Goal: Information Seeking & Learning: Learn about a topic

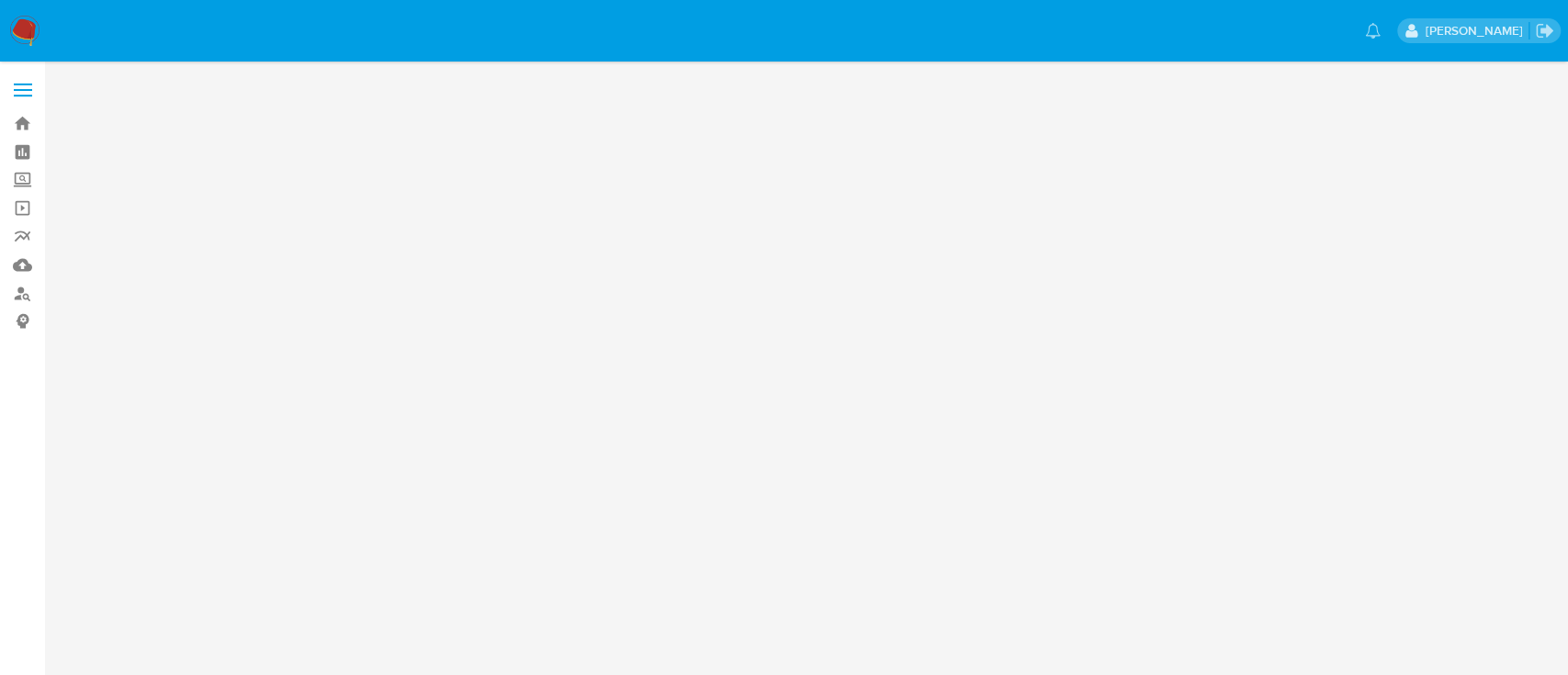
click at [0, 22] on nav "Pausado Ver notificaciones Alan Andres Cervantes" at bounding box center [784, 31] width 1568 height 62
click at [18, 25] on img at bounding box center [24, 31] width 31 height 31
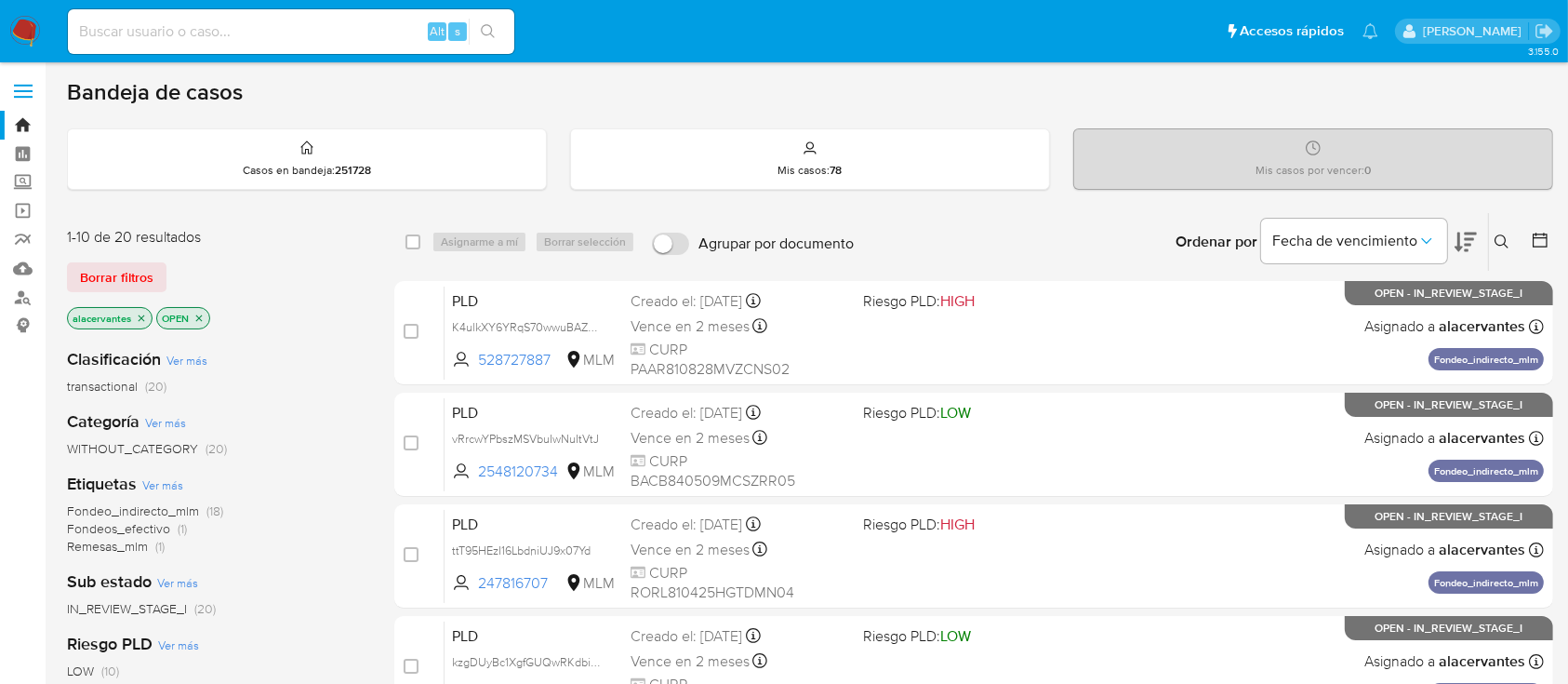
click at [286, 33] on input at bounding box center [291, 32] width 447 height 25
drag, startPoint x: 292, startPoint y: 25, endPoint x: 243, endPoint y: 31, distance: 49.4
click at [243, 30] on input at bounding box center [291, 32] width 447 height 25
paste input "2120398549"
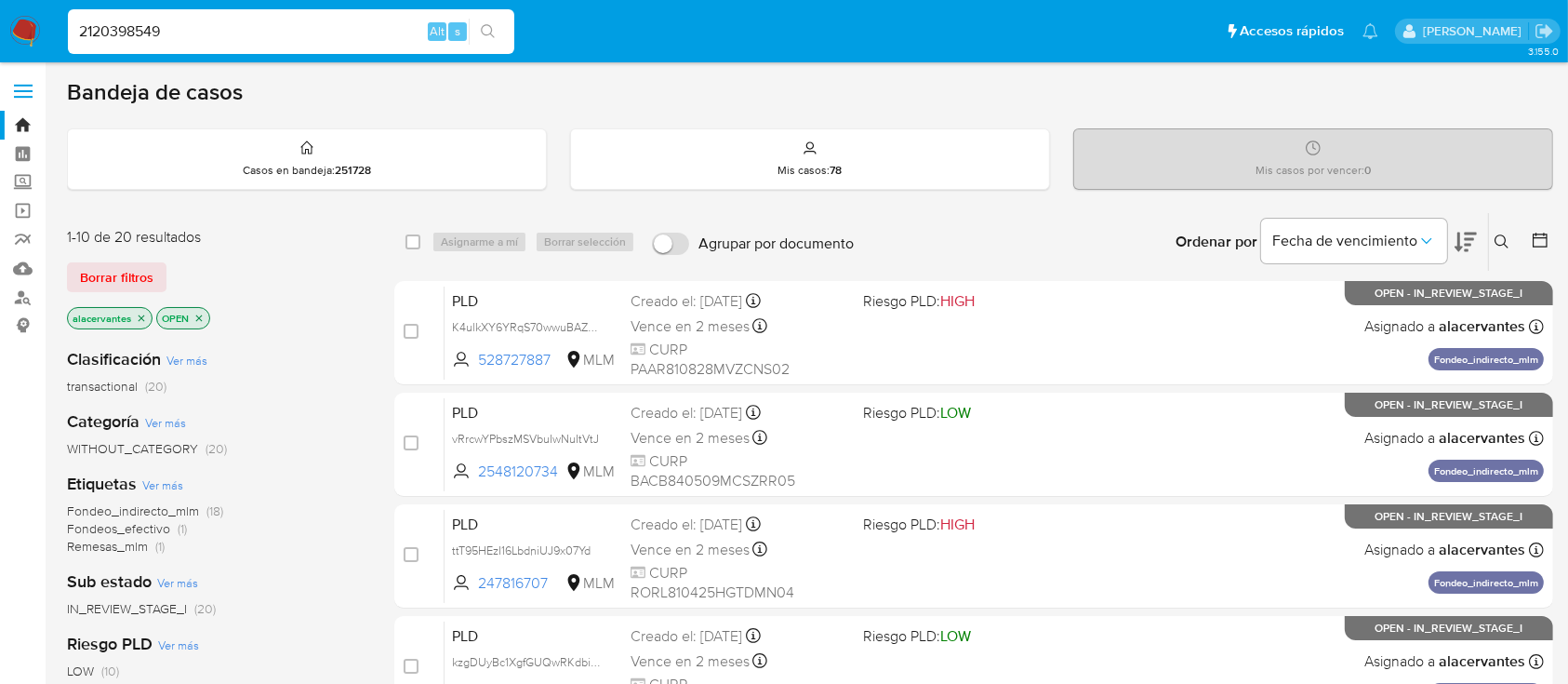
type input "2120398549"
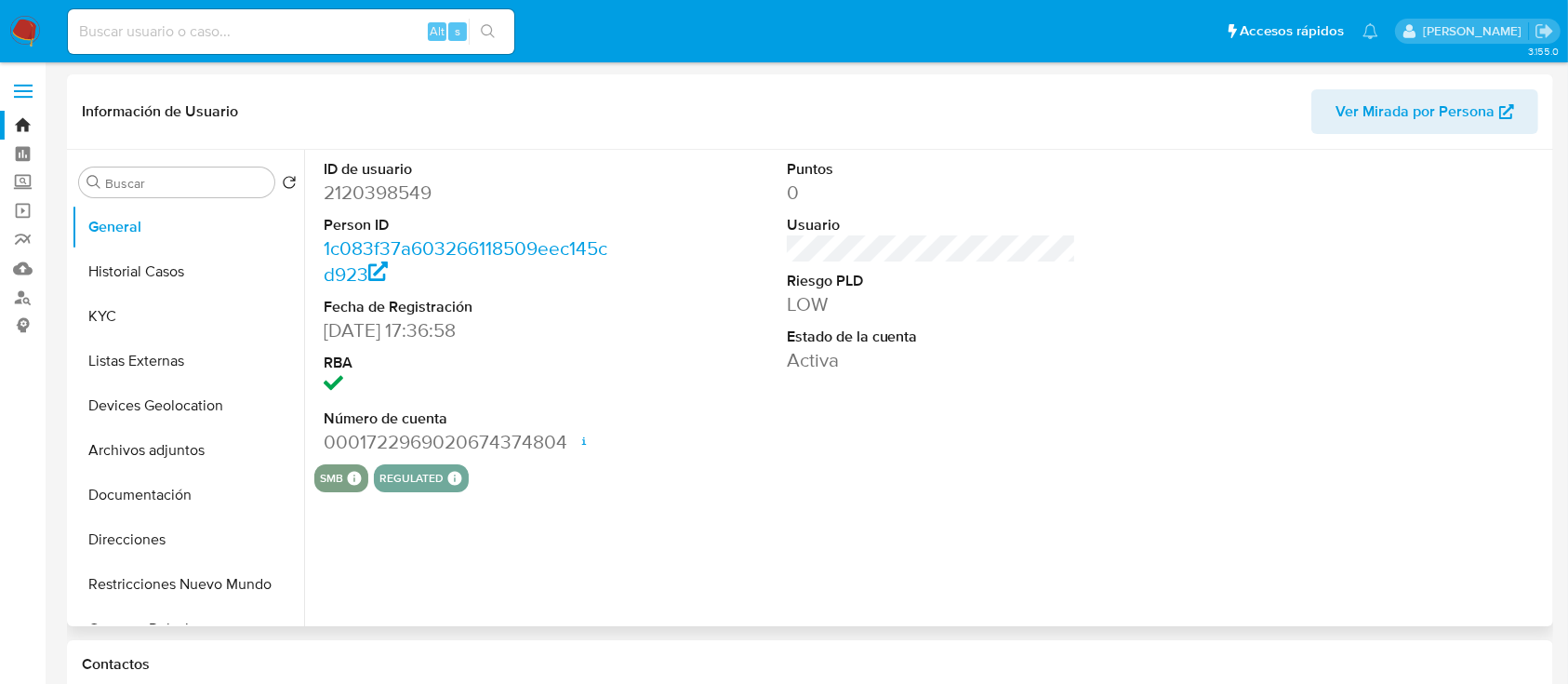
drag, startPoint x: 235, startPoint y: 33, endPoint x: 501, endPoint y: 190, distance: 308.9
select select "10"
drag, startPoint x: 501, startPoint y: 190, endPoint x: 433, endPoint y: 143, distance: 82.7
click at [433, 143] on div "Información de Usuario Ver Mirada por Persona" at bounding box center [810, 111] width 1486 height 75
drag, startPoint x: 445, startPoint y: 120, endPoint x: 404, endPoint y: 75, distance: 60.9
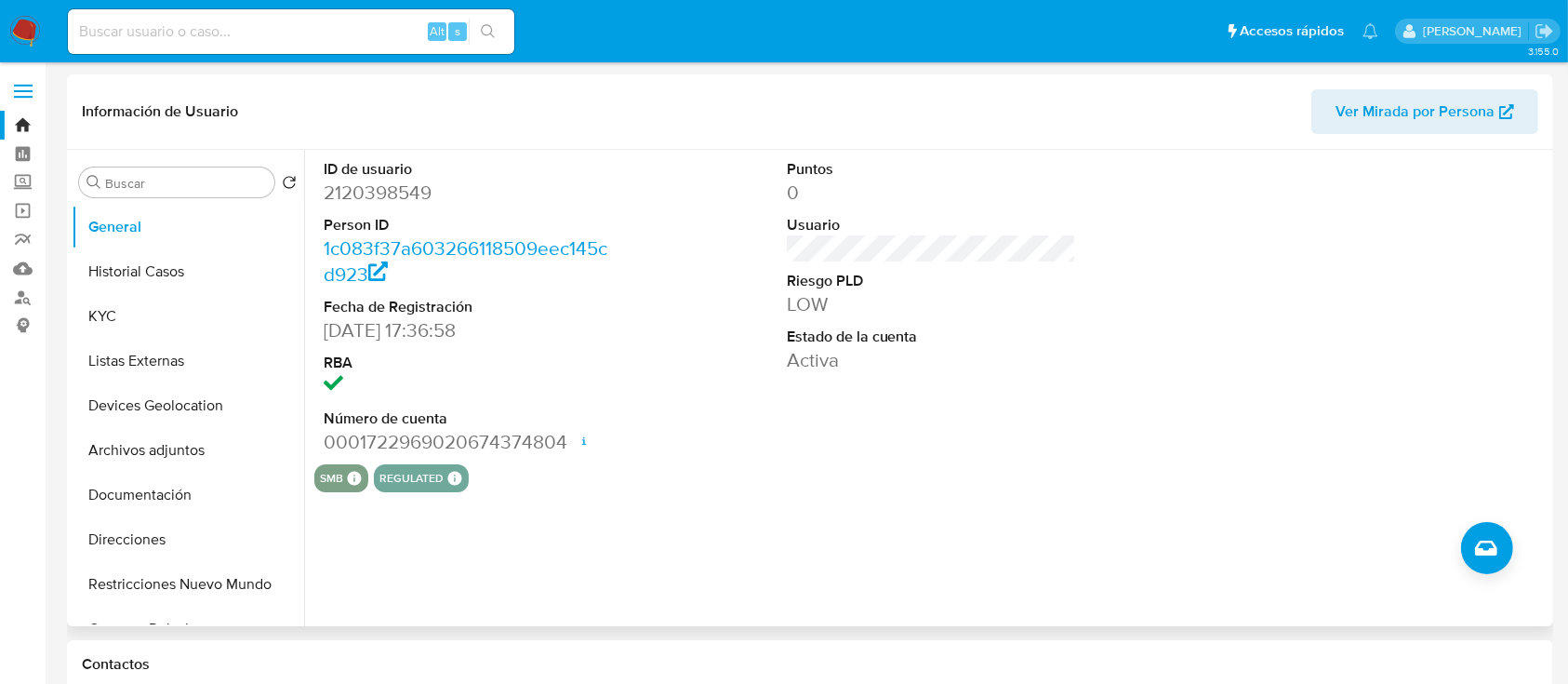
drag, startPoint x: 404, startPoint y: 75, endPoint x: 341, endPoint y: 134, distance: 86.3
click at [341, 134] on div "Información de Usuario Ver Mirada por Persona" at bounding box center [810, 111] width 1486 height 75
click at [164, 309] on button "KYC" at bounding box center [181, 316] width 218 height 45
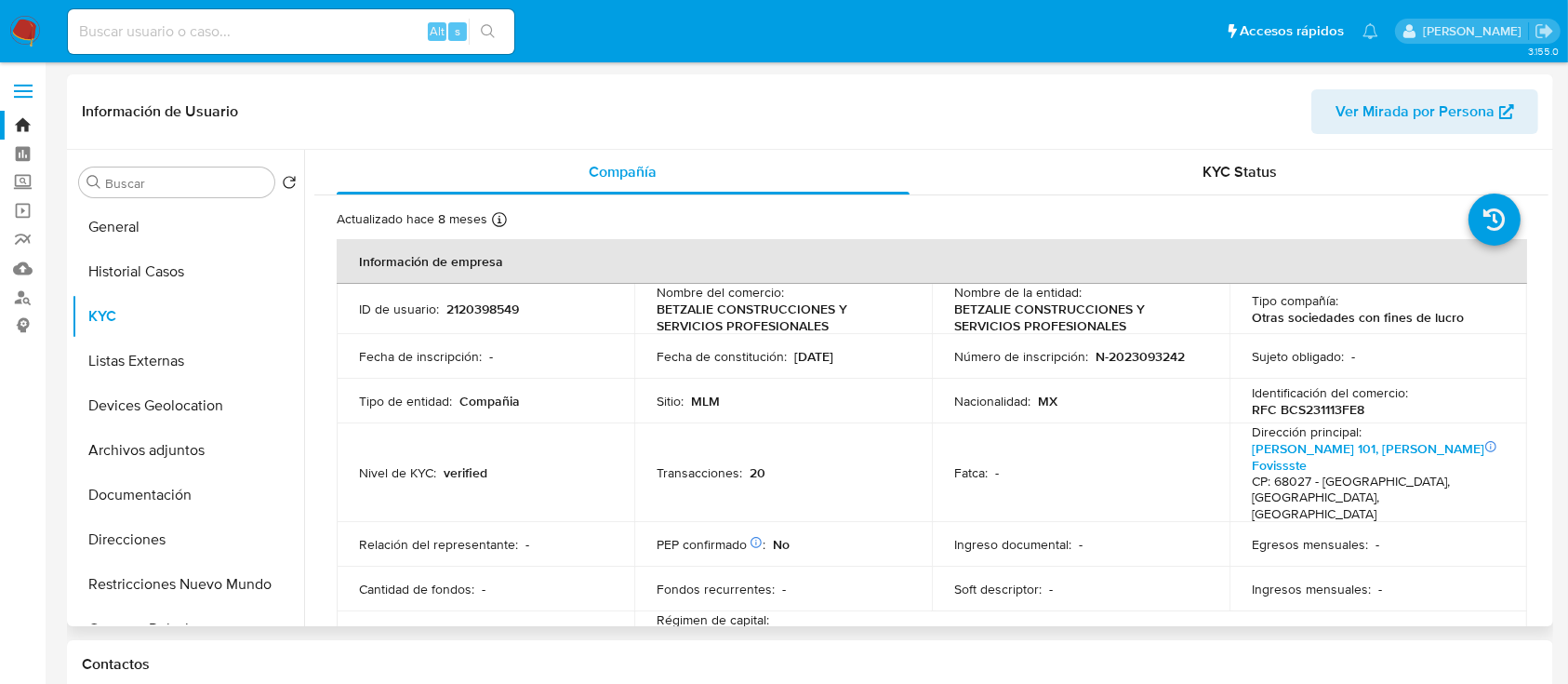
drag, startPoint x: 751, startPoint y: 342, endPoint x: 611, endPoint y: 344, distance: 140.0
click at [178, 219] on button "General" at bounding box center [181, 227] width 218 height 45
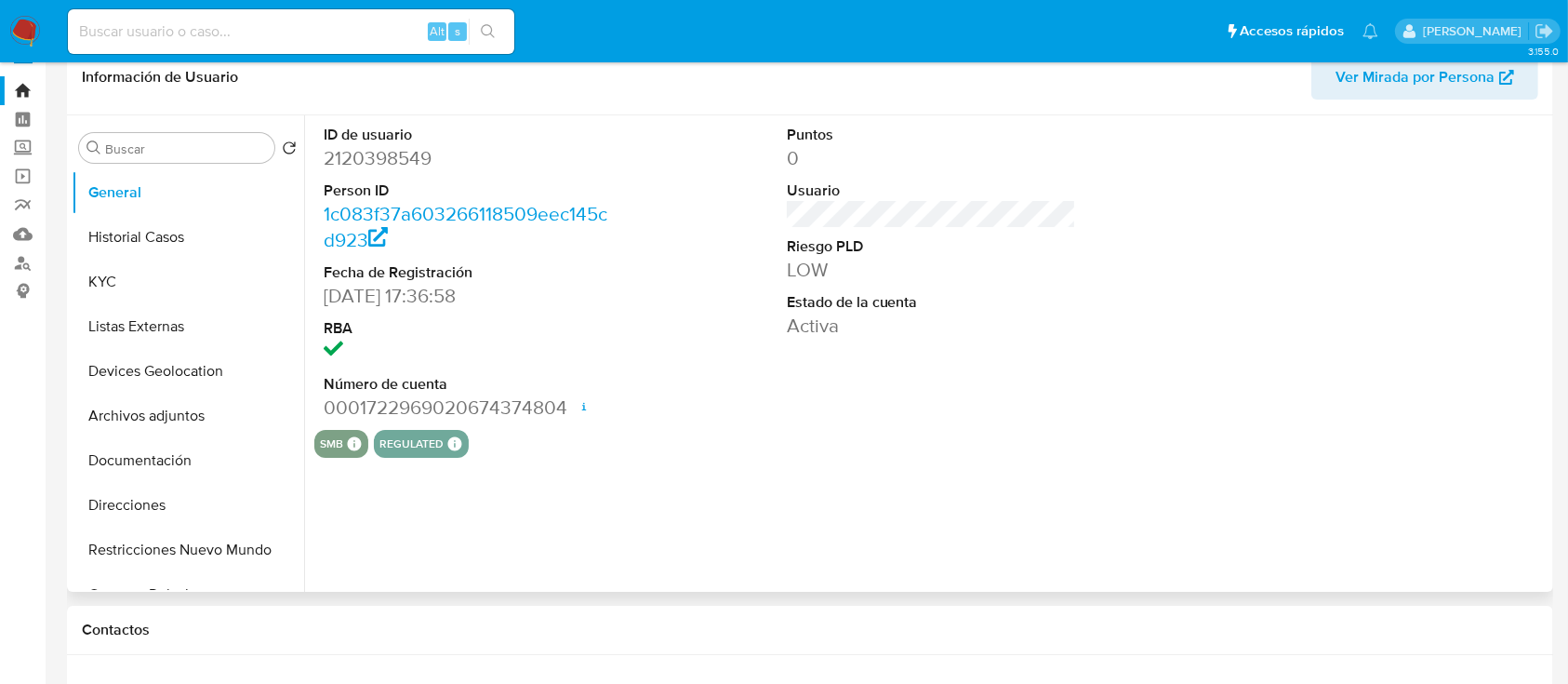
scroll to position [248, 0]
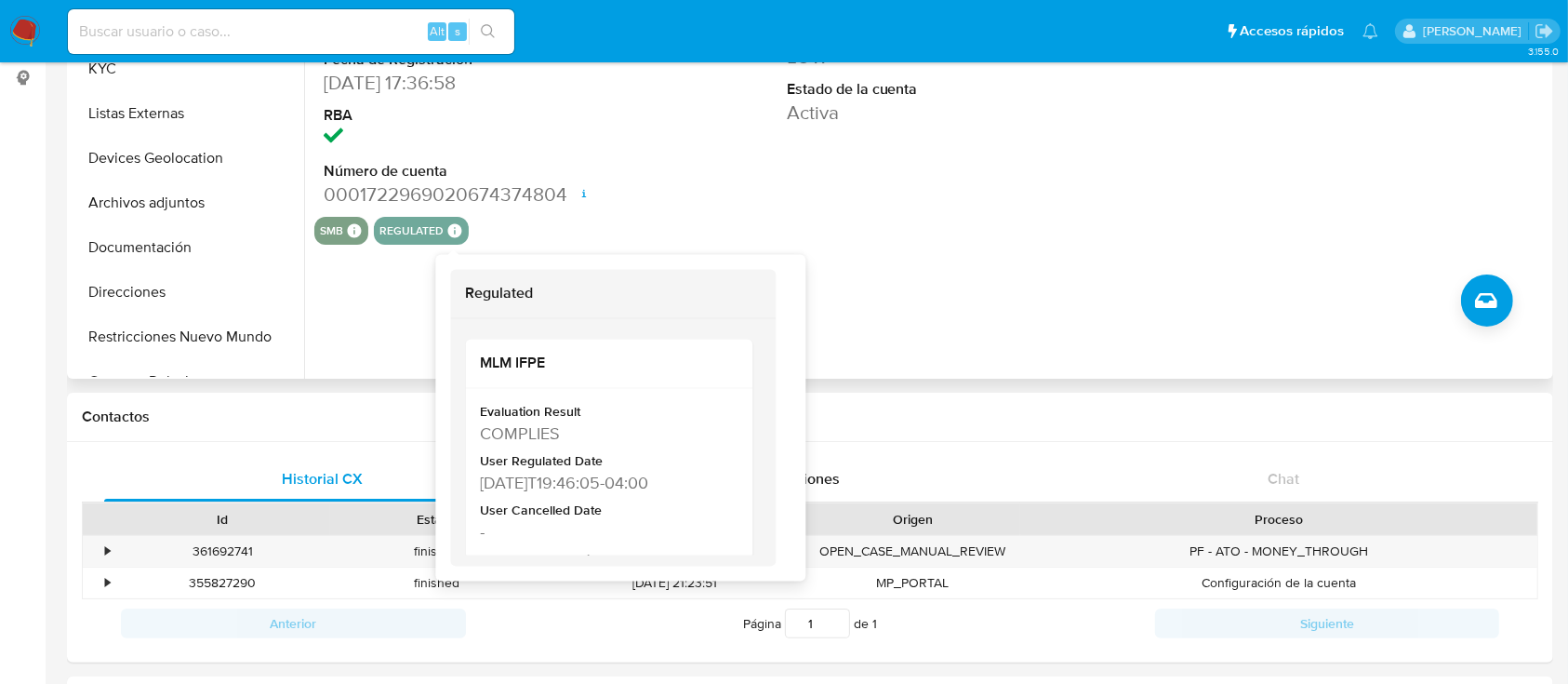
drag, startPoint x: 455, startPoint y: 230, endPoint x: 428, endPoint y: 229, distance: 27.0
click at [428, 232] on button "regulated" at bounding box center [411, 231] width 64 height 8
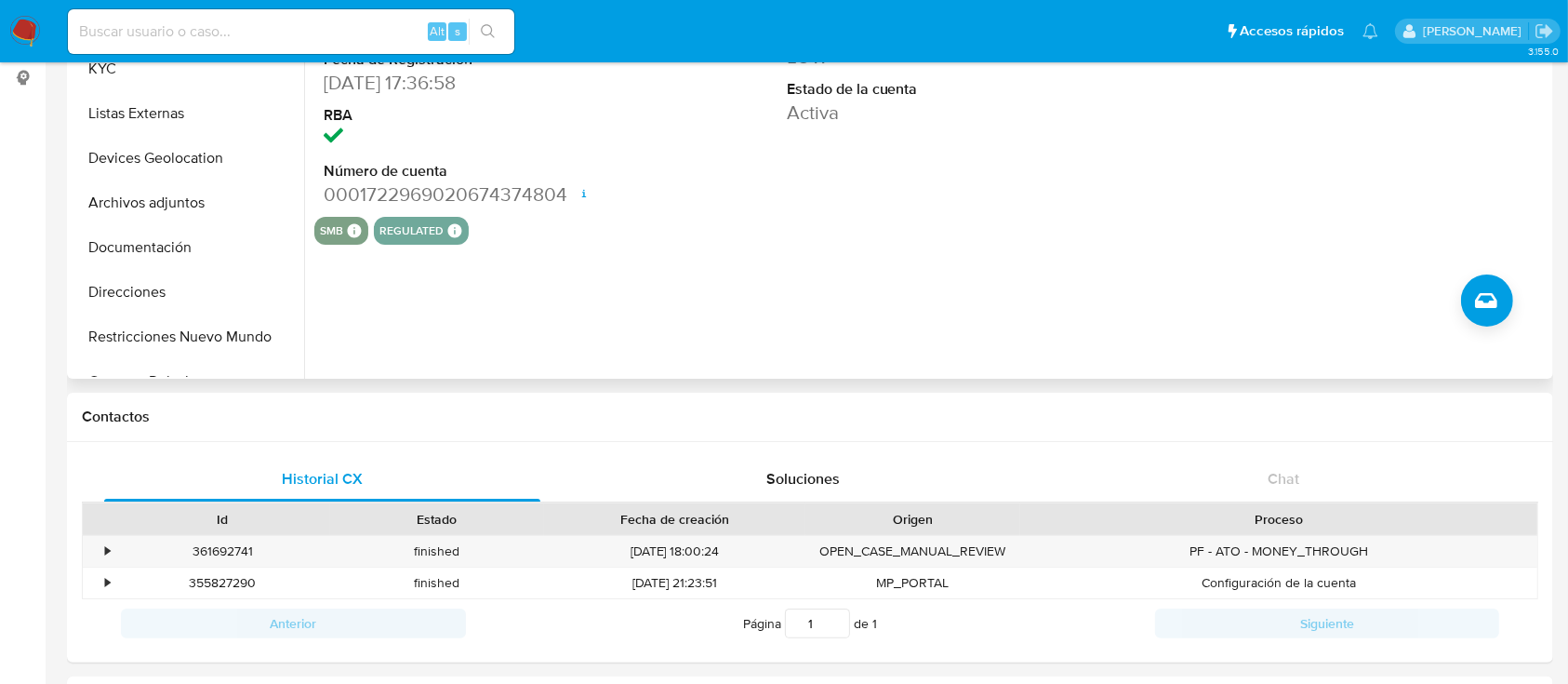
drag, startPoint x: 945, startPoint y: 248, endPoint x: 917, endPoint y: 254, distance: 28.6
click at [946, 247] on div "ID de usuario 2120398549 Person ID 1c083f37a603266118509eec145cd923 Fecha de Re…" at bounding box center [926, 140] width 1244 height 476
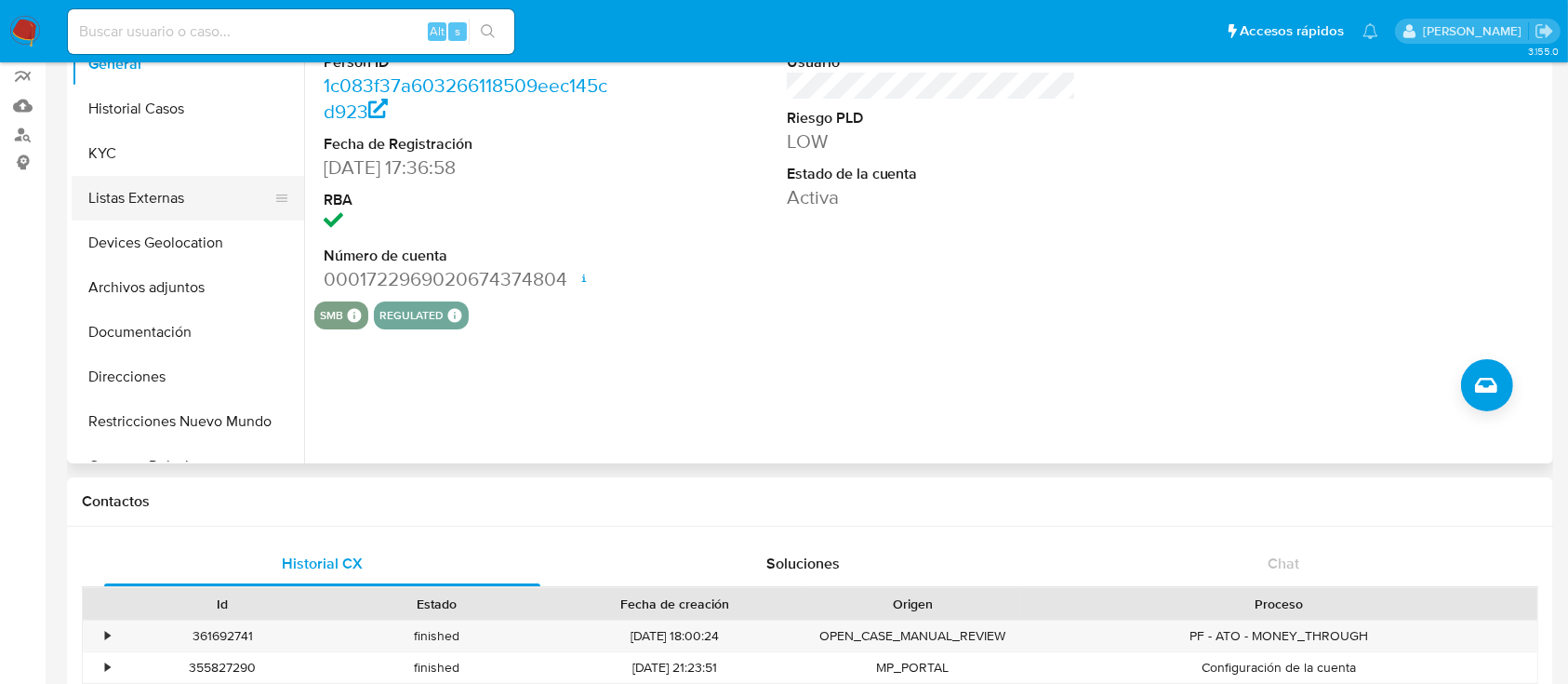
scroll to position [123, 0]
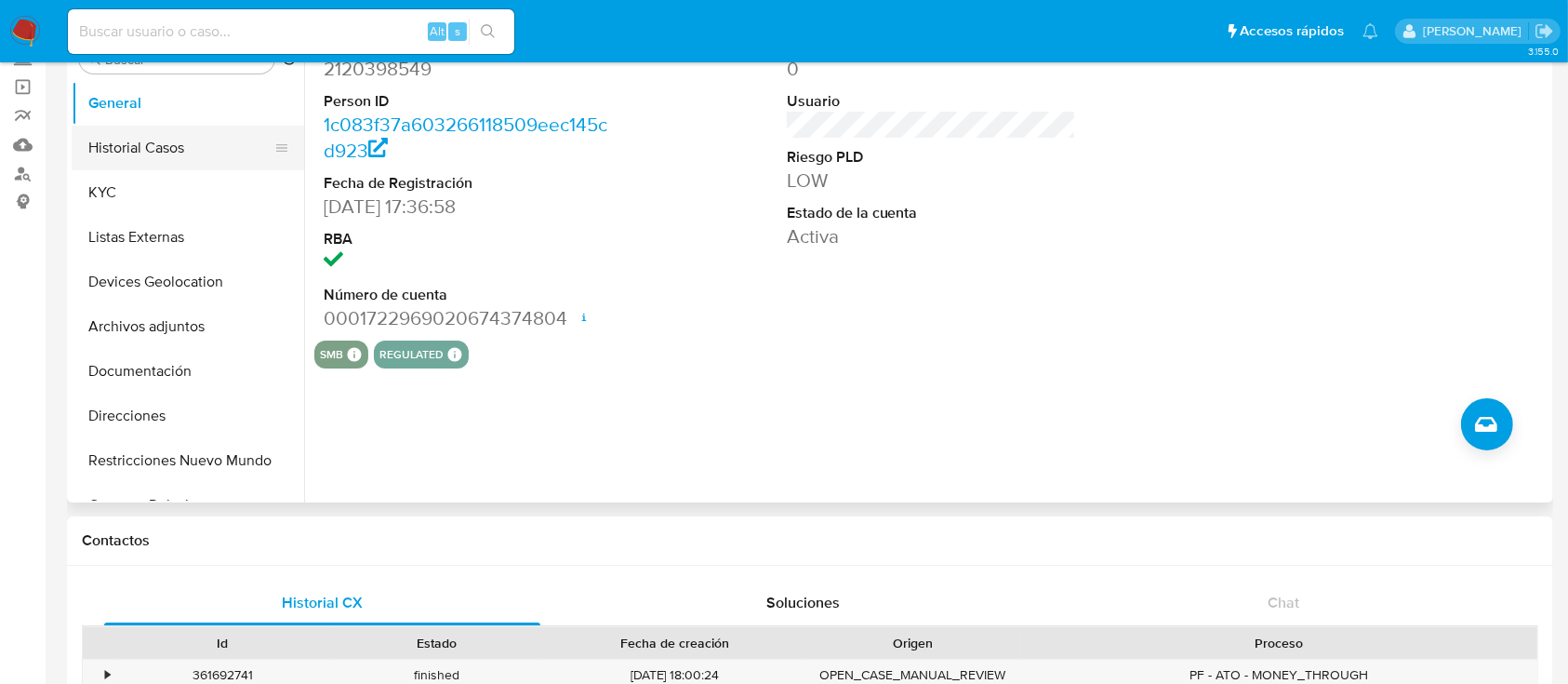
click at [156, 152] on button "Historial Casos" at bounding box center [181, 147] width 218 height 45
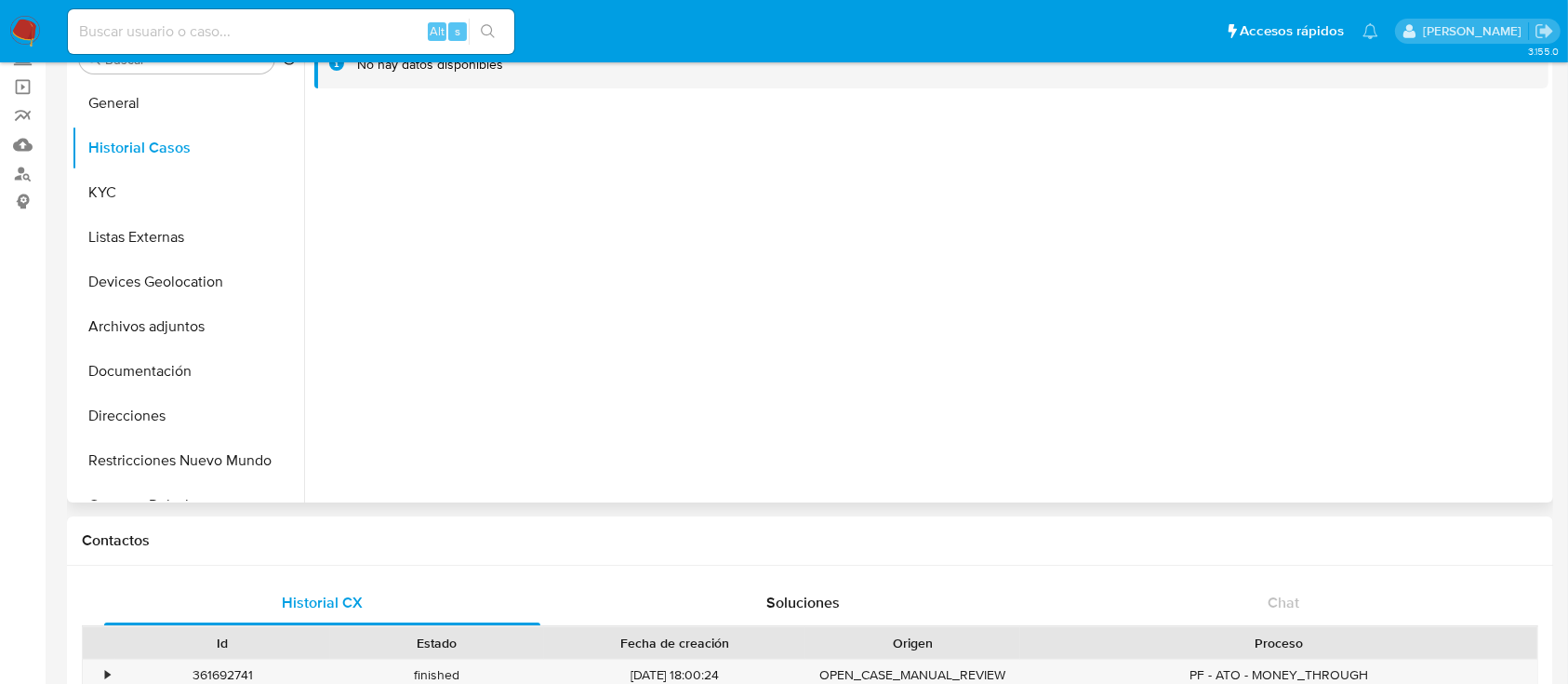
drag, startPoint x: 214, startPoint y: 153, endPoint x: 1034, endPoint y: 376, distance: 849.8
click at [1034, 376] on div at bounding box center [926, 264] width 1244 height 476
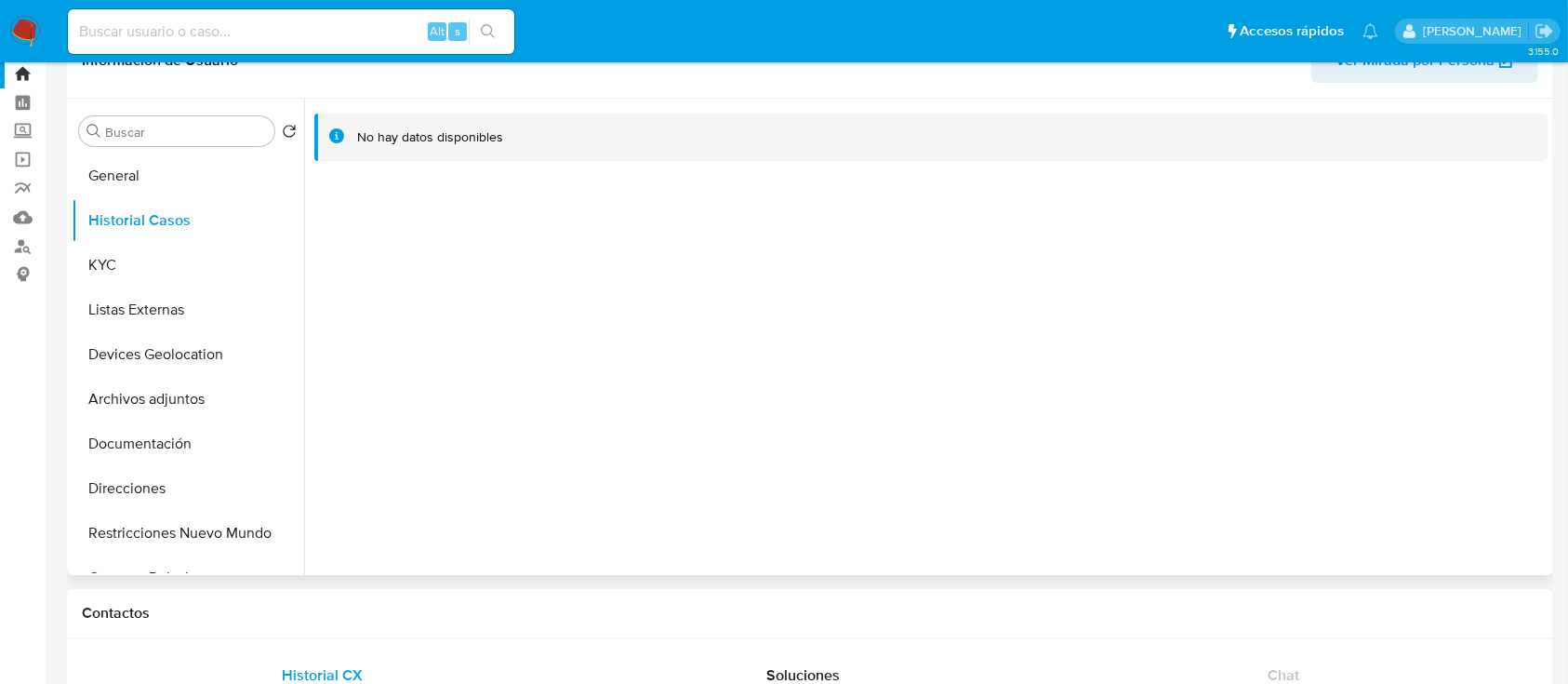
scroll to position [0, 0]
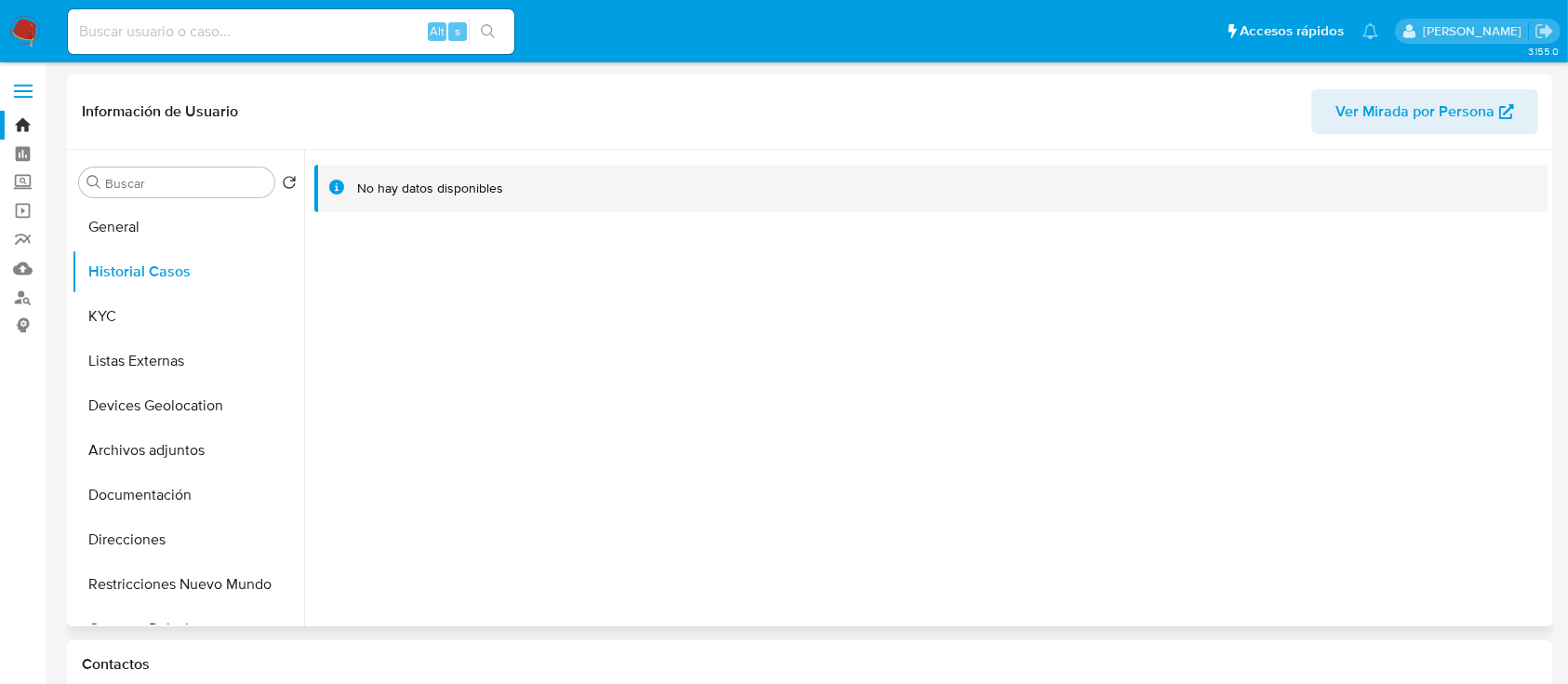
drag, startPoint x: 1012, startPoint y: 351, endPoint x: 962, endPoint y: 340, distance: 51.2
drag, startPoint x: 975, startPoint y: 323, endPoint x: 876, endPoint y: 317, distance: 99.2
click at [876, 317] on div at bounding box center [926, 388] width 1244 height 476
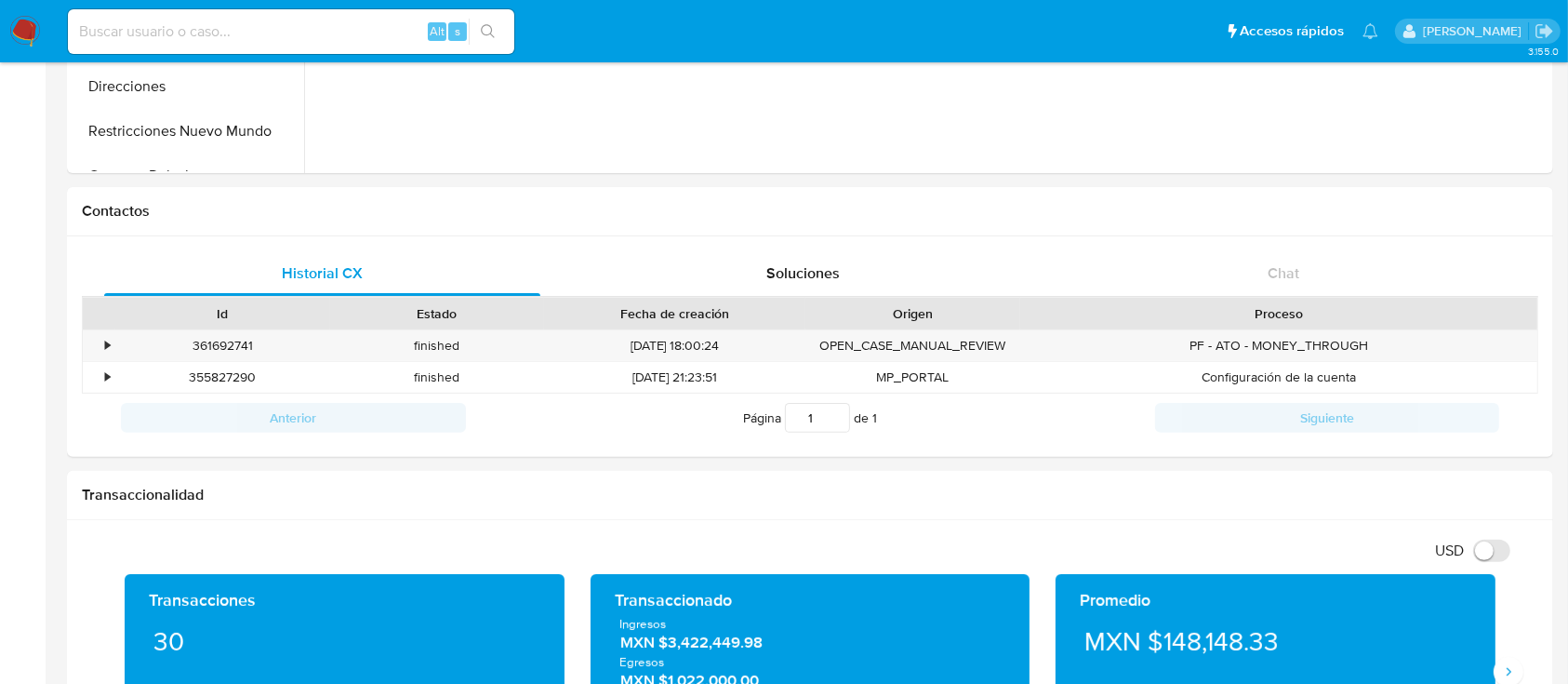
scroll to position [619, 0]
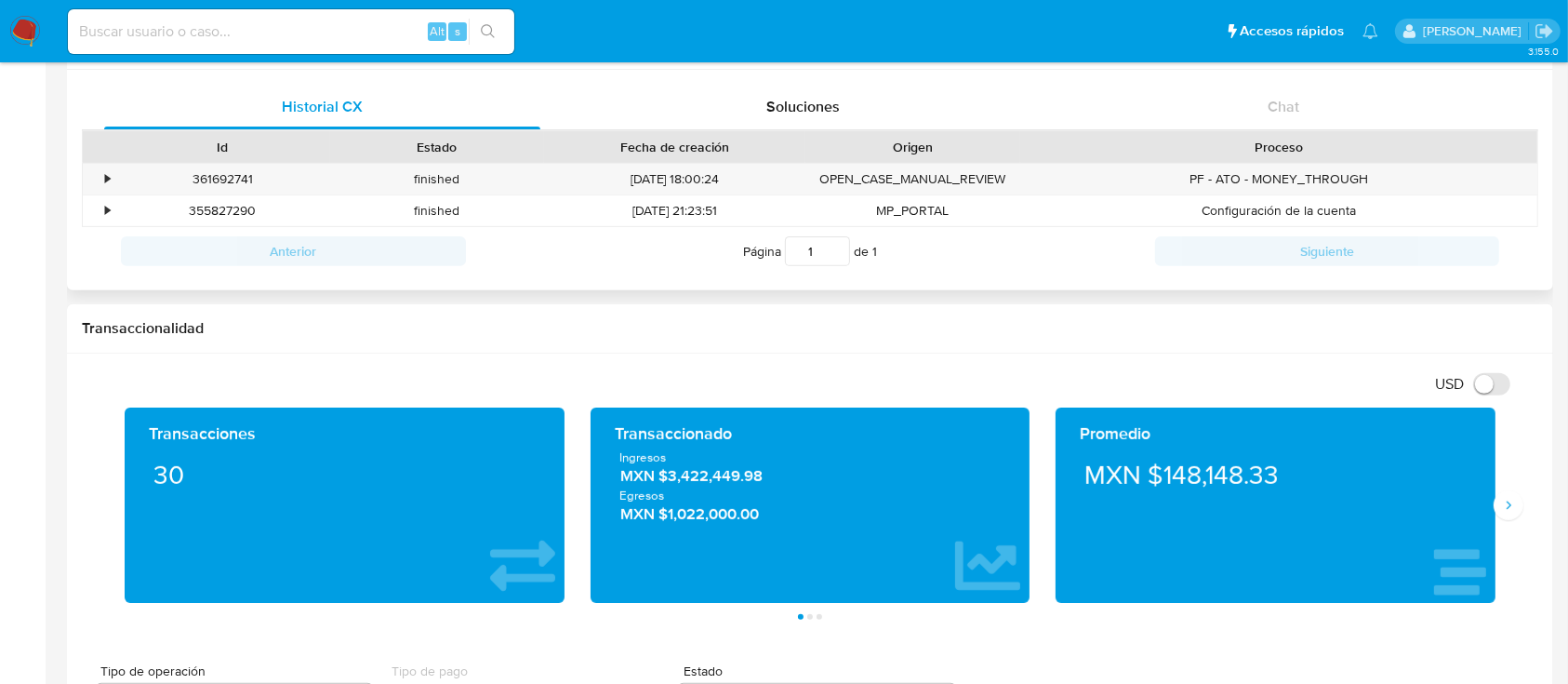
drag, startPoint x: 1237, startPoint y: 609, endPoint x: 1458, endPoint y: 133, distance: 524.8
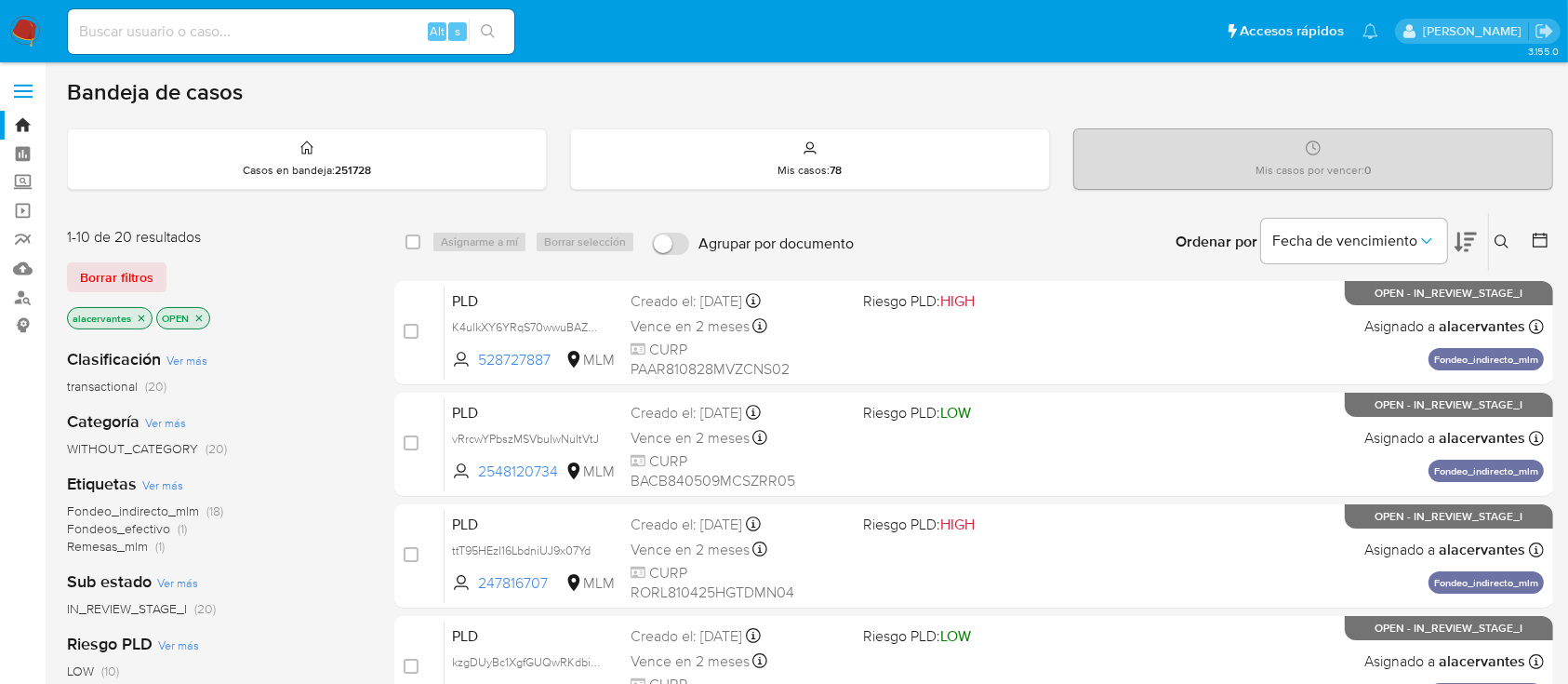
click at [1376, 90] on div "Bandeja de casos" at bounding box center [810, 91] width 1486 height 28
click at [1162, 83] on div "Bandeja de casos" at bounding box center [810, 91] width 1486 height 28
click at [229, 27] on input at bounding box center [291, 32] width 447 height 25
paste input "2120398549"
type input "2120398549"
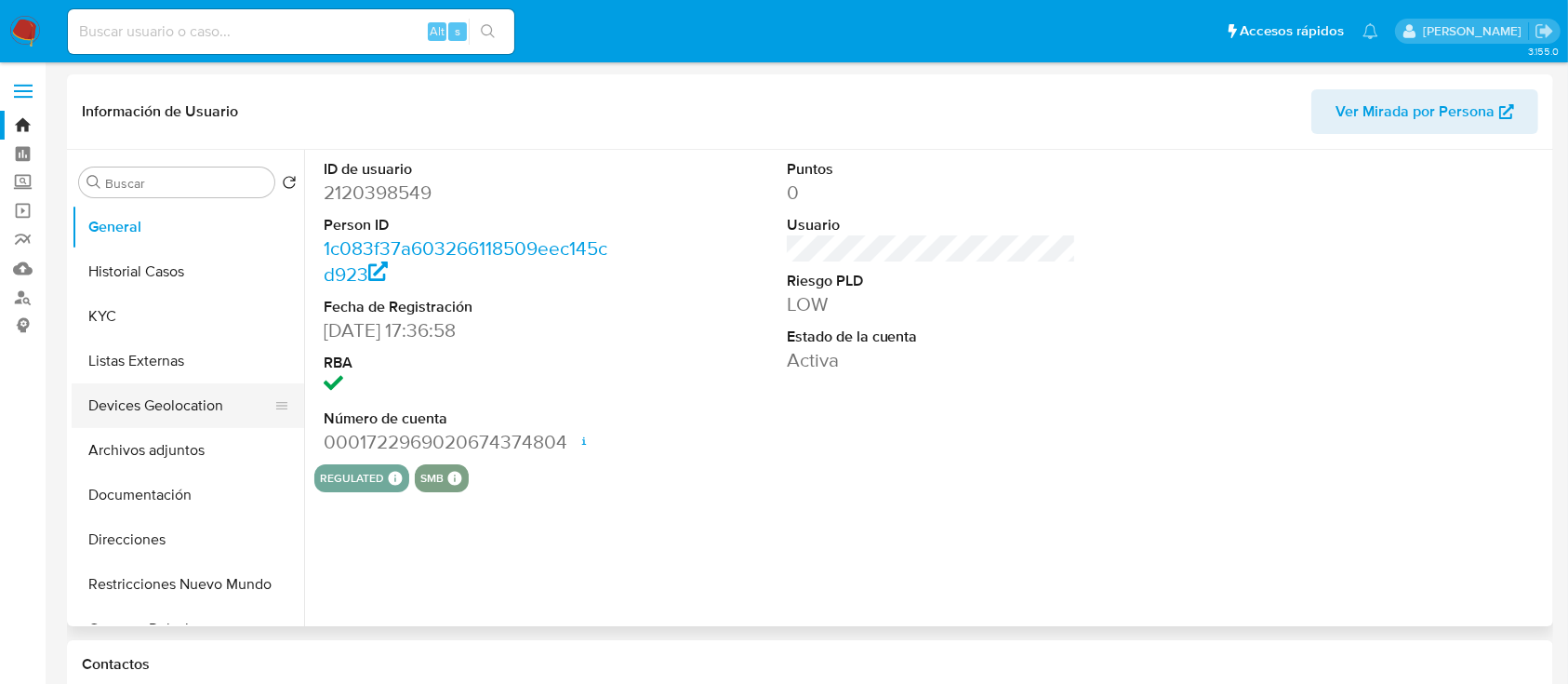
select select "10"
click at [170, 335] on button "KYC" at bounding box center [181, 316] width 218 height 45
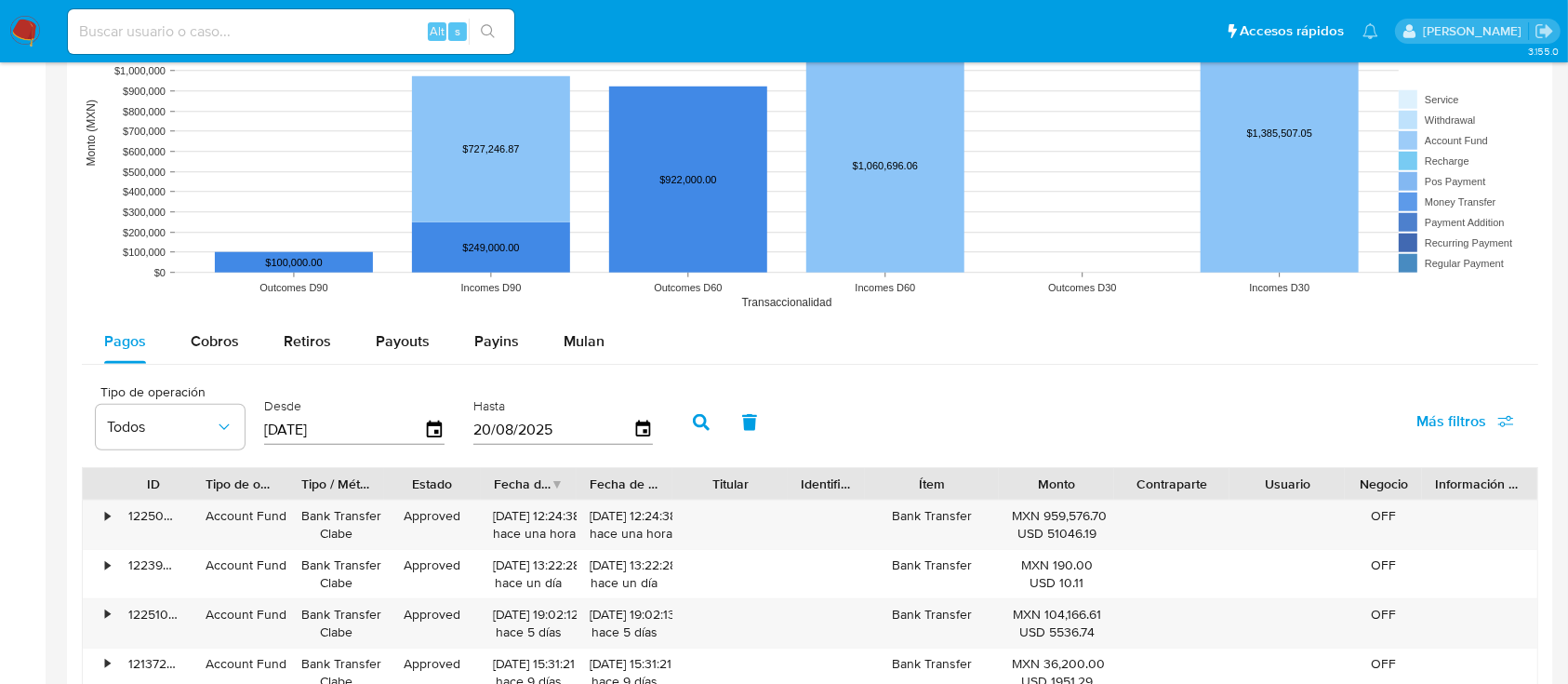
scroll to position [1447, 0]
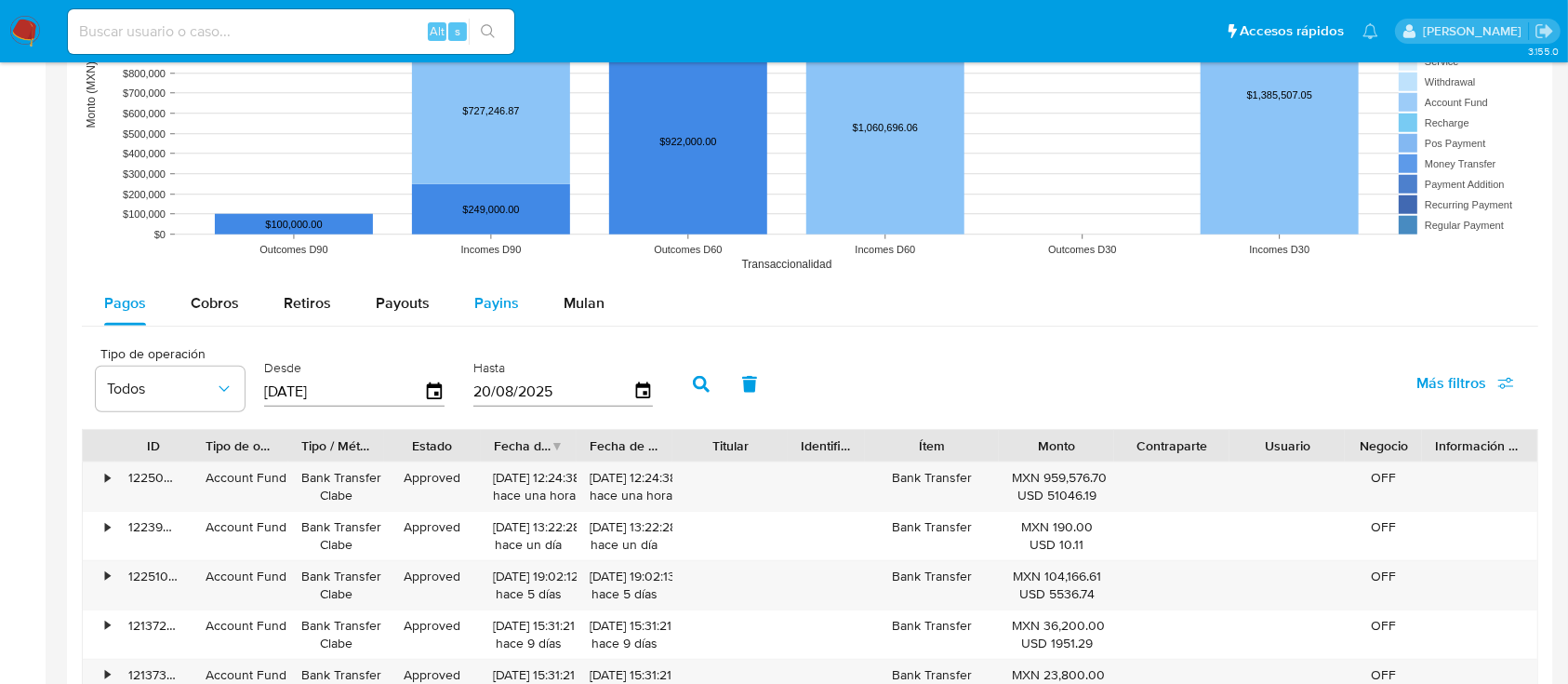
click at [483, 310] on span "Payins" at bounding box center [496, 303] width 45 height 22
select select "10"
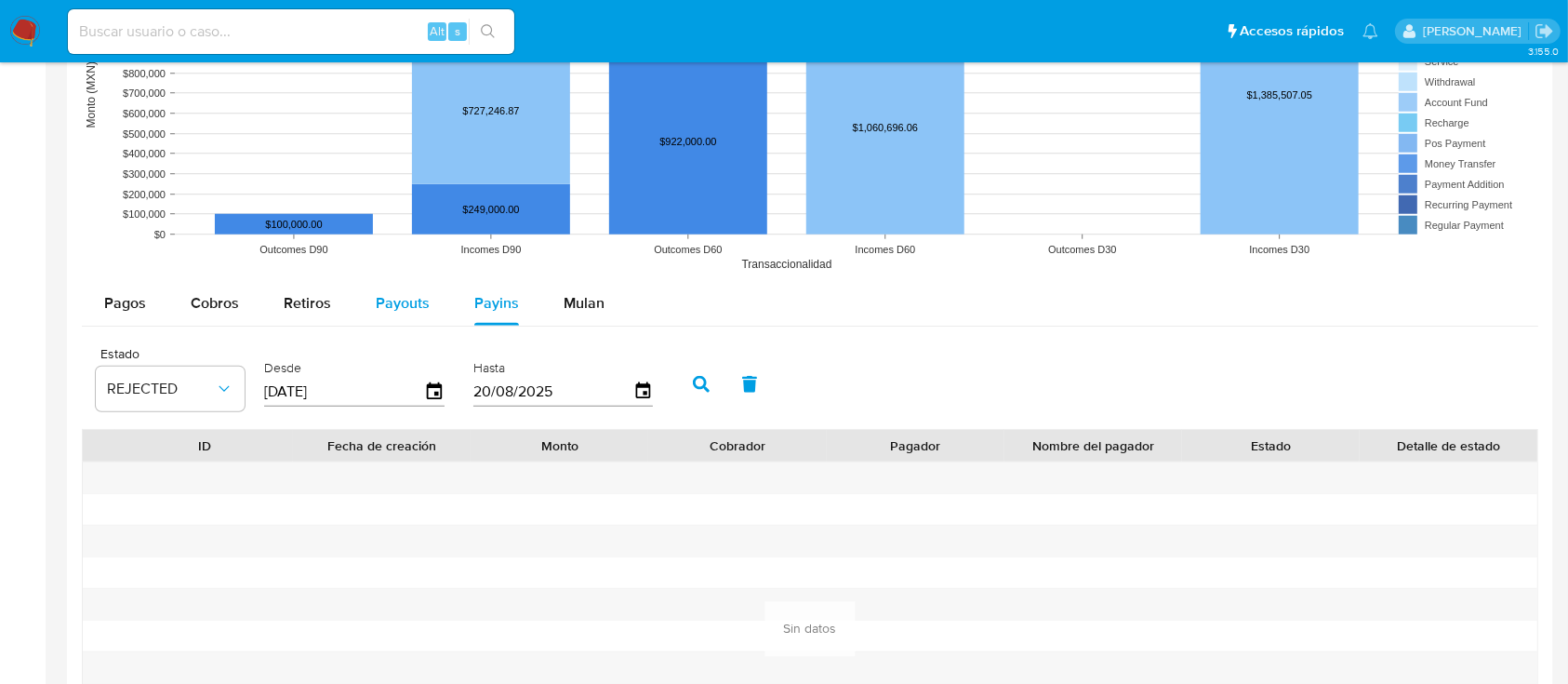
click at [402, 318] on div "Payouts" at bounding box center [402, 303] width 54 height 45
select select "10"
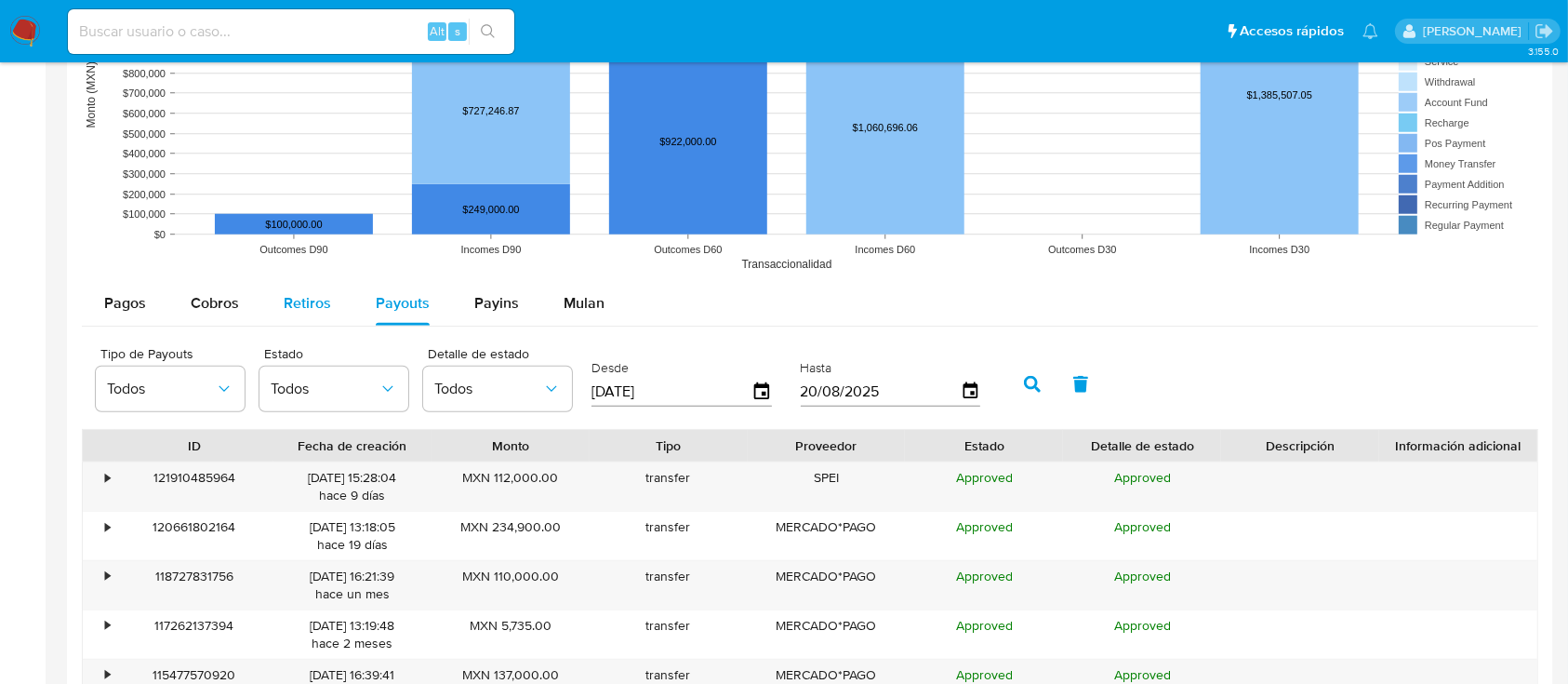
click at [301, 315] on div "Retiros" at bounding box center [307, 303] width 47 height 45
select select "10"
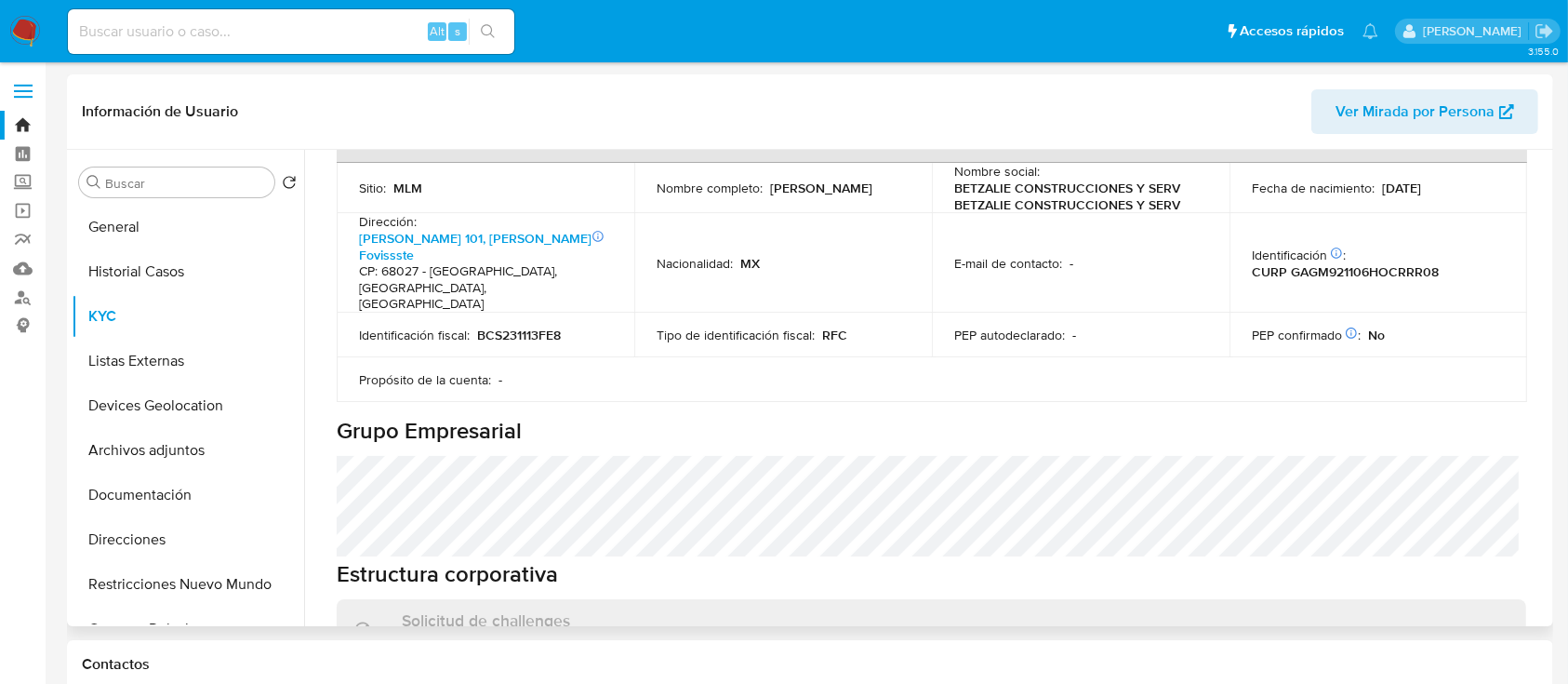
scroll to position [868, 0]
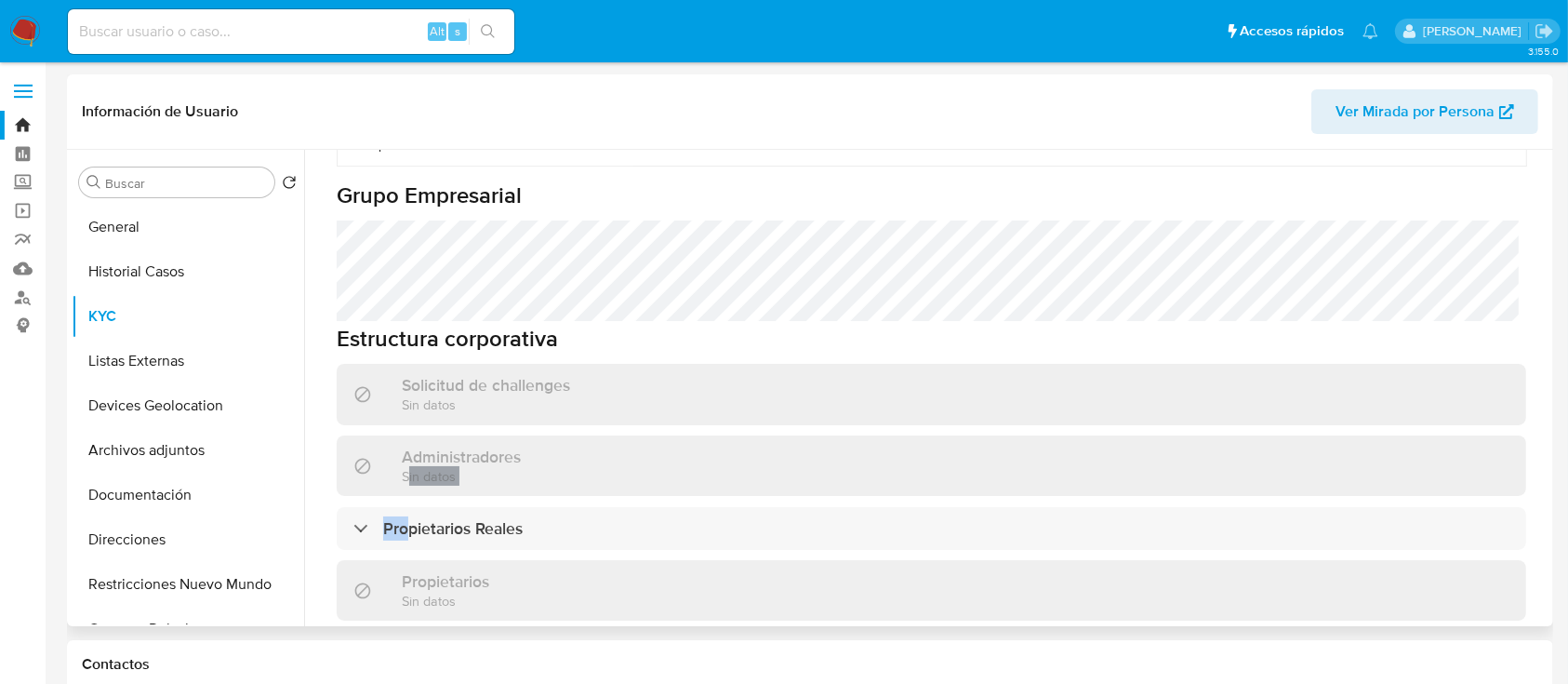
click at [411, 468] on div "Información de empresa ID de usuario : 2120398549 Nombre del comercio : BETZALI…" at bounding box center [931, 287] width 1190 height 1832
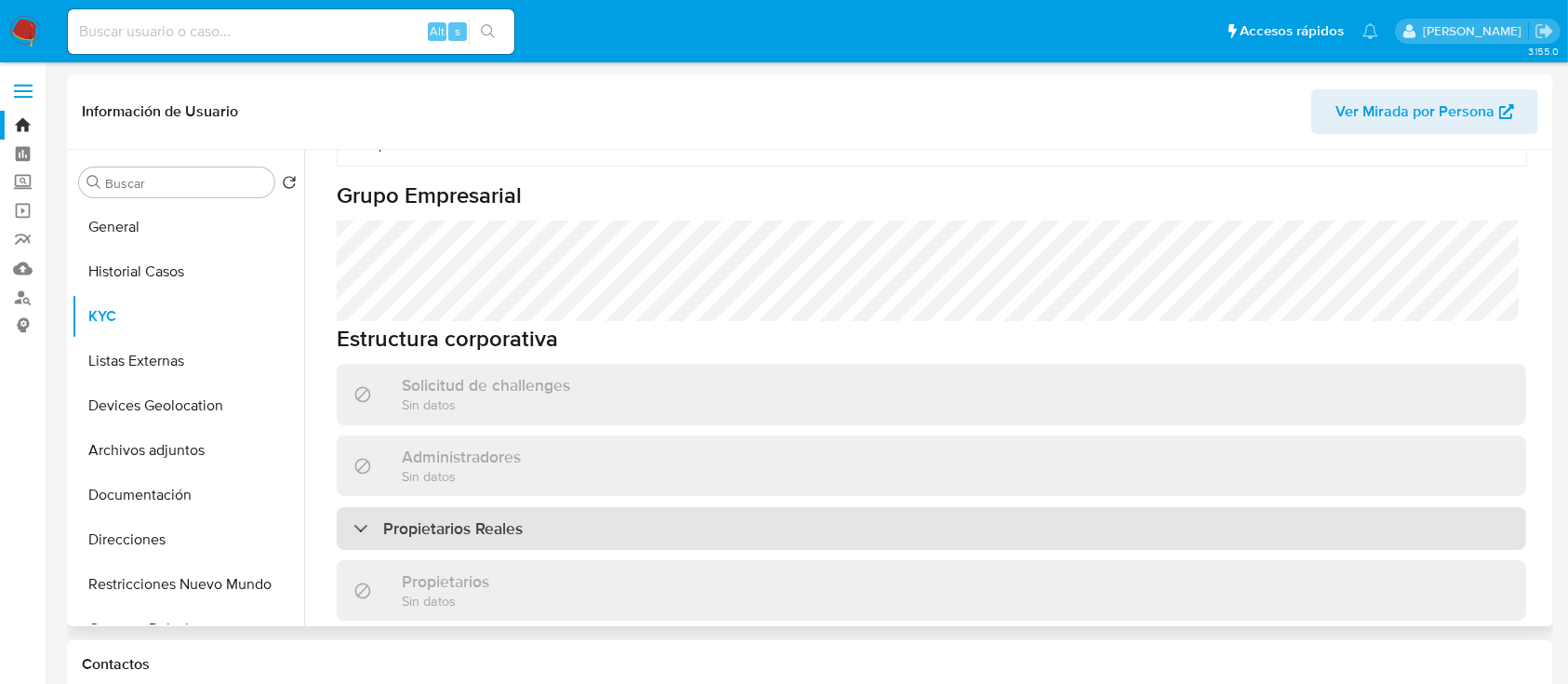
click at [469, 508] on div "Propietarios Reales" at bounding box center [931, 528] width 1190 height 43
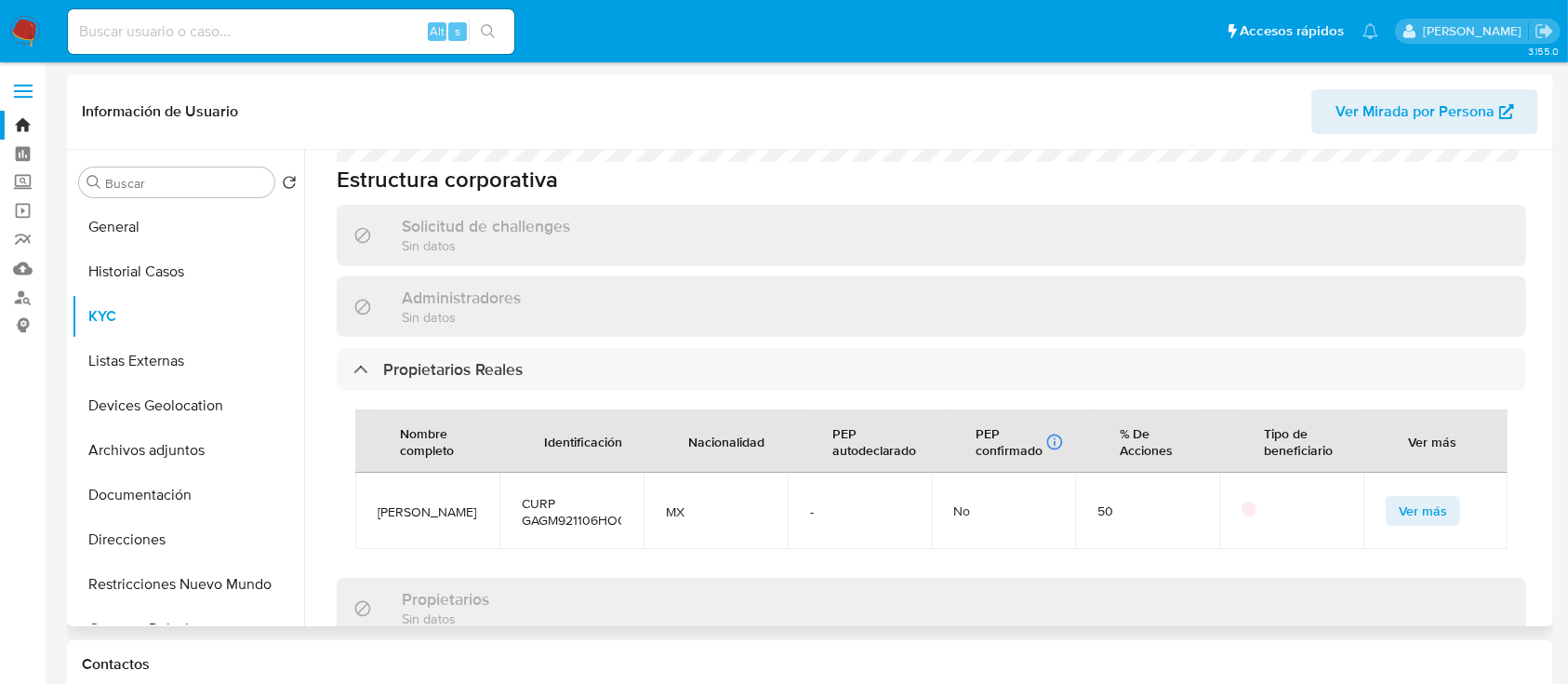
scroll to position [1117, 0]
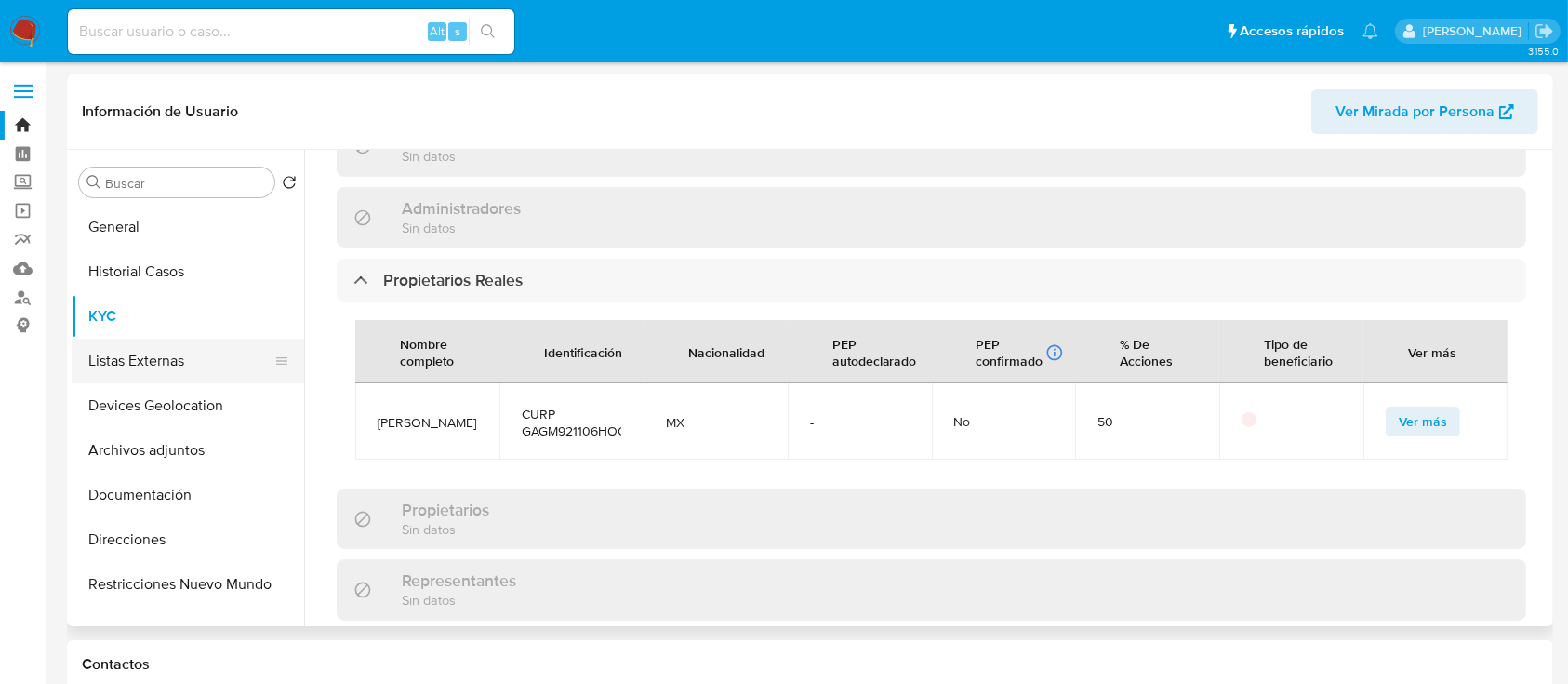
click at [126, 361] on button "Listas Externas" at bounding box center [181, 360] width 218 height 45
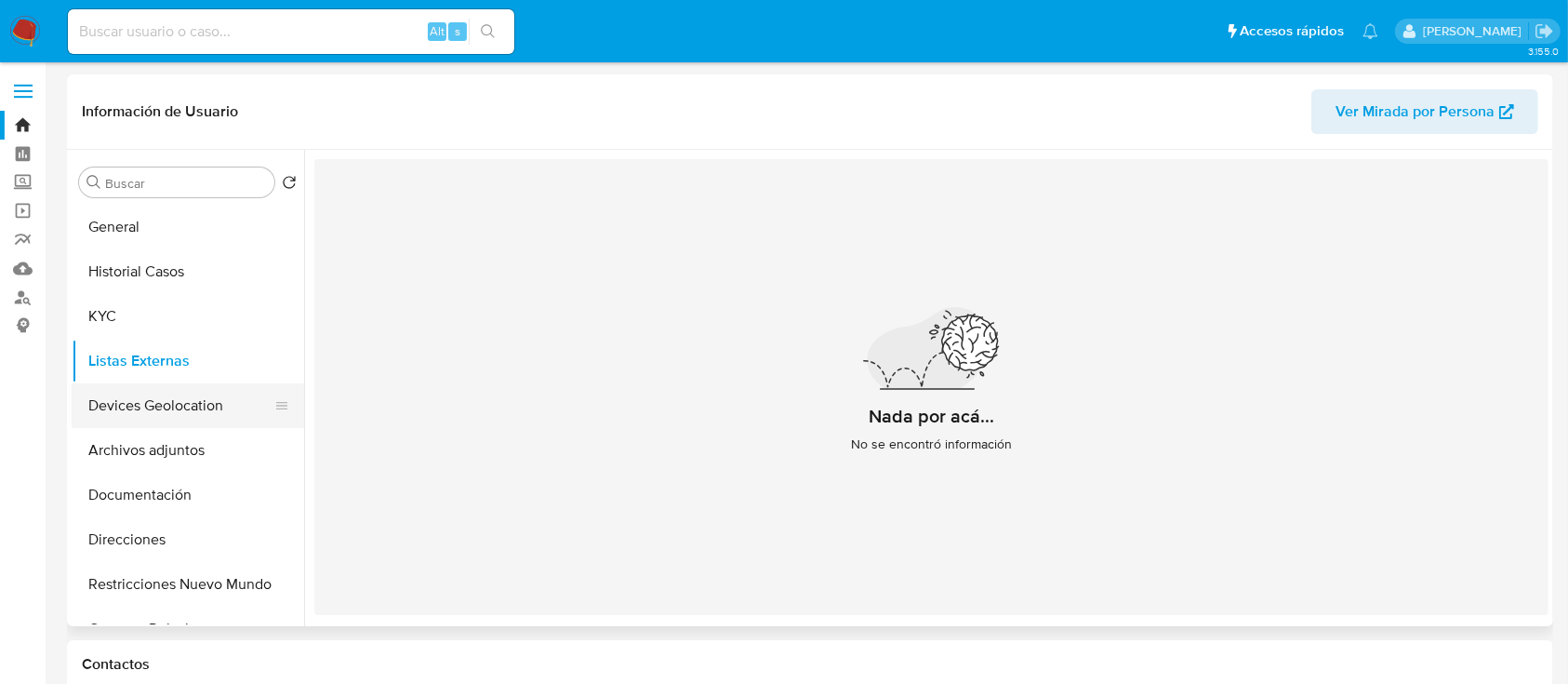
click at [143, 397] on button "Devices Geolocation" at bounding box center [181, 405] width 218 height 45
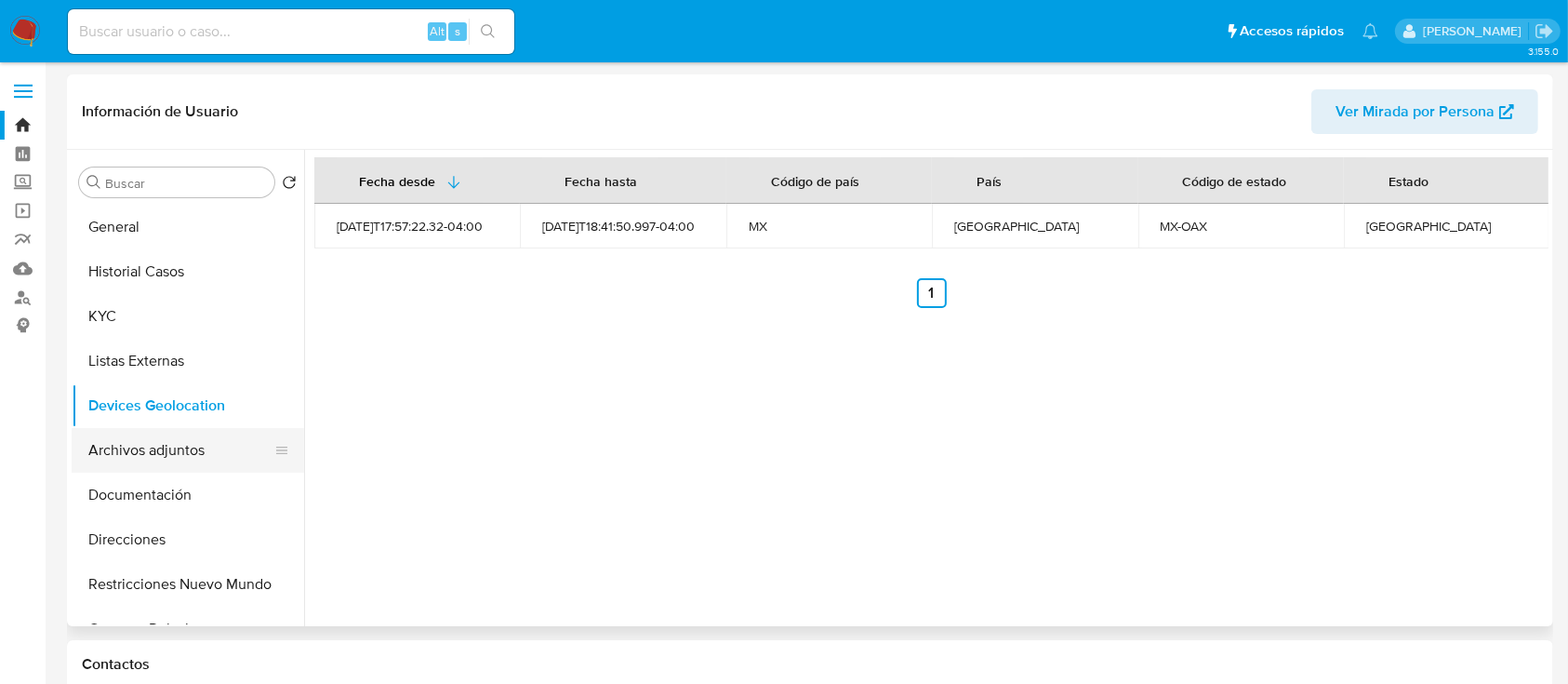
click at [215, 442] on button "Archivos adjuntos" at bounding box center [181, 450] width 218 height 45
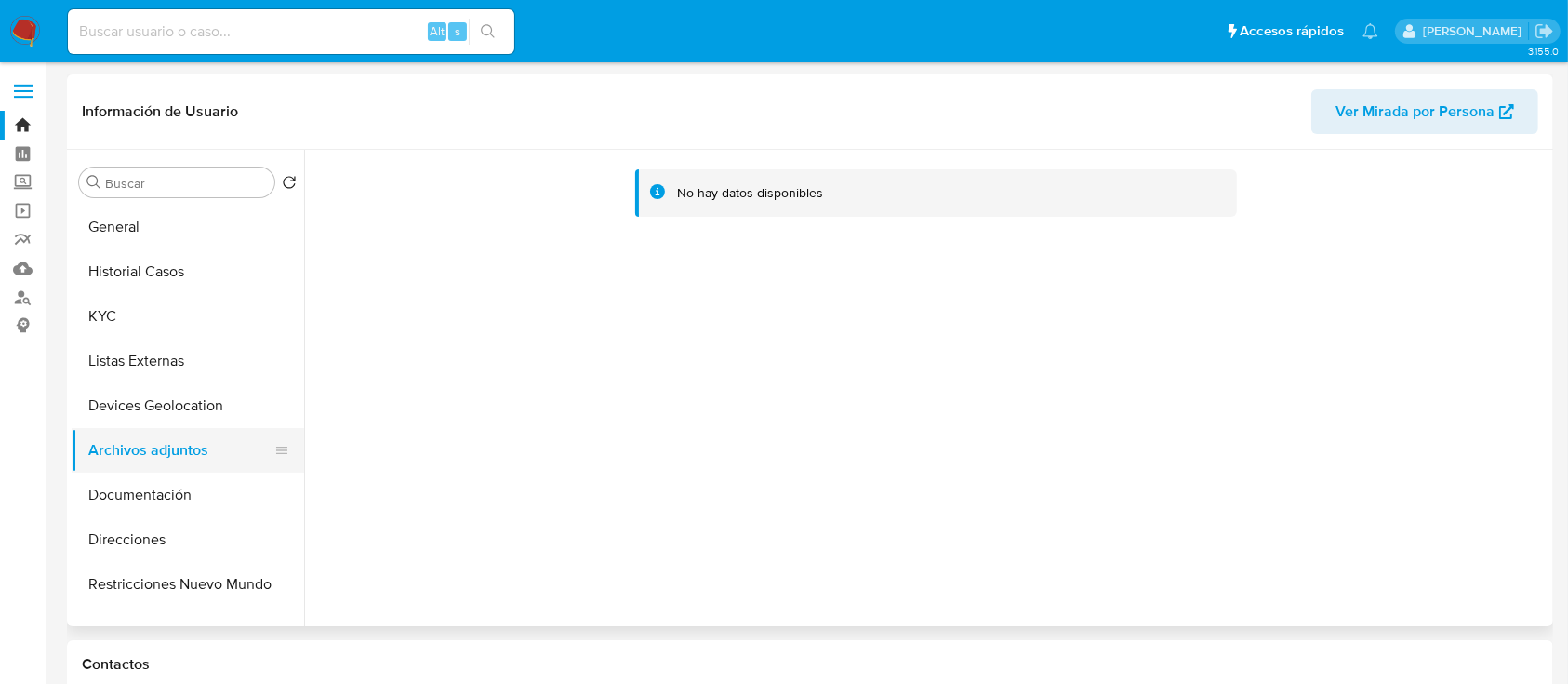
click at [185, 465] on button "Archivos adjuntos" at bounding box center [181, 450] width 218 height 45
click at [168, 490] on button "Documentación" at bounding box center [181, 494] width 218 height 45
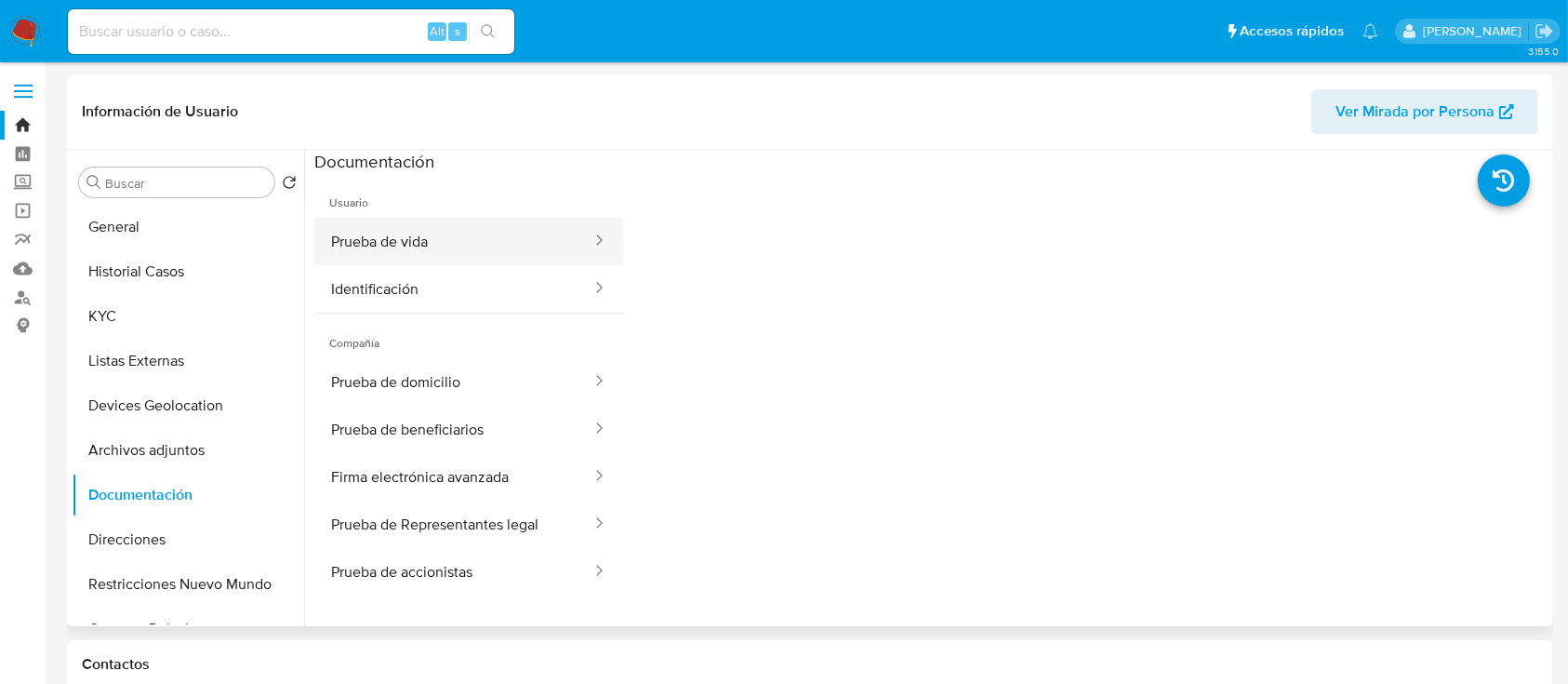
click at [477, 256] on button "Prueba de vida" at bounding box center [454, 242] width 279 height 47
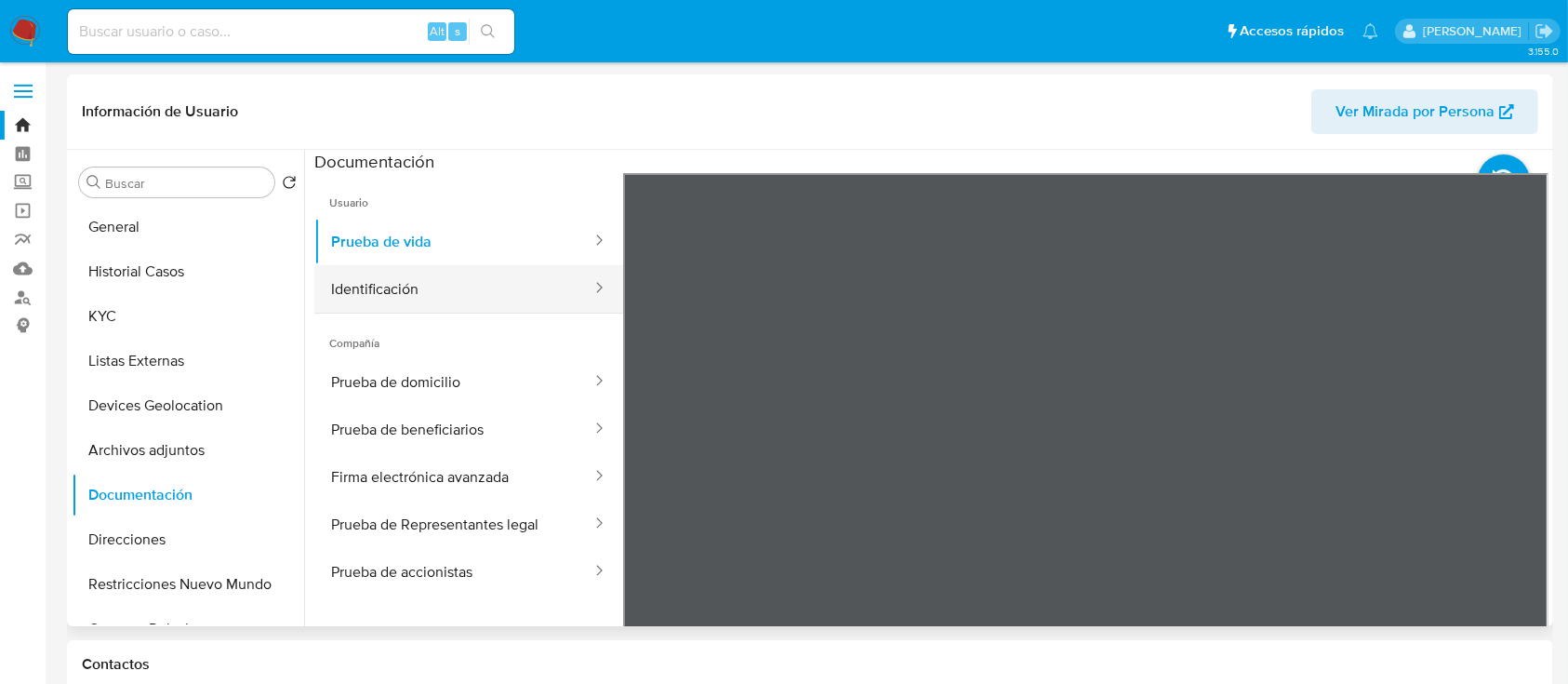
click at [542, 299] on button "Identificación" at bounding box center [454, 289] width 279 height 47
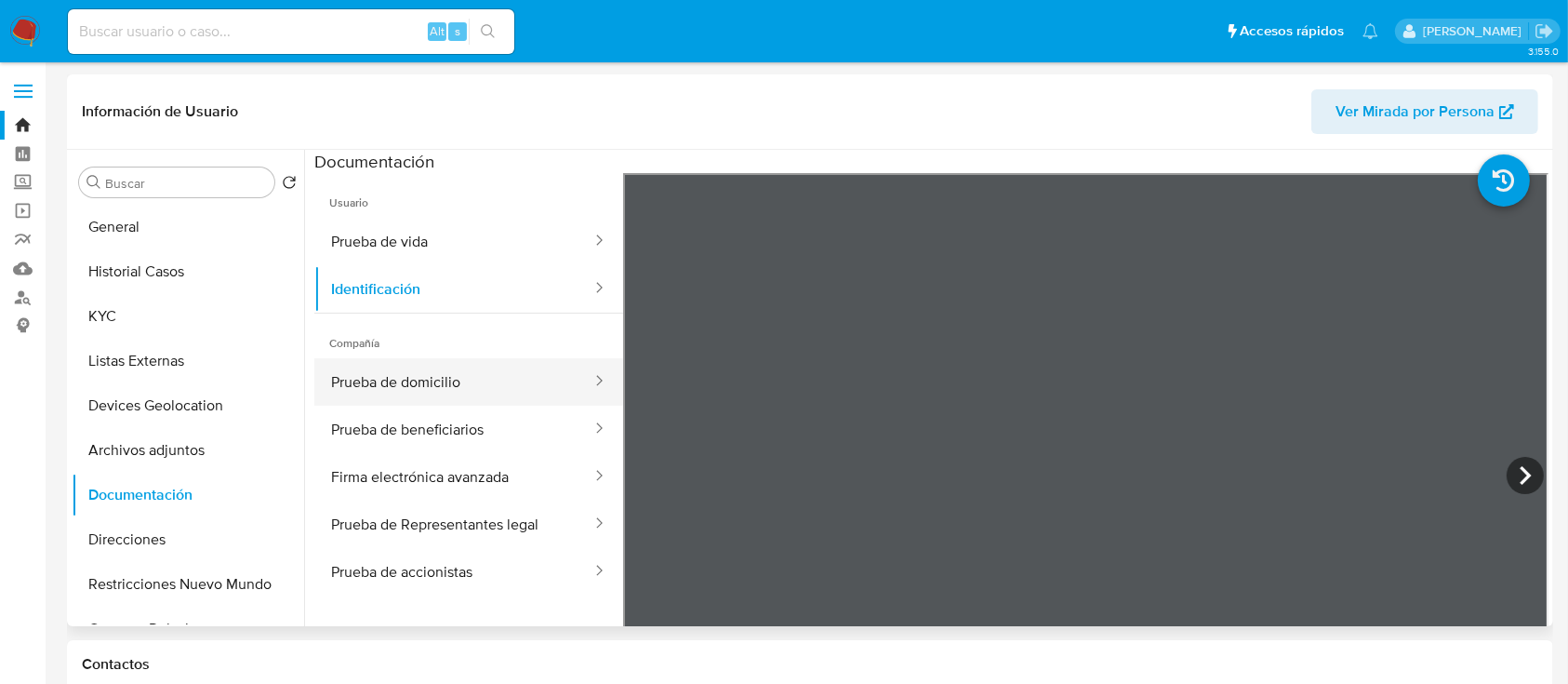
click at [490, 390] on button "Prueba de domicilio" at bounding box center [454, 382] width 279 height 47
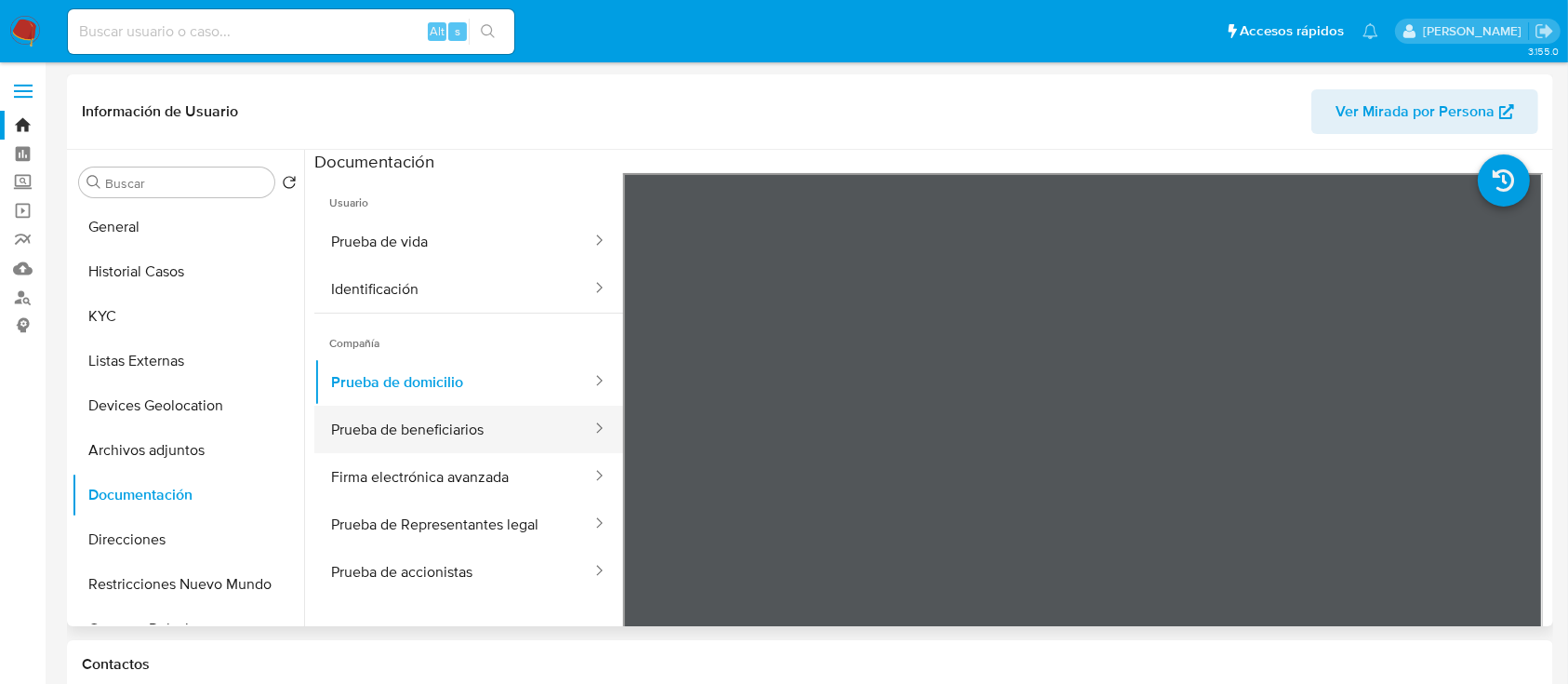
click at [461, 415] on button "Prueba de beneficiarios" at bounding box center [454, 430] width 279 height 47
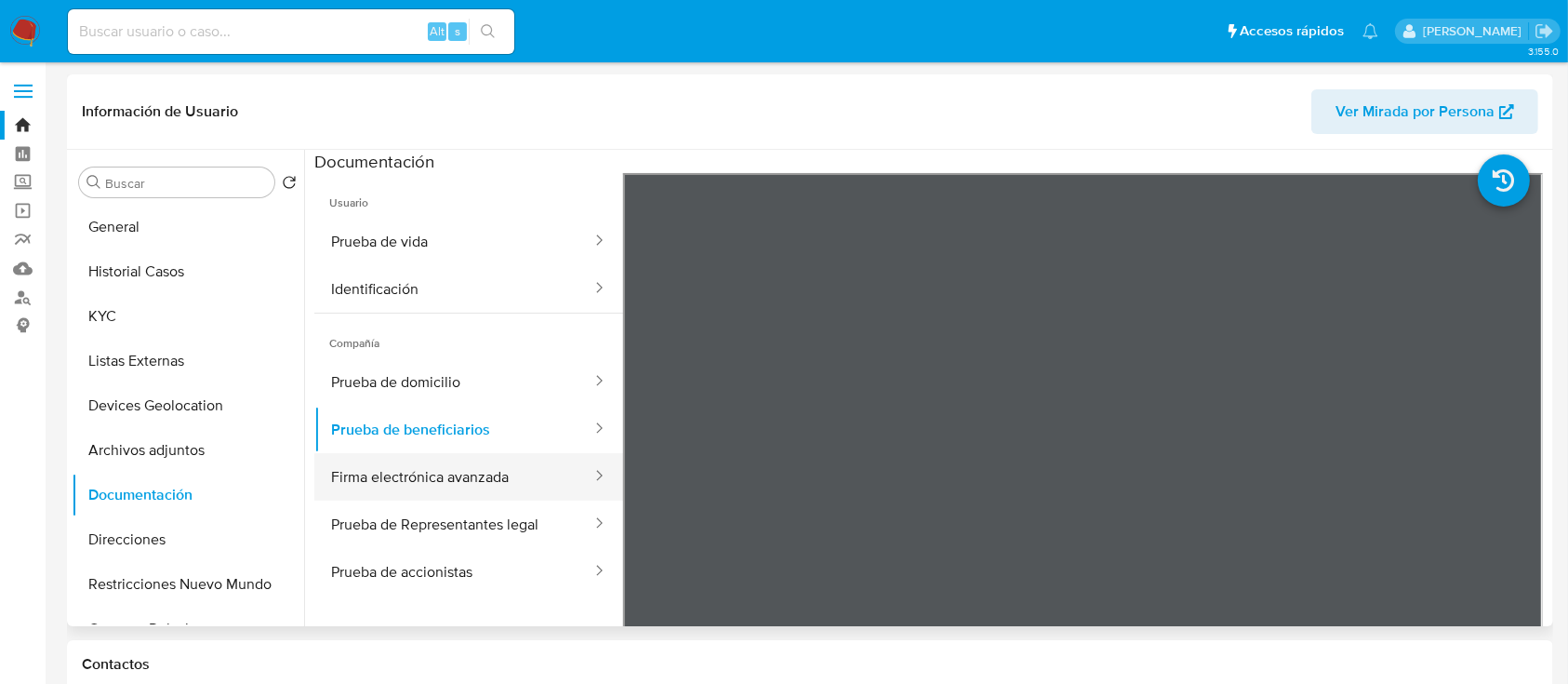
click at [491, 473] on button "Firma electrónica avanzada" at bounding box center [454, 477] width 279 height 47
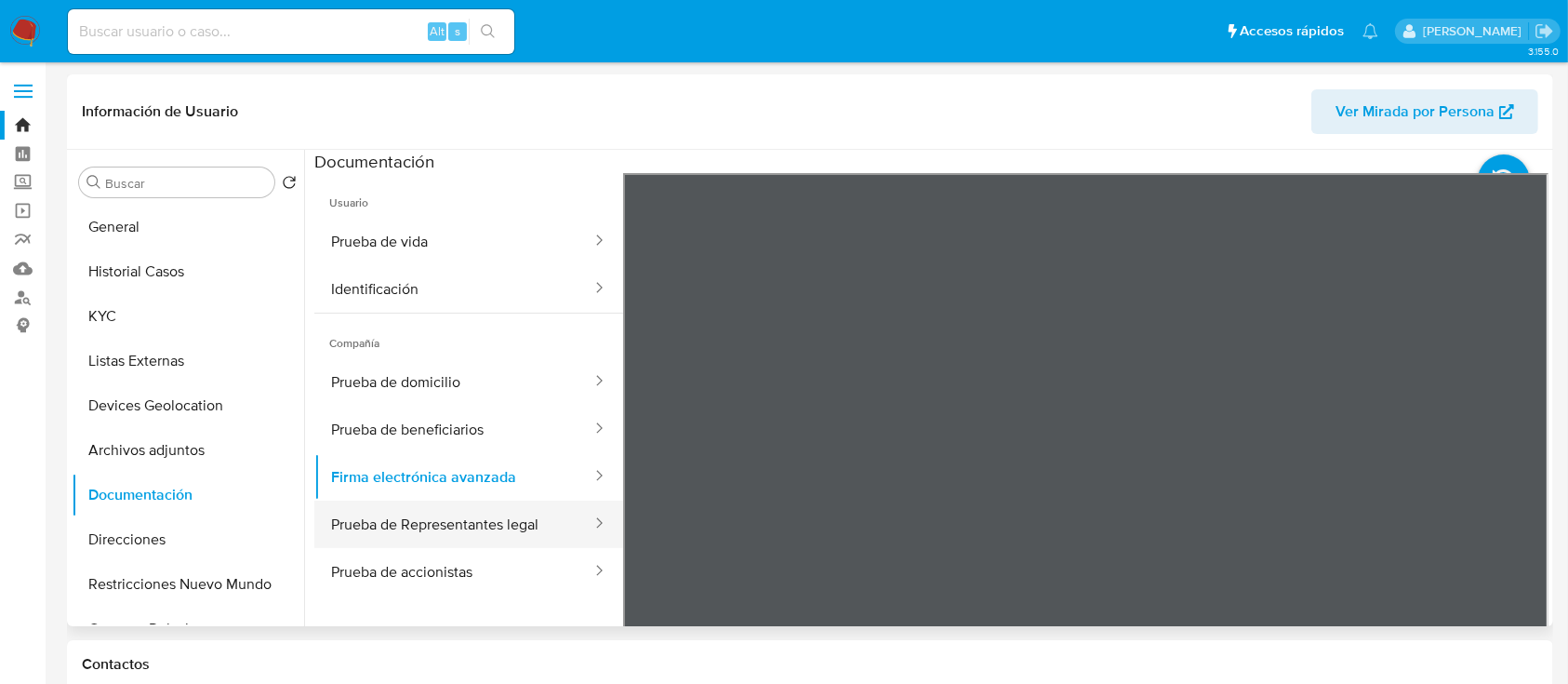
click at [529, 518] on button "Prueba de Representantes legal" at bounding box center [454, 525] width 279 height 47
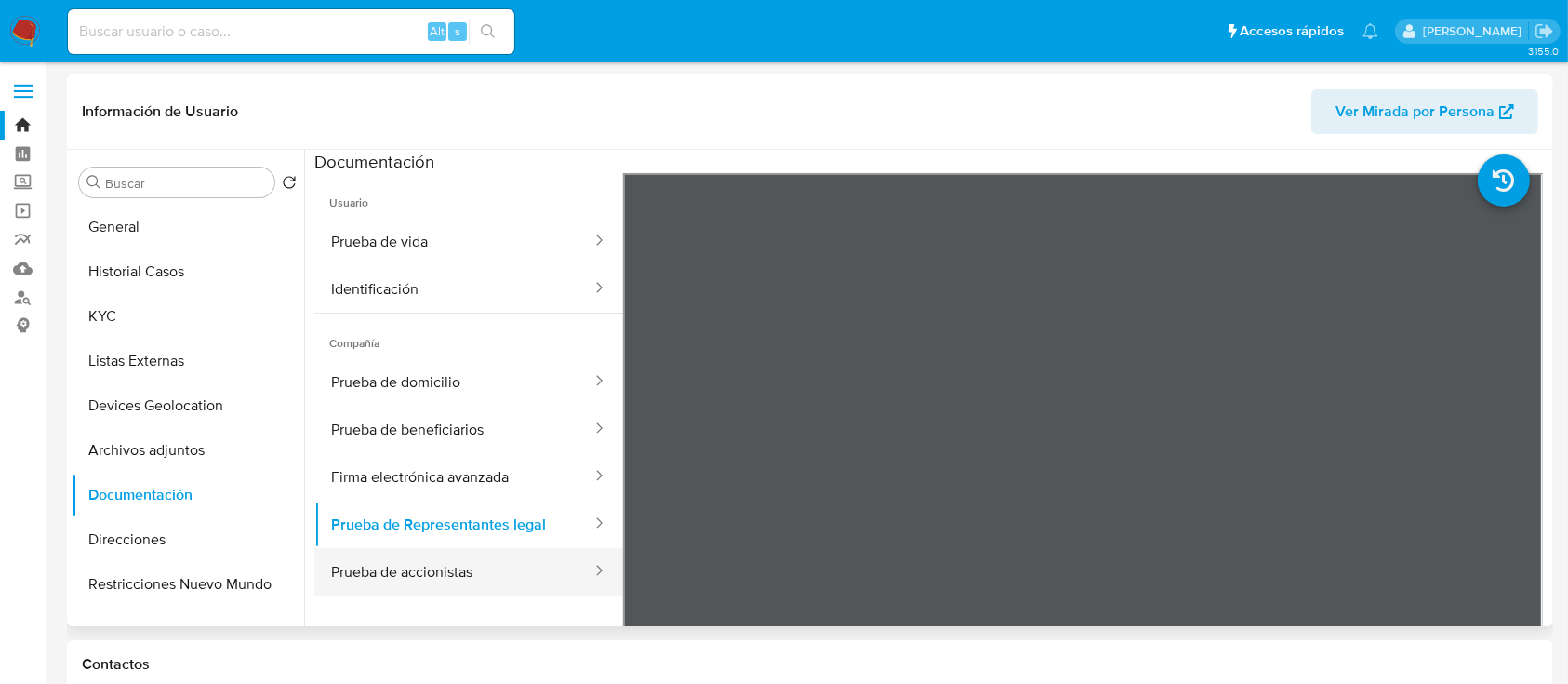
scroll to position [162, 0]
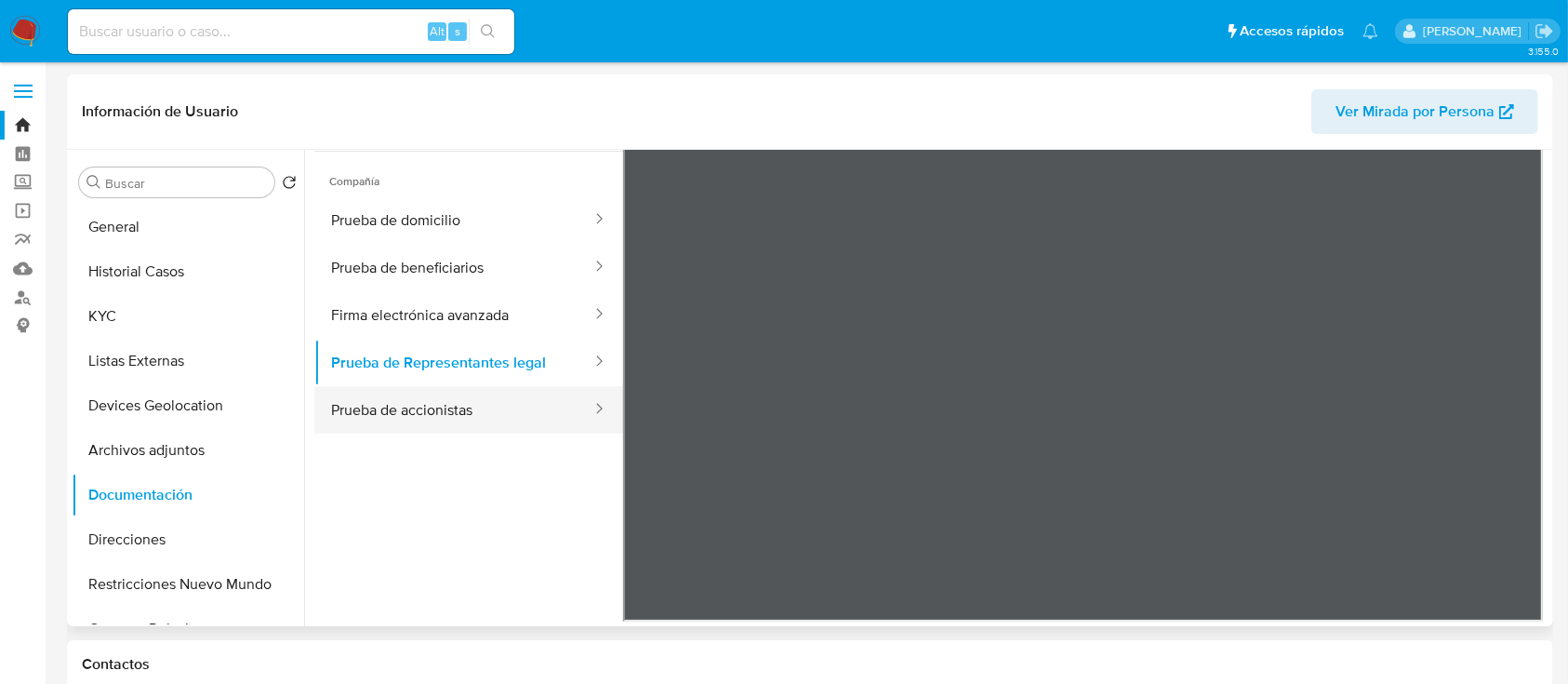
click at [483, 411] on button "Prueba de accionistas" at bounding box center [454, 410] width 279 height 47
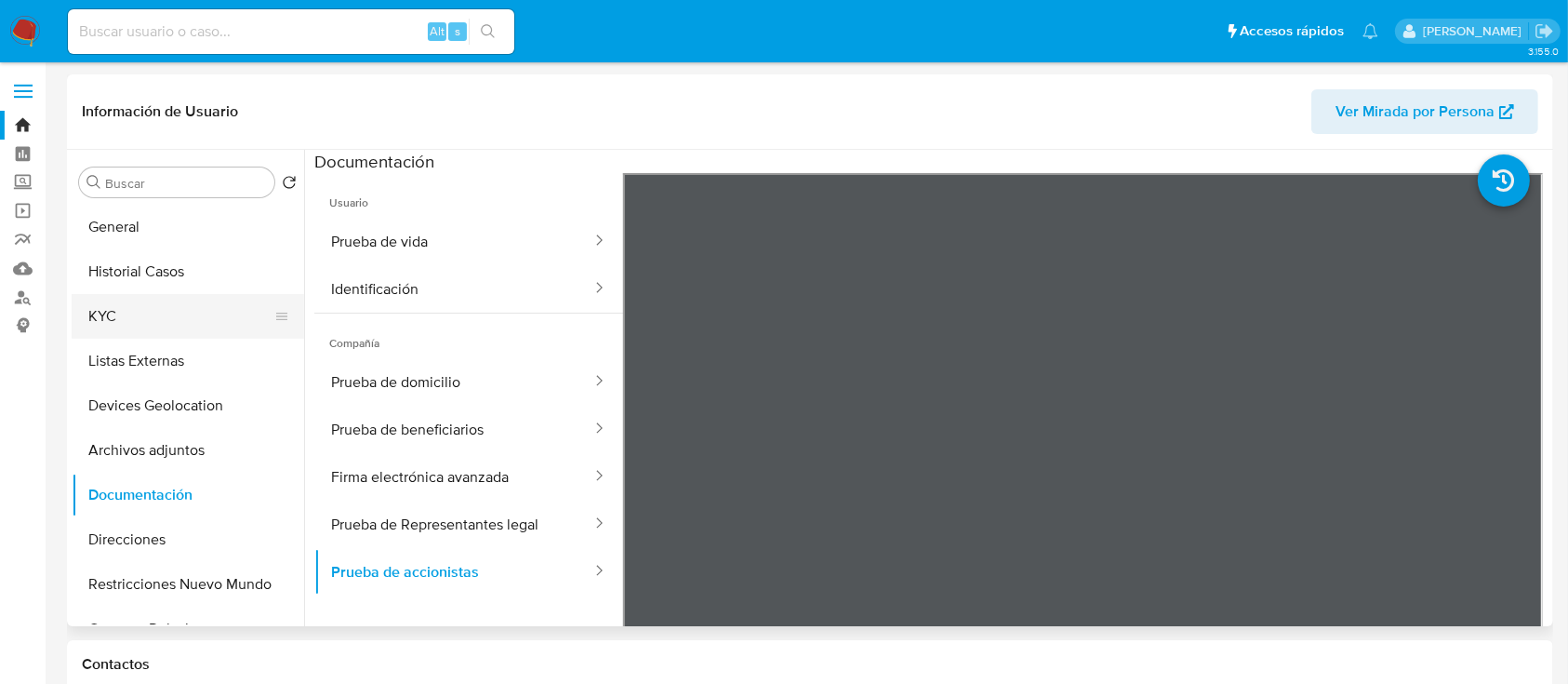
click at [126, 304] on button "KYC" at bounding box center [181, 316] width 218 height 45
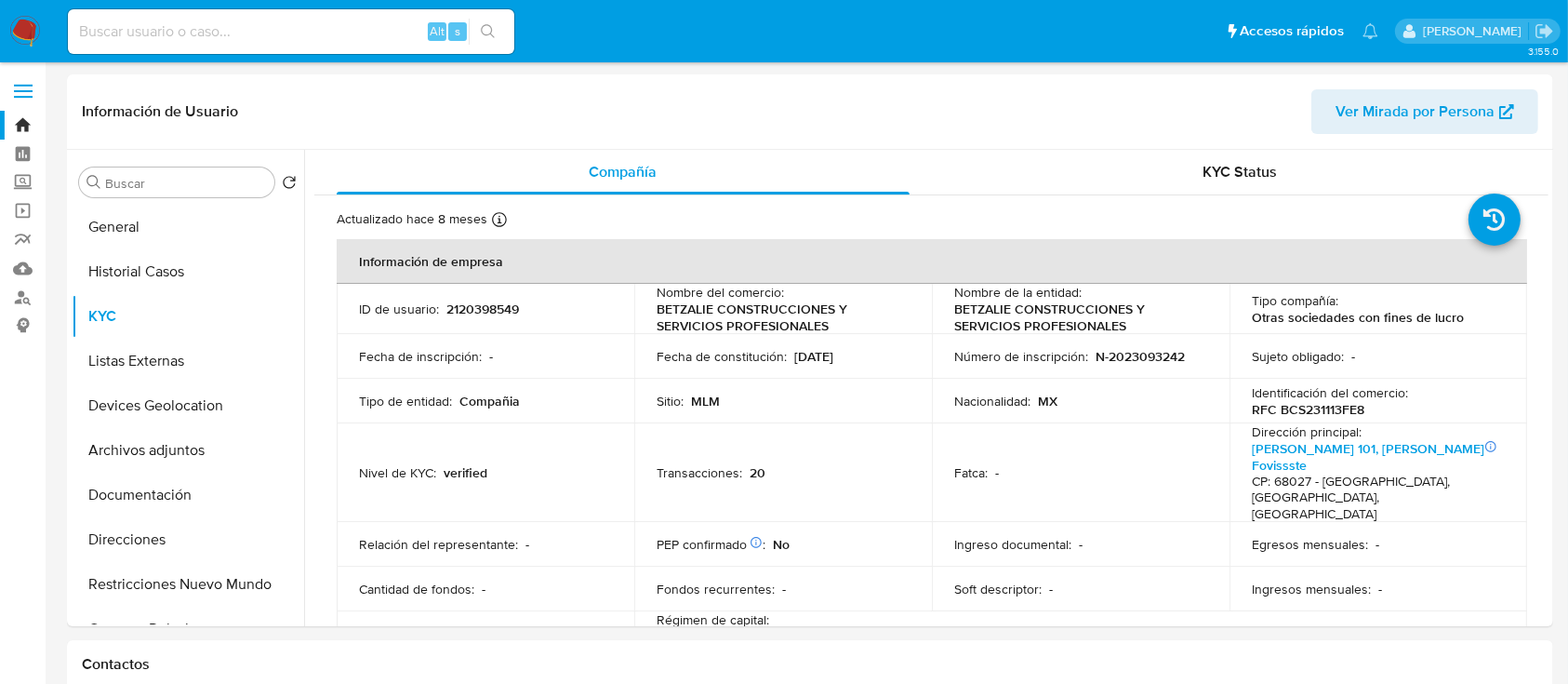
click at [28, 39] on img at bounding box center [25, 31] width 31 height 31
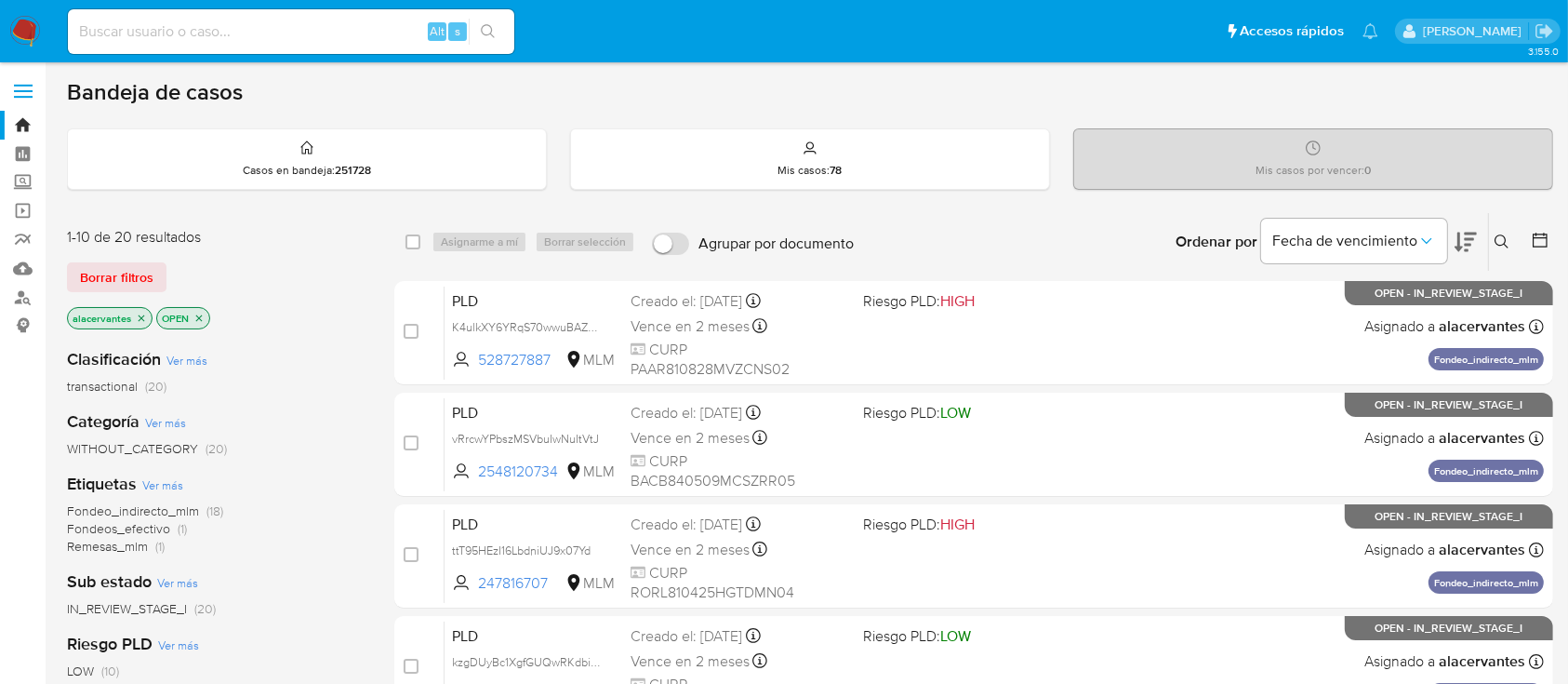
click at [1500, 242] on icon at bounding box center [1502, 242] width 15 height 15
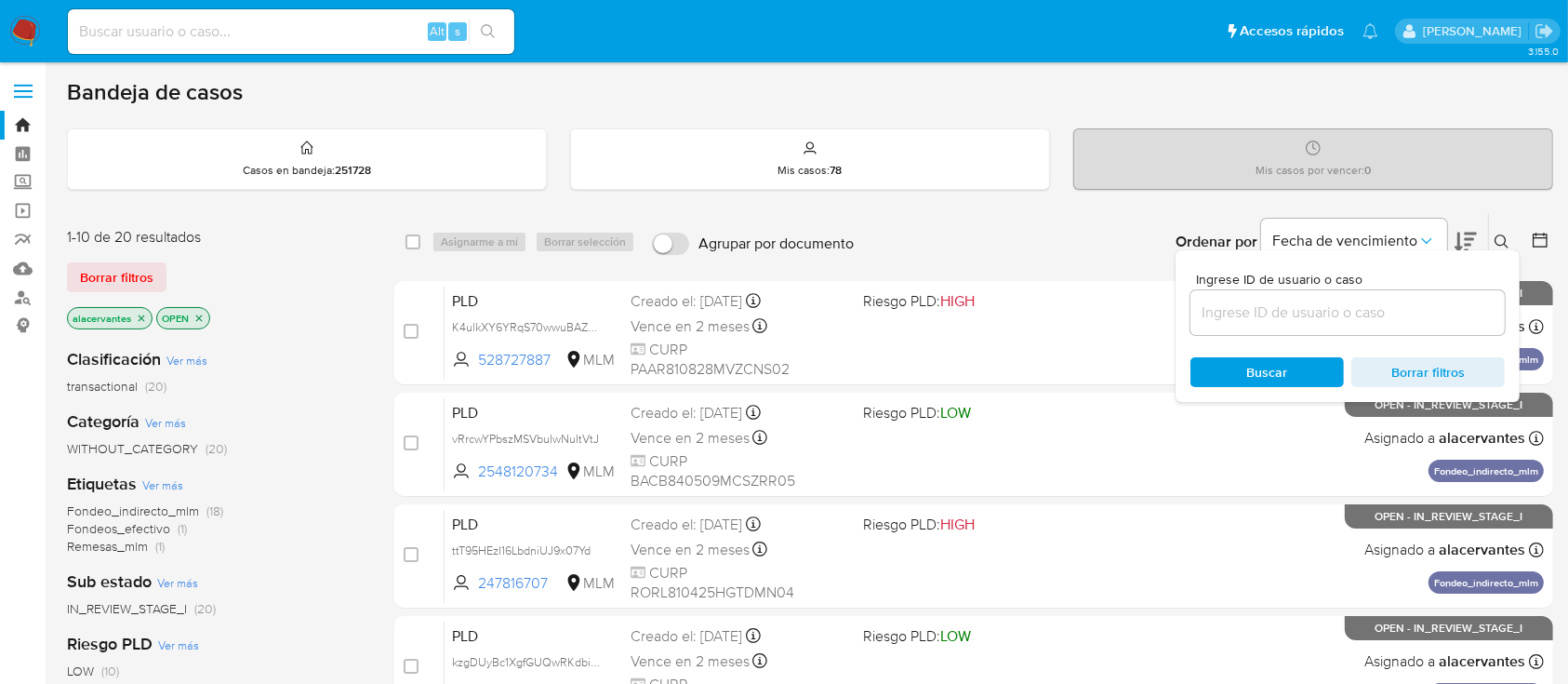
click at [1250, 308] on input at bounding box center [1348, 313] width 315 height 25
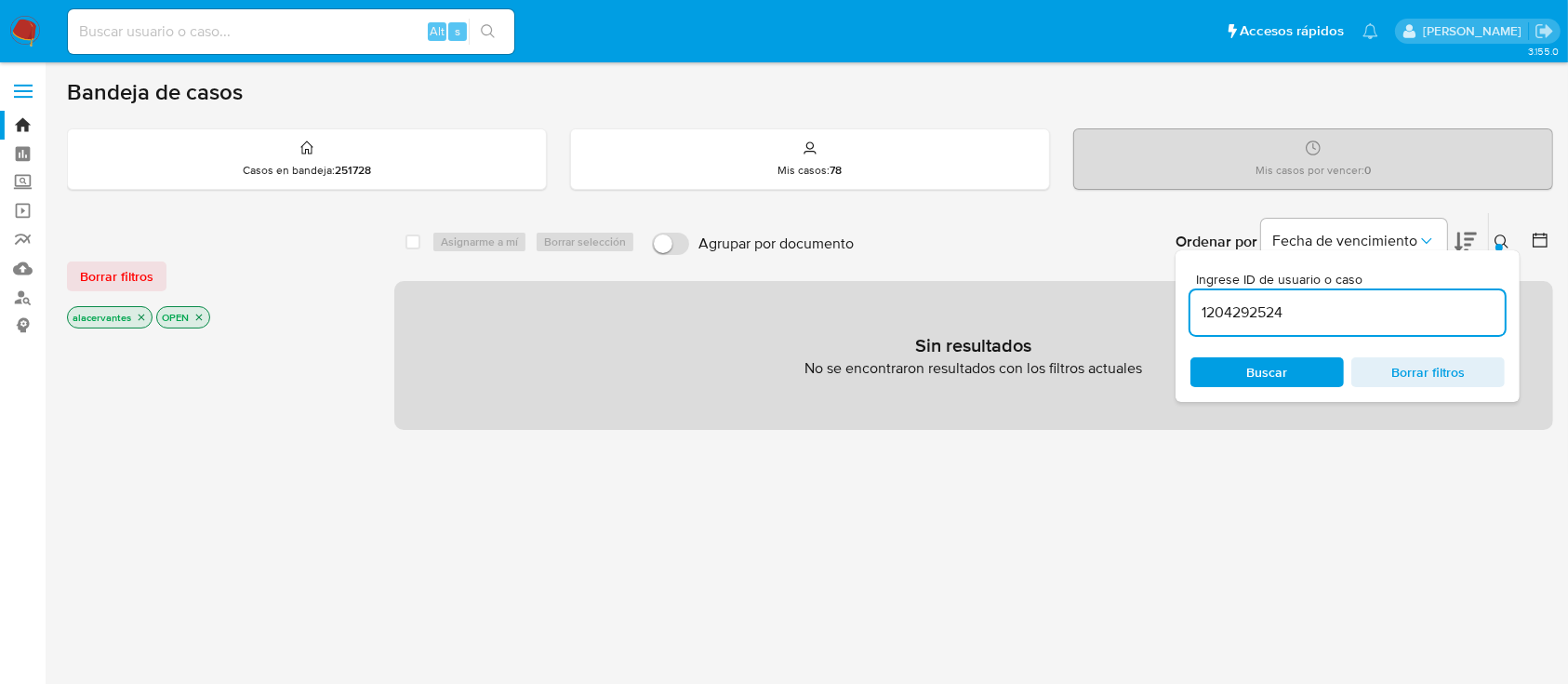
click at [1316, 317] on input "1204292524" at bounding box center [1348, 313] width 315 height 25
type input "1204292524"
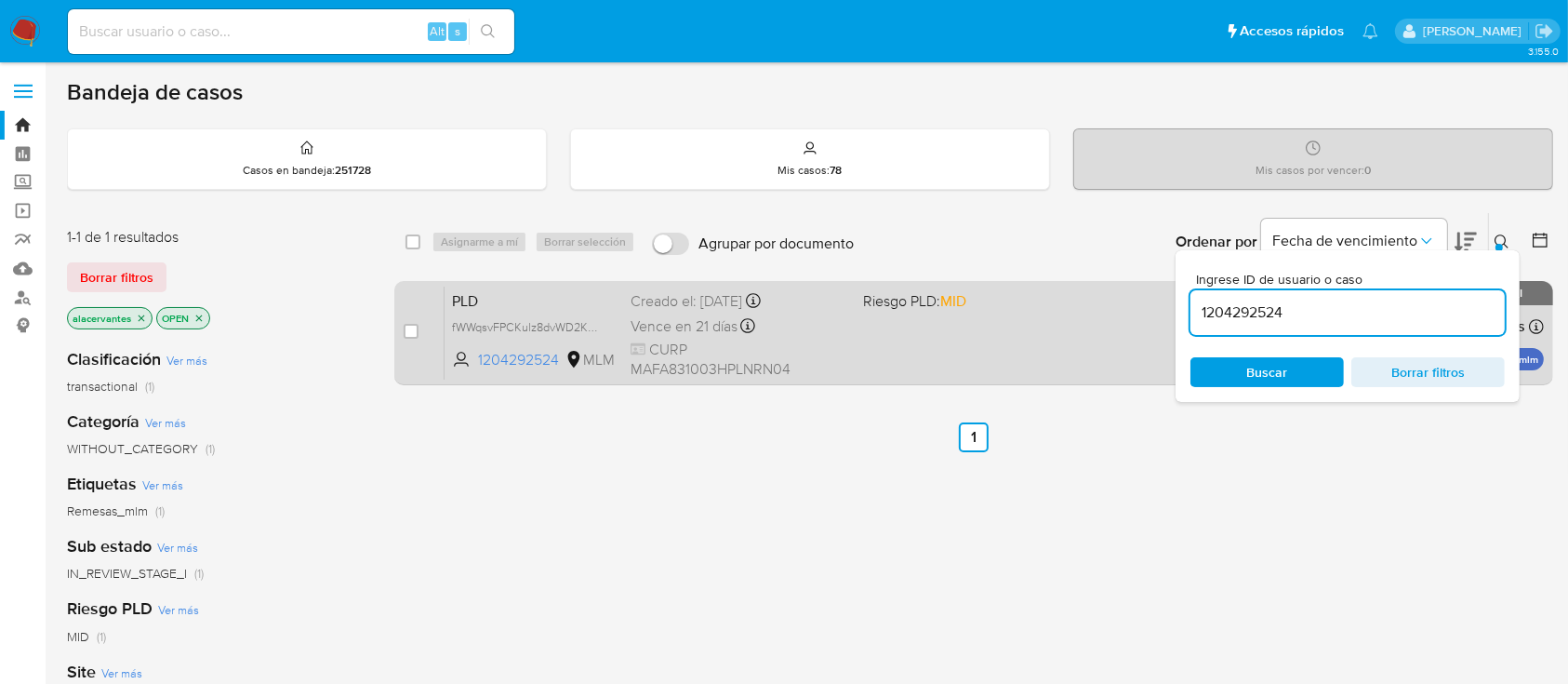
click at [888, 336] on div "PLD fWWqsvFPCKulz8dvWD2KtntR 1204292524 MLM Riesgo PLD: MID Creado el: 12/07/20…" at bounding box center [994, 332] width 1099 height 94
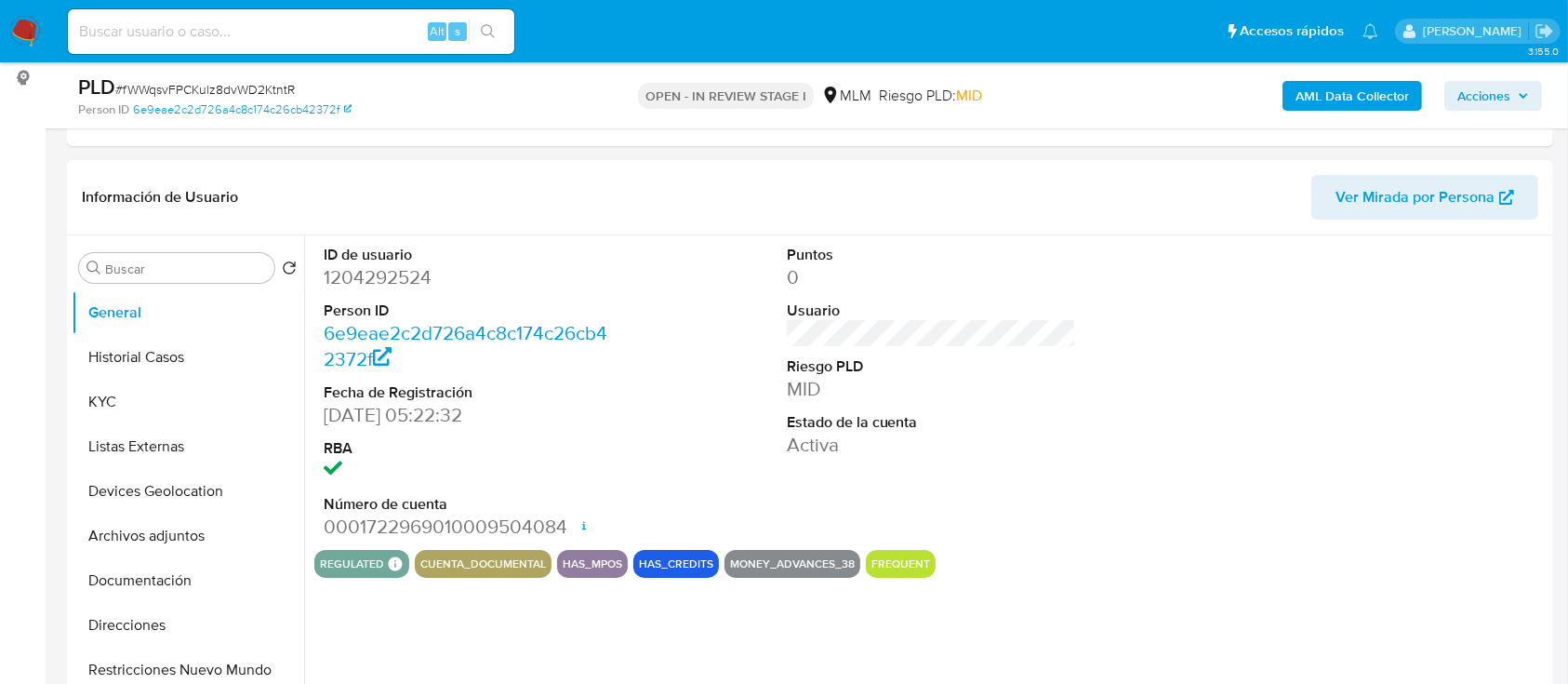
select select "10"
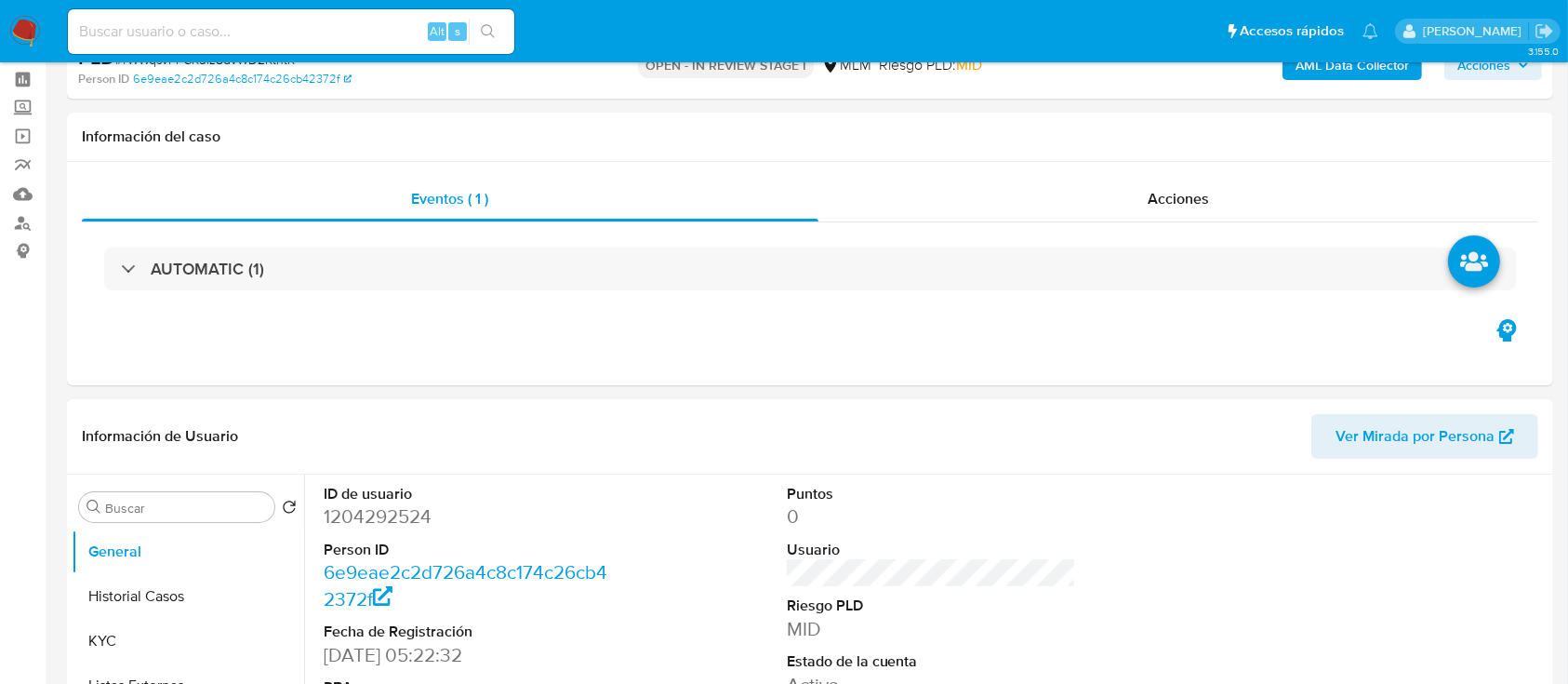
scroll to position [248, 0]
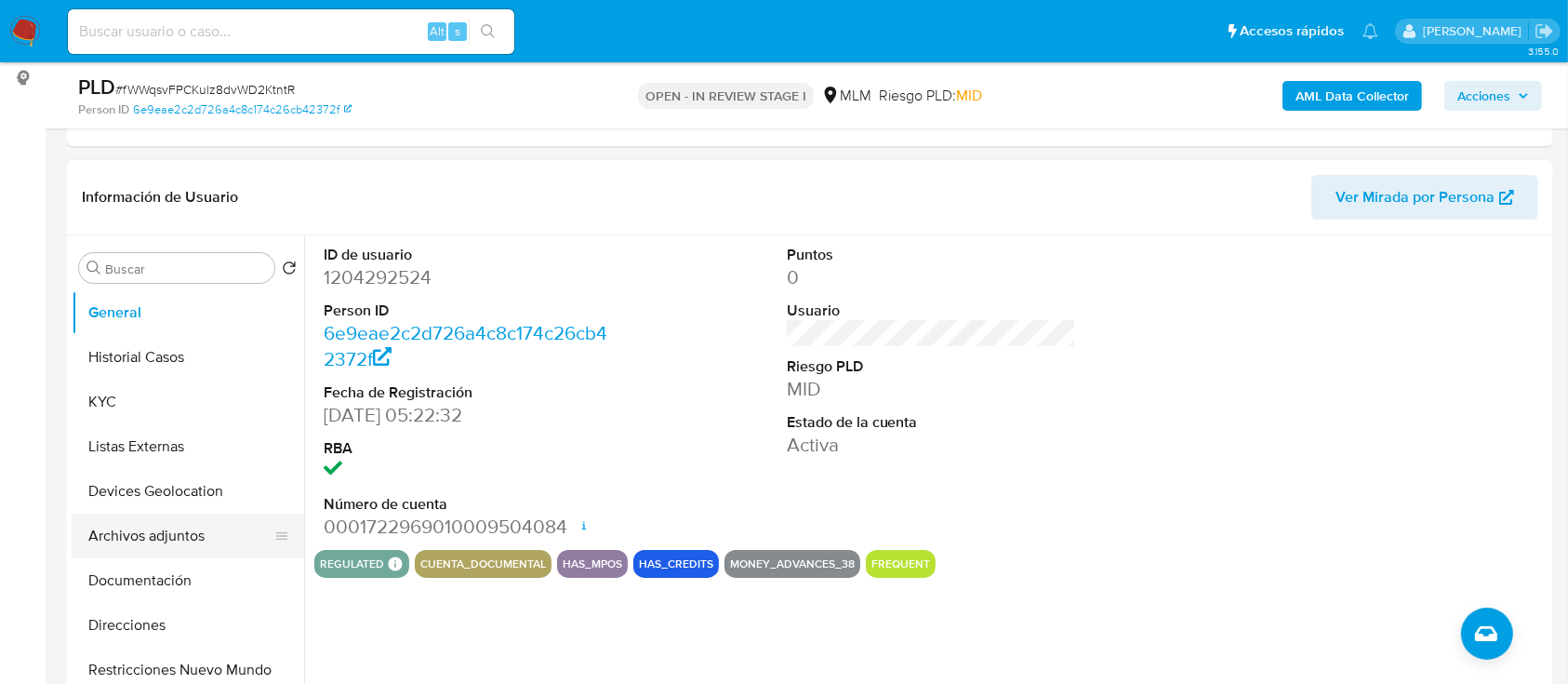
click at [131, 526] on button "Archivos adjuntos" at bounding box center [181, 535] width 218 height 45
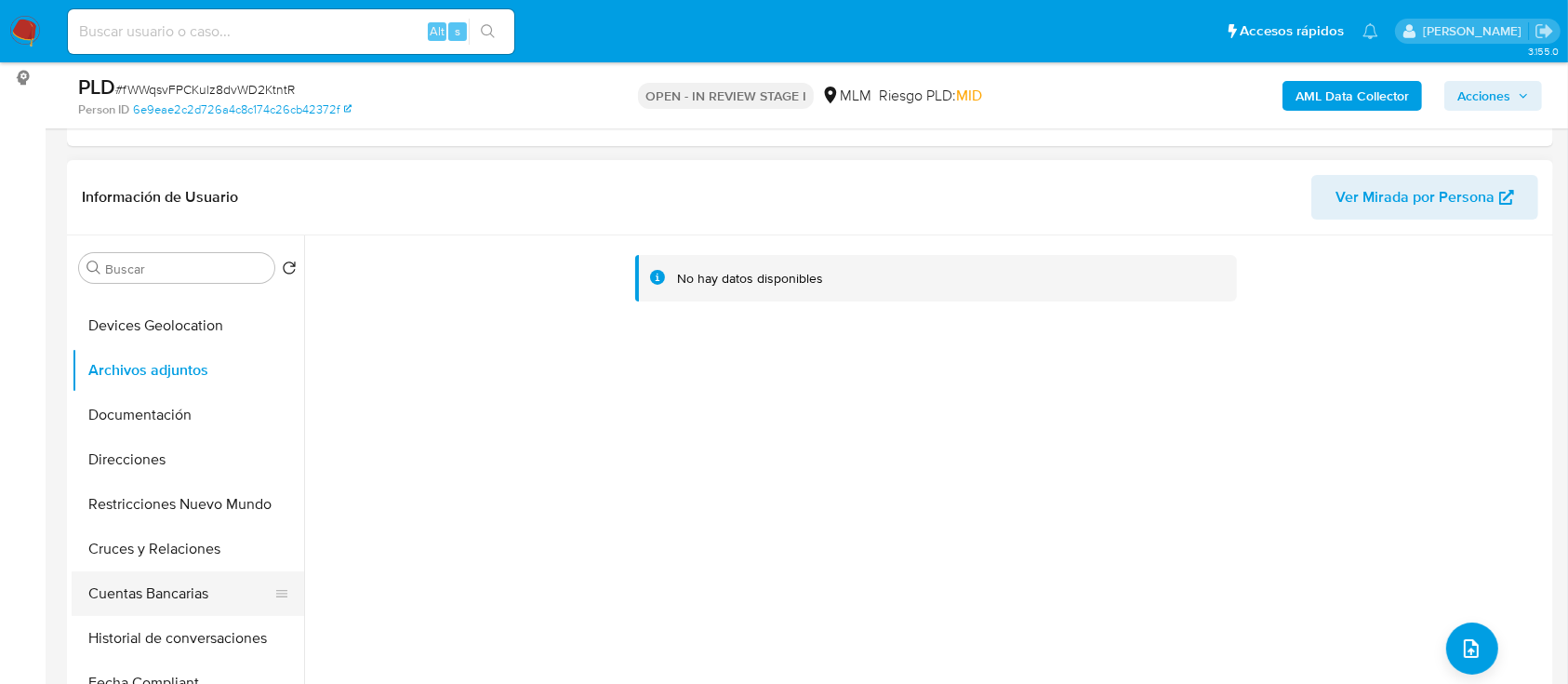
scroll to position [0, 0]
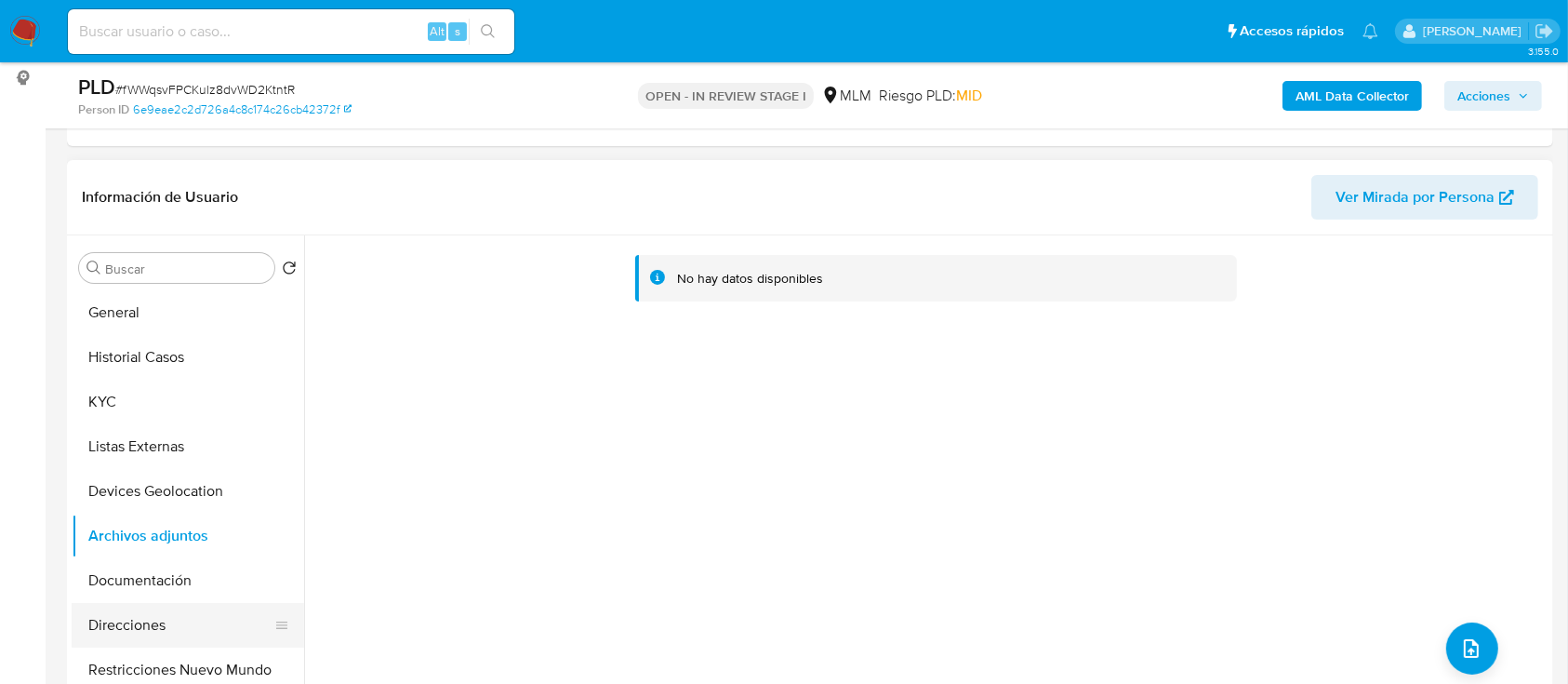
click at [201, 620] on button "Direcciones" at bounding box center [181, 625] width 218 height 45
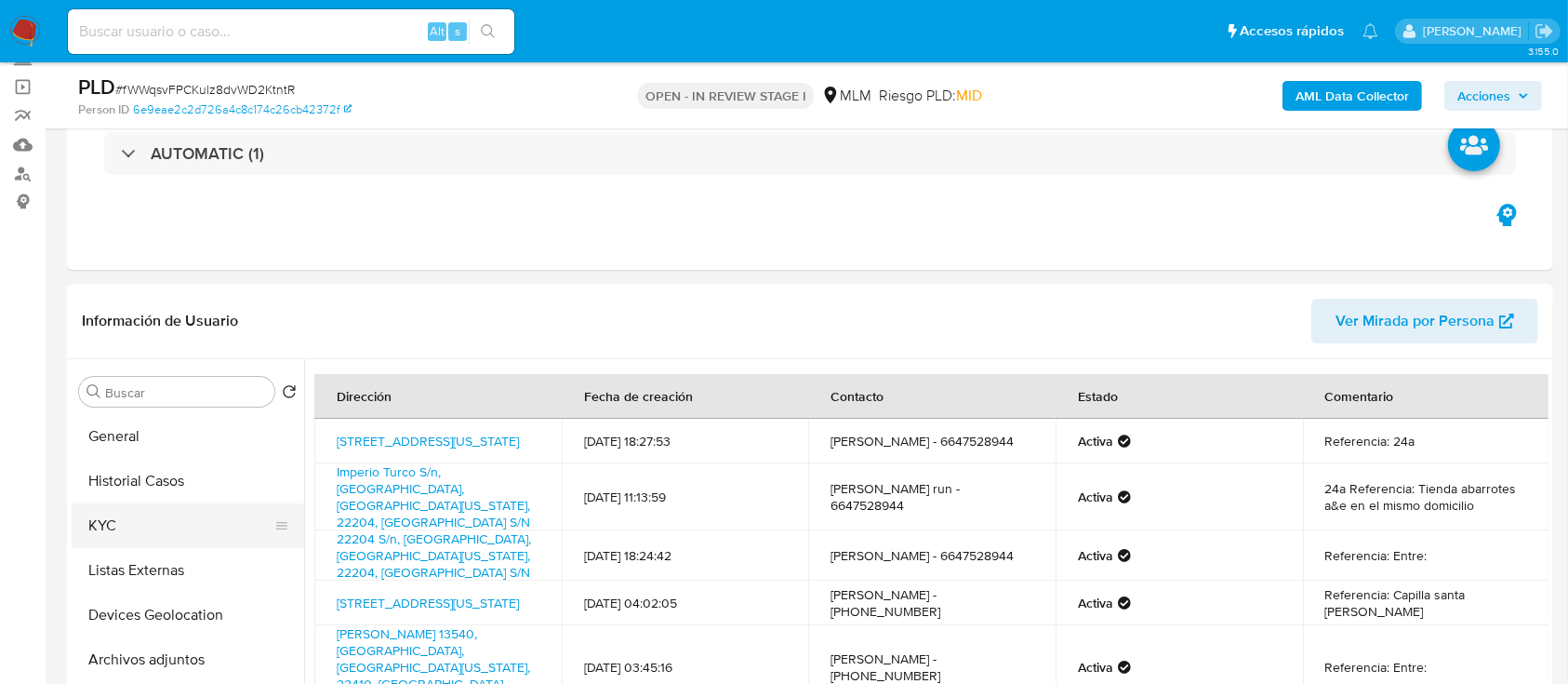
click at [169, 521] on button "KYC" at bounding box center [181, 526] width 218 height 45
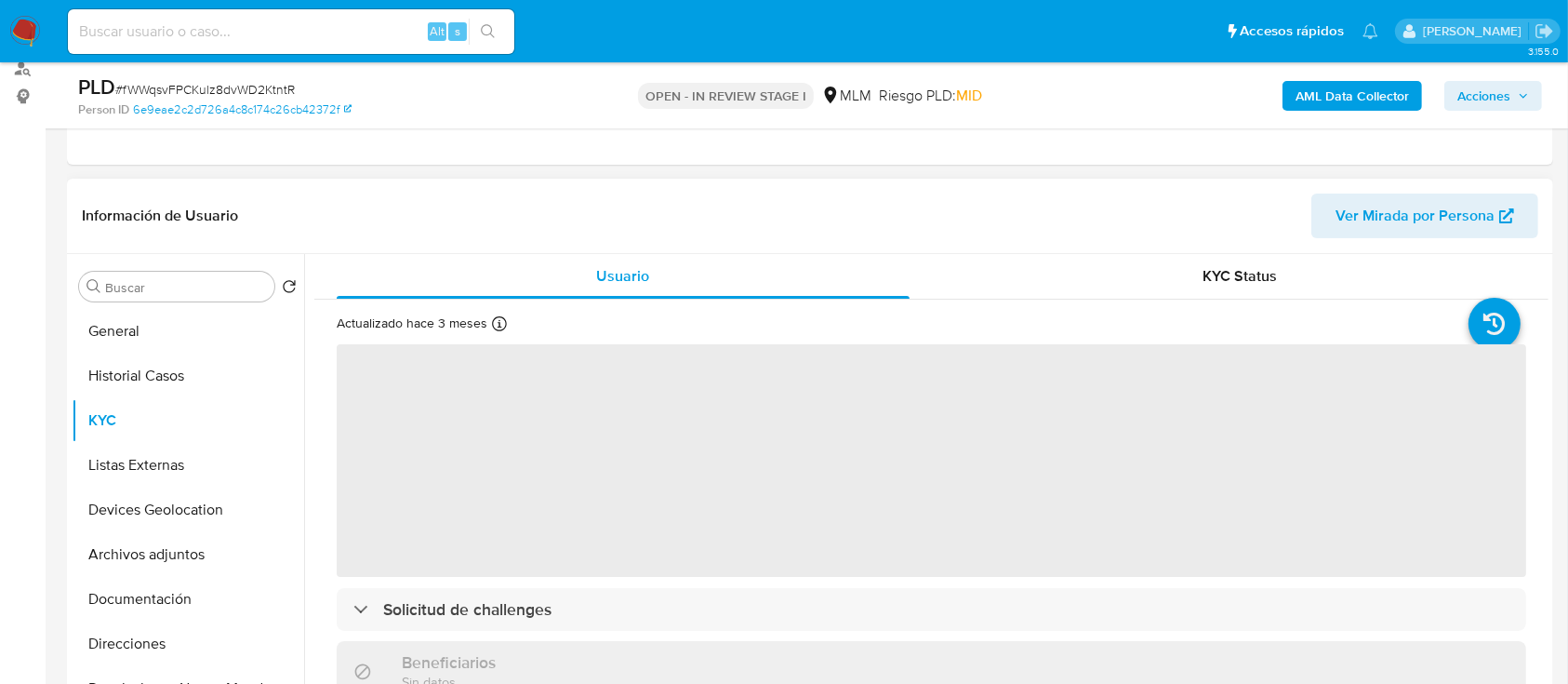
scroll to position [372, 0]
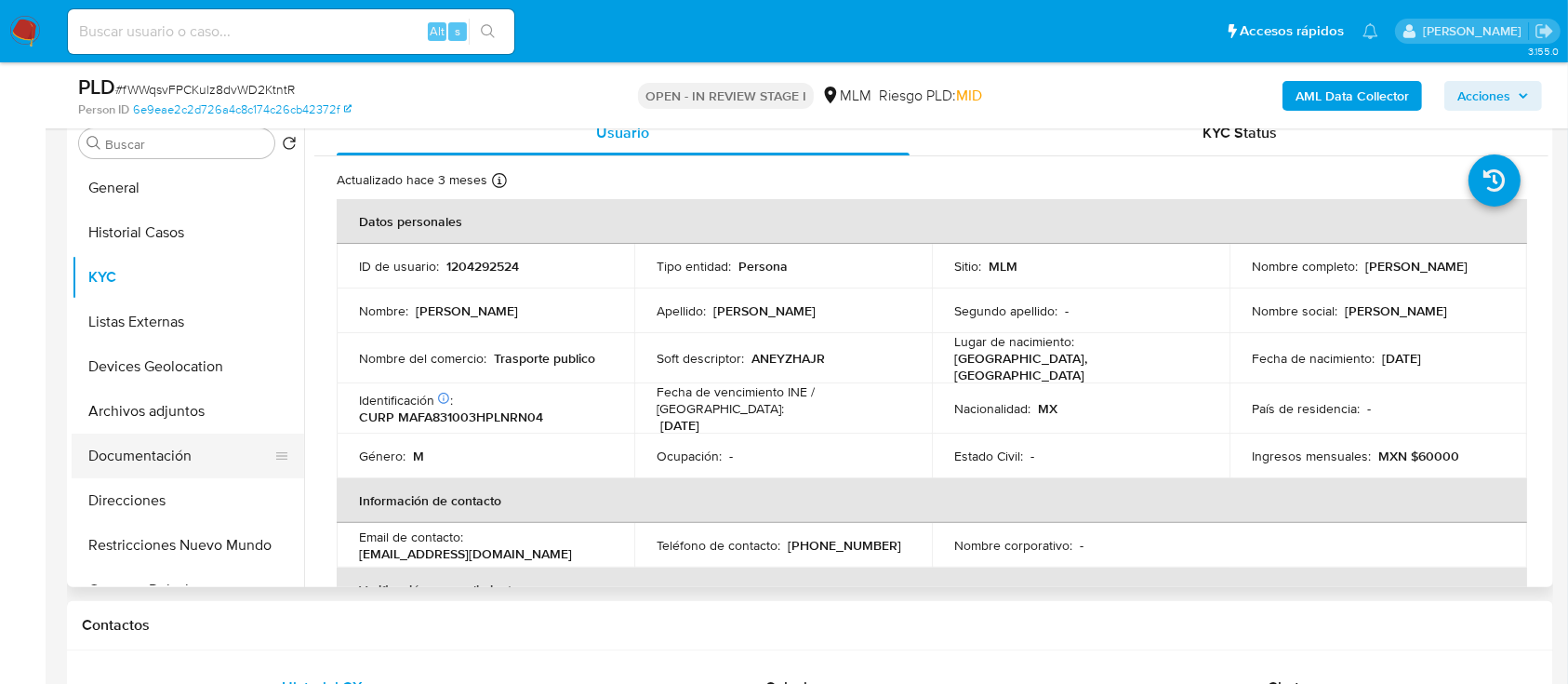
click at [186, 451] on button "Documentación" at bounding box center [181, 455] width 218 height 45
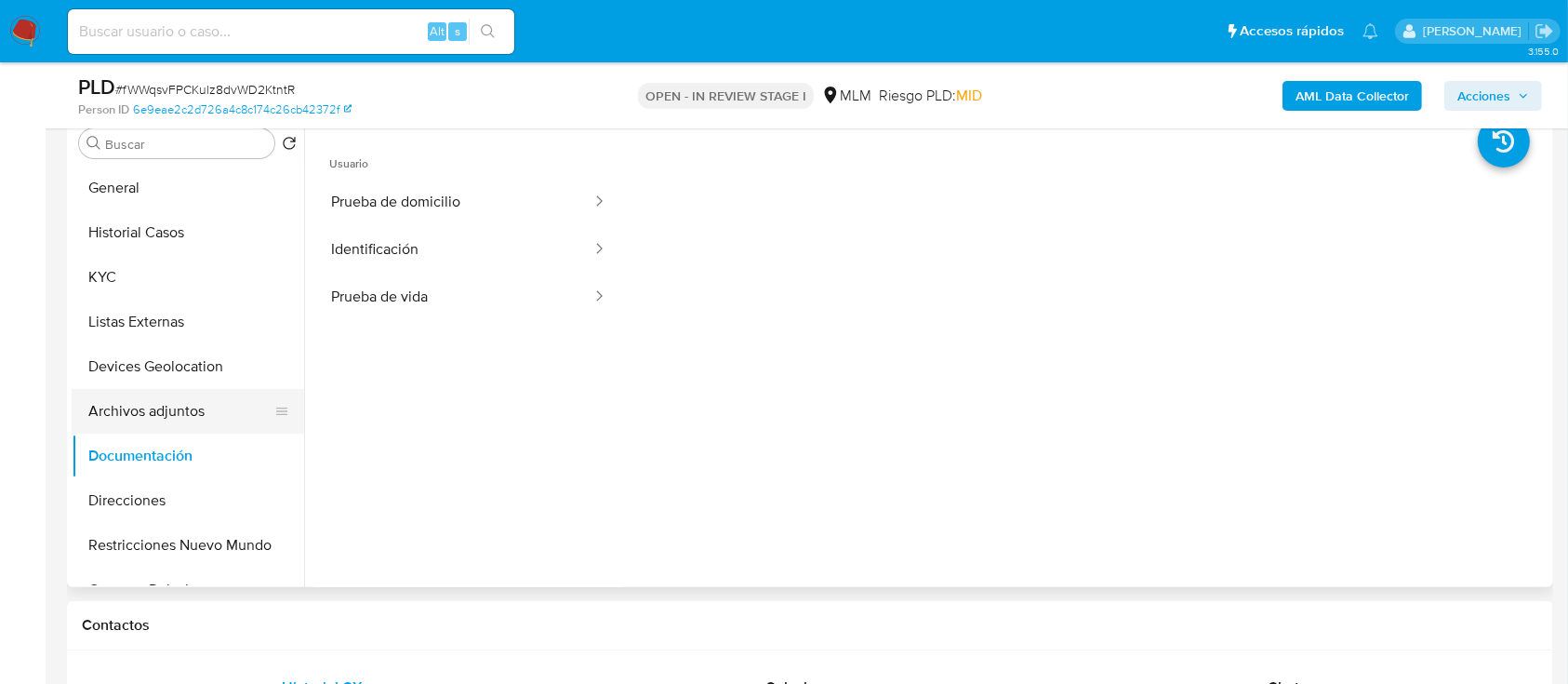
click at [175, 426] on button "Archivos adjuntos" at bounding box center [181, 411] width 218 height 45
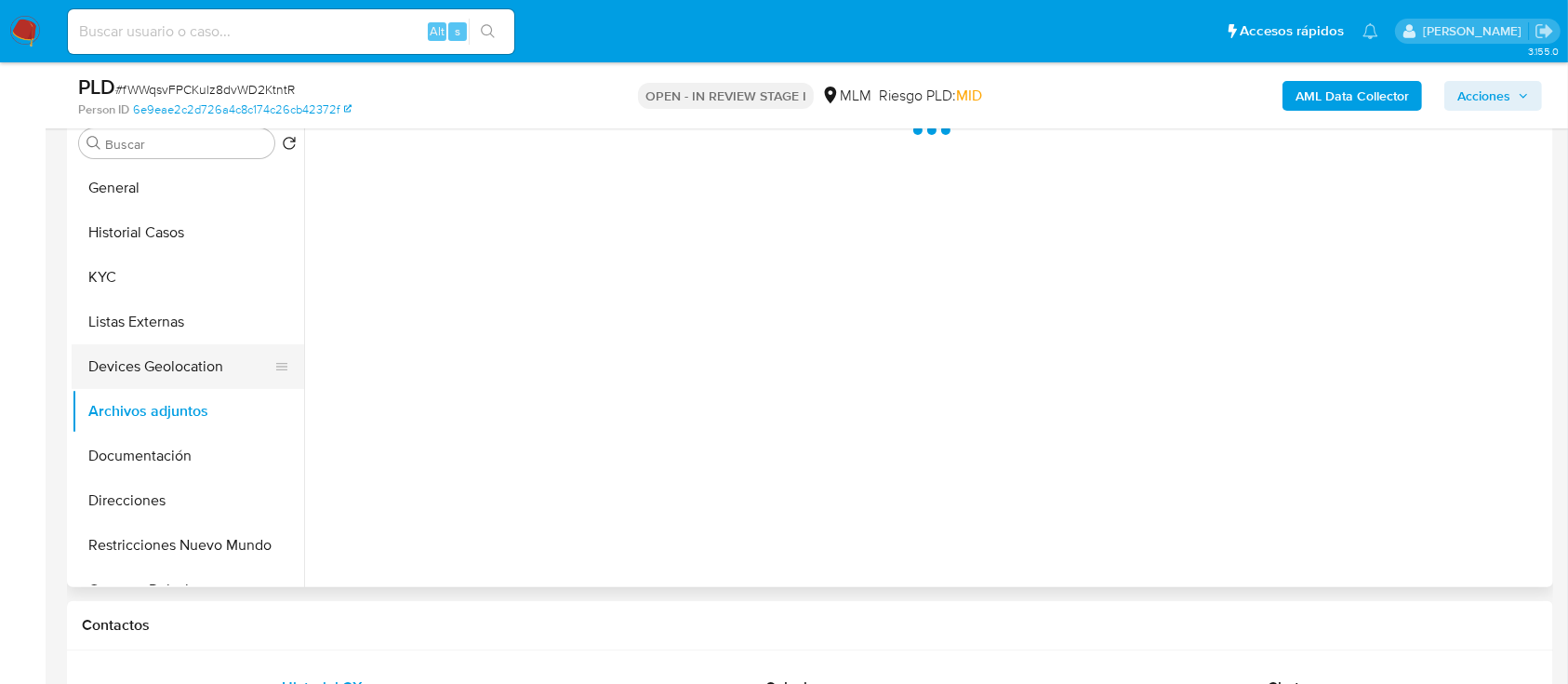
drag, startPoint x: 185, startPoint y: 448, endPoint x: 254, endPoint y: 362, distance: 110.3
click at [185, 451] on button "Documentación" at bounding box center [188, 455] width 232 height 45
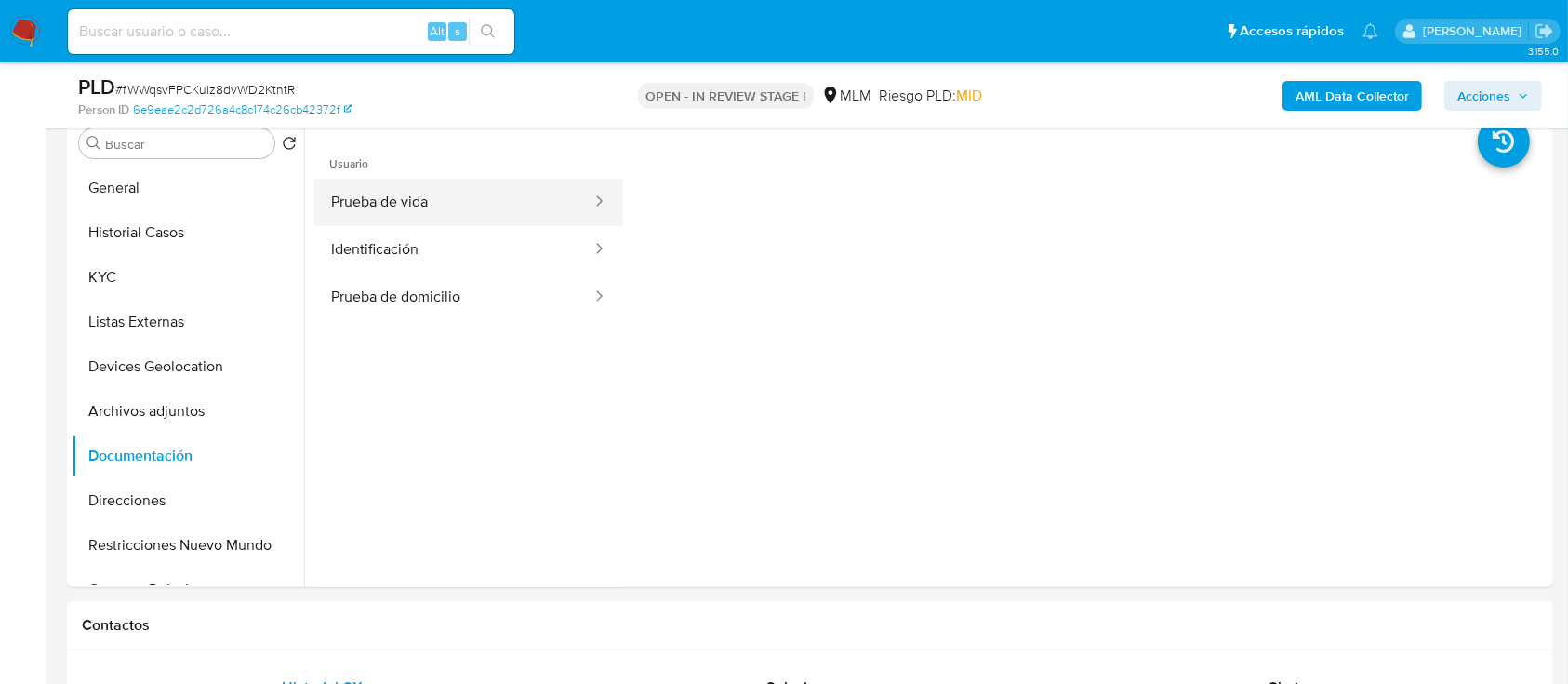
click at [376, 208] on button "Prueba de vida" at bounding box center [454, 202] width 279 height 47
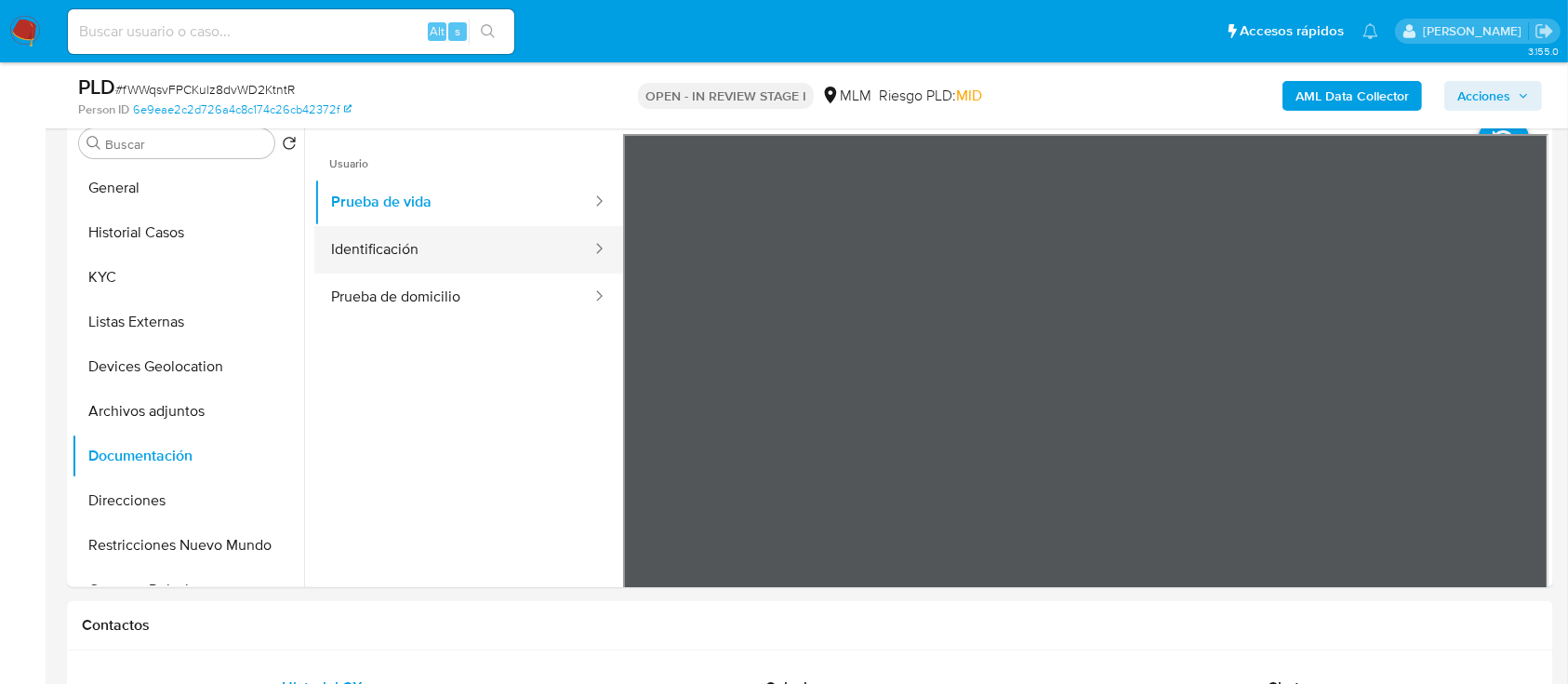
click at [386, 253] on button "Identificación" at bounding box center [454, 250] width 279 height 47
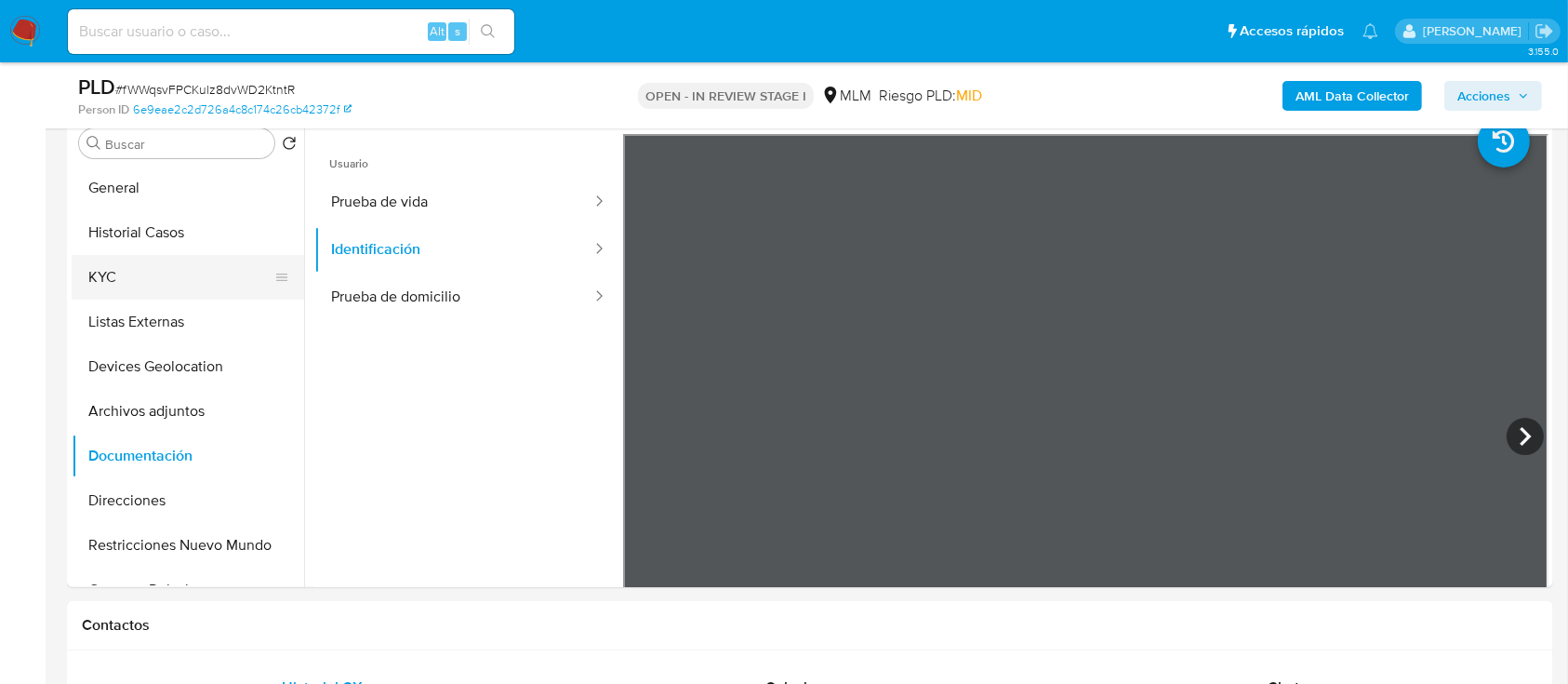
click at [202, 271] on button "KYC" at bounding box center [181, 277] width 218 height 45
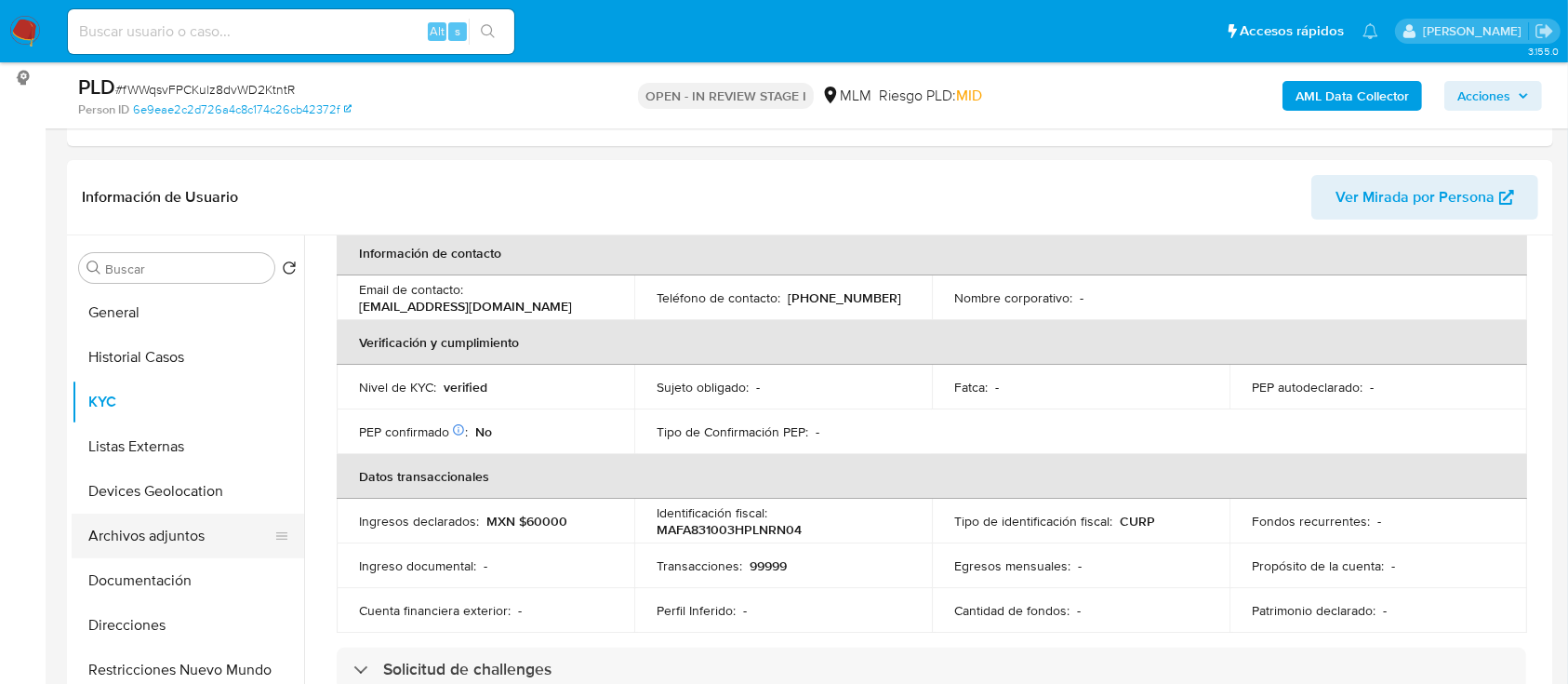
scroll to position [123, 0]
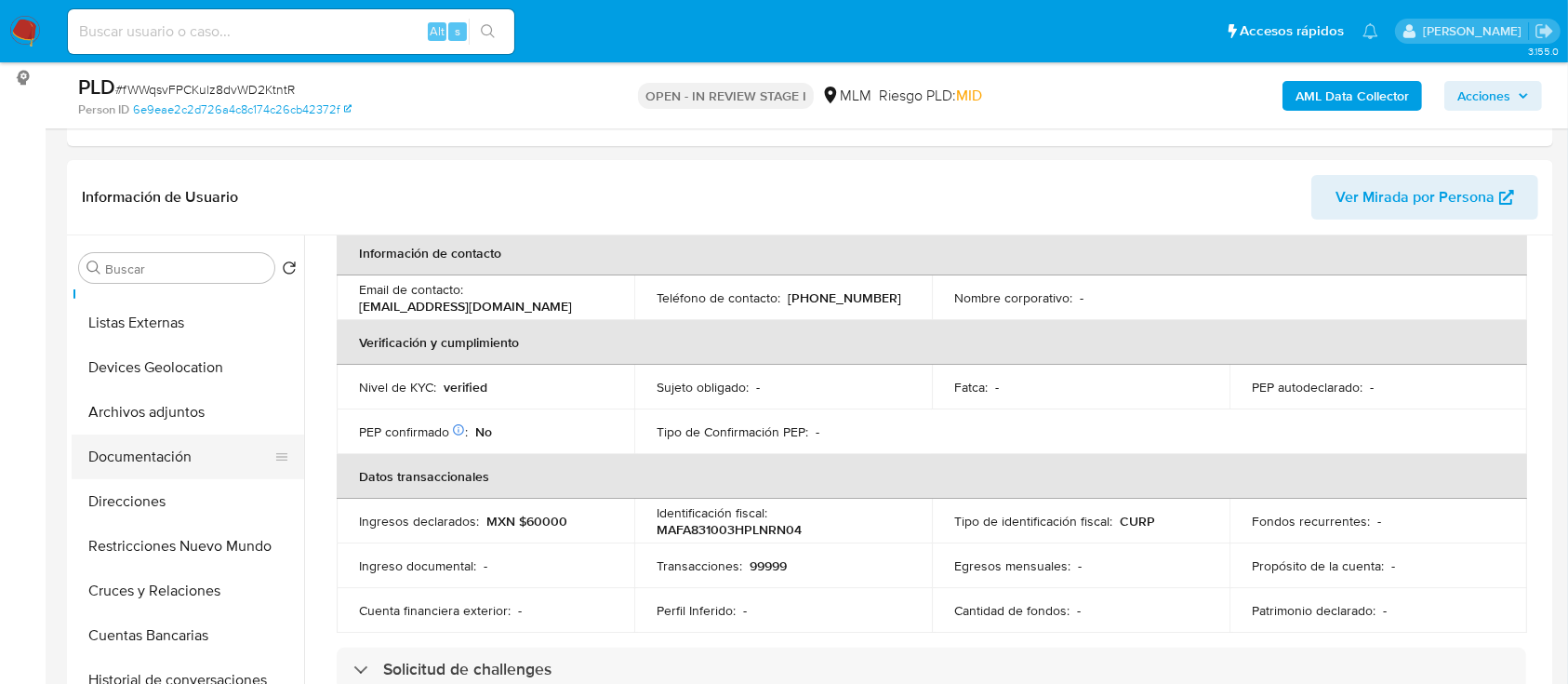
click at [171, 471] on button "Documentación" at bounding box center [181, 456] width 218 height 45
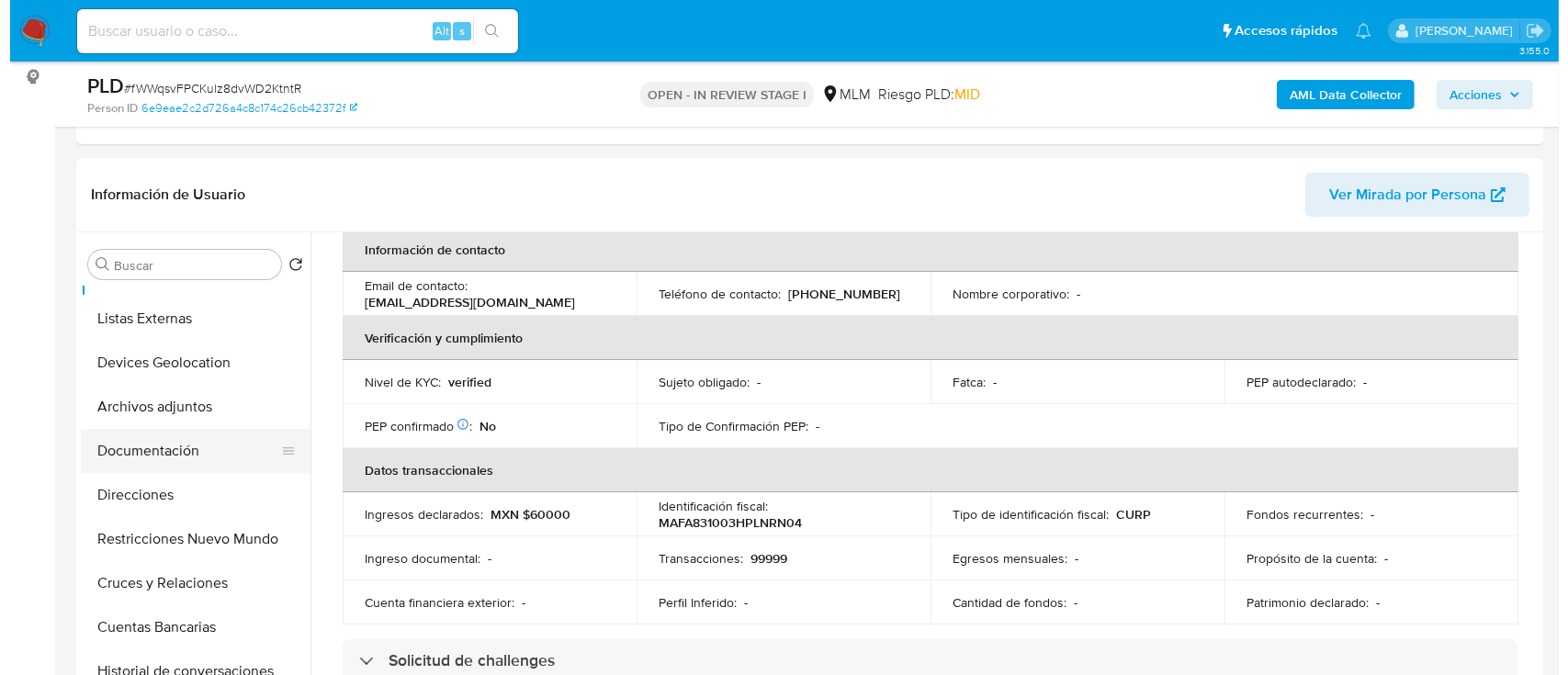
scroll to position [0, 0]
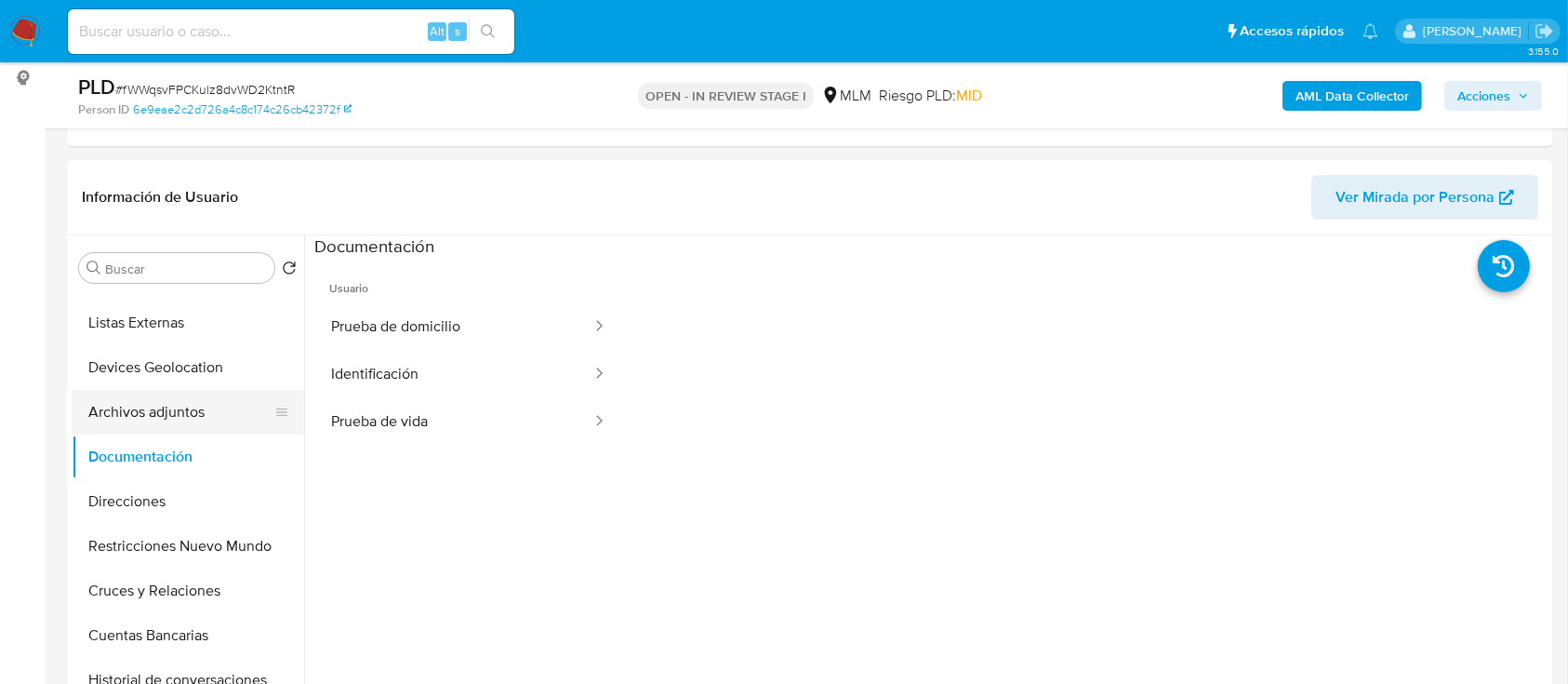
click at [169, 397] on button "Archivos adjuntos" at bounding box center [181, 412] width 218 height 45
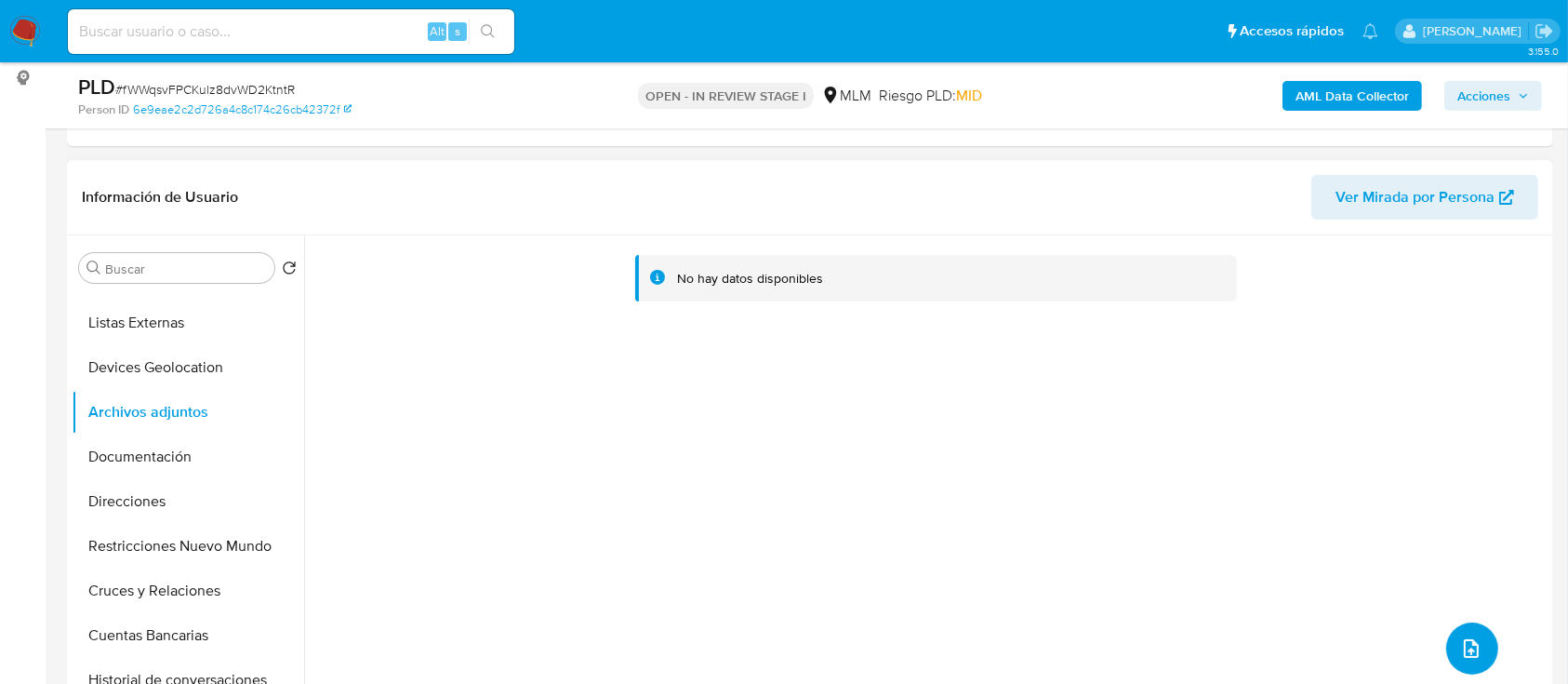
click at [1449, 639] on button "upload-file" at bounding box center [1471, 648] width 52 height 52
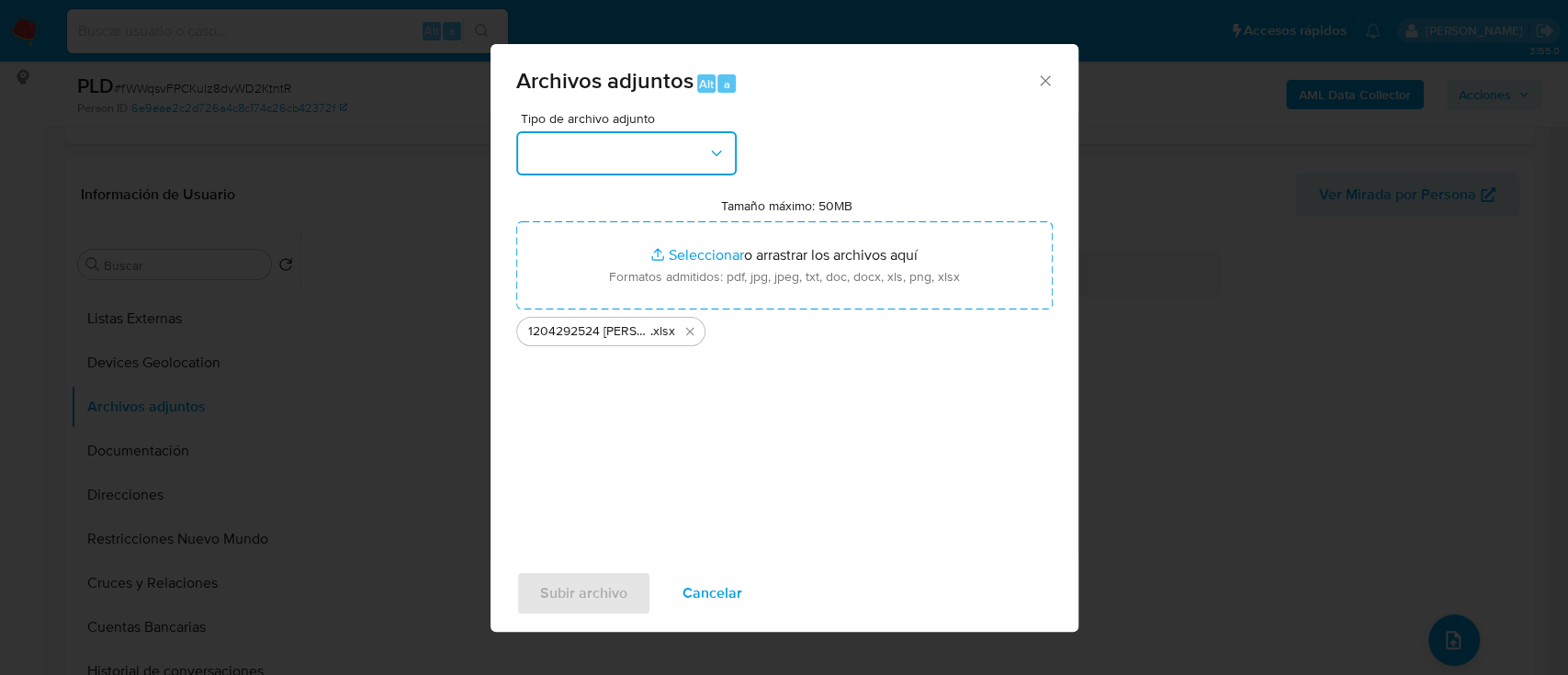
click at [713, 162] on icon "button" at bounding box center [717, 154] width 19 height 19
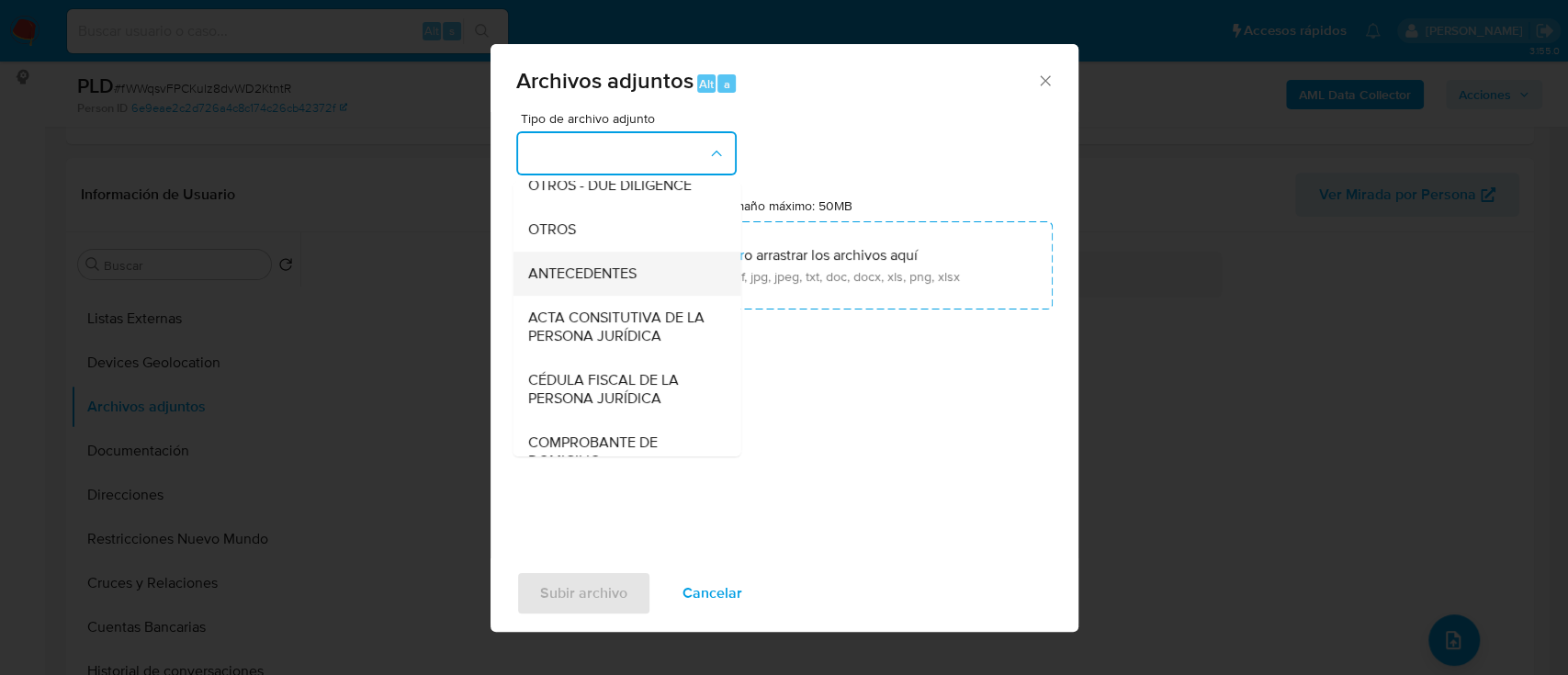
scroll to position [244, 0]
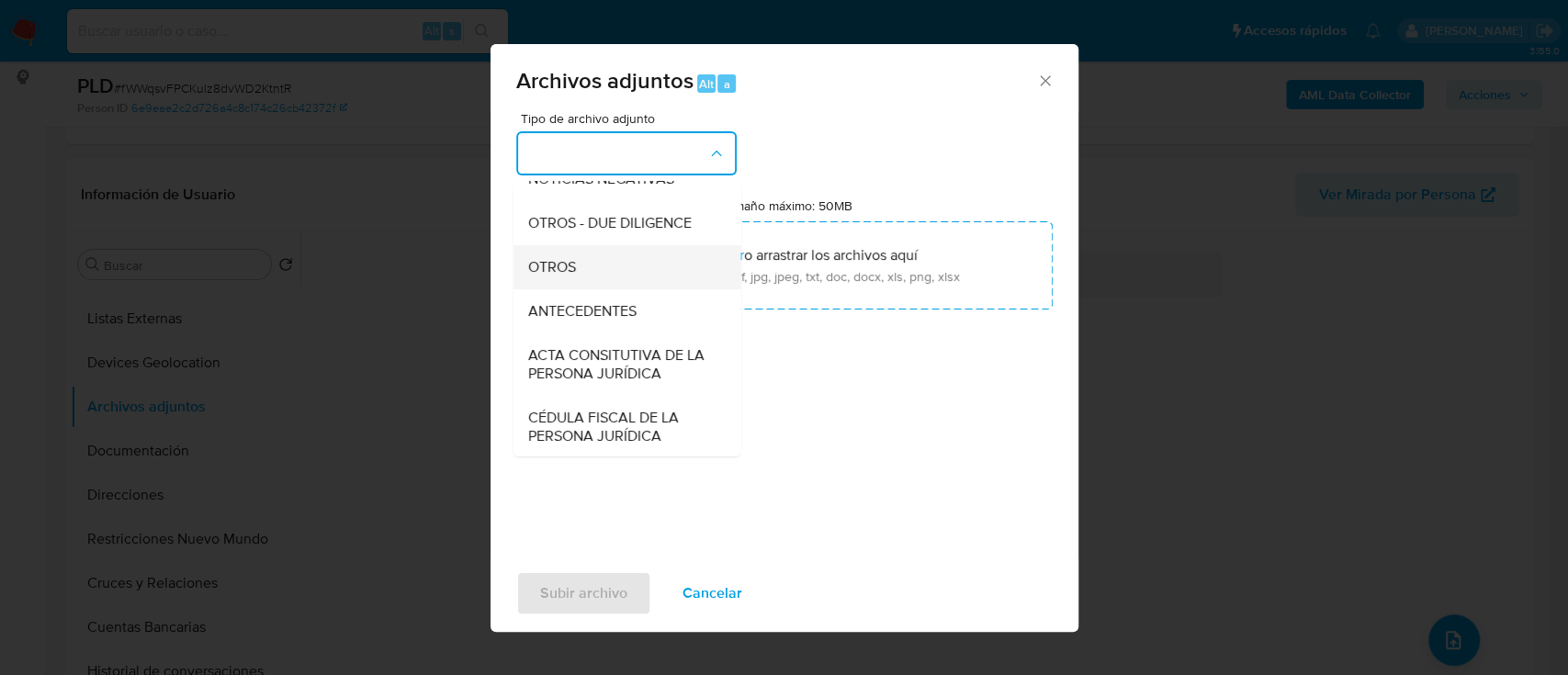
click at [583, 268] on div "OTROS" at bounding box center [621, 267] width 187 height 44
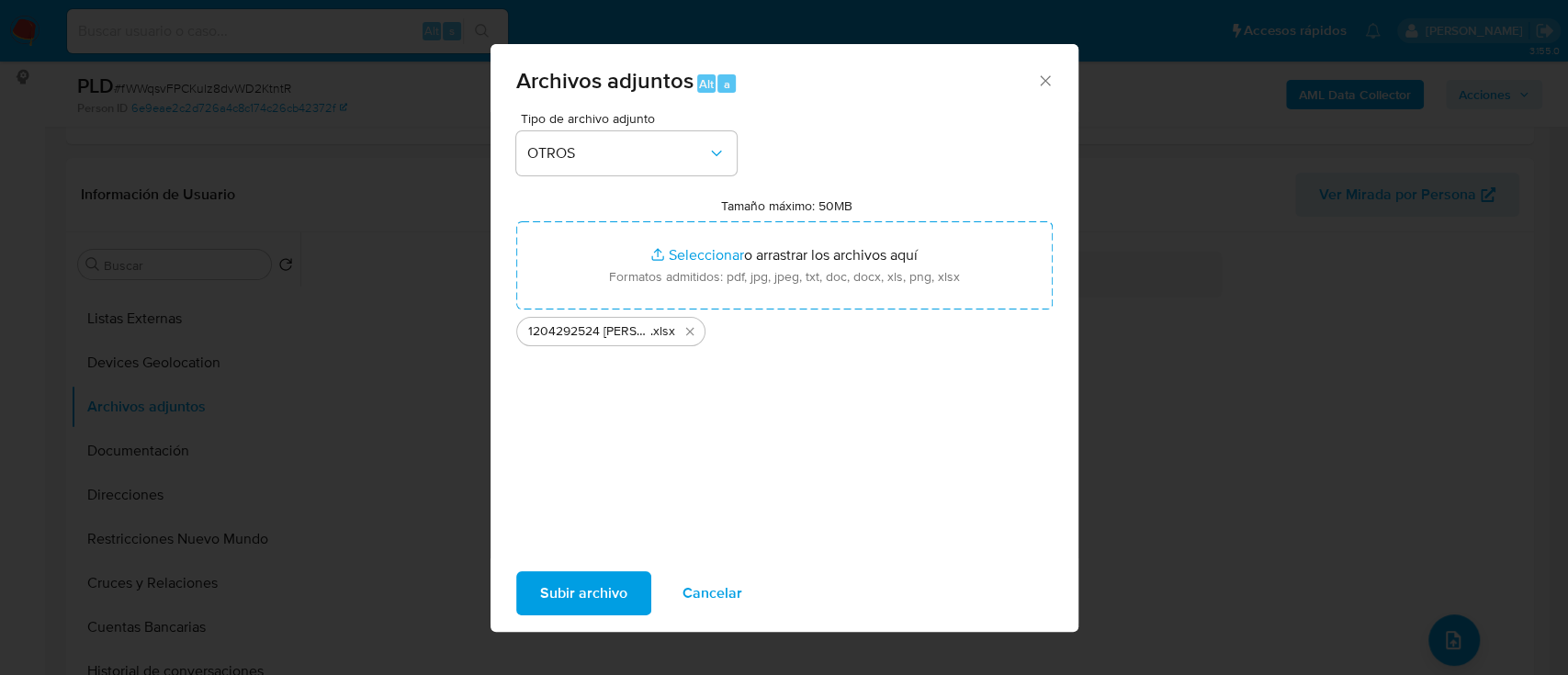
click at [599, 592] on span "Subir archivo" at bounding box center [584, 593] width 87 height 40
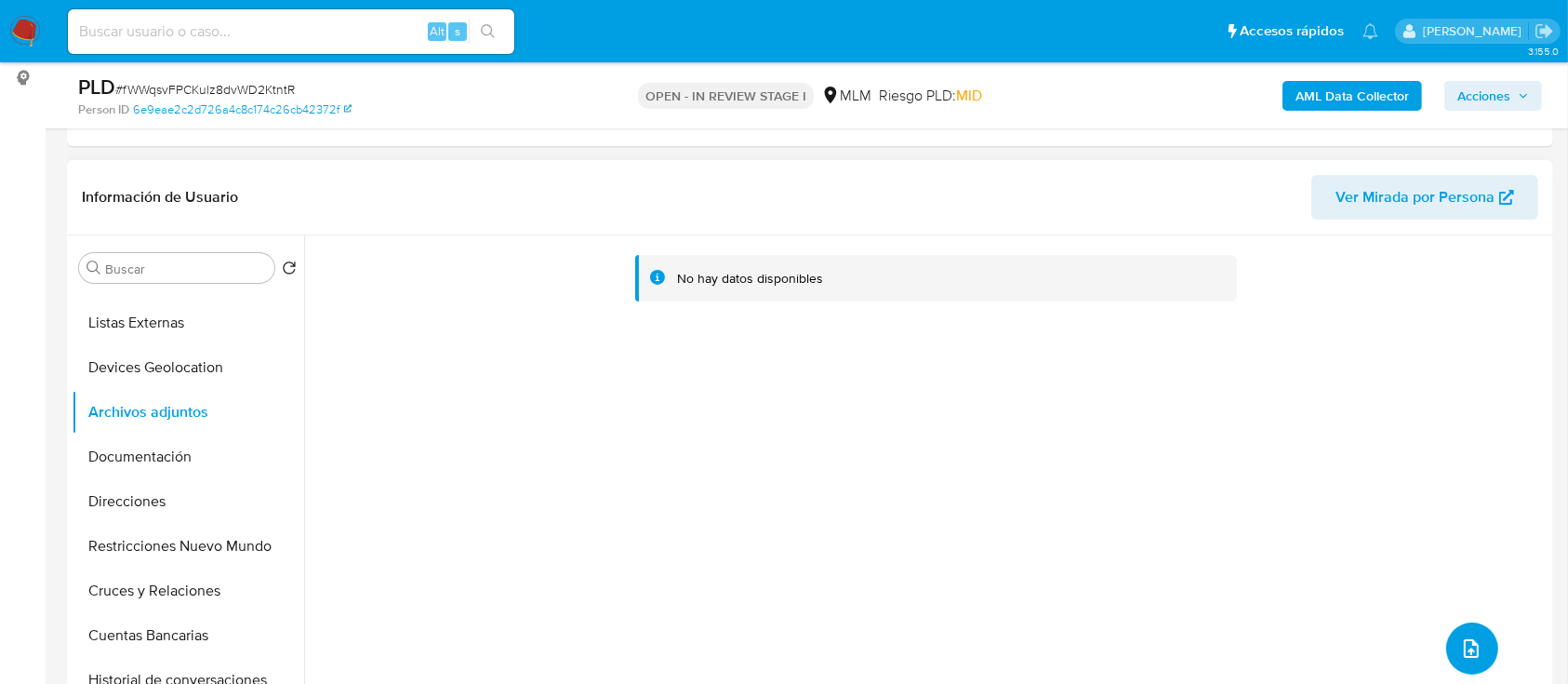
click at [1449, 647] on button "upload-file" at bounding box center [1471, 648] width 52 height 52
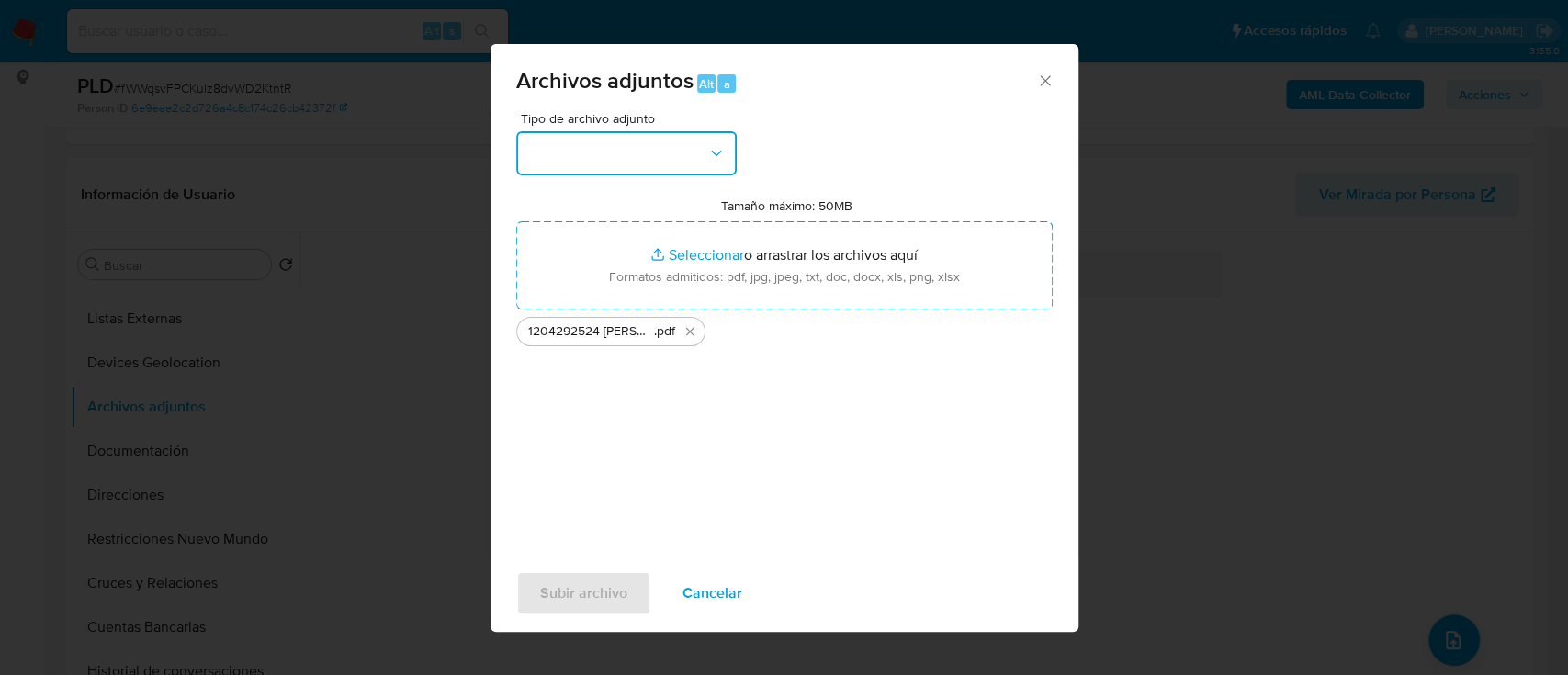
click at [685, 141] on button "button" at bounding box center [626, 153] width 220 height 44
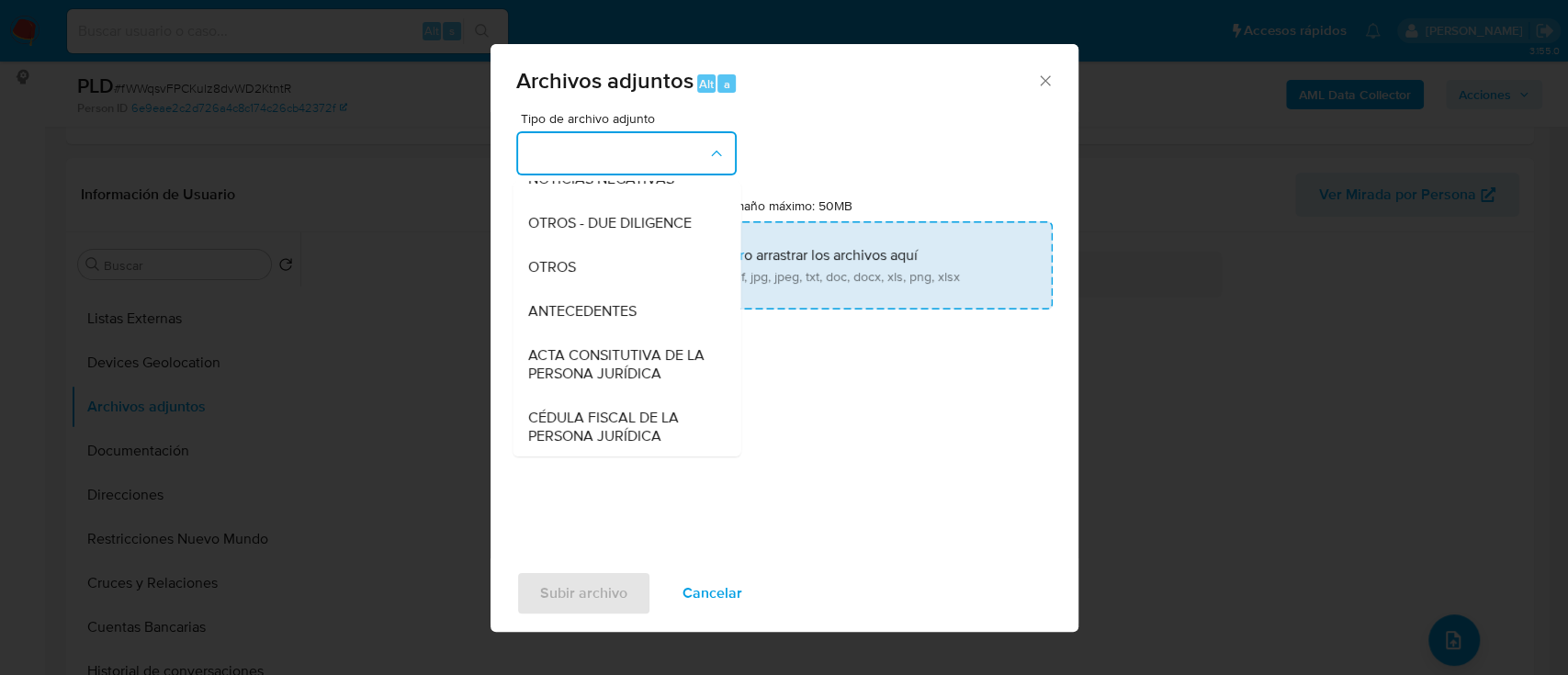
click at [618, 287] on div "OTROS" at bounding box center [621, 267] width 187 height 44
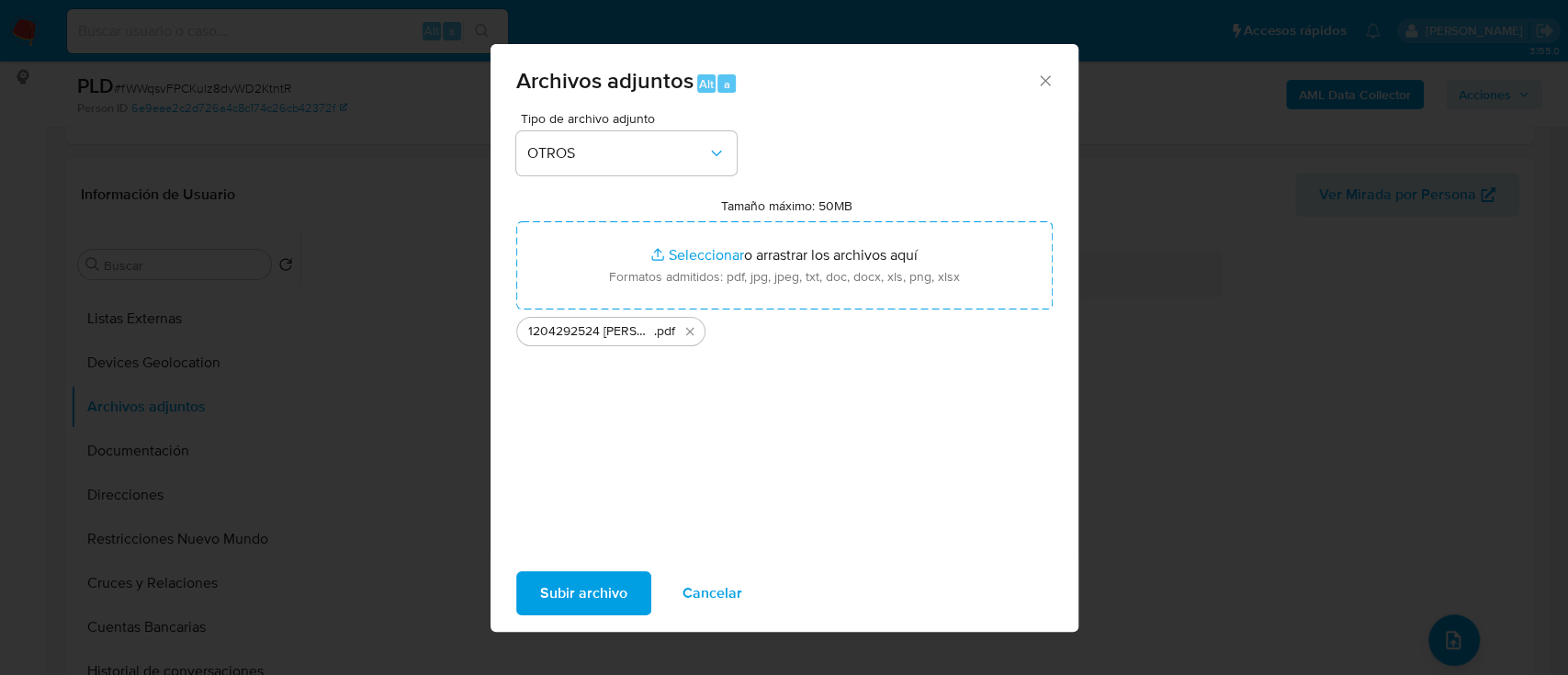
click at [596, 591] on span "Subir archivo" at bounding box center [584, 593] width 87 height 40
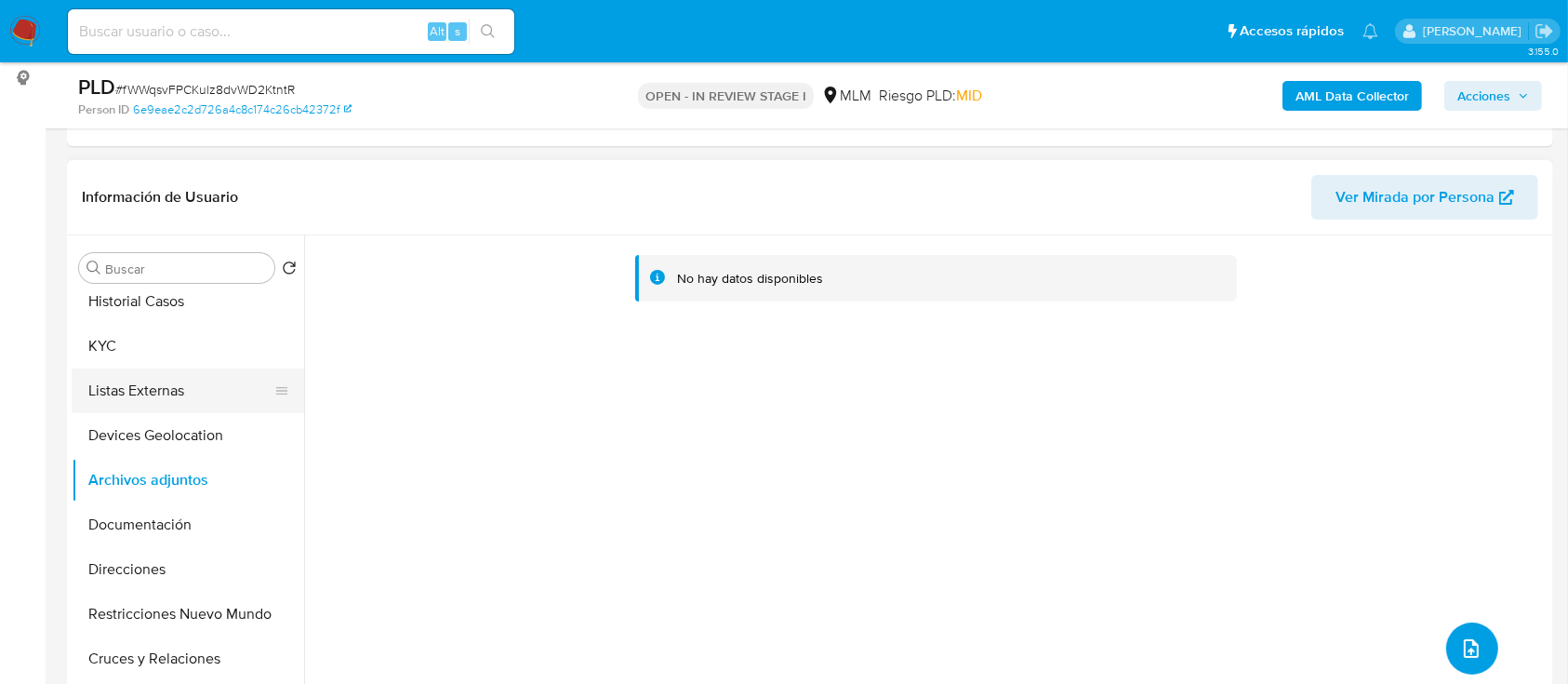
scroll to position [0, 0]
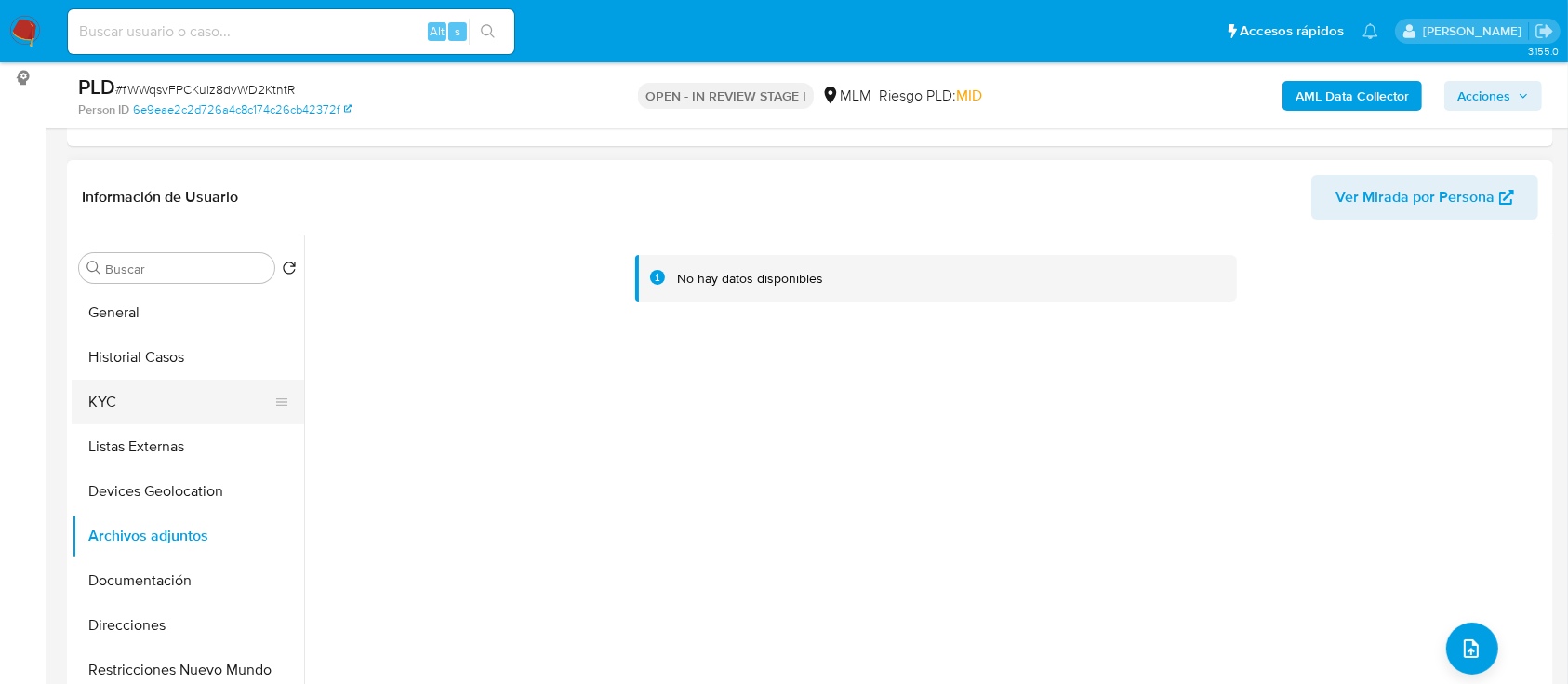
click at [164, 408] on button "KYC" at bounding box center [181, 401] width 218 height 45
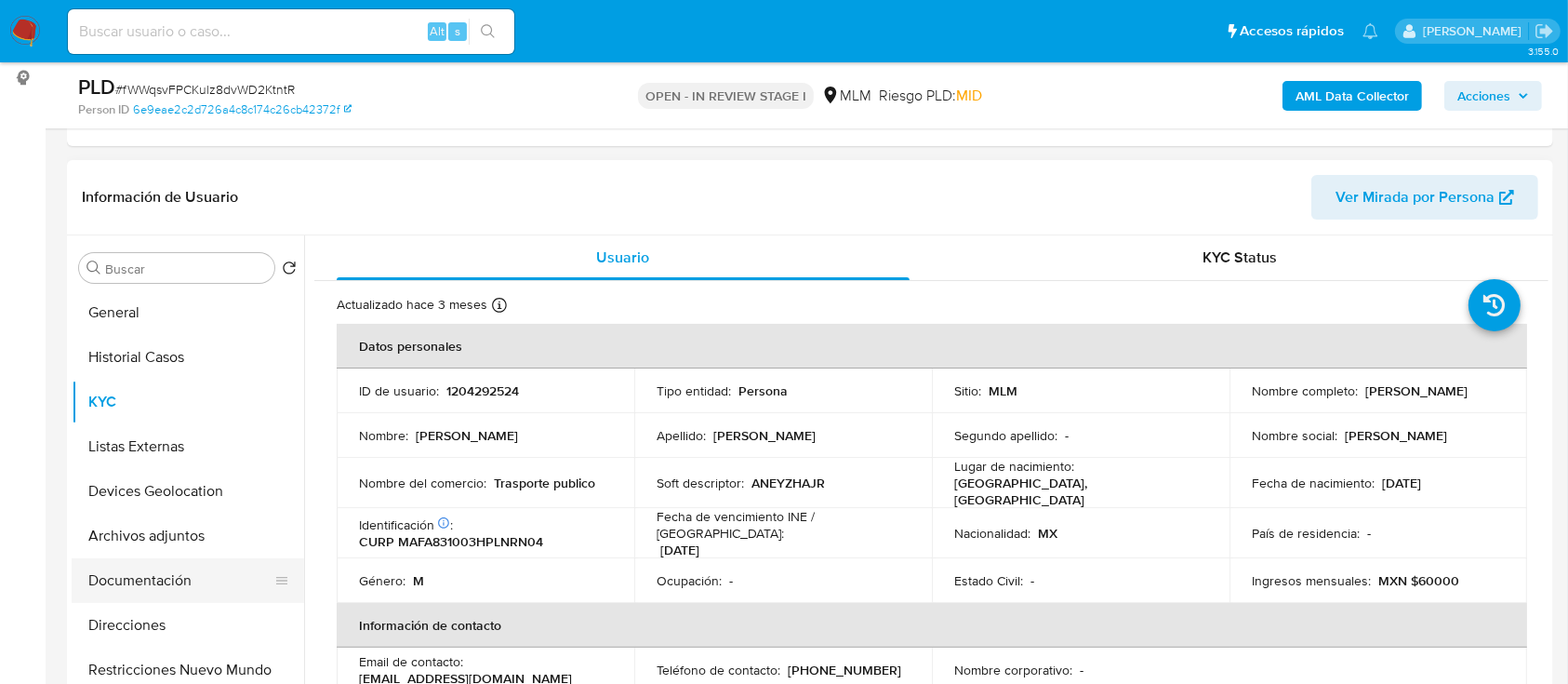
click at [172, 569] on button "Documentación" at bounding box center [181, 581] width 218 height 45
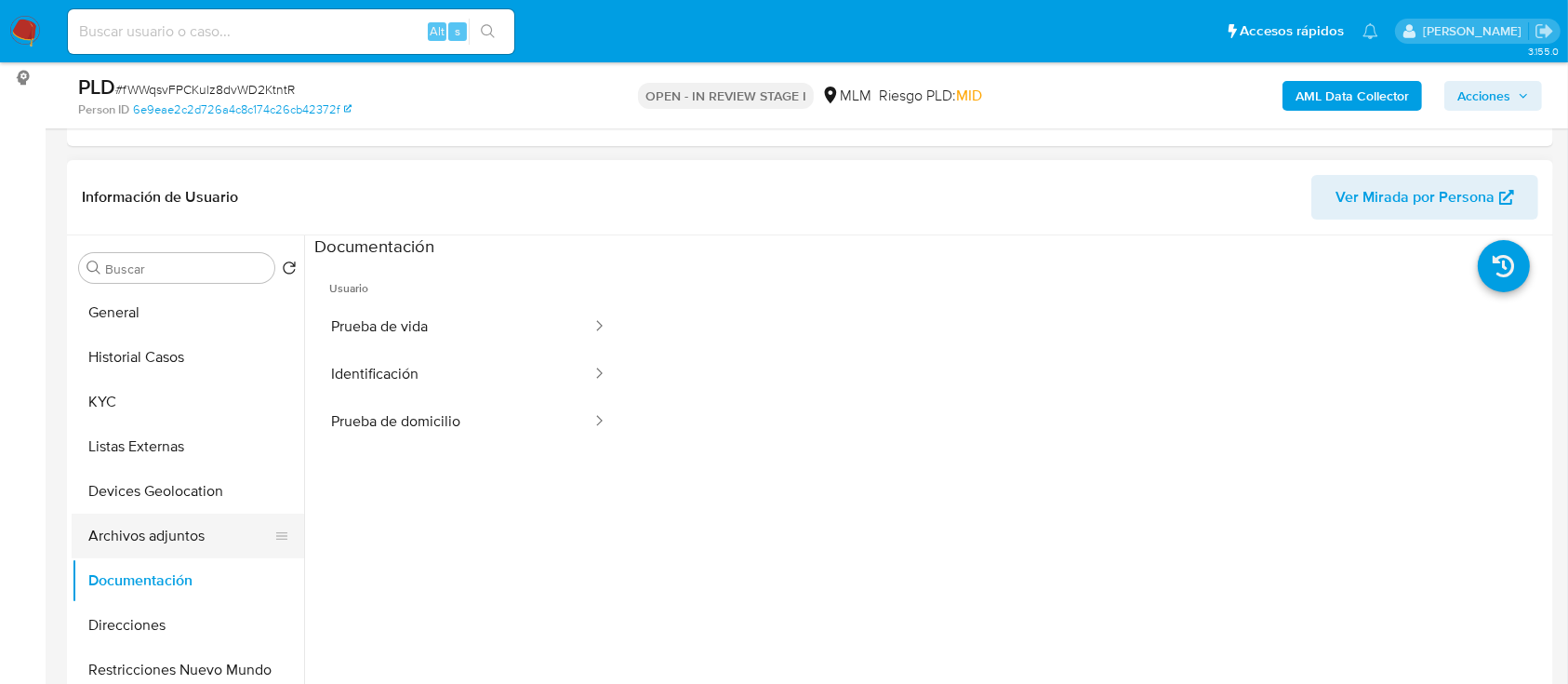
click at [171, 536] on button "Archivos adjuntos" at bounding box center [181, 535] width 218 height 45
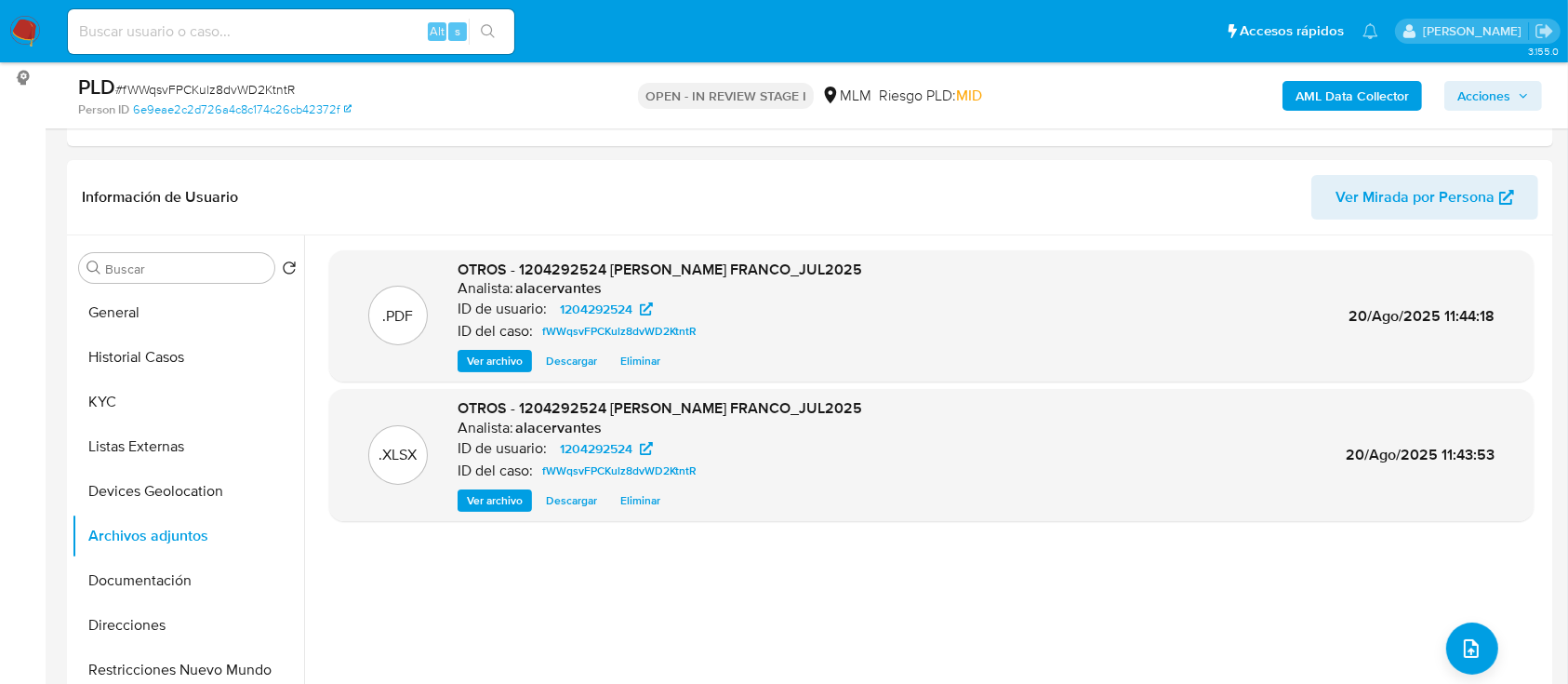
click at [1470, 97] on span "Acciones" at bounding box center [1484, 95] width 53 height 29
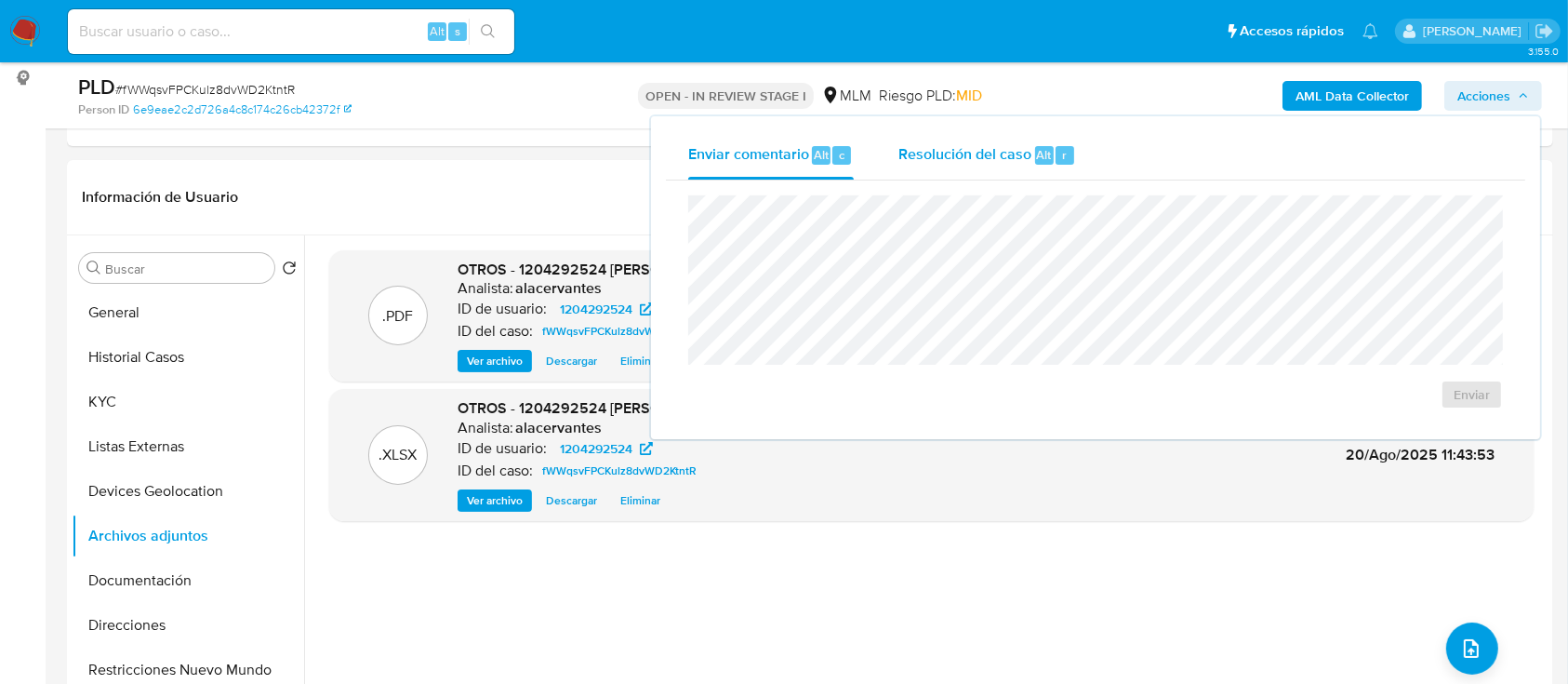
click at [1050, 164] on div "Resolución del caso Alt r" at bounding box center [987, 155] width 177 height 48
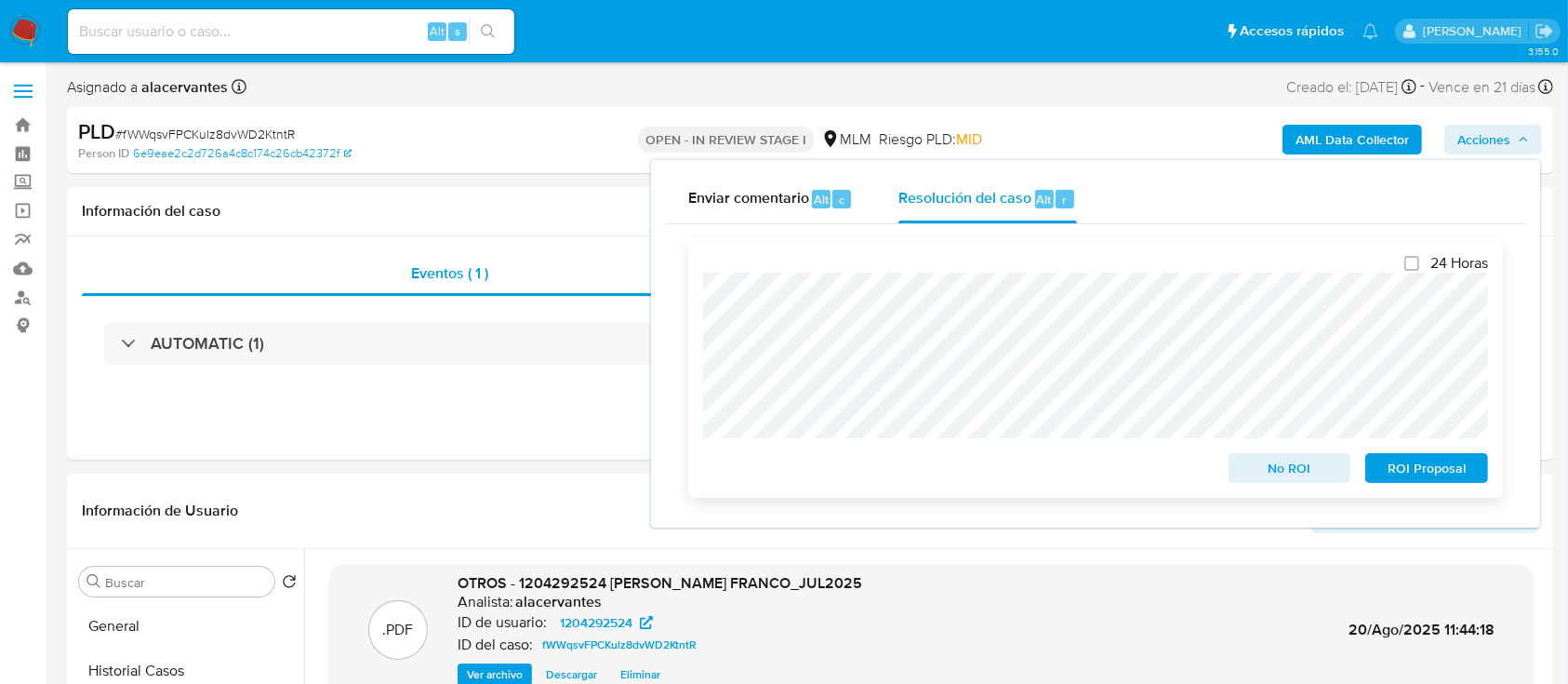
click at [1429, 471] on span "ROI Proposal" at bounding box center [1427, 468] width 97 height 26
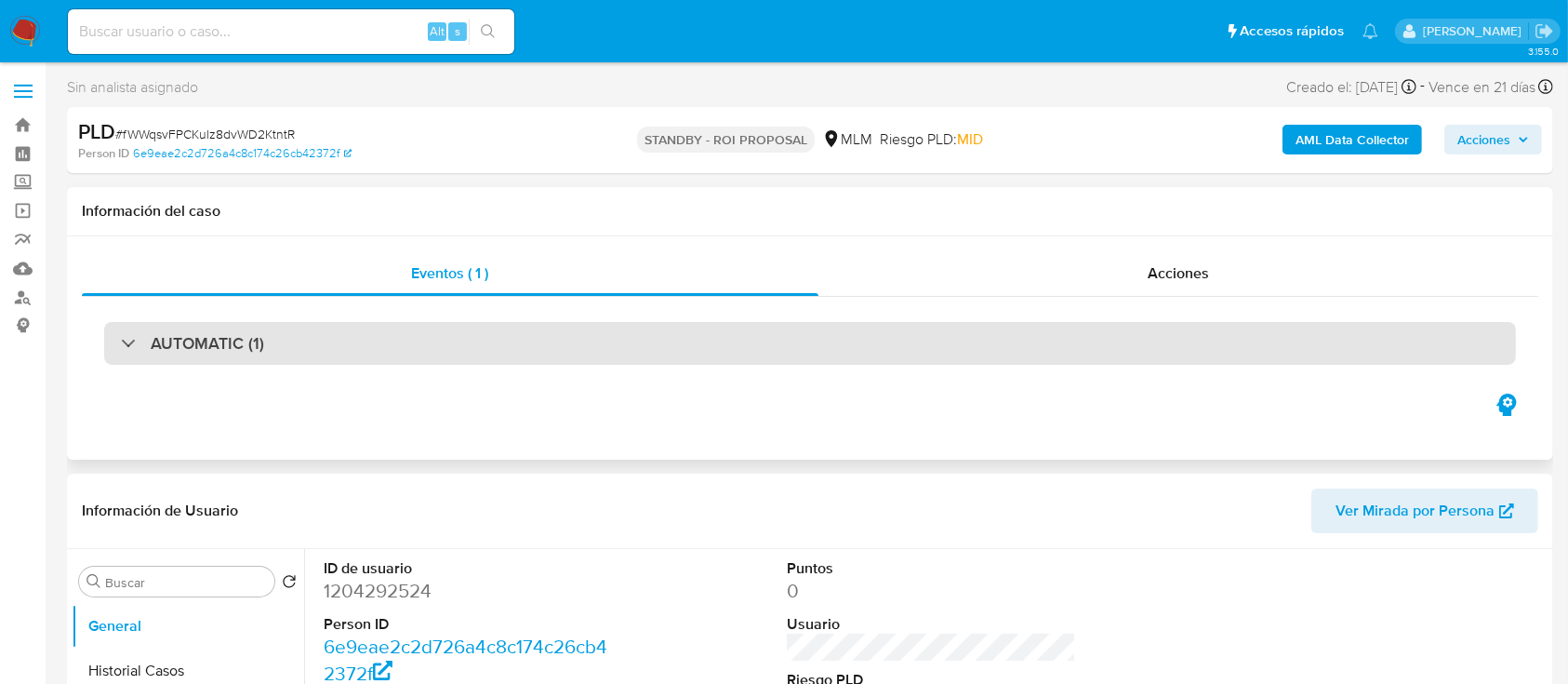
select select "10"
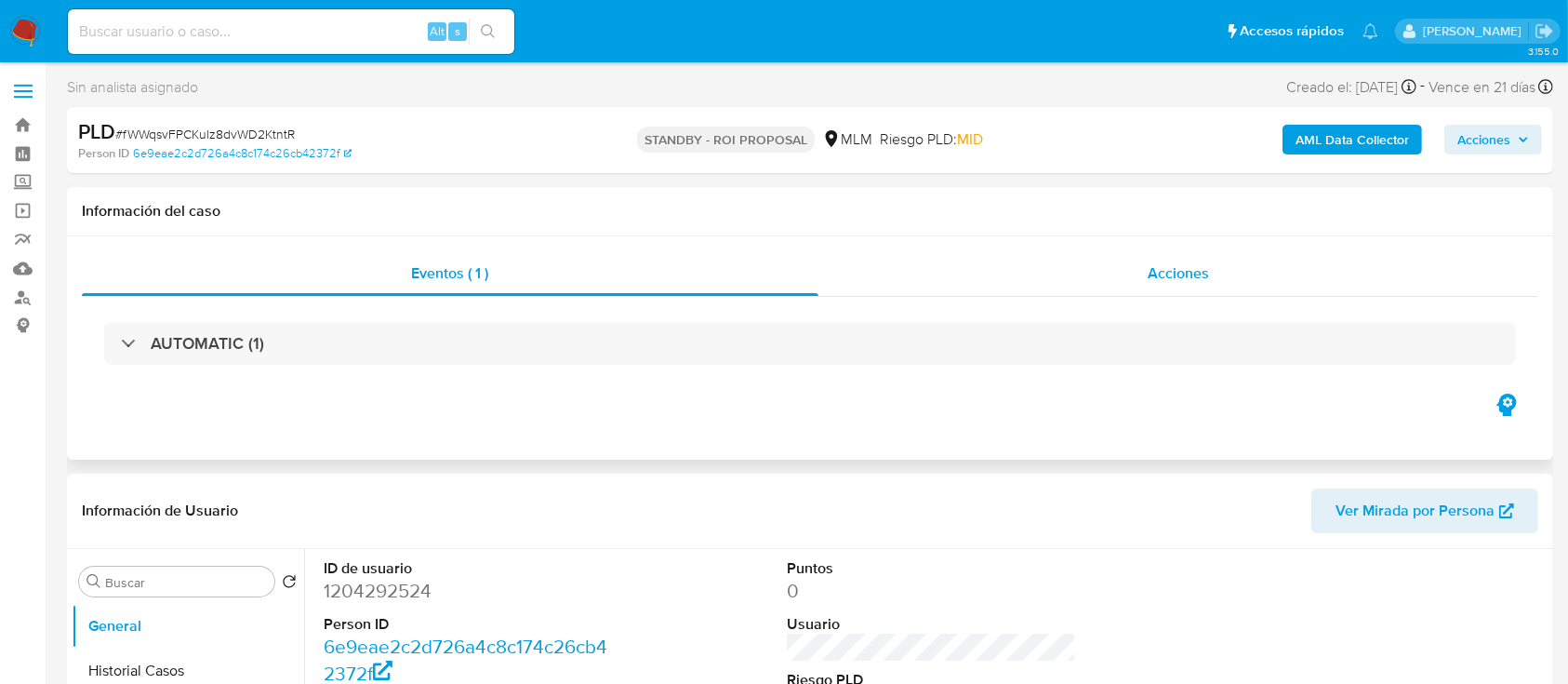
click at [1235, 271] on div "Acciones" at bounding box center [1178, 273] width 720 height 45
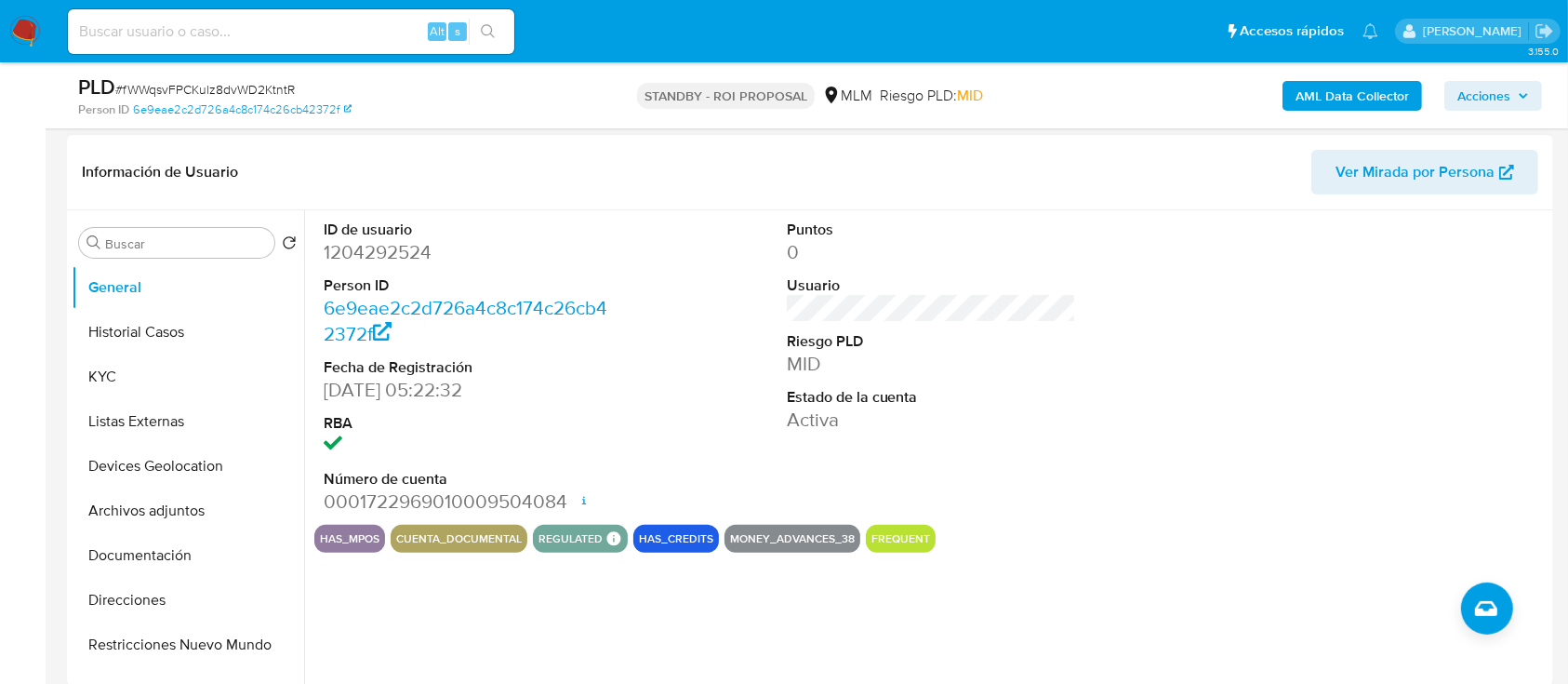
scroll to position [496, 0]
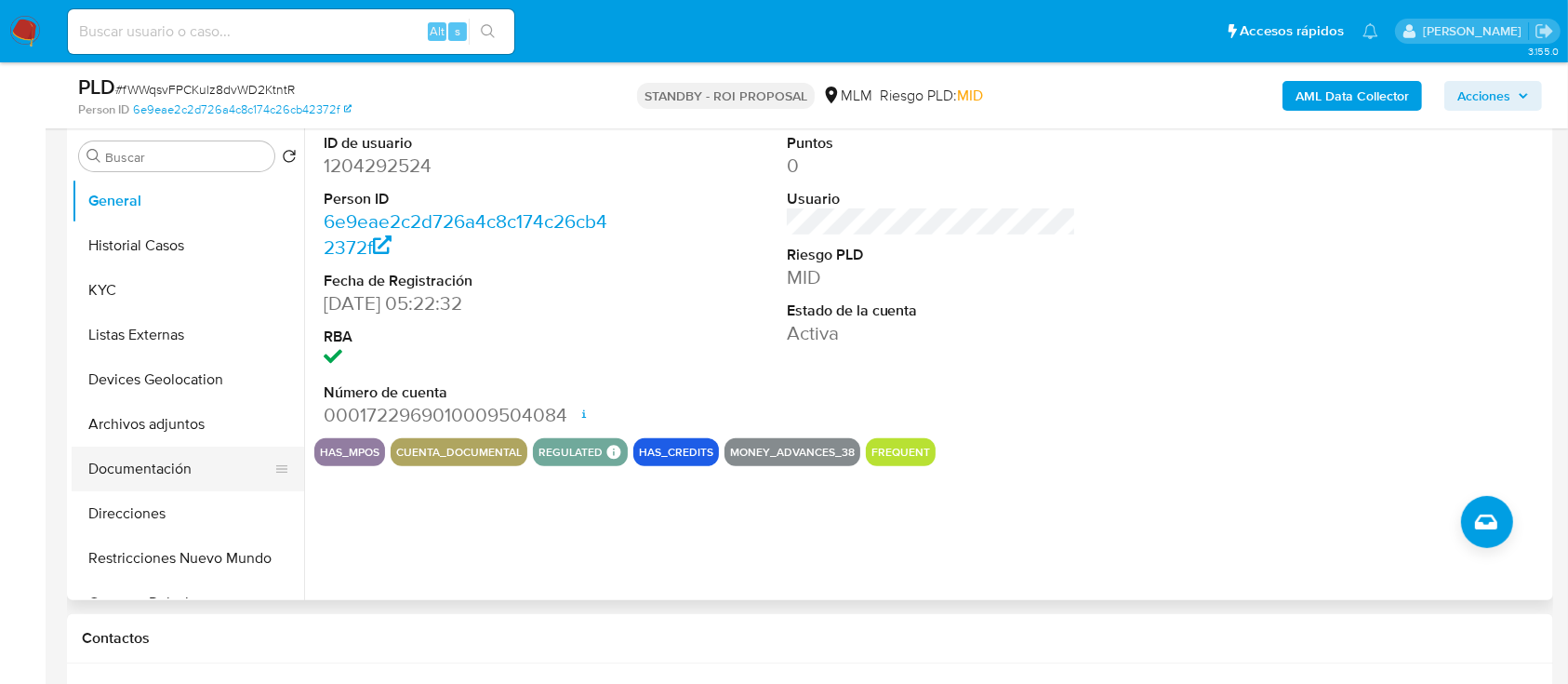
click at [164, 460] on button "Documentación" at bounding box center [181, 469] width 218 height 45
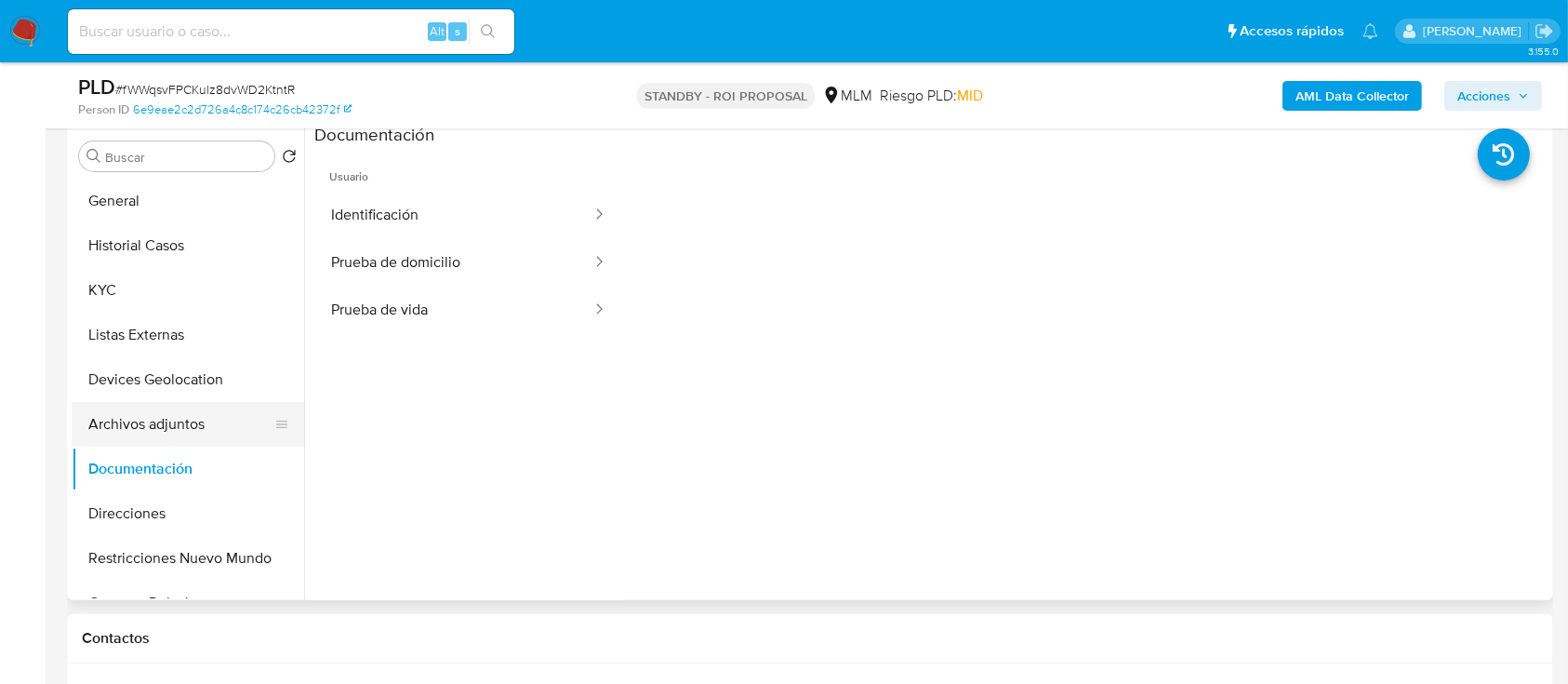
click at [150, 437] on button "Archivos adjuntos" at bounding box center [181, 424] width 218 height 45
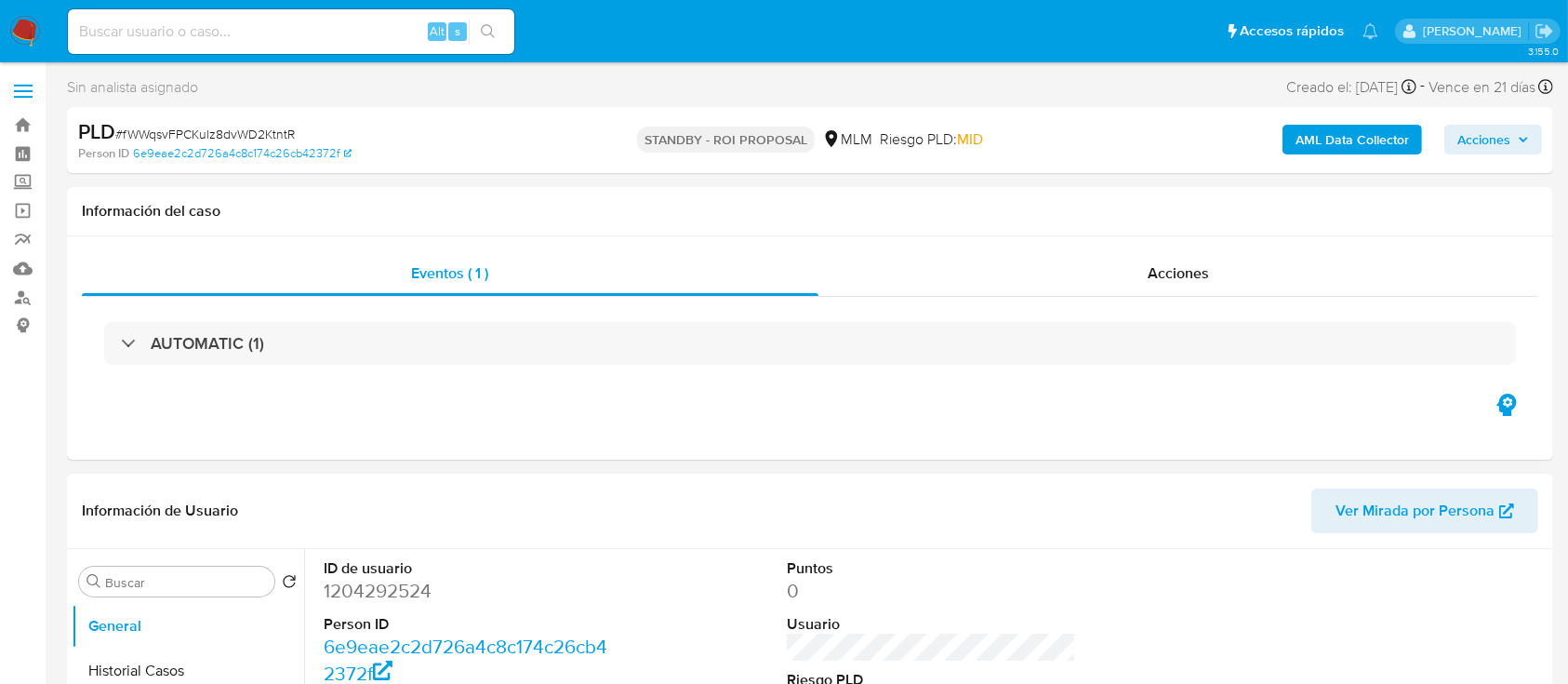
select select "10"
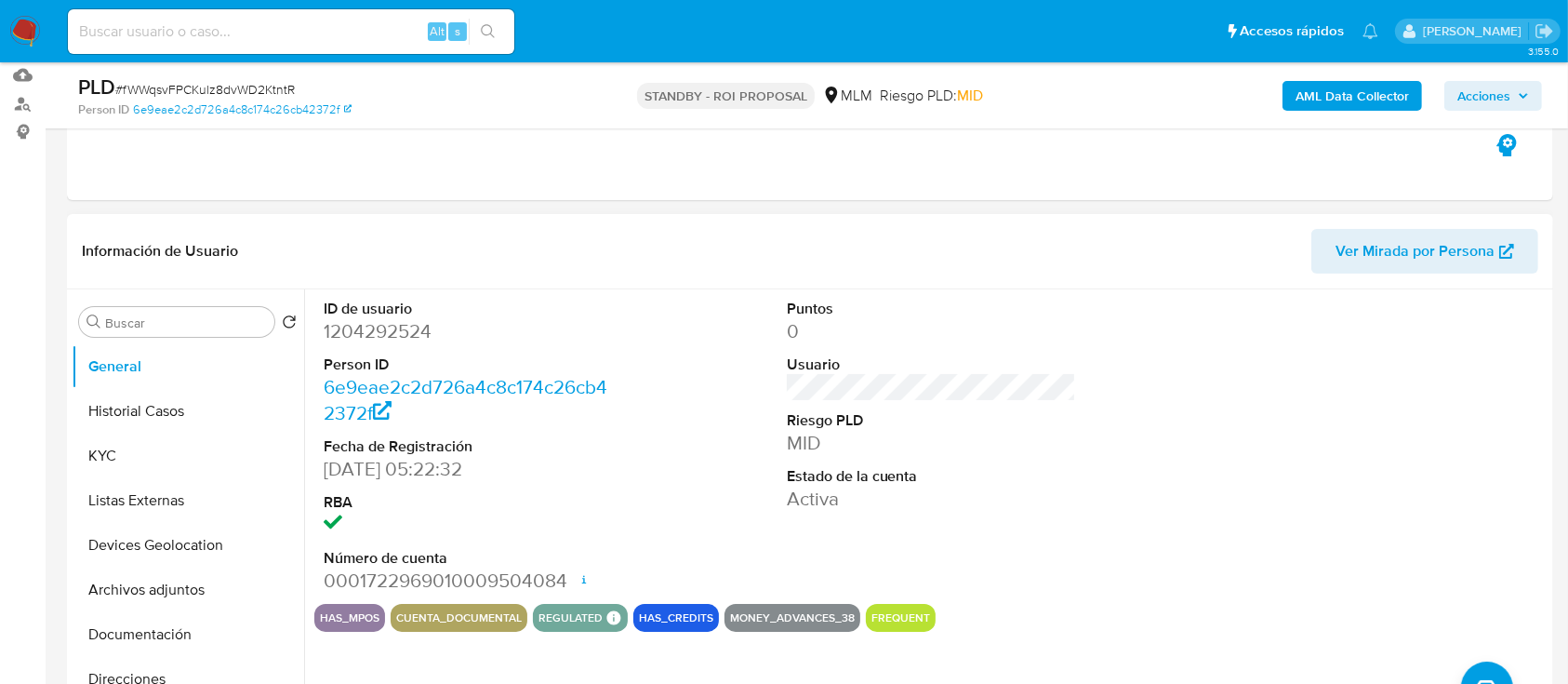
scroll to position [248, 0]
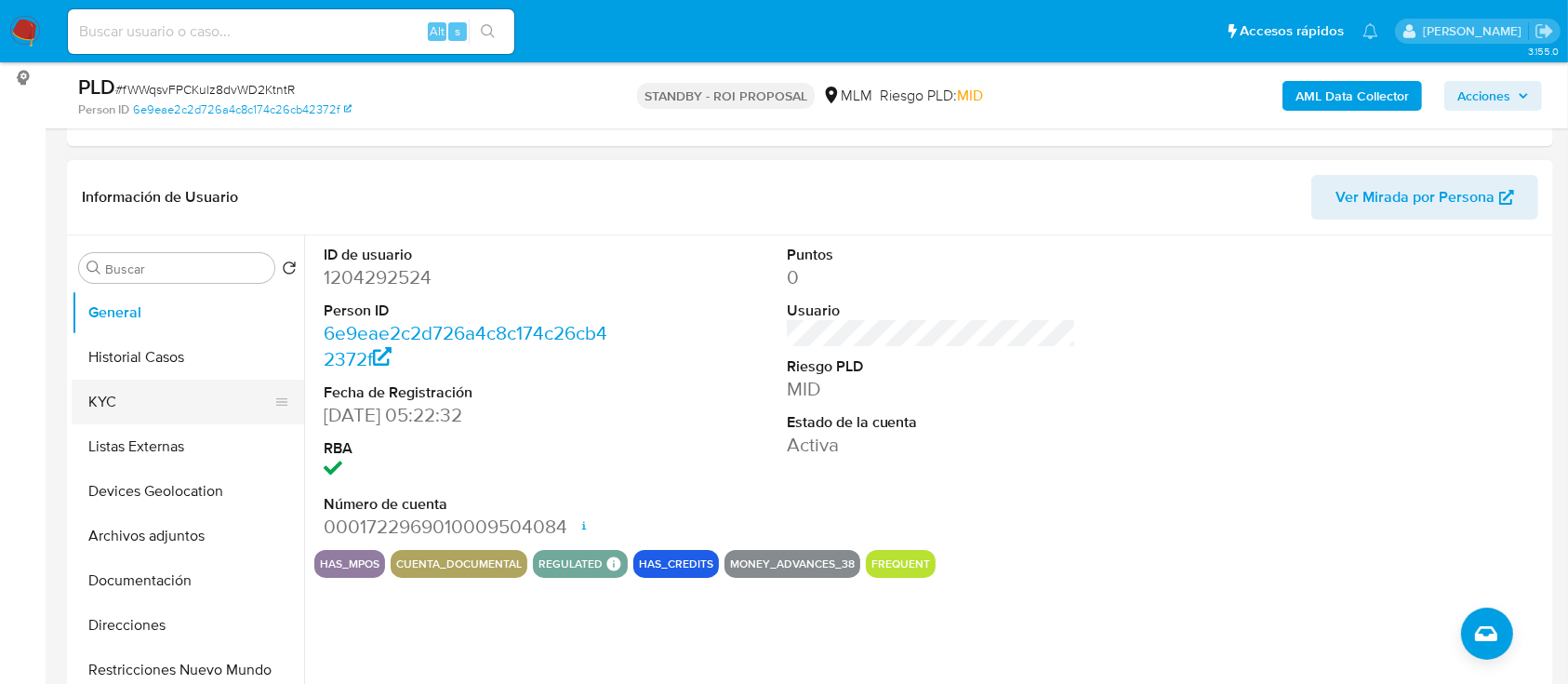
click at [177, 415] on button "KYC" at bounding box center [181, 401] width 218 height 45
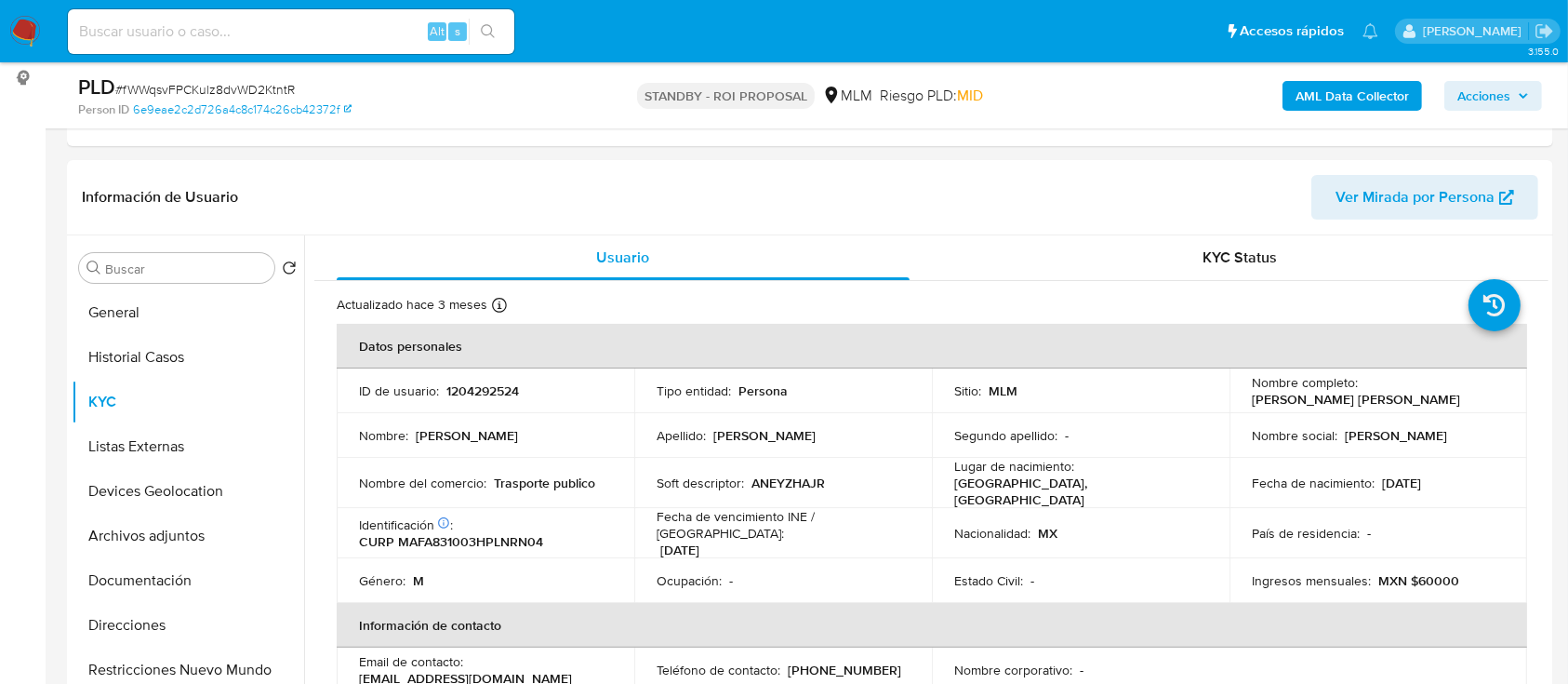
click at [363, 35] on input at bounding box center [291, 32] width 447 height 25
paste input "1967248852"
type input "1967248852"
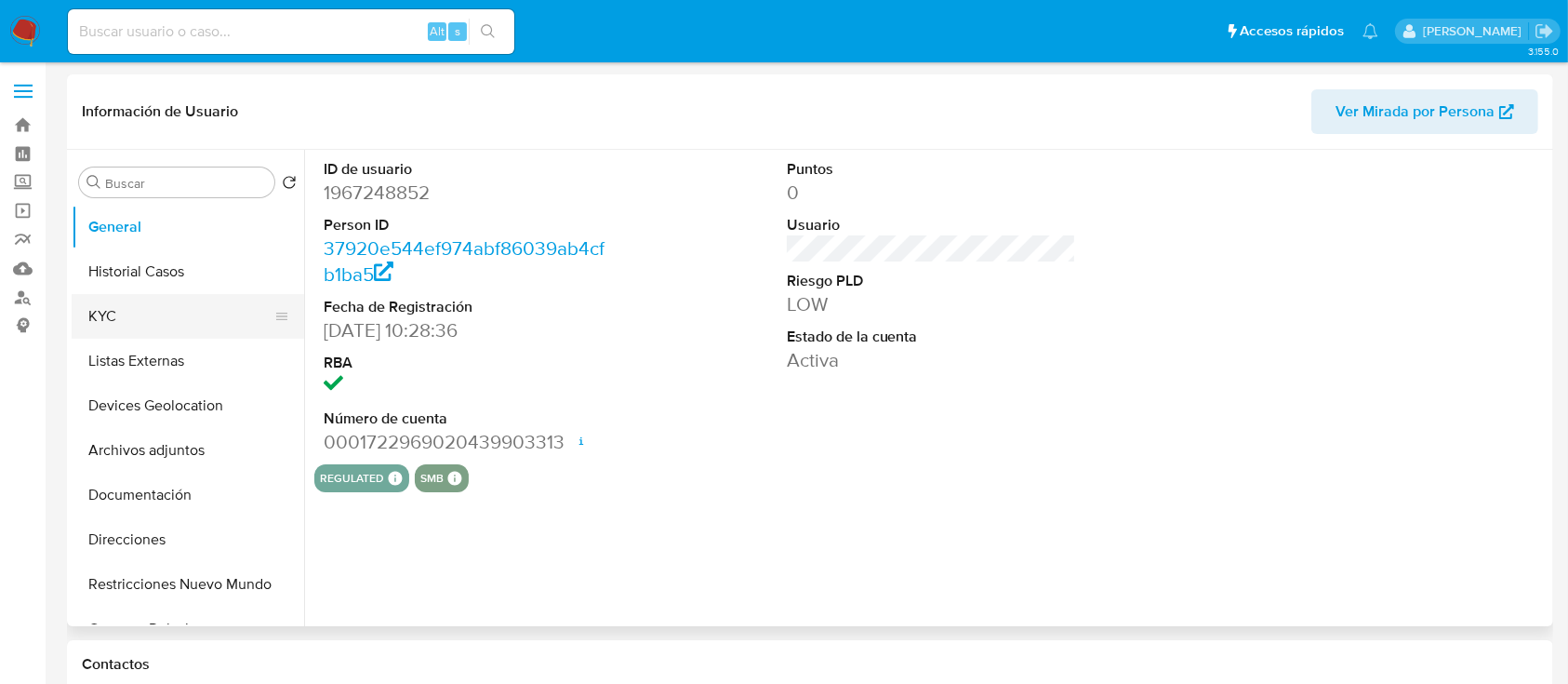
click at [162, 320] on button "KYC" at bounding box center [181, 316] width 218 height 45
select select "10"
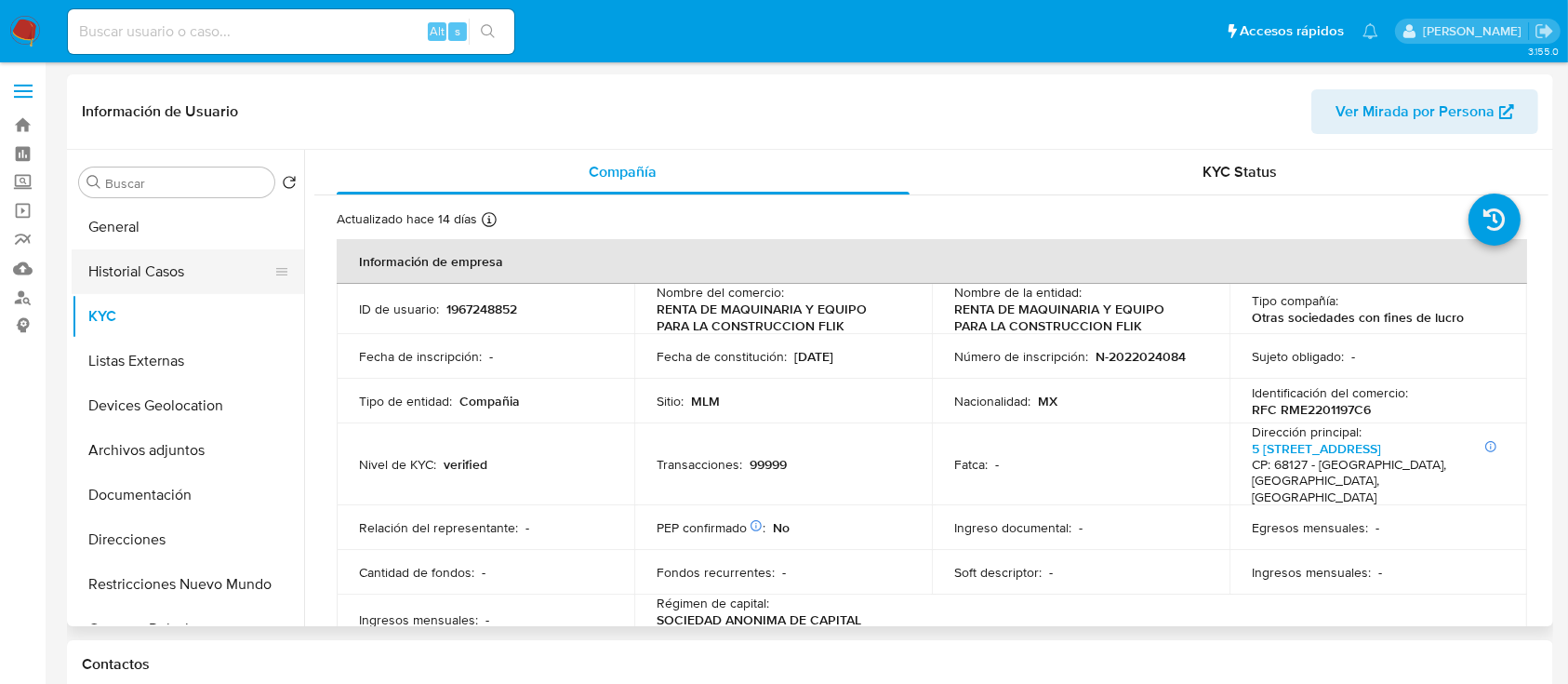
click at [143, 286] on button "Historial Casos" at bounding box center [181, 271] width 218 height 45
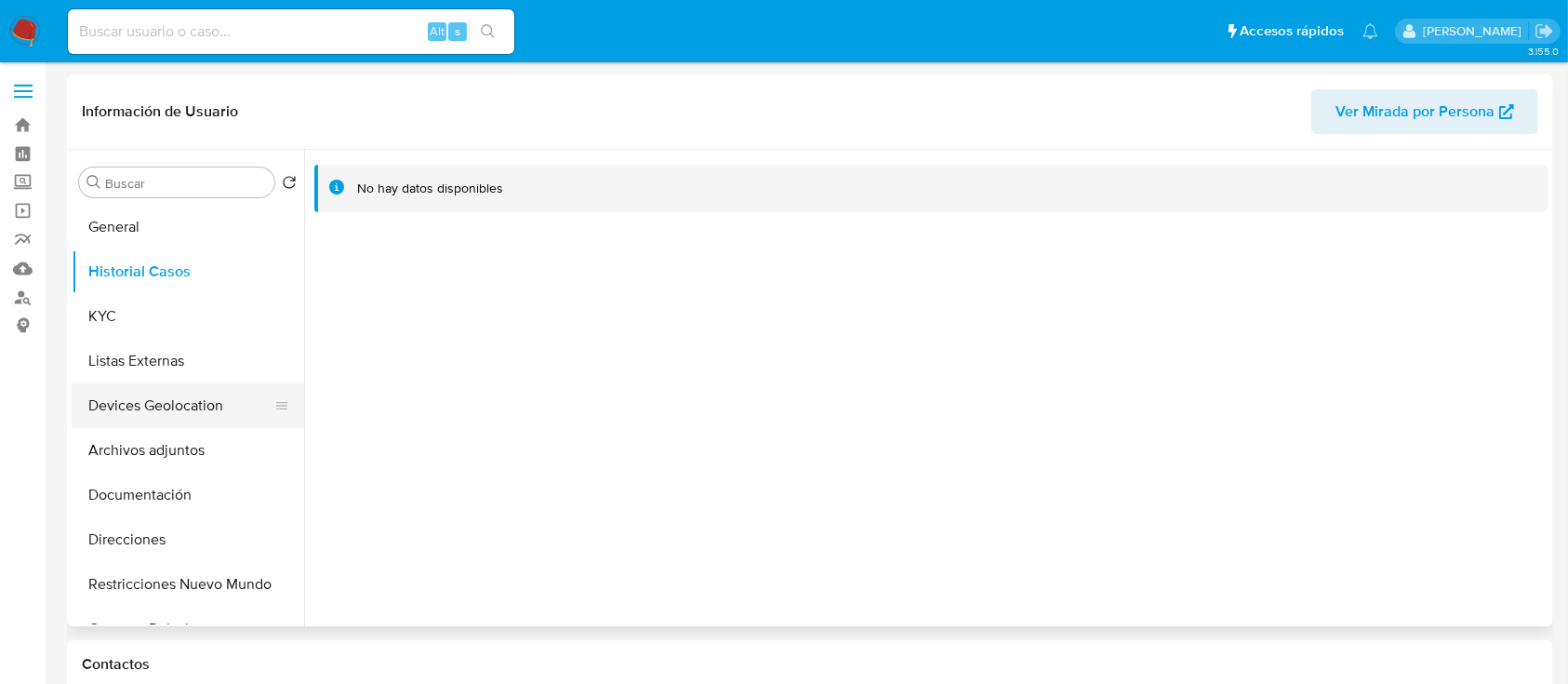
click at [167, 402] on button "Devices Geolocation" at bounding box center [181, 405] width 218 height 45
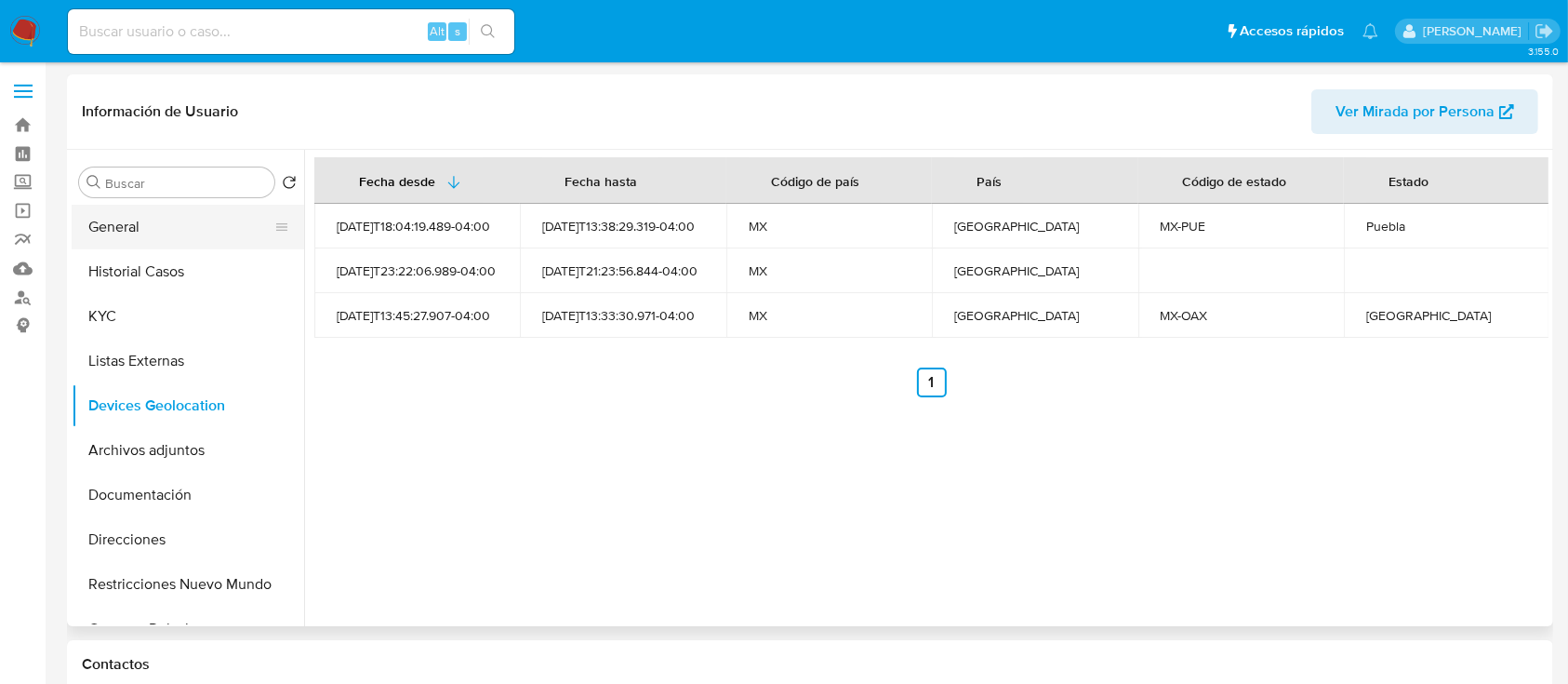
click at [155, 231] on button "General" at bounding box center [181, 227] width 218 height 45
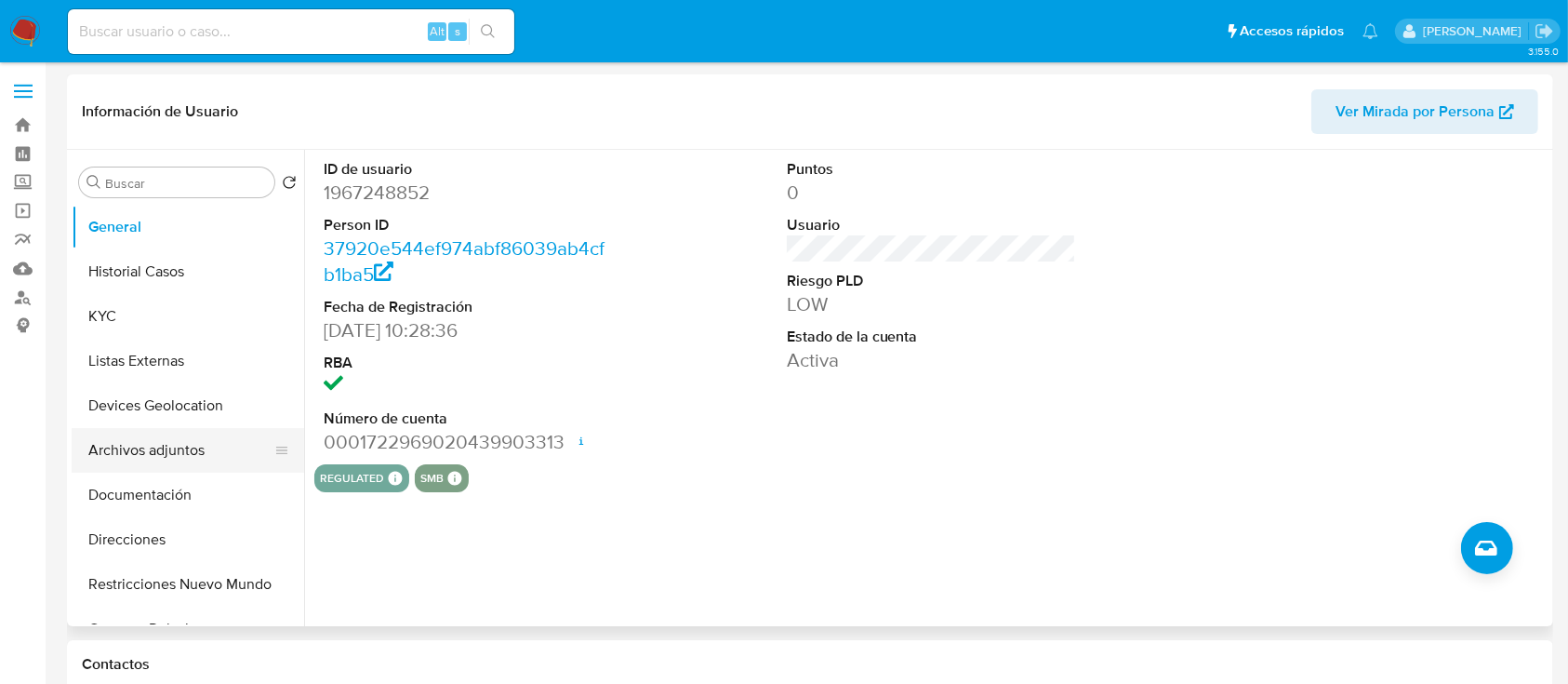
drag, startPoint x: 179, startPoint y: 453, endPoint x: 172, endPoint y: 460, distance: 9.9
click at [173, 460] on button "Archivos adjuntos" at bounding box center [181, 450] width 218 height 45
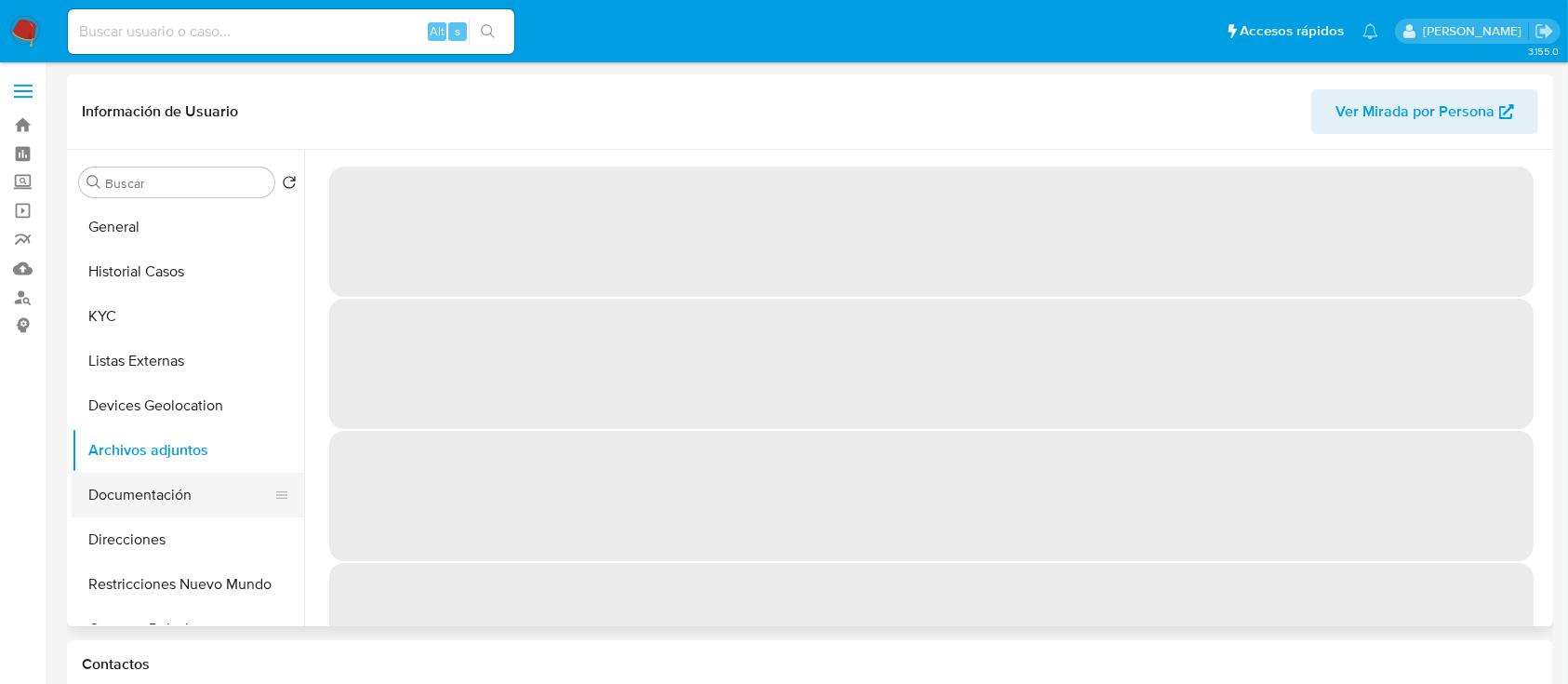
click at [167, 488] on button "Documentación" at bounding box center [181, 494] width 218 height 45
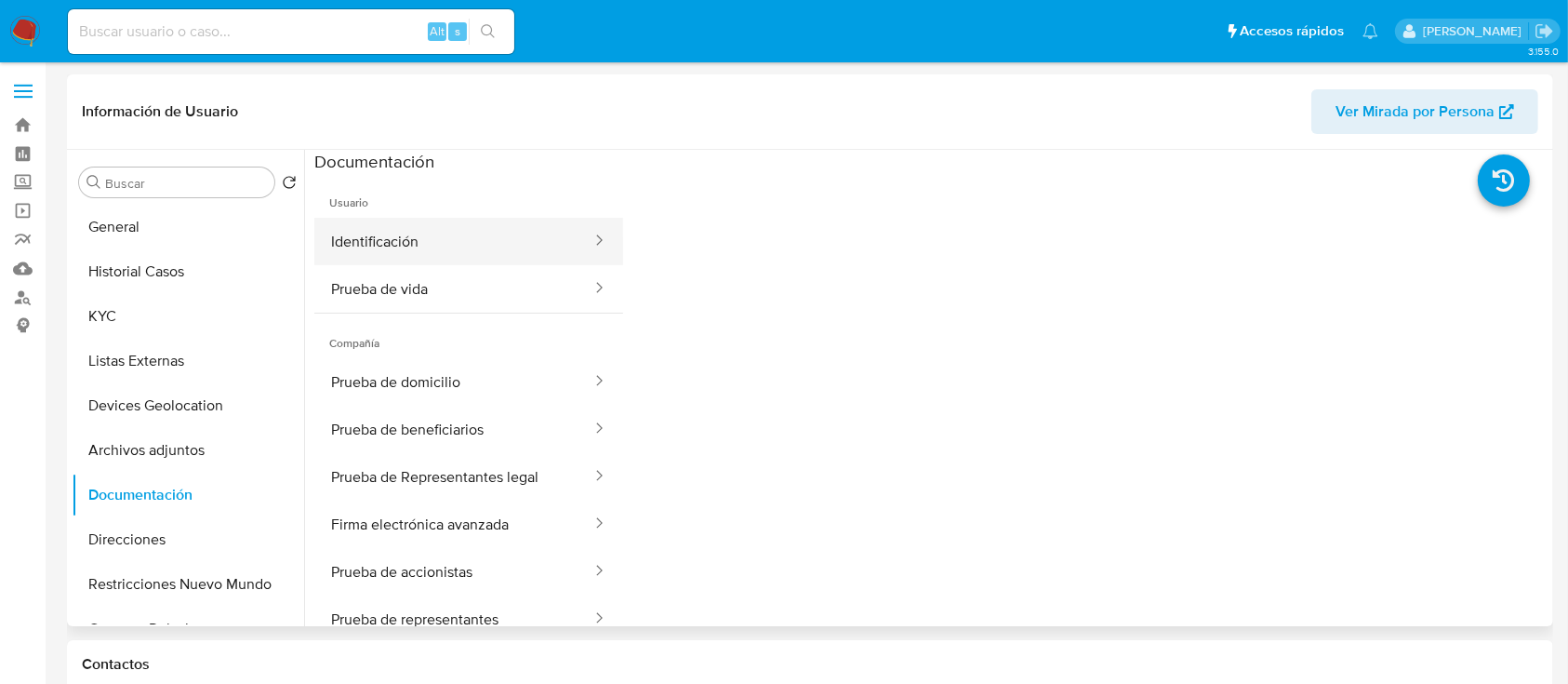
click at [456, 244] on button "Identificación" at bounding box center [454, 242] width 279 height 47
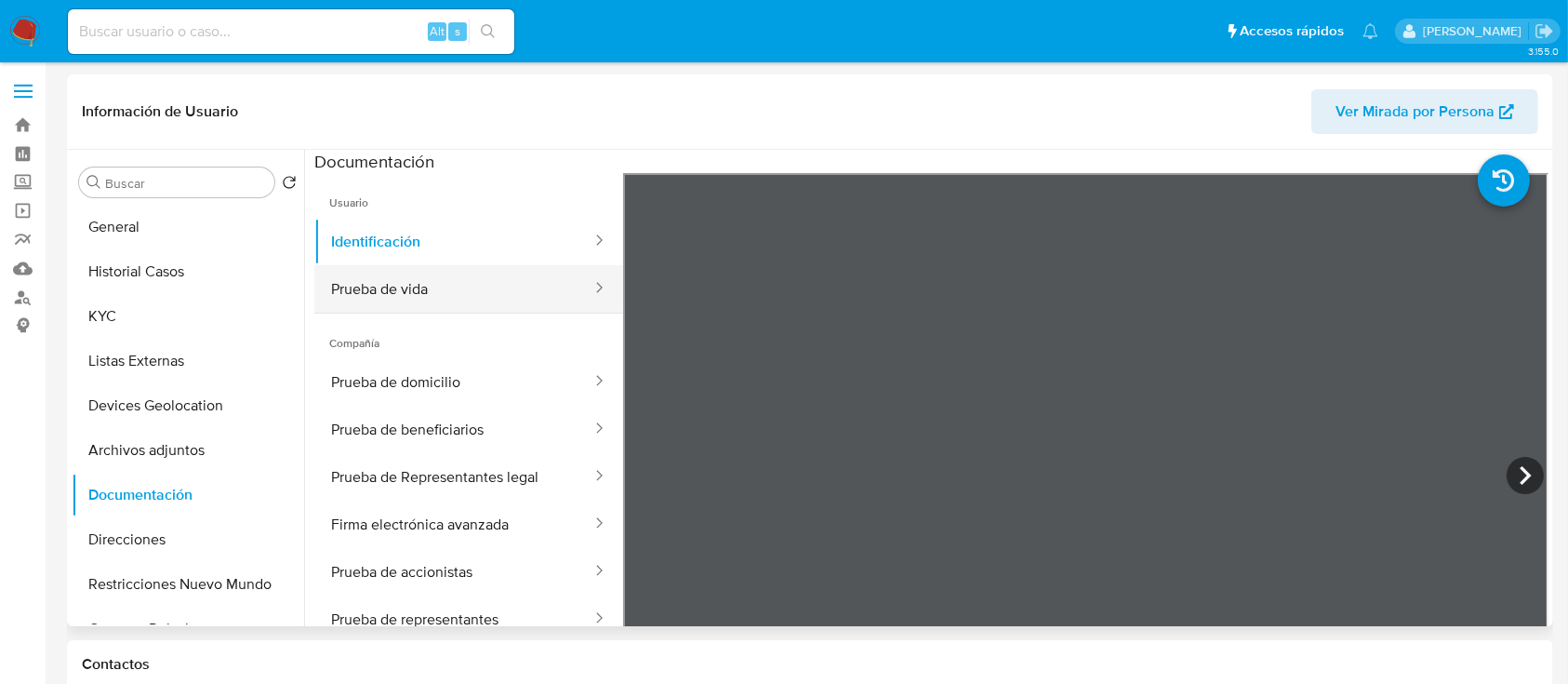
click at [388, 292] on button "Prueba de vida" at bounding box center [454, 289] width 279 height 47
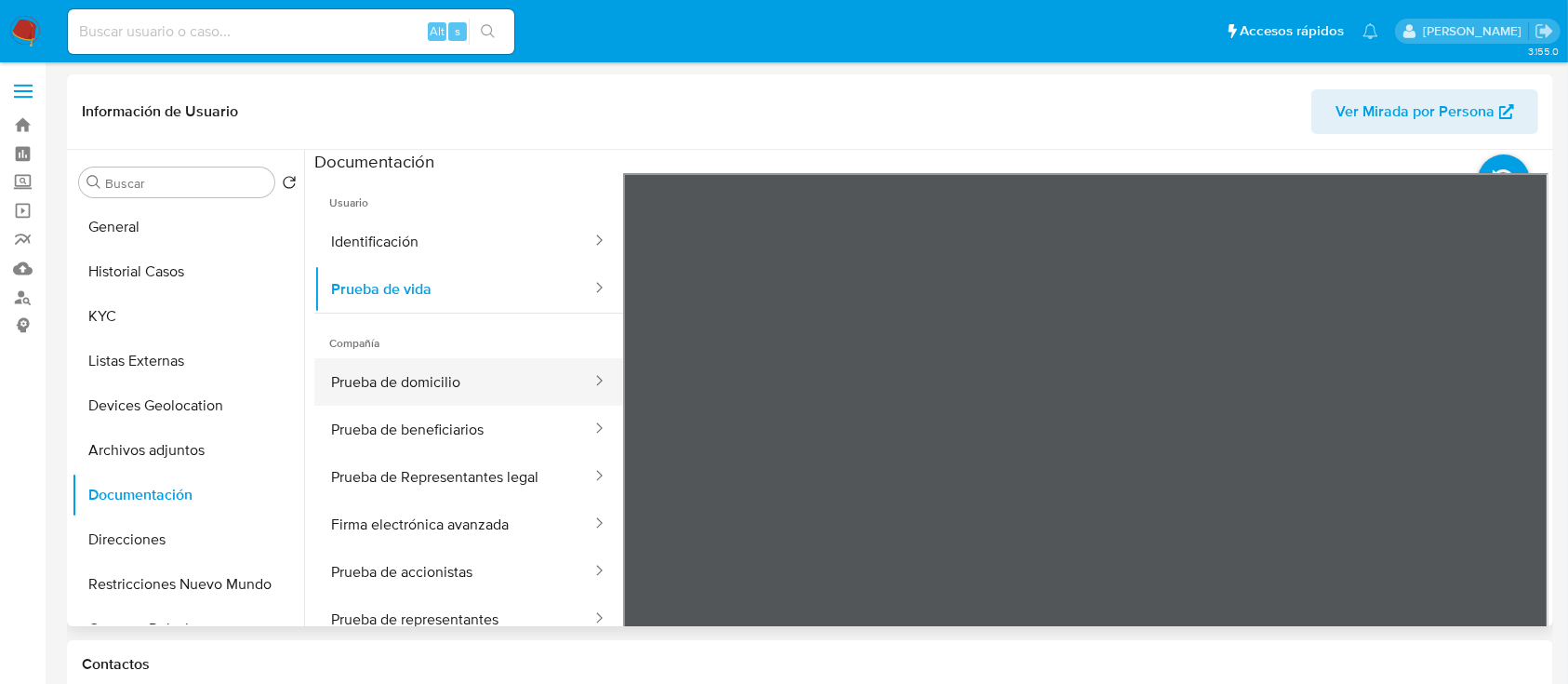
click at [428, 374] on button "Prueba de domicilio" at bounding box center [454, 382] width 279 height 47
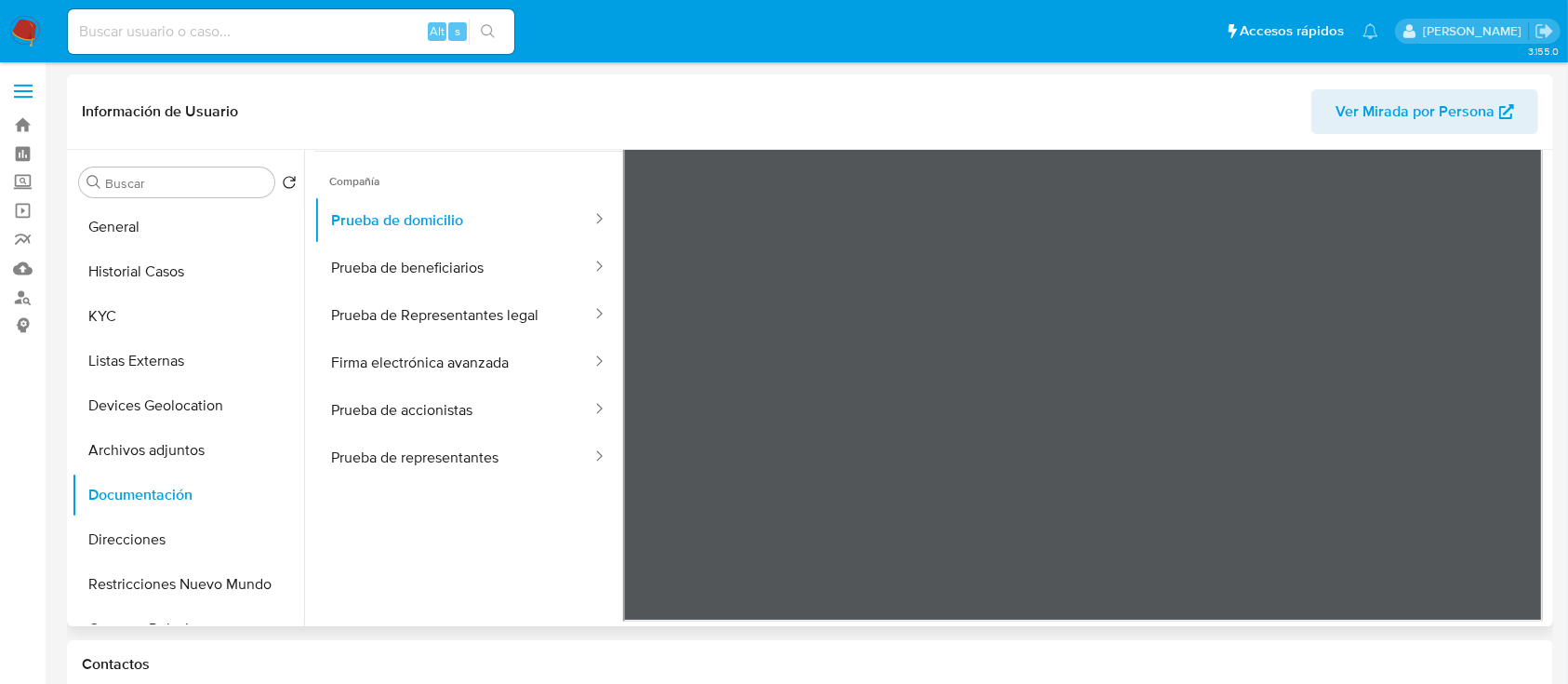
scroll to position [37, 0]
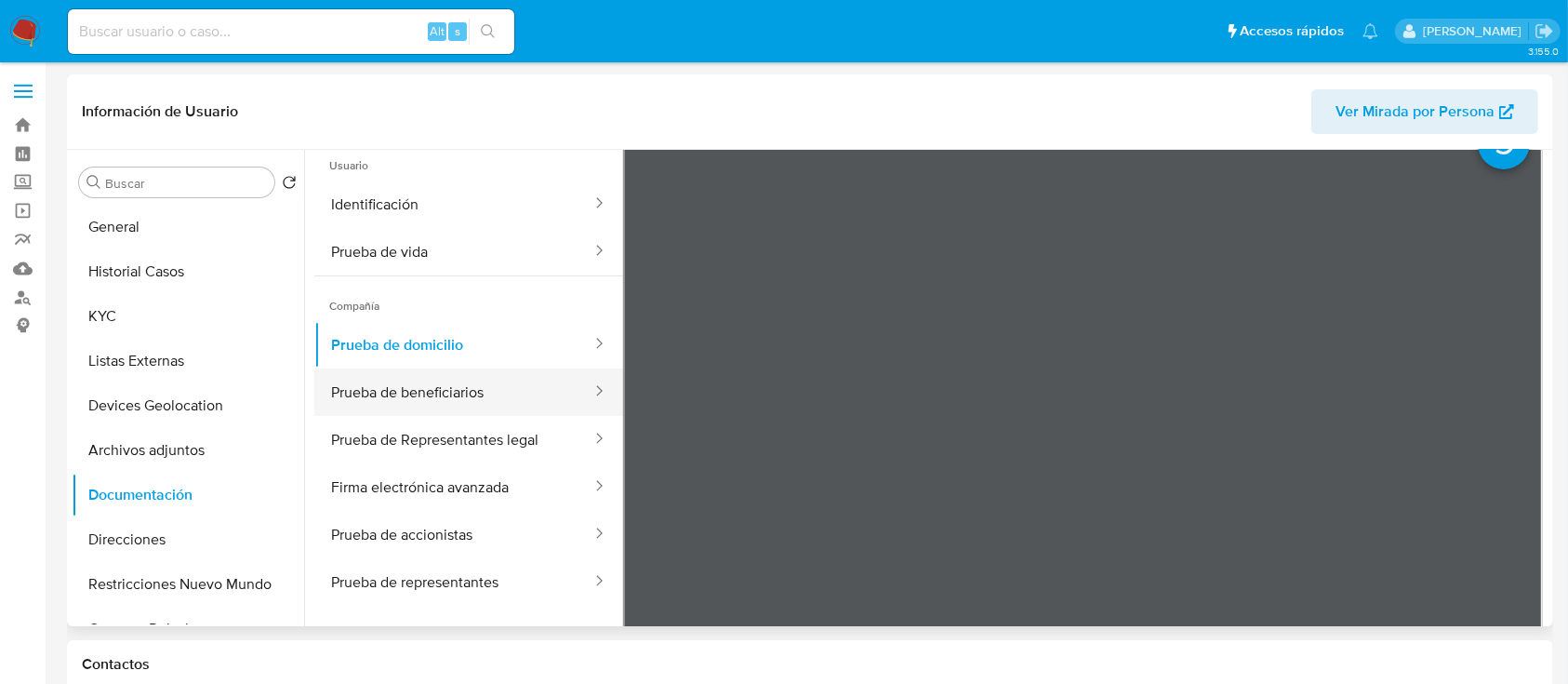
click at [425, 389] on button "Prueba de beneficiarios" at bounding box center [454, 392] width 279 height 47
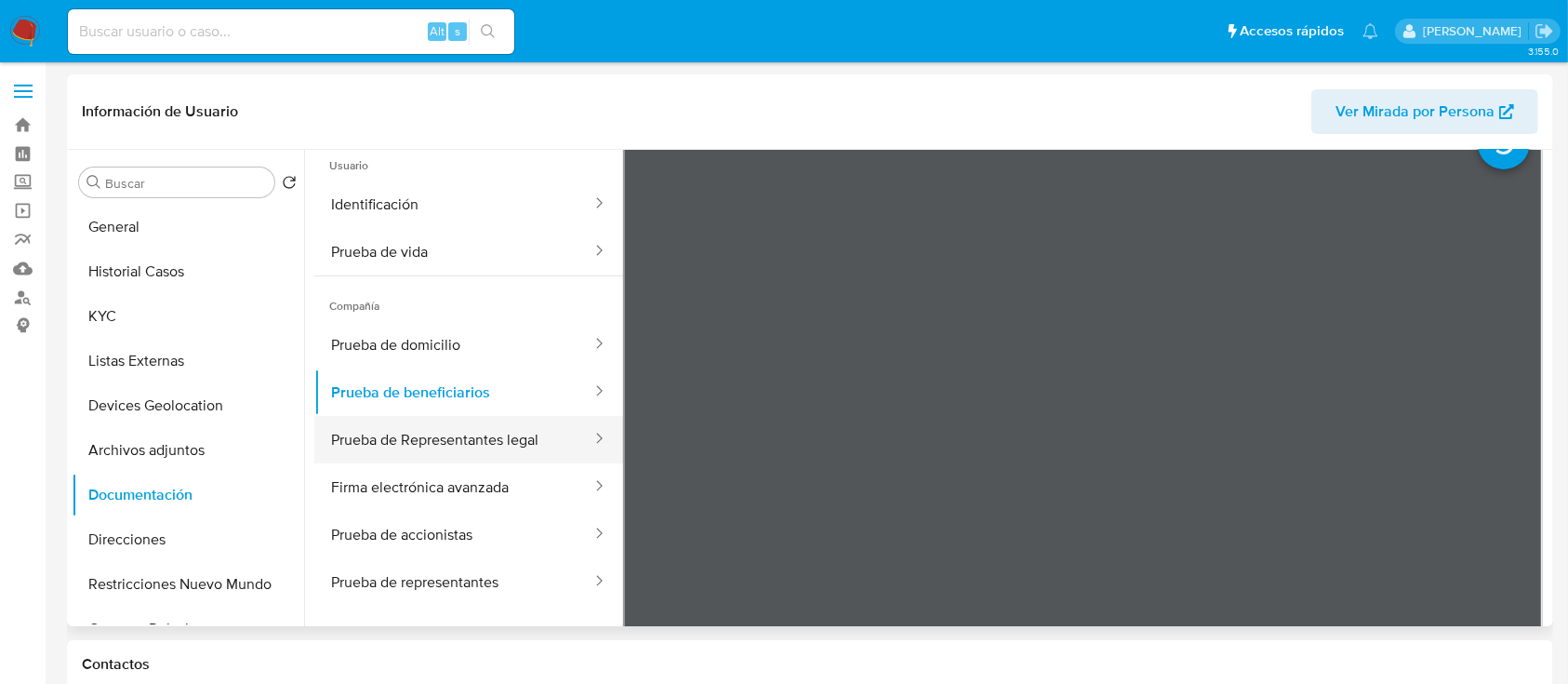
click at [413, 457] on button "Prueba de Representantes legal" at bounding box center [454, 439] width 279 height 47
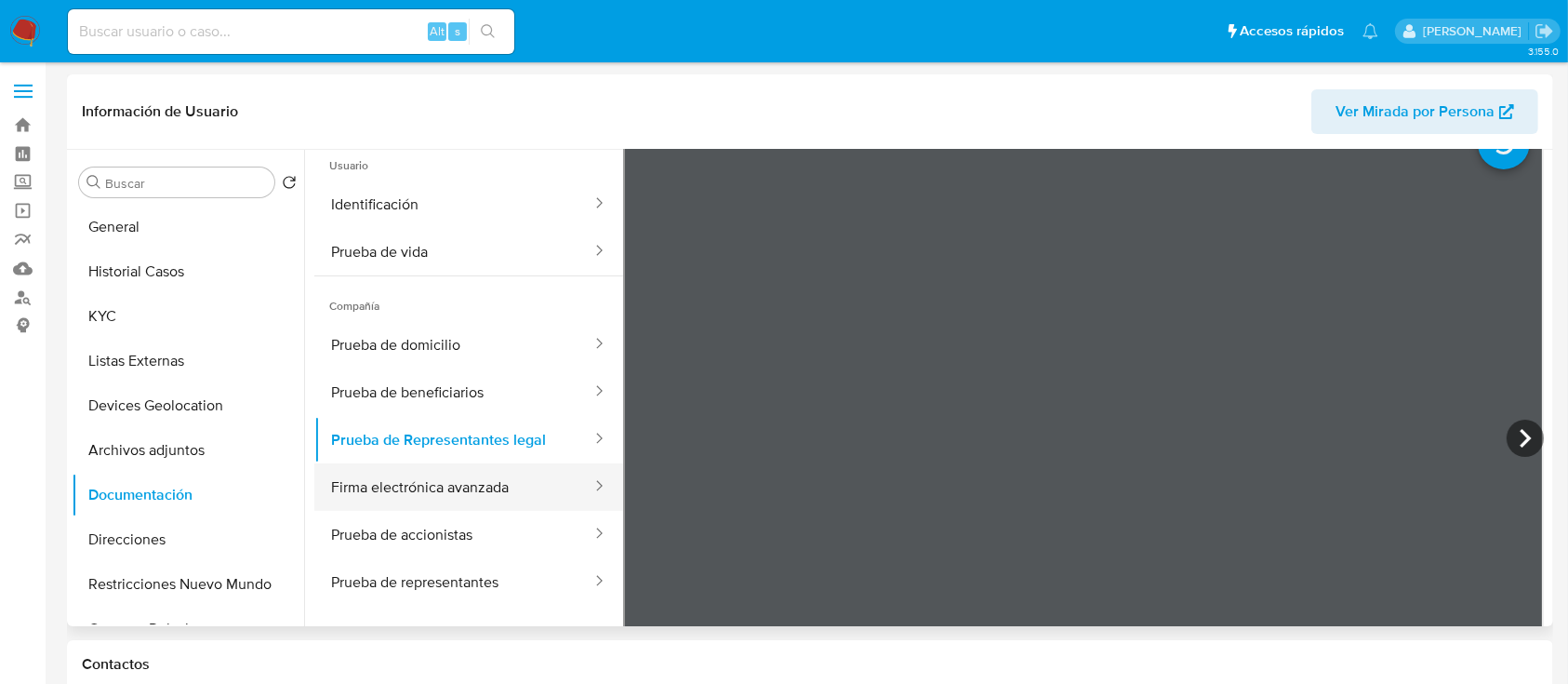
click at [414, 492] on button "Firma electrónica avanzada" at bounding box center [454, 487] width 279 height 47
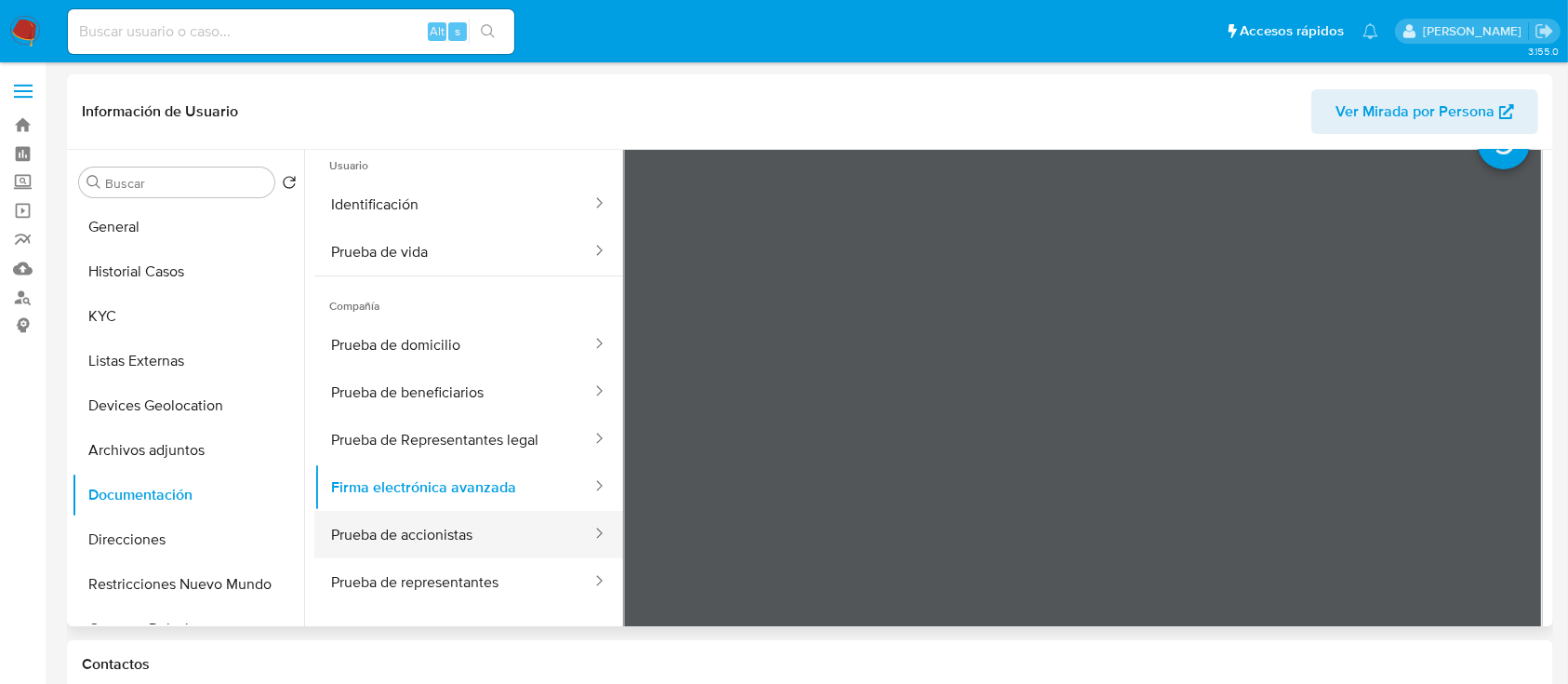
click at [414, 544] on button "Prueba de accionistas" at bounding box center [454, 535] width 279 height 47
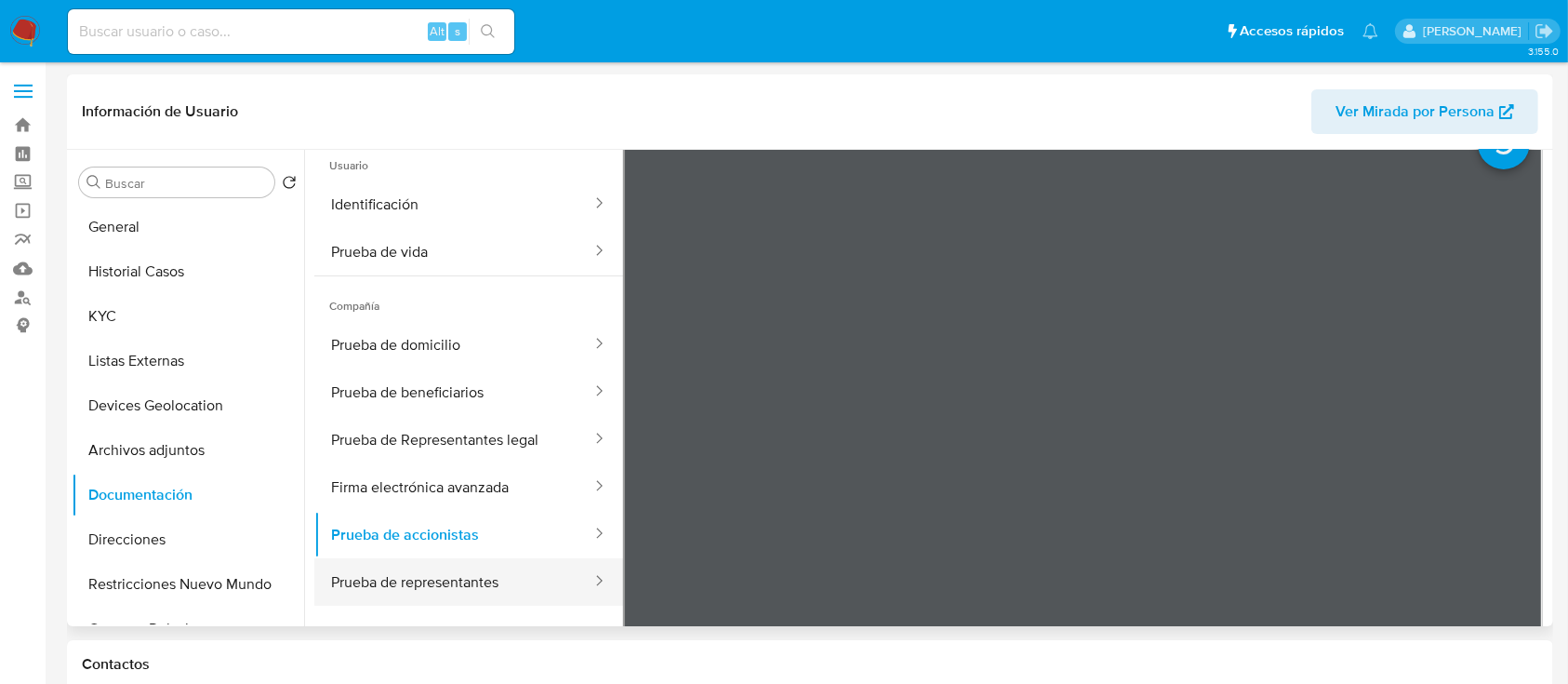
click at [420, 587] on button "Prueba de representantes" at bounding box center [454, 582] width 279 height 47
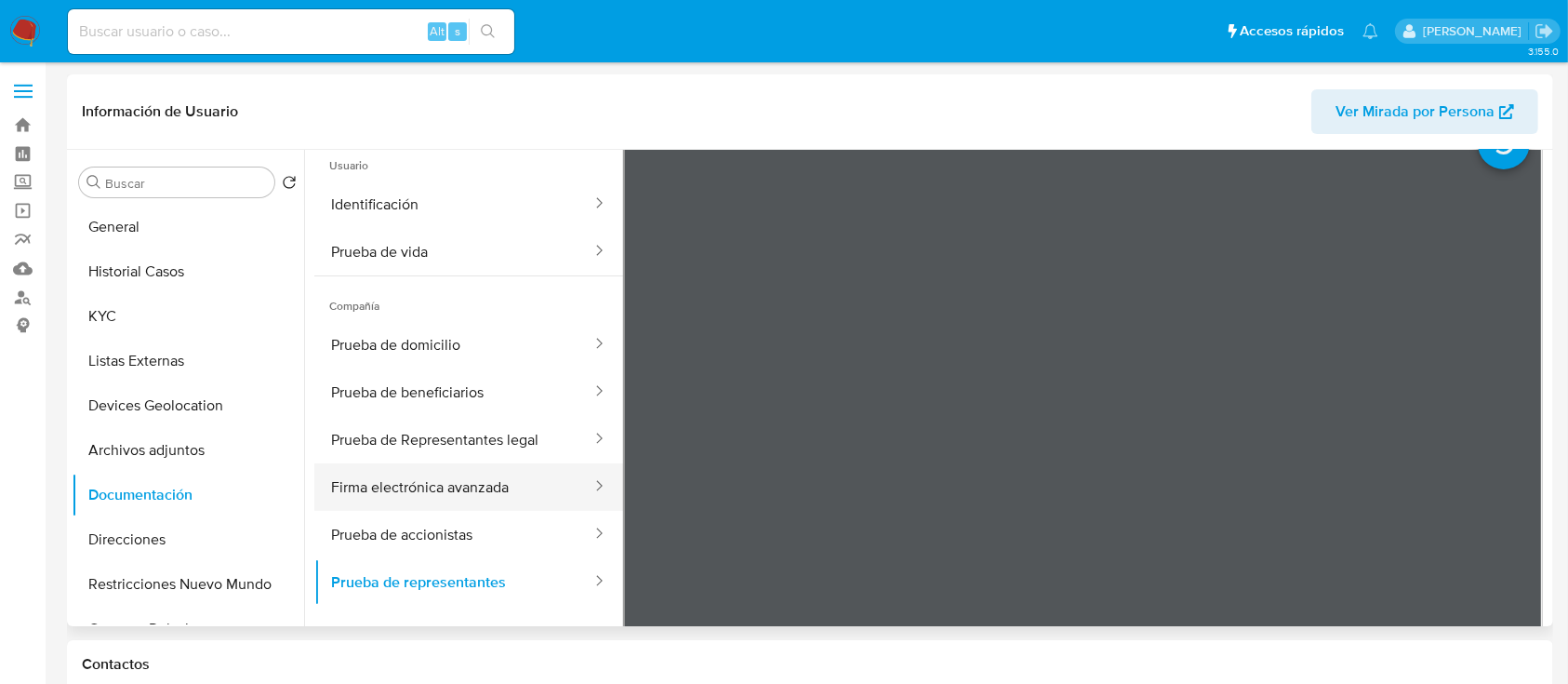
click at [471, 473] on button "Firma electrónica avanzada" at bounding box center [454, 487] width 279 height 47
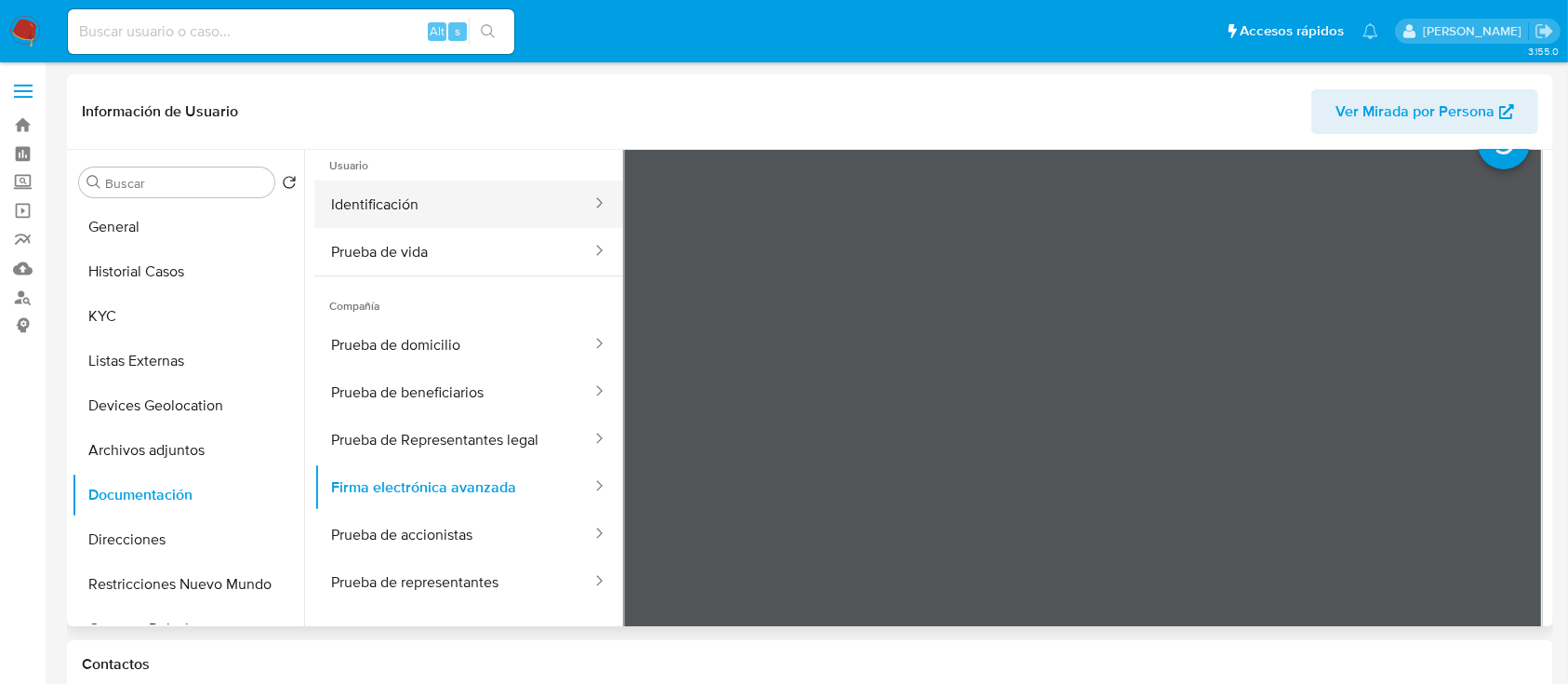
click at [483, 194] on button "Identificación" at bounding box center [454, 204] width 279 height 47
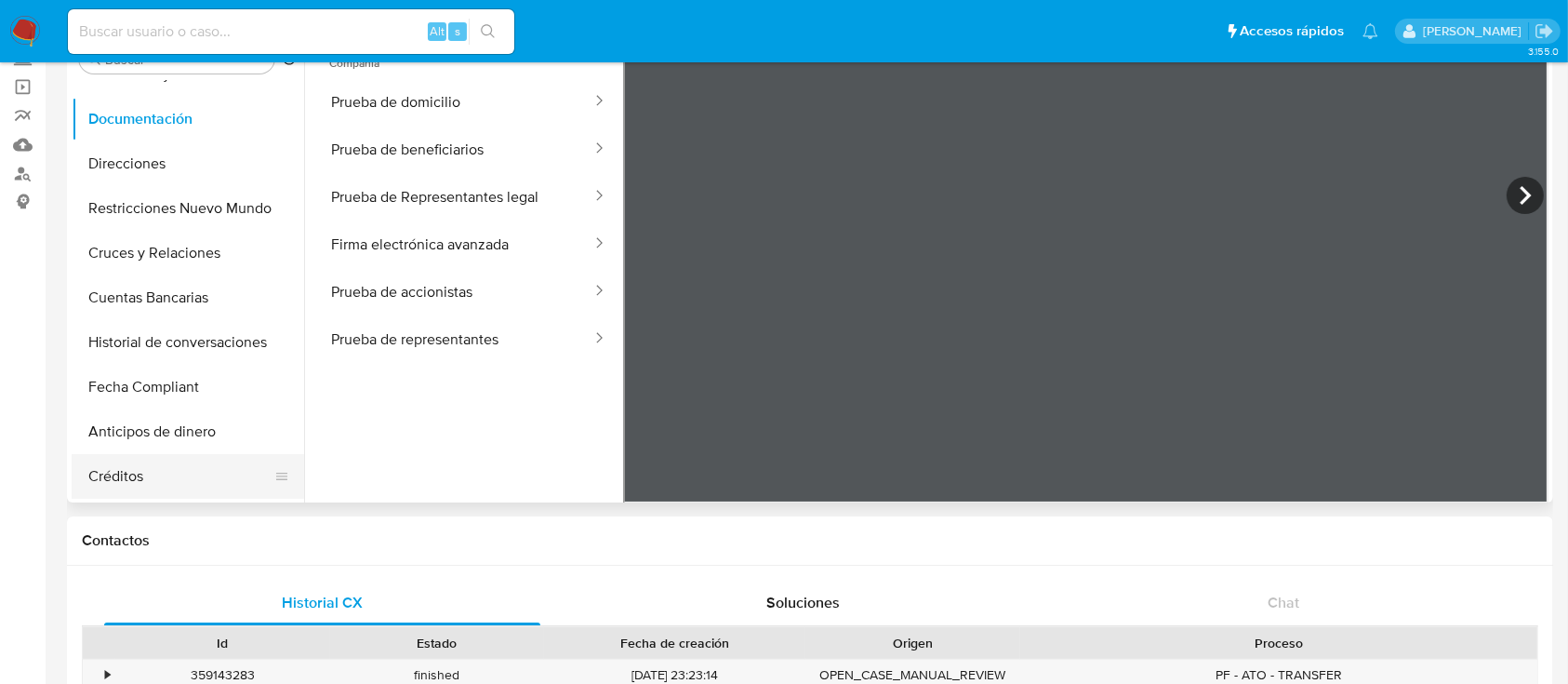
scroll to position [372, 0]
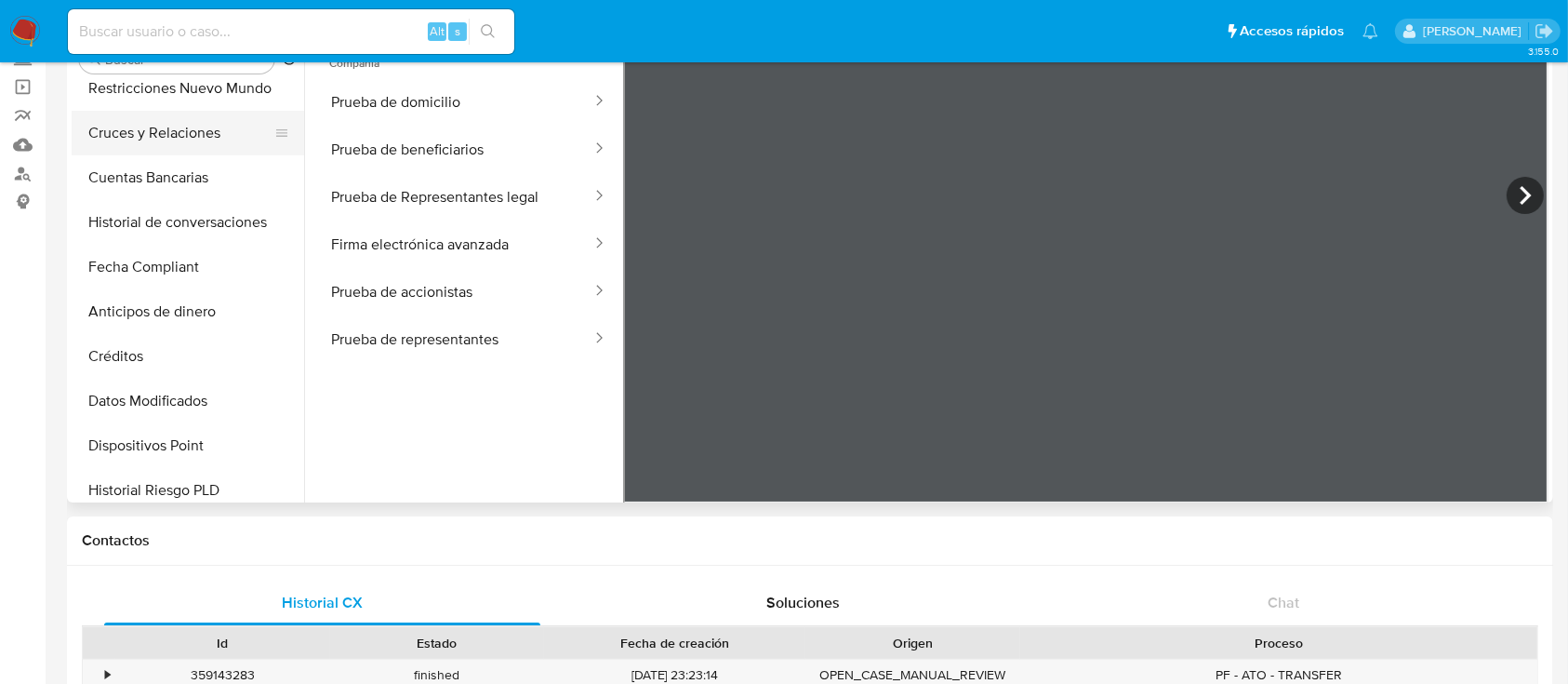
click at [152, 139] on button "Cruces y Relaciones" at bounding box center [181, 133] width 218 height 45
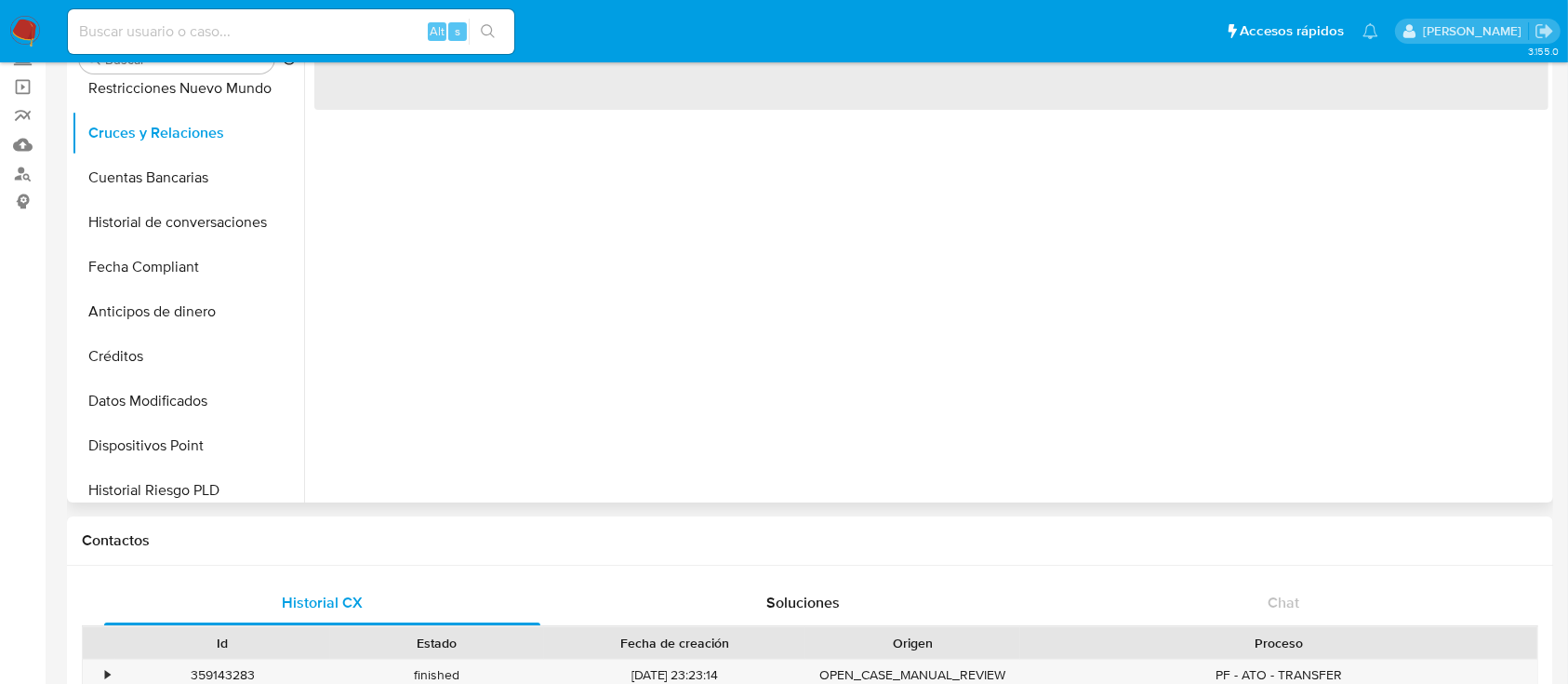
scroll to position [0, 0]
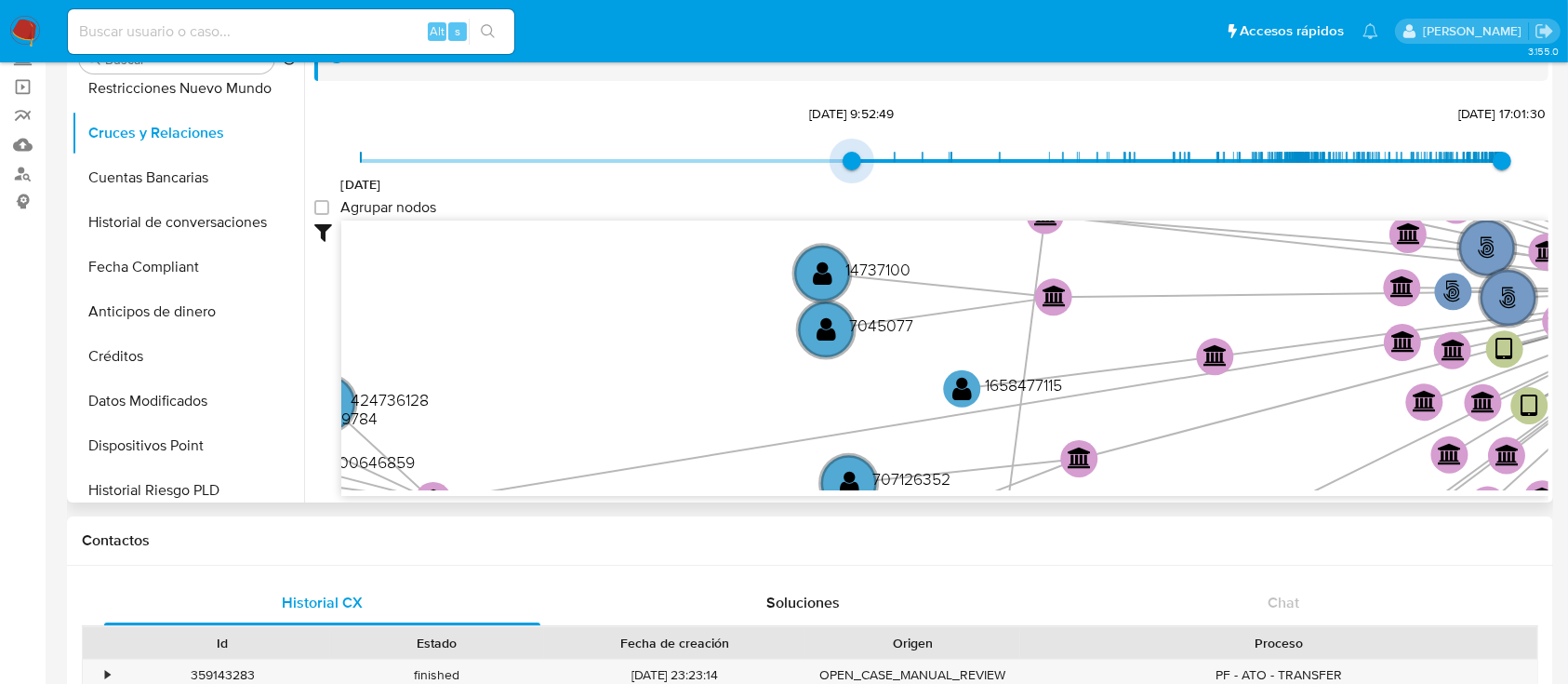
drag, startPoint x: 387, startPoint y: 157, endPoint x: 636, endPoint y: 162, distance: 249.1
click at [634, 166] on span "17/9/2021 26/5/2023, 9:52:49 19/8/2025, 17:01:30" at bounding box center [932, 160] width 1141 height 28
click at [640, 157] on span "17/9/2021 26/5/2023, 9:52:49 19/8/2025, 17:01:30" at bounding box center [932, 160] width 1141 height 28
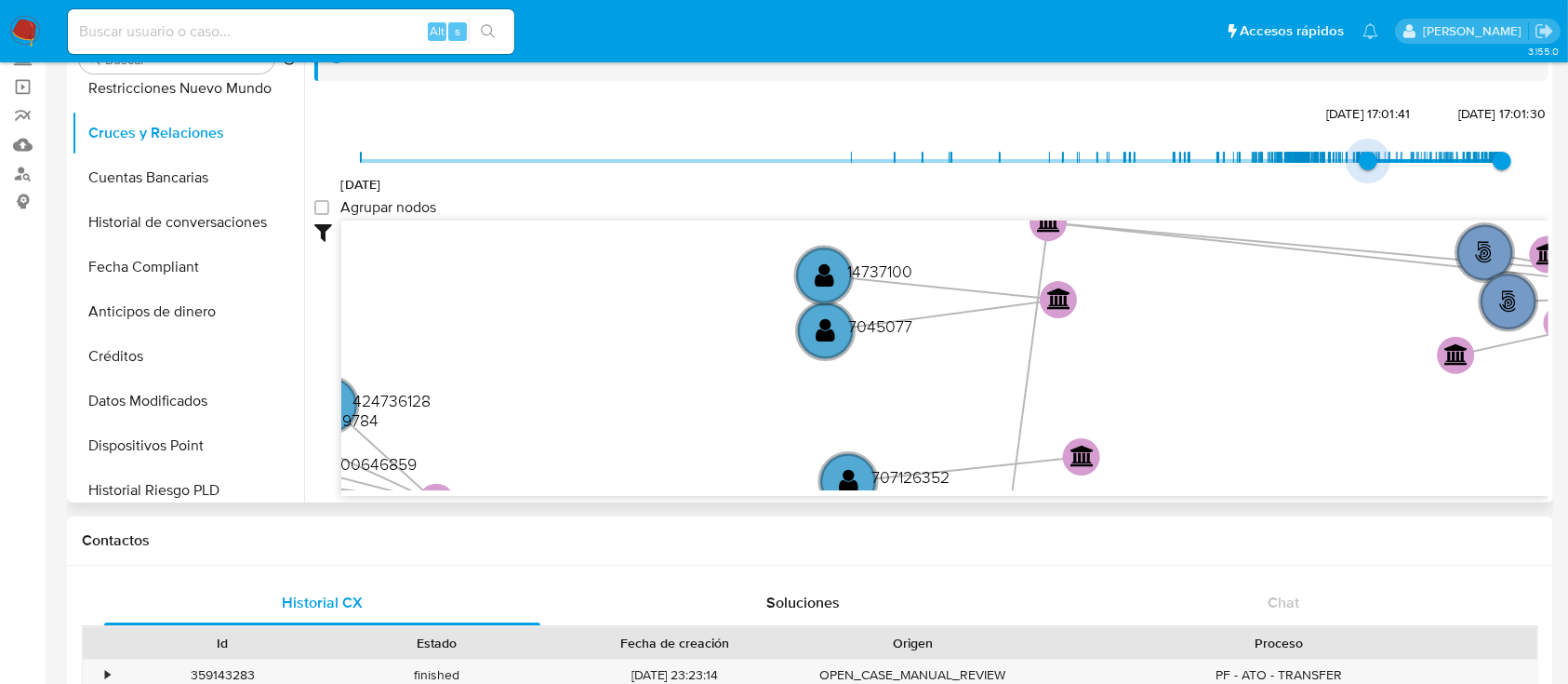
type input "1741296116000"
drag, startPoint x: 883, startPoint y: 163, endPoint x: 1361, endPoint y: 168, distance: 478.0
click at [1363, 168] on span "17/9/2021 4/3/2025, 17:01:41 19/8/2025, 17:01:30" at bounding box center [932, 160] width 1141 height 28
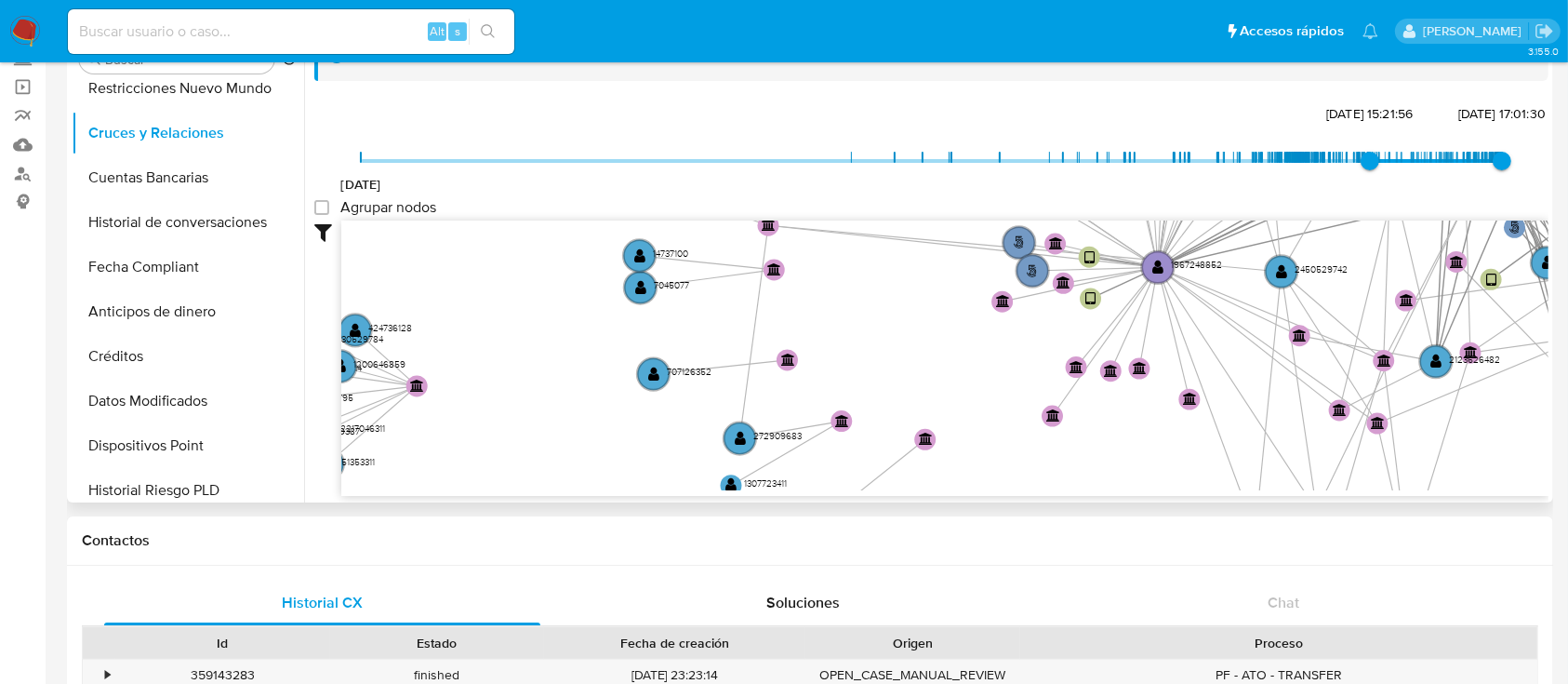
drag, startPoint x: 1313, startPoint y: 379, endPoint x: 918, endPoint y: 340, distance: 396.9
click at [919, 340] on icon "user-1967248852  1967248852 phone-d06bf85ffcce5938b2bcee3b588af2d2  phone-79d…" at bounding box center [944, 355] width 1207 height 269
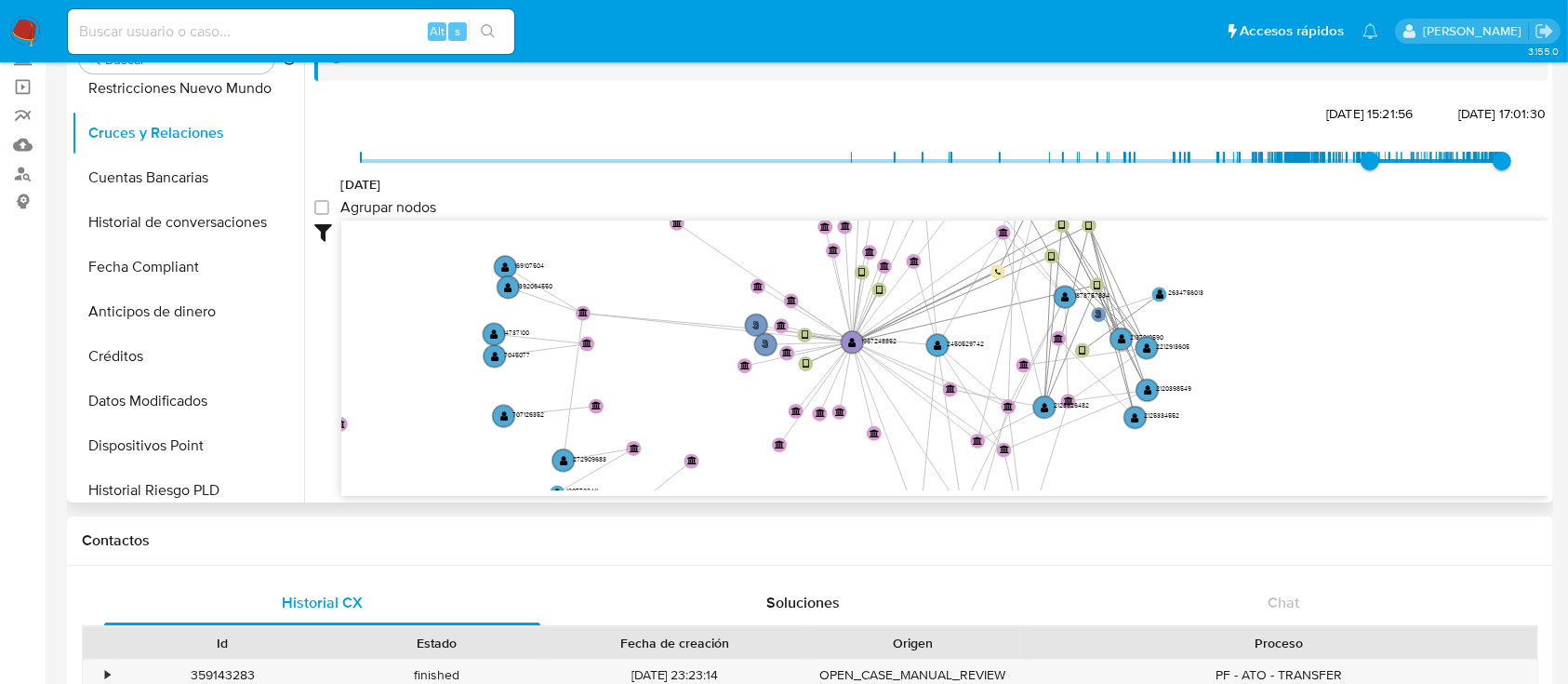
drag, startPoint x: 1265, startPoint y: 347, endPoint x: 1003, endPoint y: 381, distance: 264.2
click at [1004, 389] on icon "user-1967248852  1967248852 phone-d06bf85ffcce5938b2bcee3b588af2d2  phone-79d…" at bounding box center [944, 355] width 1207 height 269
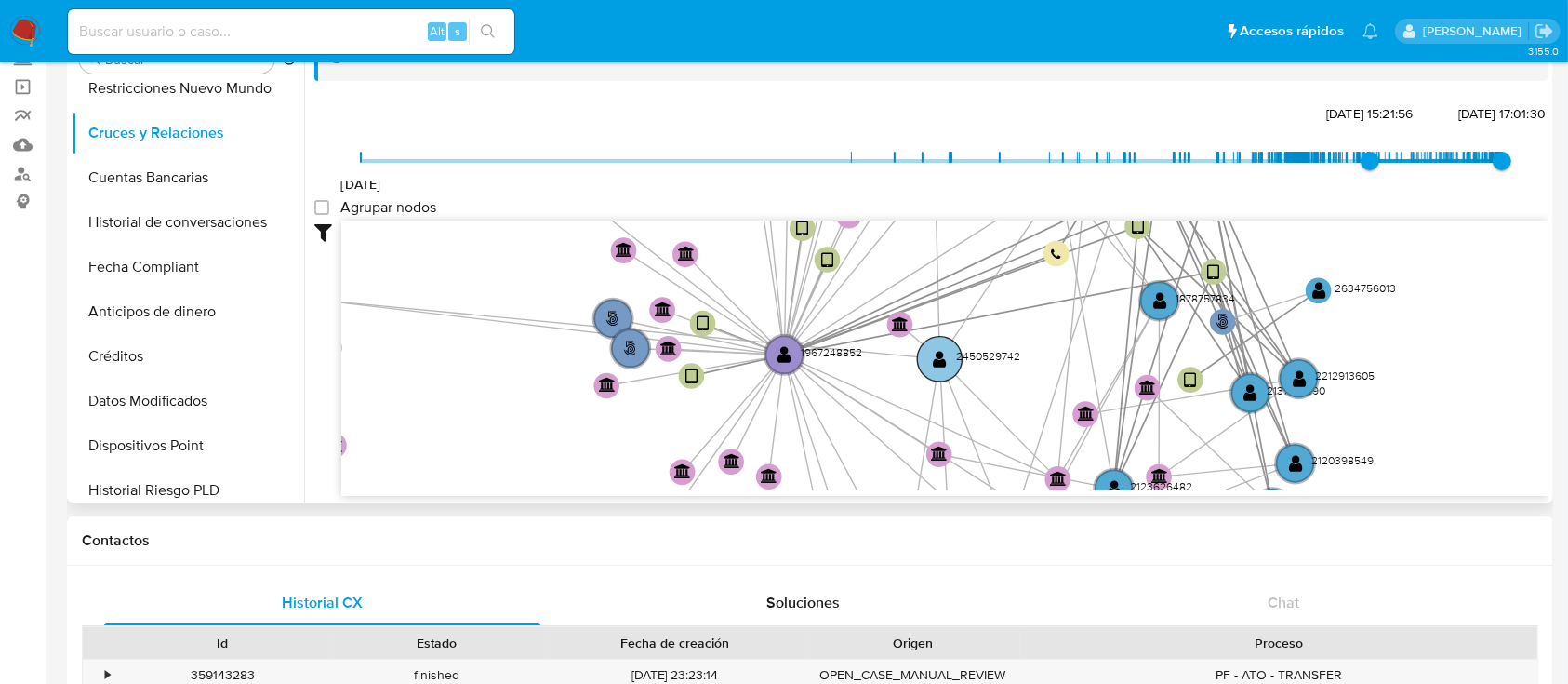
drag, startPoint x: 929, startPoint y: 335, endPoint x: 938, endPoint y: 363, distance: 29.4
click at [938, 361] on text "" at bounding box center [940, 360] width 14 height 19
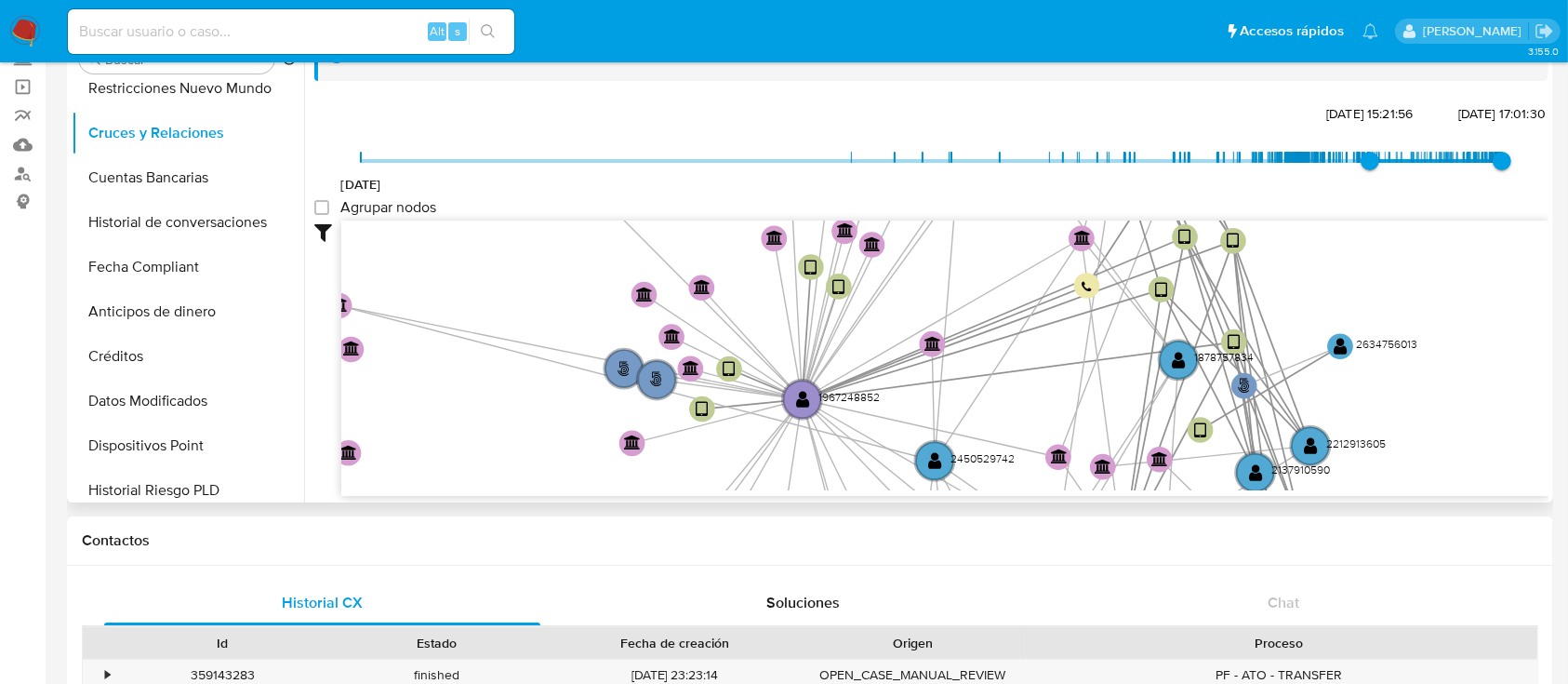
drag, startPoint x: 1043, startPoint y: 395, endPoint x: 1002, endPoint y: 385, distance: 42.2
click at [1049, 376] on icon "user-1967248852  1967248852 phone-d06bf85ffcce5938b2bcee3b588af2d2  phone-79d…" at bounding box center [944, 355] width 1207 height 269
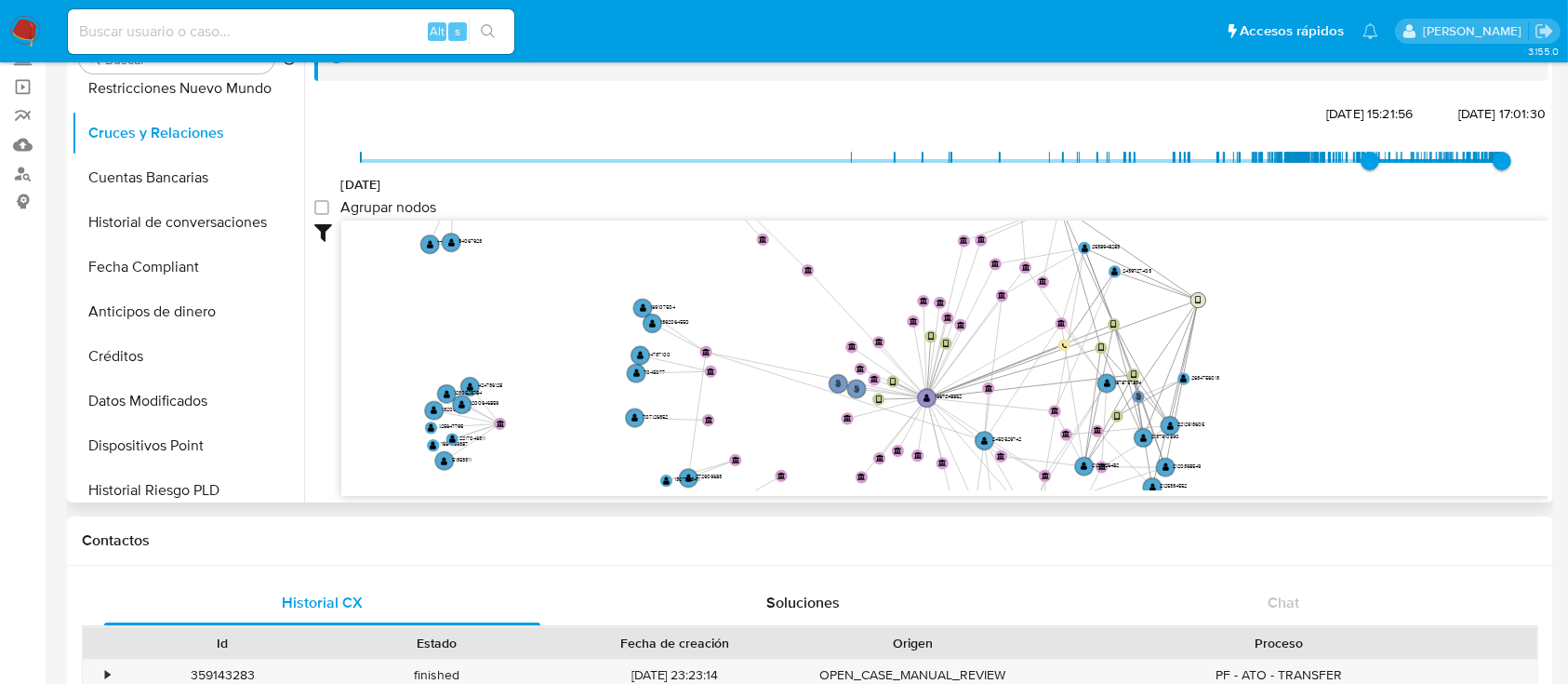
drag, startPoint x: 1138, startPoint y: 320, endPoint x: 1225, endPoint y: 291, distance: 91.7
click at [1205, 292] on circle at bounding box center [1198, 300] width 15 height 15
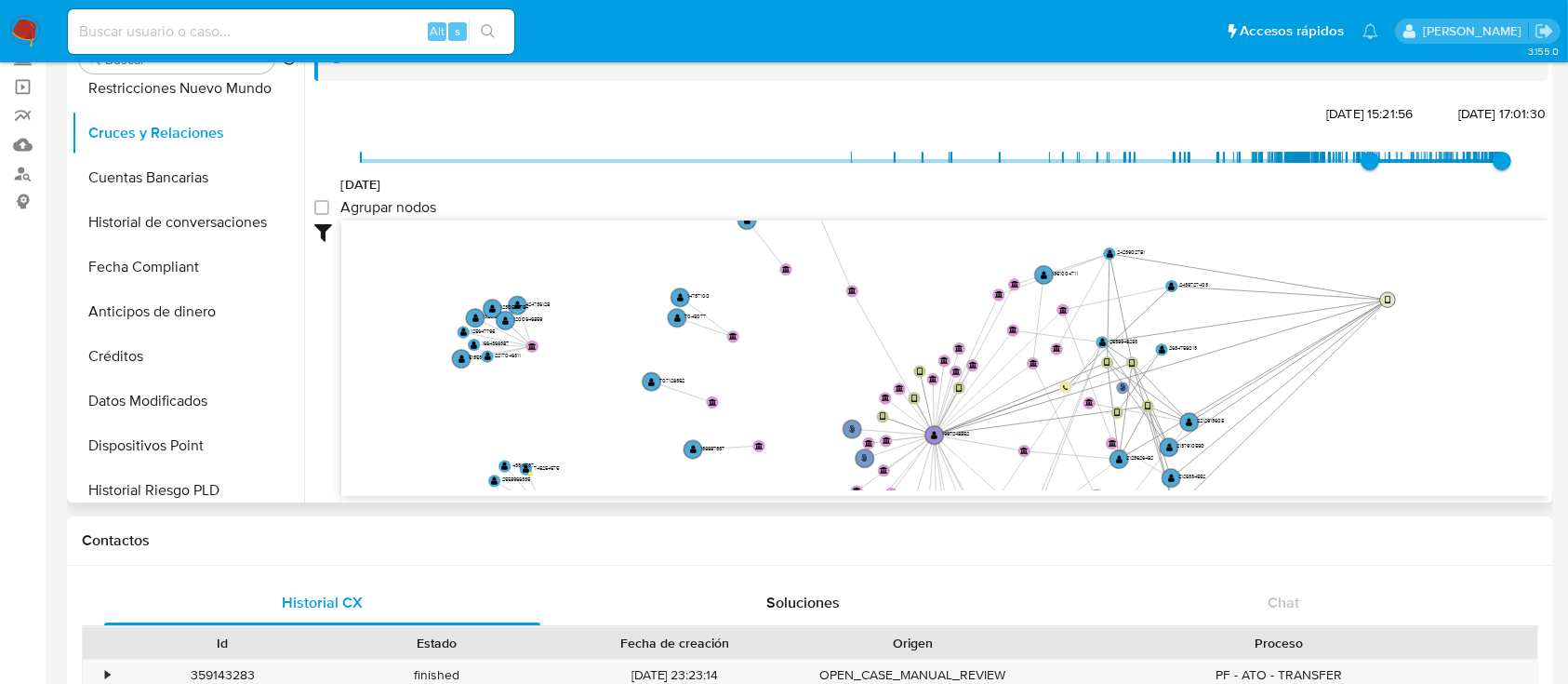
drag, startPoint x: 1148, startPoint y: 335, endPoint x: 1392, endPoint y: 300, distance: 246.5
click at [1392, 300] on circle at bounding box center [1388, 300] width 15 height 15
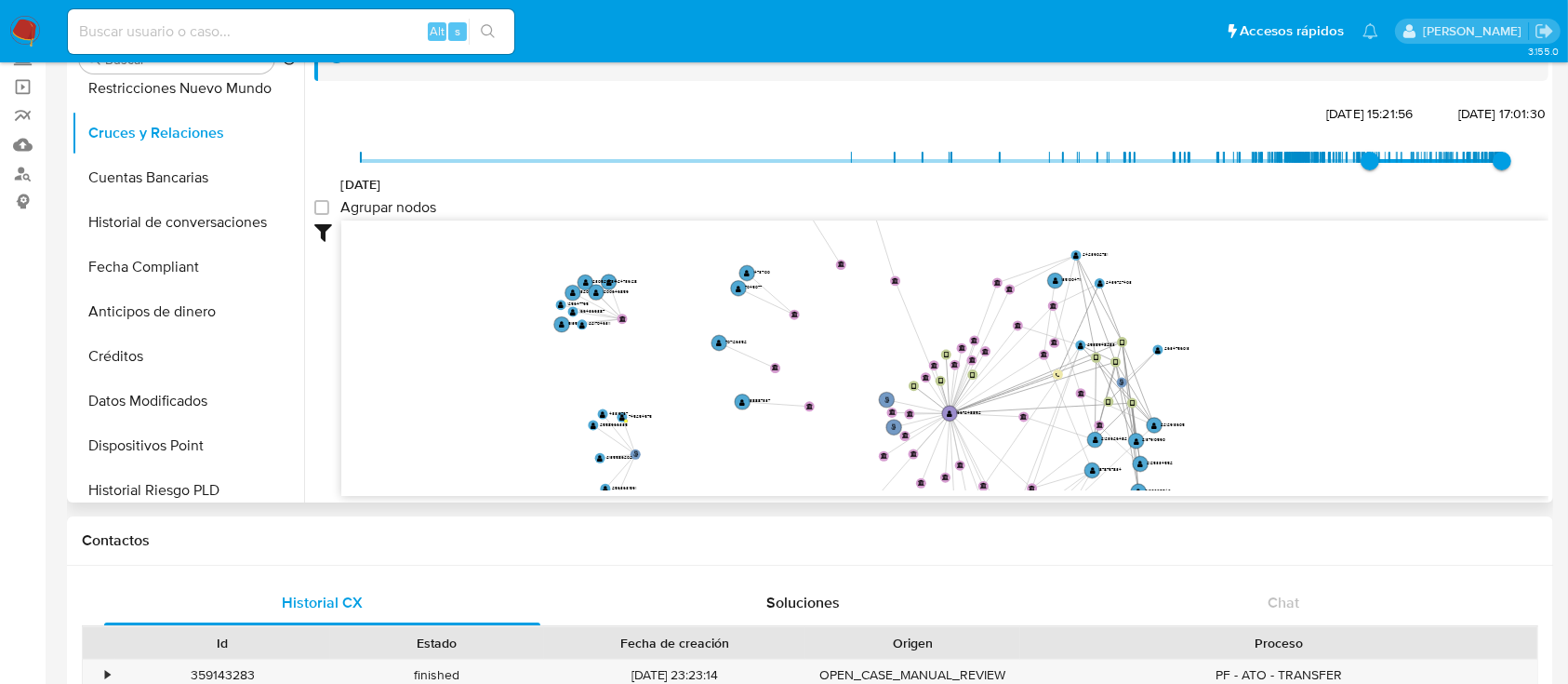
drag, startPoint x: 1272, startPoint y: 449, endPoint x: 1231, endPoint y: 443, distance: 41.4
click at [1232, 443] on icon "user-1967248852  1967248852 phone-d06bf85ffcce5938b2bcee3b588af2d2  phone-79d…" at bounding box center [944, 355] width 1207 height 269
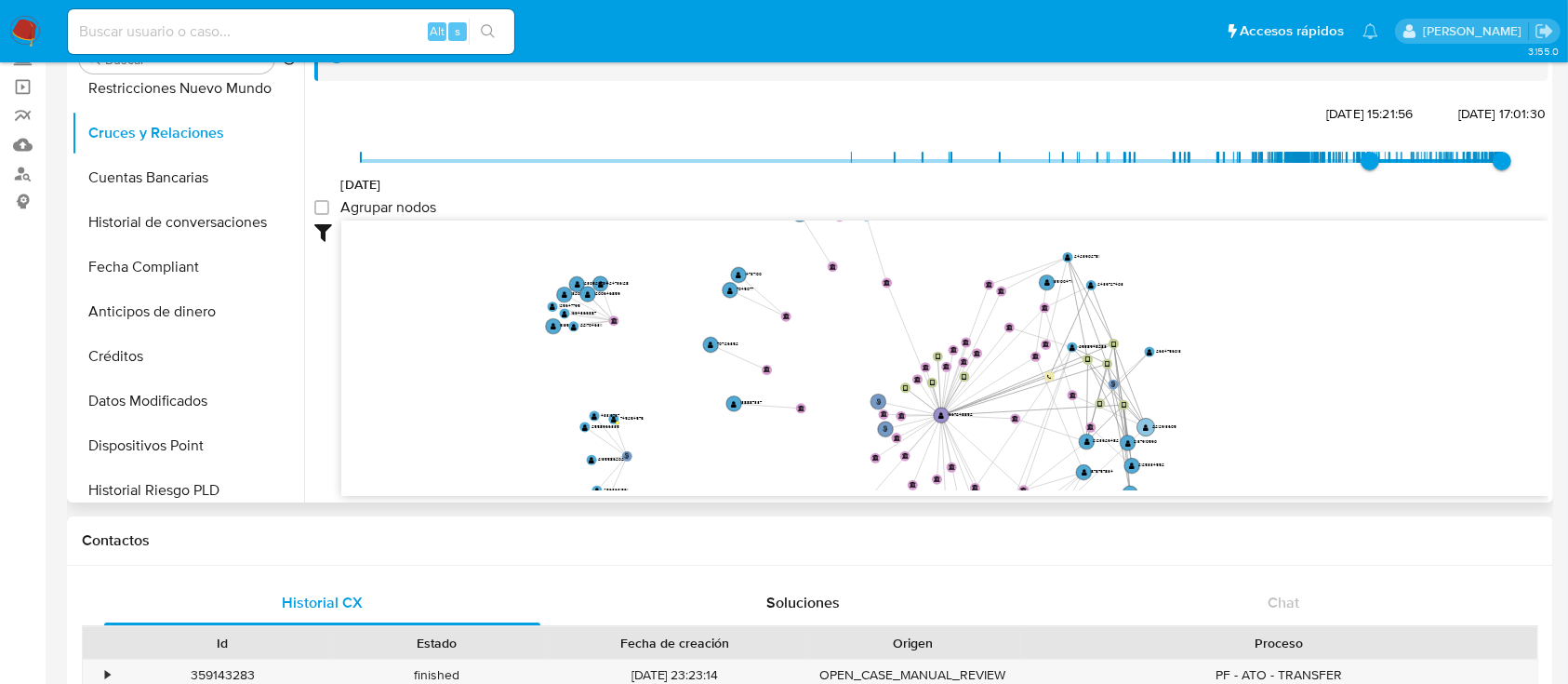
click at [1142, 425] on circle at bounding box center [1146, 427] width 18 height 18
click at [1142, 425] on circle at bounding box center [1147, 426] width 18 height 18
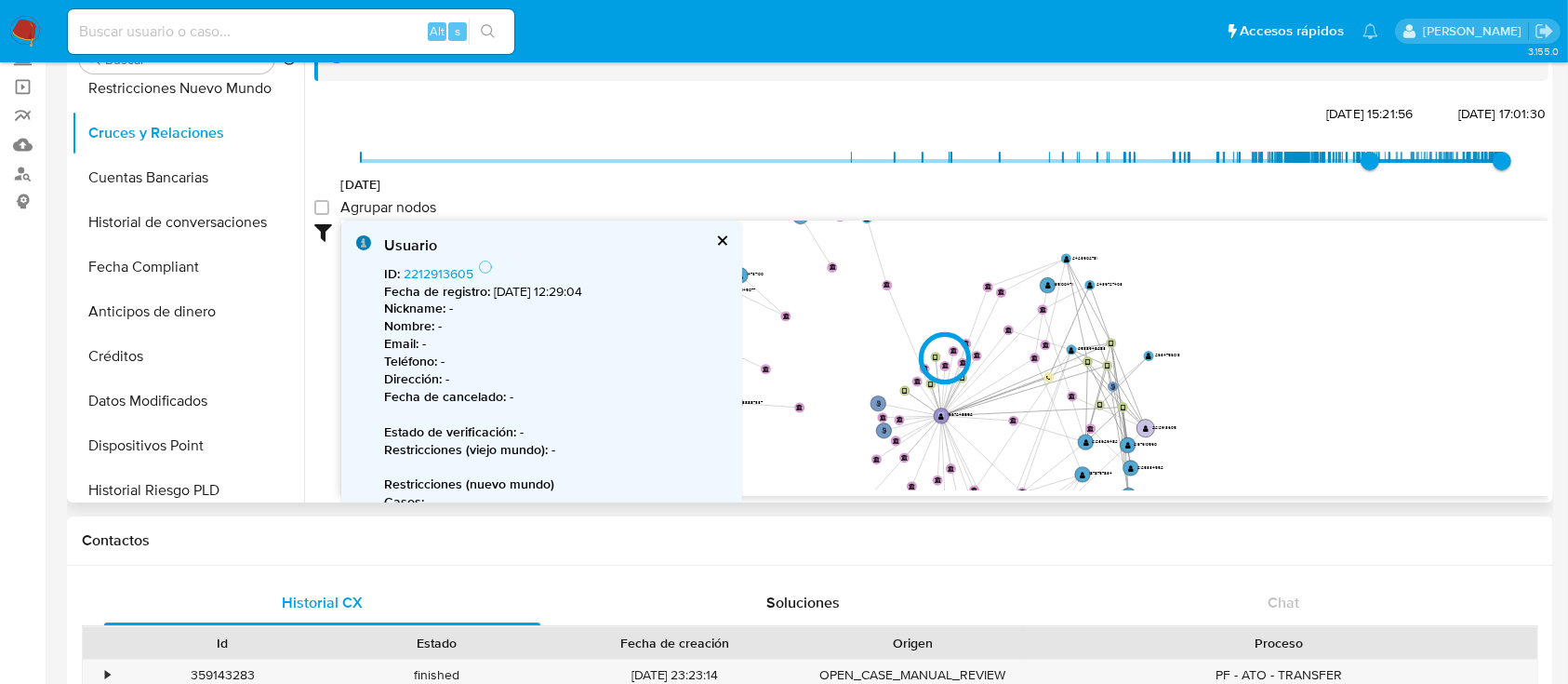
click at [1142, 425] on div at bounding box center [944, 358] width 1207 height 275
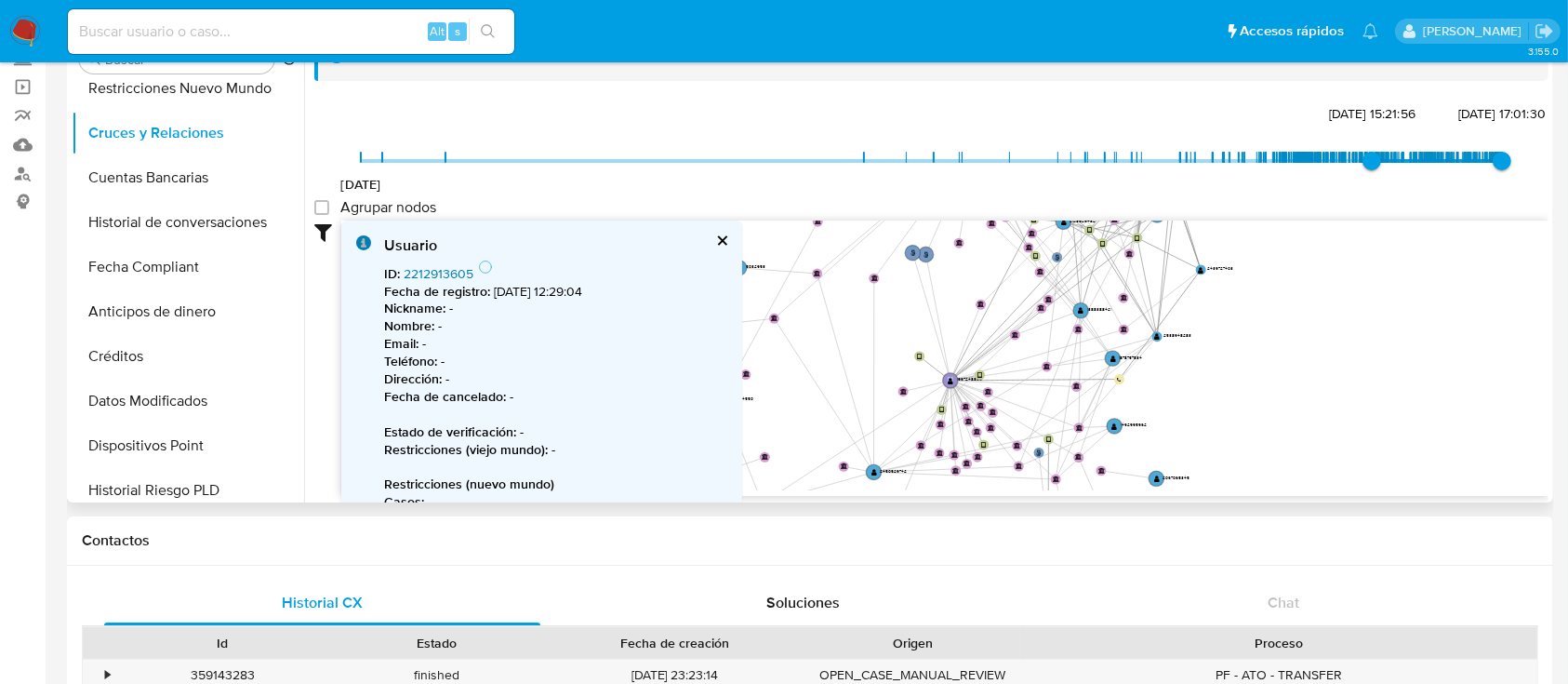
click at [447, 271] on link "2212913605" at bounding box center [439, 274] width 70 height 19
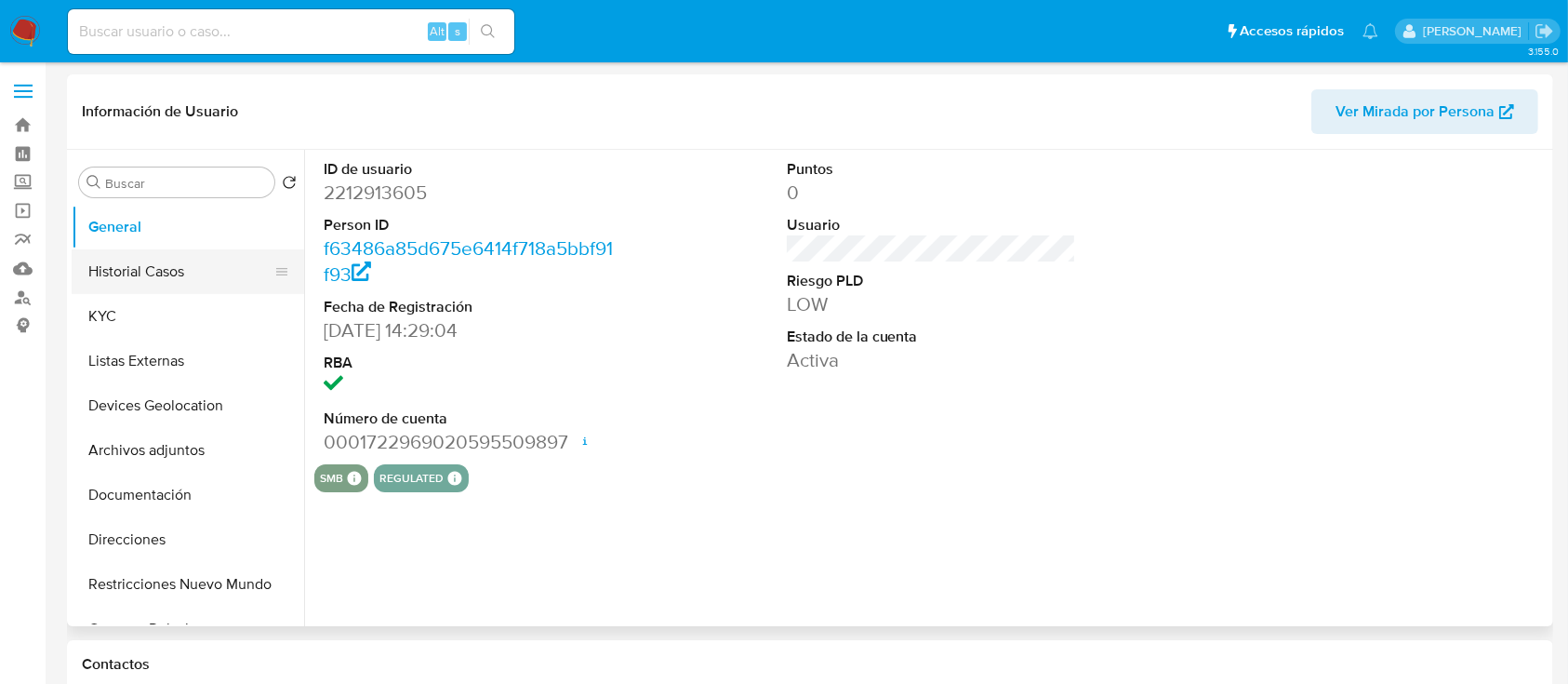
click at [139, 288] on button "Historial Casos" at bounding box center [181, 271] width 218 height 45
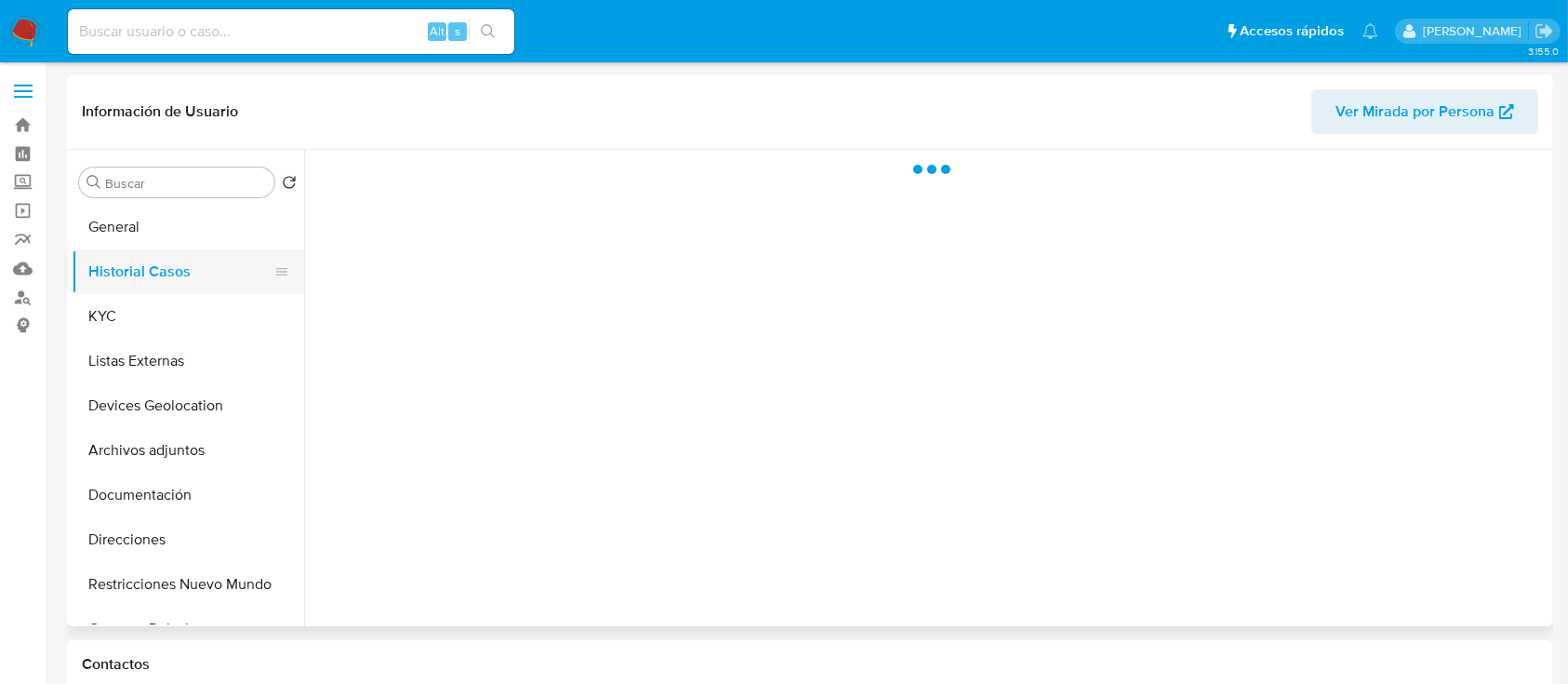
select select "10"
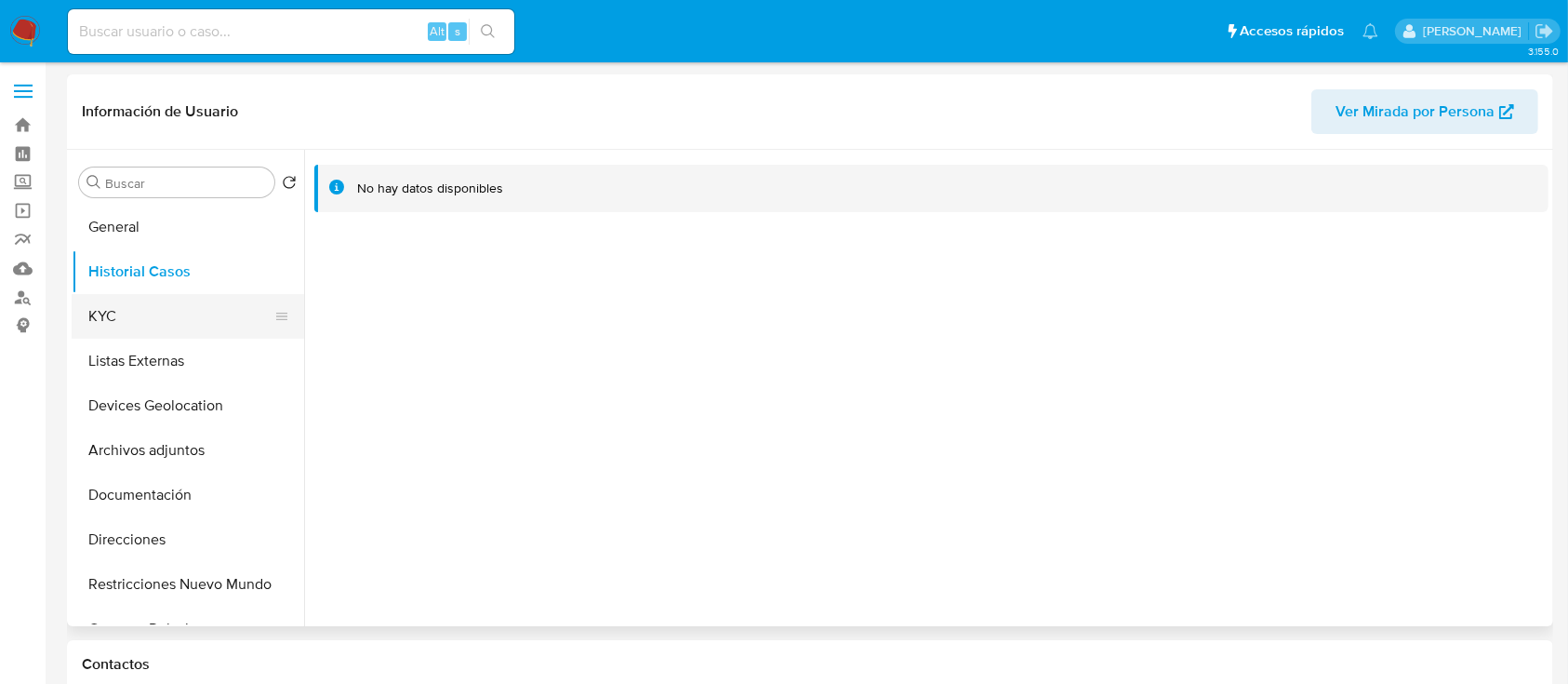
click at [153, 317] on button "KYC" at bounding box center [181, 316] width 218 height 45
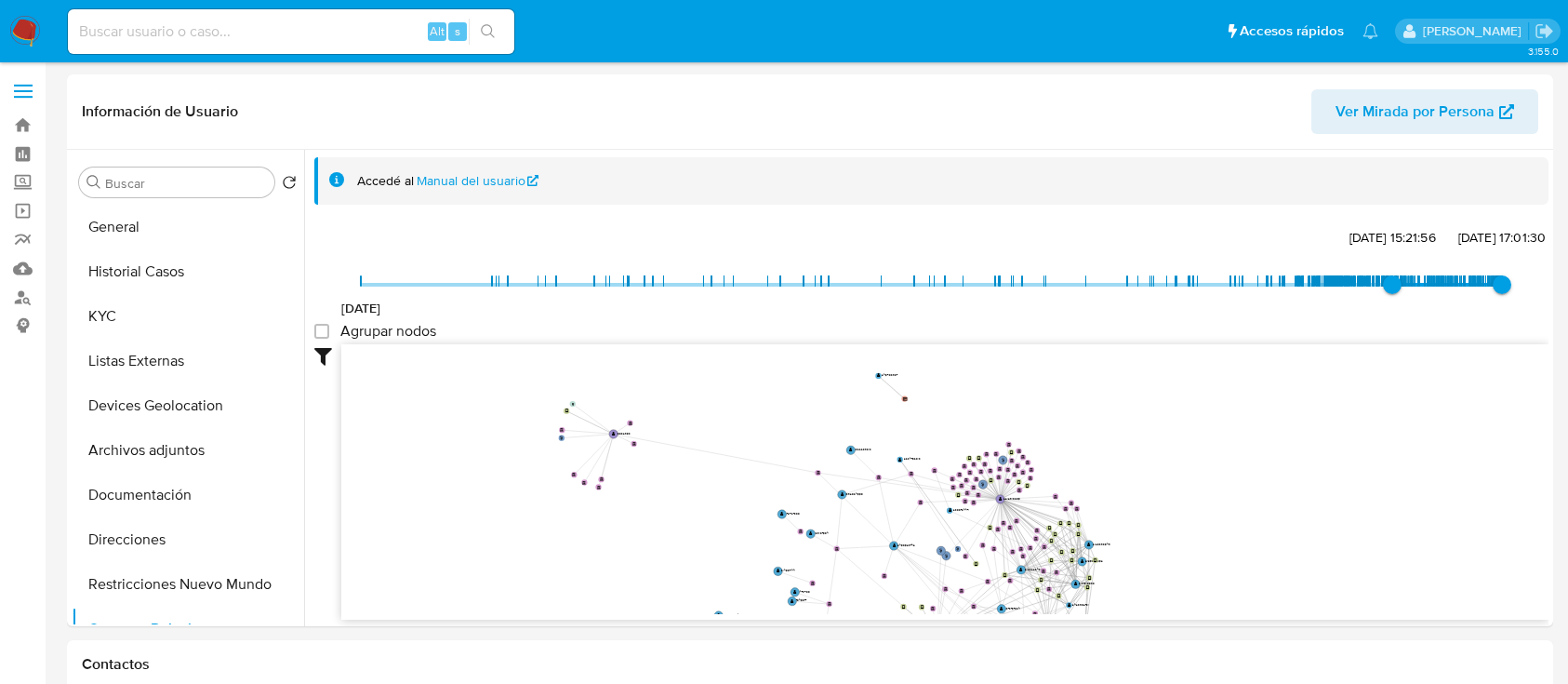
select select "10"
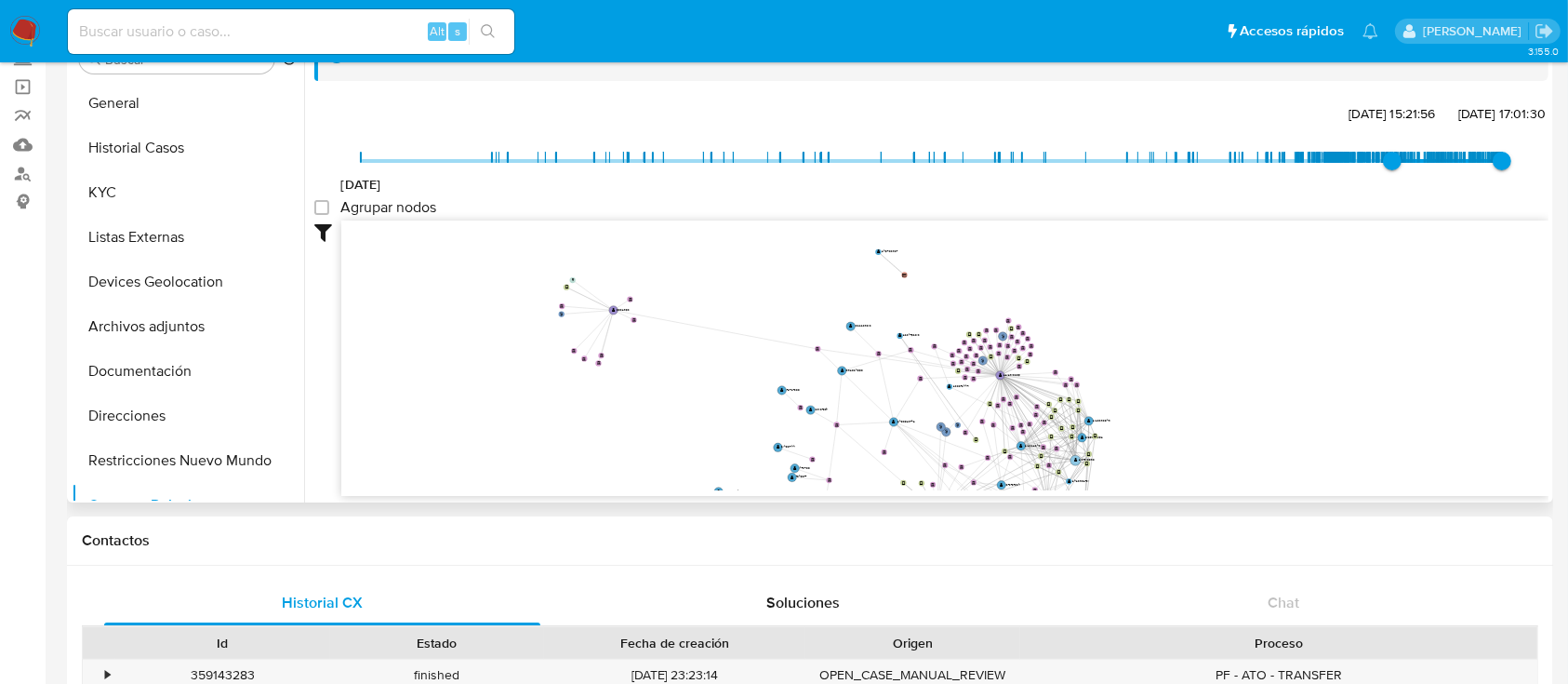
scroll to position [372, 0]
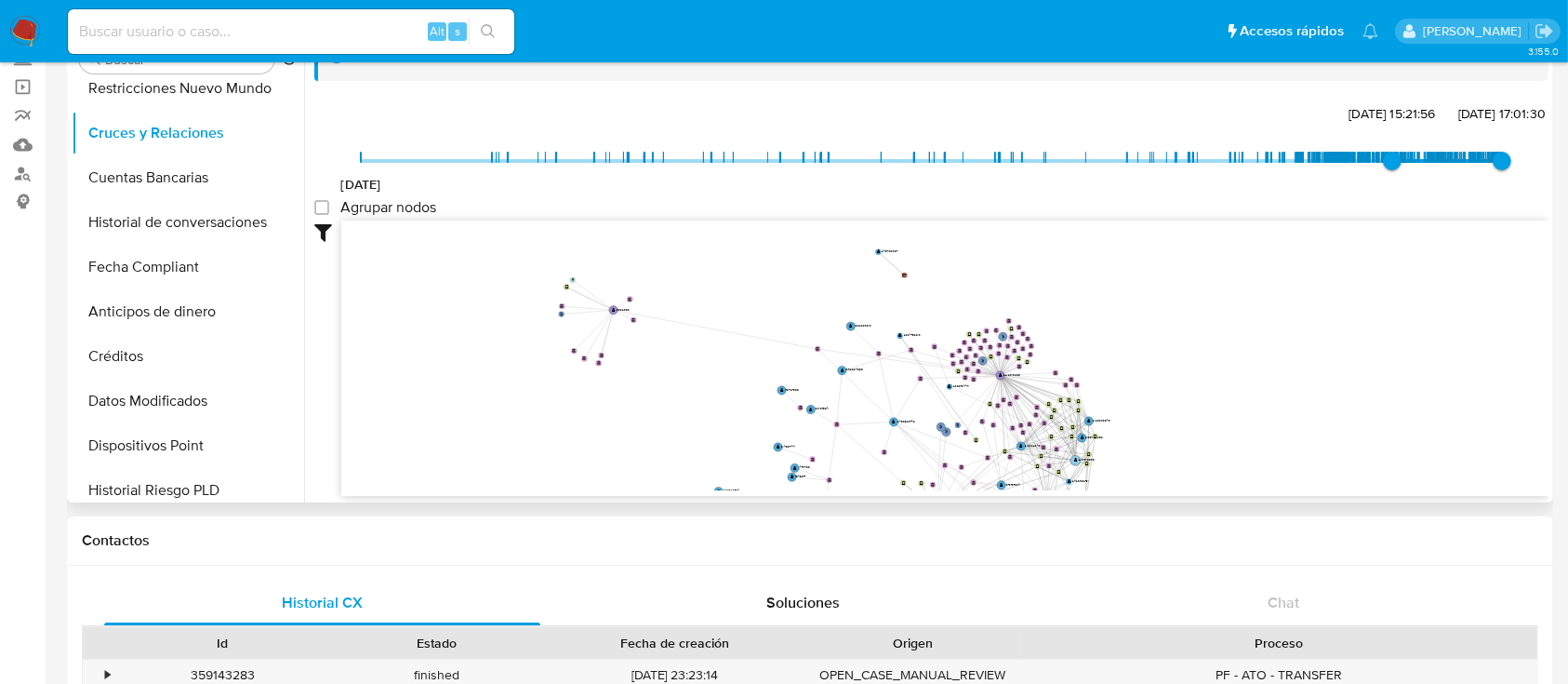
click at [1076, 461] on text "" at bounding box center [1076, 461] width 4 height 5
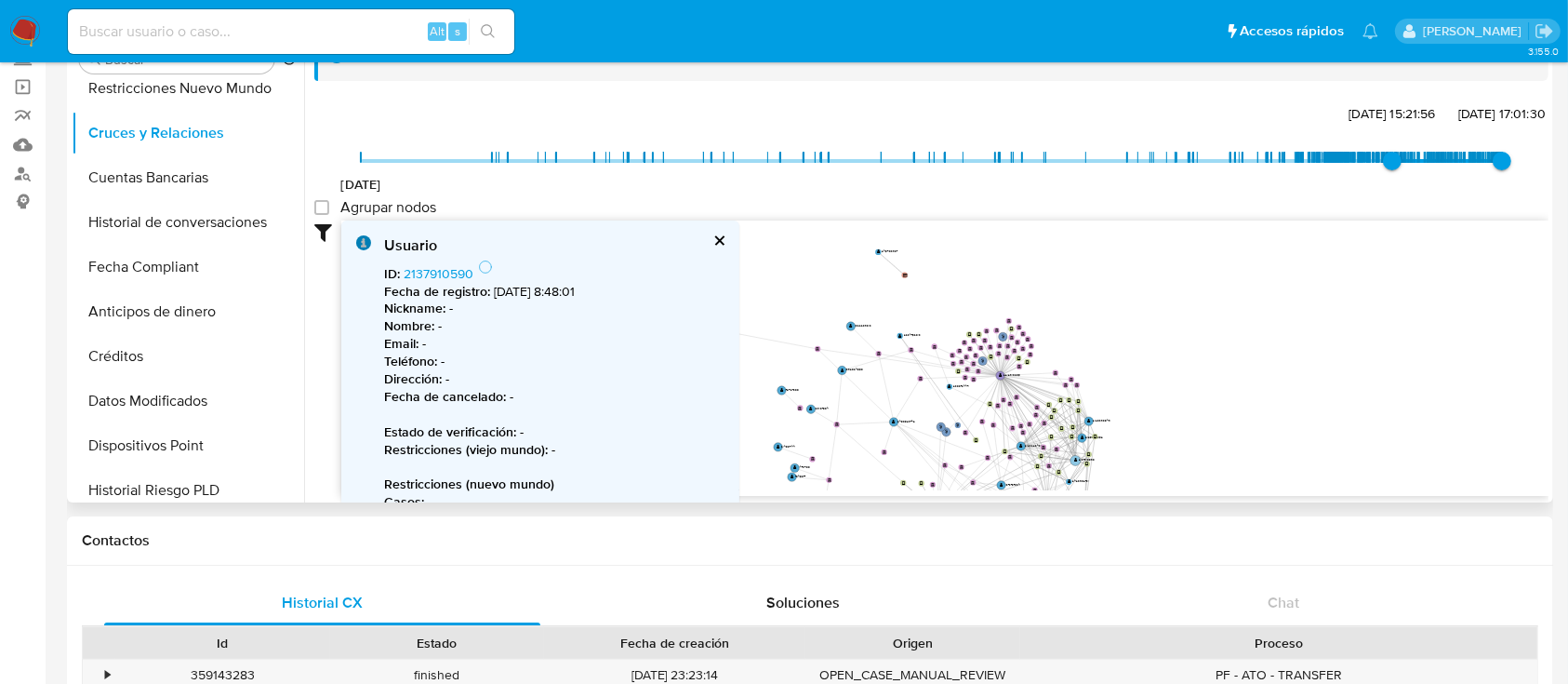
click at [1076, 460] on text "" at bounding box center [1076, 461] width 4 height 5
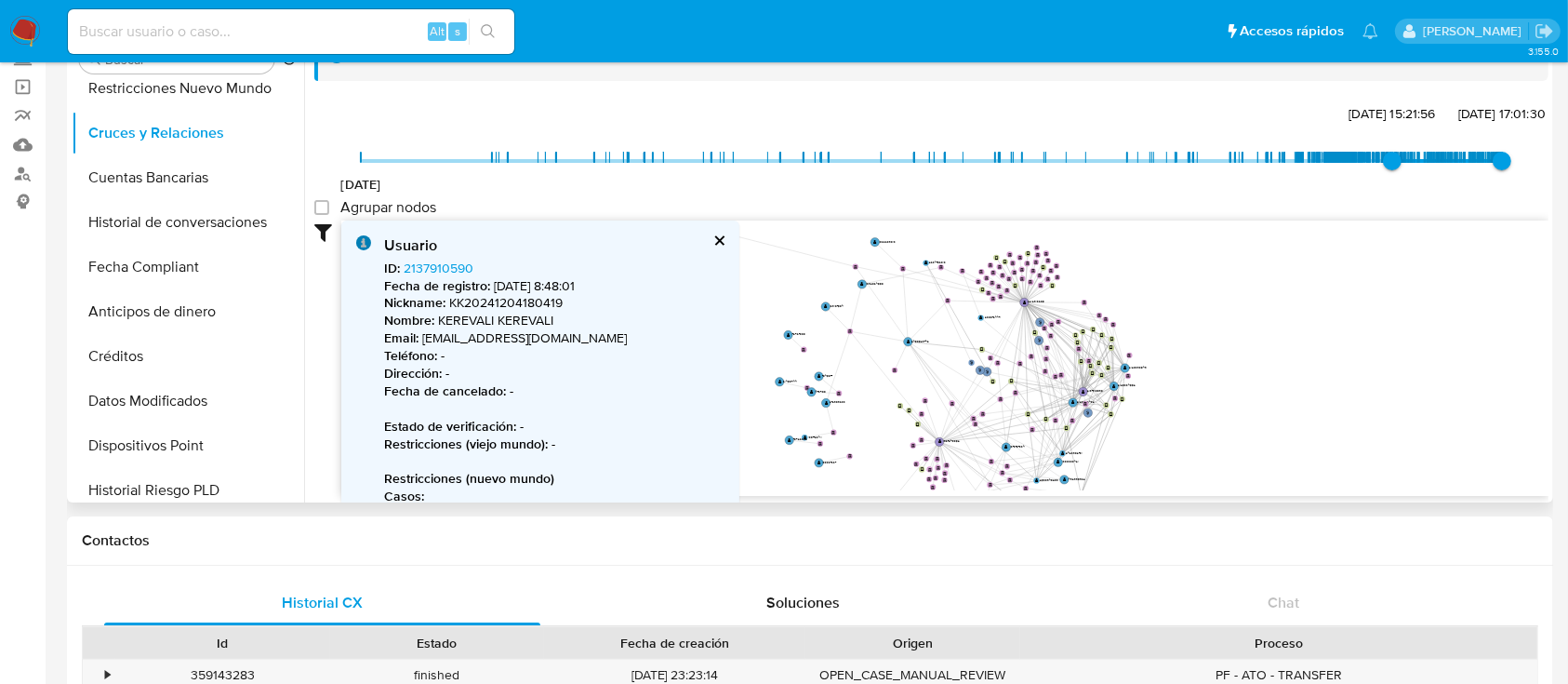
drag, startPoint x: 999, startPoint y: 344, endPoint x: 1006, endPoint y: 252, distance: 92.3
click at [1008, 252] on icon "user-1967248852  1967248852 phone-d06bf85ffcce5938b2bcee3b588af2d2  phone-79d…" at bounding box center [944, 355] width 1207 height 269
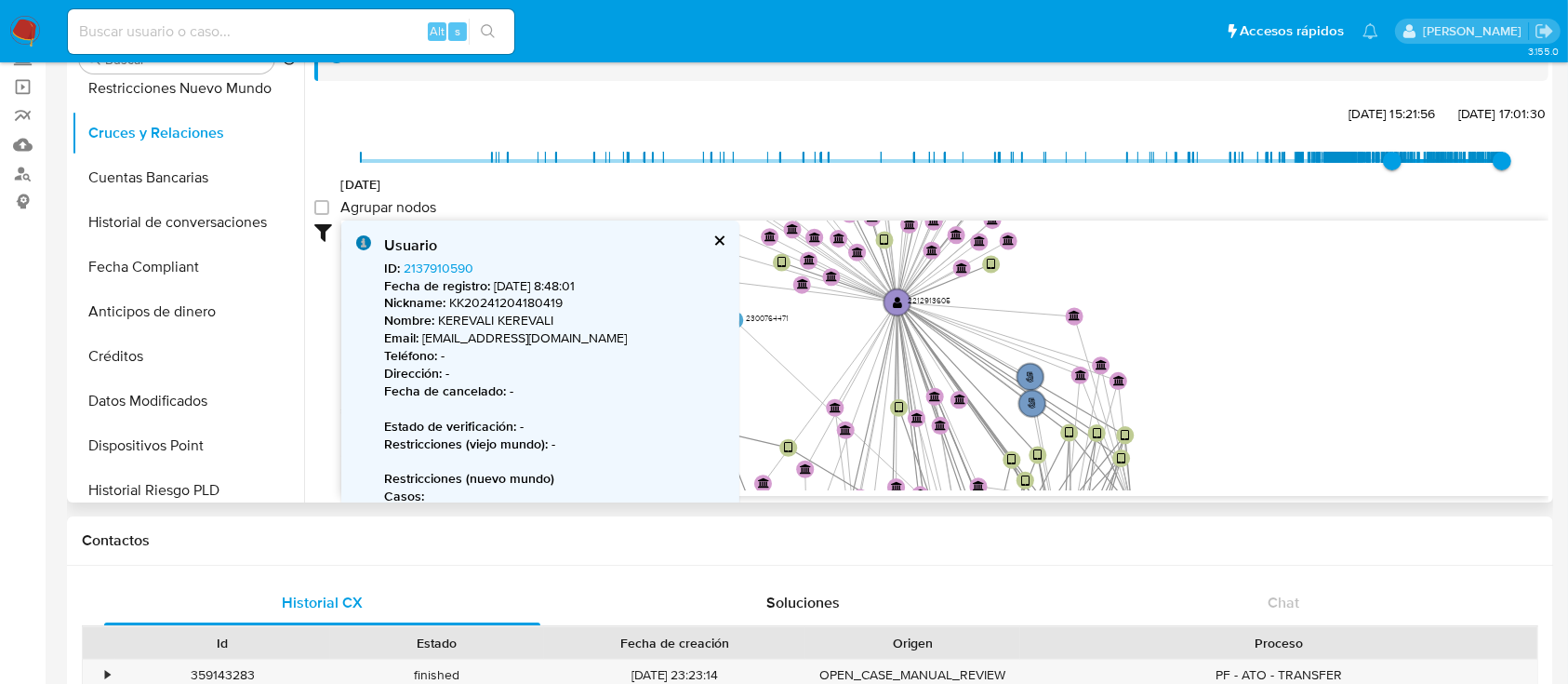
drag, startPoint x: 1086, startPoint y: 343, endPoint x: 996, endPoint y: 497, distance: 178.4
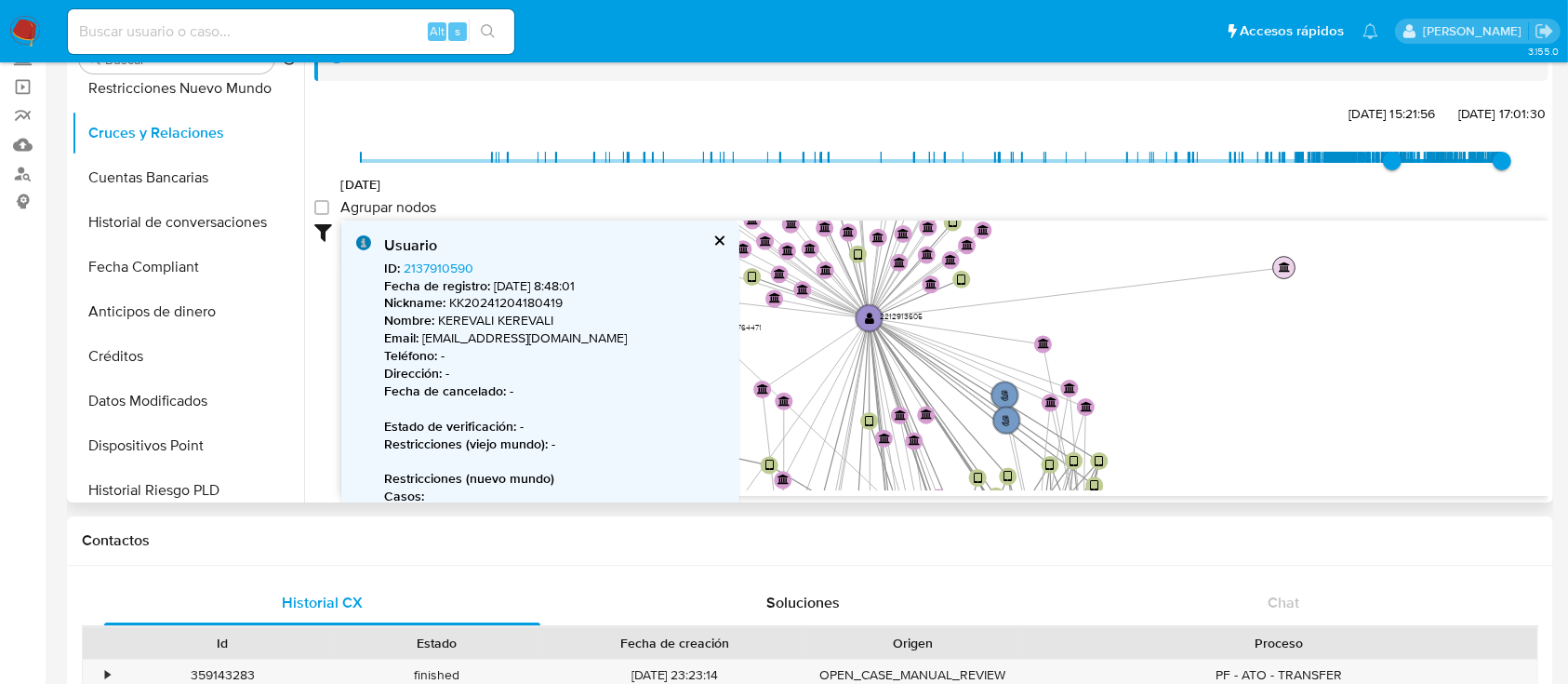
drag, startPoint x: 990, startPoint y: 255, endPoint x: 1339, endPoint y: 257, distance: 349.0
click at [1290, 262] on text "" at bounding box center [1285, 268] width 11 height 11
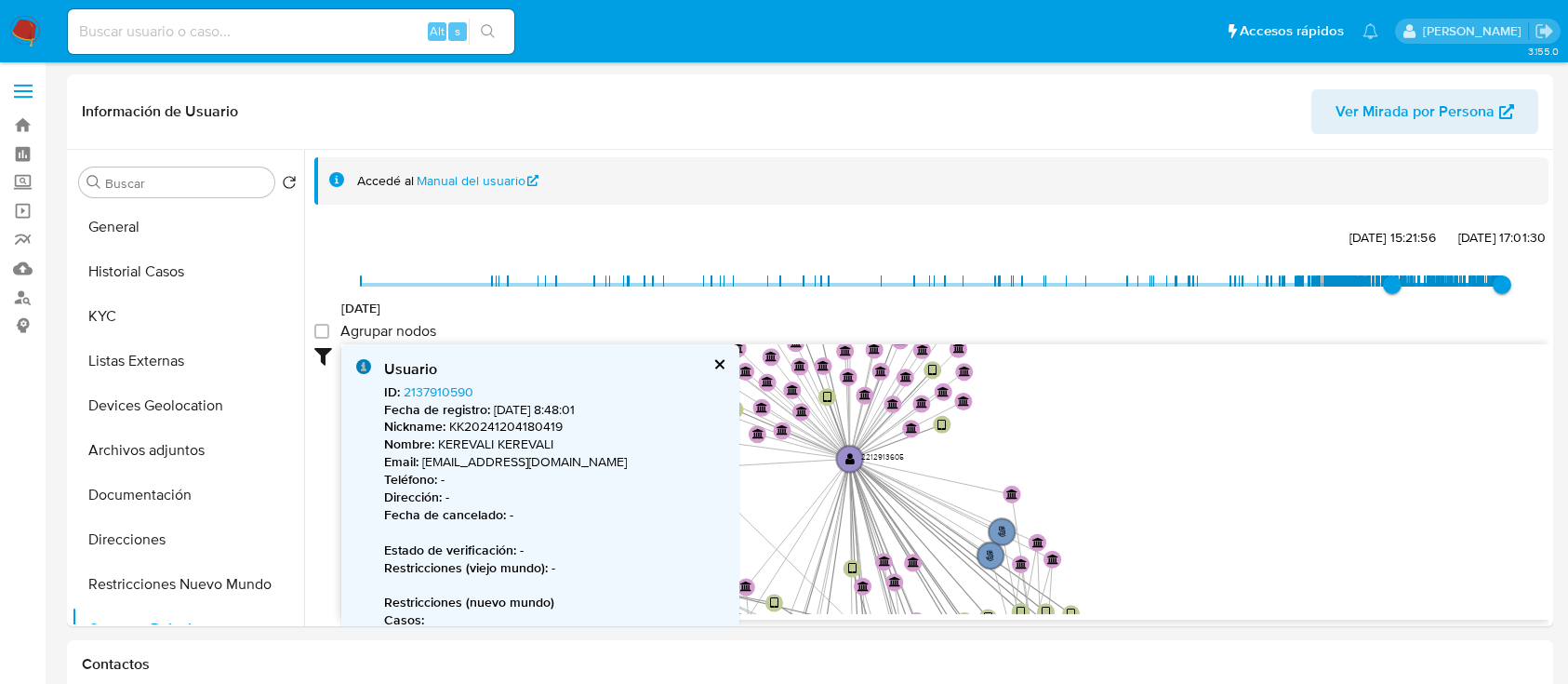
select select "10"
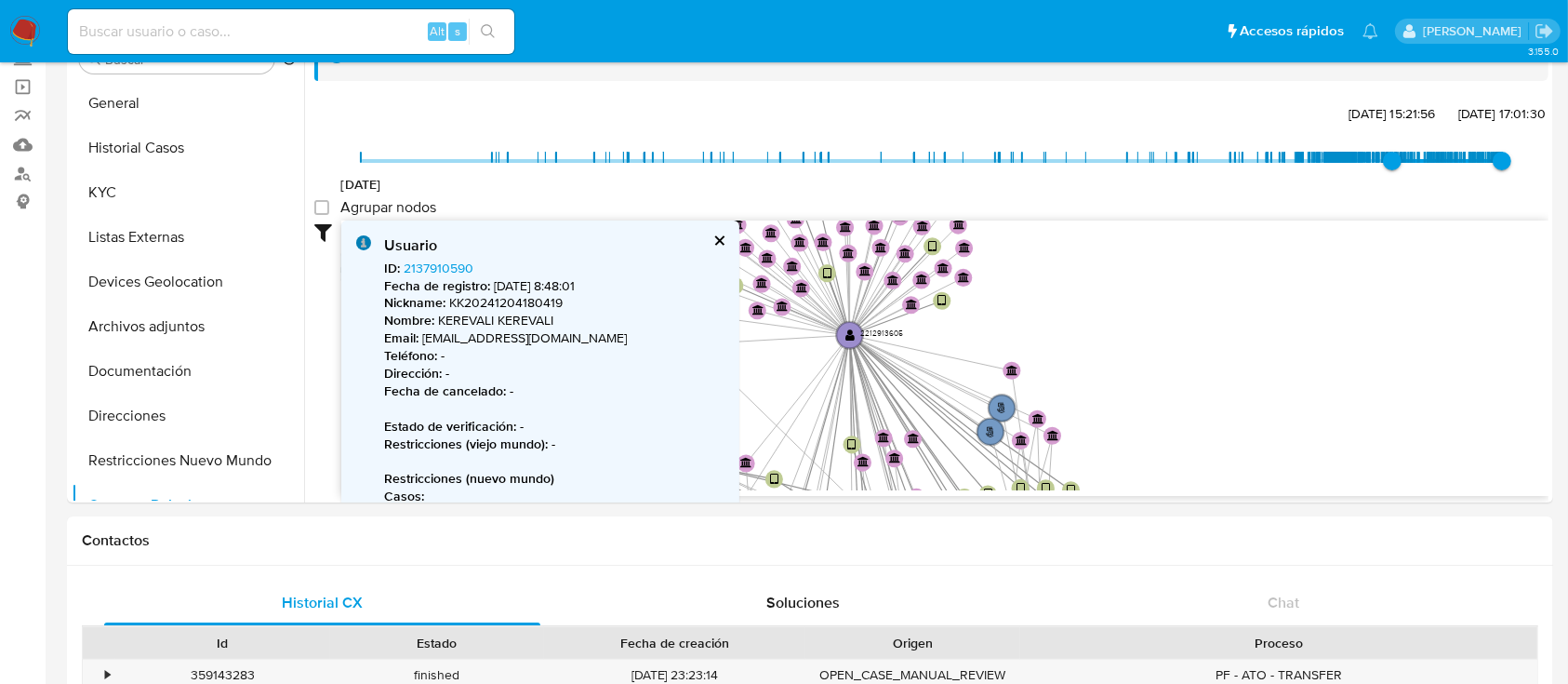
scroll to position [372, 0]
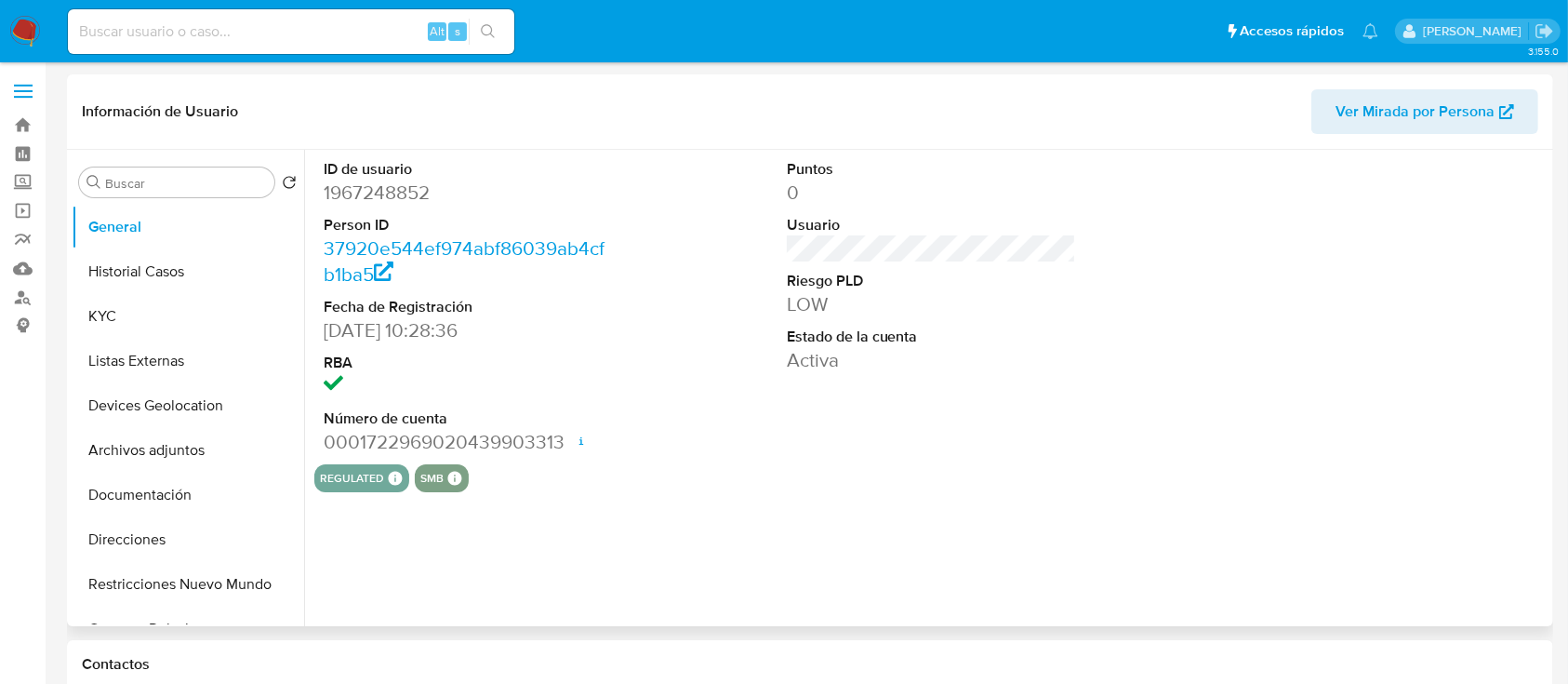
select select "10"
click at [206, 331] on button "KYC" at bounding box center [181, 316] width 218 height 45
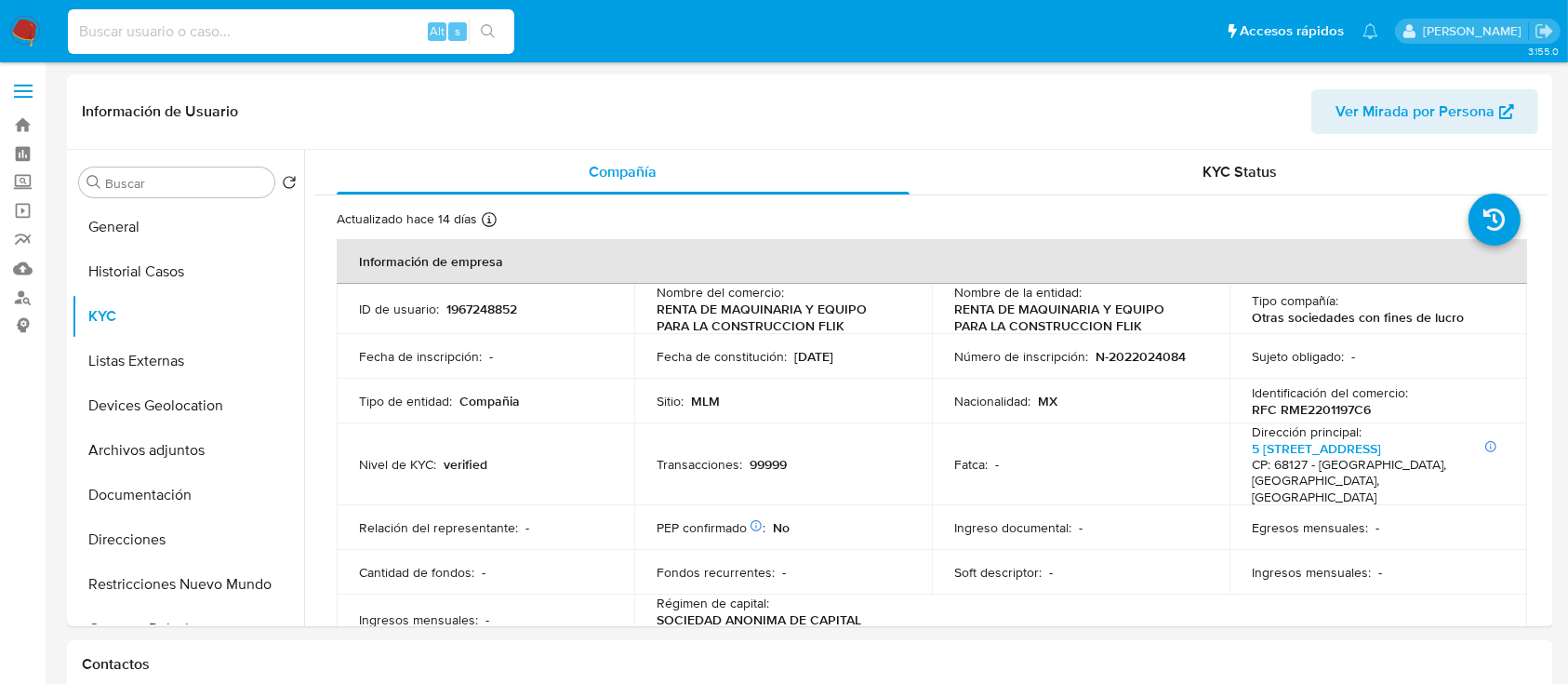
click at [268, 26] on input at bounding box center [291, 32] width 447 height 25
paste input "1492995962"
type input "1492995962"
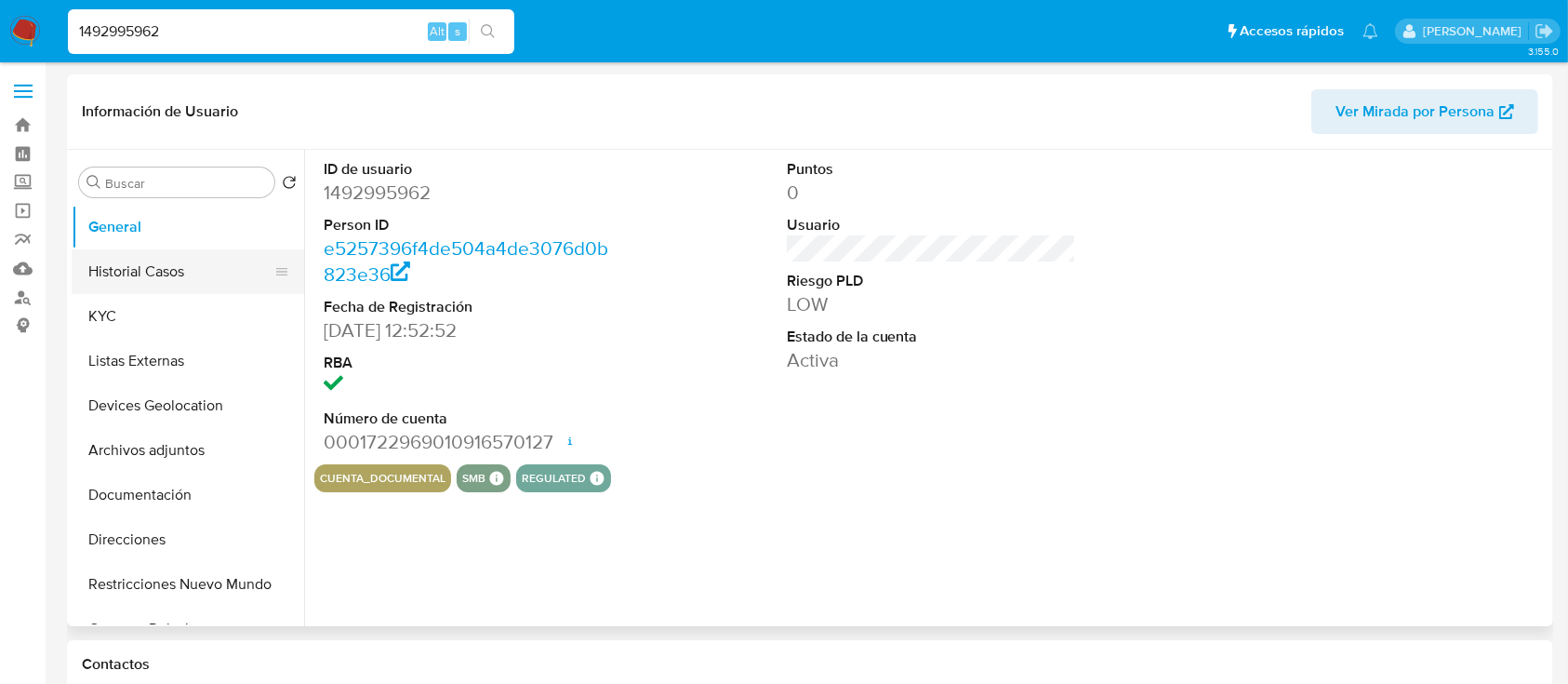
click at [217, 261] on button "Historial Casos" at bounding box center [181, 271] width 218 height 45
select select "10"
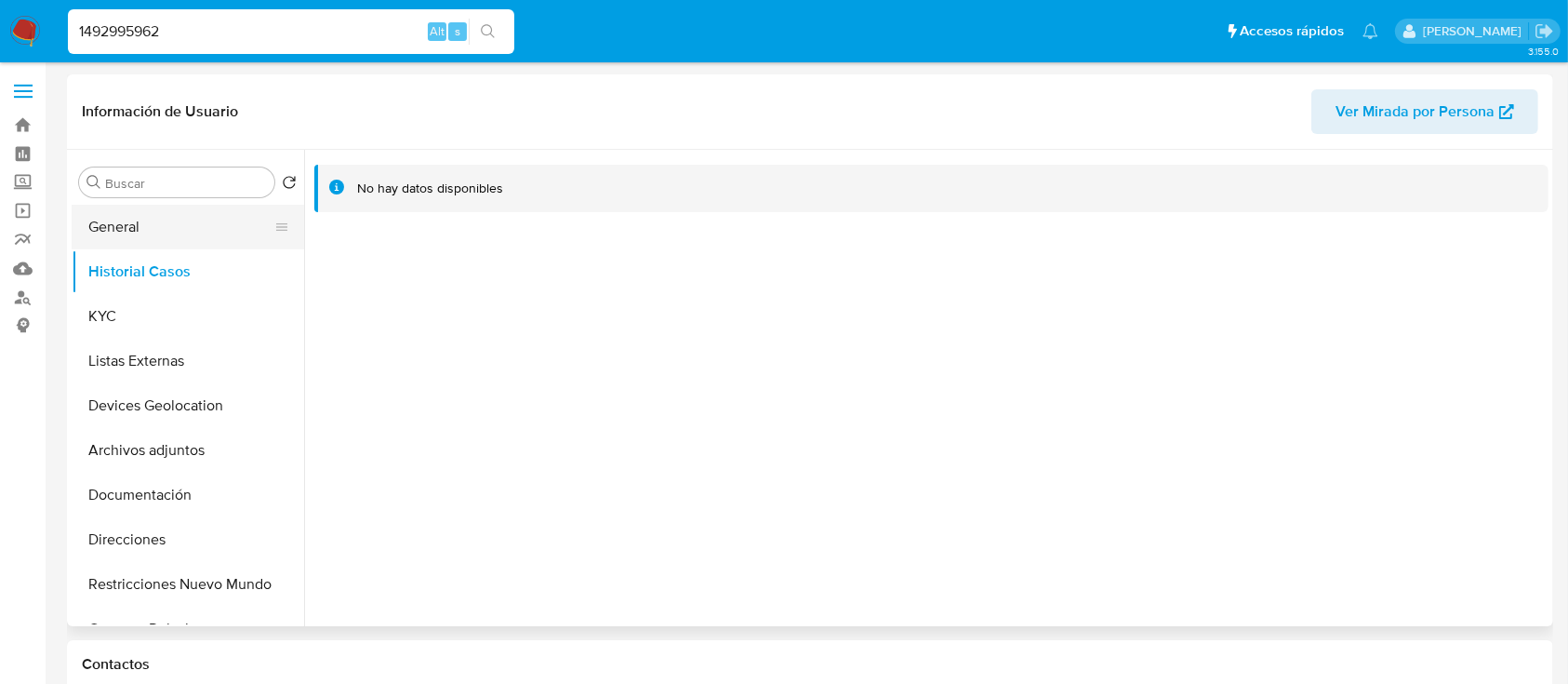
click at [205, 237] on button "General" at bounding box center [181, 227] width 218 height 45
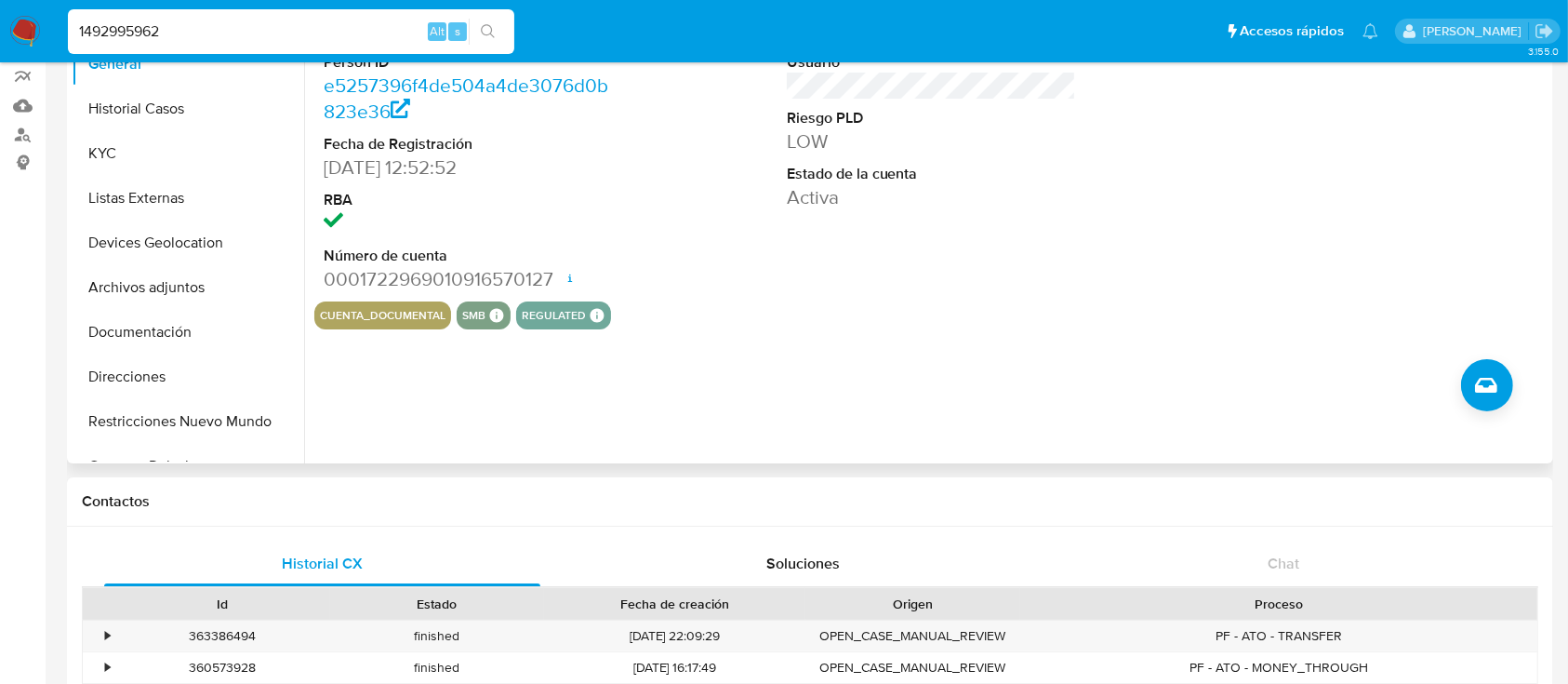
scroll to position [123, 0]
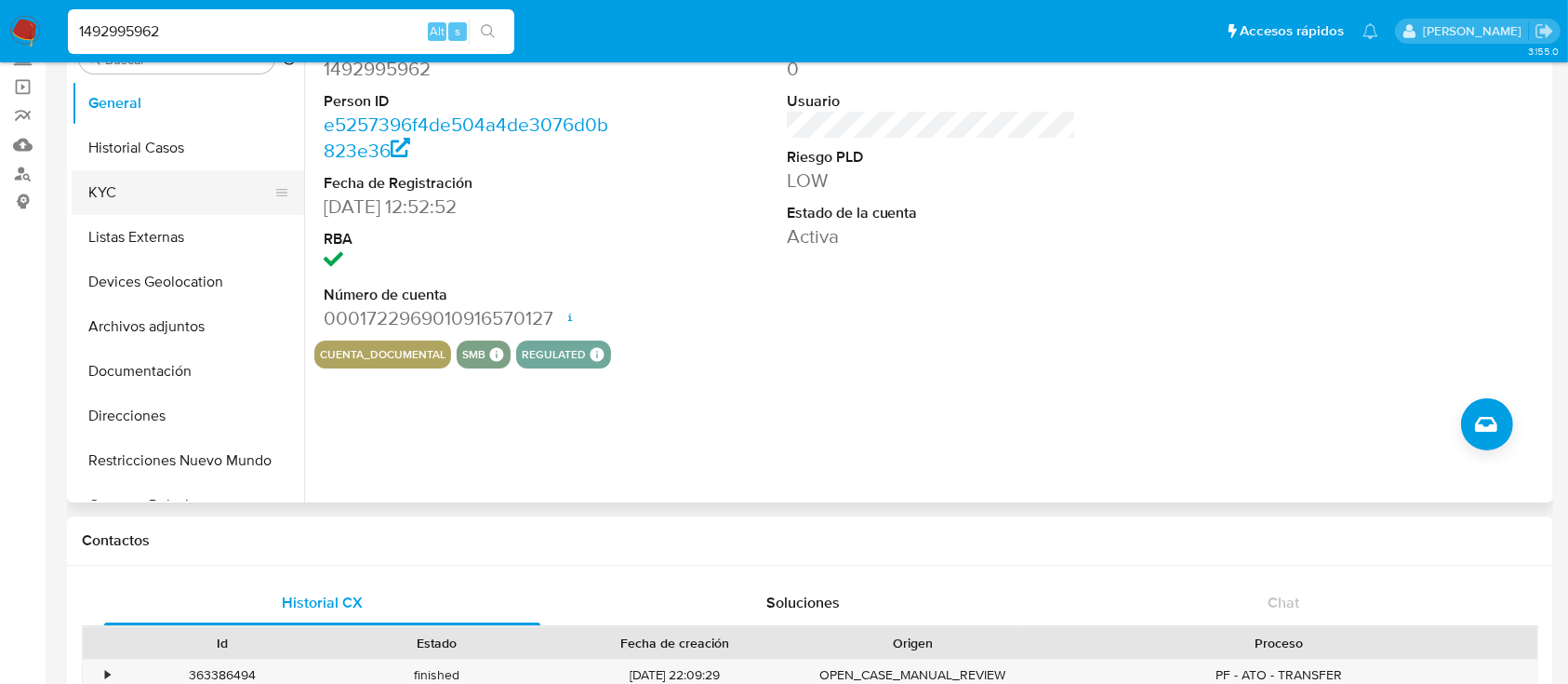
click at [160, 212] on button "KYC" at bounding box center [181, 193] width 218 height 45
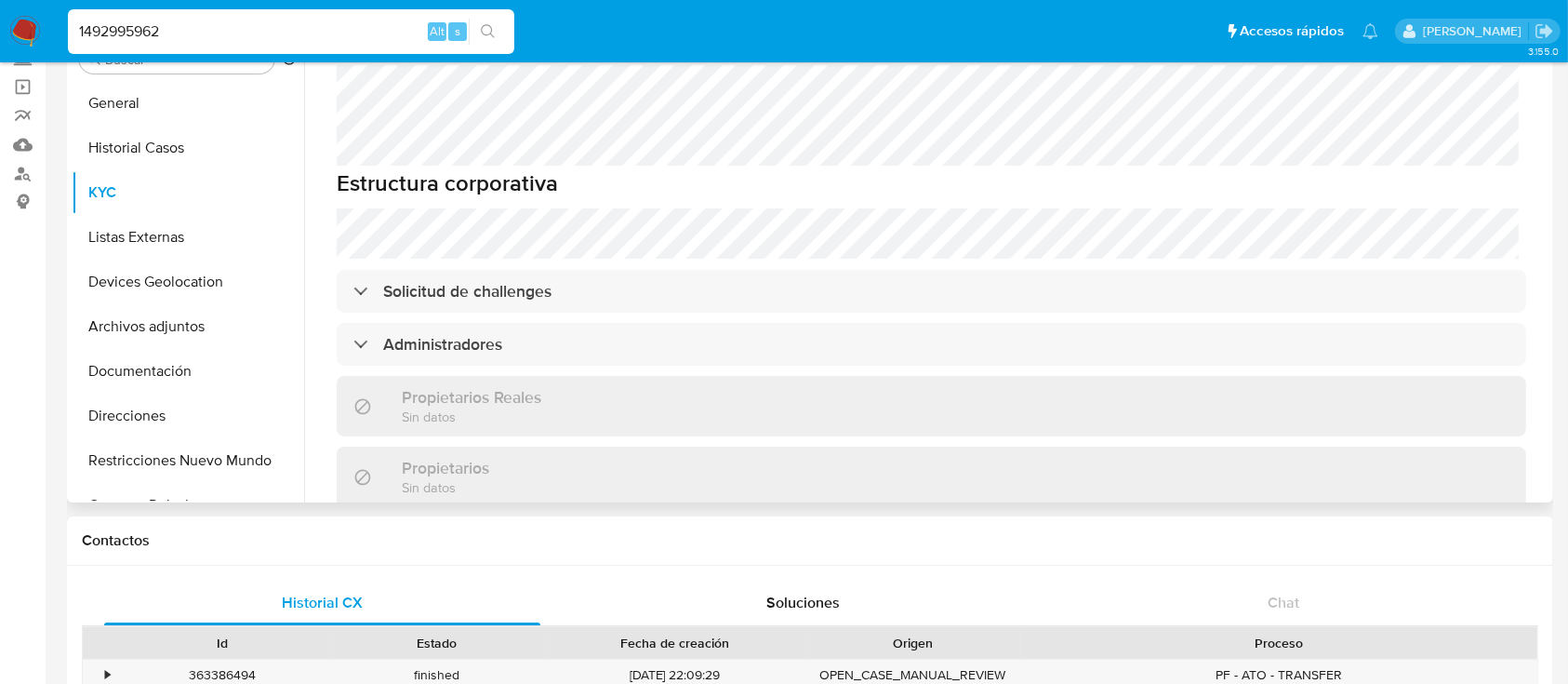
scroll to position [745, 0]
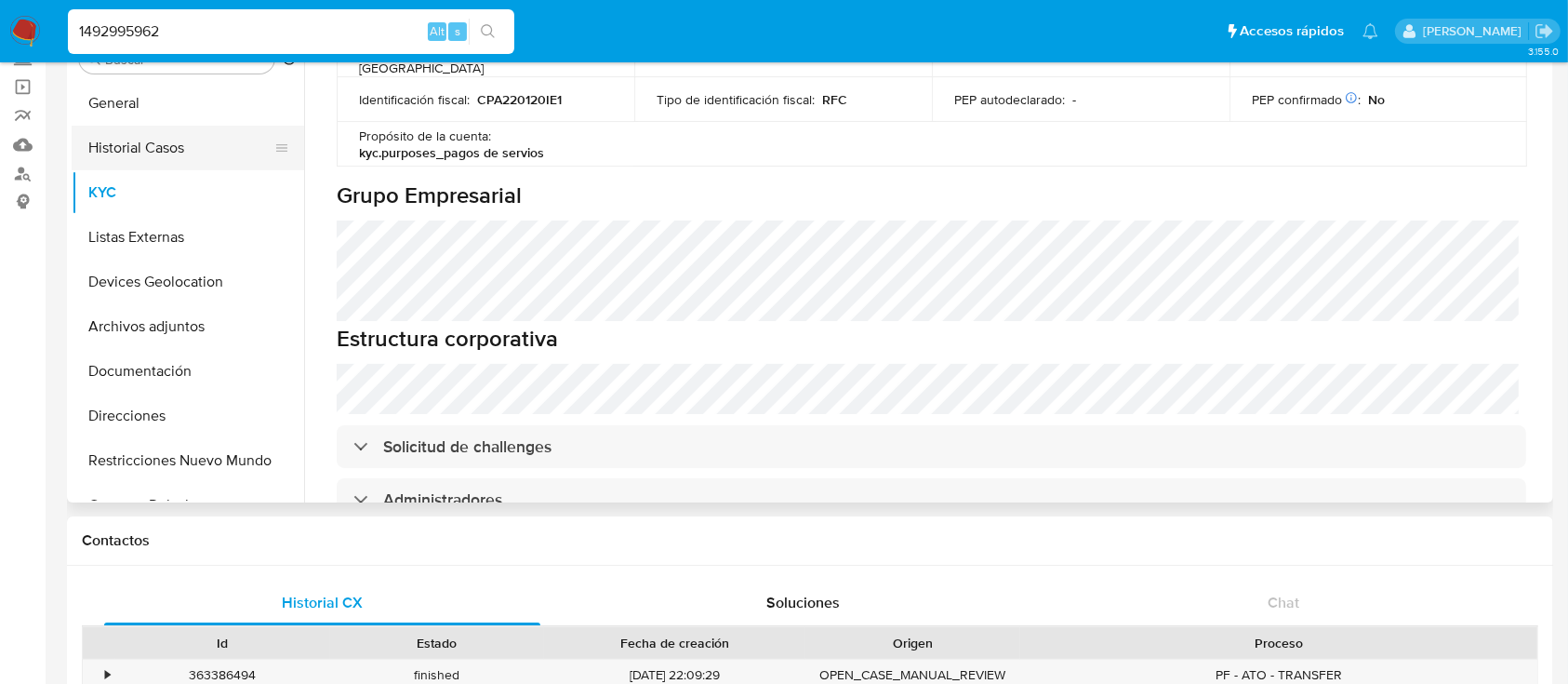
click at [182, 152] on button "Historial Casos" at bounding box center [181, 147] width 218 height 45
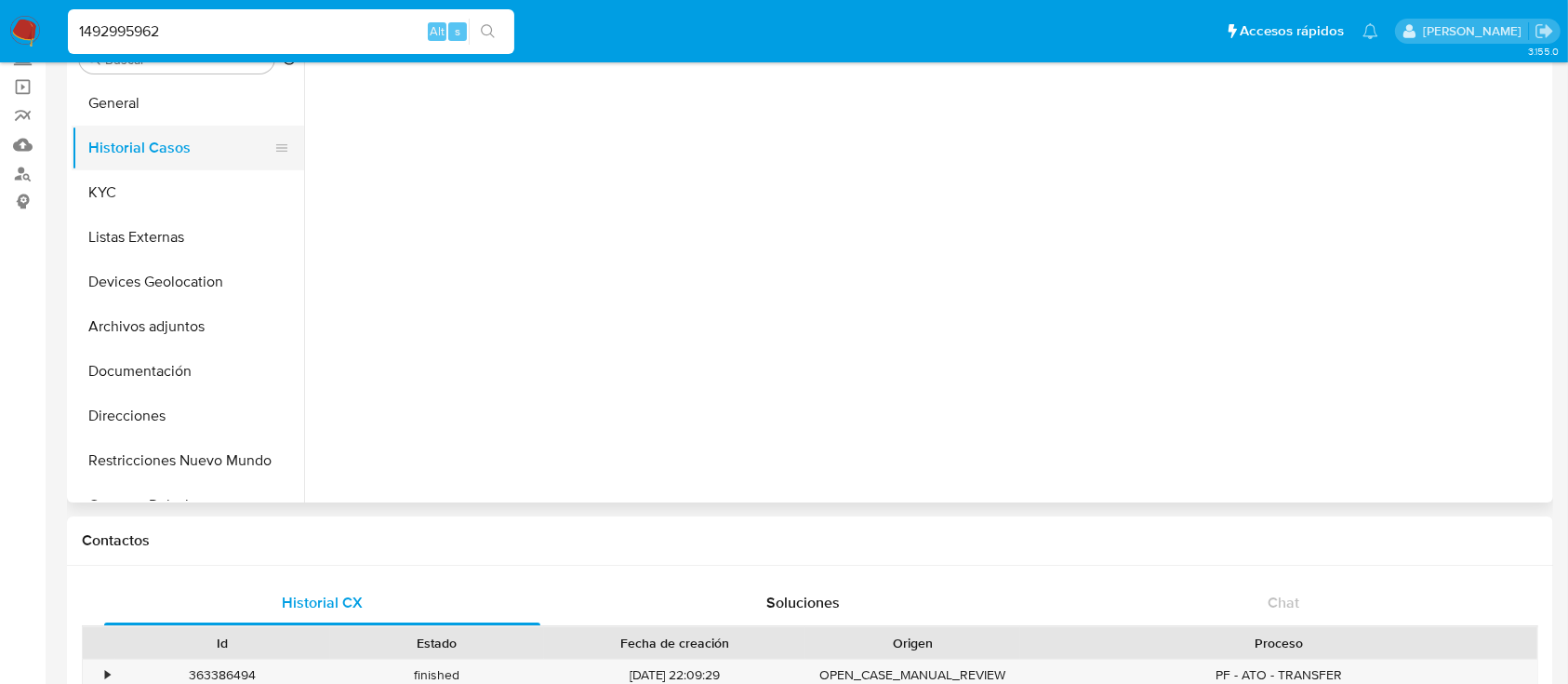
scroll to position [0, 0]
click at [173, 231] on button "Listas Externas" at bounding box center [181, 237] width 218 height 45
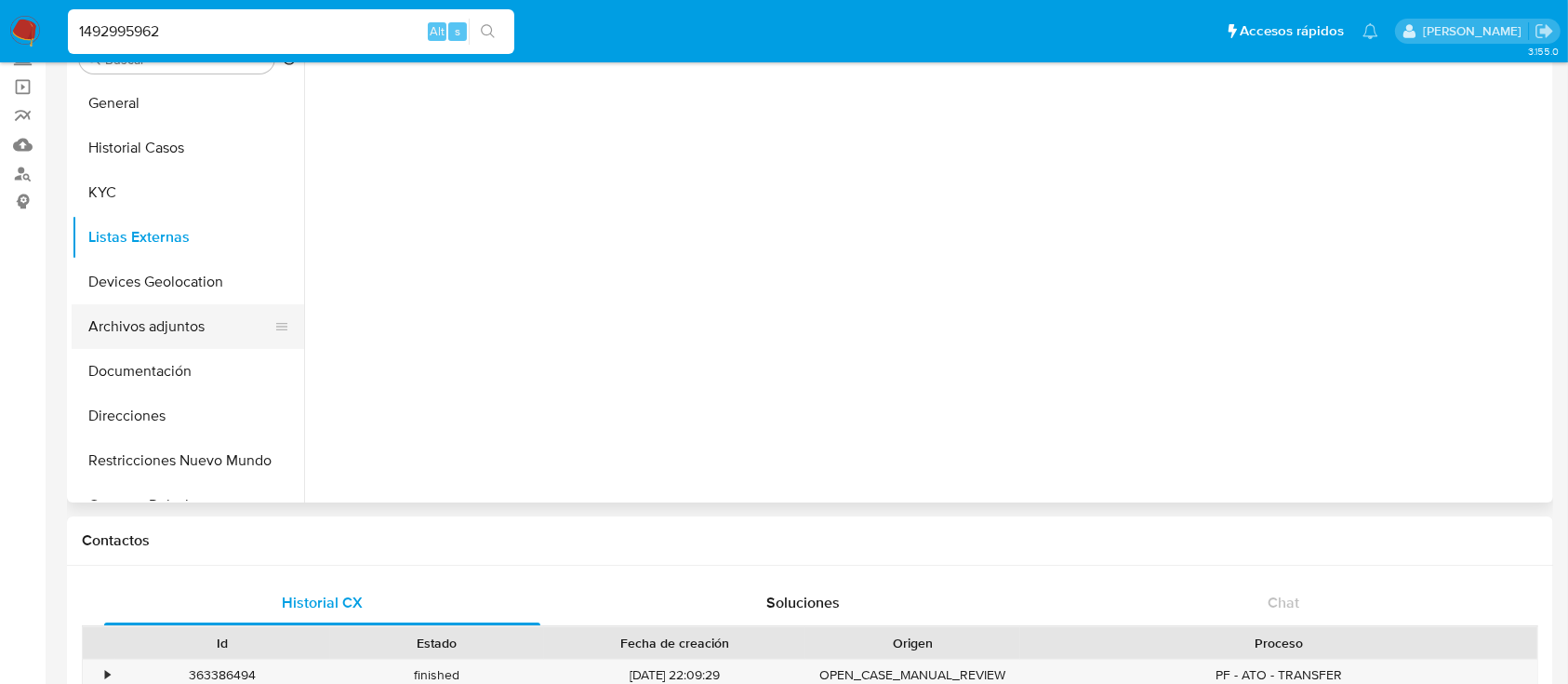
drag, startPoint x: 193, startPoint y: 294, endPoint x: 194, endPoint y: 316, distance: 22.0
click at [194, 296] on button "Devices Geolocation" at bounding box center [188, 282] width 232 height 45
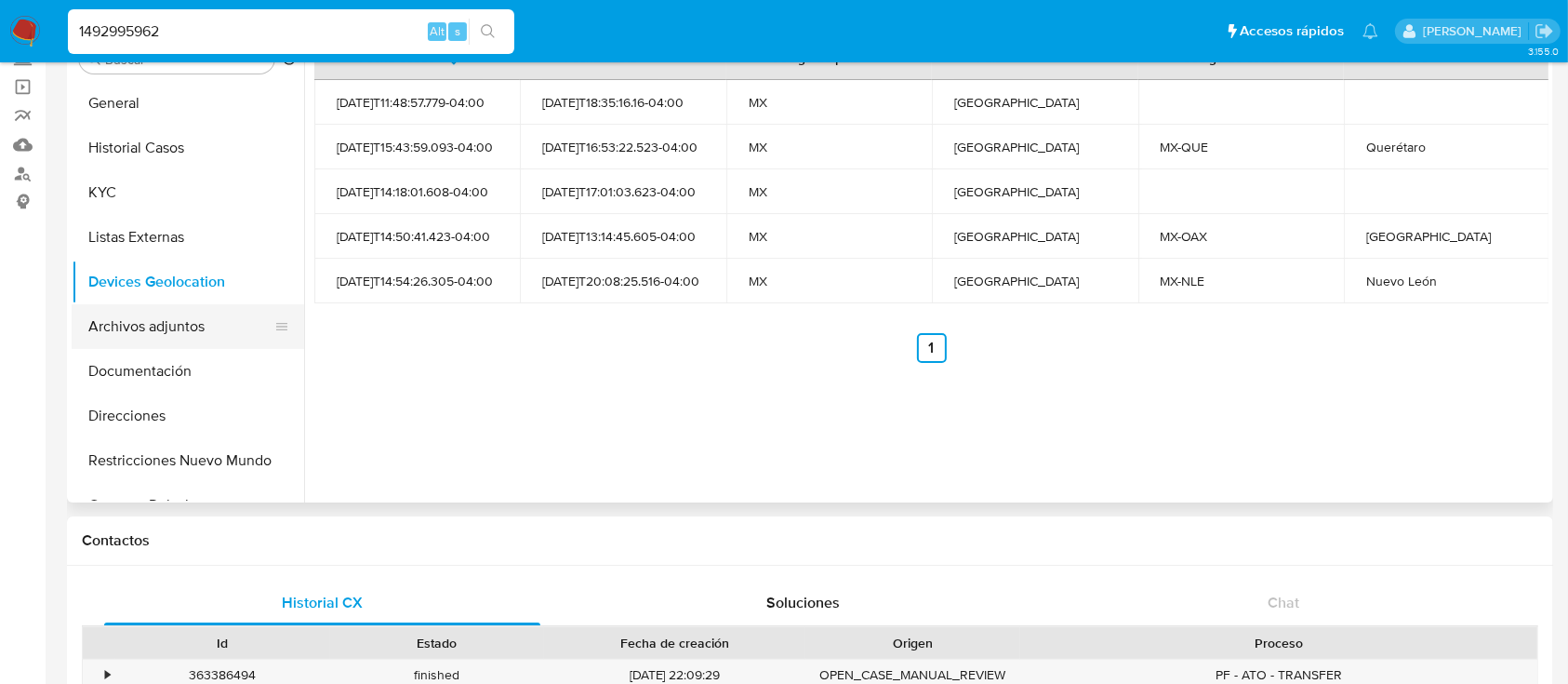
click at [171, 334] on button "Archivos adjuntos" at bounding box center [181, 326] width 218 height 45
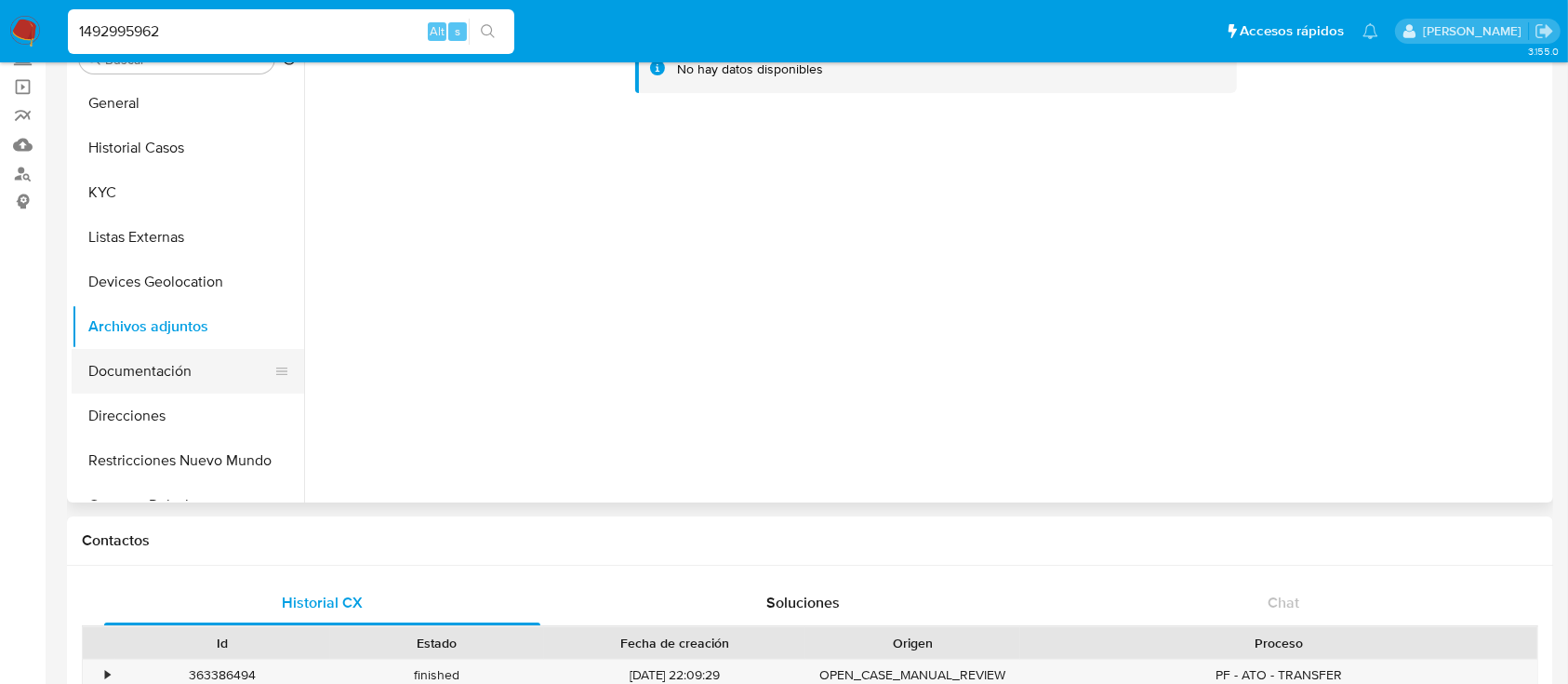
click at [171, 375] on button "Documentación" at bounding box center [181, 371] width 218 height 45
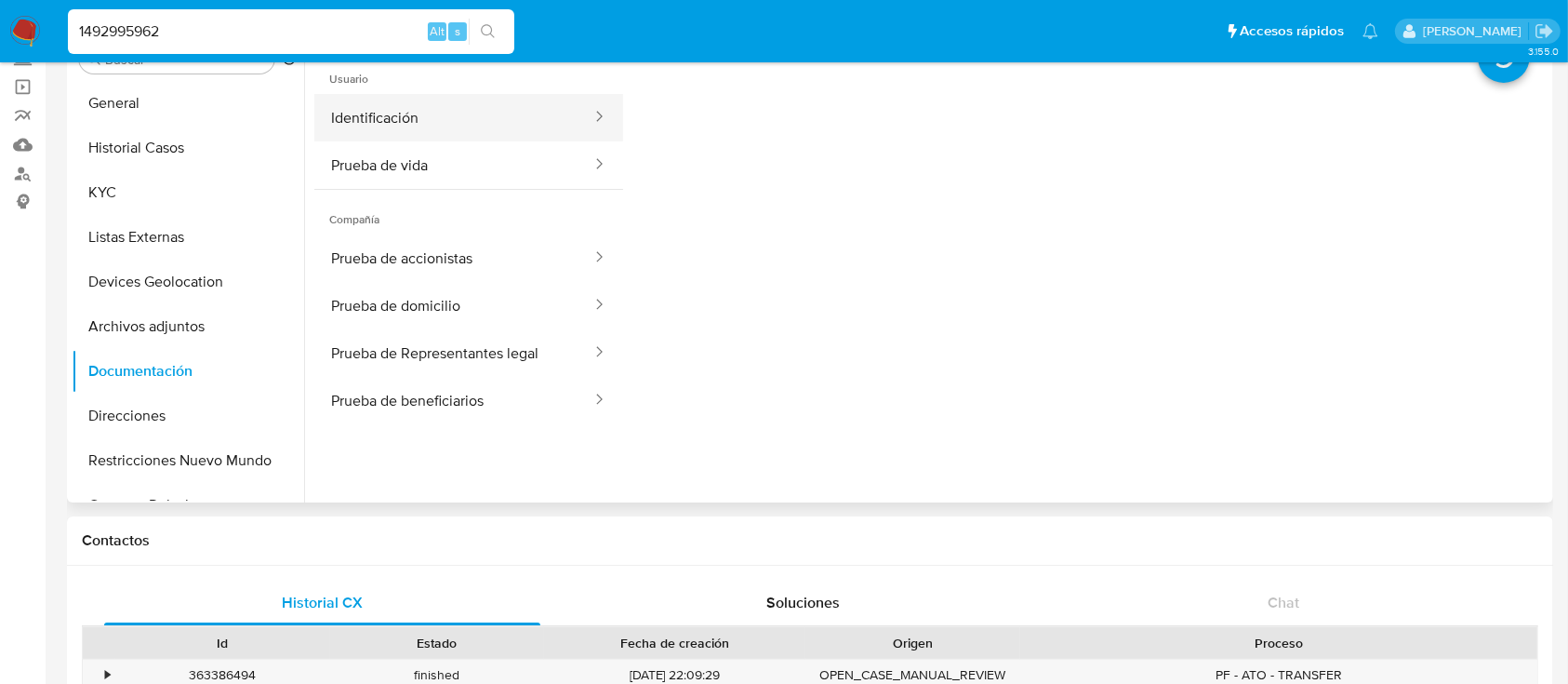
click at [363, 115] on button "Identificación" at bounding box center [454, 118] width 279 height 47
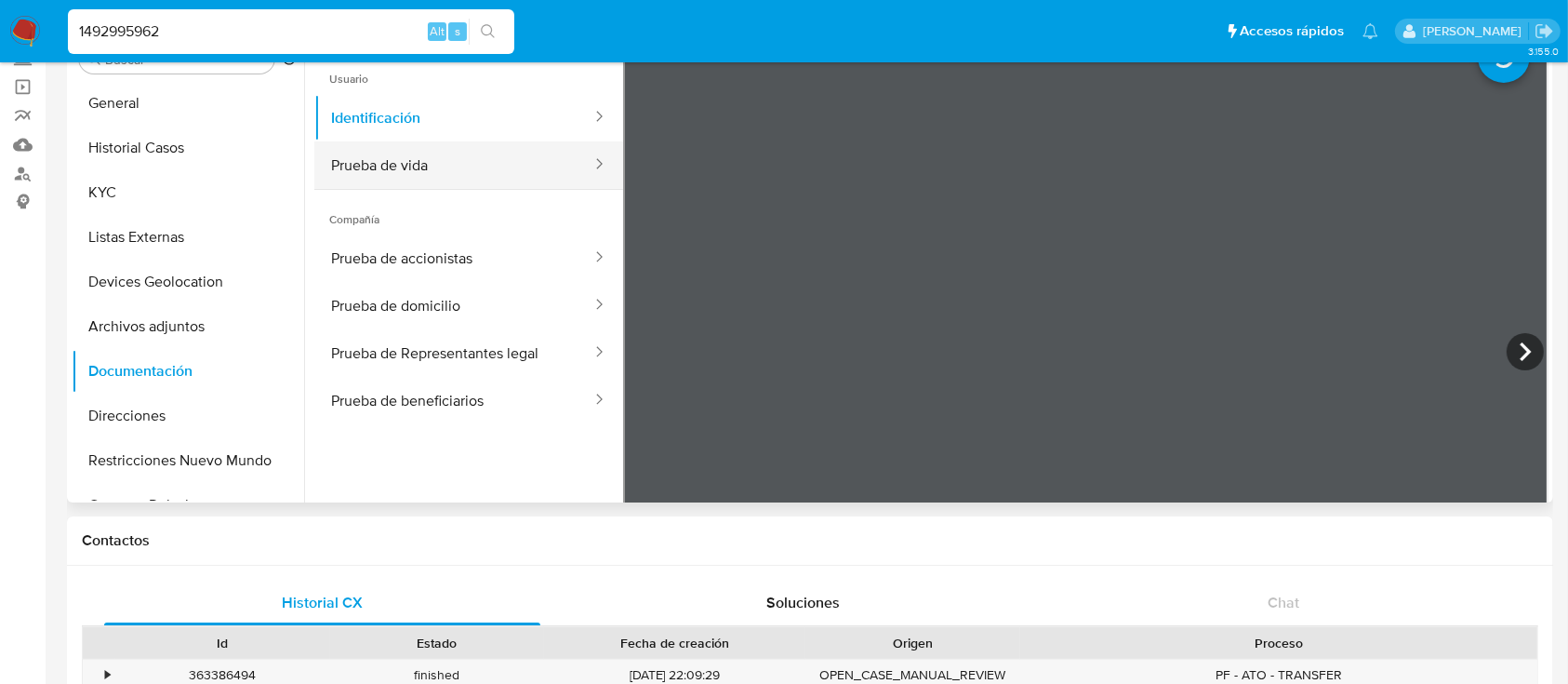
click at [398, 147] on button "Prueba de vida" at bounding box center [454, 165] width 279 height 47
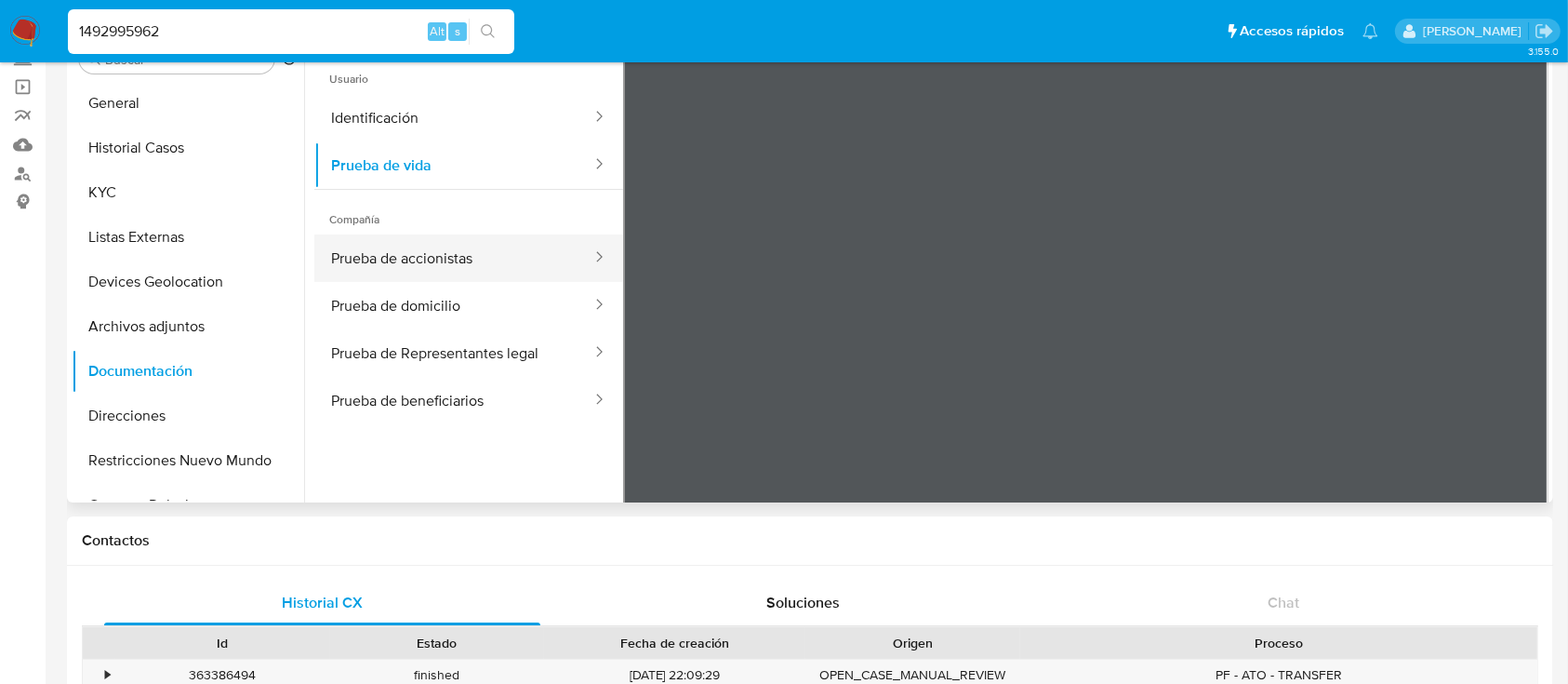
click at [478, 268] on button "Prueba de accionistas" at bounding box center [454, 258] width 279 height 47
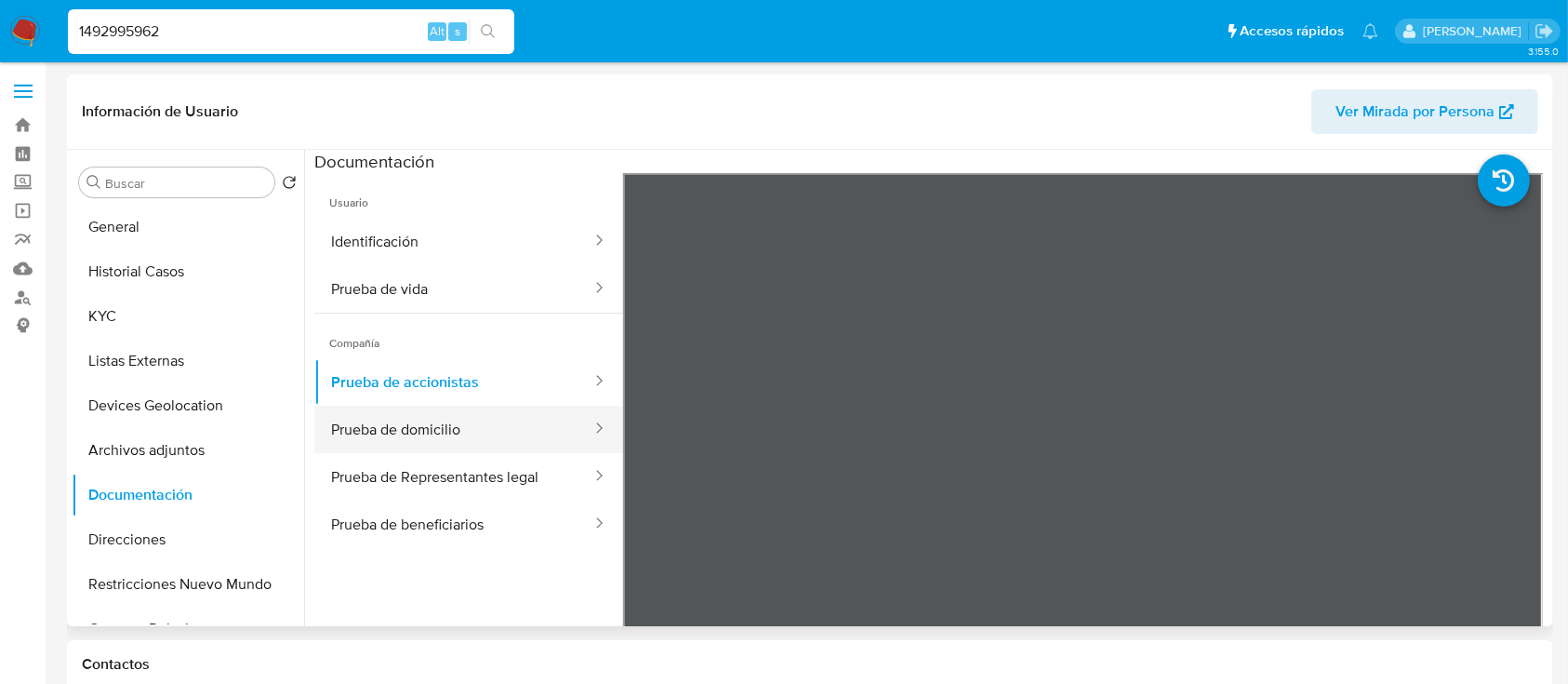
click at [467, 420] on button "Prueba de domicilio" at bounding box center [454, 430] width 279 height 47
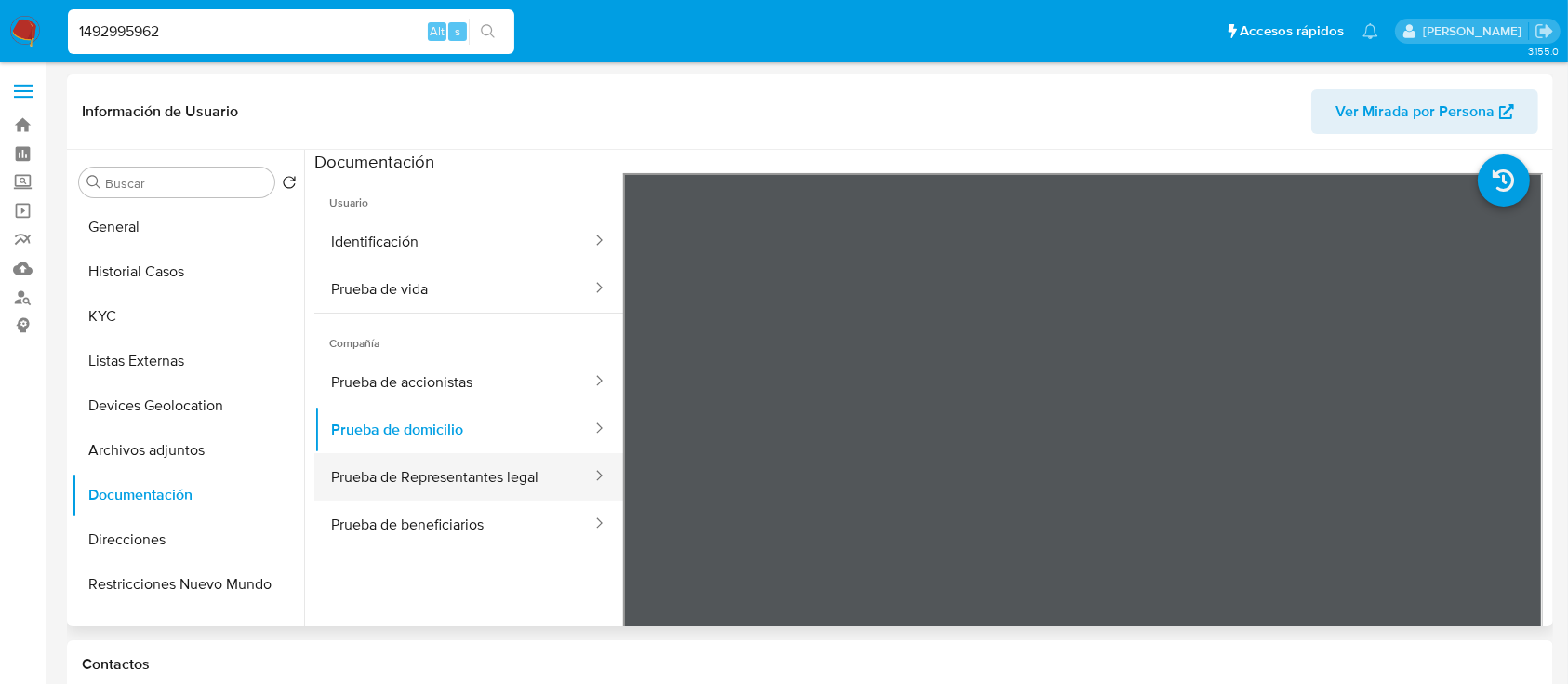
click at [519, 475] on button "Prueba de Representantes legal" at bounding box center [454, 477] width 279 height 47
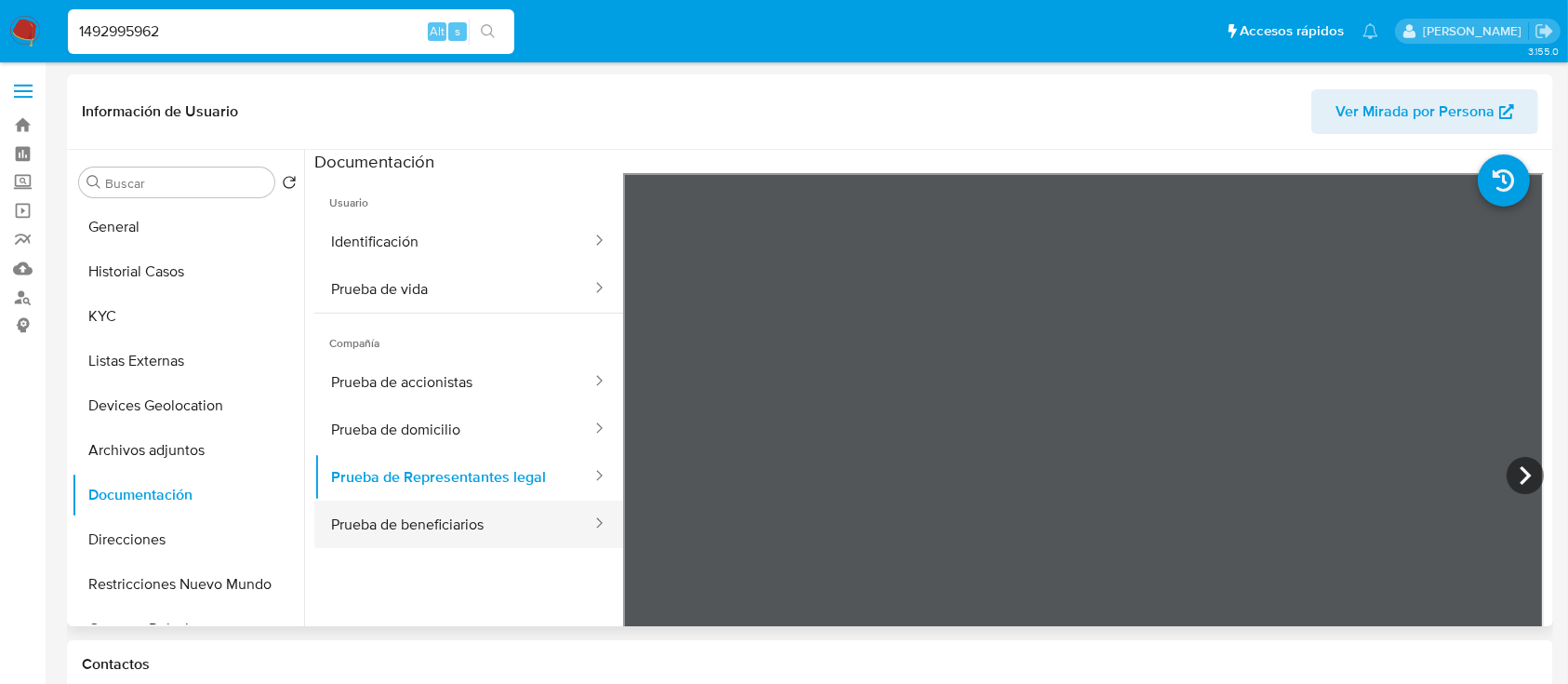
click at [543, 514] on button "Prueba de beneficiarios" at bounding box center [454, 525] width 279 height 47
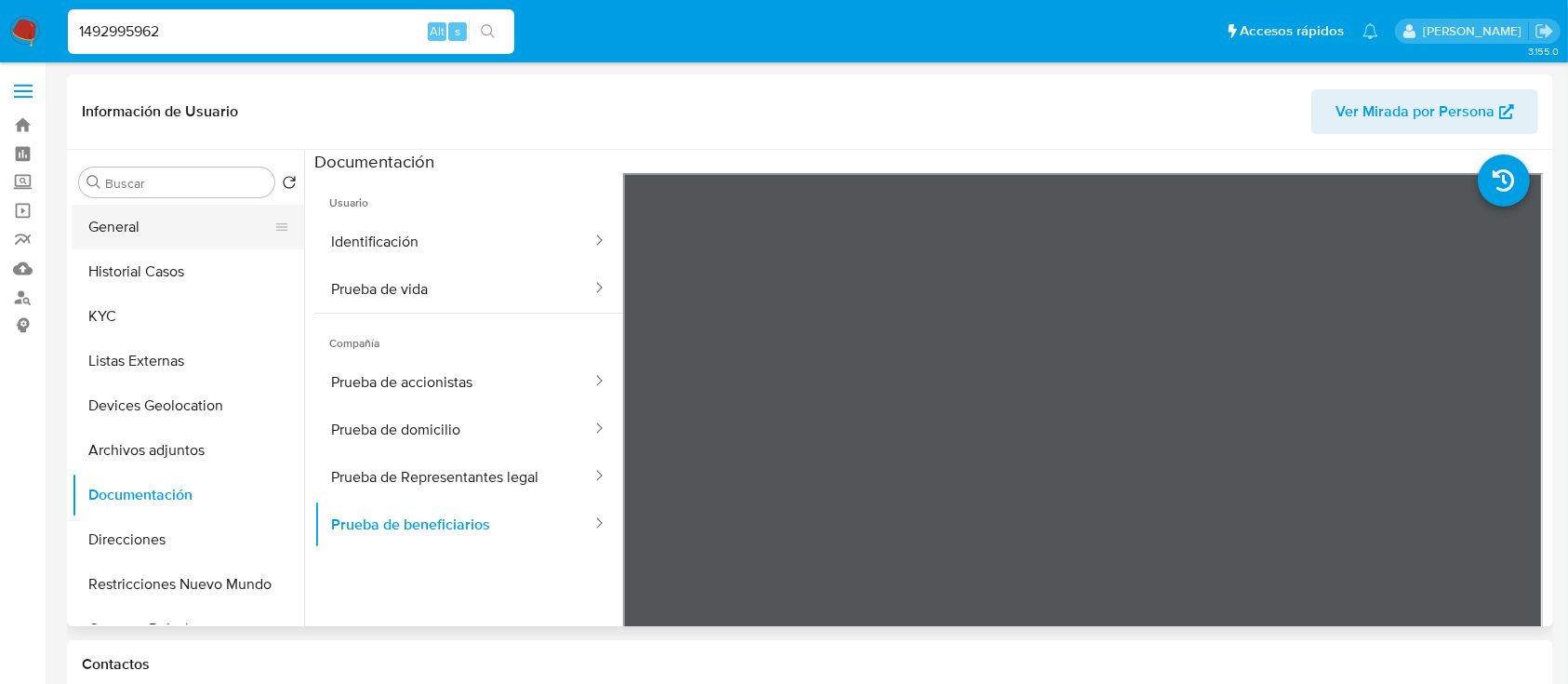
click at [172, 233] on button "General" at bounding box center [181, 227] width 218 height 45
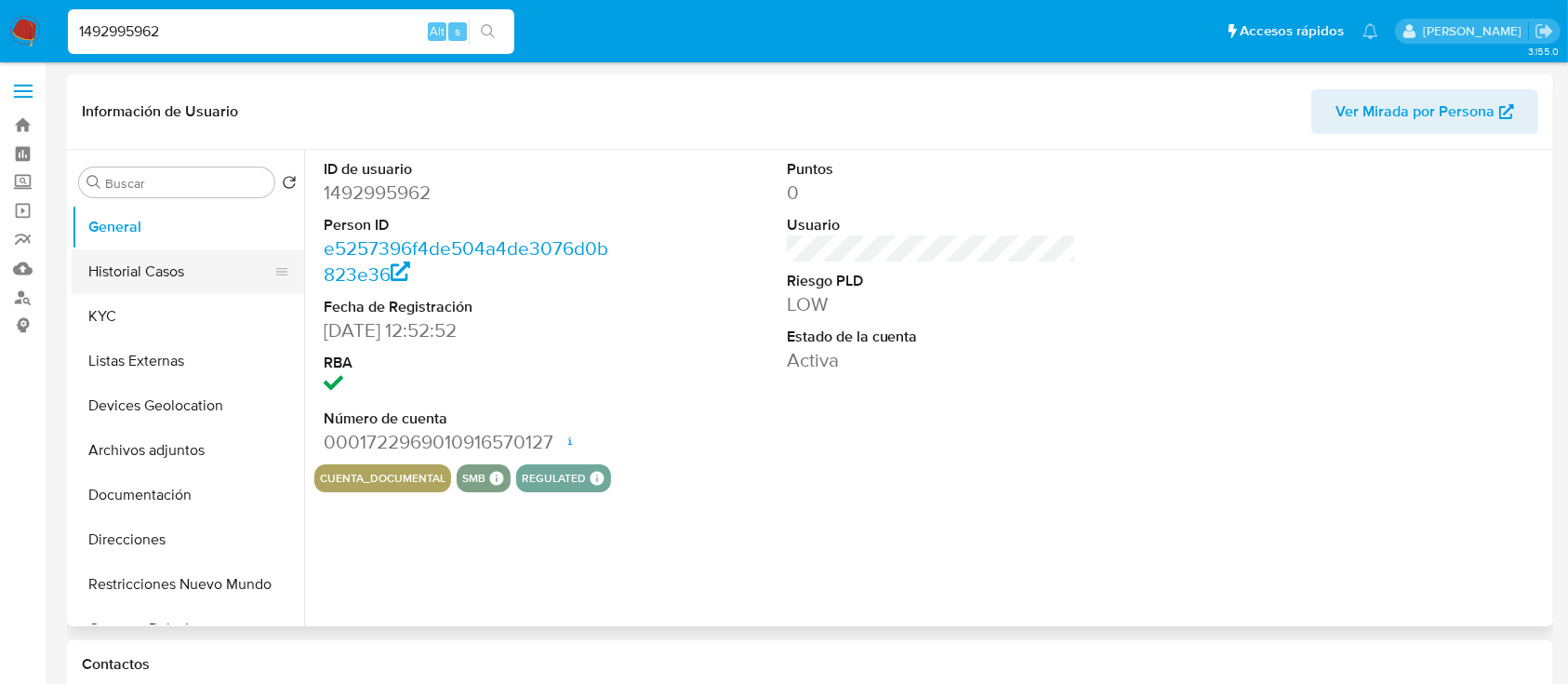
click at [171, 265] on button "Historial Casos" at bounding box center [181, 271] width 218 height 45
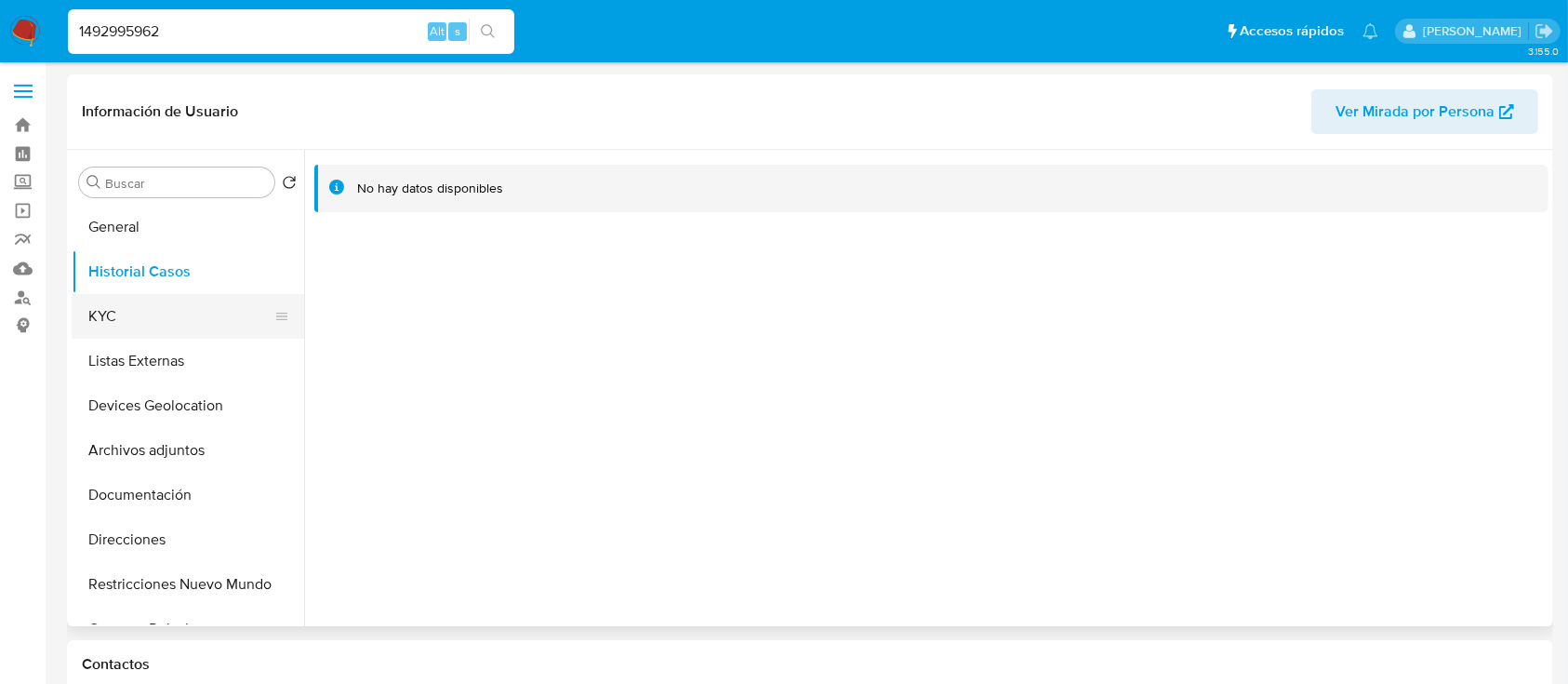
click at [174, 318] on button "KYC" at bounding box center [181, 316] width 218 height 45
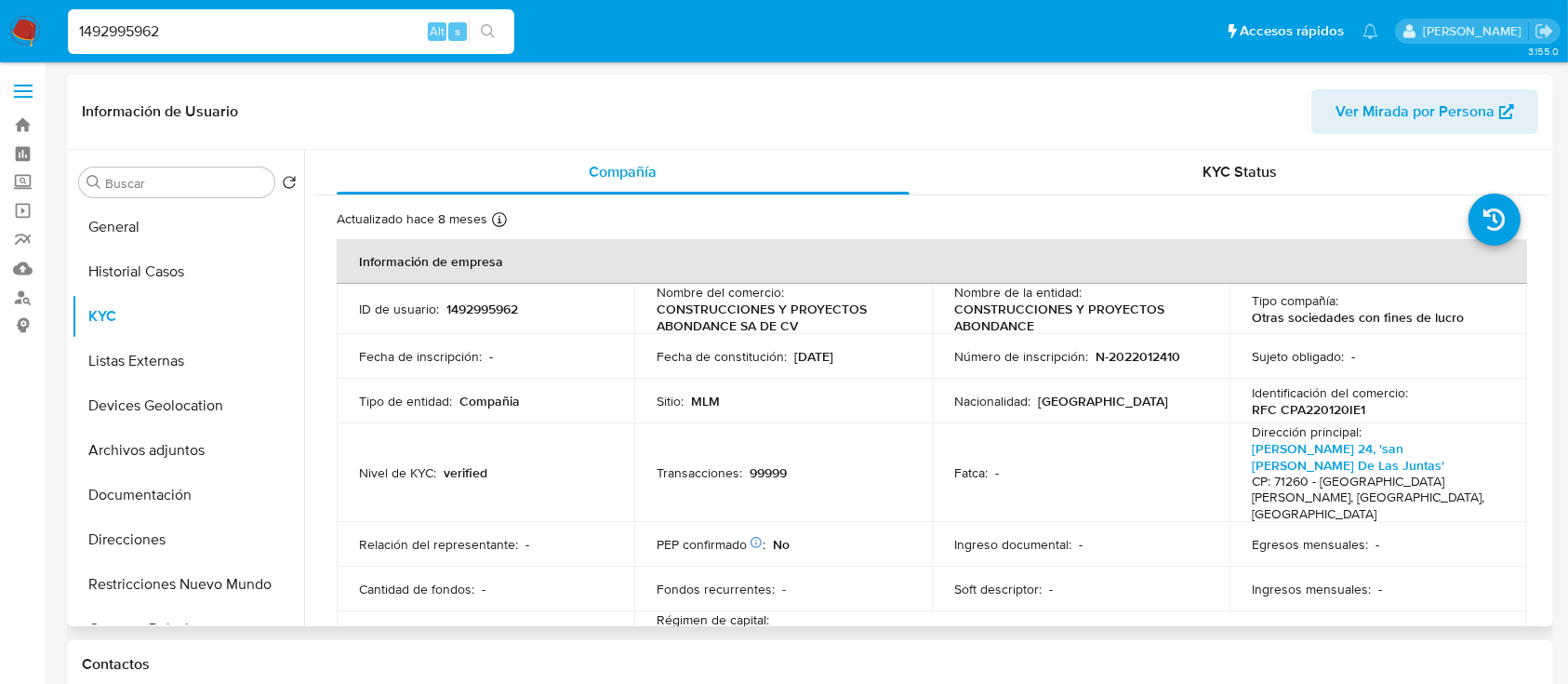
click at [1326, 407] on p "RFC CPA220120IE1" at bounding box center [1308, 410] width 114 height 17
click at [151, 457] on button "Archivos adjuntos" at bounding box center [181, 450] width 218 height 45
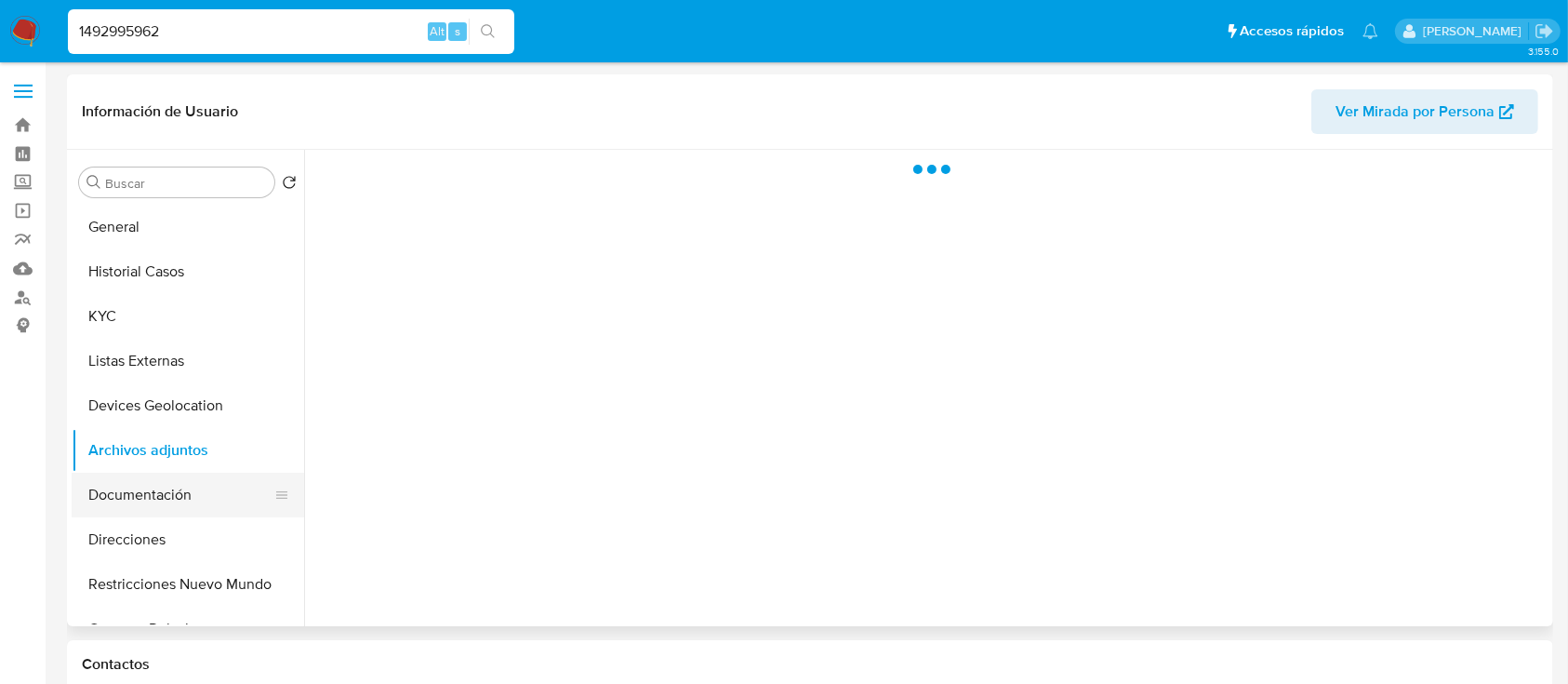
click at [196, 480] on button "Documentación" at bounding box center [181, 494] width 218 height 45
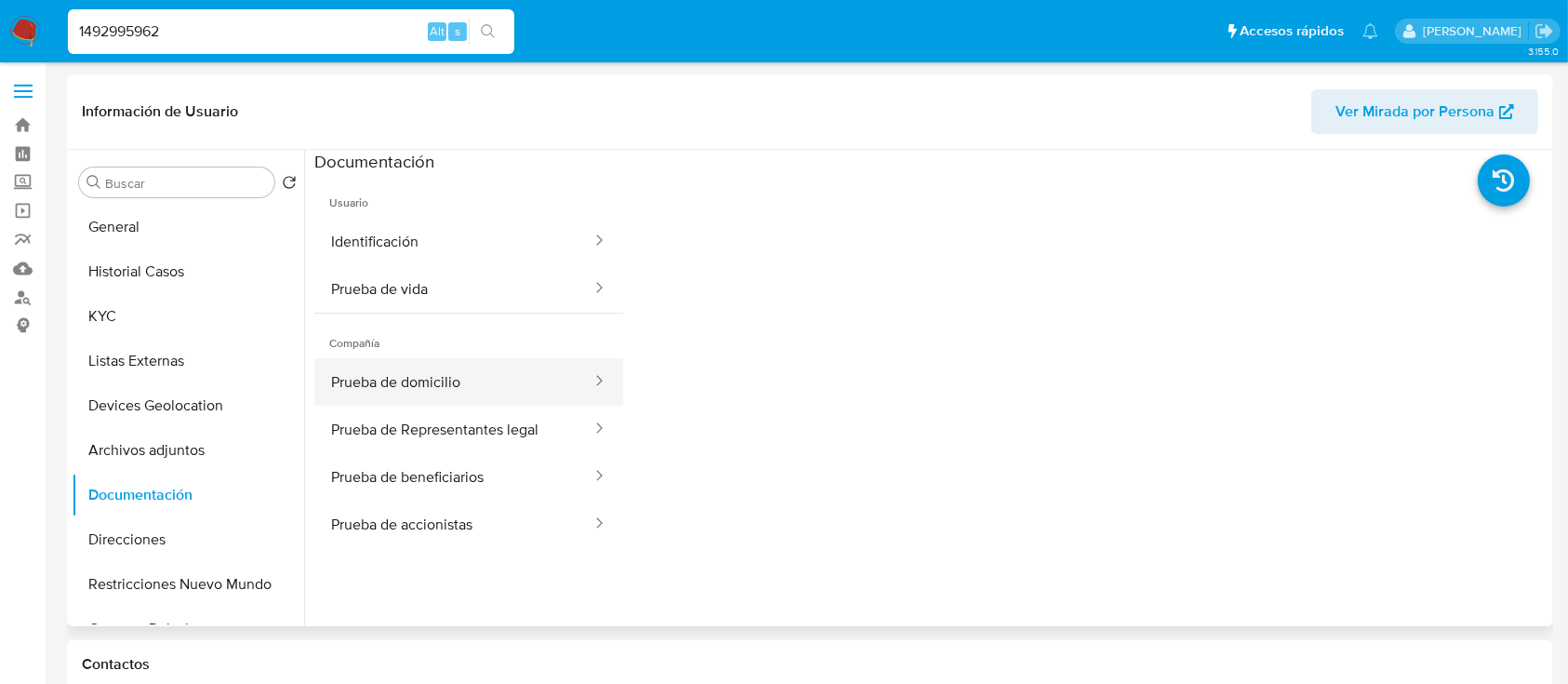
click at [468, 395] on button "Prueba de domicilio" at bounding box center [454, 382] width 279 height 47
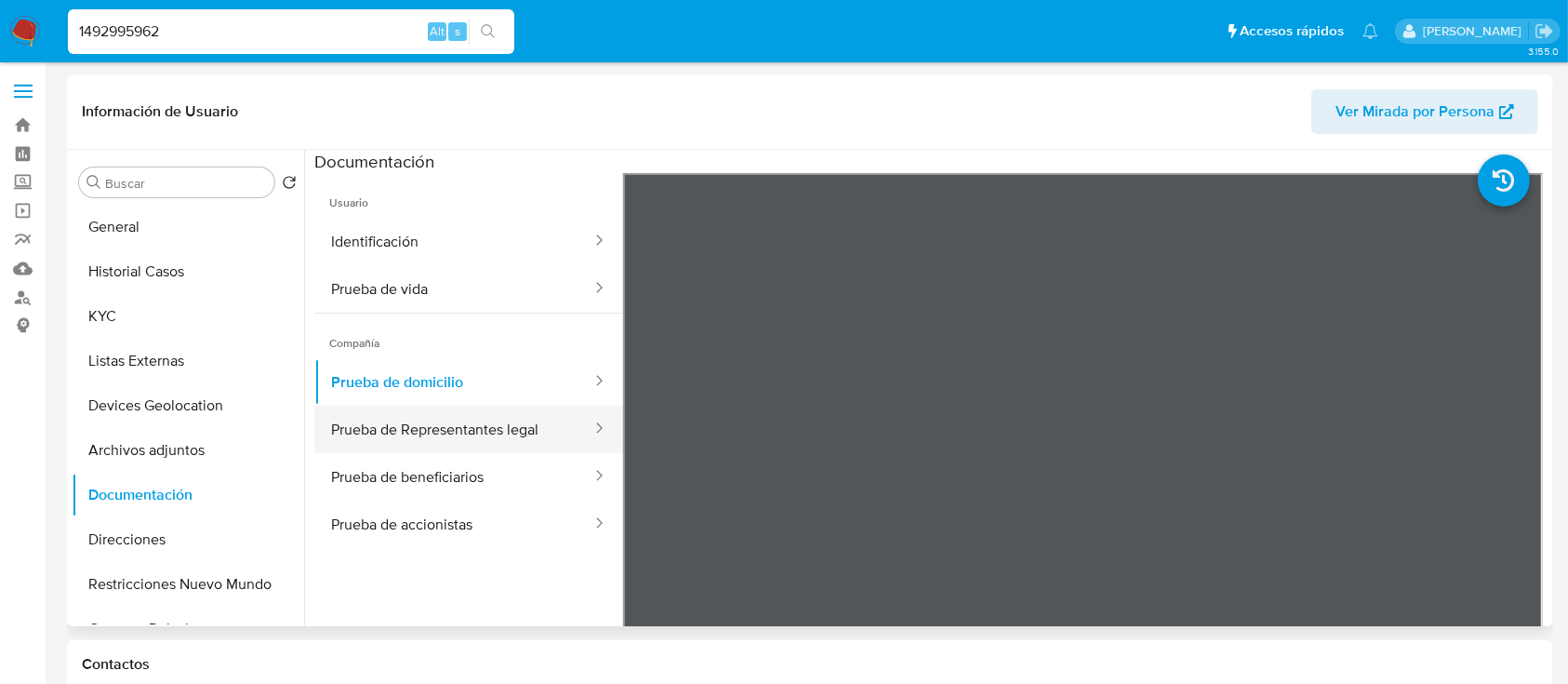
click at [479, 427] on button "Prueba de Representantes legal" at bounding box center [454, 430] width 279 height 47
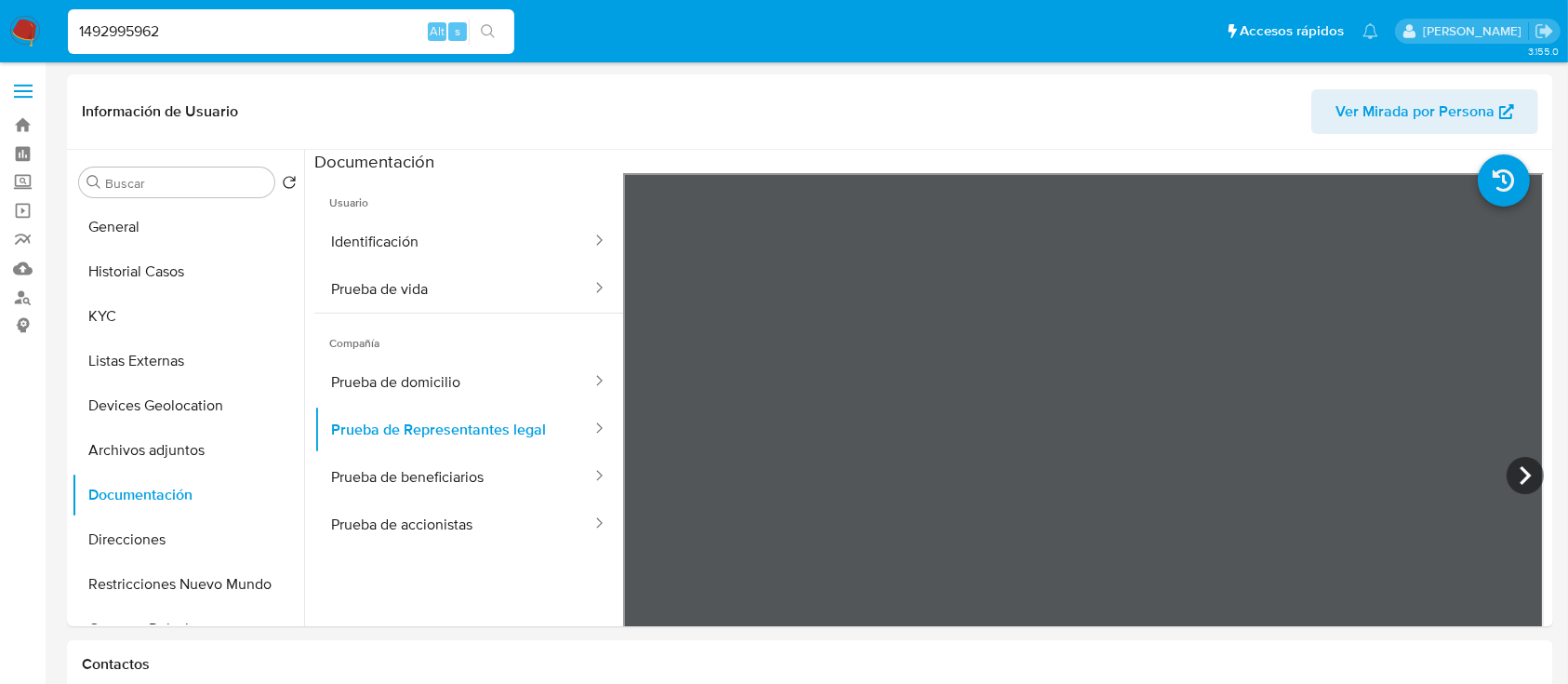
click at [339, 33] on input "1492995962" at bounding box center [291, 32] width 447 height 25
paste input "967248852"
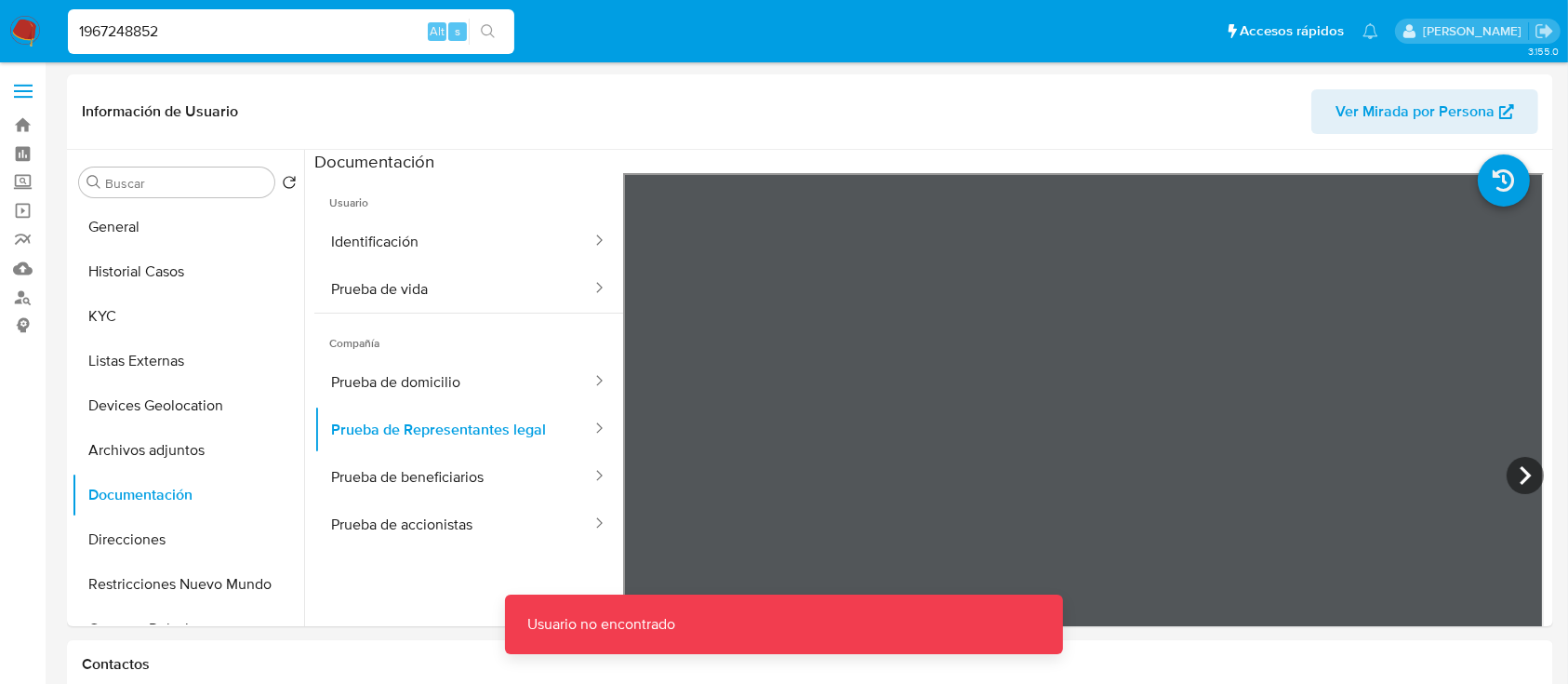
click at [337, 31] on input "1967248852" at bounding box center [291, 32] width 447 height 25
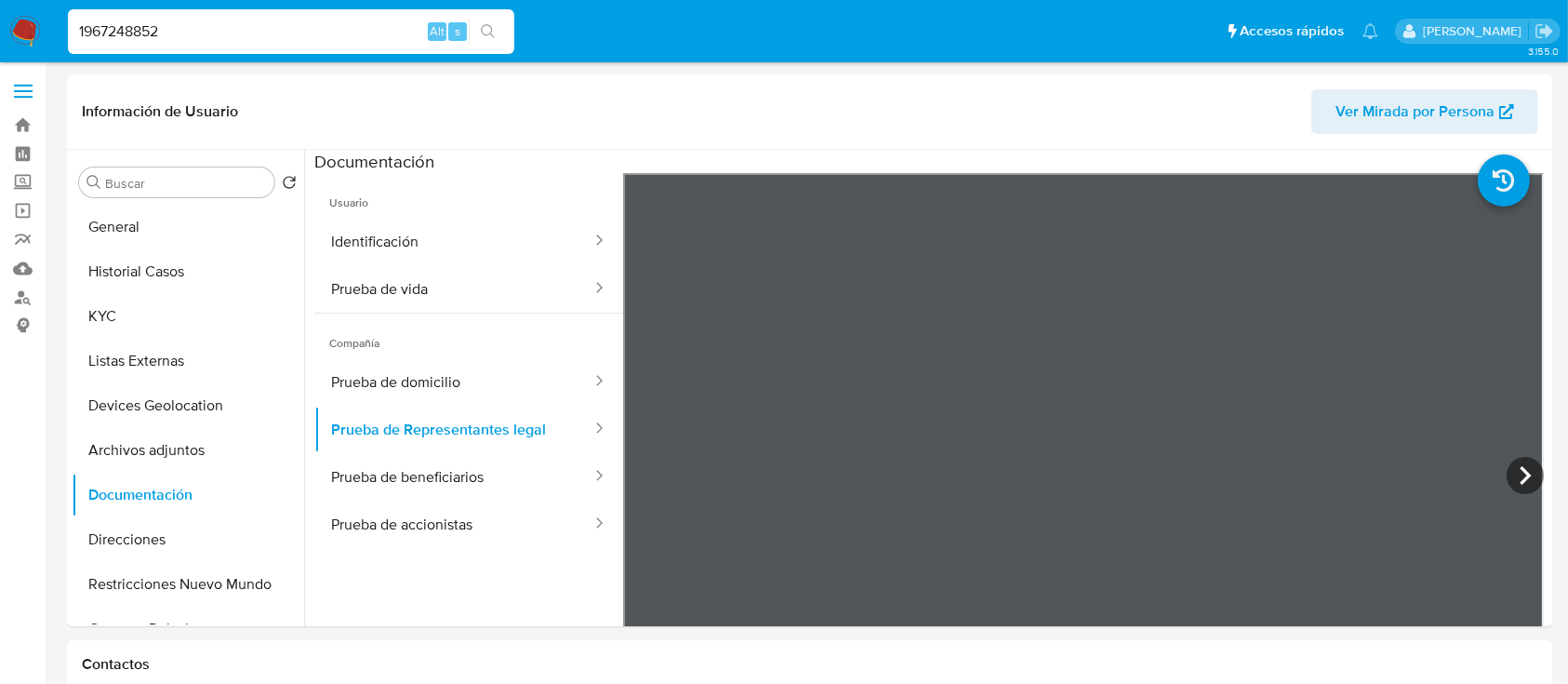
type input "1967248852"
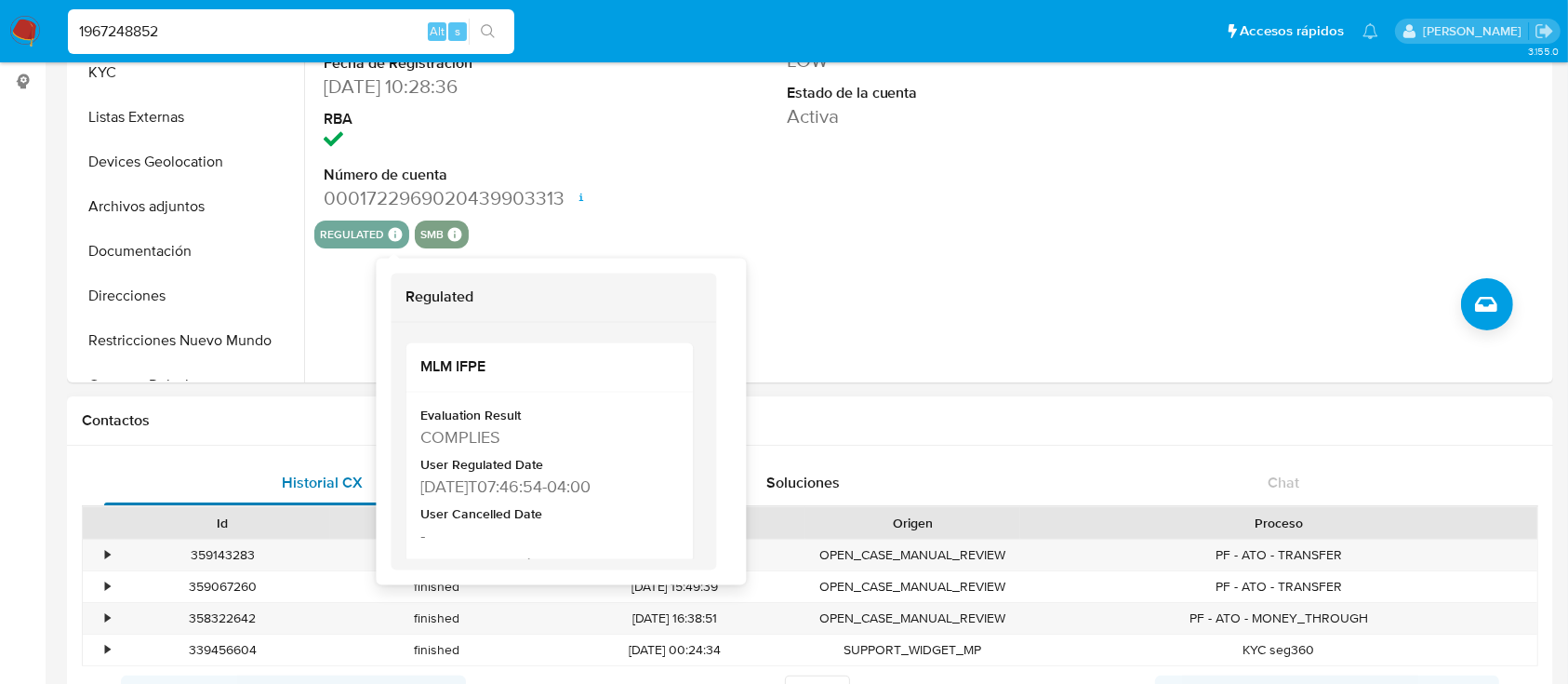
scroll to position [248, 0]
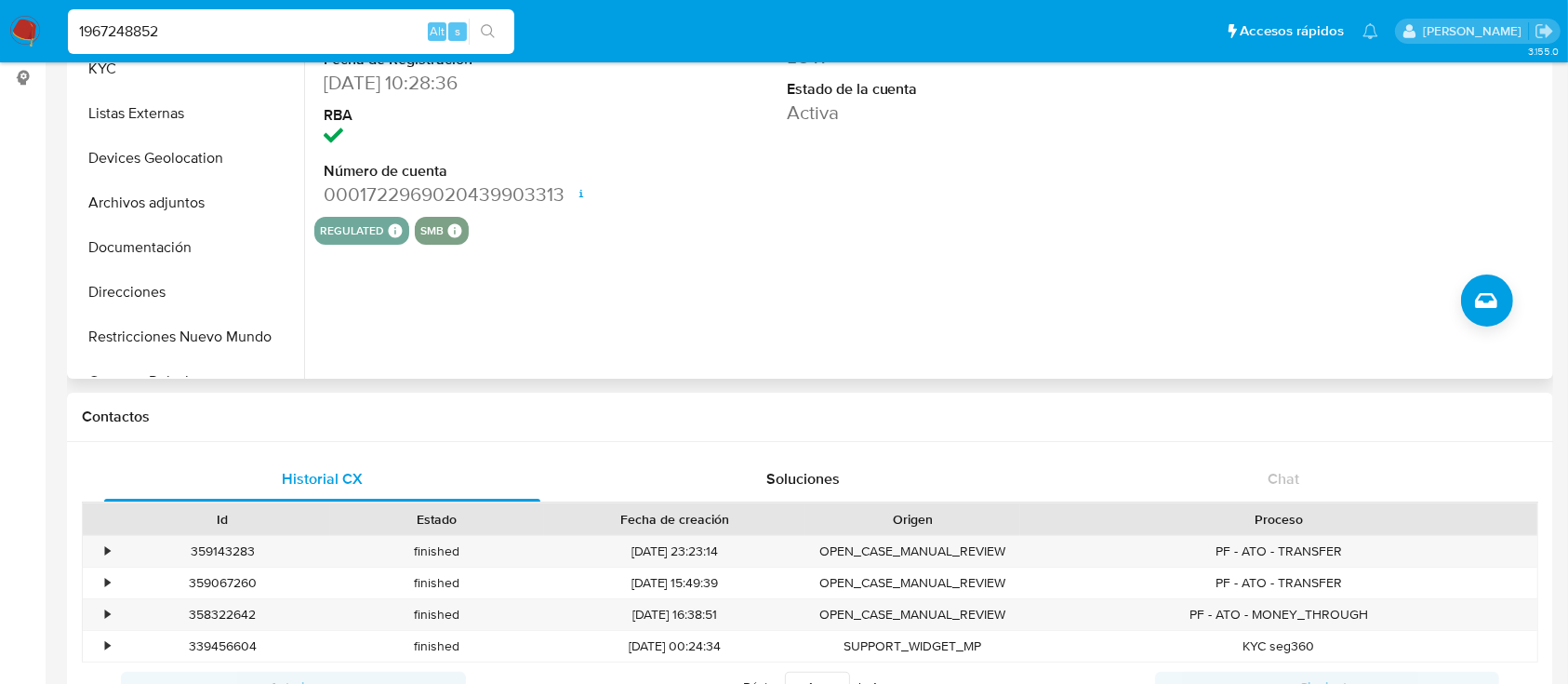
select select "10"
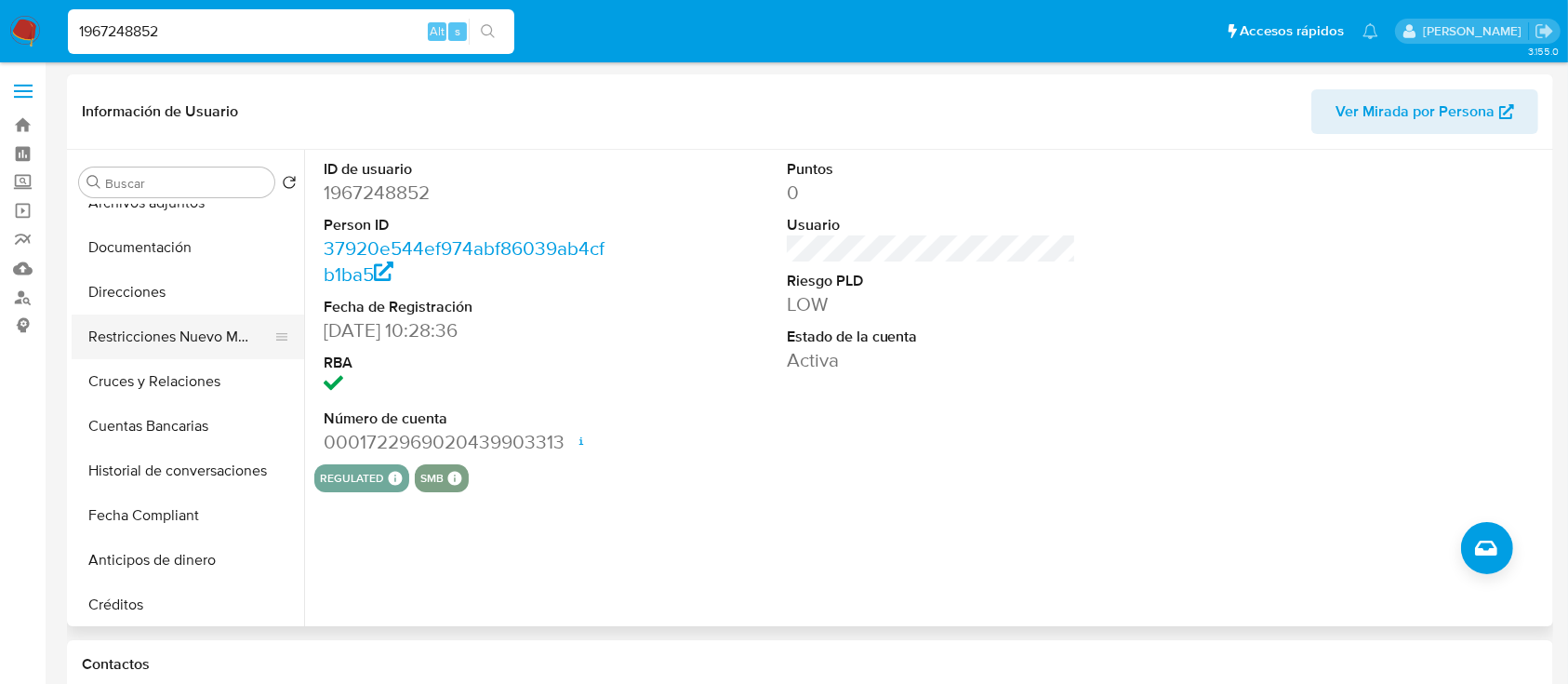
click at [189, 323] on button "Restricciones Nuevo Mundo" at bounding box center [181, 337] width 218 height 45
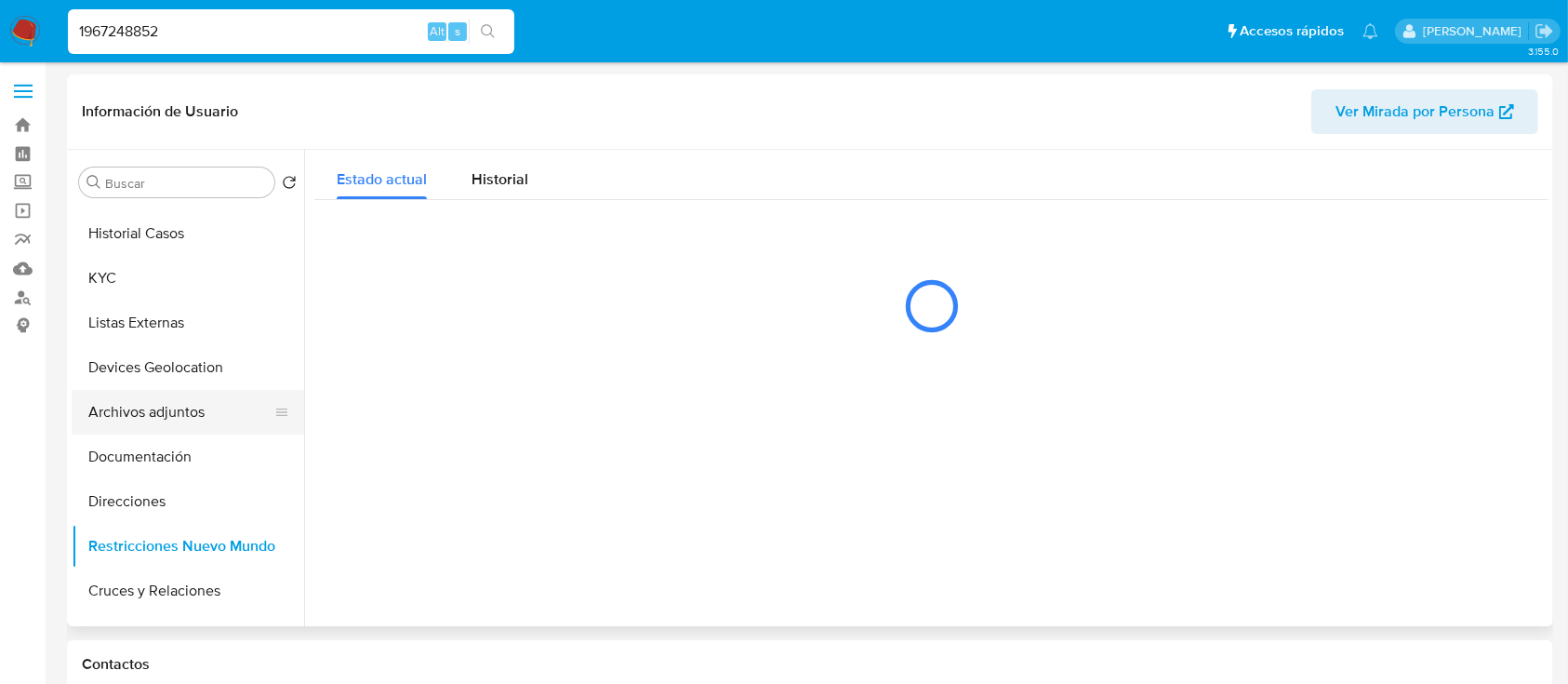
scroll to position [0, 0]
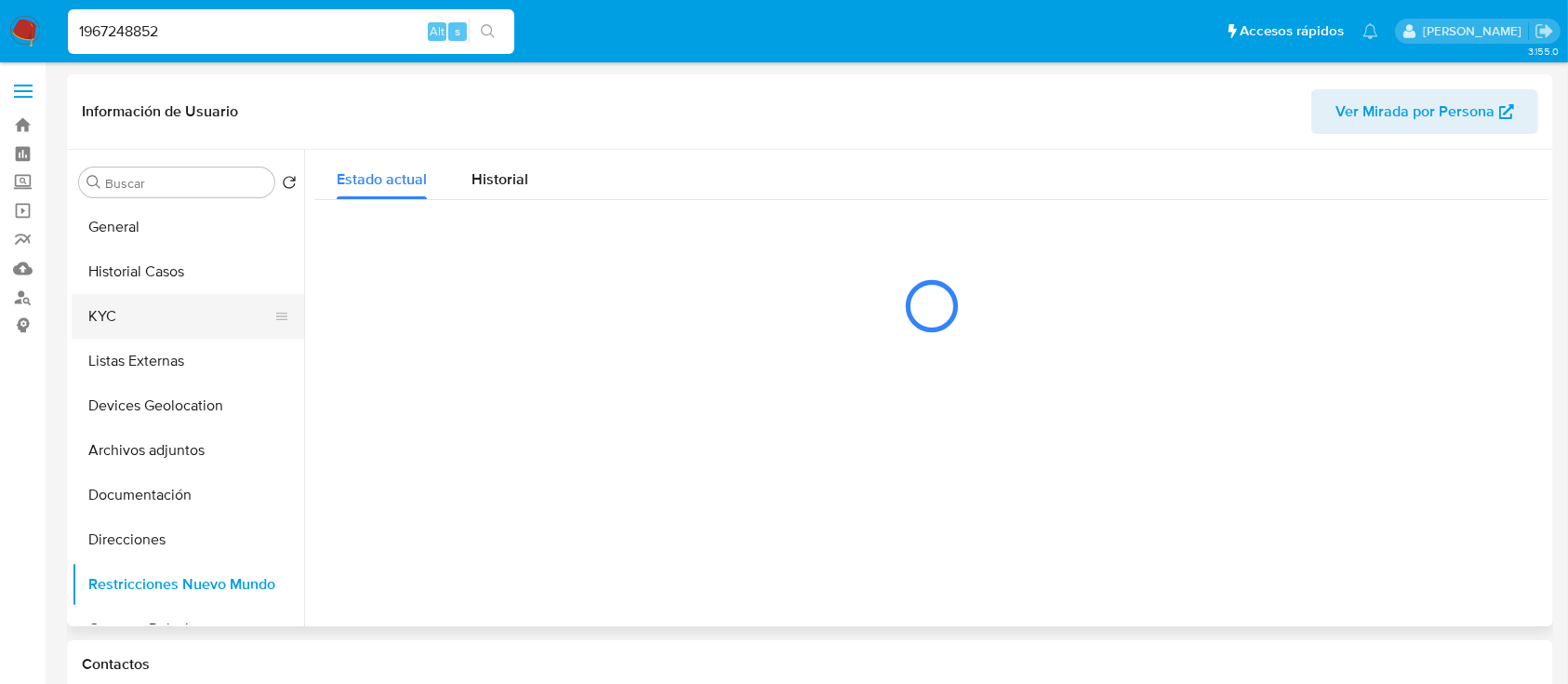
click at [161, 311] on button "KYC" at bounding box center [181, 316] width 218 height 45
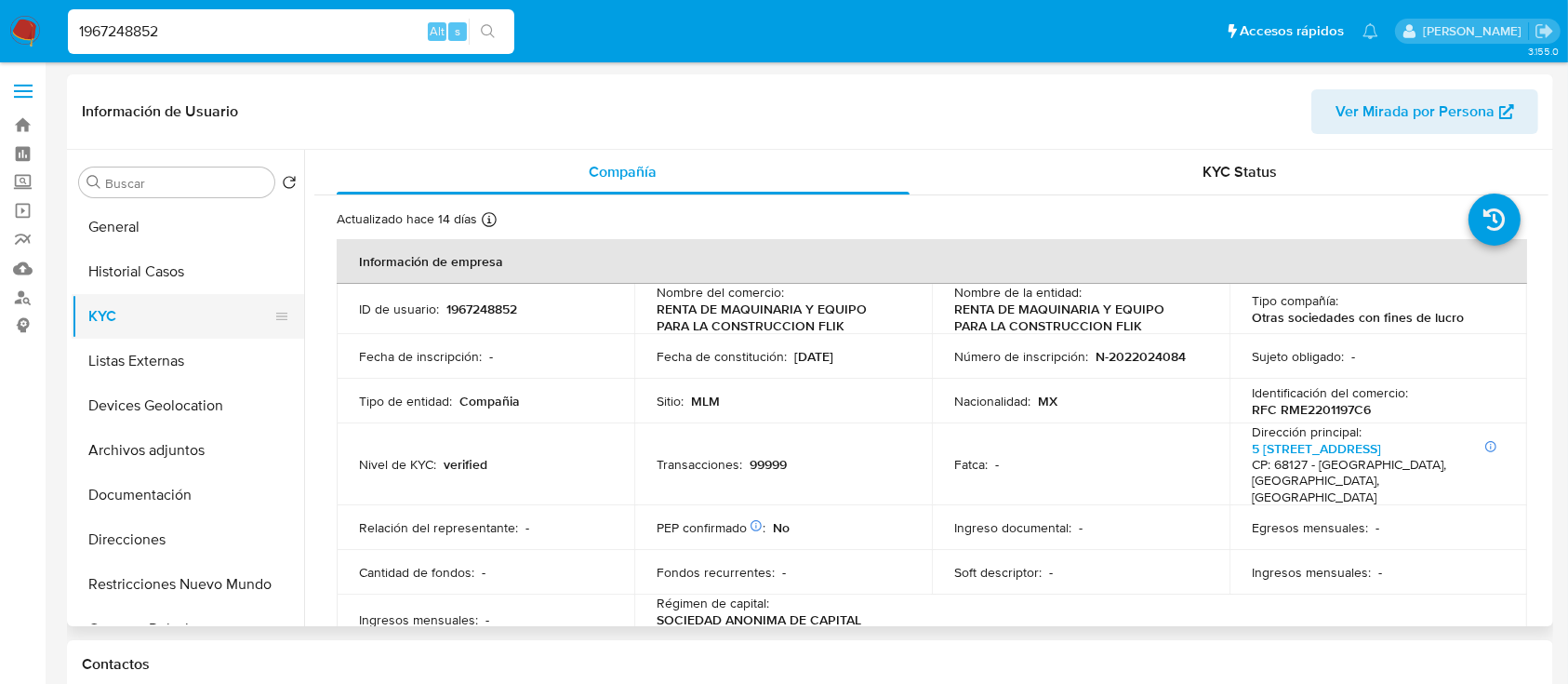
click at [138, 315] on button "KYC" at bounding box center [181, 316] width 218 height 45
click at [163, 458] on button "Archivos adjuntos" at bounding box center [181, 450] width 218 height 45
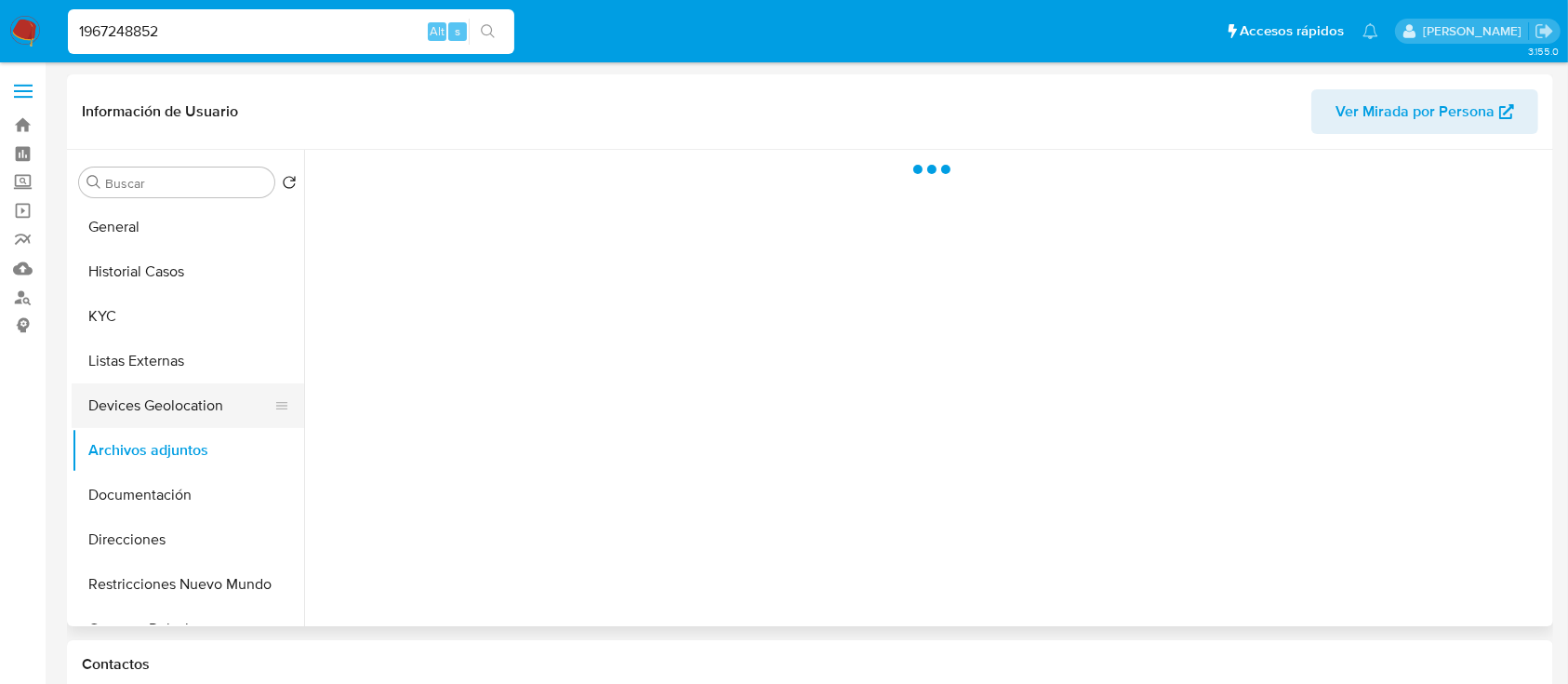
click at [156, 415] on button "Devices Geolocation" at bounding box center [181, 405] width 218 height 45
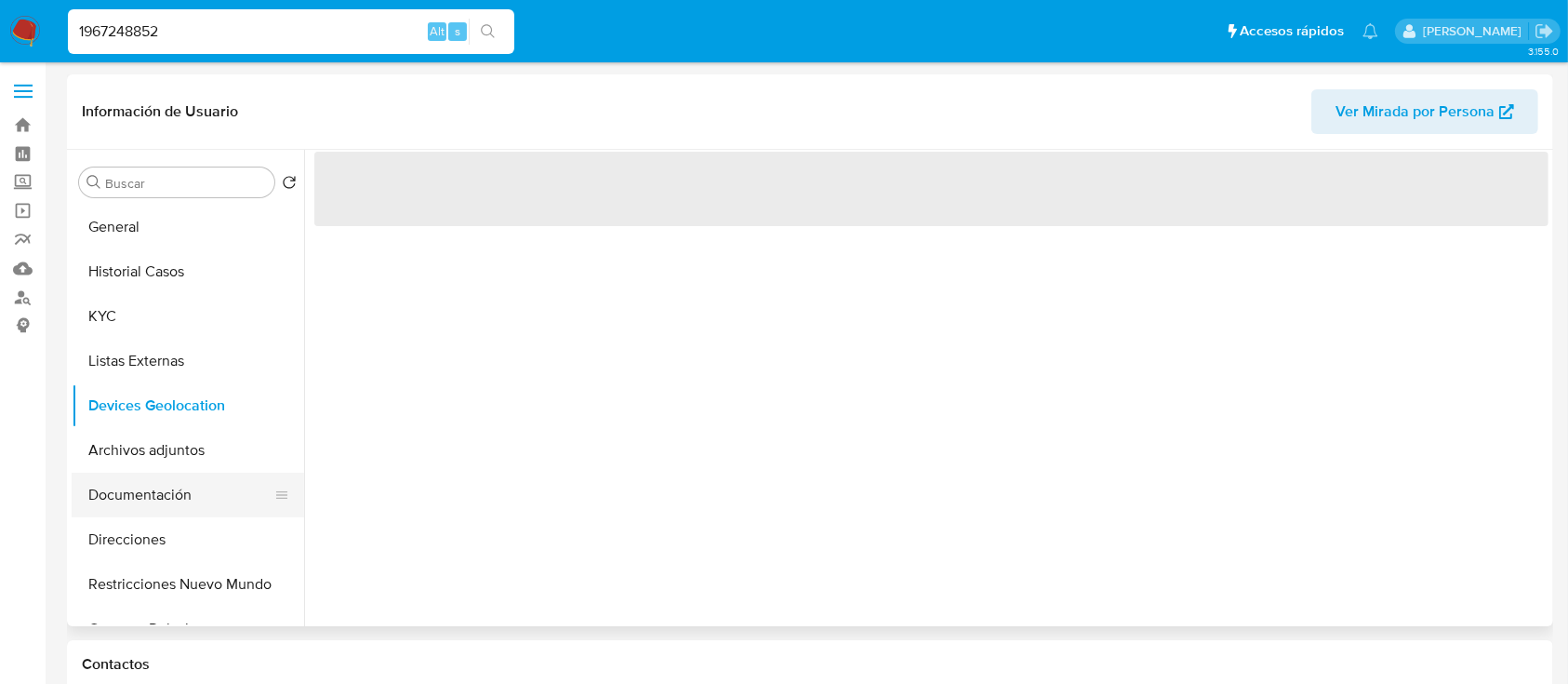
click at [163, 502] on button "Documentación" at bounding box center [181, 494] width 218 height 45
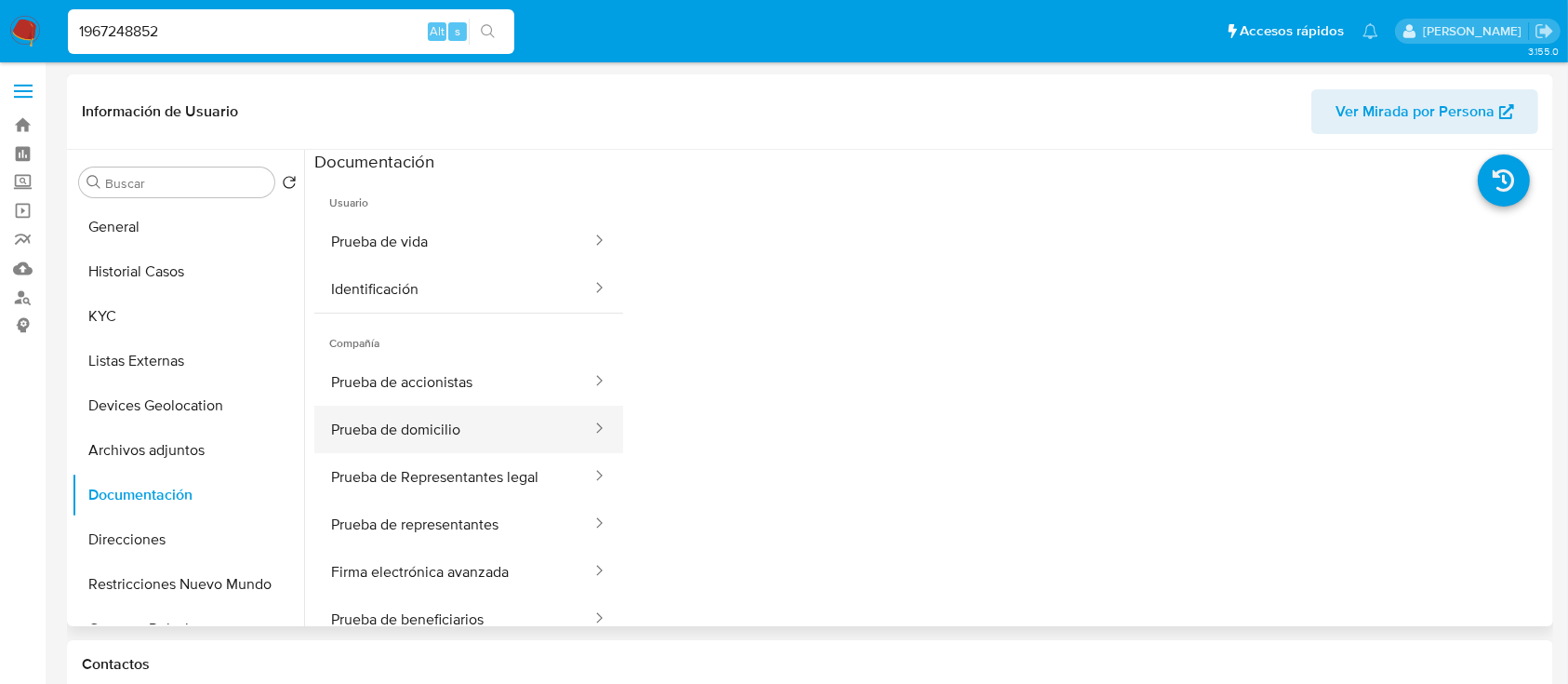
click at [445, 431] on button "Prueba de domicilio" at bounding box center [454, 430] width 279 height 47
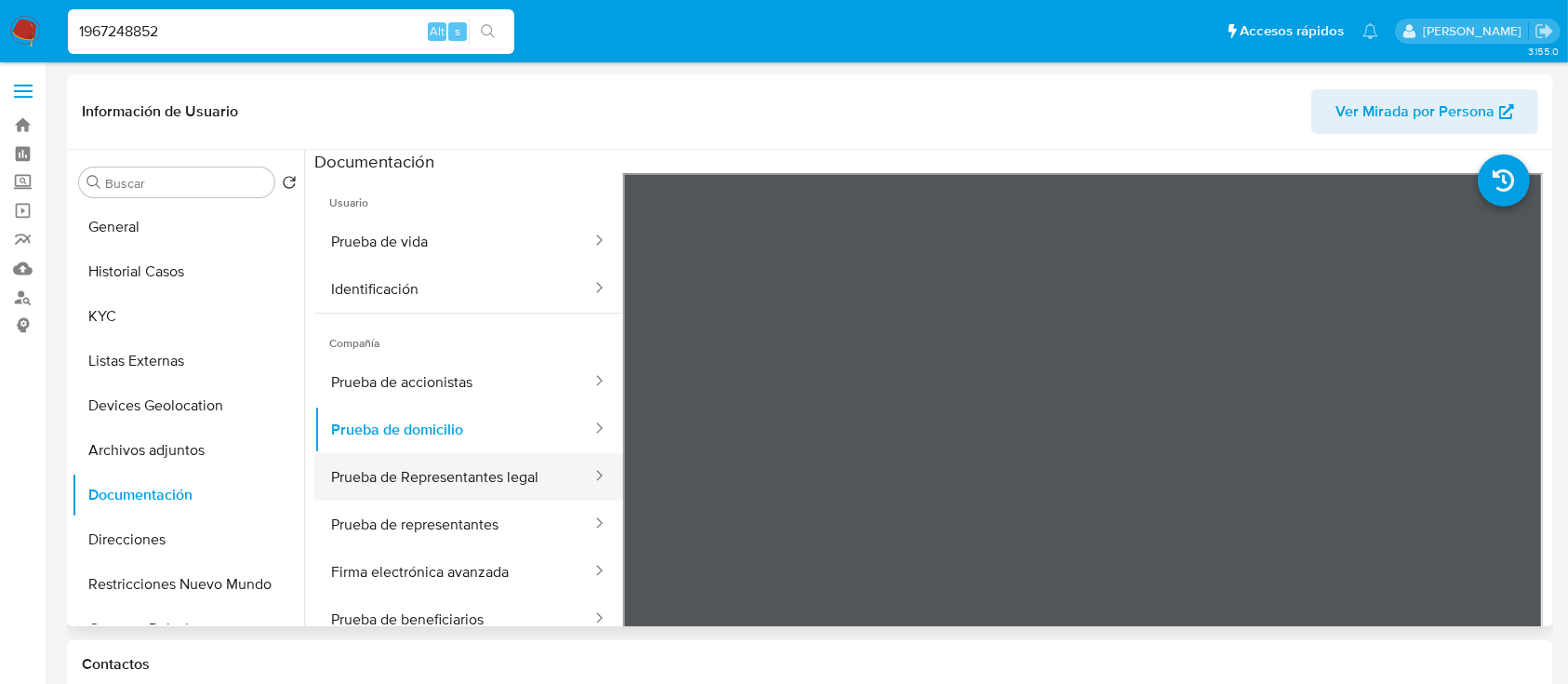
click at [455, 462] on button "Prueba de Representantes legal" at bounding box center [454, 477] width 279 height 47
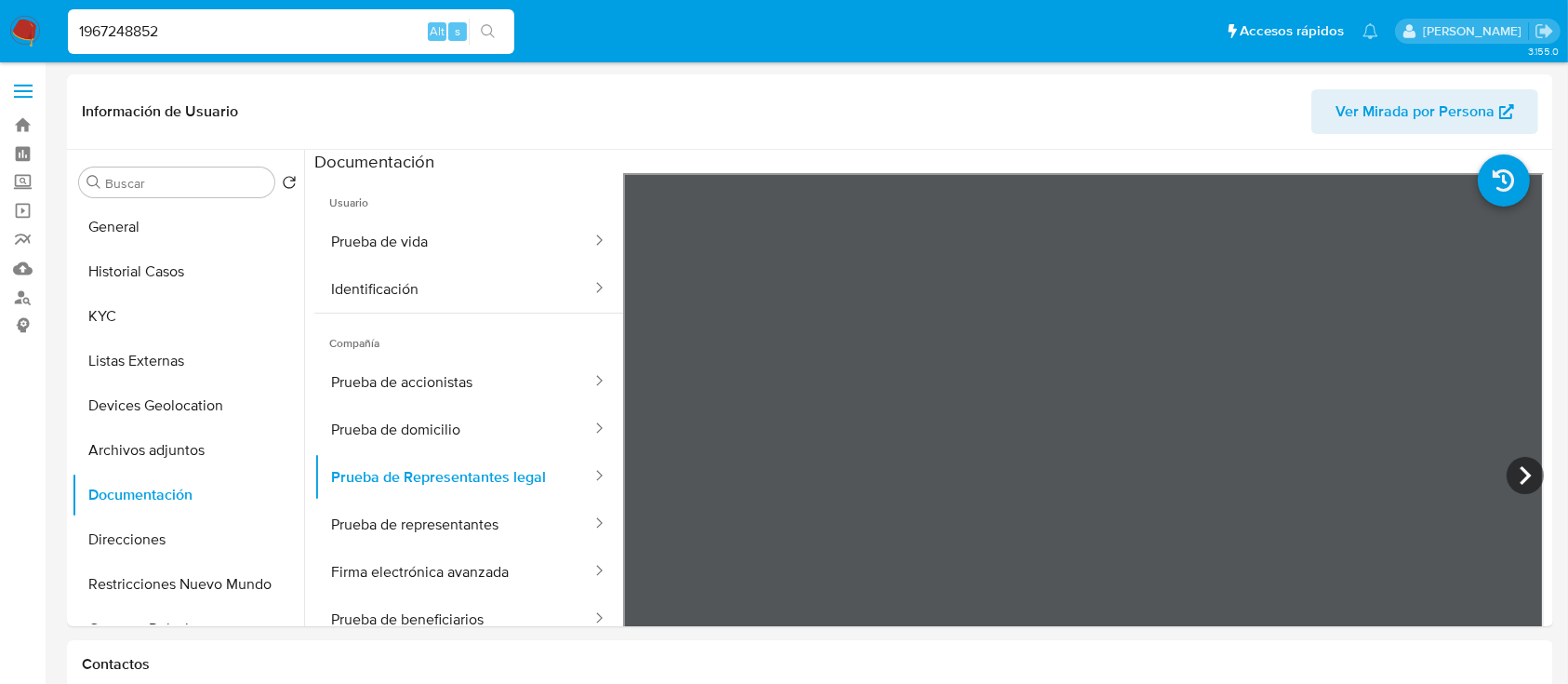
click at [200, 25] on input "1967248852" at bounding box center [291, 32] width 447 height 25
paste input "2120398549"
type input "2120398549"
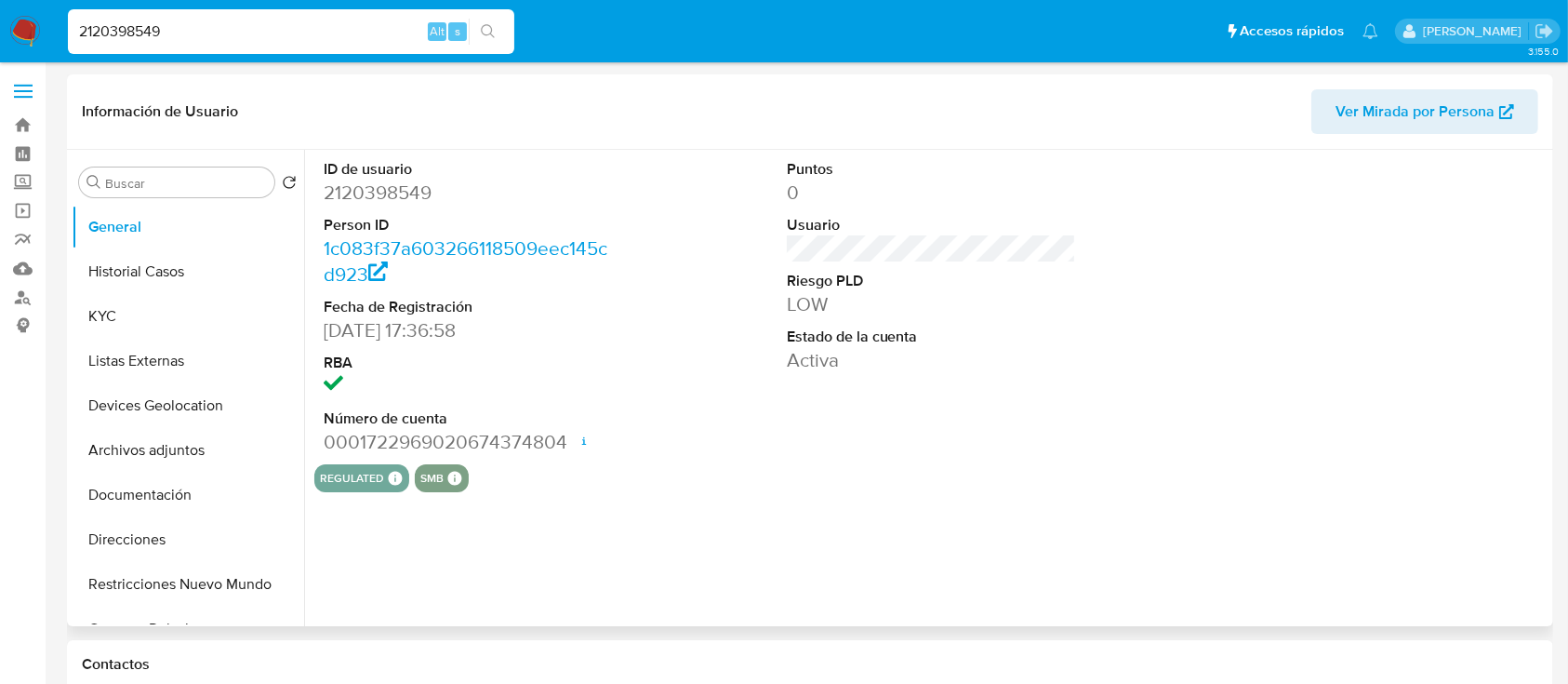
select select "10"
click at [137, 295] on button "KYC" at bounding box center [181, 316] width 218 height 45
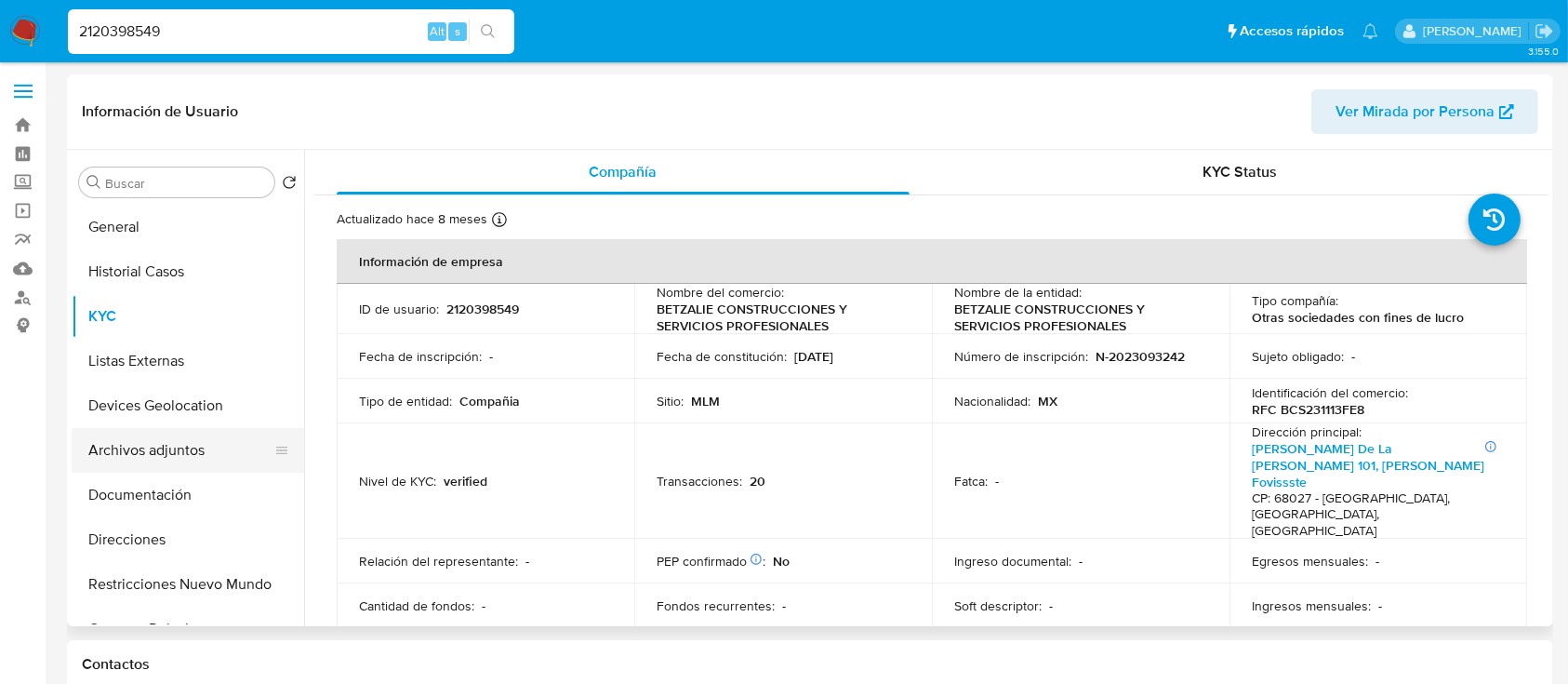
click at [176, 454] on button "Archivos adjuntos" at bounding box center [181, 450] width 218 height 45
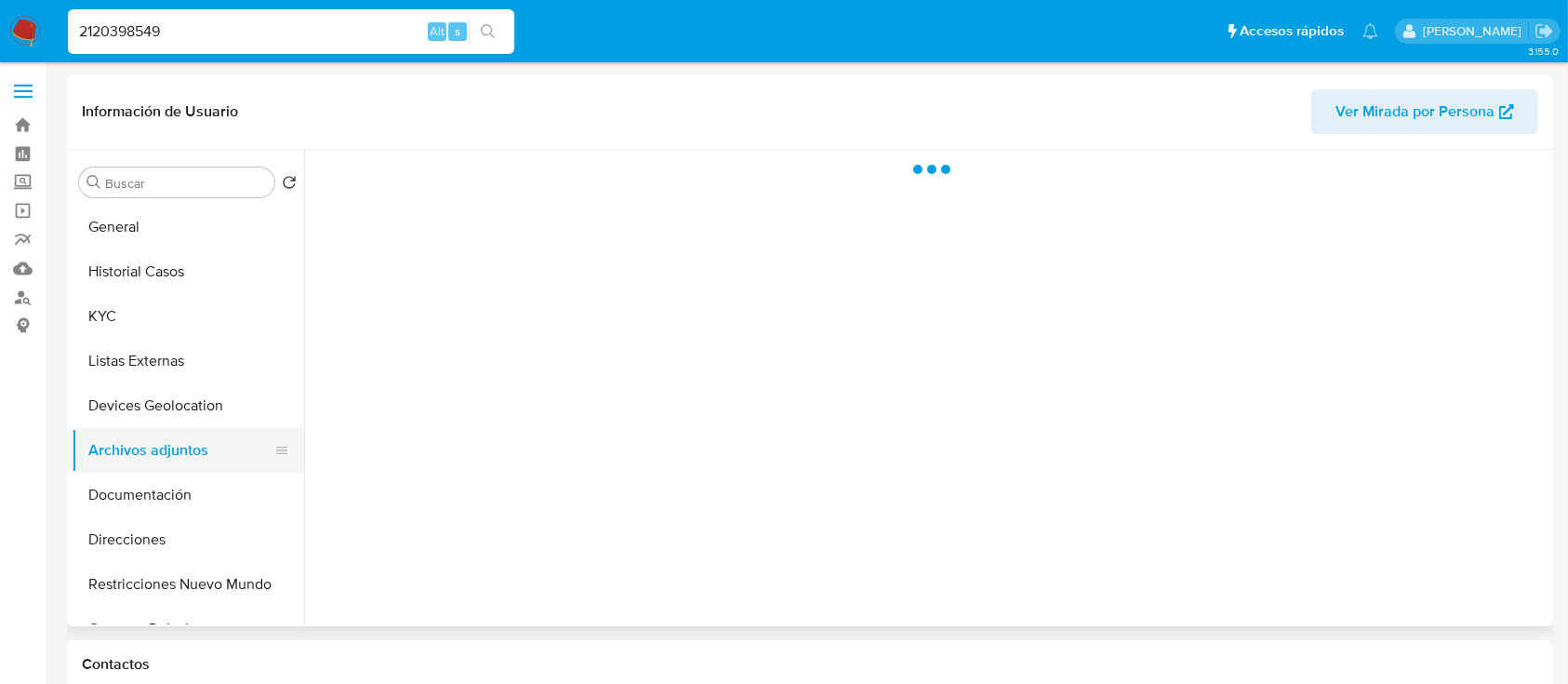
click at [178, 468] on button "Archivos adjuntos" at bounding box center [181, 450] width 218 height 45
click at [182, 494] on button "Documentación" at bounding box center [181, 494] width 218 height 45
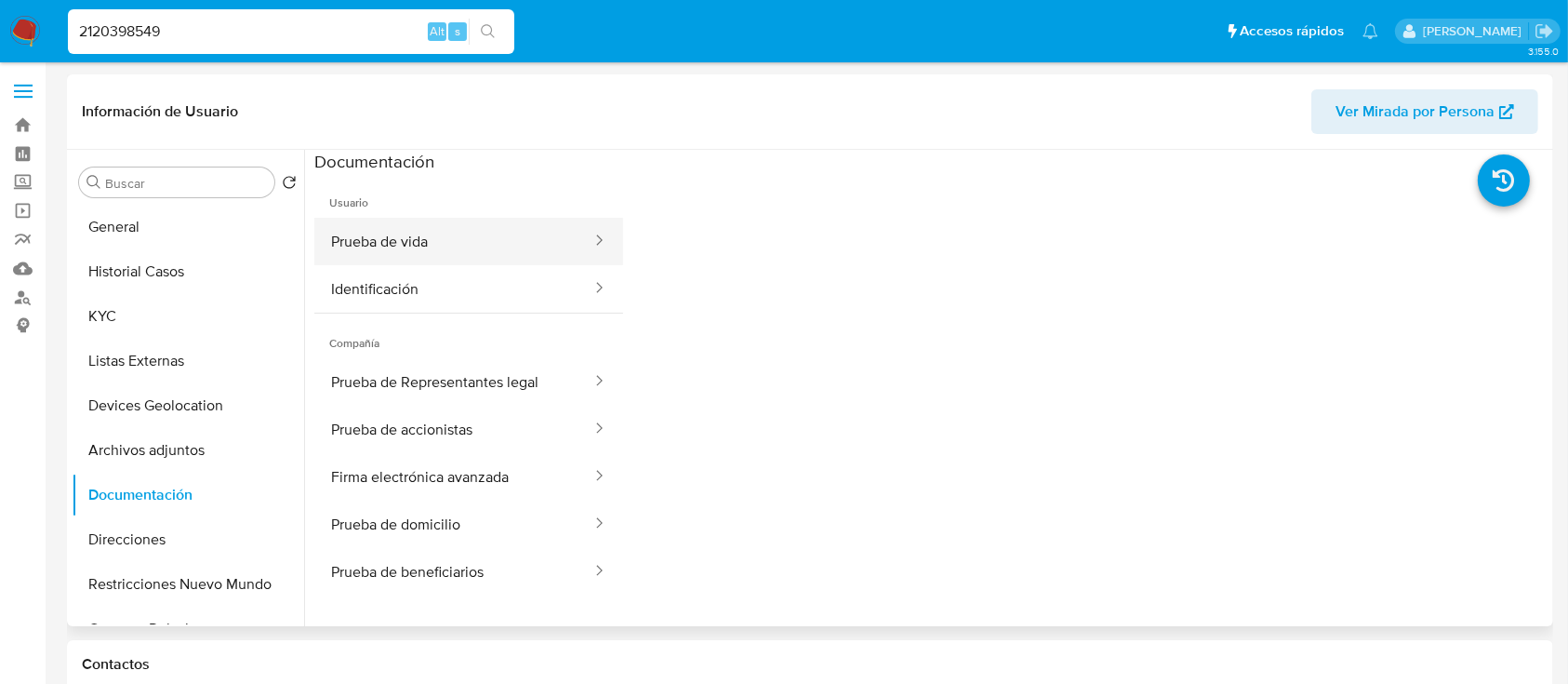
click at [387, 242] on button "Prueba de vida" at bounding box center [454, 242] width 279 height 47
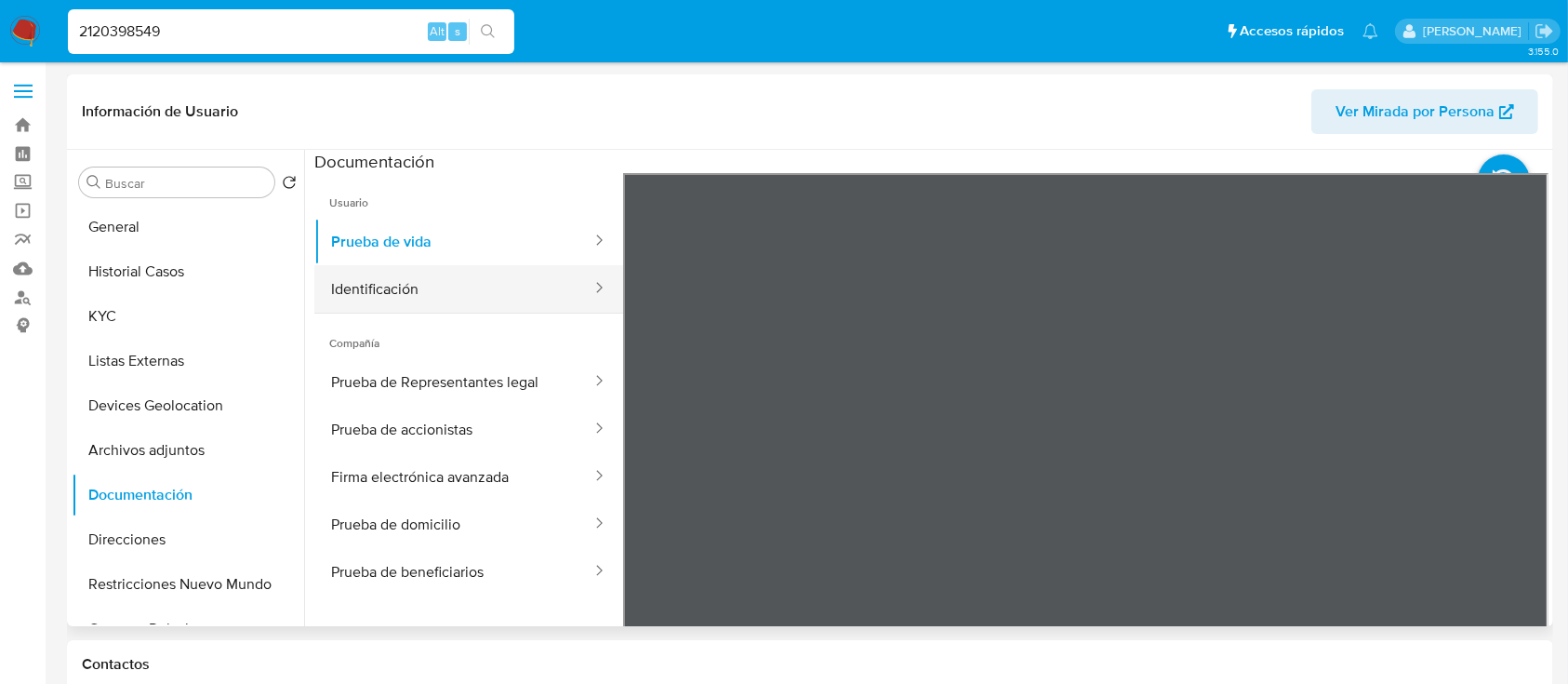
click at [403, 293] on button "Identificación" at bounding box center [454, 289] width 279 height 47
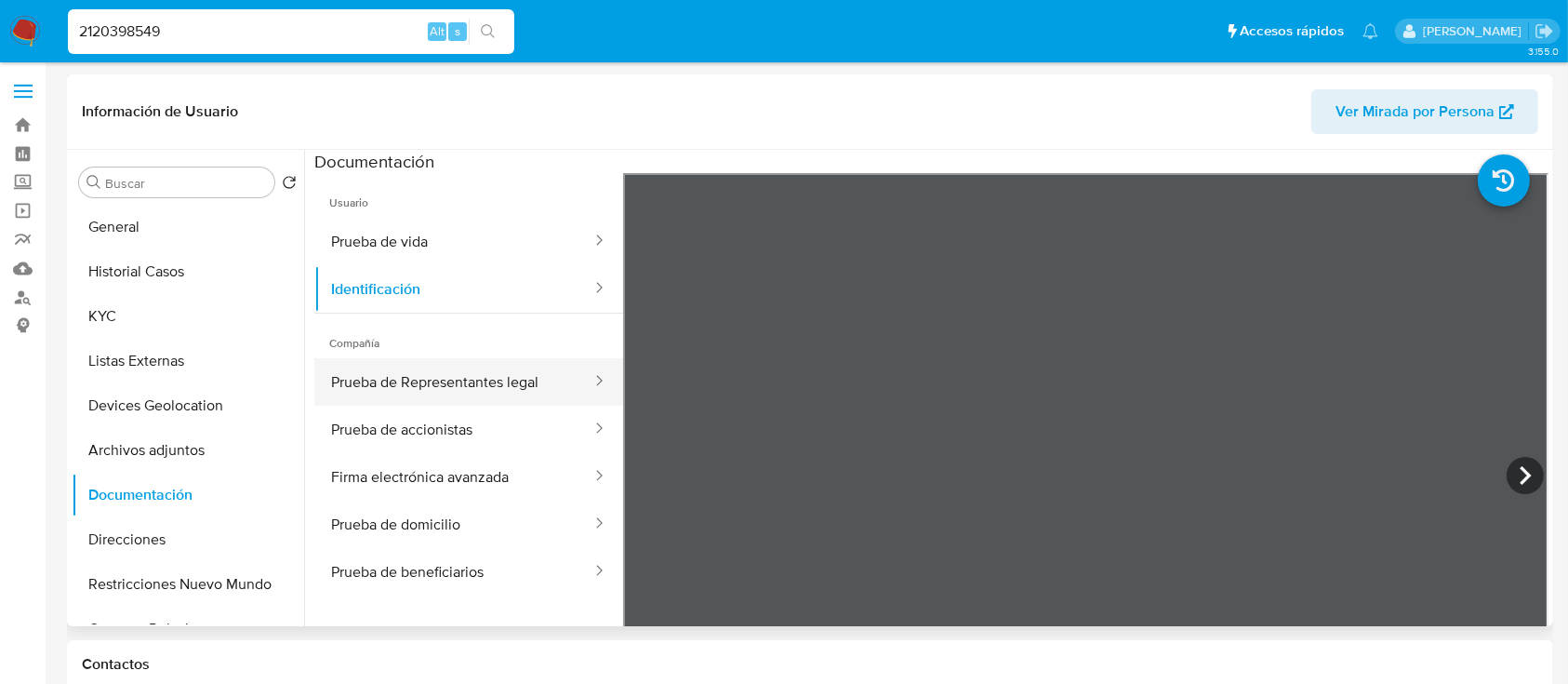
click at [413, 401] on button "Prueba de Representantes legal" at bounding box center [454, 382] width 279 height 47
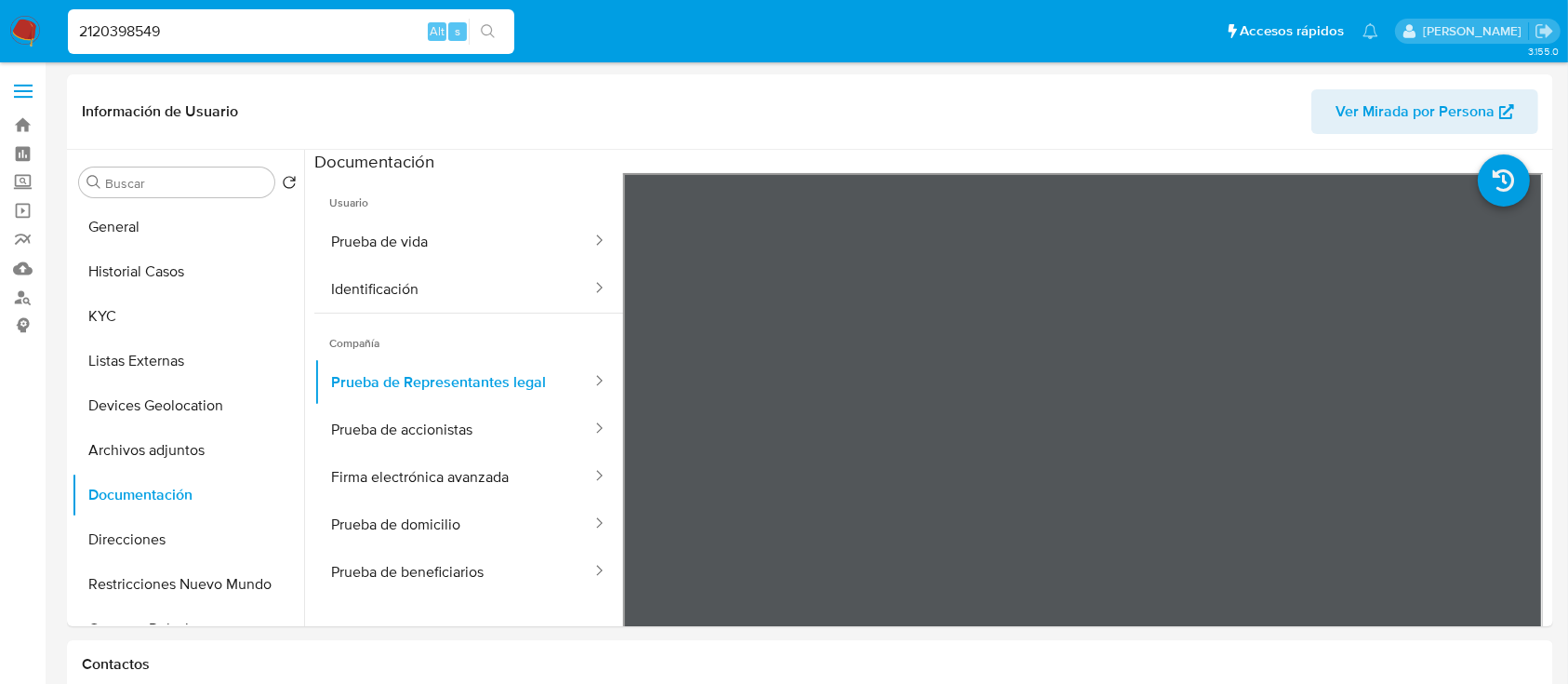
click at [315, 35] on input "2120398549" at bounding box center [291, 32] width 447 height 25
paste input "1967248852"
type input "1967248852"
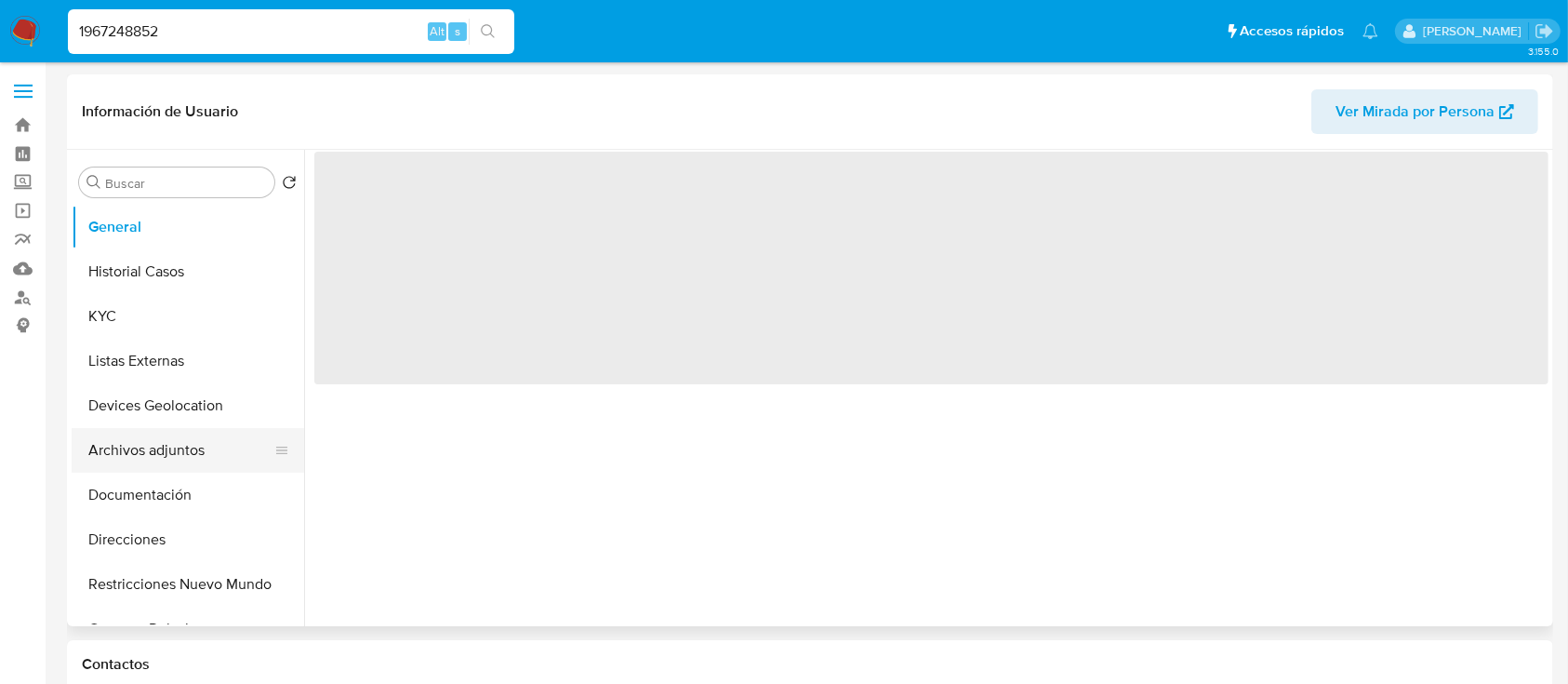
click at [173, 458] on button "Archivos adjuntos" at bounding box center [181, 450] width 218 height 45
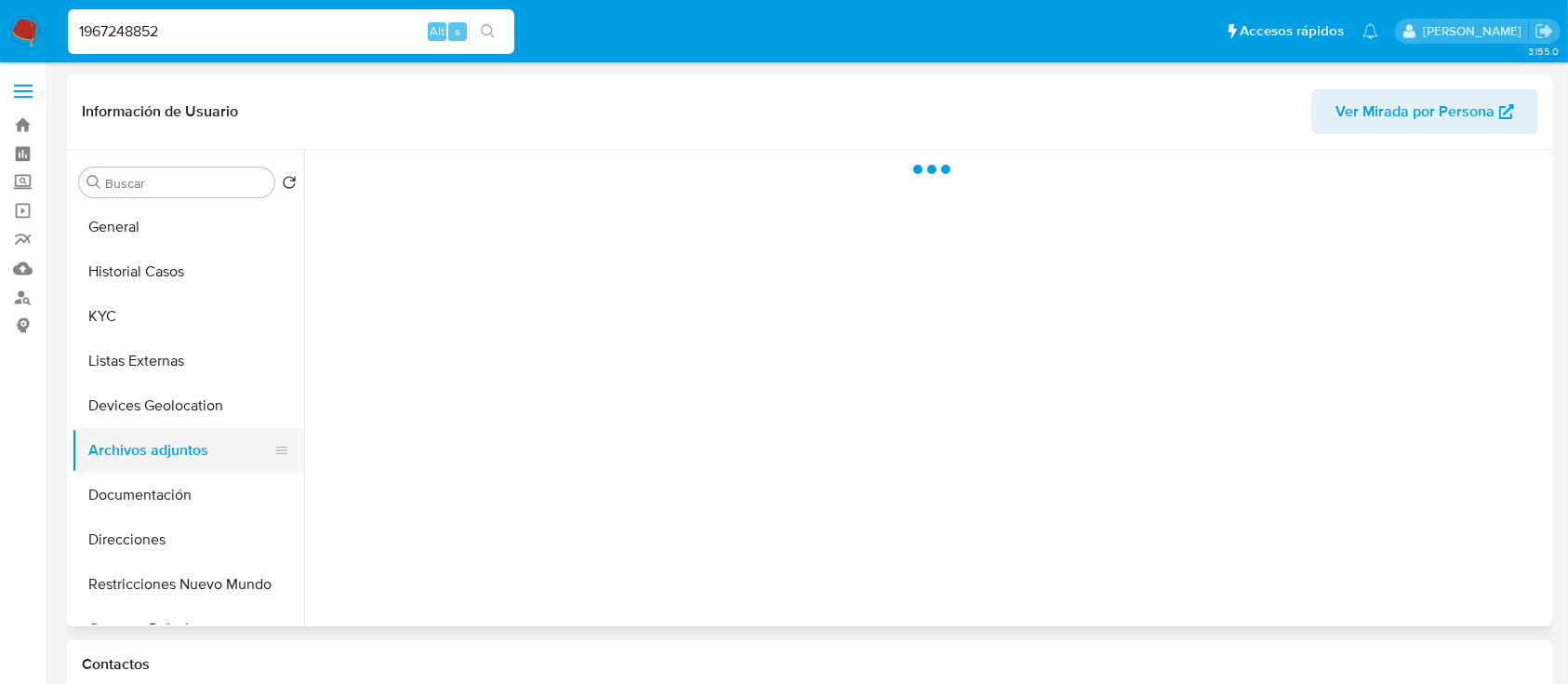
select select "10"
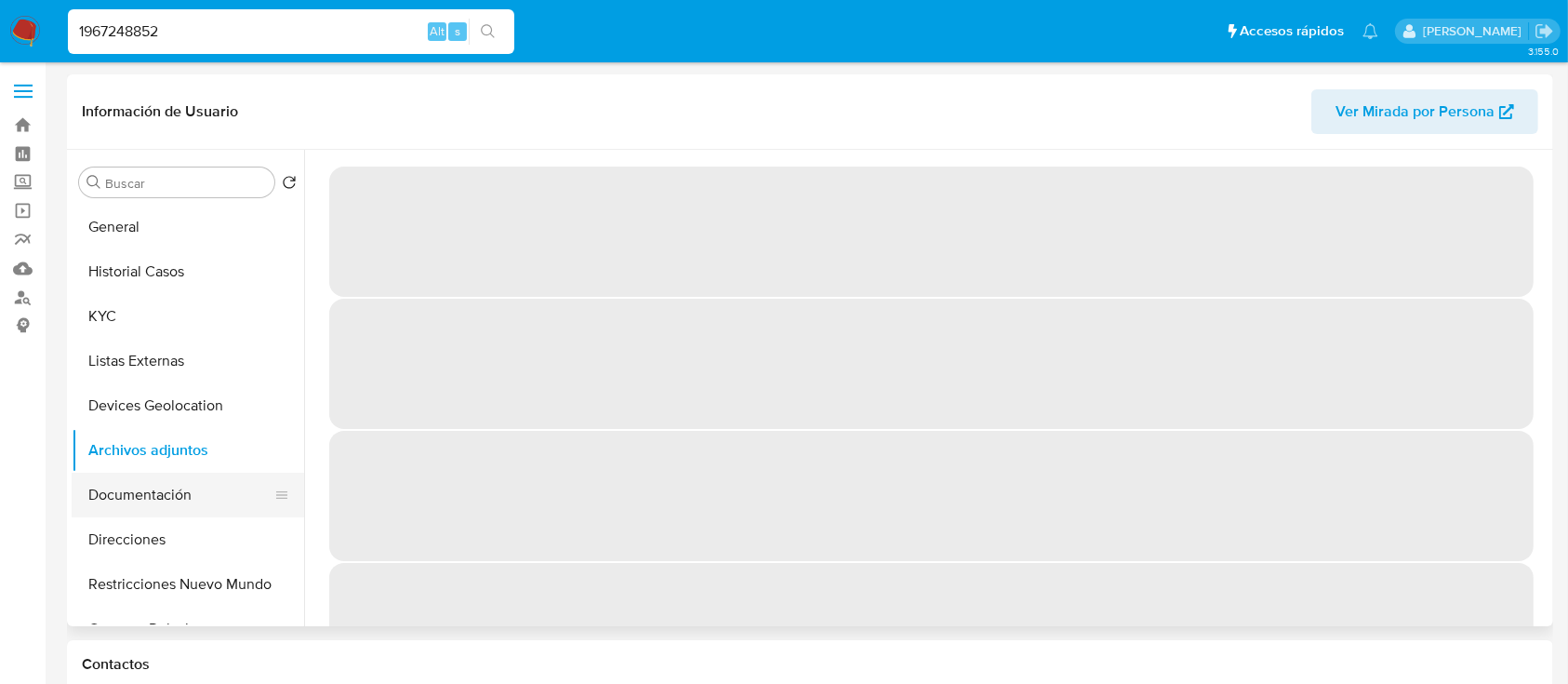
click at [163, 492] on button "Documentación" at bounding box center [181, 494] width 218 height 45
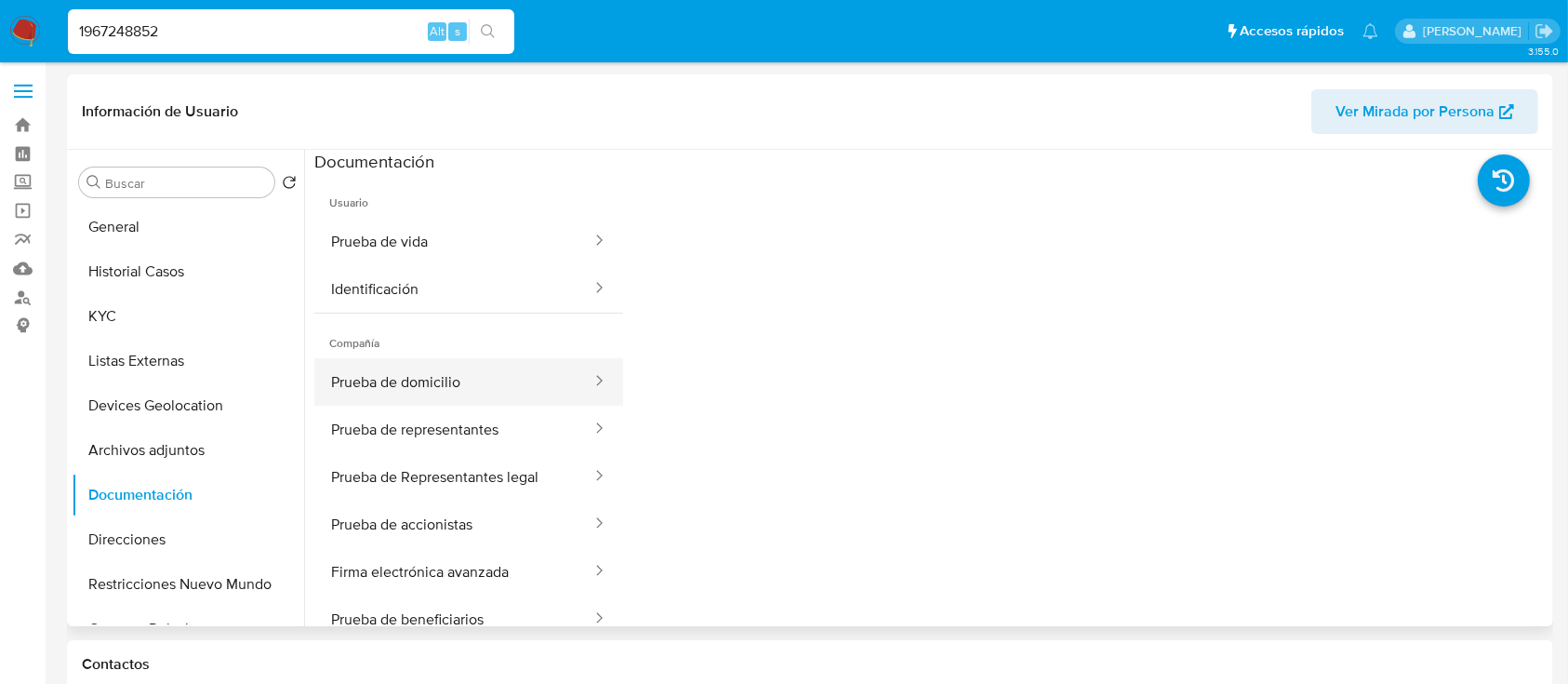
click at [446, 398] on button "Prueba de domicilio" at bounding box center [454, 382] width 279 height 47
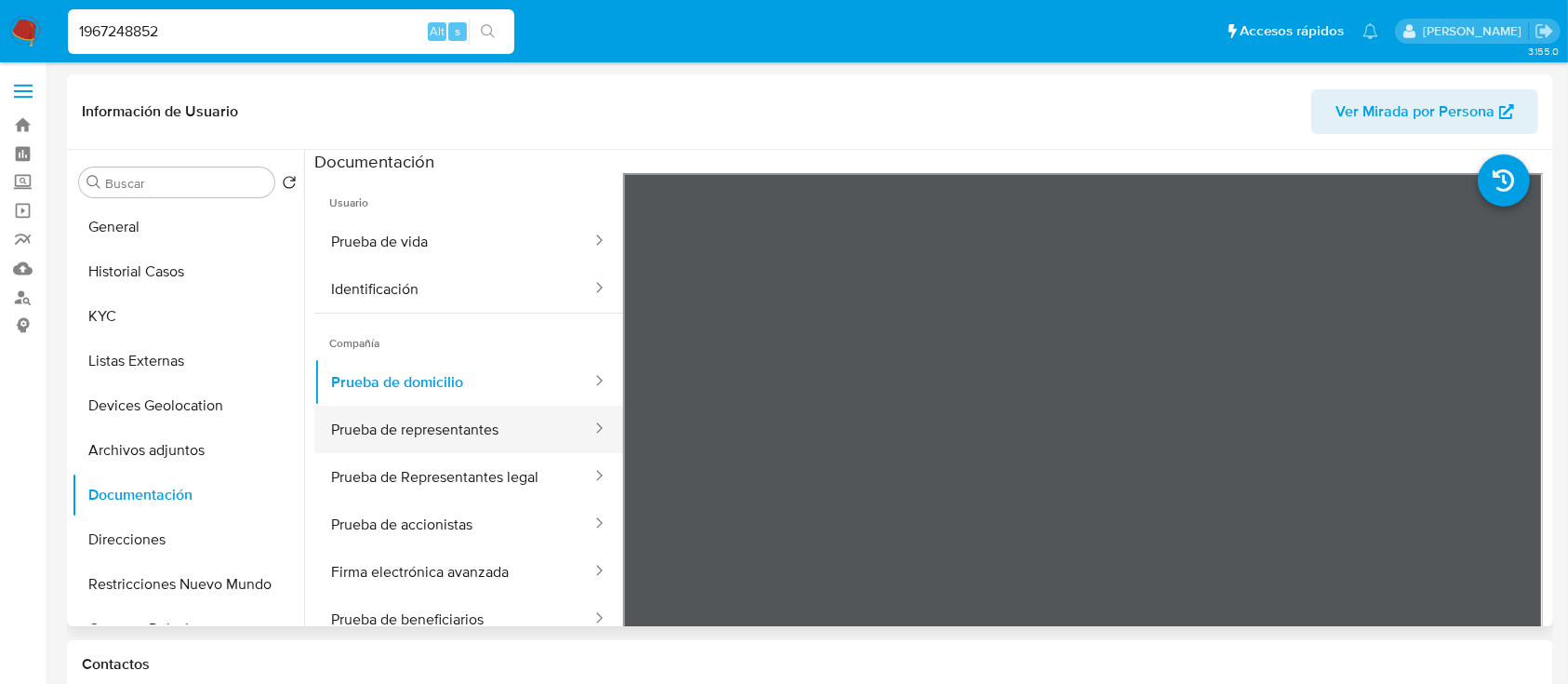
click at [458, 431] on button "Prueba de representantes" at bounding box center [454, 430] width 279 height 47
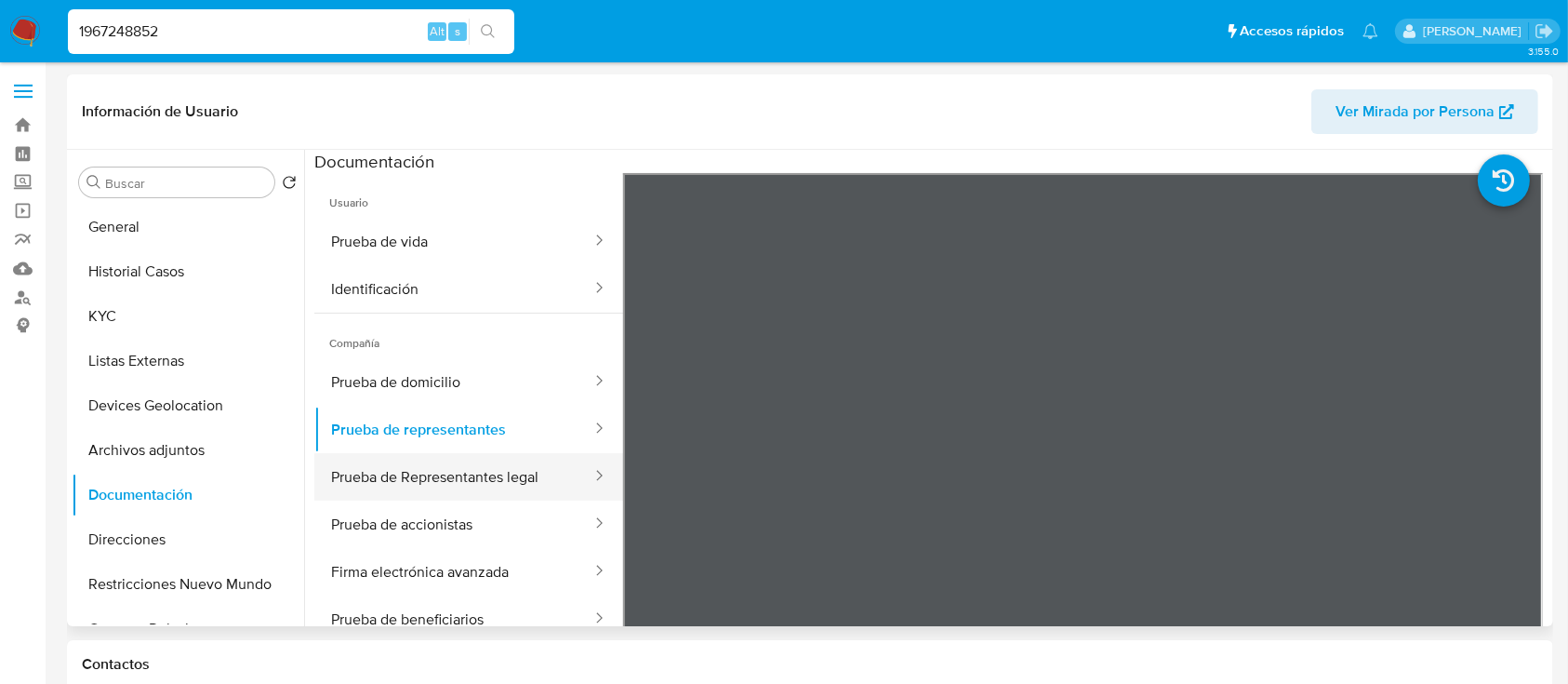
click at [496, 481] on button "Prueba de Representantes legal" at bounding box center [454, 477] width 279 height 47
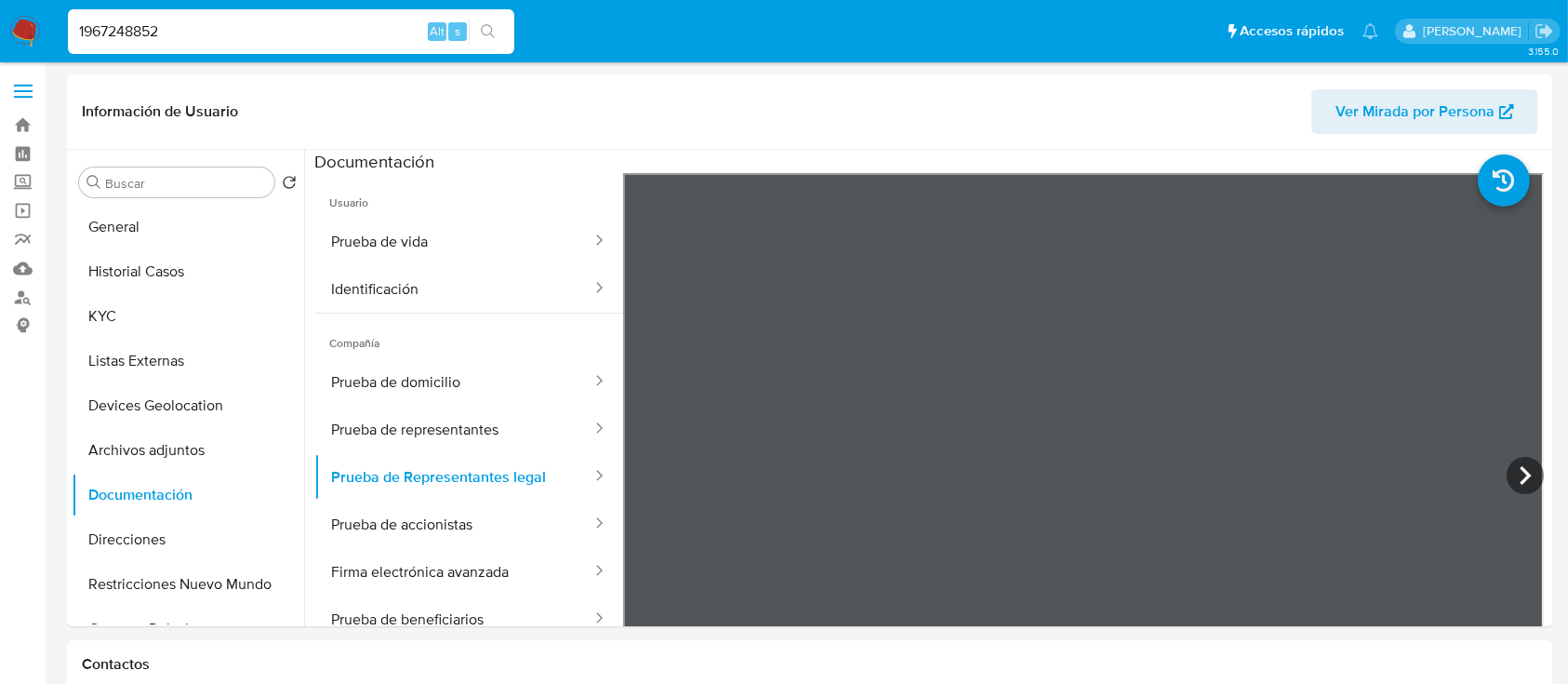
click at [193, 11] on div "1967248852 Alt s" at bounding box center [291, 31] width 447 height 45
click at [191, 26] on input "1967248852" at bounding box center [291, 32] width 447 height 25
paste input "49299596"
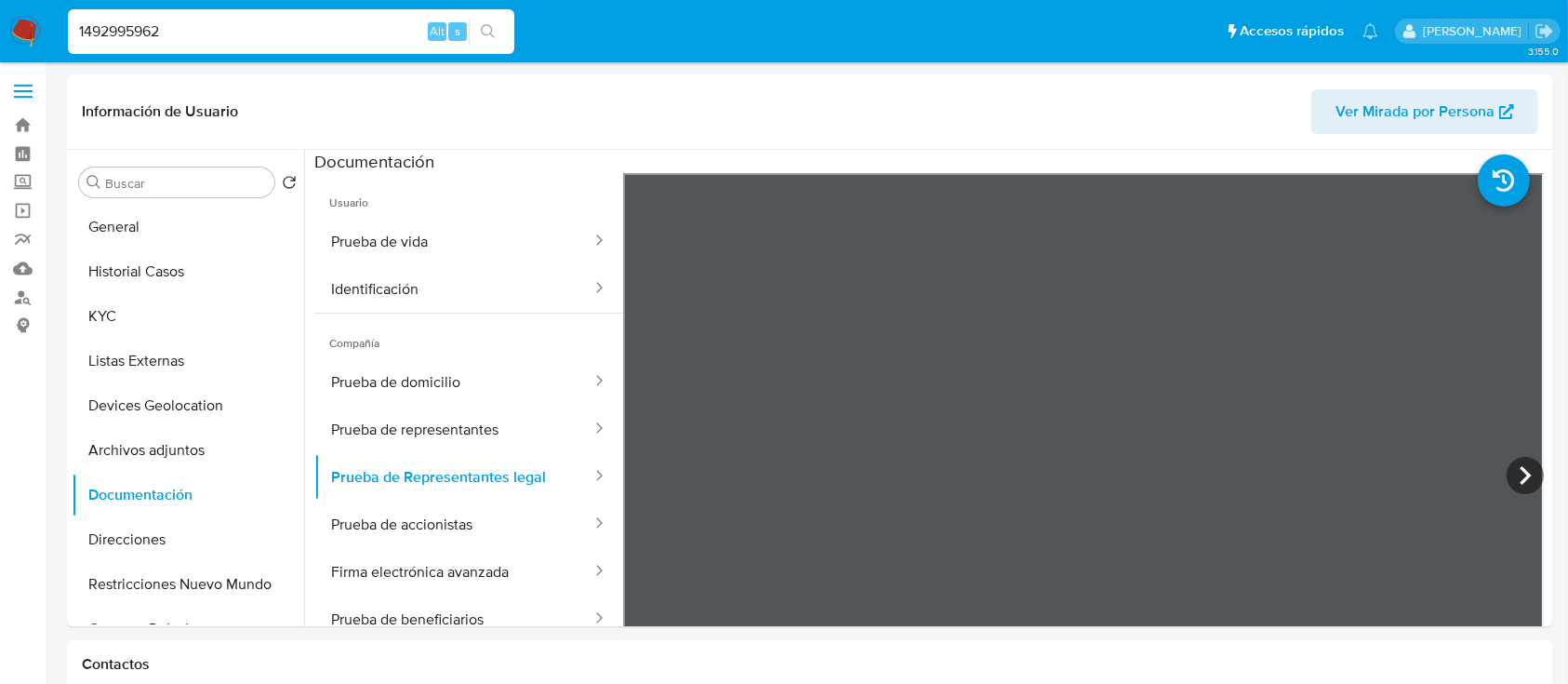
type input "1492995962"
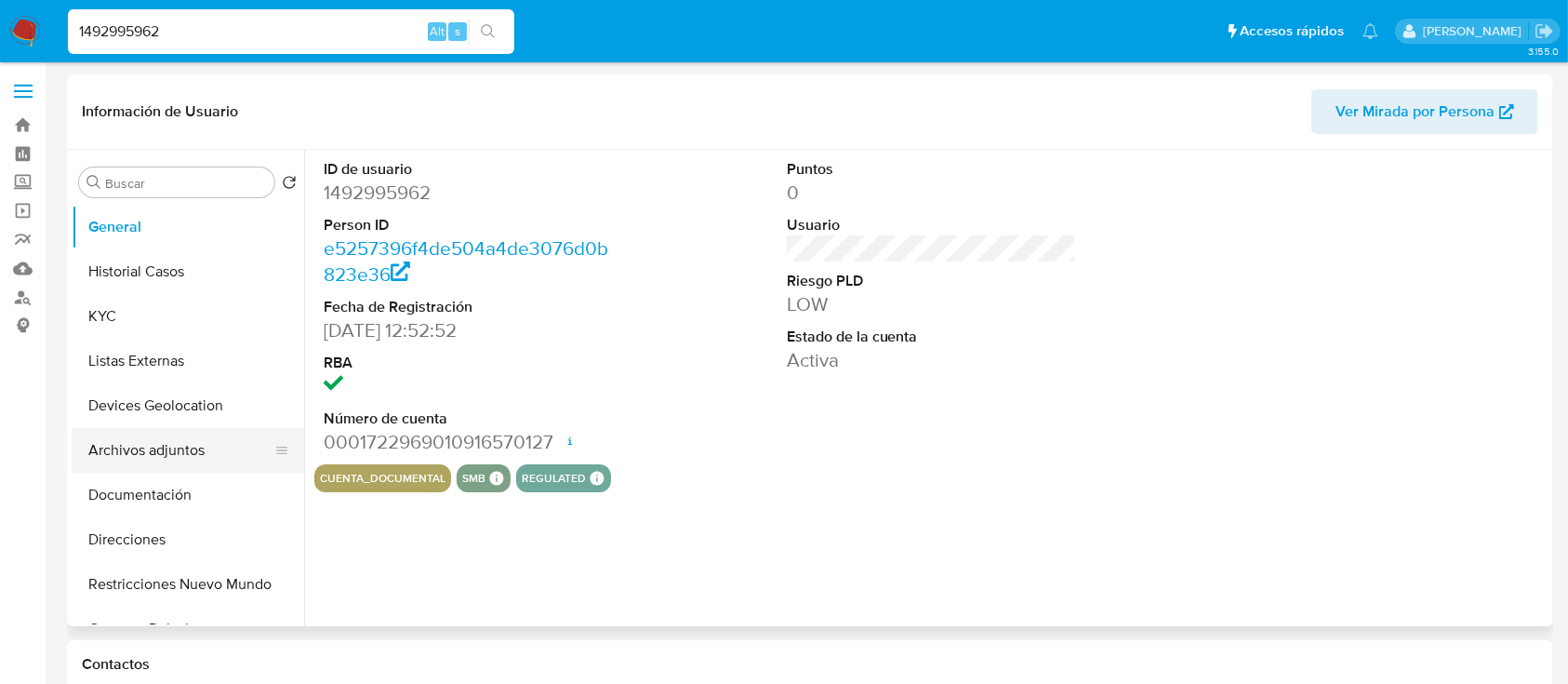
click at [212, 456] on button "Archivos adjuntos" at bounding box center [181, 450] width 218 height 45
select select "10"
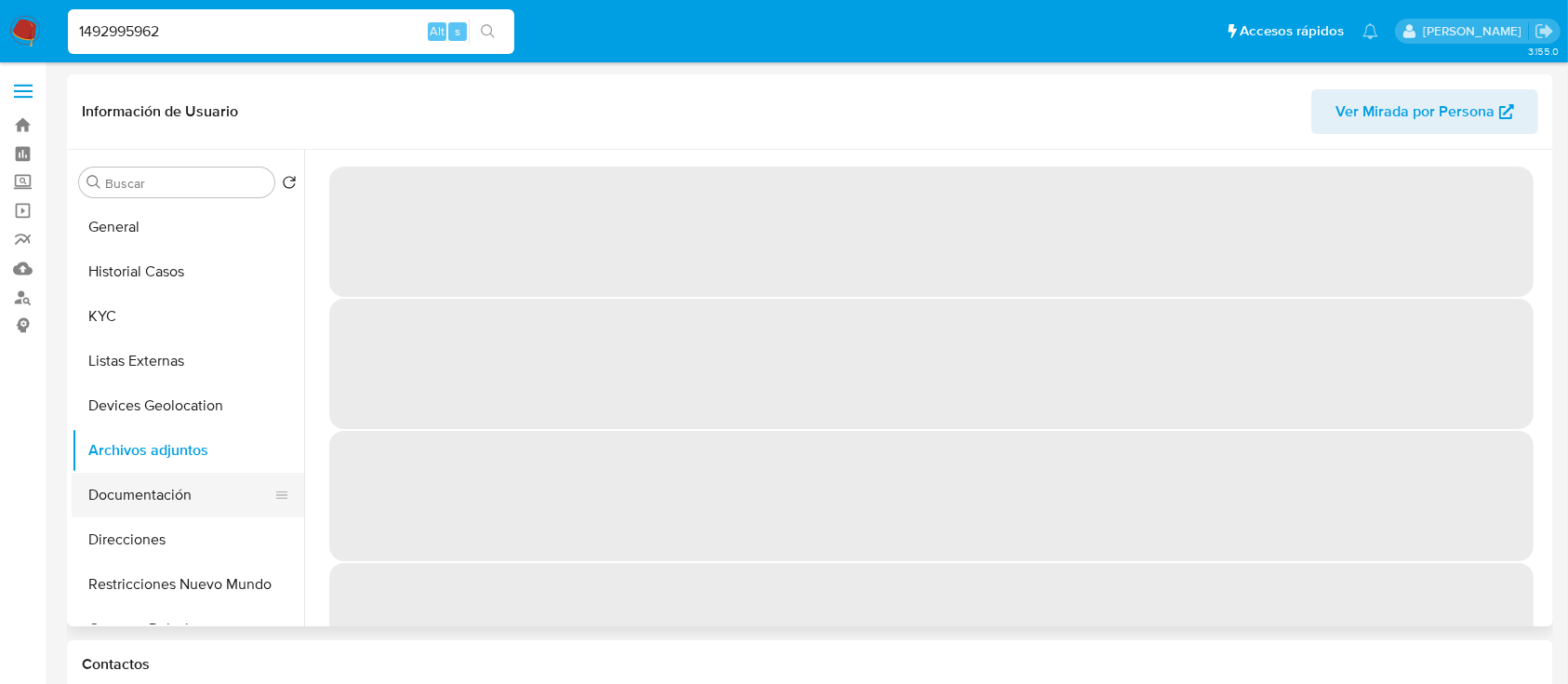
click at [117, 492] on button "Documentación" at bounding box center [181, 494] width 218 height 45
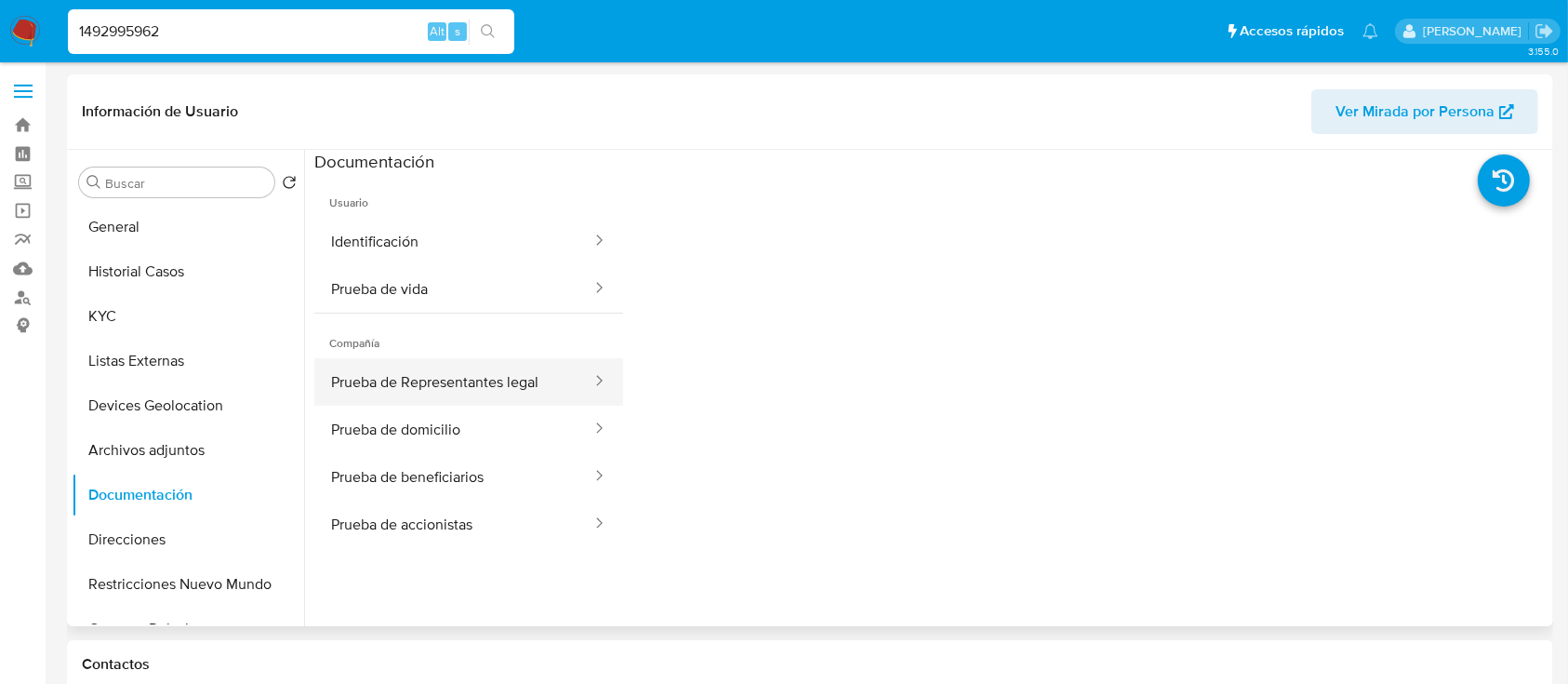
click at [533, 400] on button "Prueba de Representantes legal" at bounding box center [454, 382] width 279 height 47
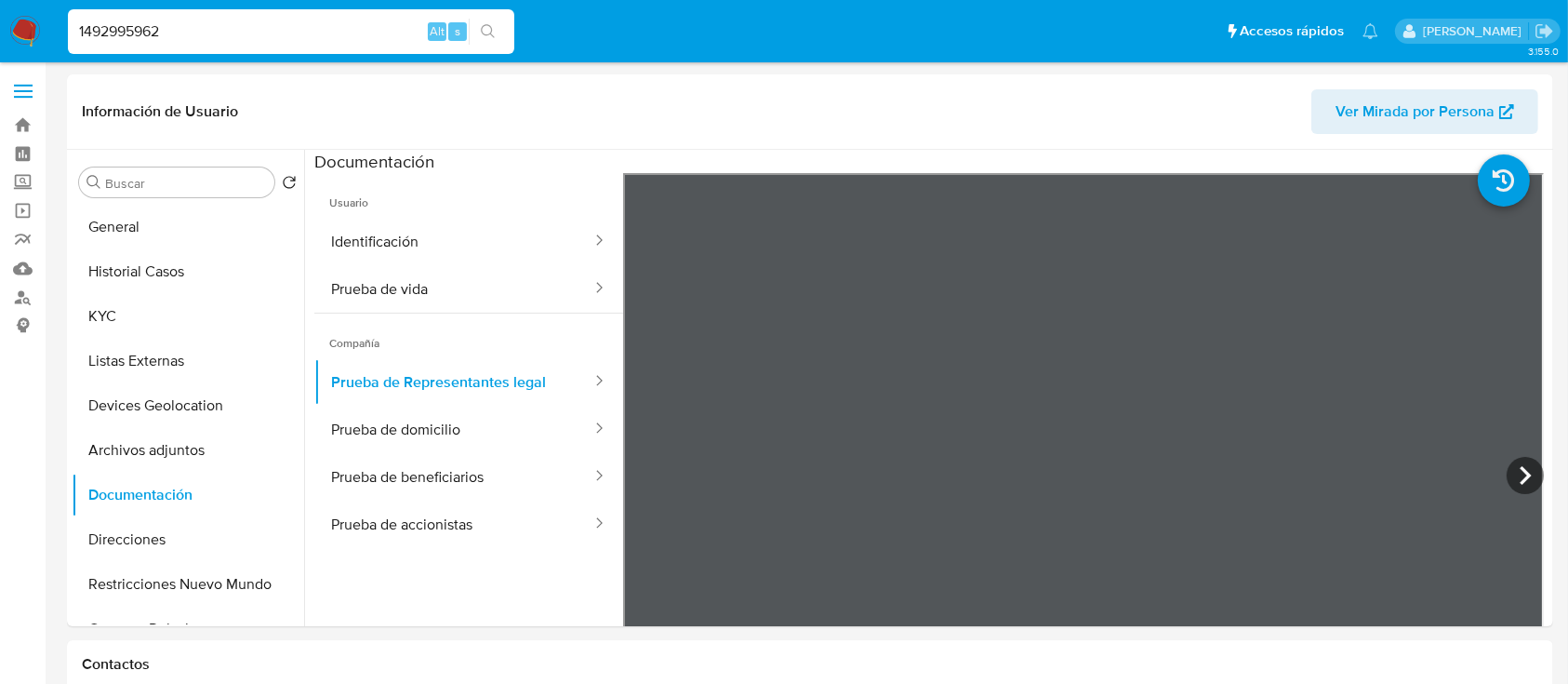
click at [290, 49] on div "1492995962 Alt s" at bounding box center [291, 31] width 447 height 45
click at [284, 30] on input "1492995962" at bounding box center [291, 32] width 447 height 25
click at [284, 29] on input "1492995962" at bounding box center [291, 32] width 447 height 25
paste input "2423902781"
click at [301, 24] on input "14929959622423902781" at bounding box center [291, 32] width 447 height 25
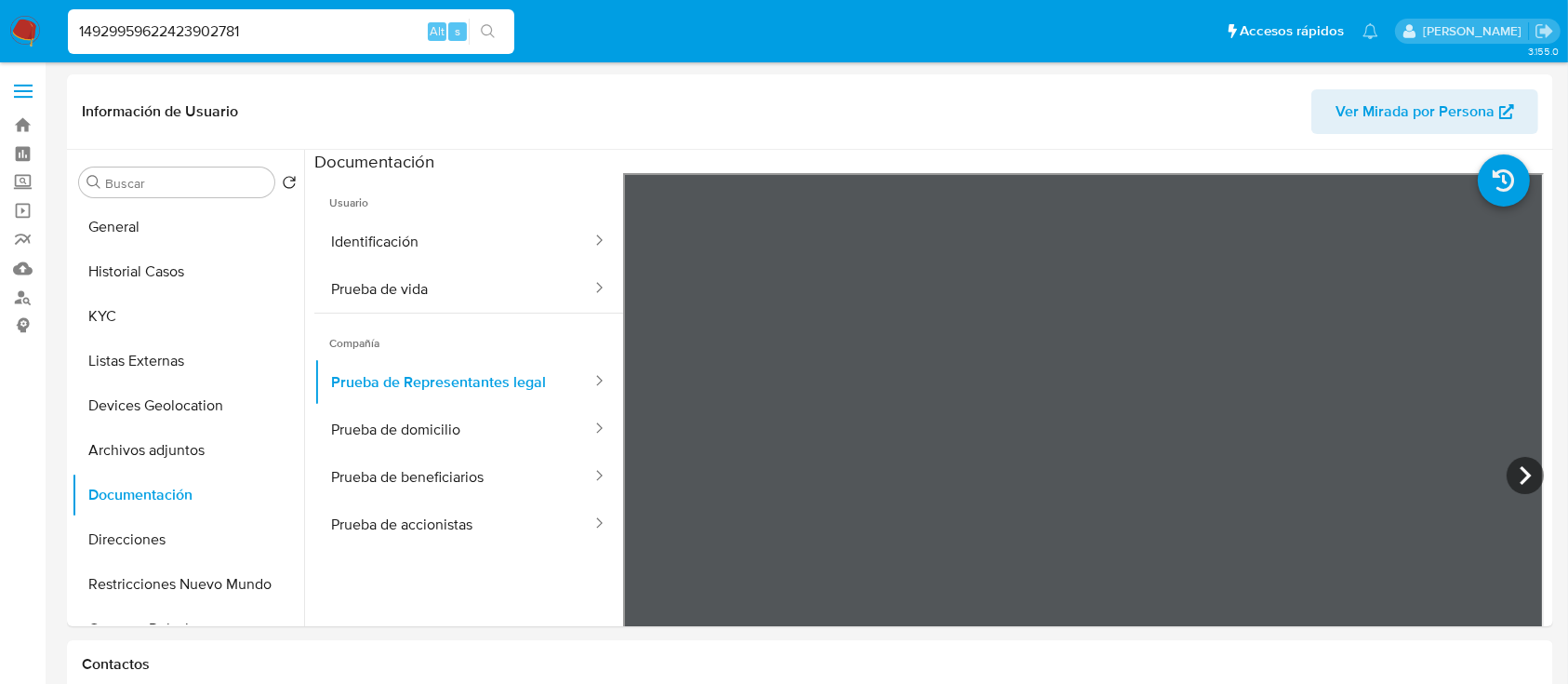
click at [301, 24] on input "14929959622423902781" at bounding box center [291, 32] width 447 height 25
paste input
type input "2423902781"
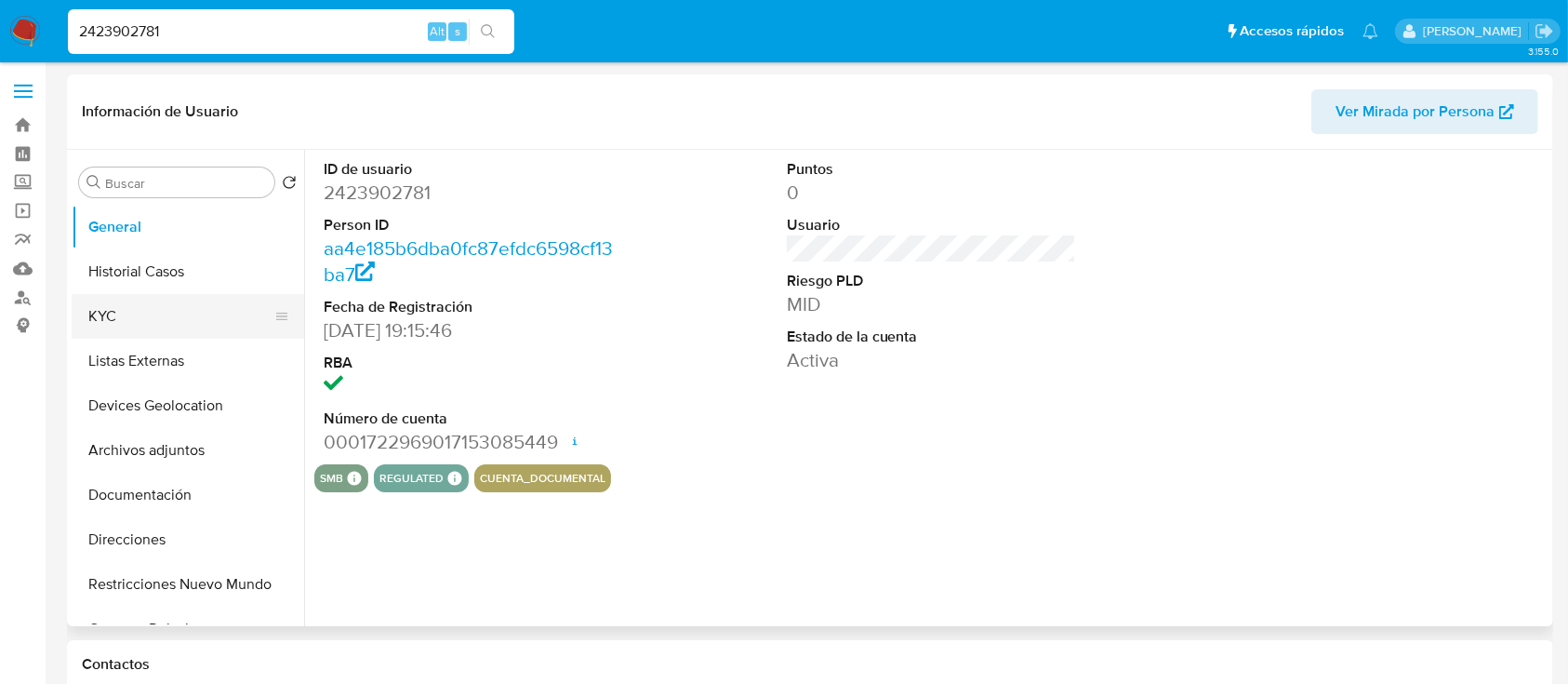
select select "10"
click at [137, 281] on button "Historial Casos" at bounding box center [181, 271] width 218 height 45
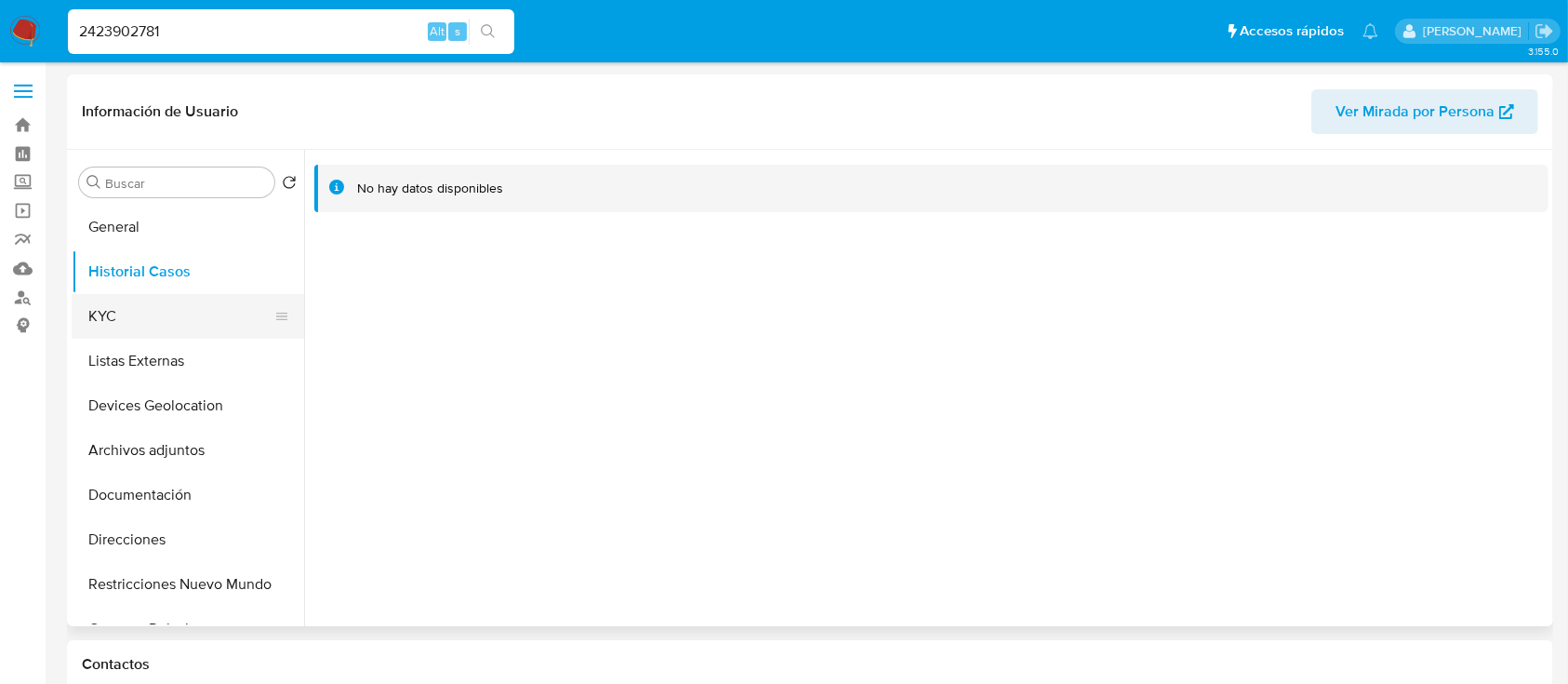
click at [122, 314] on button "KYC" at bounding box center [181, 316] width 218 height 45
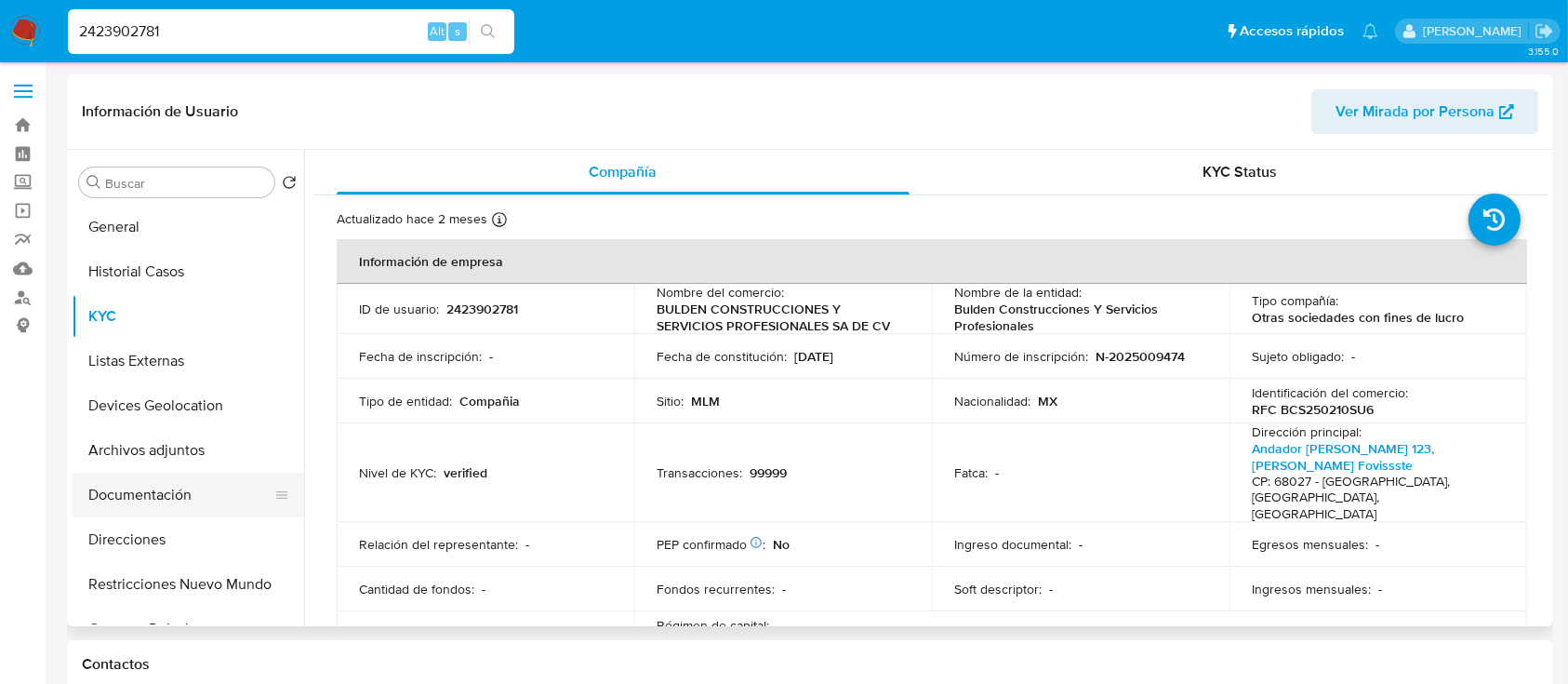
click at [178, 502] on button "Documentación" at bounding box center [181, 494] width 218 height 45
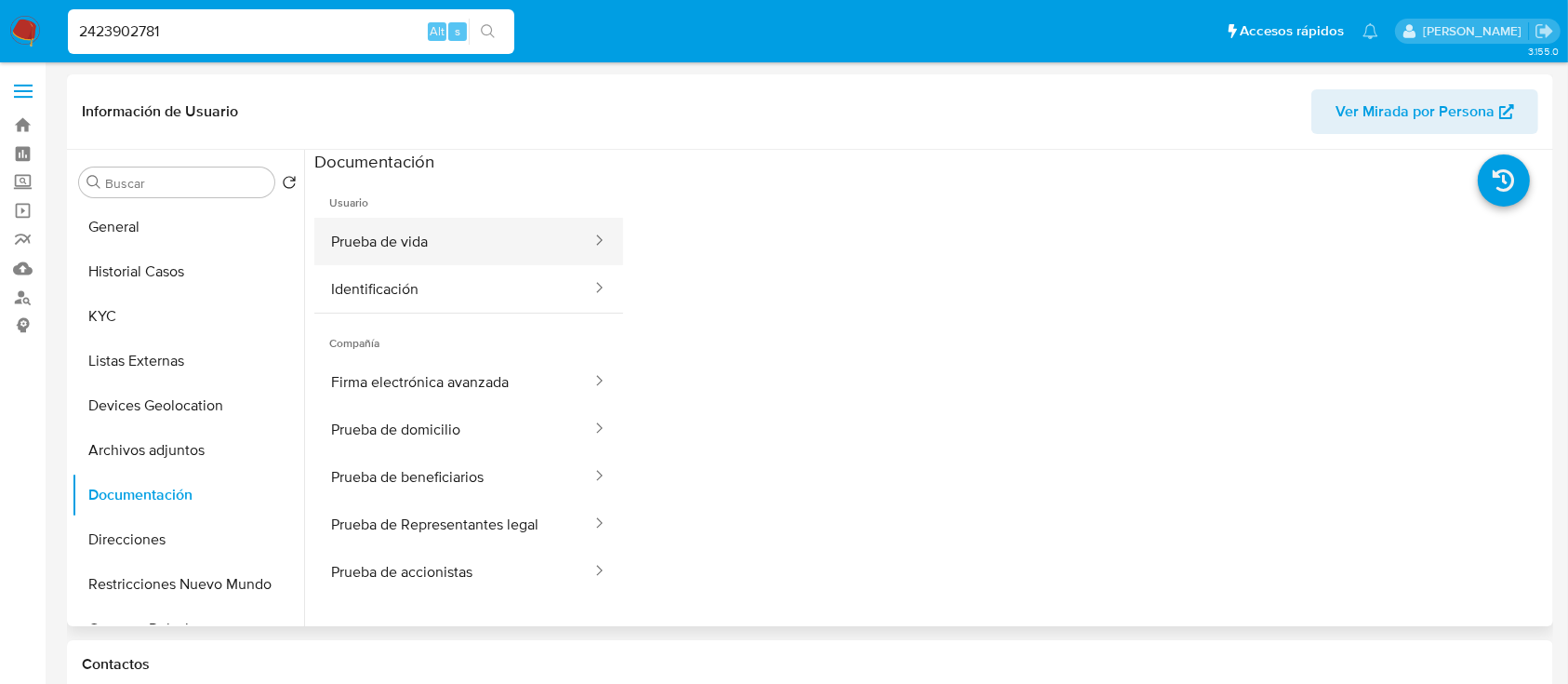
click at [455, 229] on button "Prueba de vida" at bounding box center [454, 242] width 279 height 47
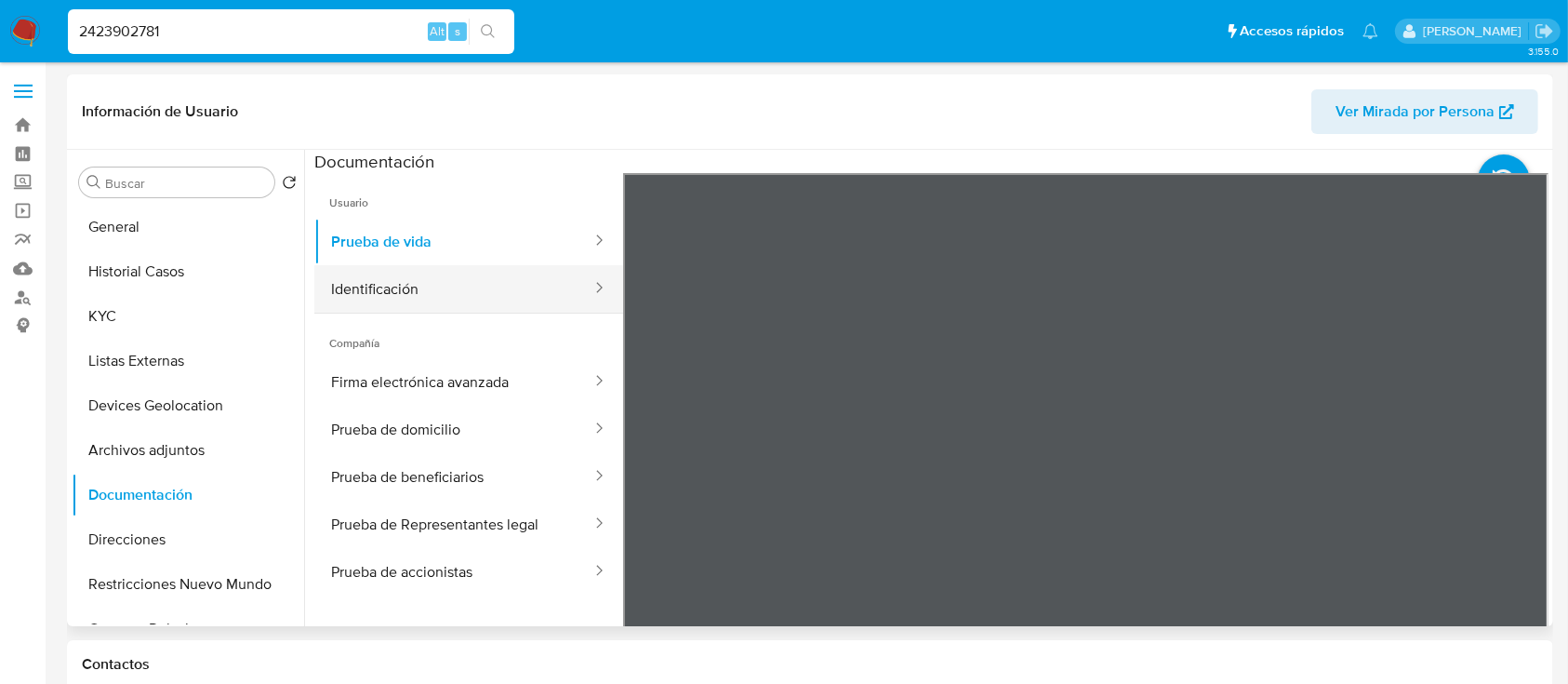
click at [479, 297] on button "Identificación" at bounding box center [454, 289] width 279 height 47
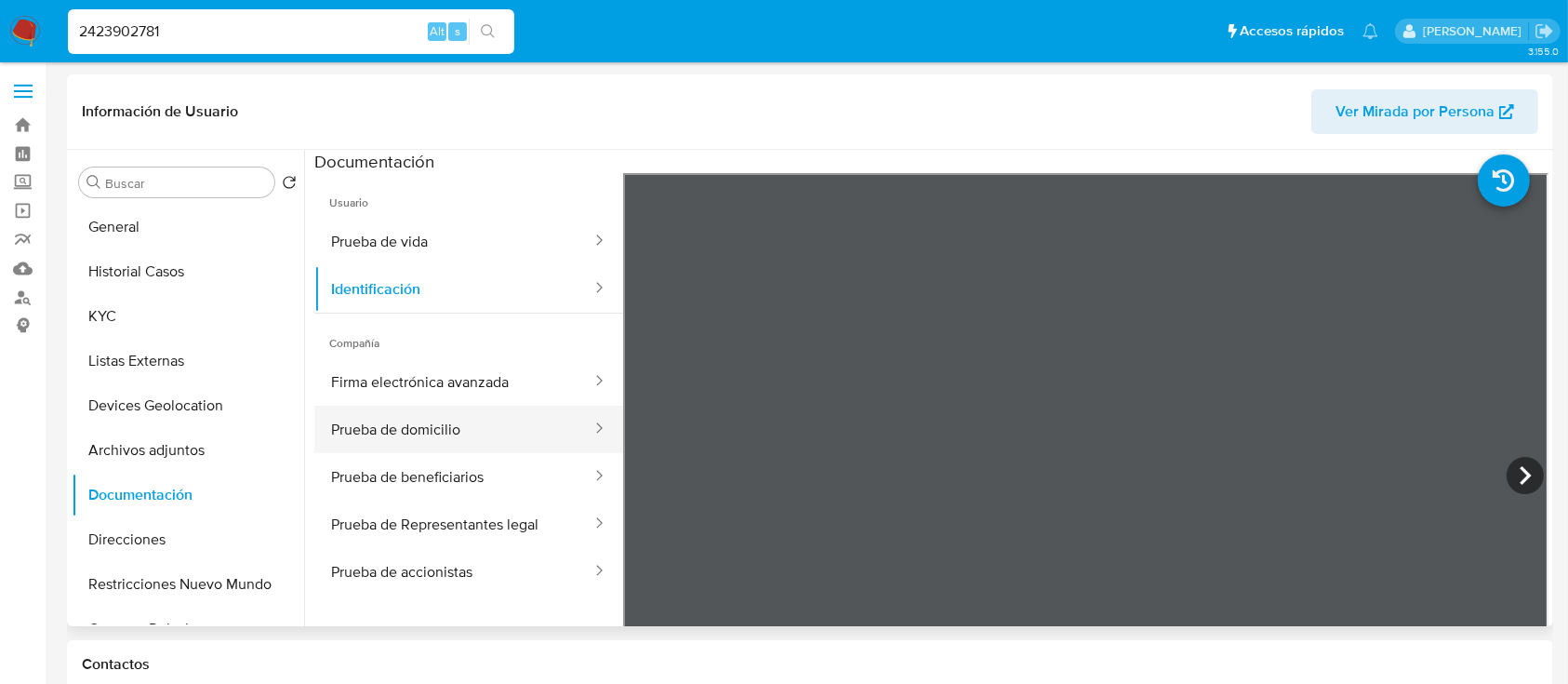
click at [464, 406] on ul "Firma electrónica avanzada Prueba de domicilio Prueba de beneficiarios Prueba d…" at bounding box center [469, 477] width 309 height 237
click at [462, 430] on button "Prueba de domicilio" at bounding box center [454, 430] width 279 height 47
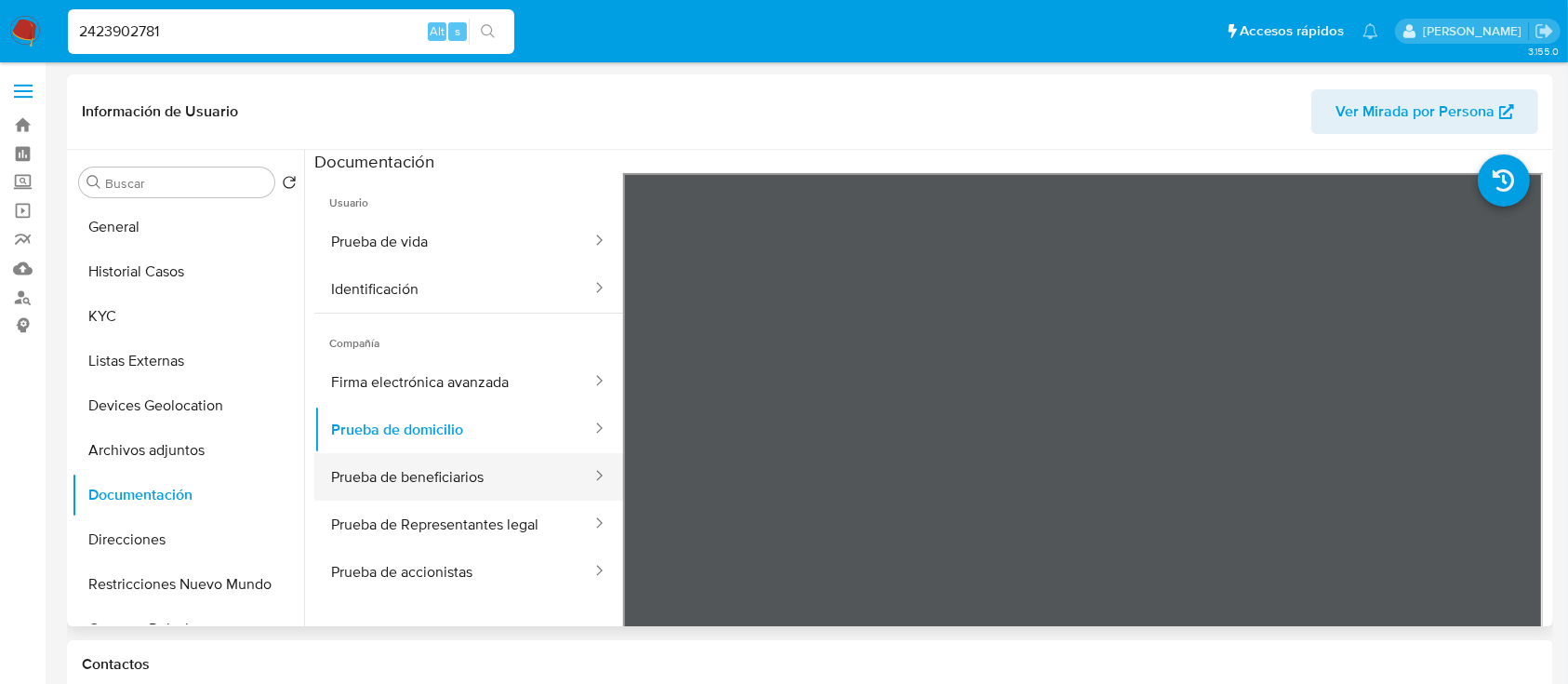
click at [475, 485] on button "Prueba de beneficiarios" at bounding box center [454, 477] width 279 height 47
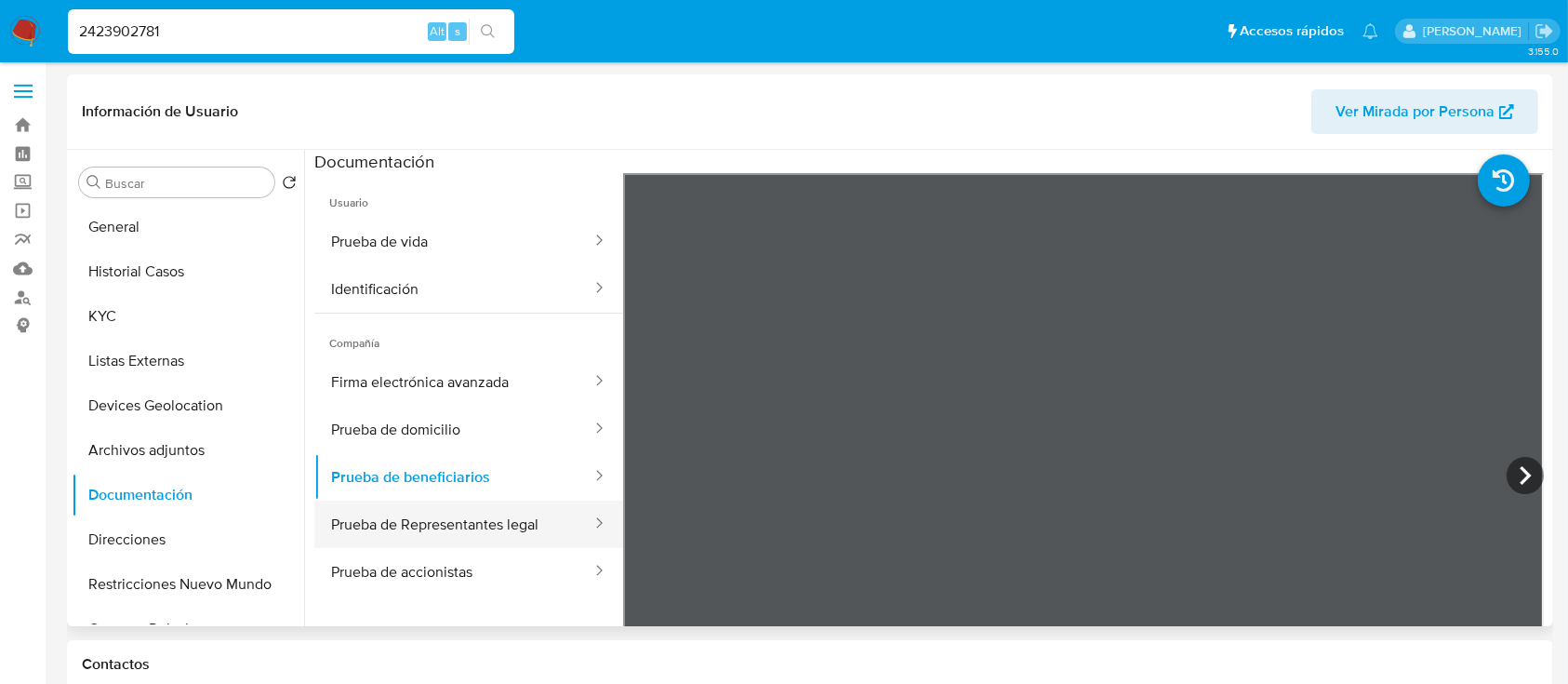
click at [464, 534] on button "Prueba de Representantes legal" at bounding box center [454, 525] width 279 height 47
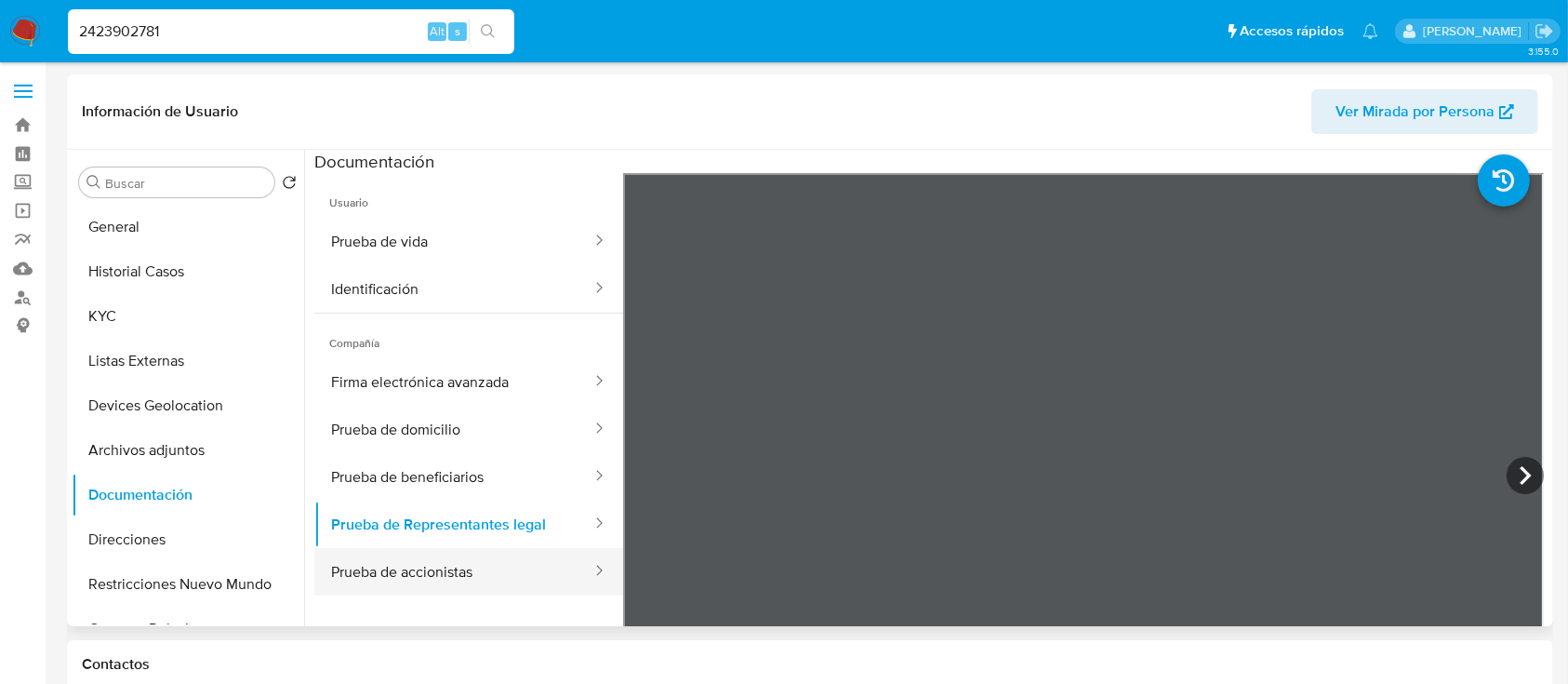
click at [437, 585] on button "Prueba de accionistas" at bounding box center [454, 572] width 279 height 47
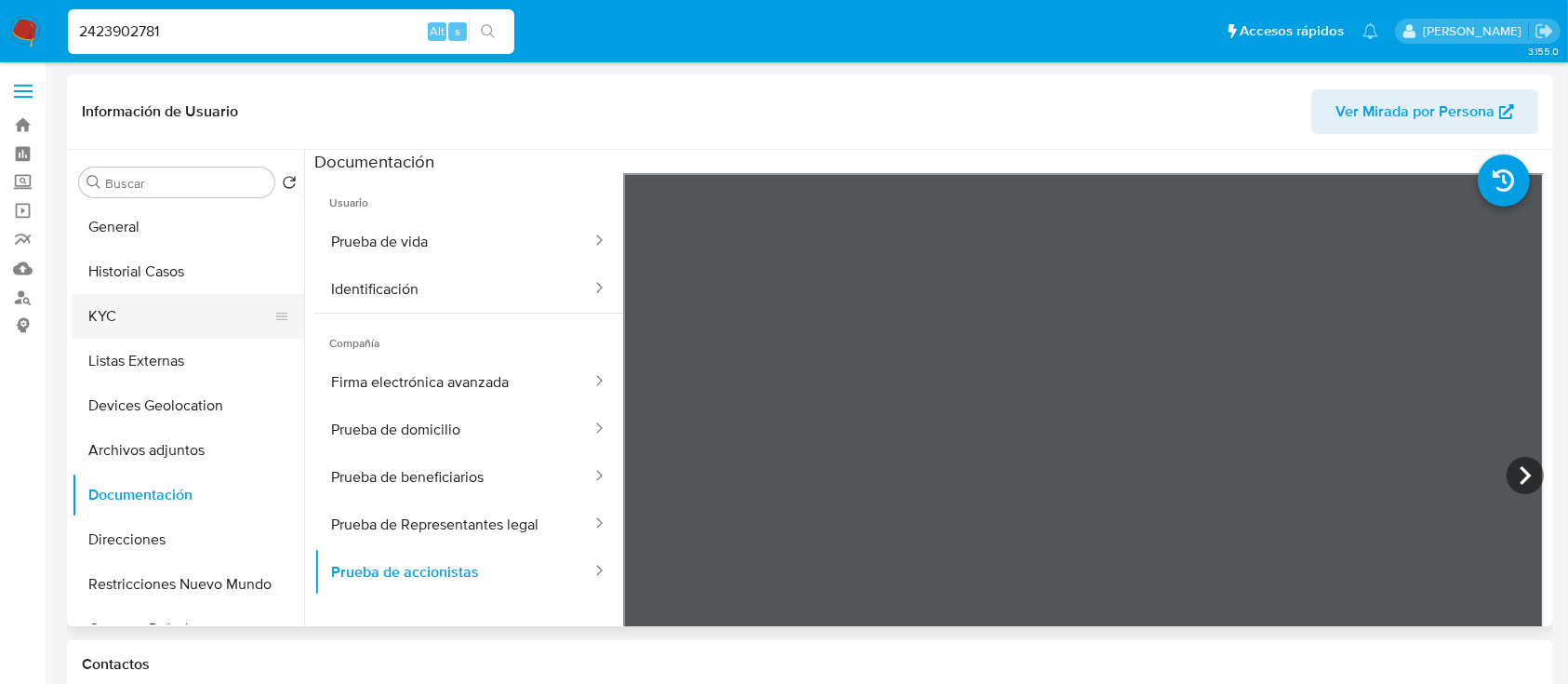
click at [185, 314] on button "KYC" at bounding box center [181, 316] width 218 height 45
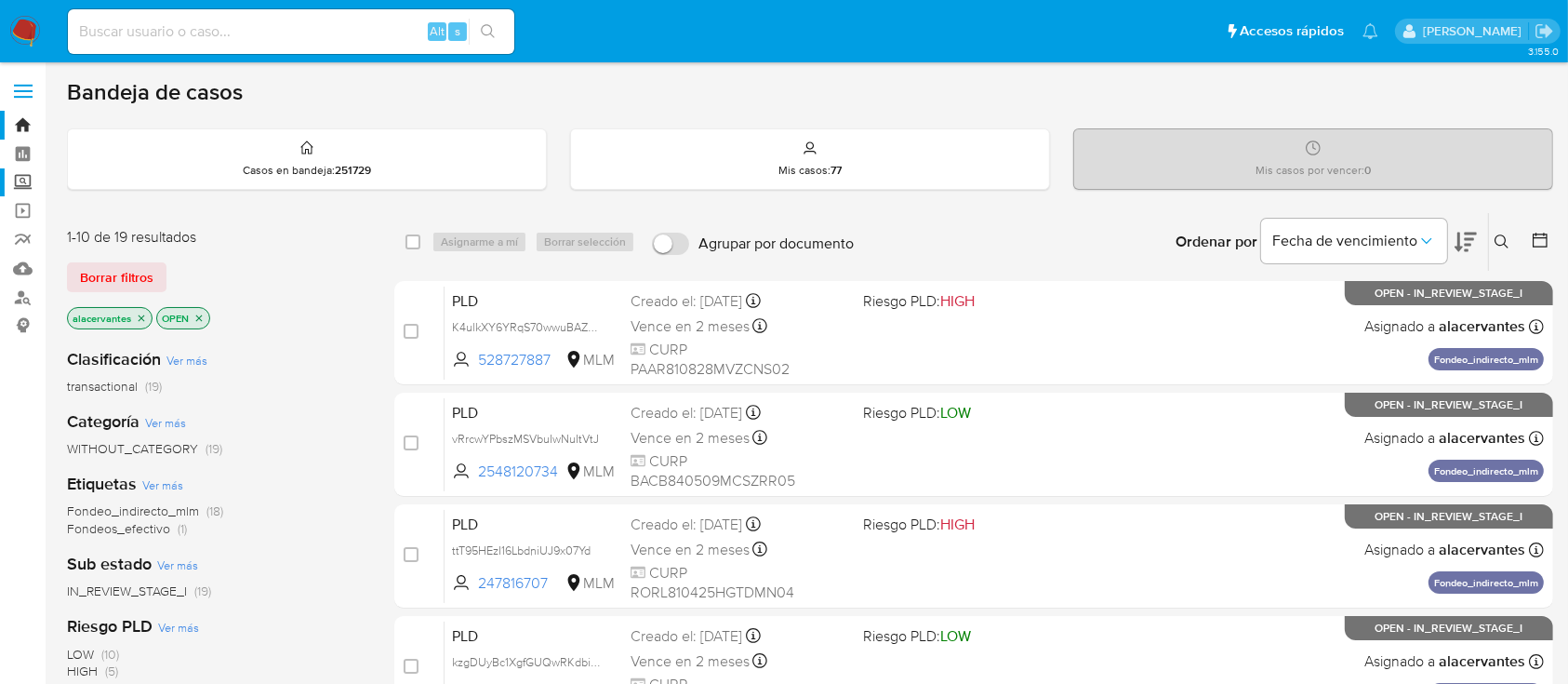
click at [24, 182] on label "Screening" at bounding box center [110, 183] width 221 height 28
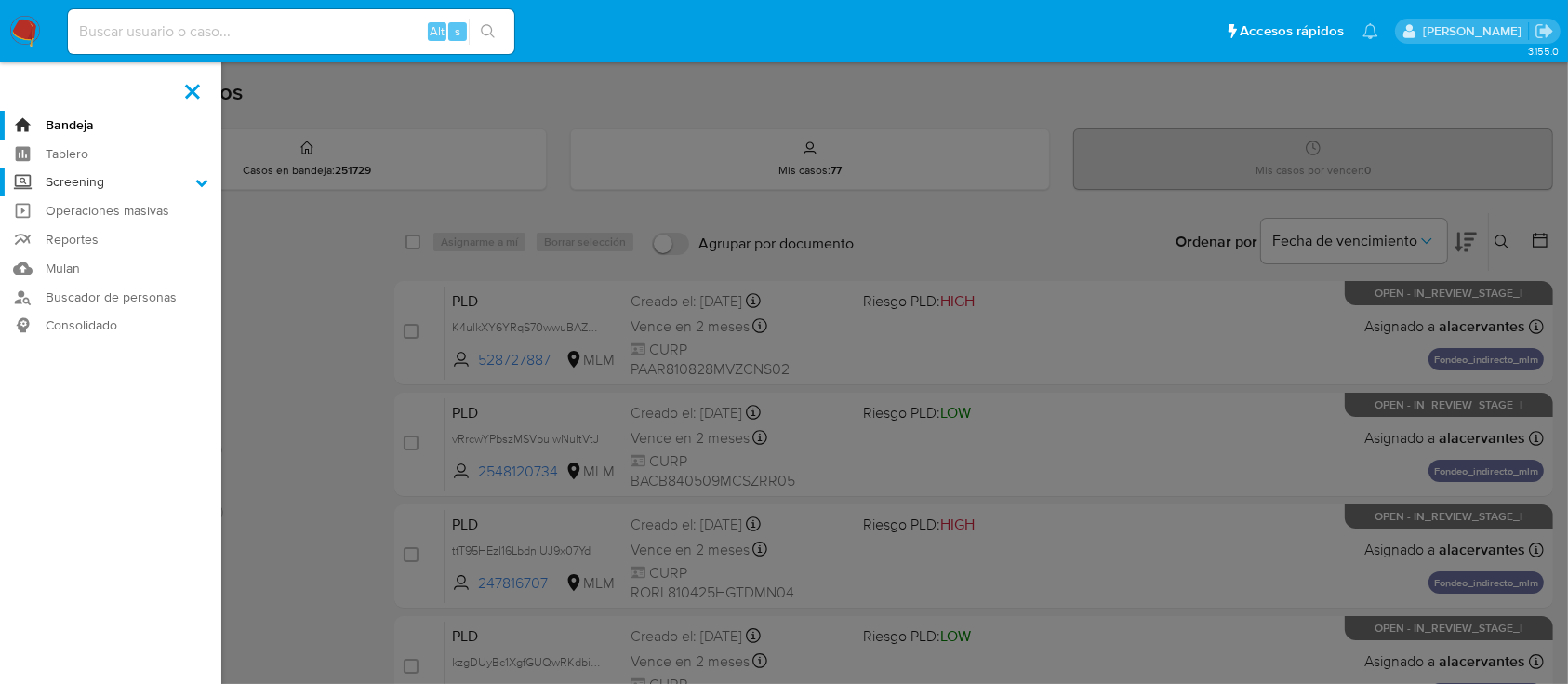
click at [0, 0] on input "Screening" at bounding box center [0, 0] width 0 height 0
click at [112, 250] on link "Herramientas" at bounding box center [110, 255] width 221 height 24
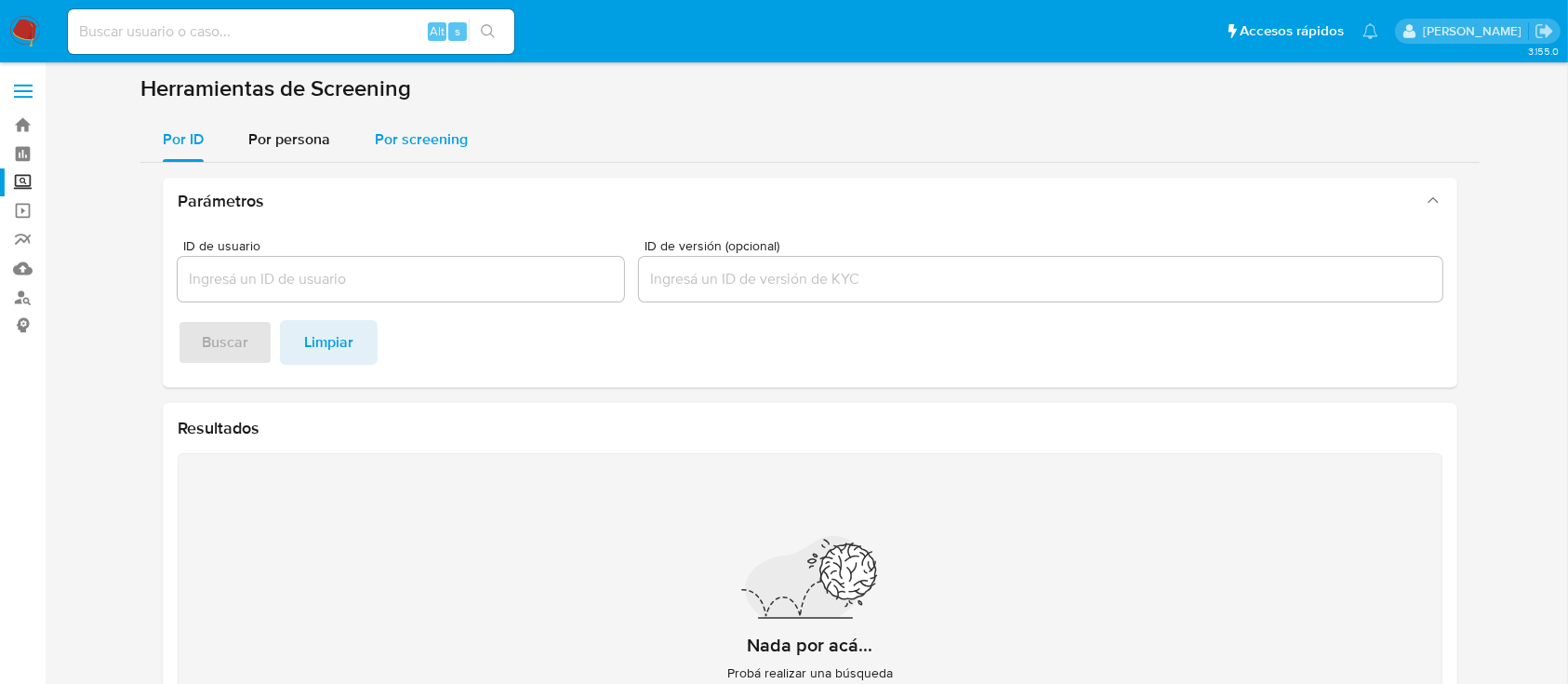
drag, startPoint x: 410, startPoint y: 134, endPoint x: 337, endPoint y: 138, distance: 73.1
click at [410, 135] on span "Por screening" at bounding box center [421, 139] width 93 height 22
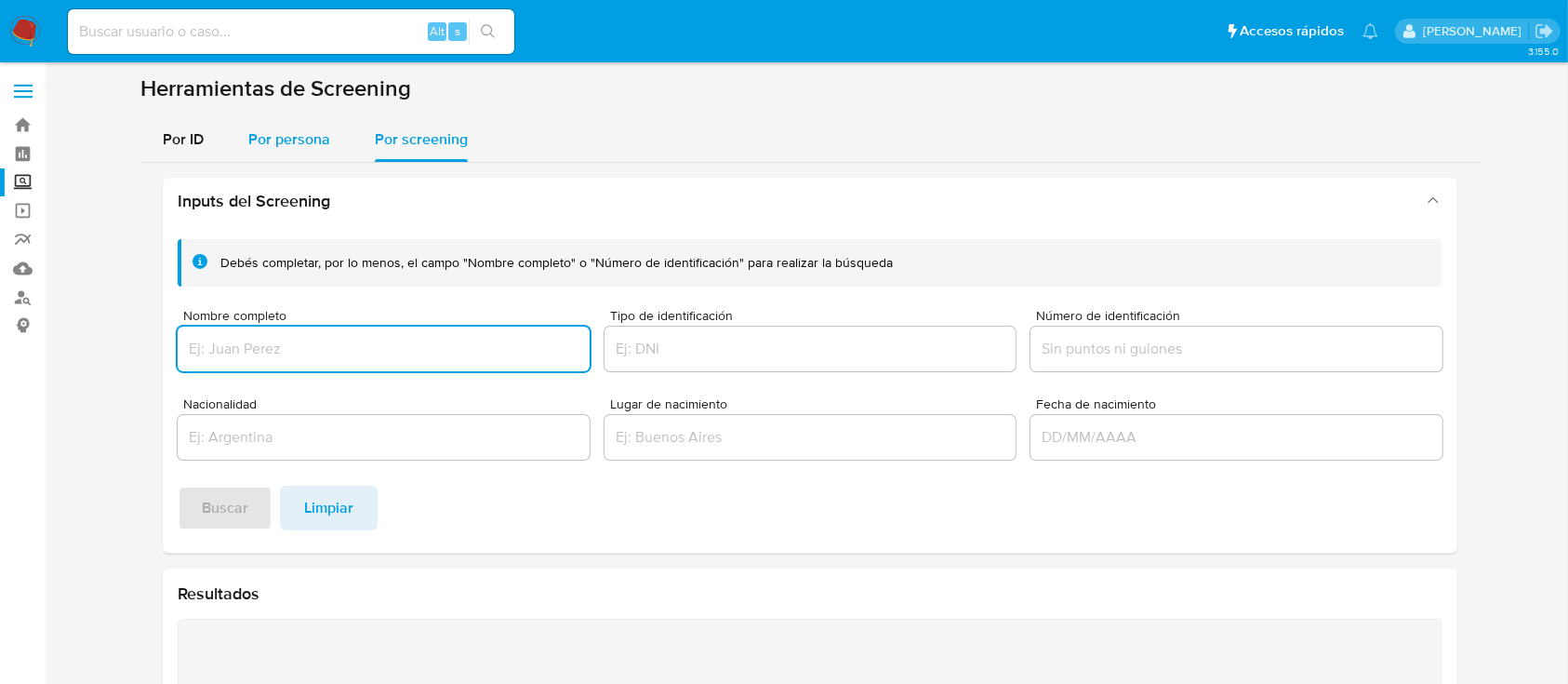
click at [305, 138] on span "Por persona" at bounding box center [289, 139] width 82 height 22
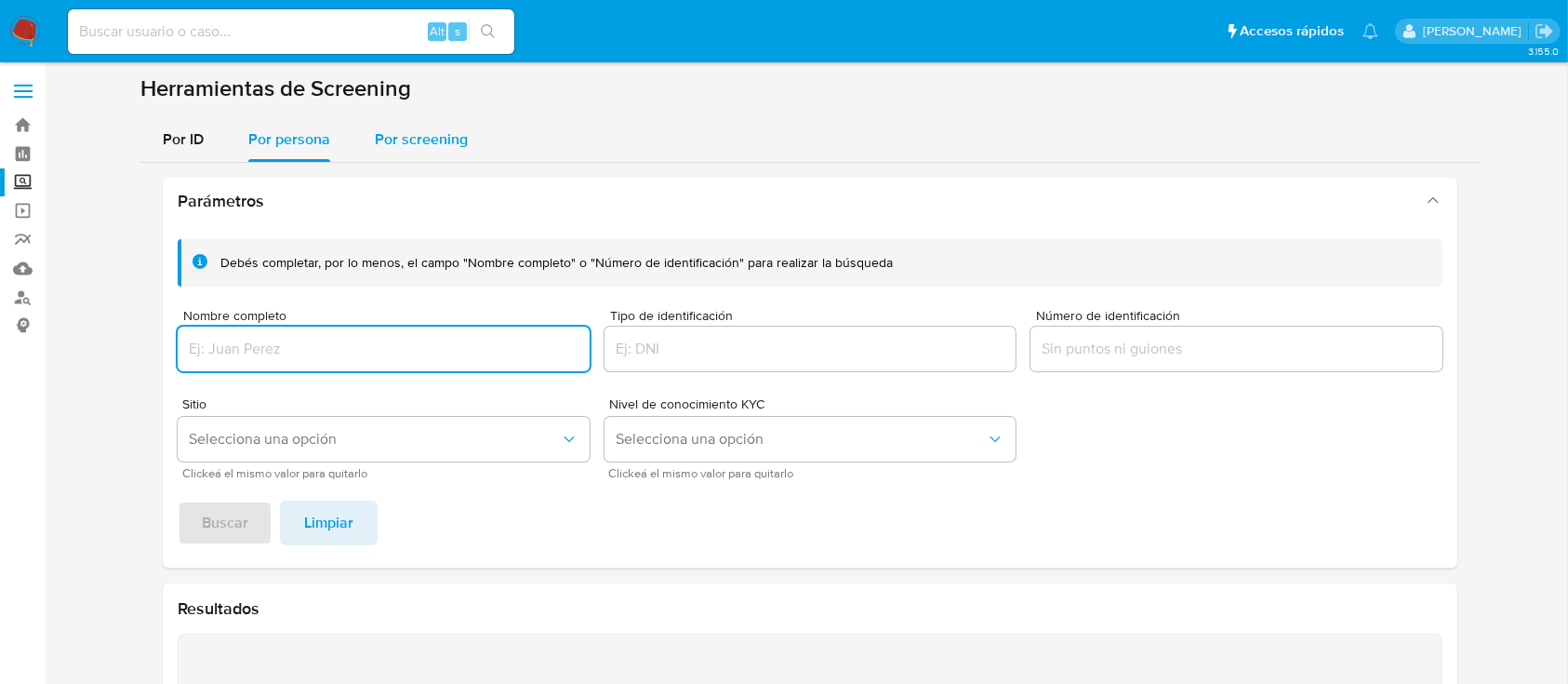
click at [410, 143] on span "Por screening" at bounding box center [421, 139] width 93 height 22
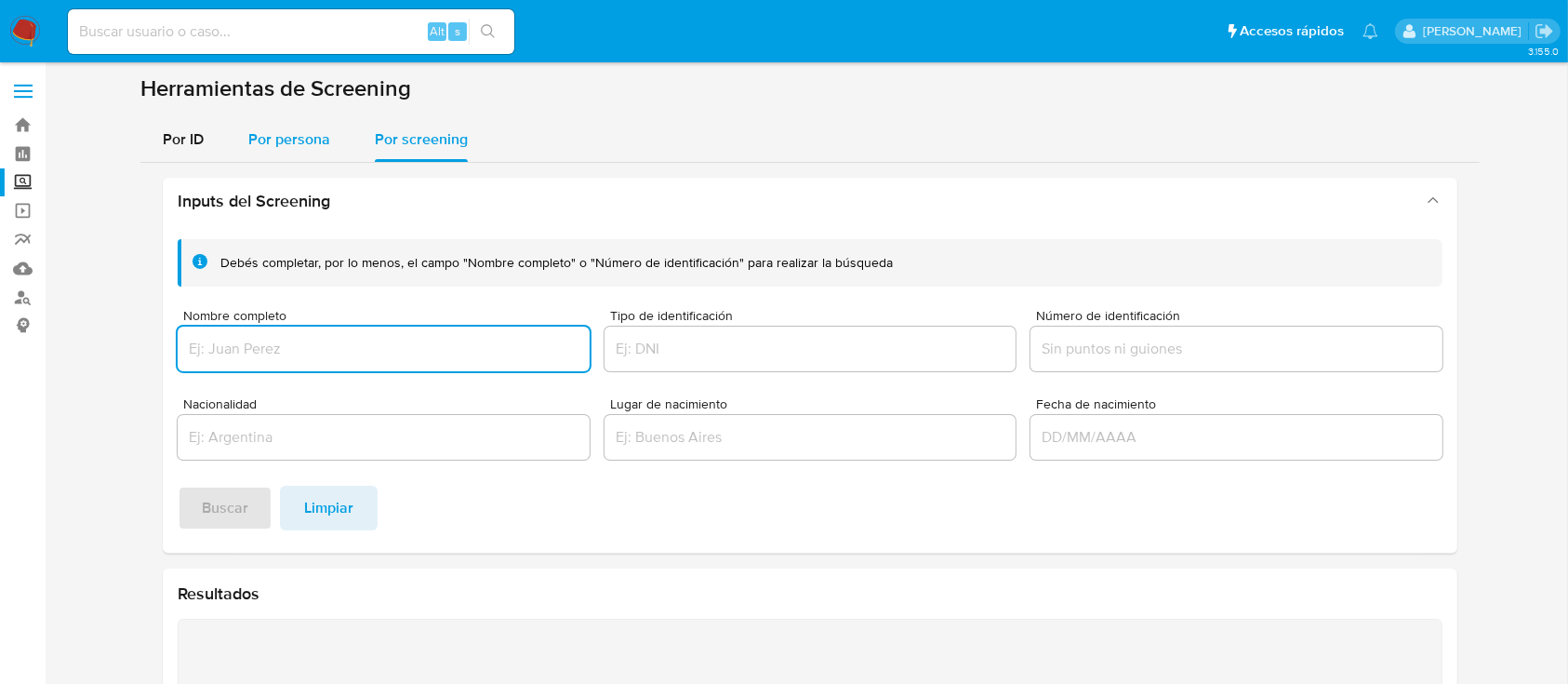
click at [311, 149] on span "Por persona" at bounding box center [289, 139] width 82 height 22
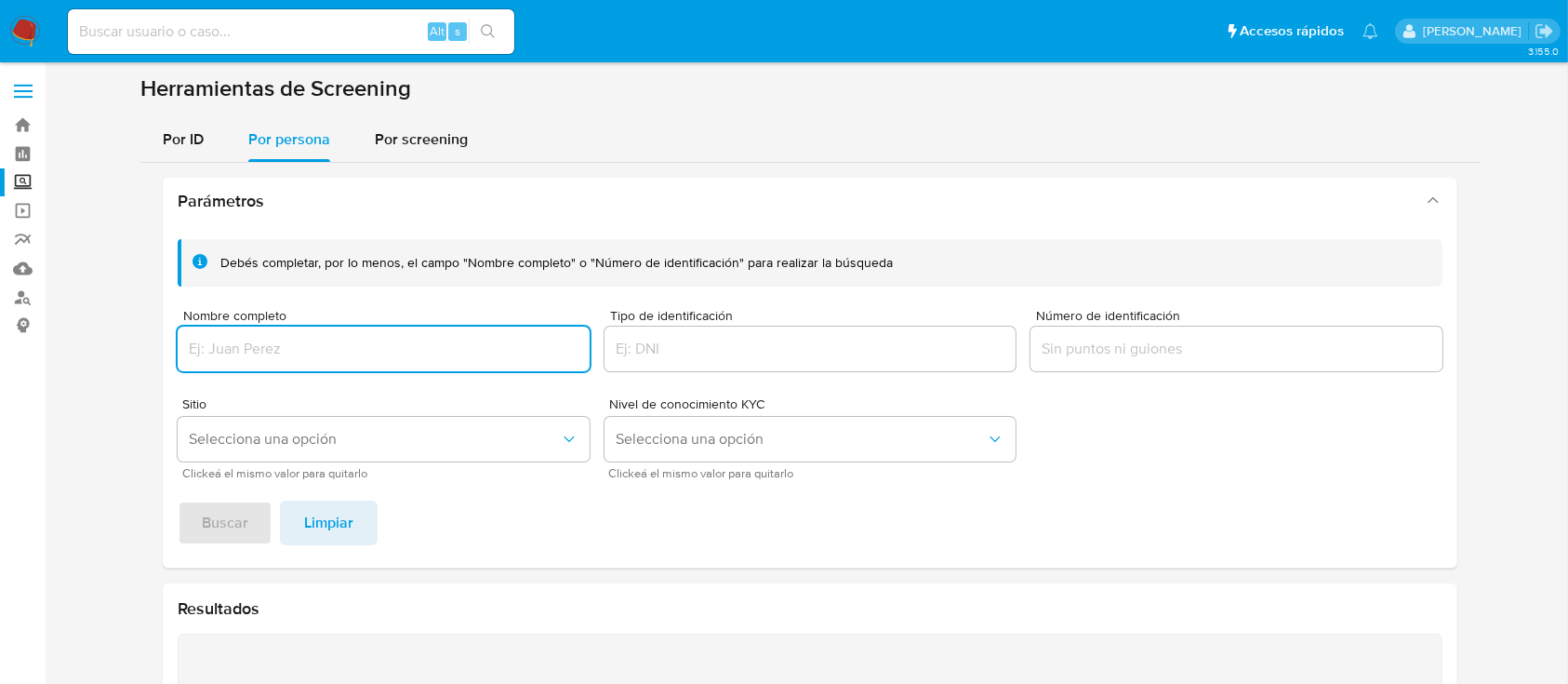
click at [319, 350] on input "Nombre completo" at bounding box center [383, 349] width 412 height 25
click at [230, 545] on div "Debés completar, por lo menos, el campo "Nombre completo" o "Número de identifi…" at bounding box center [810, 396] width 1294 height 343
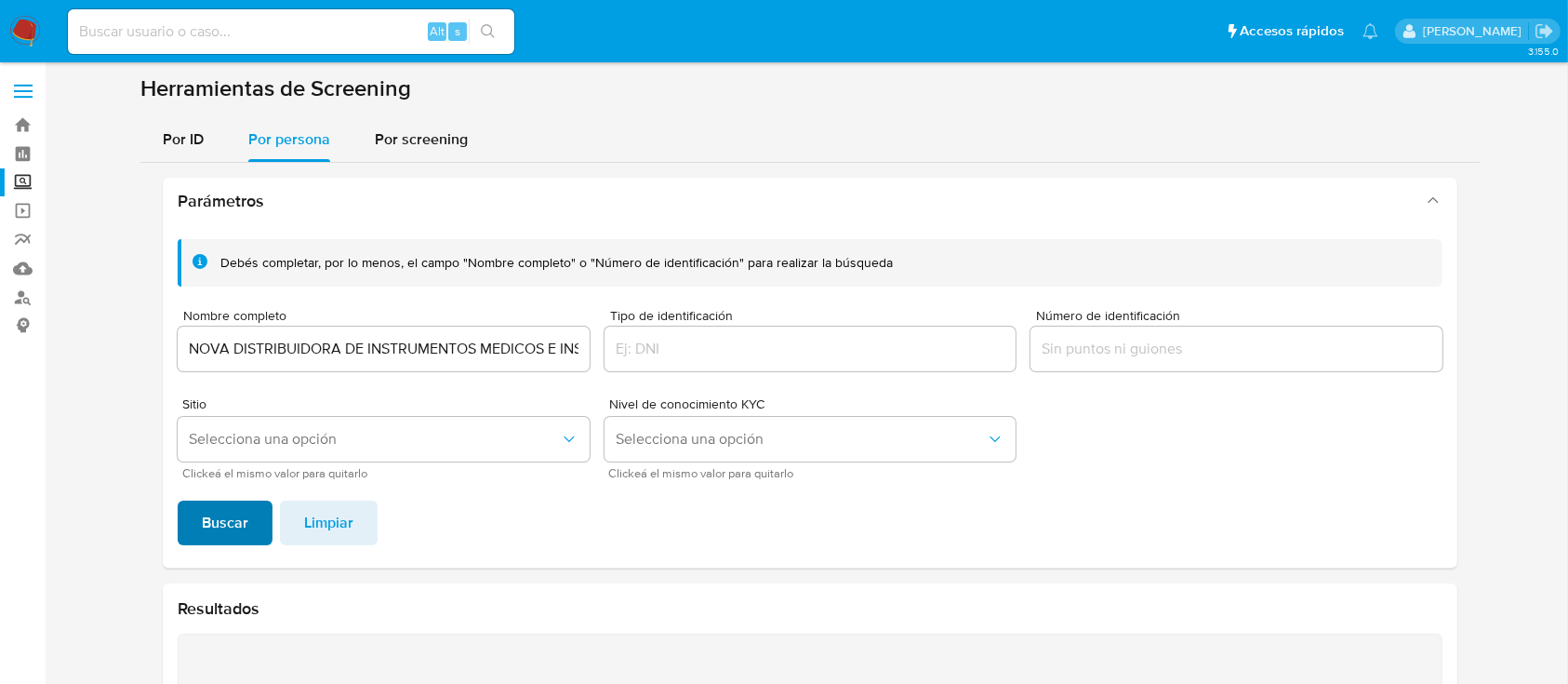
click at [238, 526] on span "Buscar" at bounding box center [225, 523] width 46 height 41
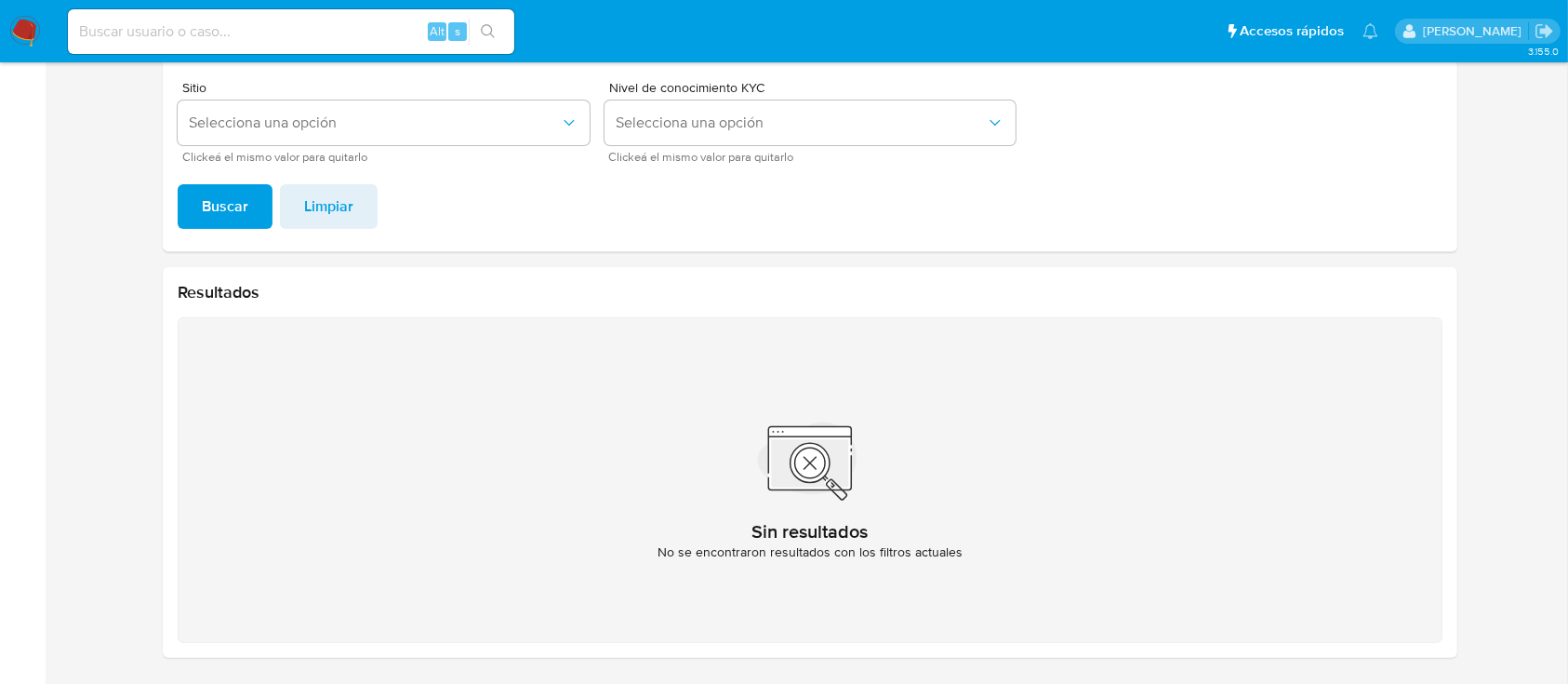
scroll to position [193, 0]
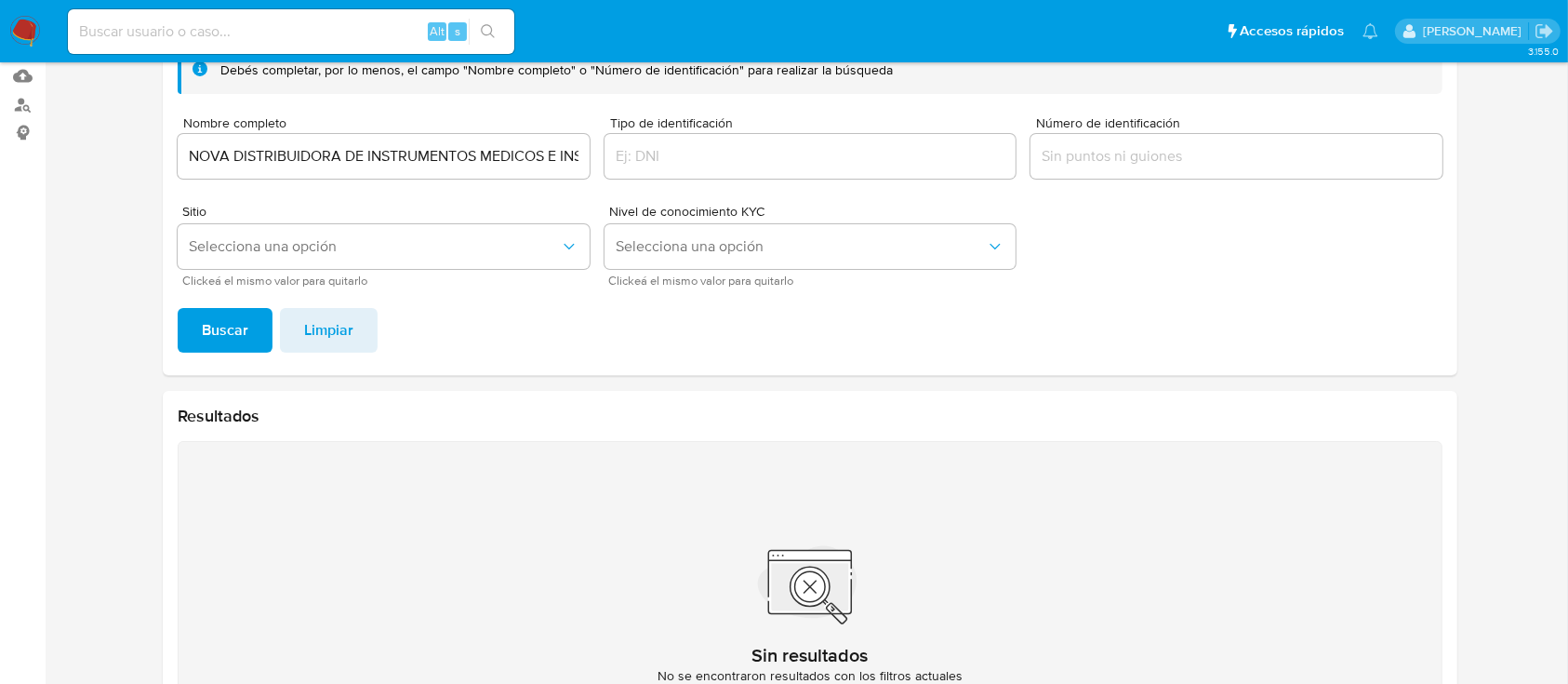
click at [405, 152] on input "NOVA DISTRIBUIDORA DE INSTRUMENTOS MEDICOS E INSUMOS" at bounding box center [383, 157] width 412 height 25
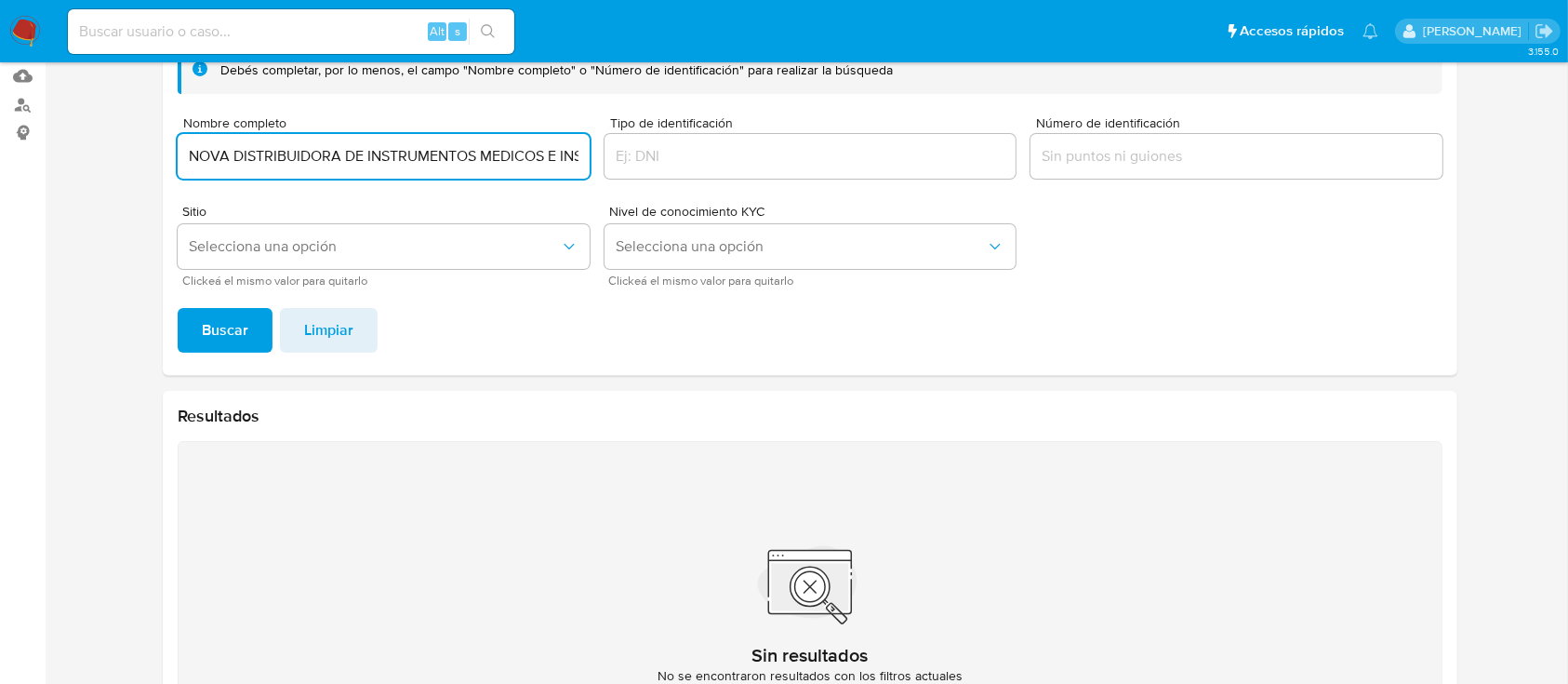
click at [405, 151] on input "NOVA DISTRIBUIDORA DE INSTRUMENTOS MEDICOS E INSUMOS" at bounding box center [383, 157] width 412 height 25
click at [405, 148] on input "NOVA DISTRIBUIDORA DE INSTRUMENTOS MEDICOS E INSUMOS" at bounding box center [383, 157] width 412 height 25
type input "N"
click at [177, 308] on button "Buscar" at bounding box center [225, 330] width 95 height 45
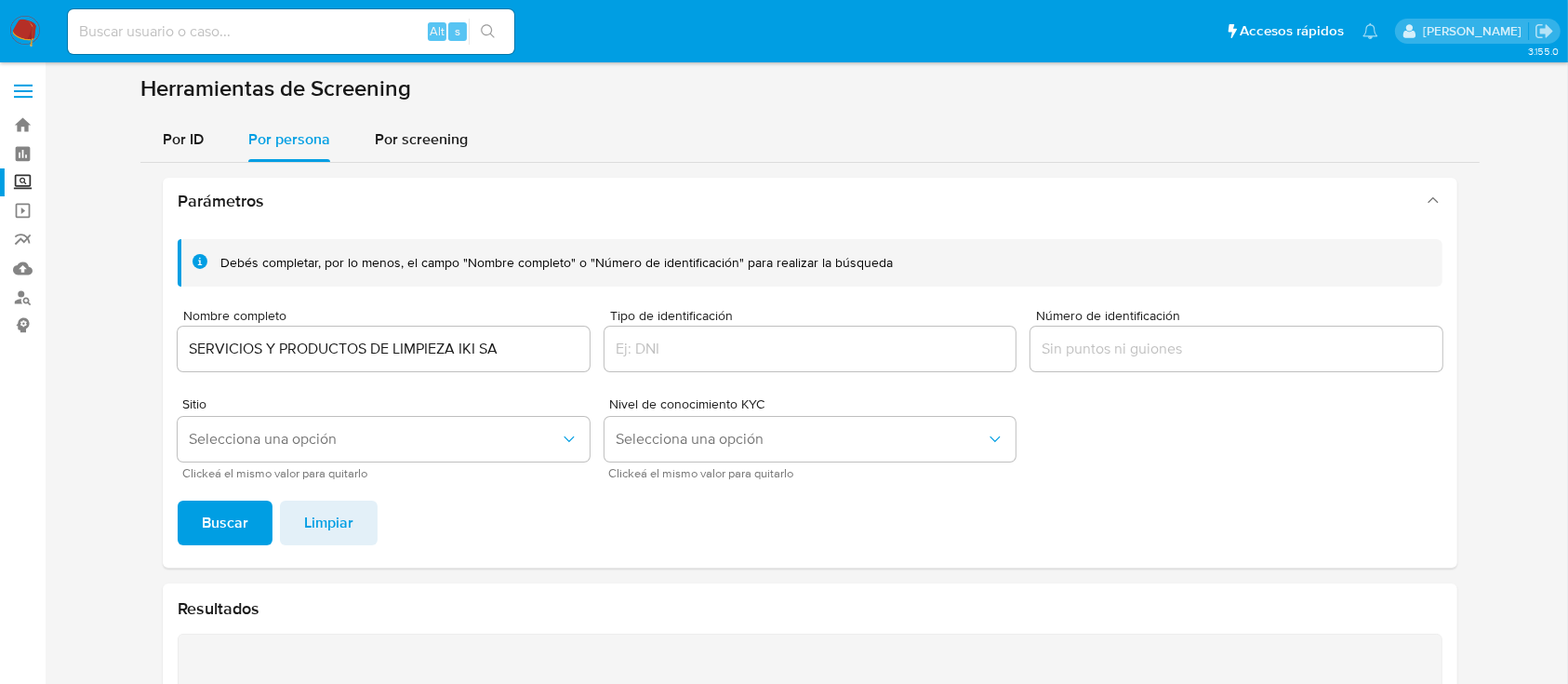
click at [512, 362] on div "SERVICIOS Y PRODUCTOS DE LIMPIEZA IKI SA" at bounding box center [383, 348] width 412 height 45
click at [534, 352] on input "SERVICIOS Y PRODUCTOS DE LIMPIEZA IKI SA" at bounding box center [383, 349] width 412 height 25
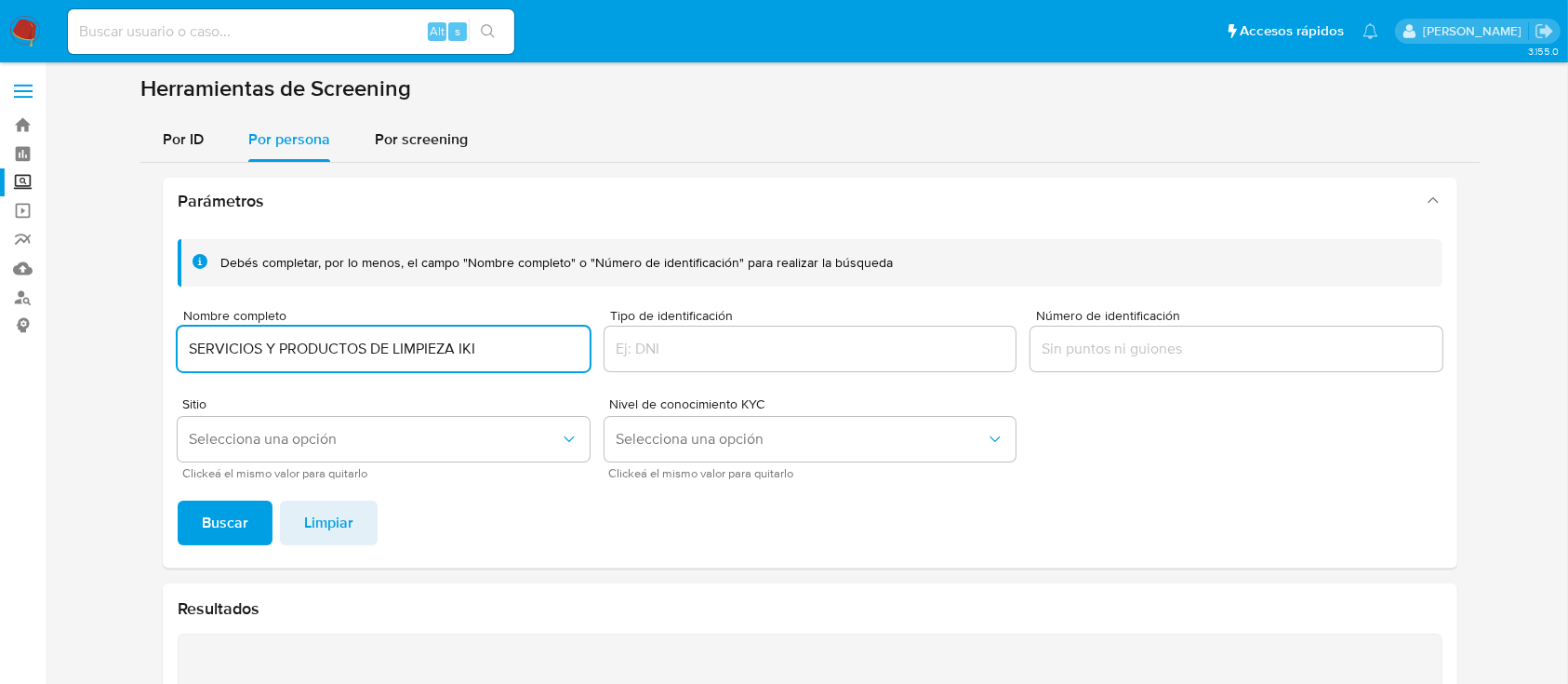
type input "SERVICIOS Y PRODUCTOS DE LIMPIEZA IKI"
click at [177, 501] on button "Buscar" at bounding box center [225, 523] width 95 height 45
click at [369, 460] on button "Selecciona una opción" at bounding box center [383, 438] width 412 height 45
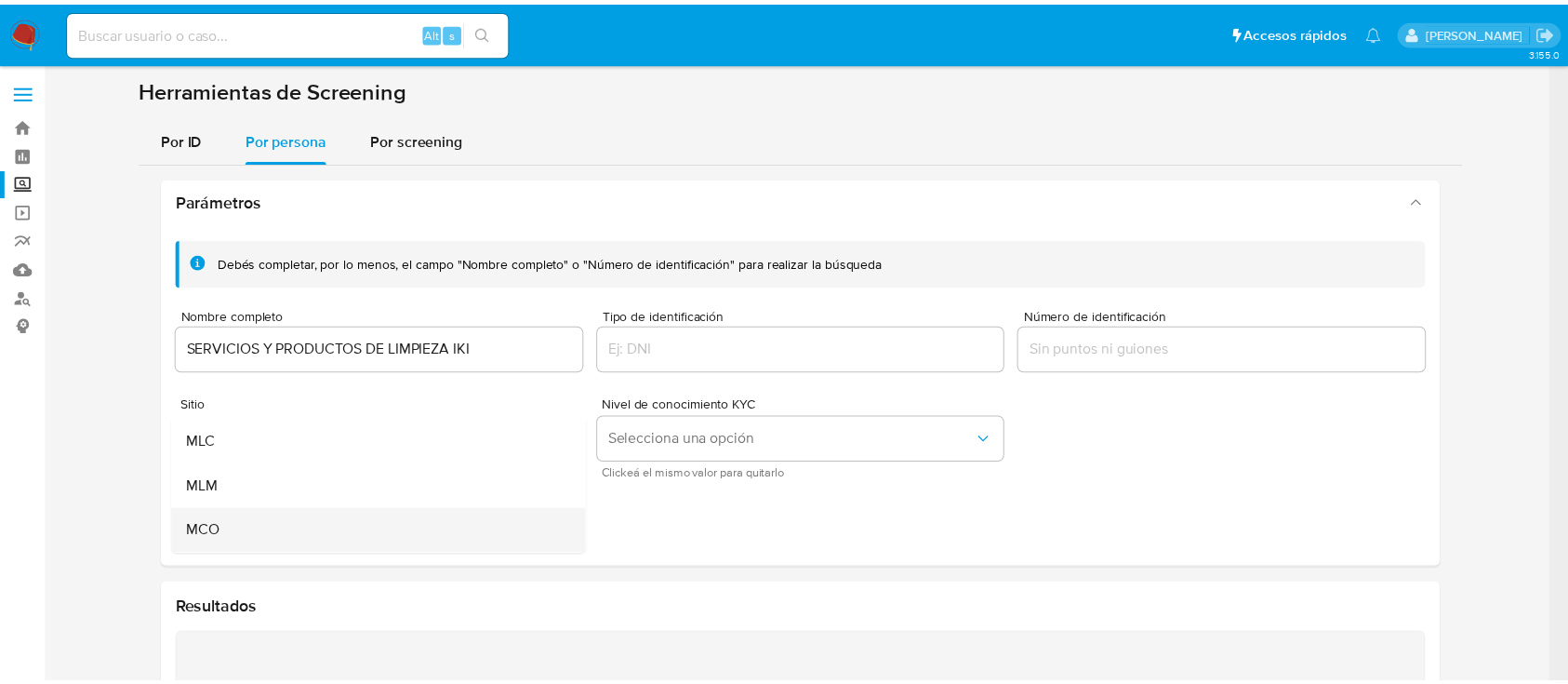
scroll to position [123, 0]
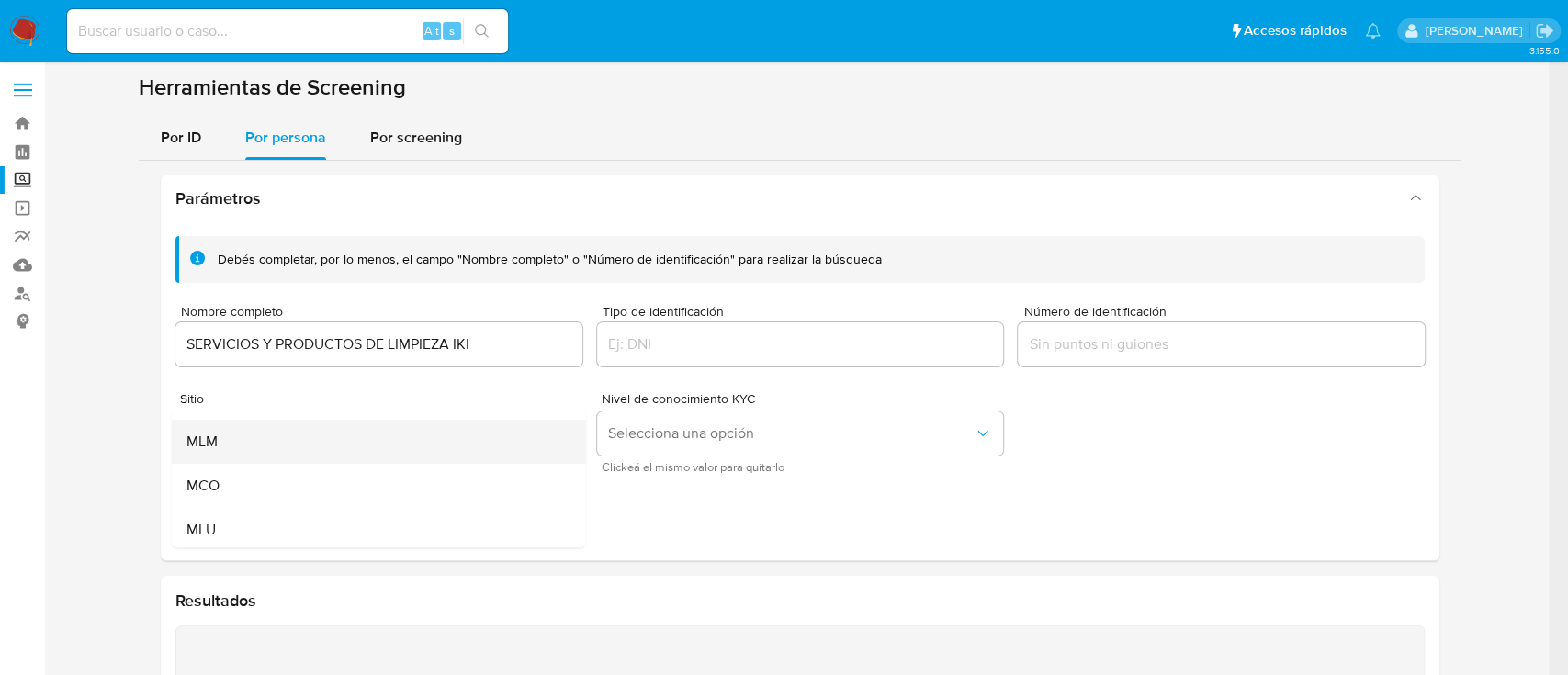
click at [265, 445] on div "MLM" at bounding box center [373, 441] width 374 height 44
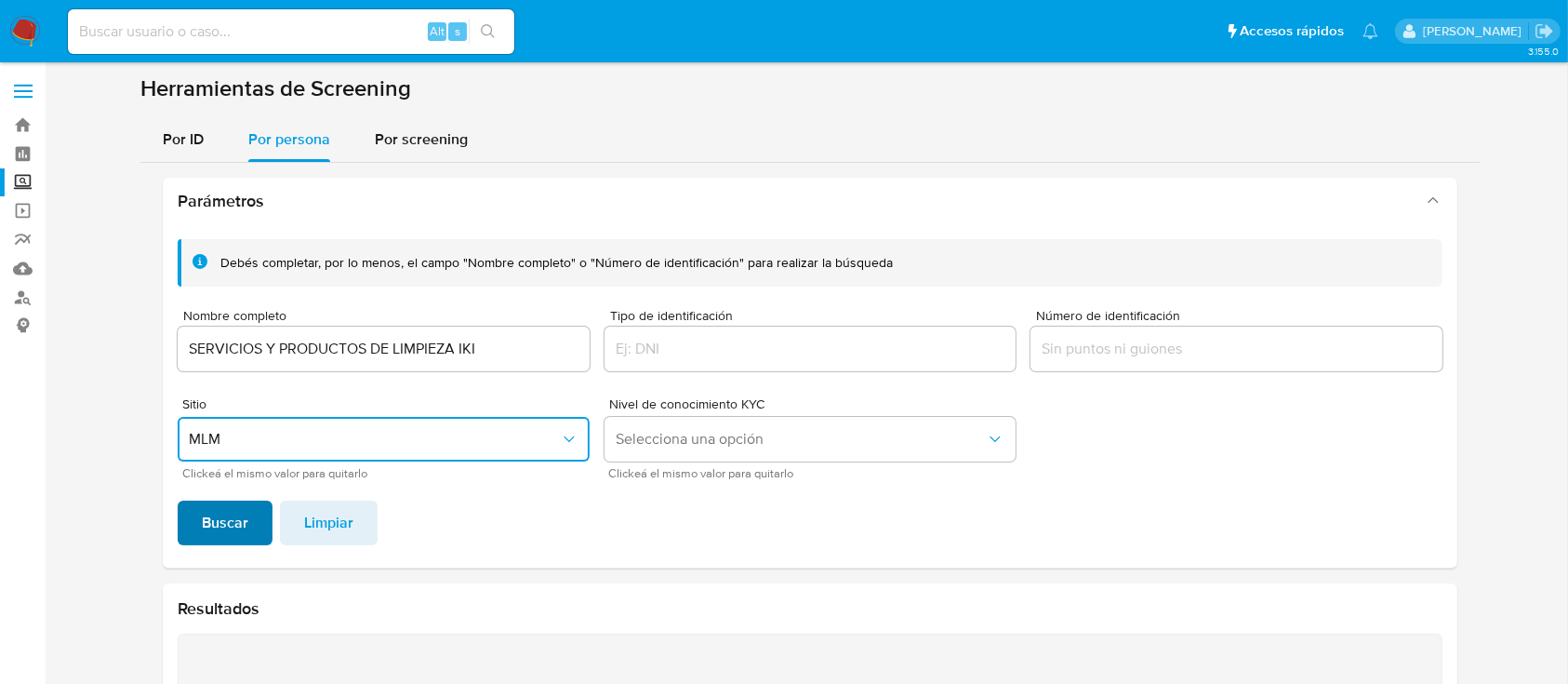
click at [199, 528] on button "Buscar" at bounding box center [225, 523] width 95 height 45
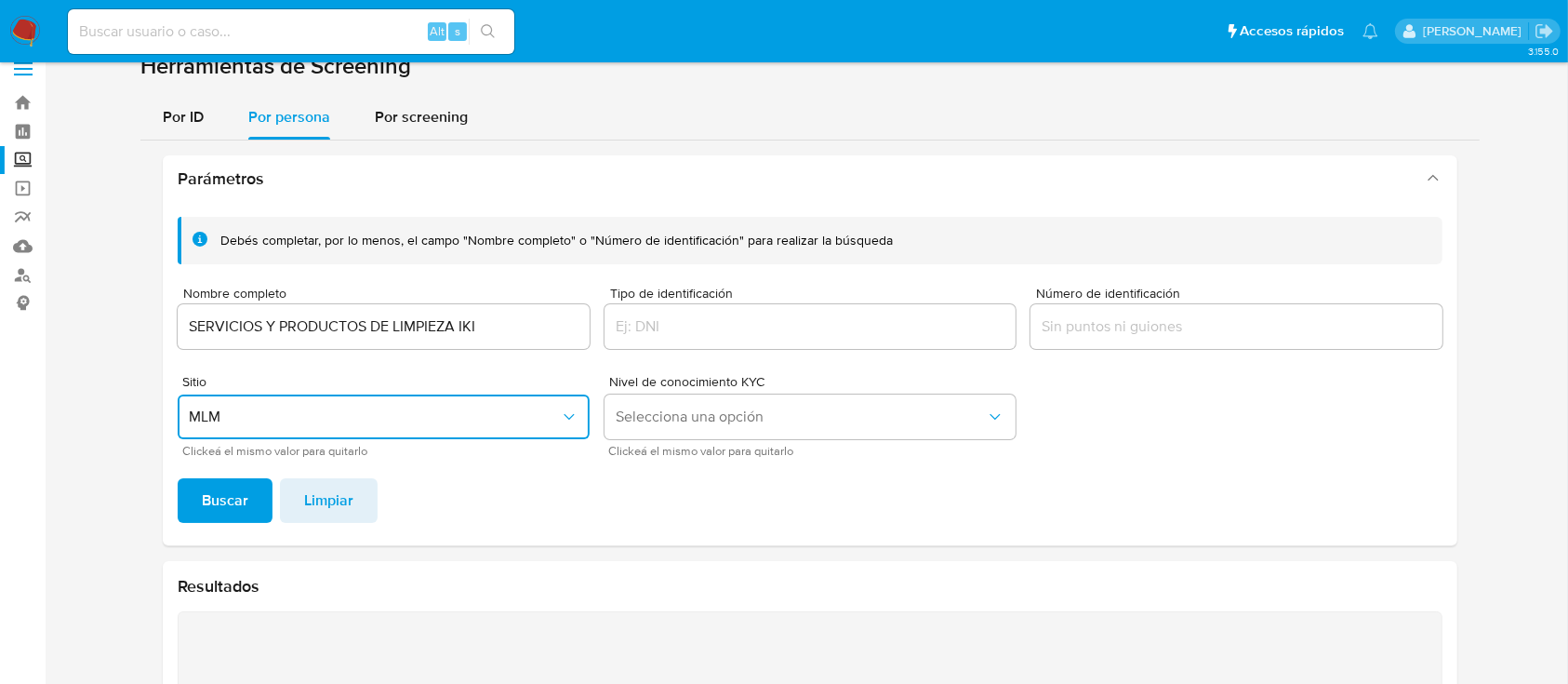
scroll to position [0, 0]
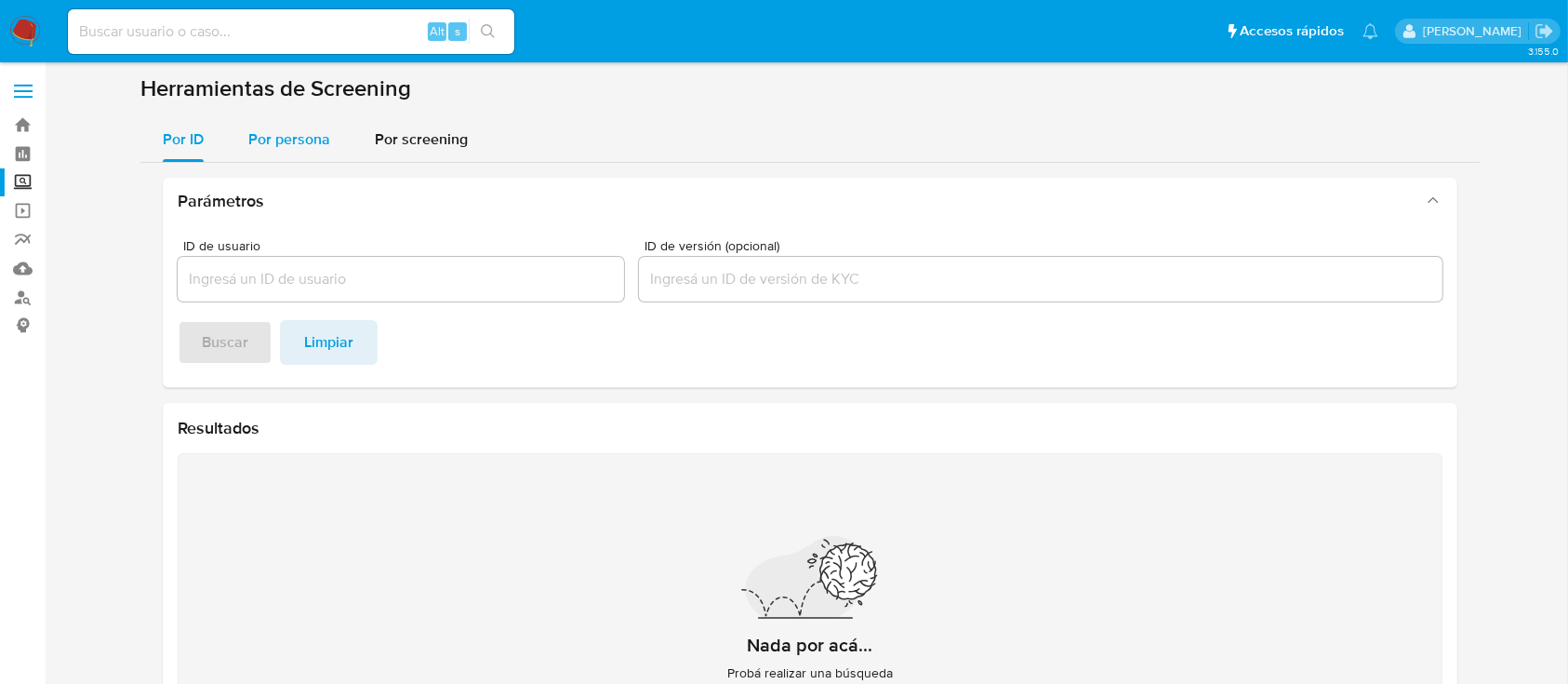
click at [246, 120] on button "Por persona" at bounding box center [288, 139] width 126 height 45
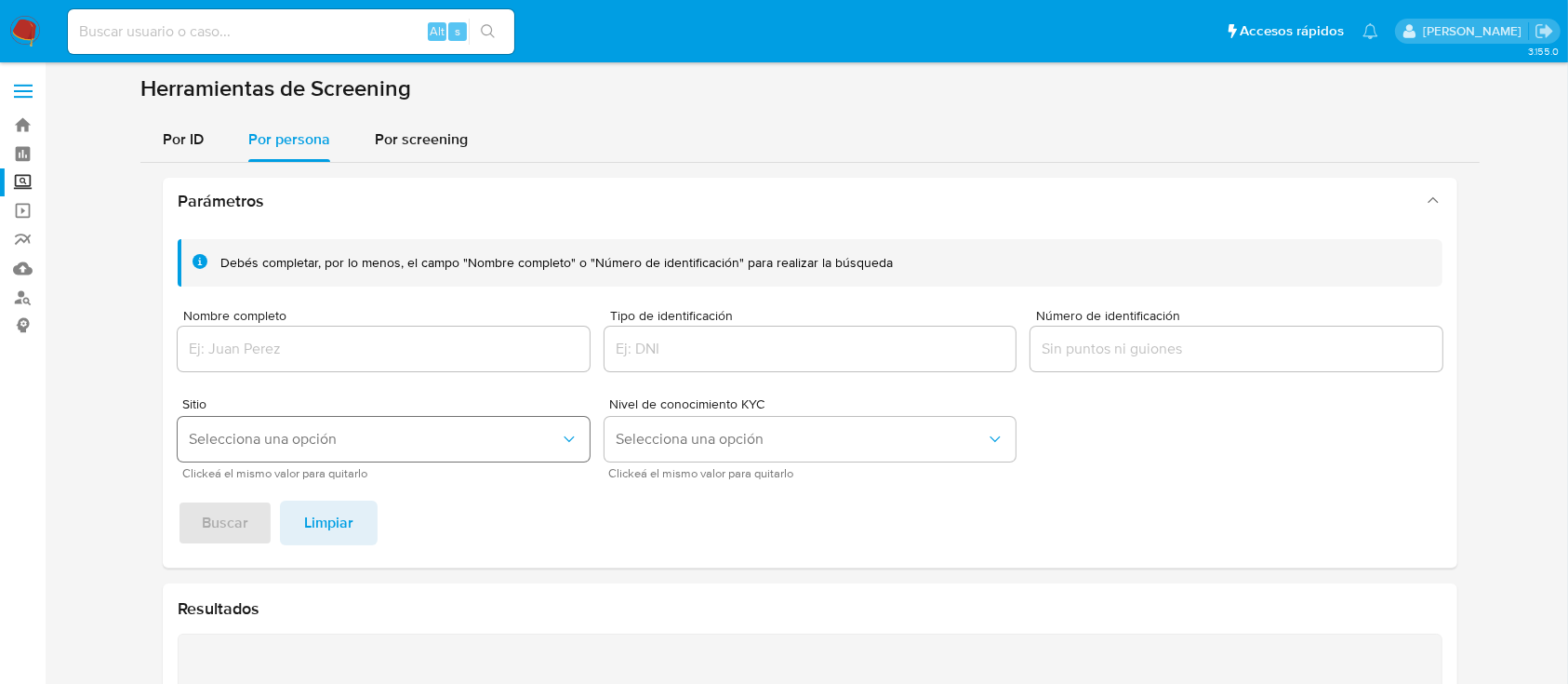
click at [297, 453] on button "Selecciona una opción" at bounding box center [383, 438] width 412 height 45
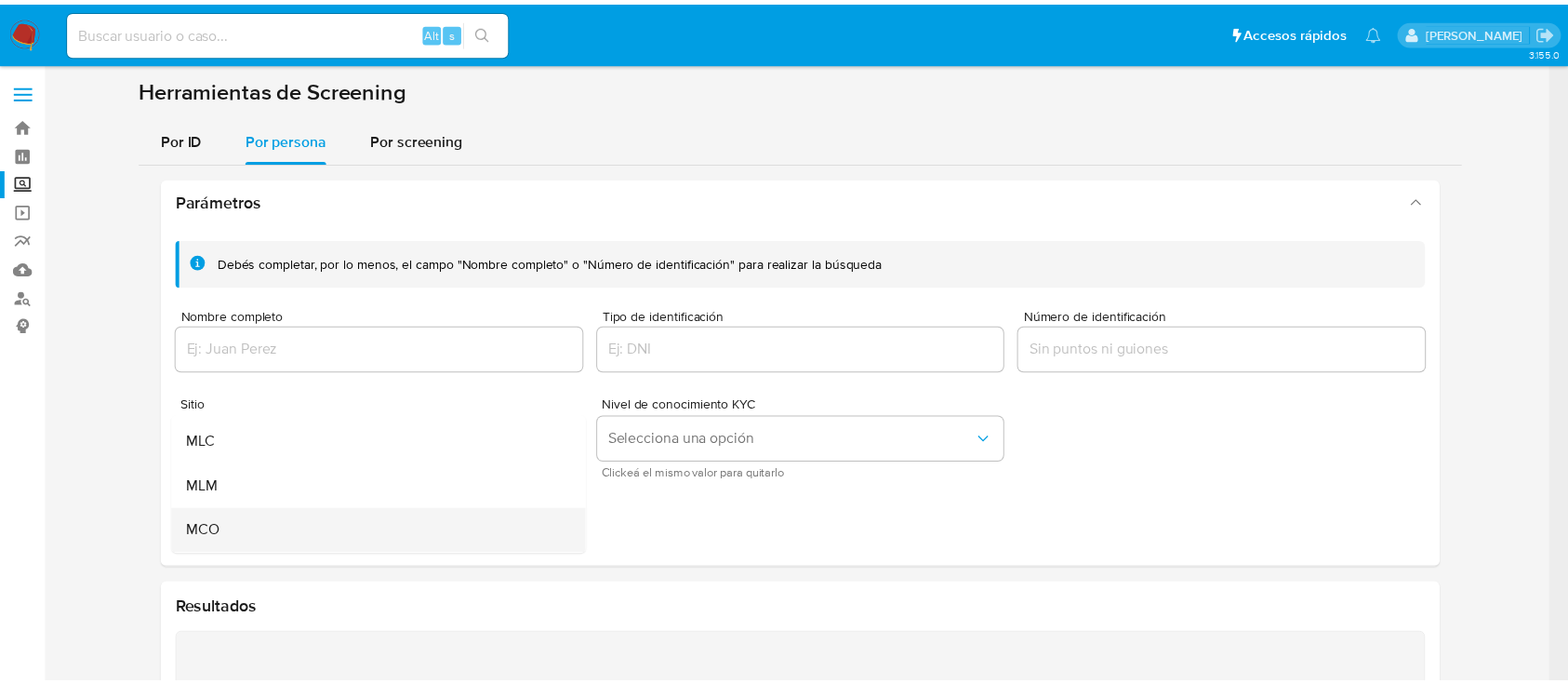
scroll to position [123, 0]
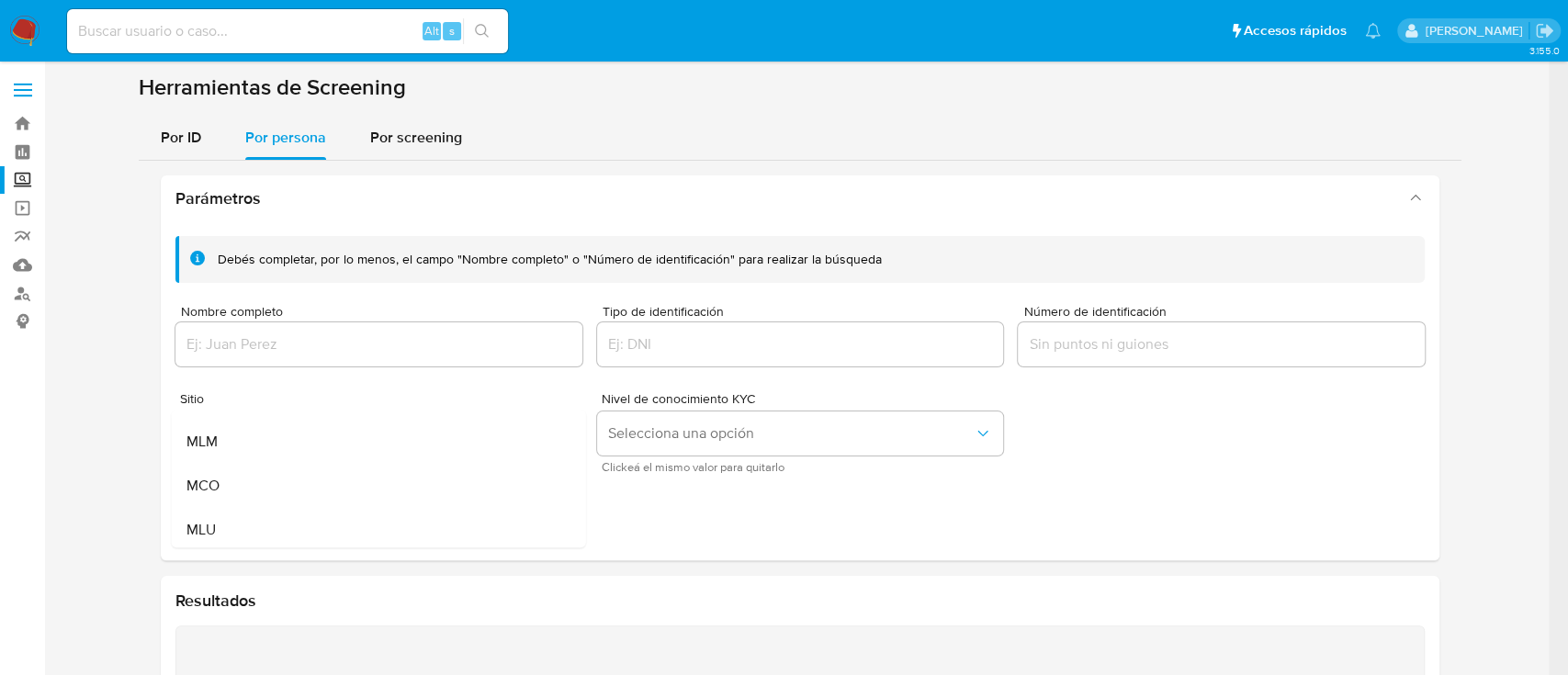
click at [276, 448] on div "MLM" at bounding box center [373, 441] width 374 height 44
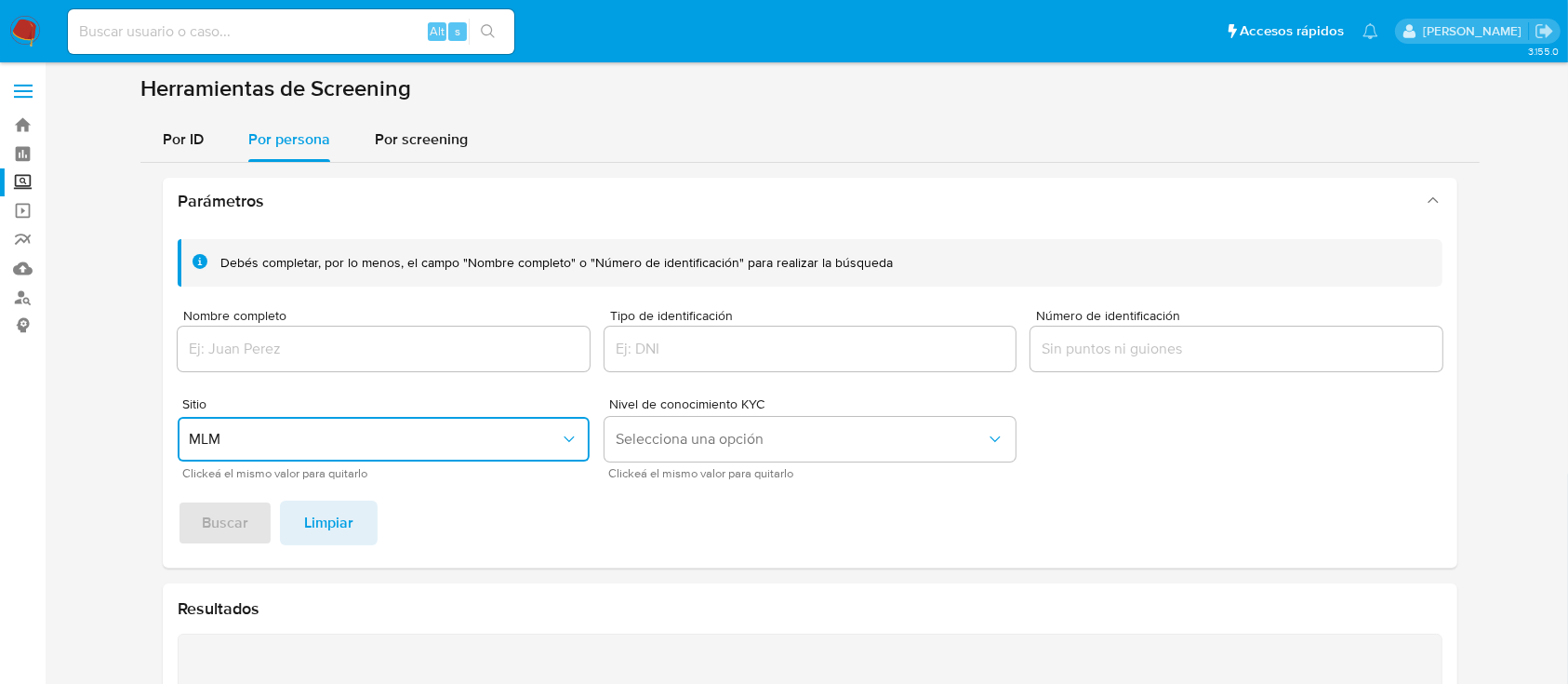
click at [360, 356] on input "Nombre completo" at bounding box center [383, 349] width 412 height 25
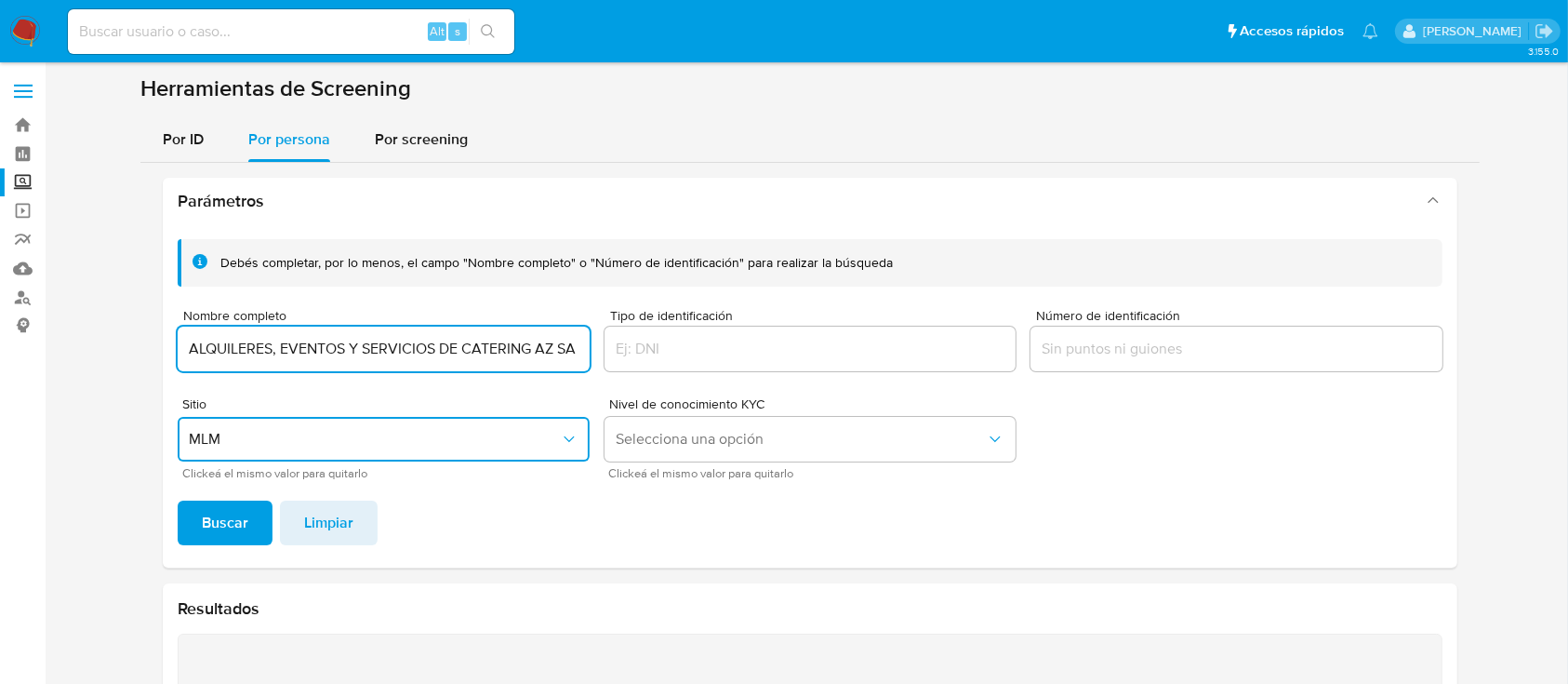
scroll to position [0, 0]
click at [281, 347] on input "ALQUILERES, EVENTOS Y SERVICIOS DE CATERING AZ" at bounding box center [383, 349] width 412 height 25
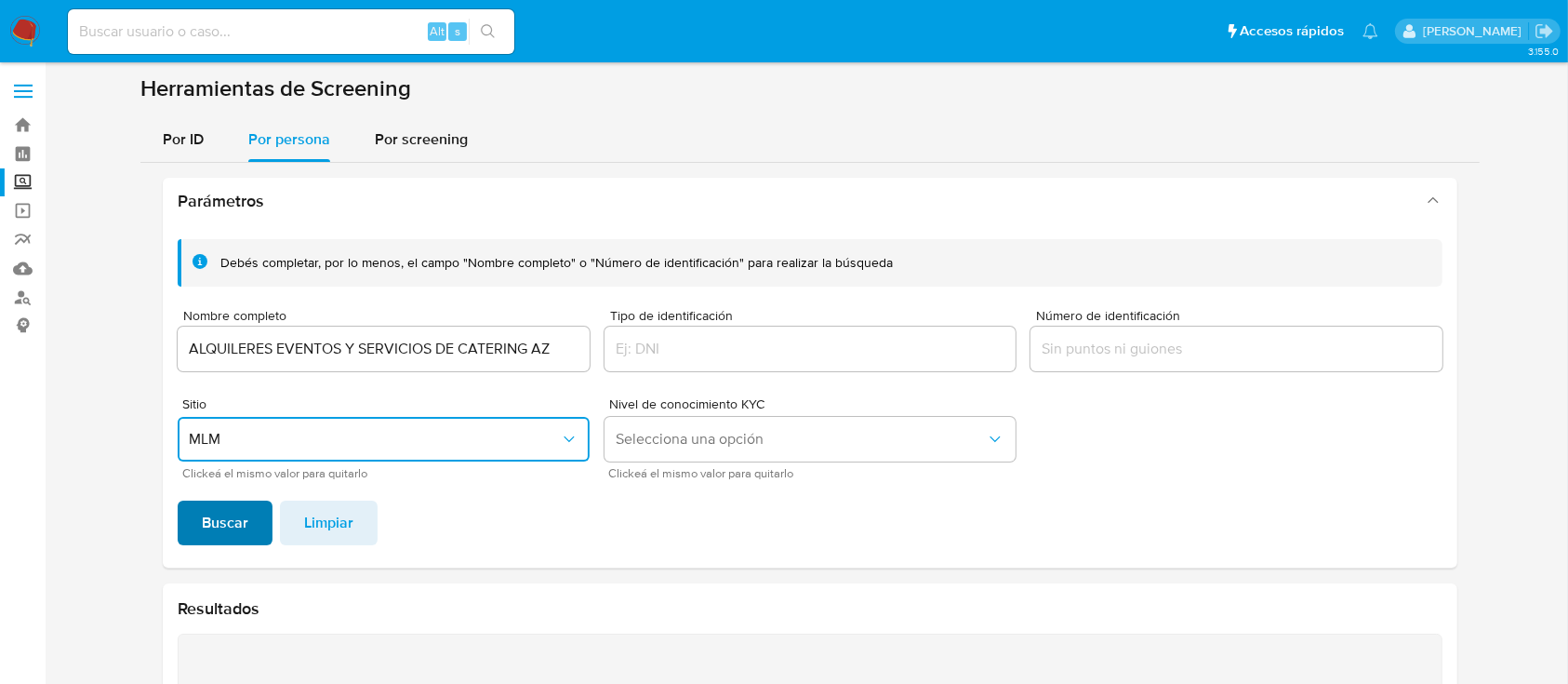
click at [254, 517] on button "Buscar" at bounding box center [225, 523] width 95 height 45
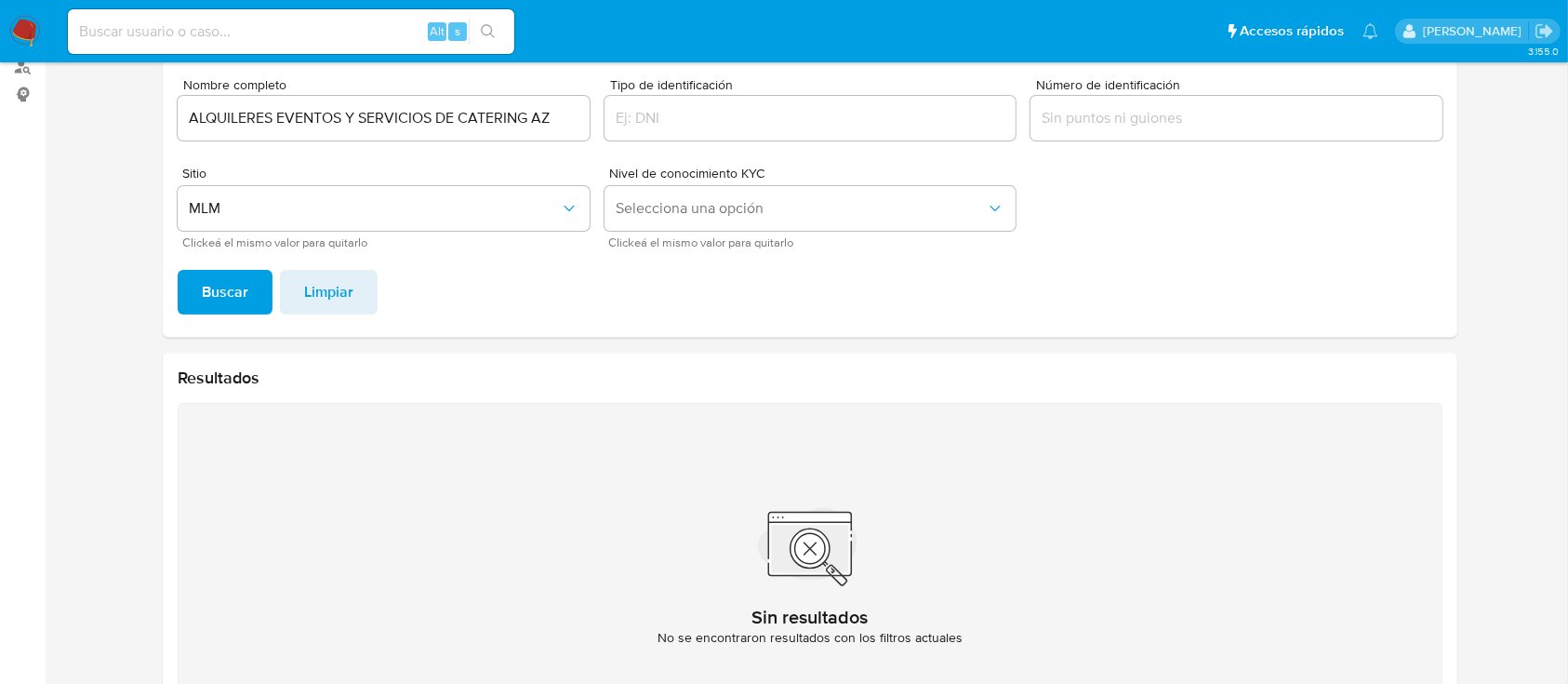
scroll to position [193, 0]
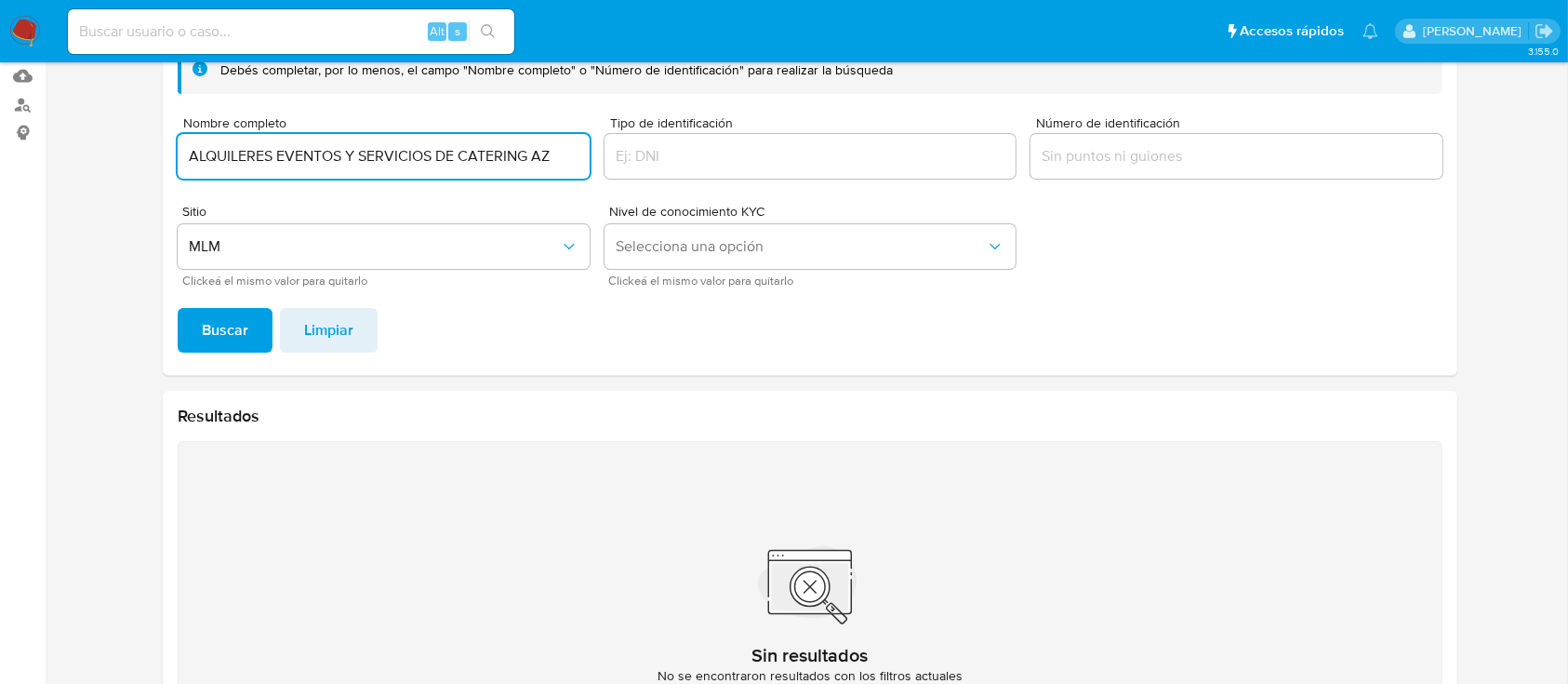
click at [339, 159] on input "ALQUILERES EVENTOS Y SERVICIOS DE CATERING AZ" at bounding box center [383, 157] width 412 height 25
click at [340, 158] on input "ALQUILERES EVENTOS Y SERVICIOS DE CATERING AZ" at bounding box center [383, 157] width 412 height 25
click at [235, 319] on span "Buscar" at bounding box center [225, 330] width 46 height 41
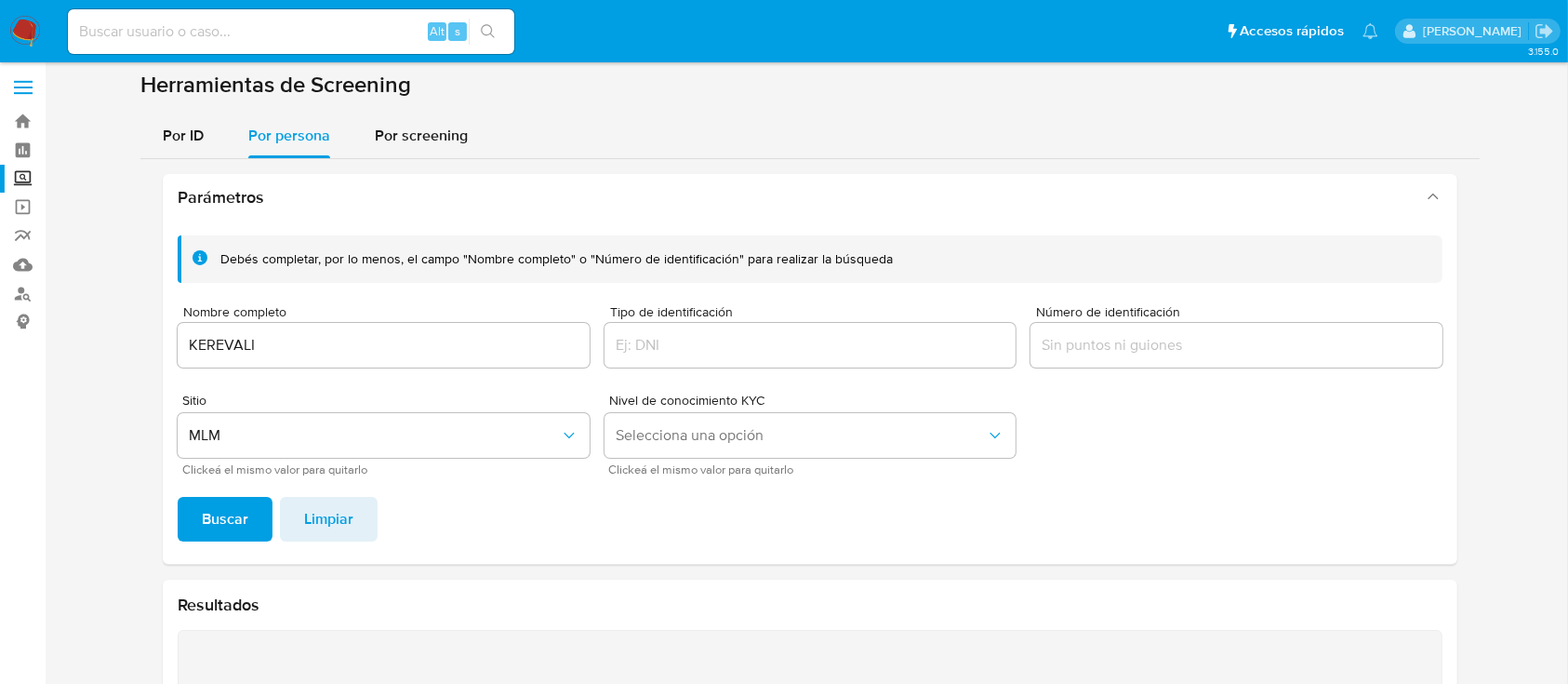
scroll to position [0, 0]
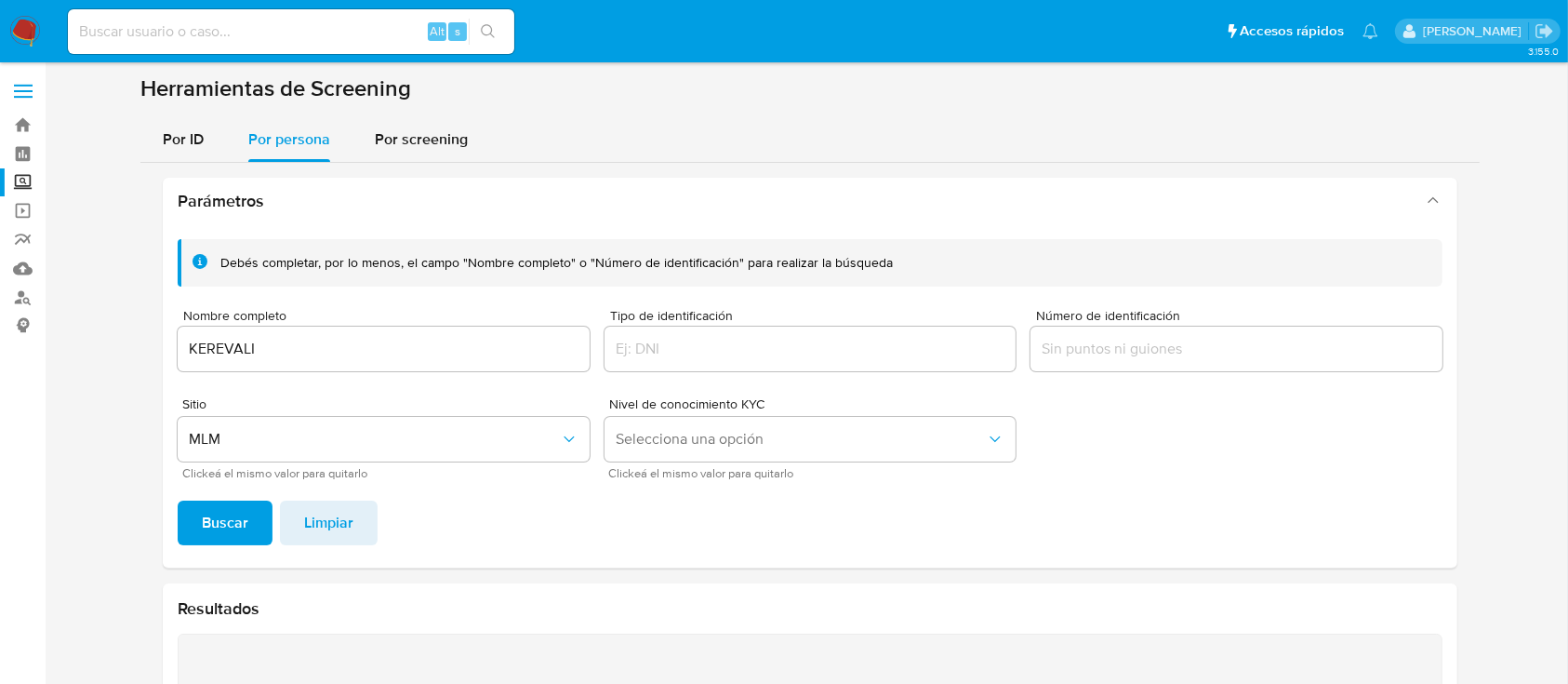
click at [280, 315] on span "Nombre completo" at bounding box center [389, 316] width 412 height 14
click at [280, 337] on input "KEREVALI" at bounding box center [383, 349] width 412 height 25
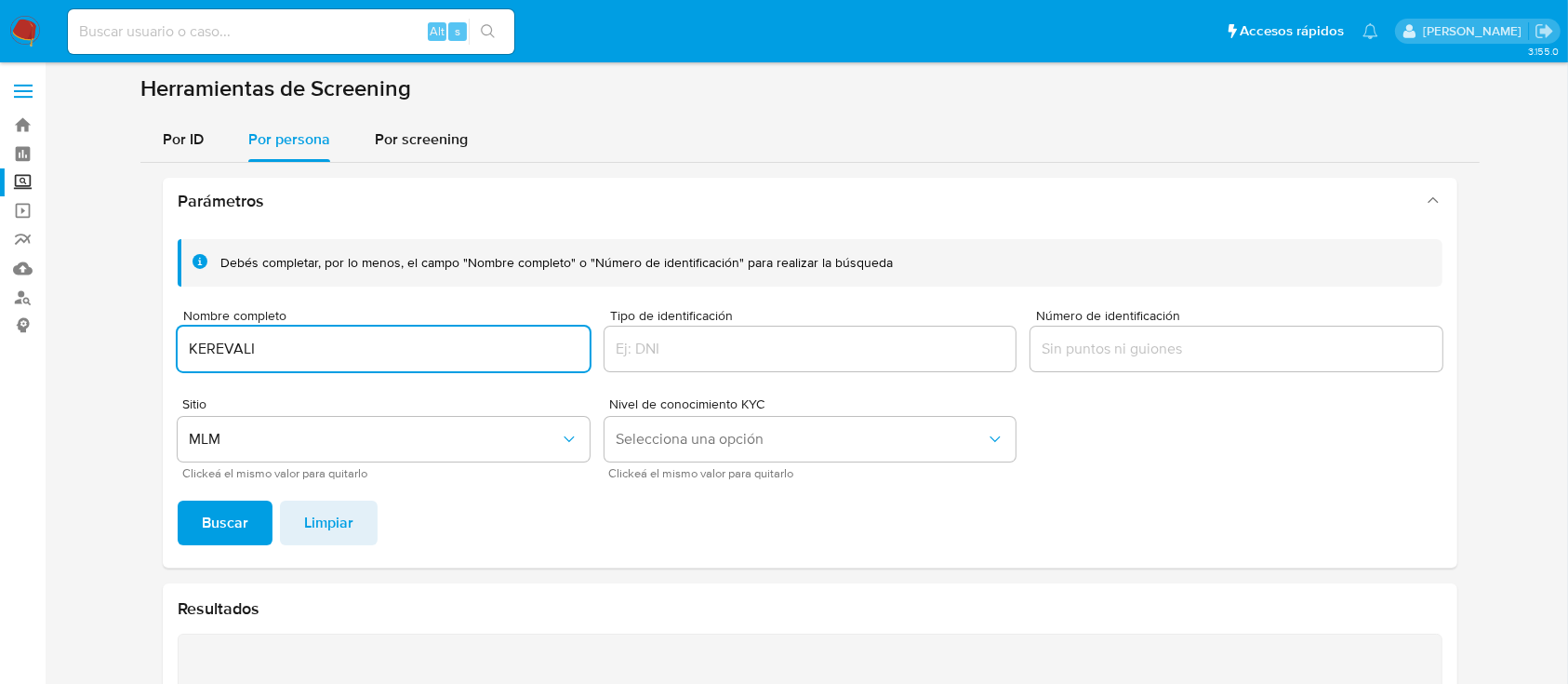
click at [275, 345] on input "KEREVALI" at bounding box center [383, 349] width 412 height 25
click at [202, 531] on span "Buscar" at bounding box center [225, 523] width 46 height 41
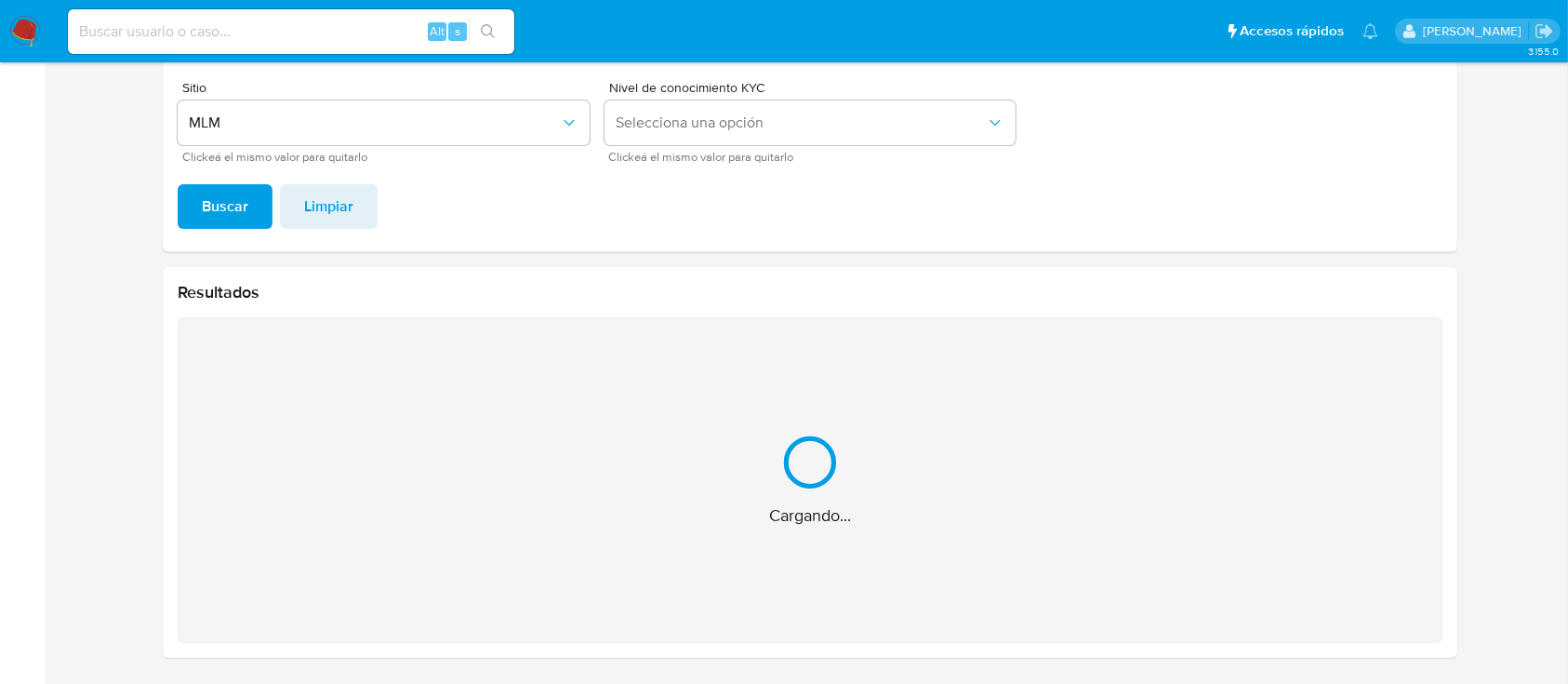
scroll to position [21, 0]
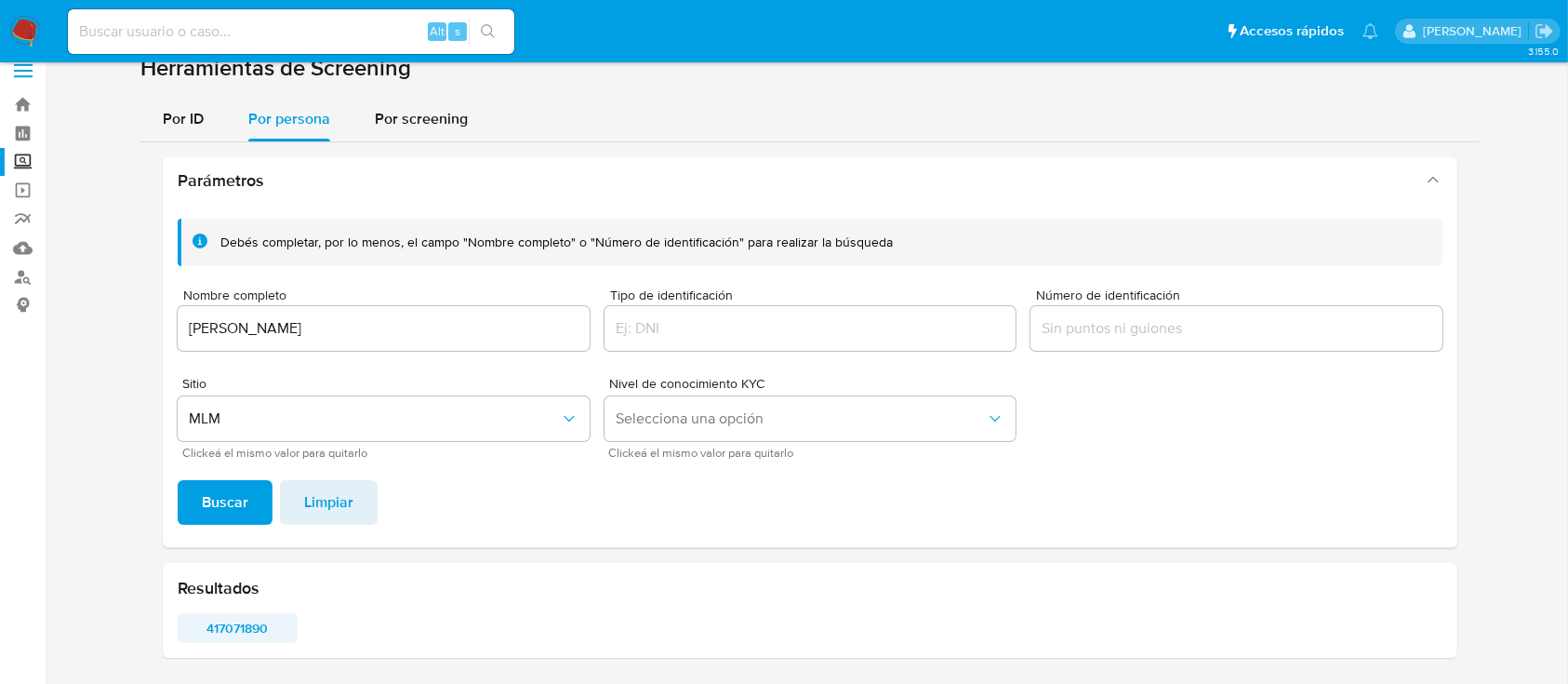
click at [224, 616] on span "417071890" at bounding box center [237, 627] width 94 height 26
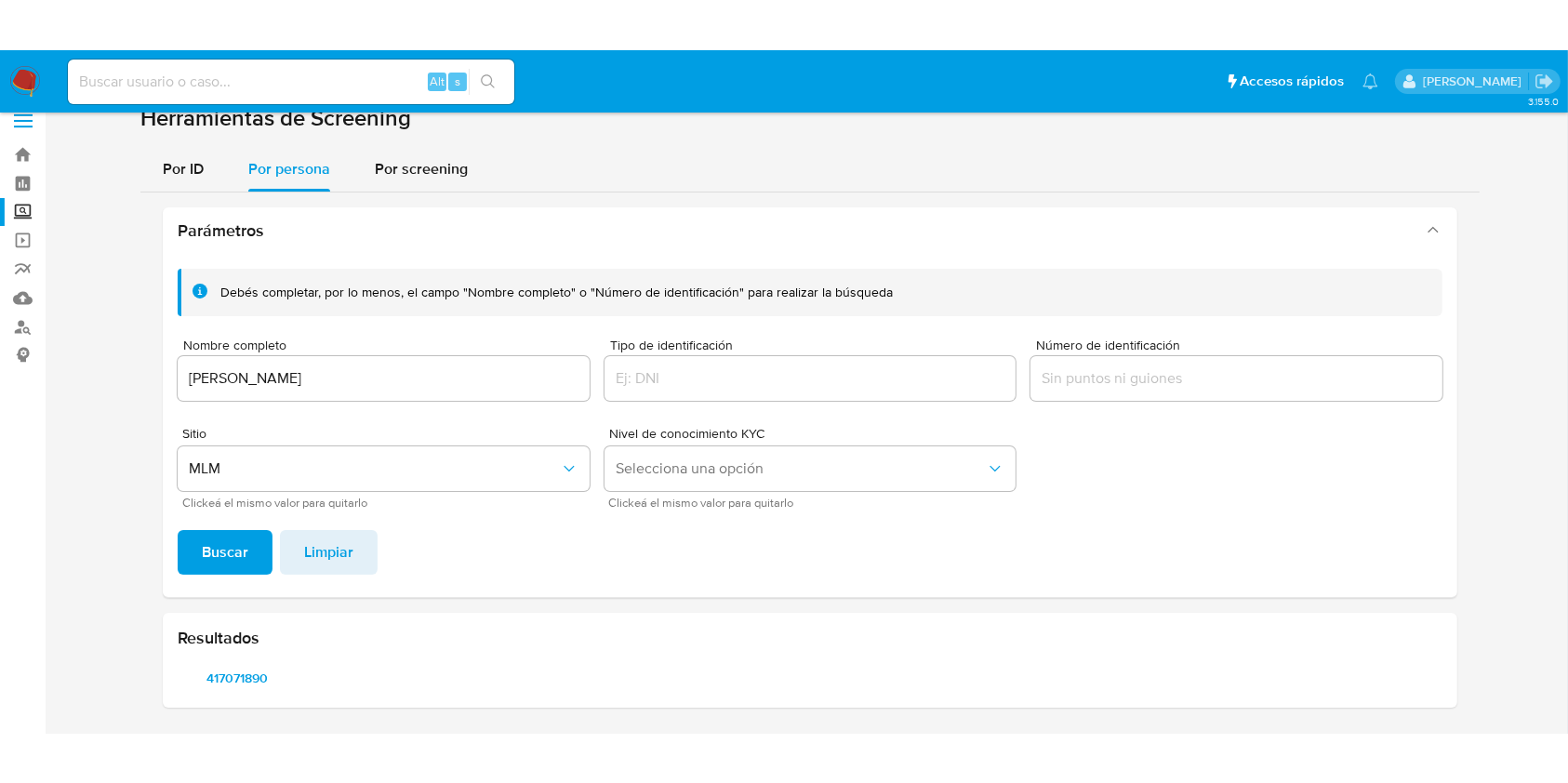
scroll to position [0, 0]
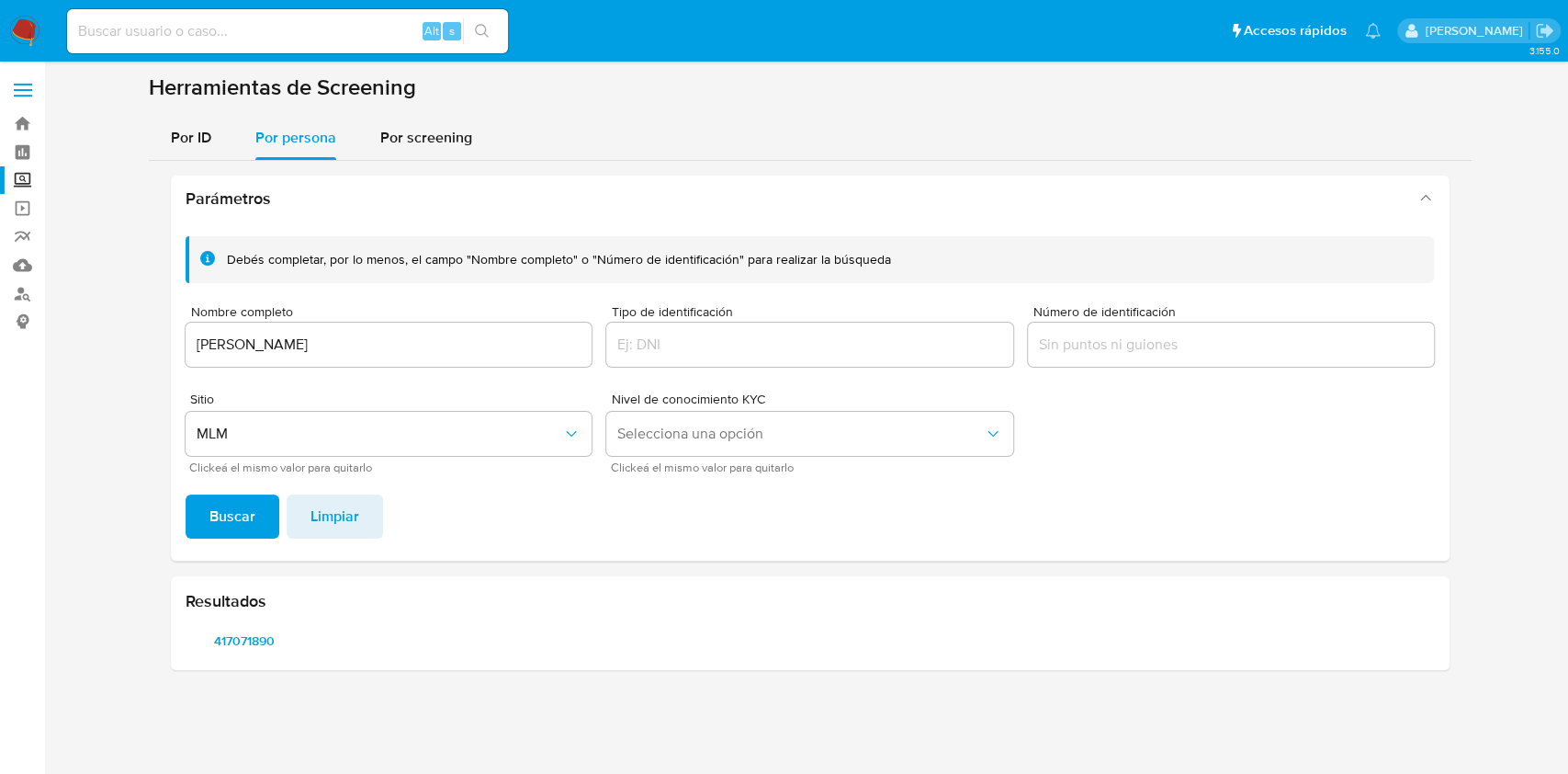
click at [391, 350] on input "[PERSON_NAME]" at bounding box center [389, 345] width 407 height 24
click at [392, 350] on input "[PERSON_NAME]" at bounding box center [389, 345] width 407 height 24
click at [390, 356] on input "[PERSON_NAME]" at bounding box center [389, 345] width 407 height 24
click at [390, 357] on div "[PERSON_NAME]" at bounding box center [389, 344] width 407 height 44
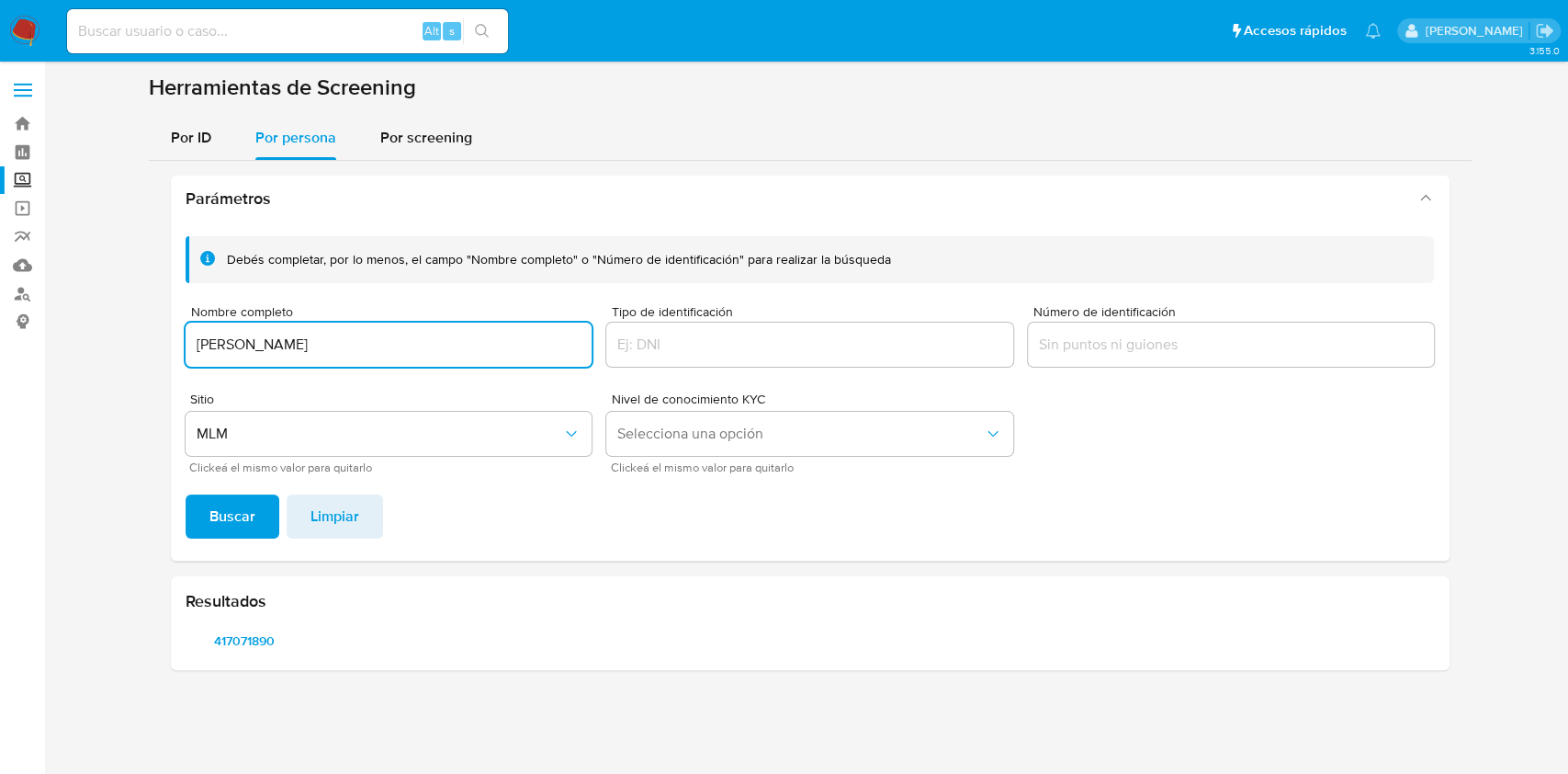
click at [389, 348] on input "CYNTHIA ALEJANDRA DIAZ GARCIA" at bounding box center [389, 345] width 407 height 24
click at [260, 533] on button "Buscar" at bounding box center [232, 516] width 94 height 44
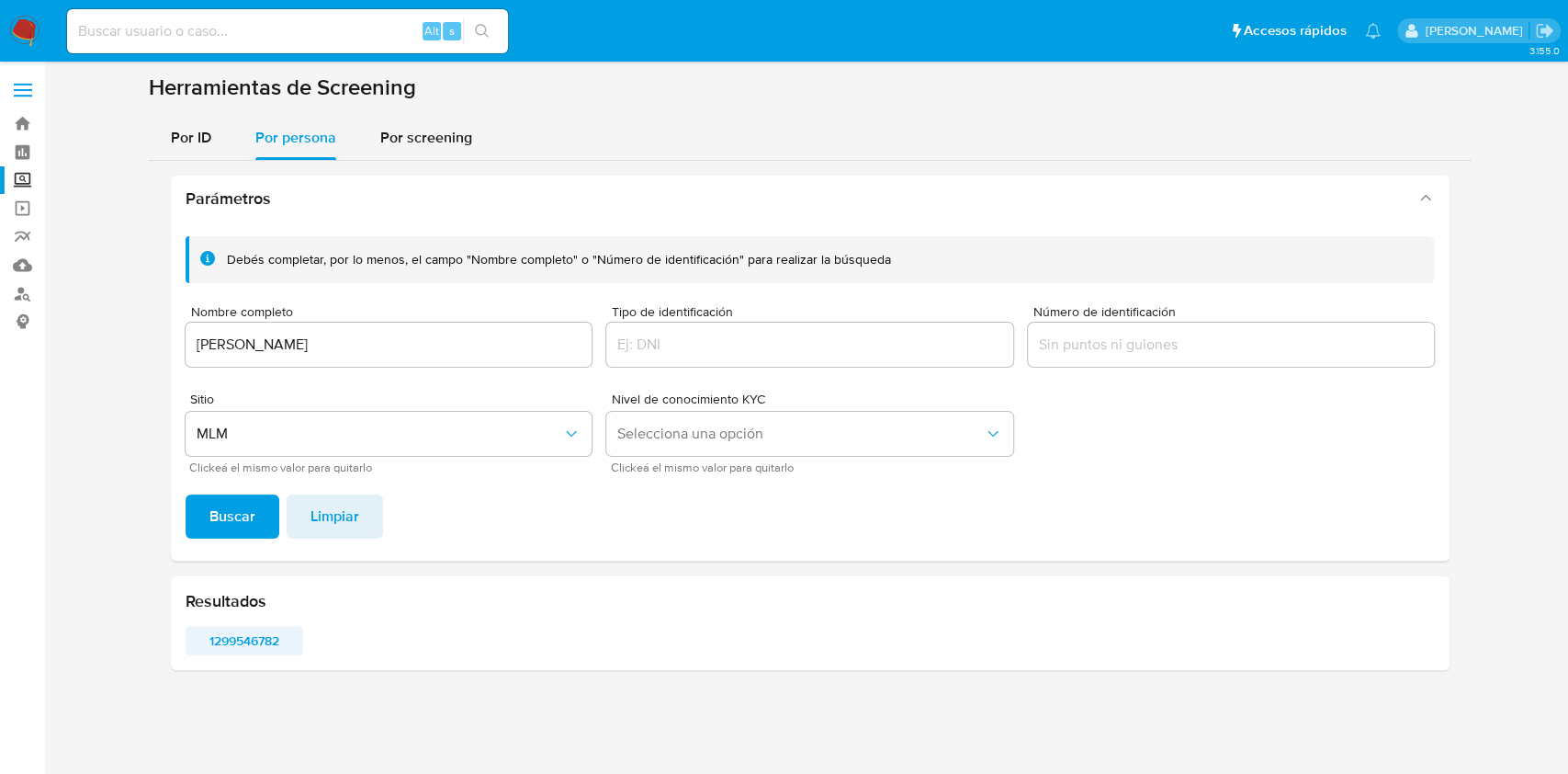
click at [265, 636] on span "1299546782" at bounding box center [244, 640] width 93 height 25
click at [367, 345] on input "VERONICA OROZCO MEDINA" at bounding box center [389, 345] width 407 height 24
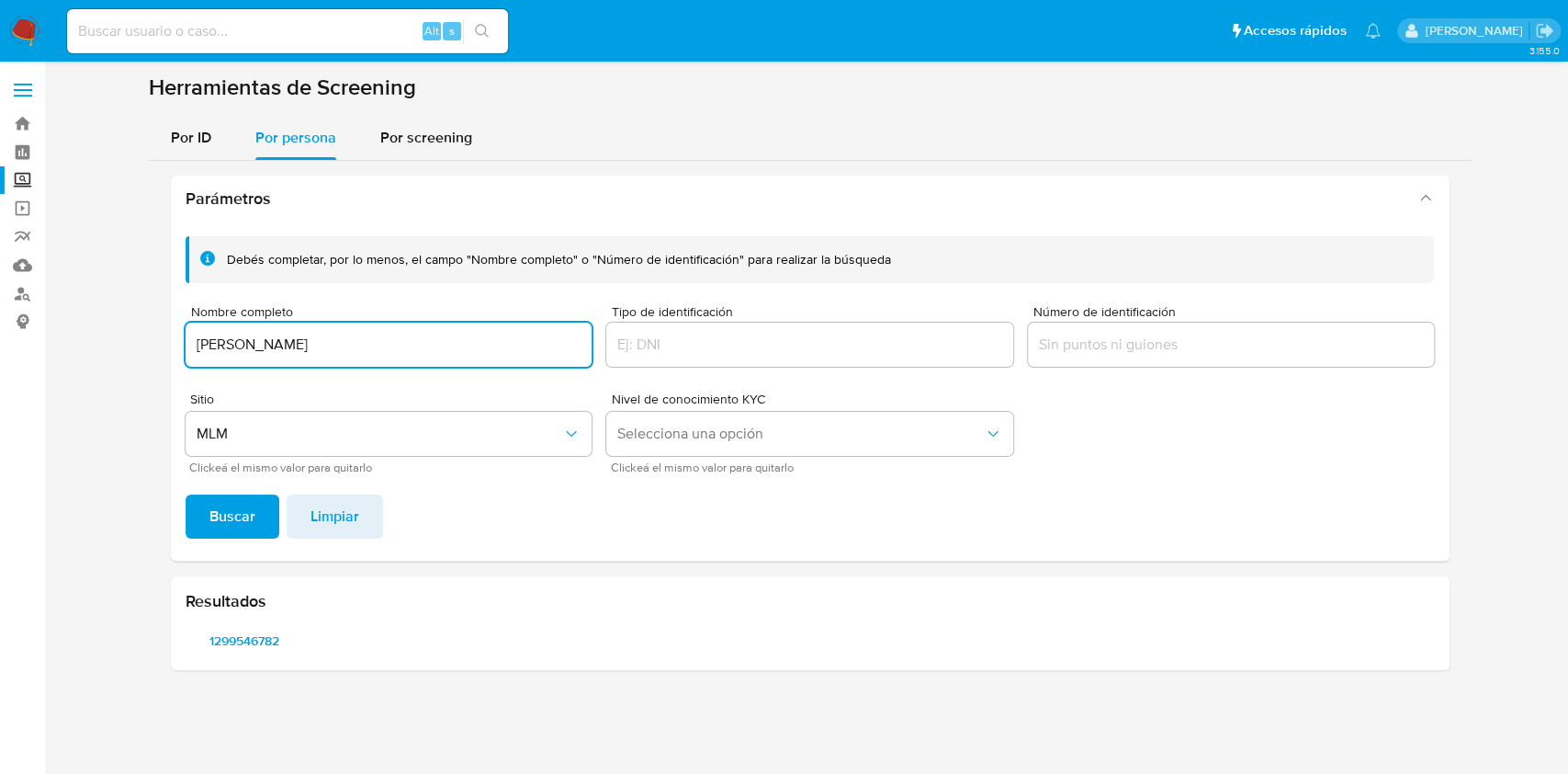
click at [367, 345] on input "VERONICA OROZCO MEDINA" at bounding box center [389, 345] width 407 height 24
type input "ABASTECEDORA E INSUMOS JIVE"
click at [185, 495] on button "Buscar" at bounding box center [232, 516] width 94 height 44
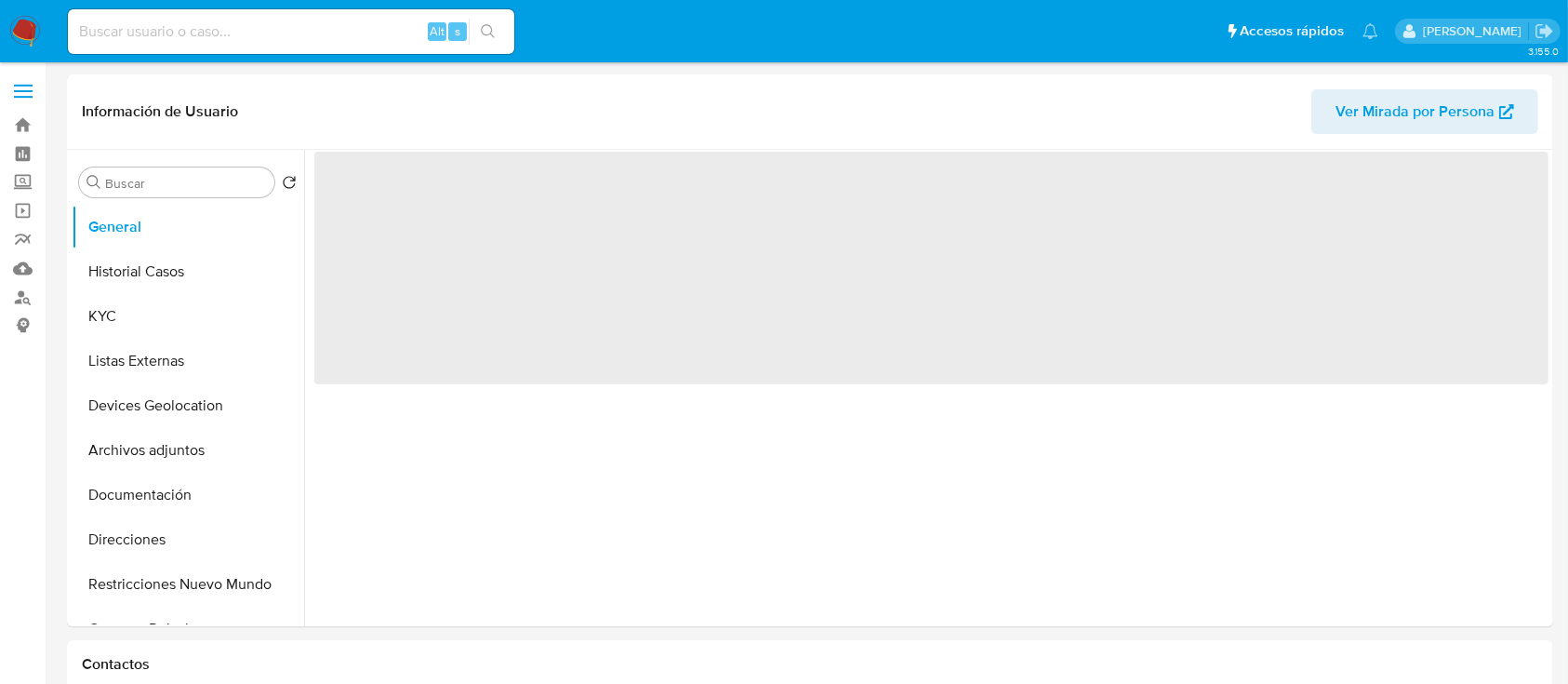
select select "10"
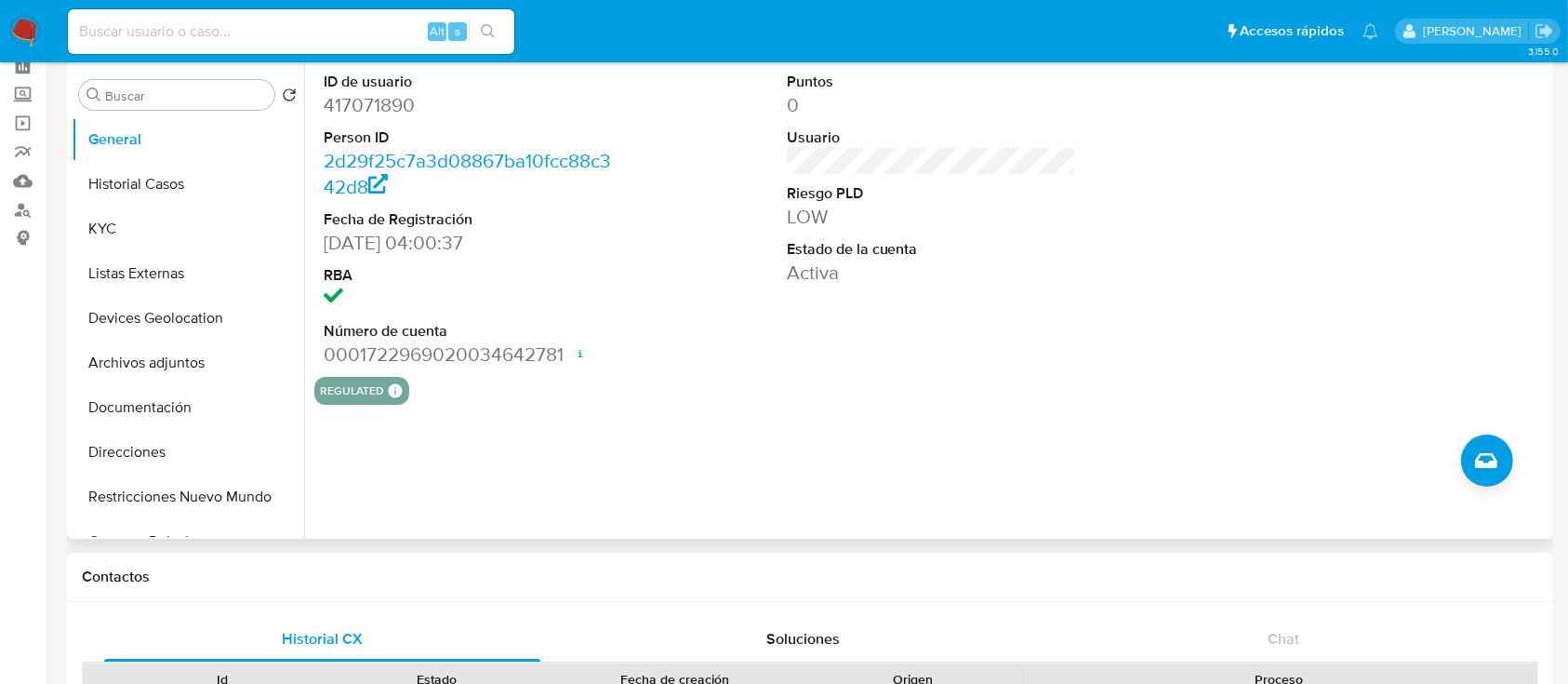
scroll to position [123, 0]
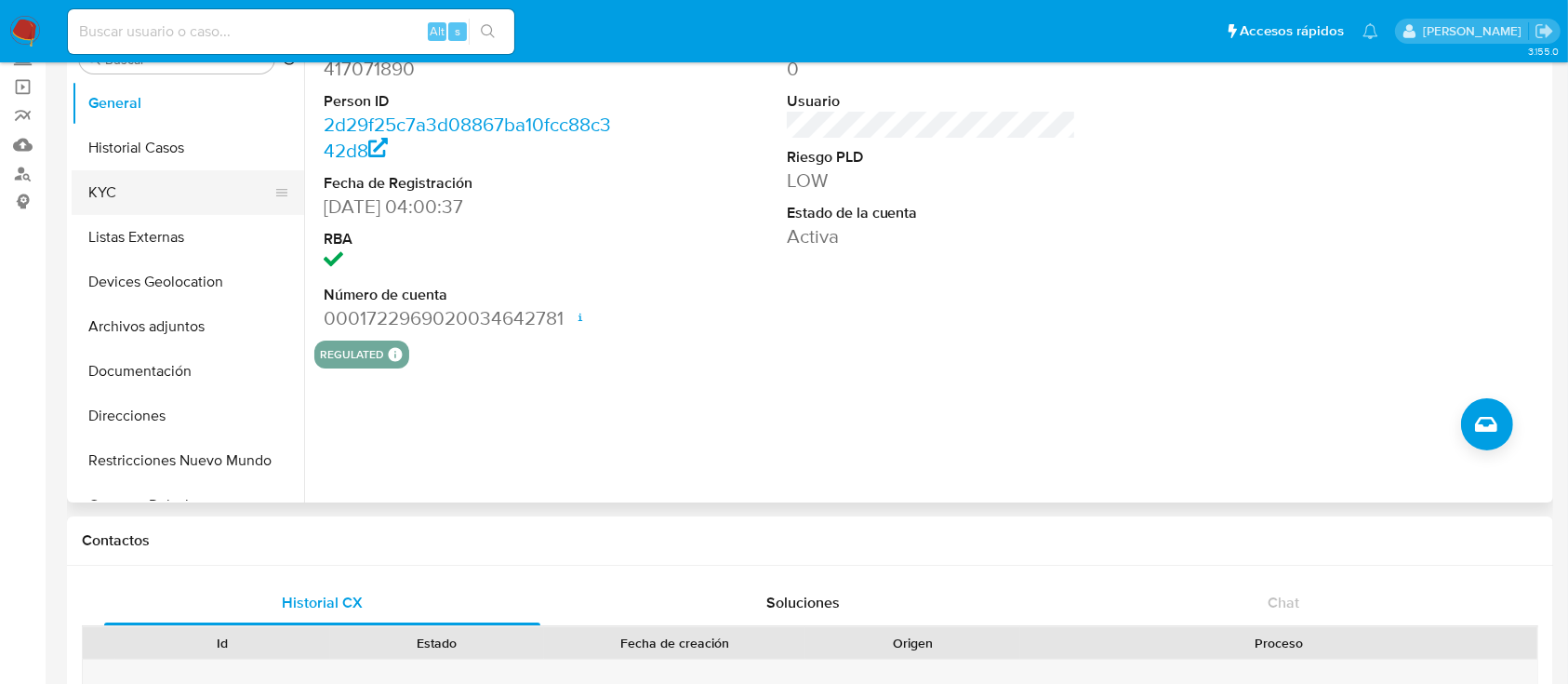
click at [173, 177] on button "KYC" at bounding box center [181, 193] width 218 height 45
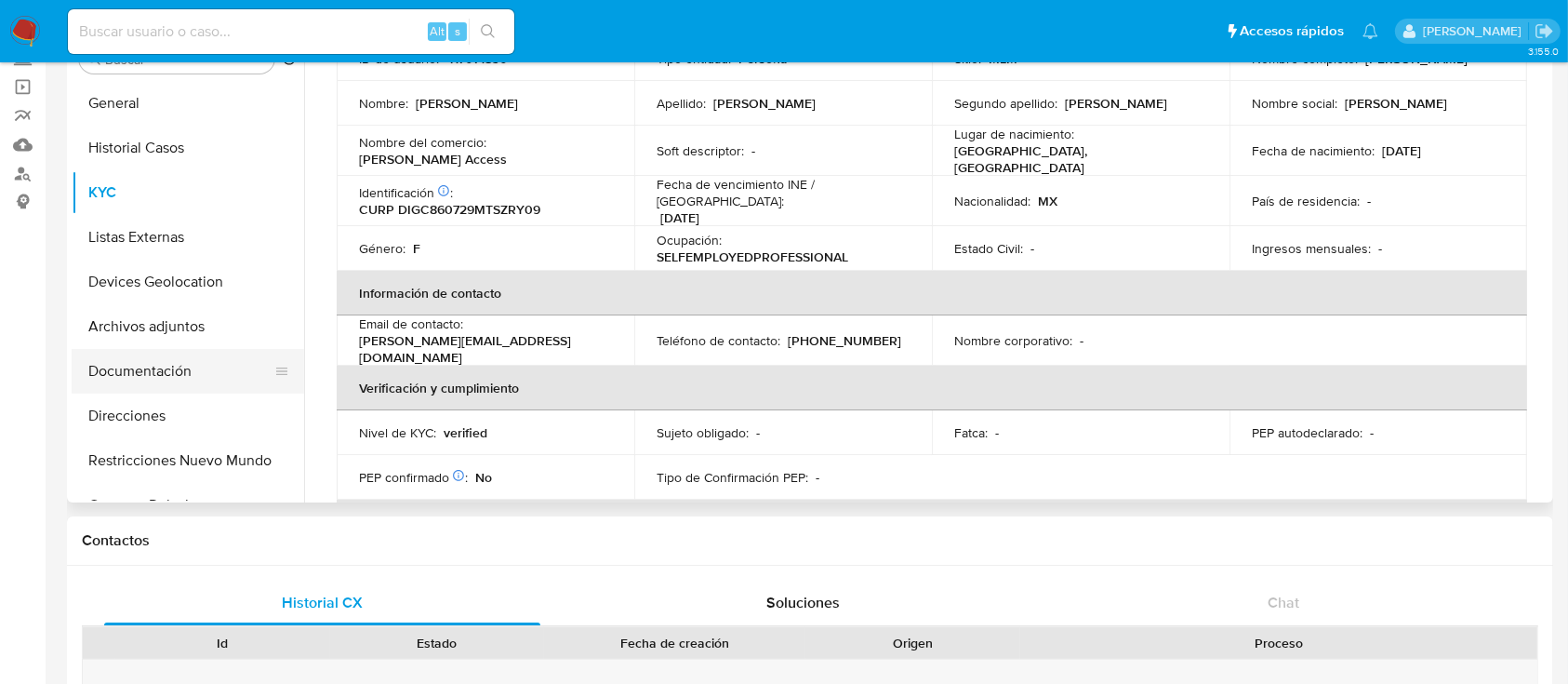
click at [173, 371] on button "Documentación" at bounding box center [181, 371] width 218 height 45
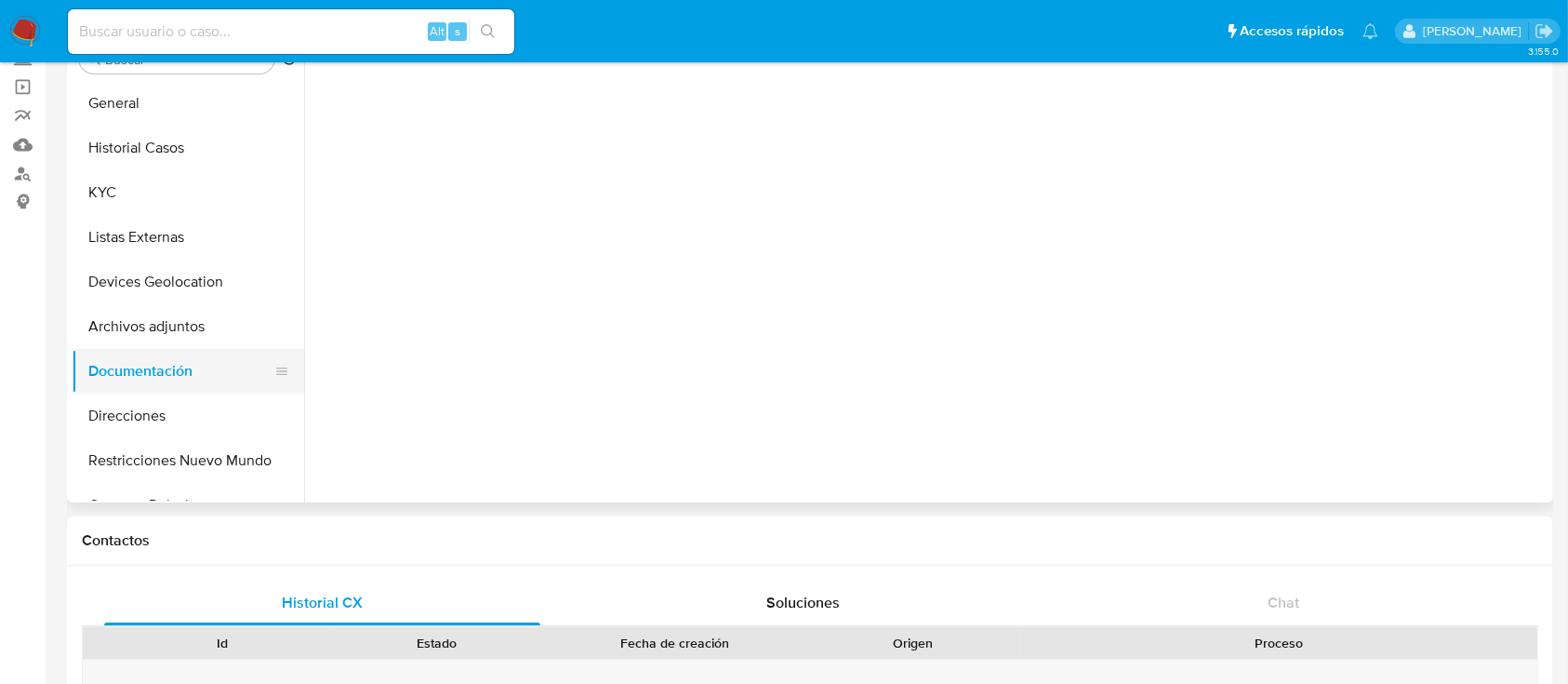
scroll to position [0, 0]
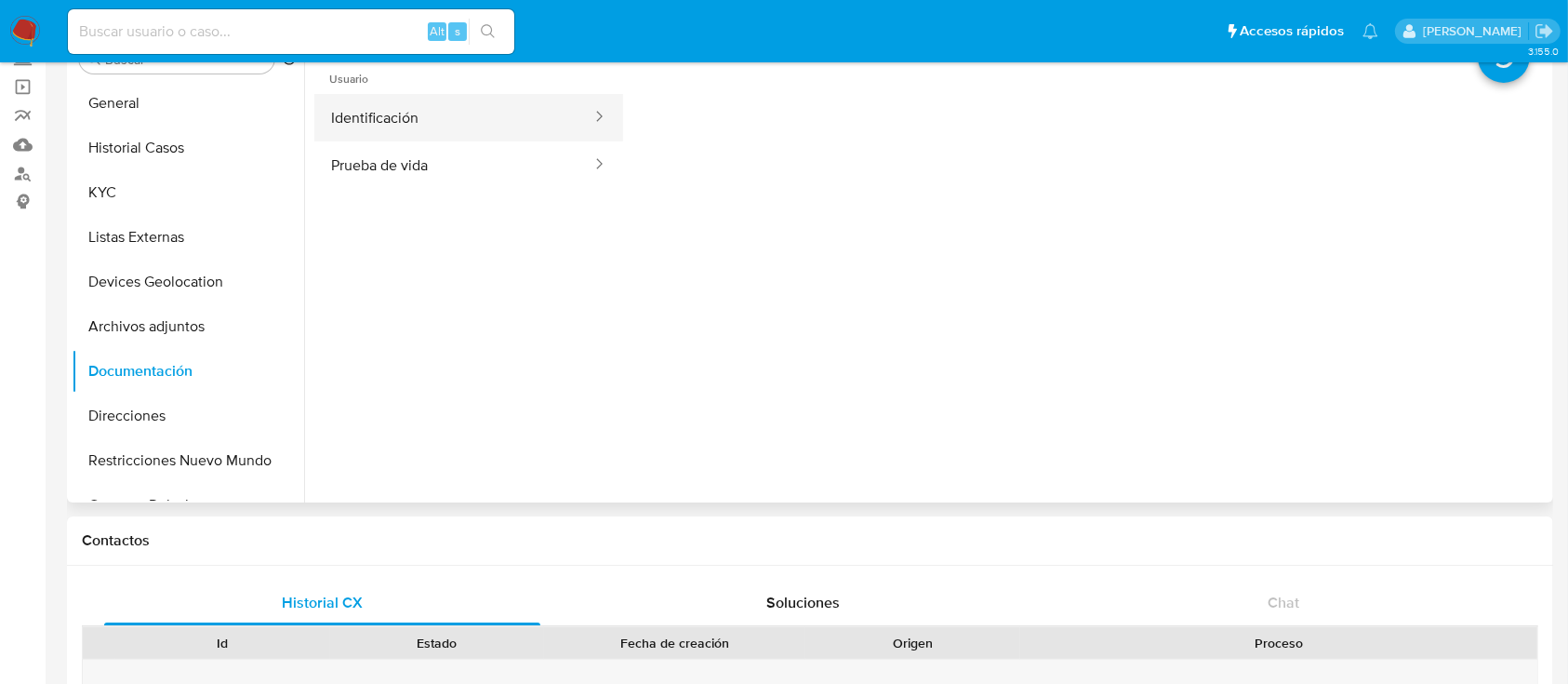
click at [451, 102] on button "Identificación" at bounding box center [454, 118] width 279 height 47
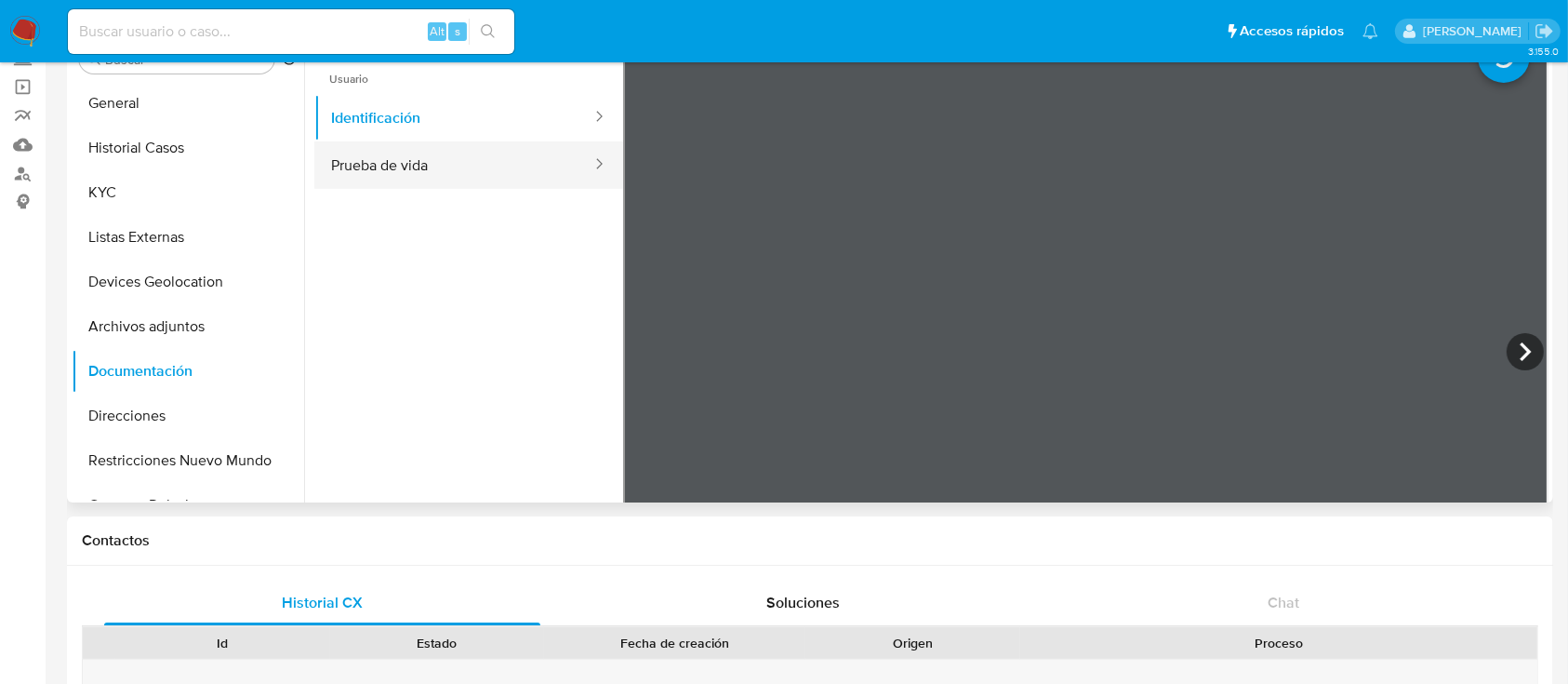
click at [359, 170] on button "Prueba de vida" at bounding box center [454, 165] width 279 height 47
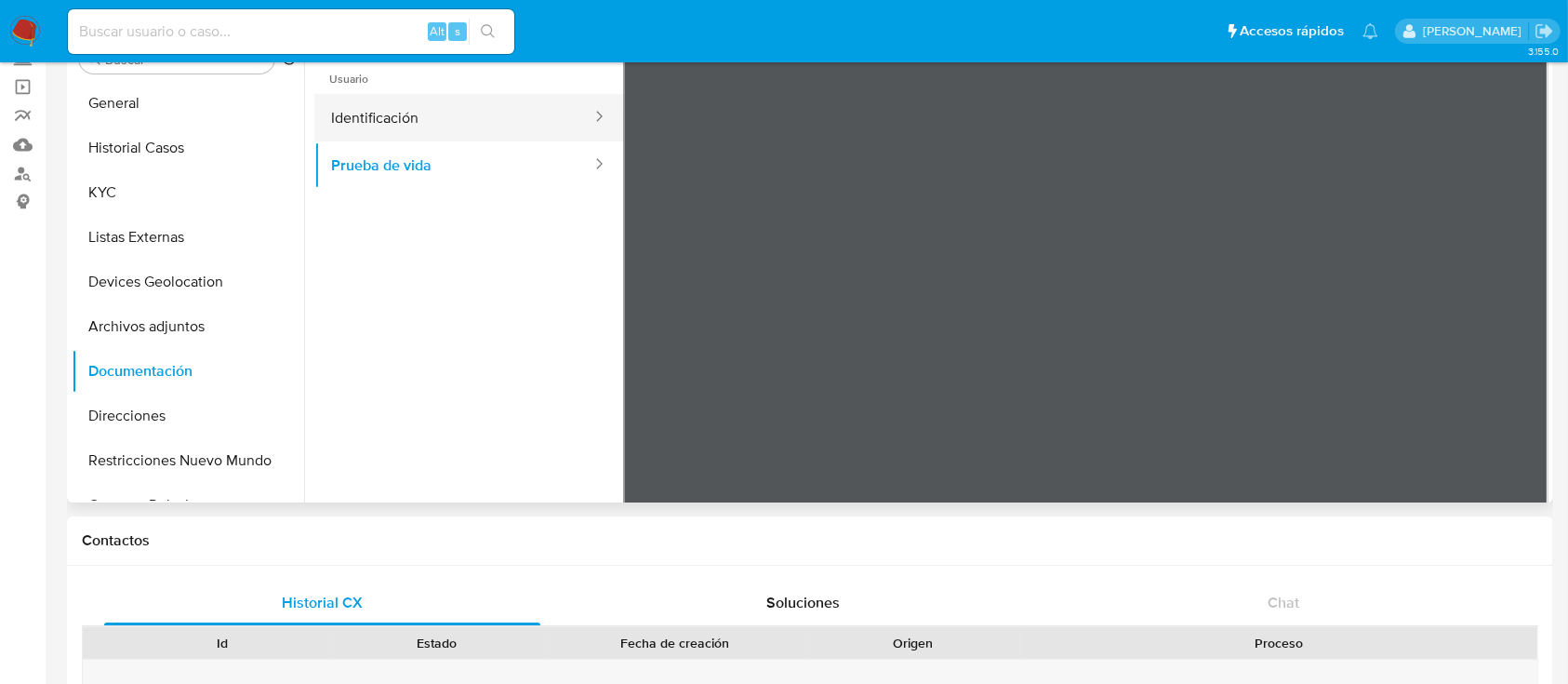
drag, startPoint x: 352, startPoint y: 123, endPoint x: 459, endPoint y: 125, distance: 107.0
click at [353, 123] on button "Identificación" at bounding box center [454, 118] width 279 height 47
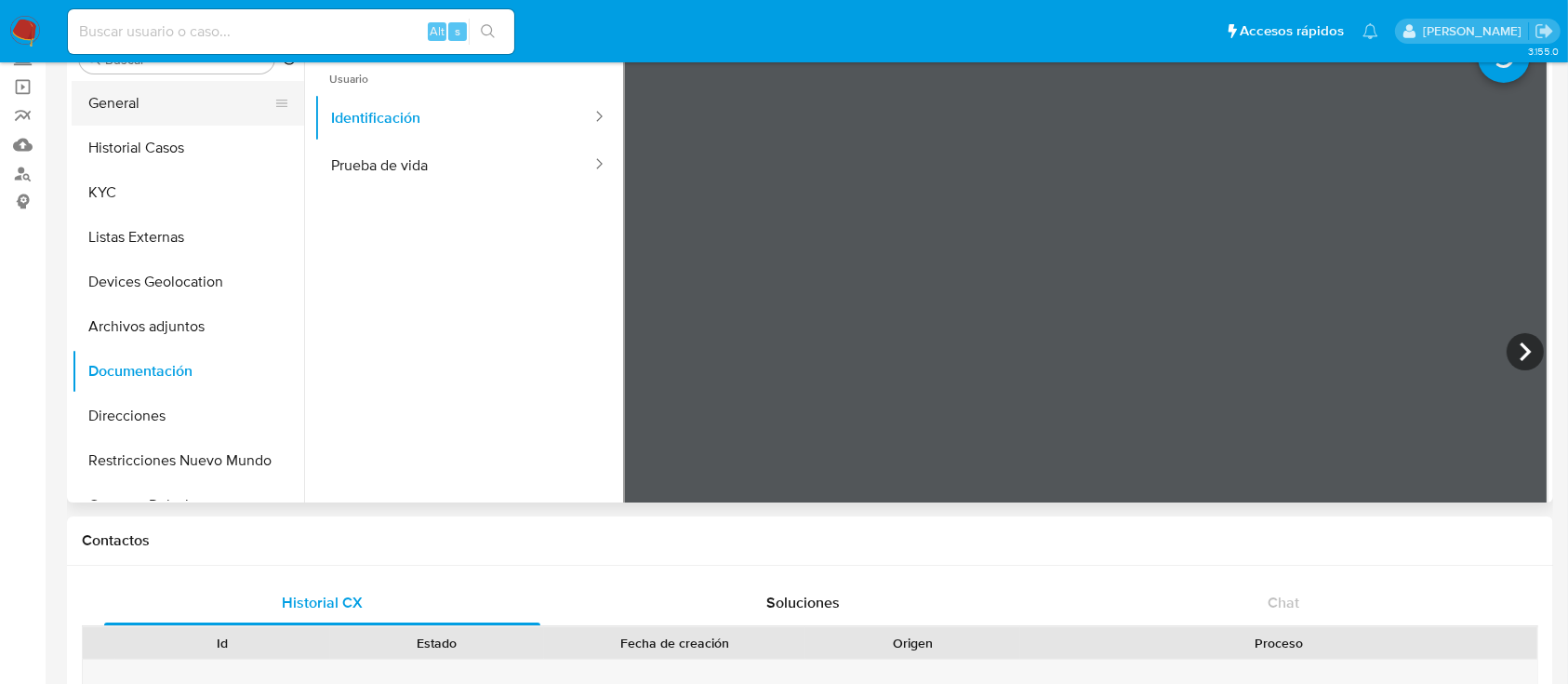
click at [181, 105] on button "General" at bounding box center [181, 102] width 218 height 45
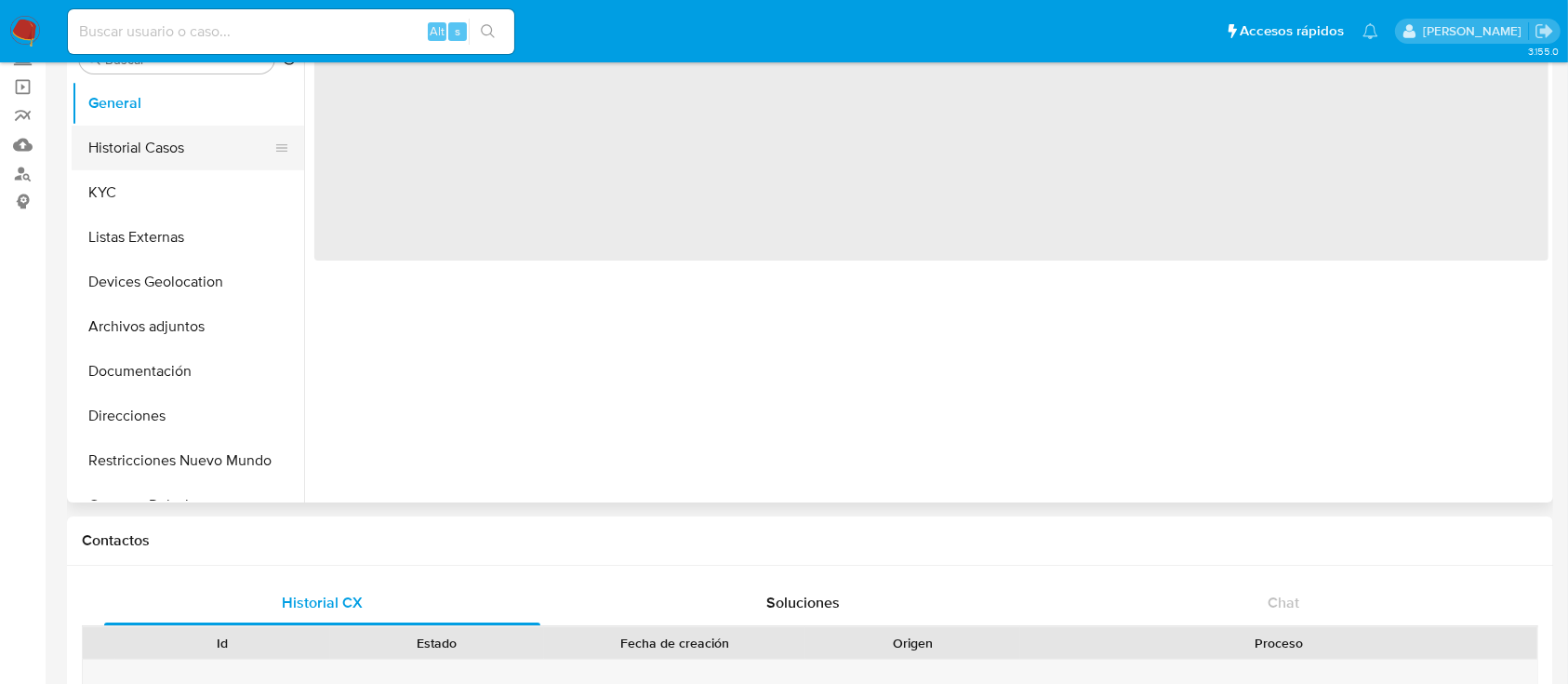
click at [175, 154] on button "Historial Casos" at bounding box center [181, 147] width 218 height 45
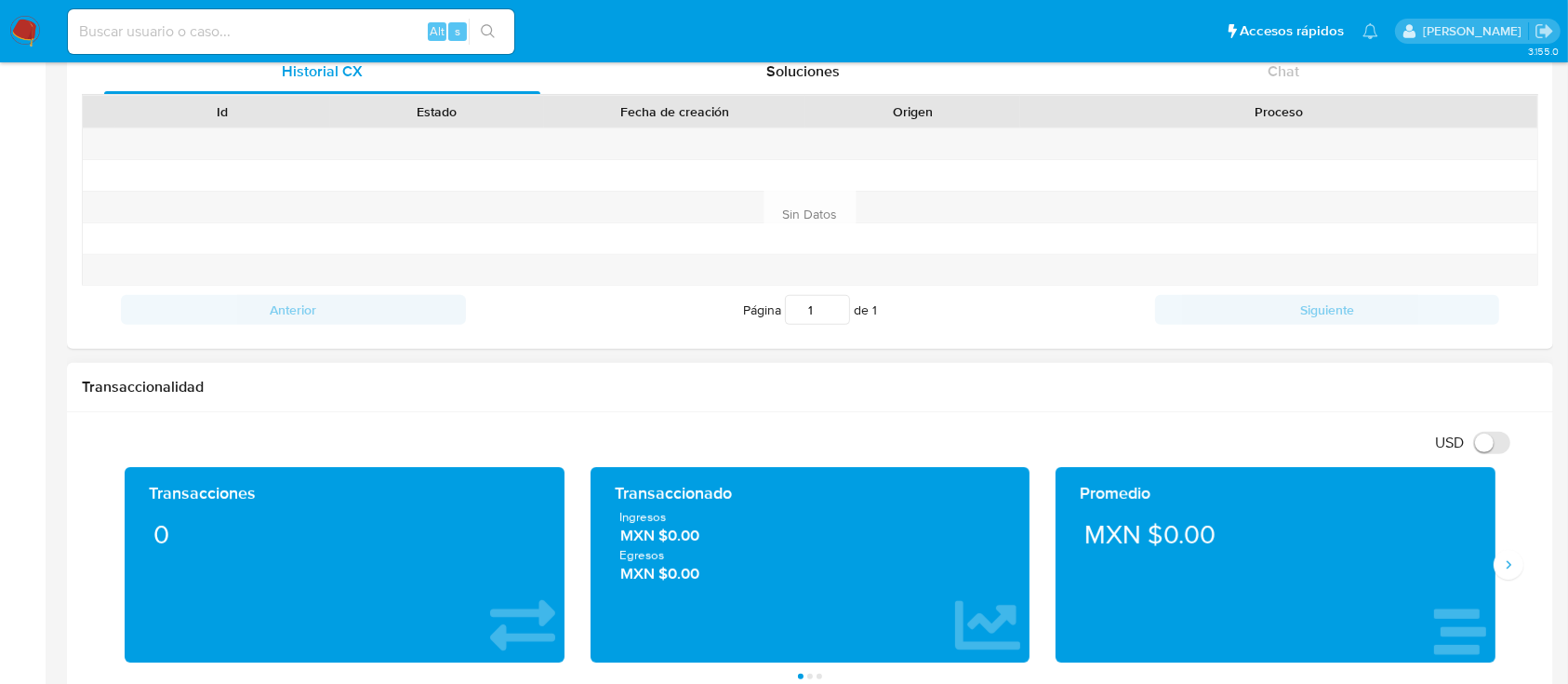
scroll to position [745, 0]
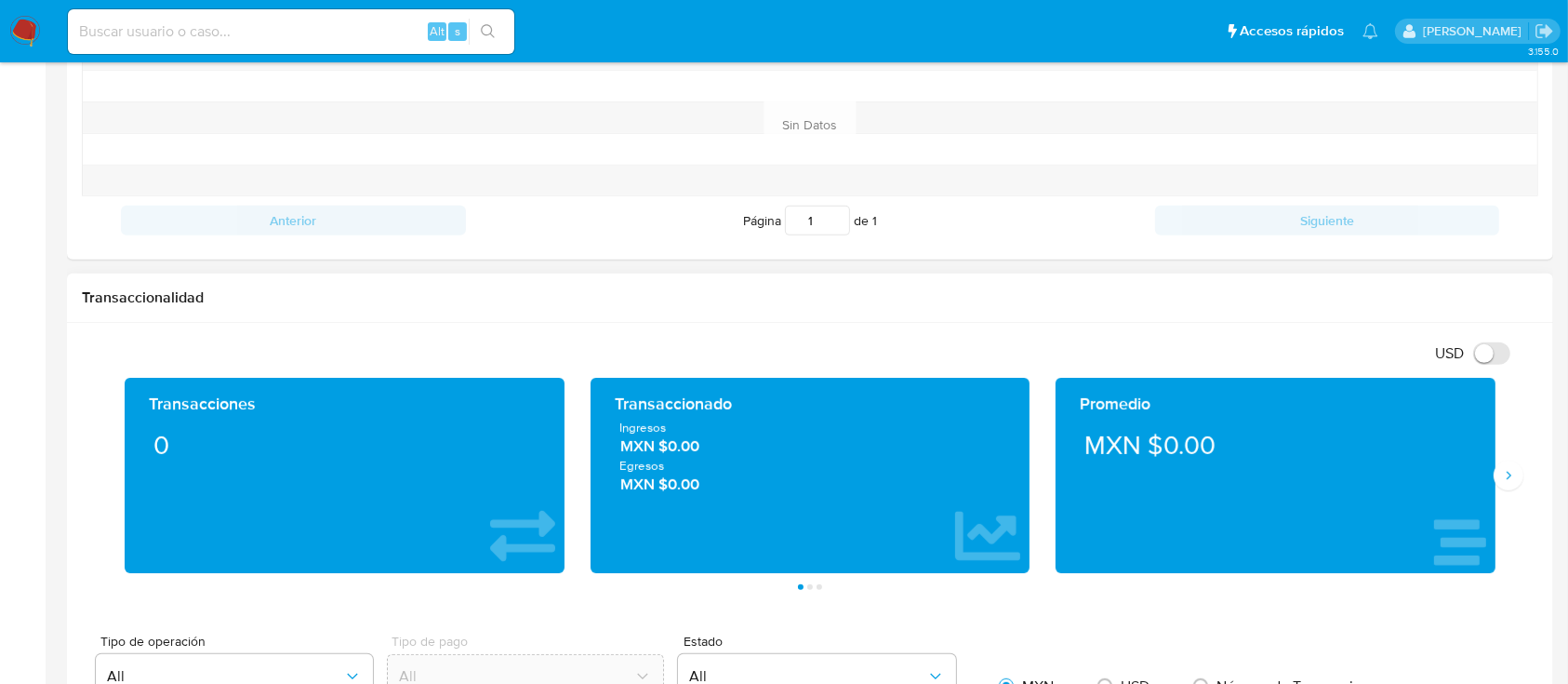
click at [1524, 495] on div "Transacciones 0 Transaccionado Ingresos MXN $0.00 Egresos MXN $0.00 Promedio MX…" at bounding box center [810, 484] width 1456 height 213
click at [1509, 480] on icon "Siguiente" at bounding box center [1508, 475] width 15 height 15
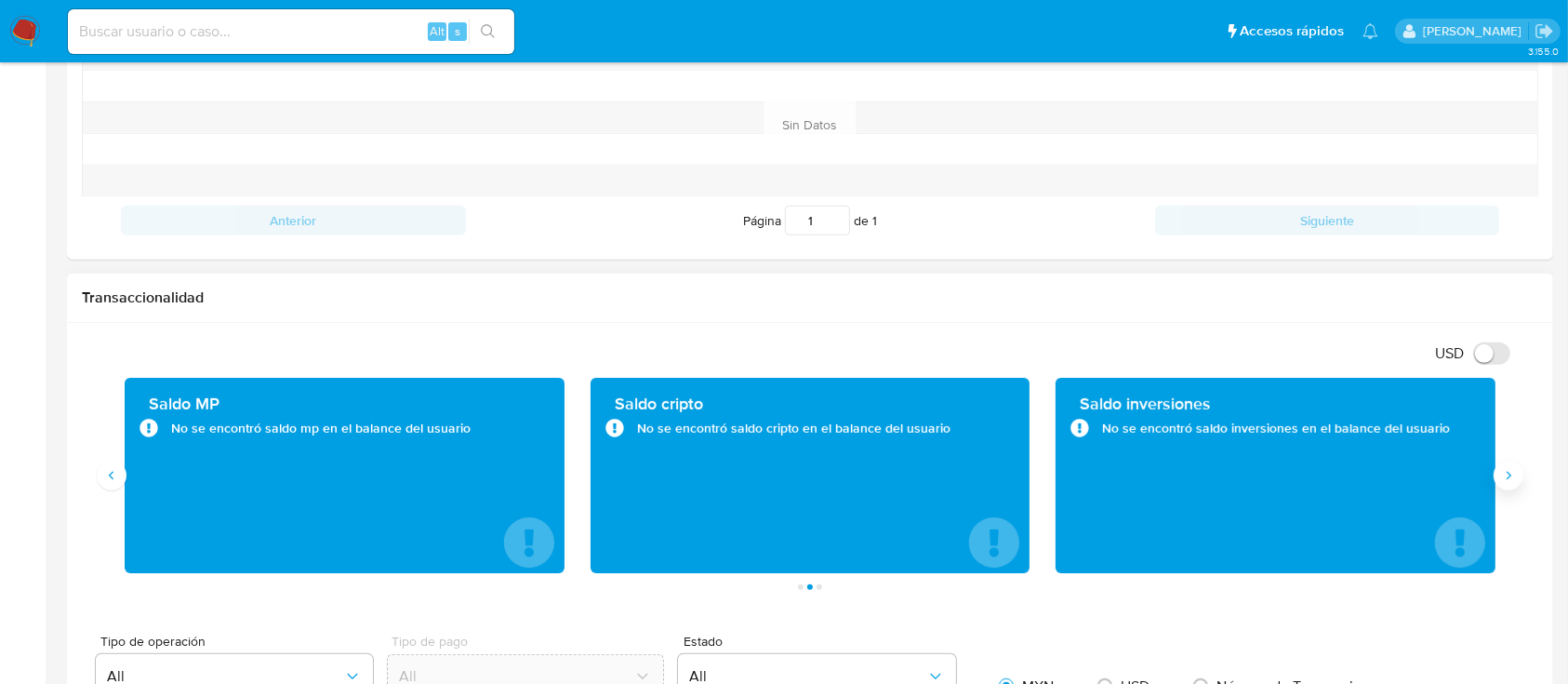
click at [1509, 480] on icon "Siguiente" at bounding box center [1508, 475] width 15 height 15
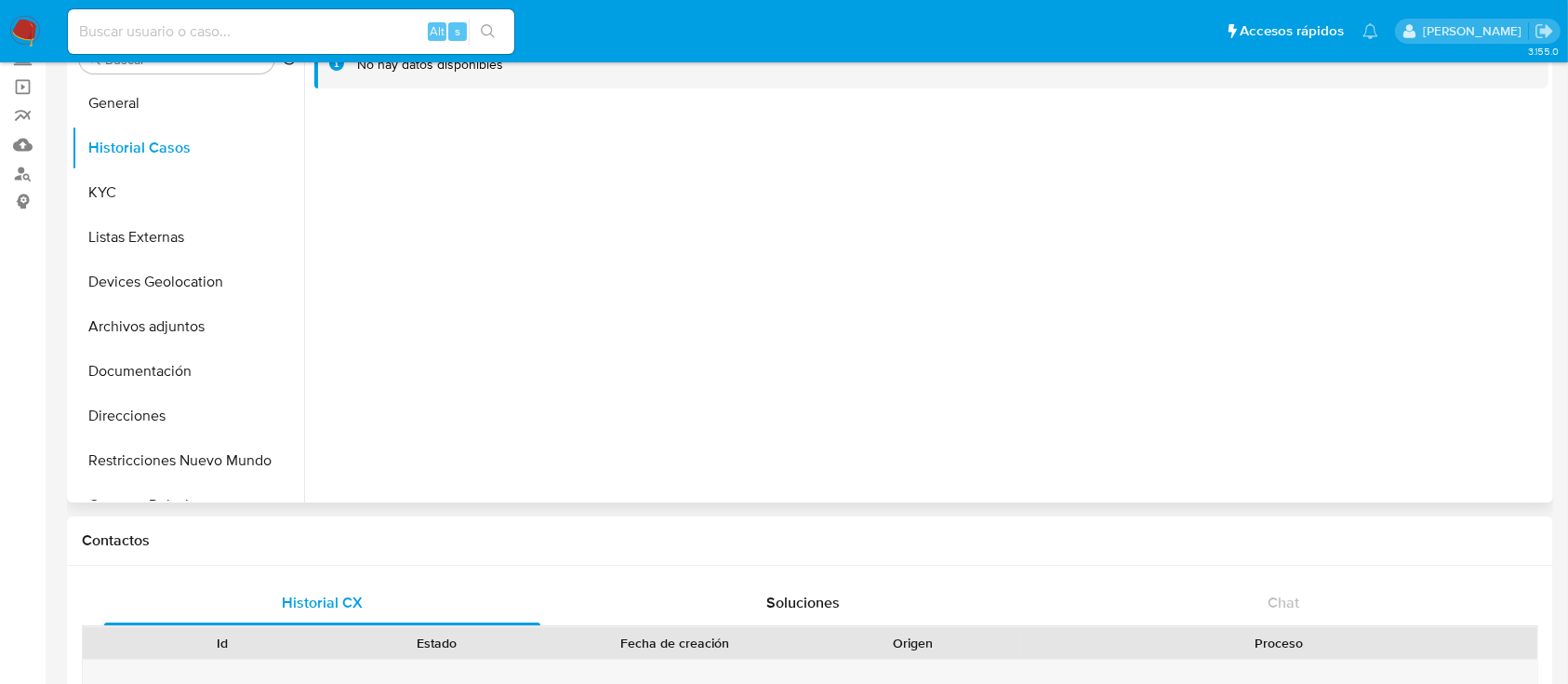
scroll to position [0, 0]
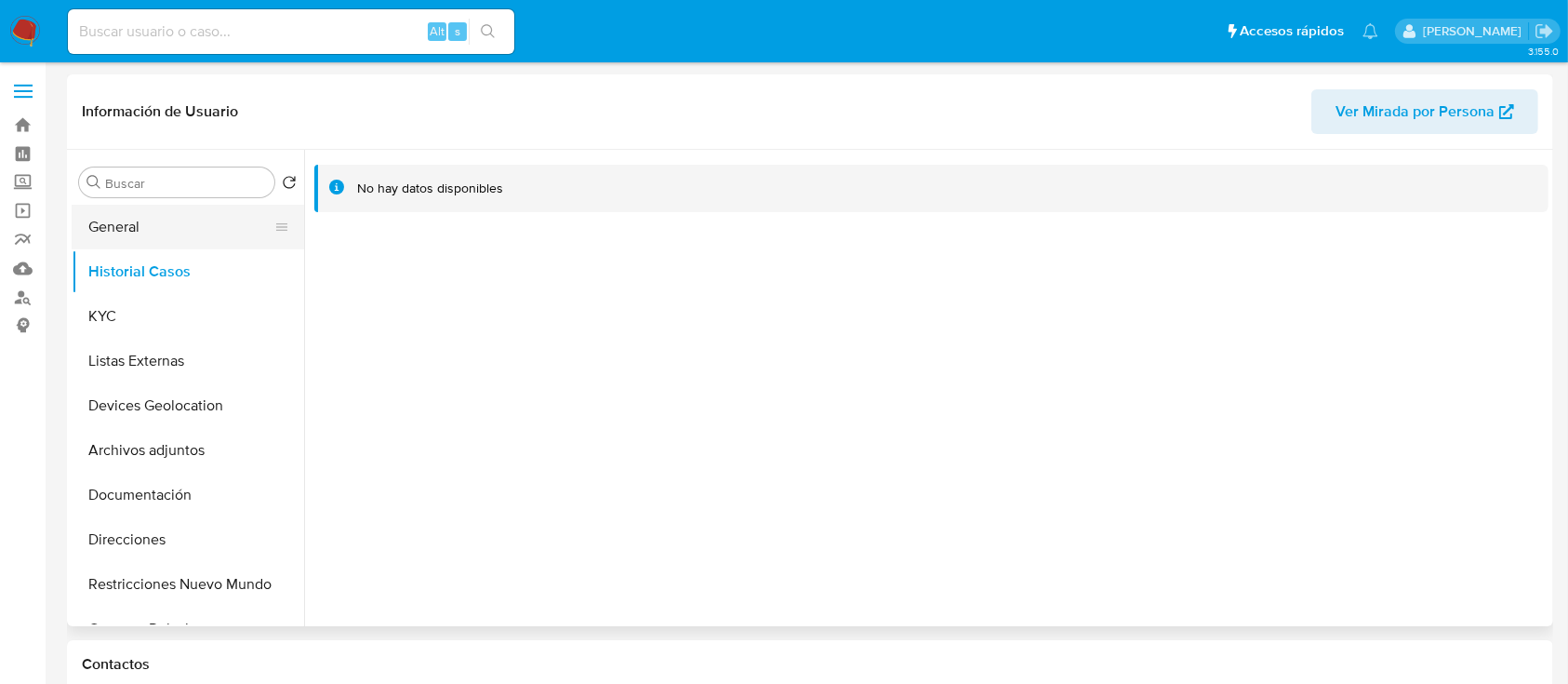
click at [176, 231] on button "General" at bounding box center [181, 227] width 218 height 45
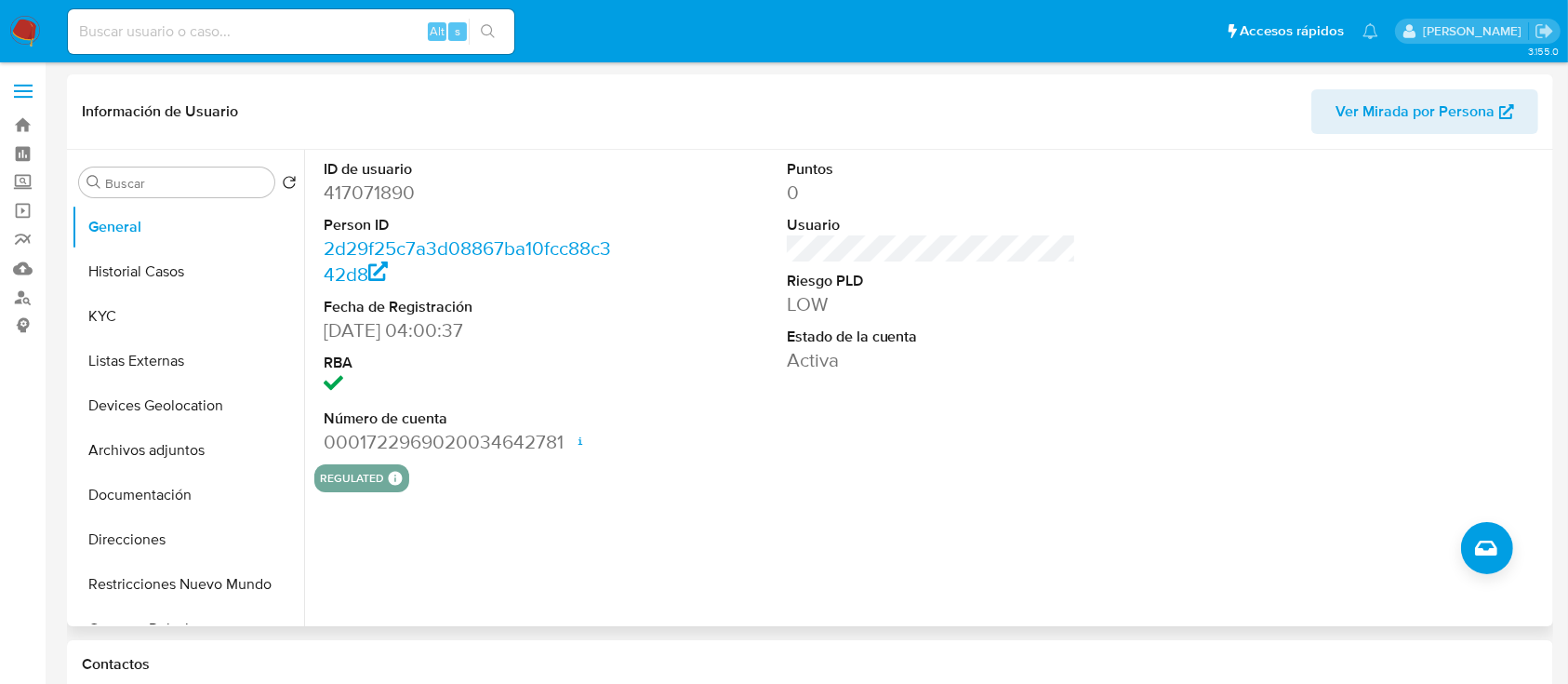
click at [339, 192] on dd "417071890" at bounding box center [468, 192] width 290 height 26
copy dd "417071890"
click at [126, 324] on button "KYC" at bounding box center [181, 316] width 218 height 45
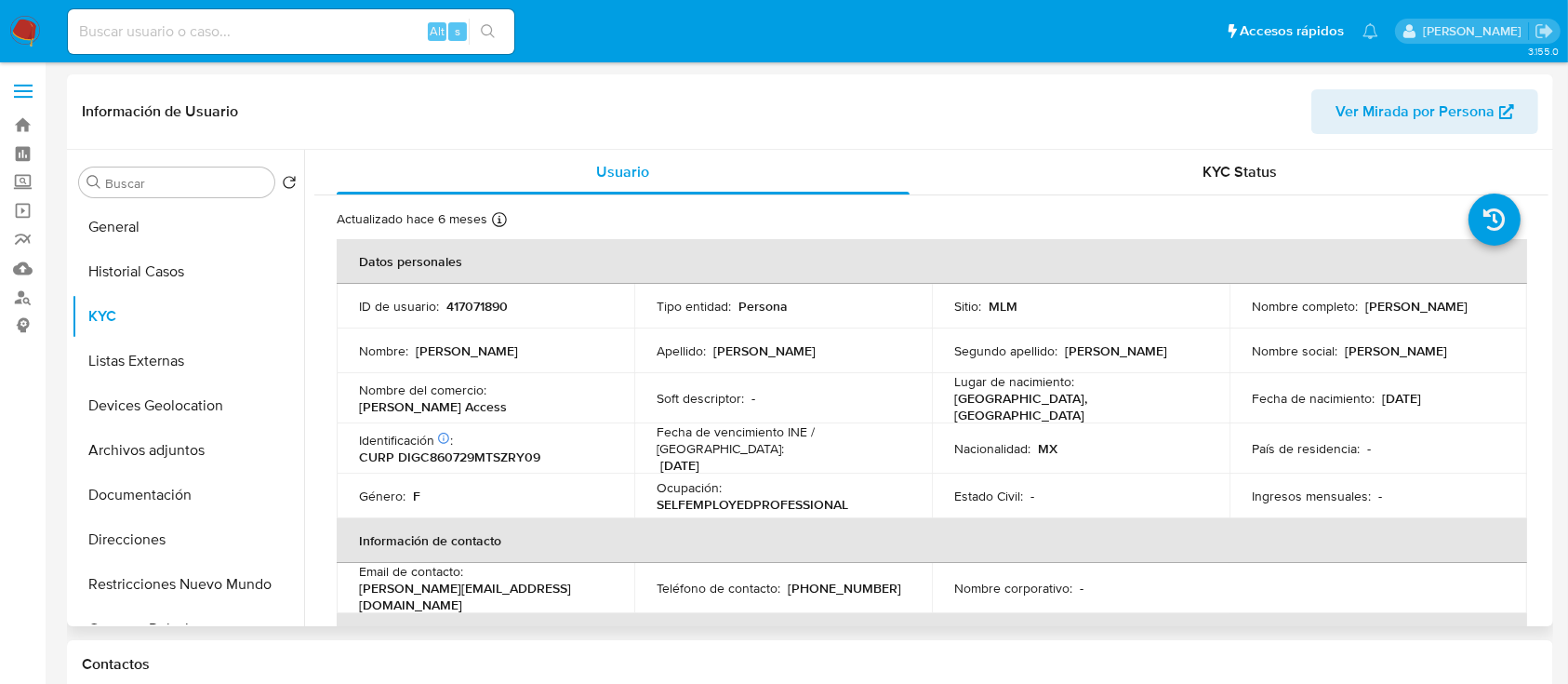
click at [820, 496] on p "SELFEMPLOYEDPROFESSIONAL" at bounding box center [753, 505] width 191 height 17
copy div "Ocupación : SELFEMPLOYEDPROFESSIONAL"
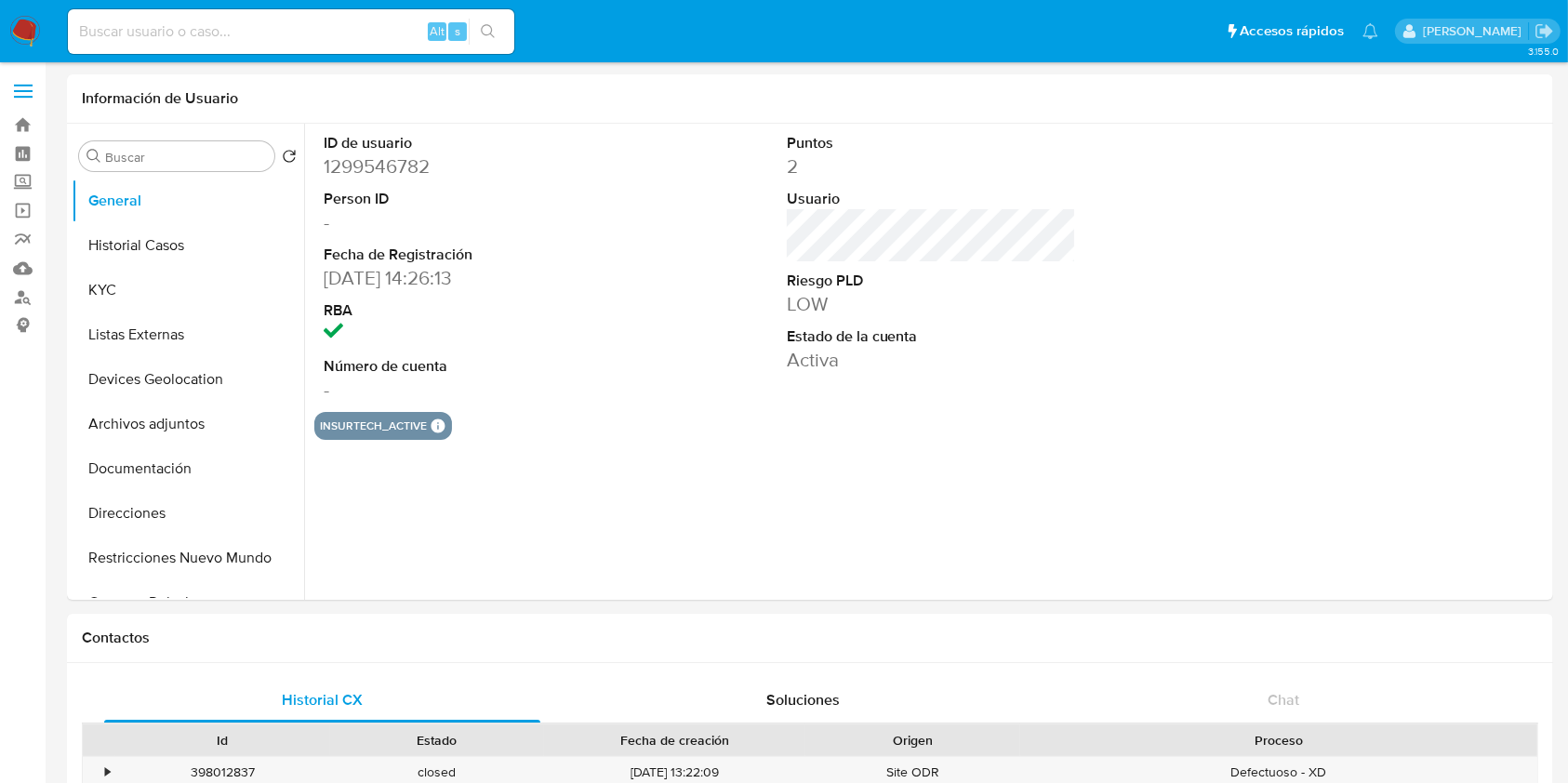
select select "10"
click at [156, 246] on button "Historial Casos" at bounding box center [181, 245] width 218 height 45
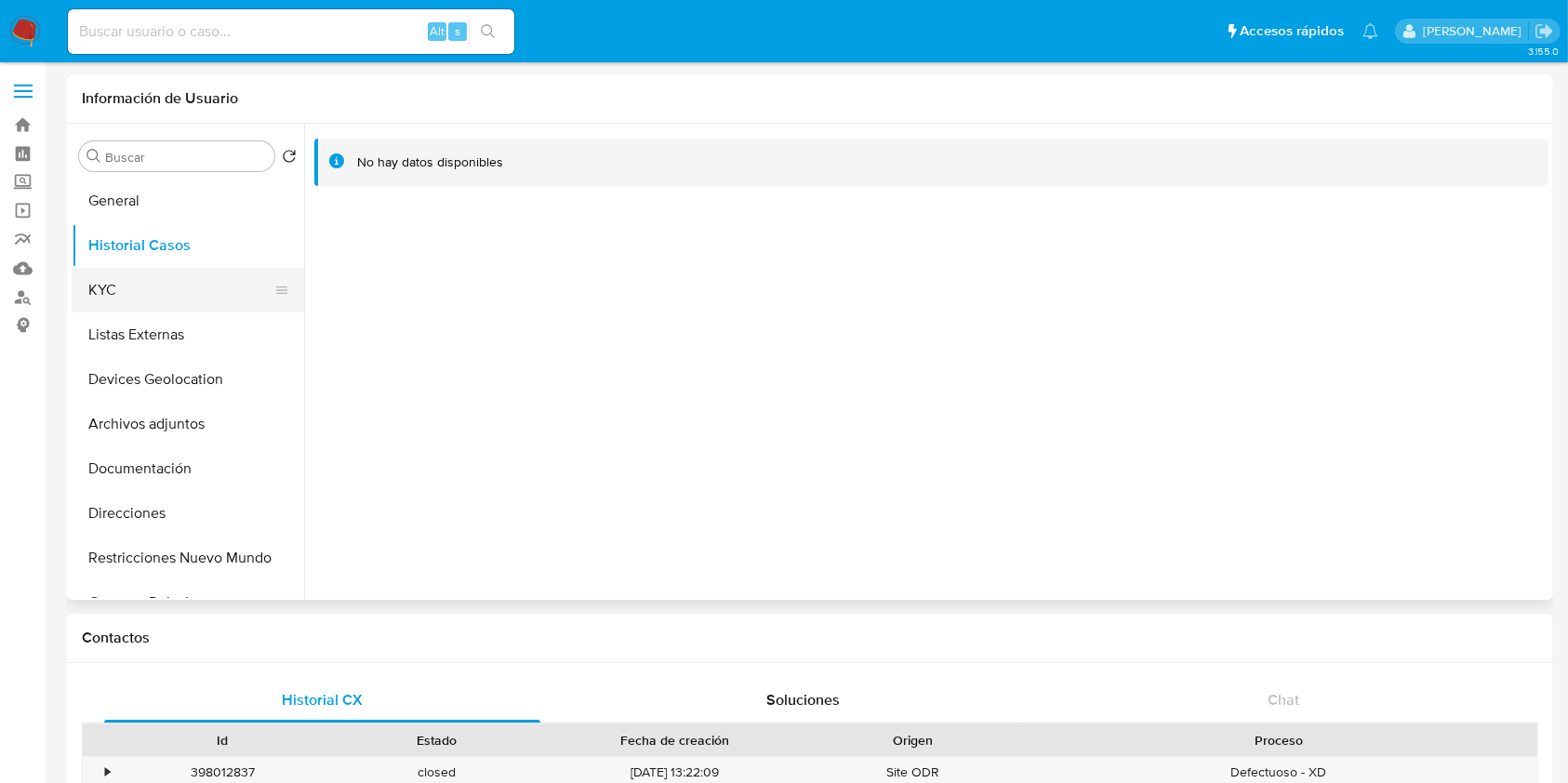
click at [138, 286] on button "KYC" at bounding box center [181, 290] width 218 height 45
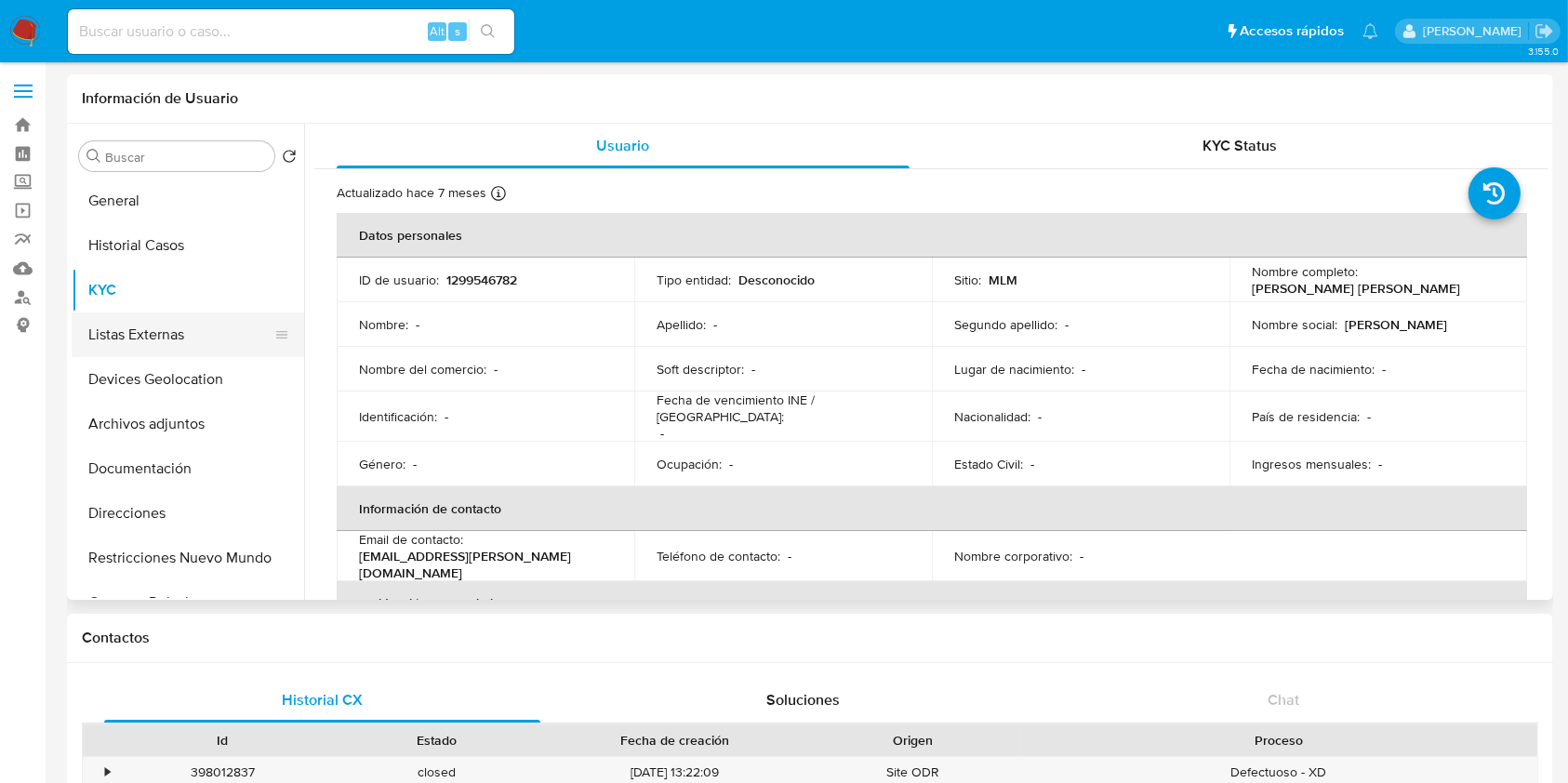
click at [159, 332] on button "Listas Externas" at bounding box center [181, 335] width 218 height 45
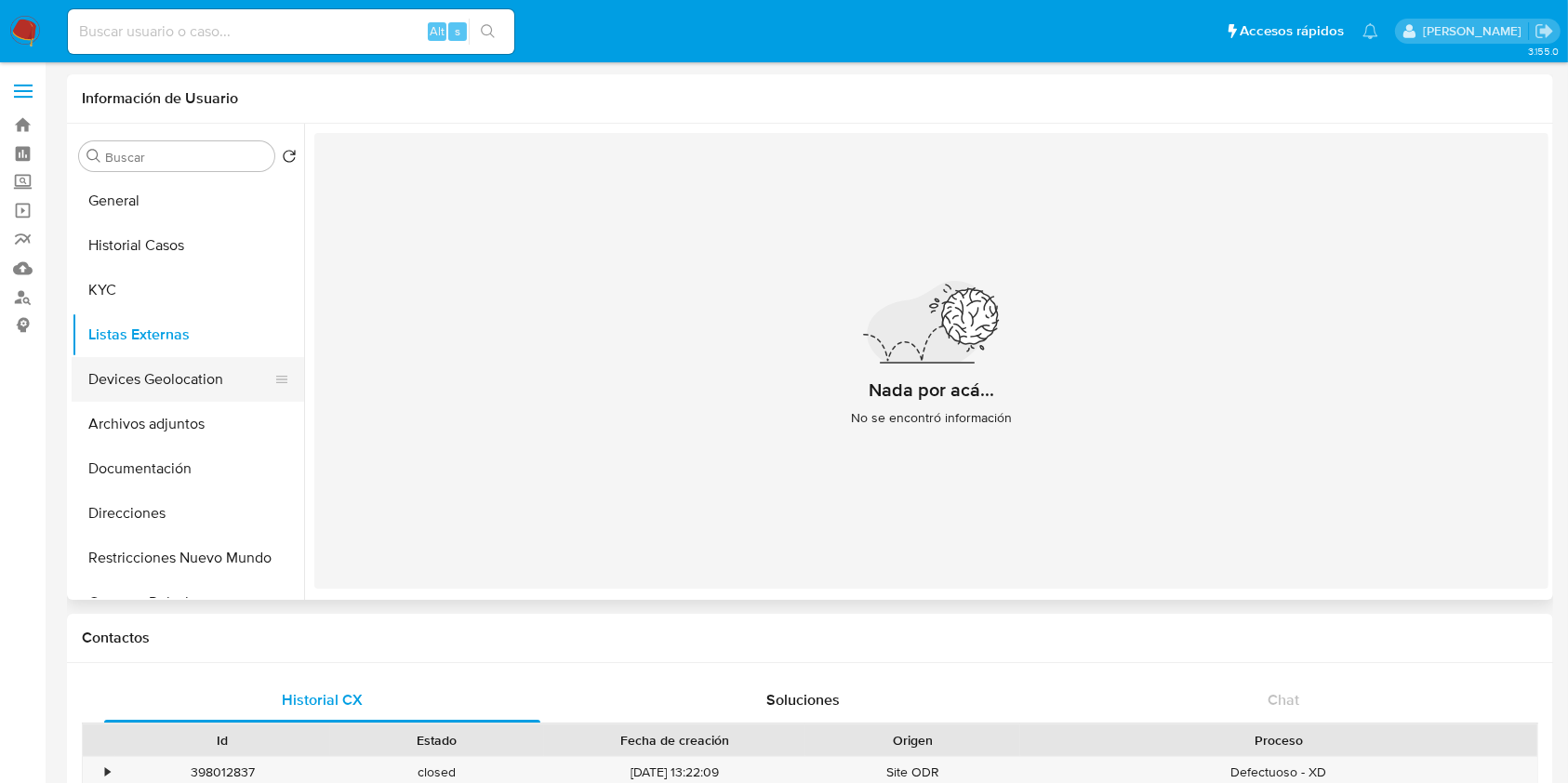
click at [188, 397] on button "Devices Geolocation" at bounding box center [181, 379] width 218 height 45
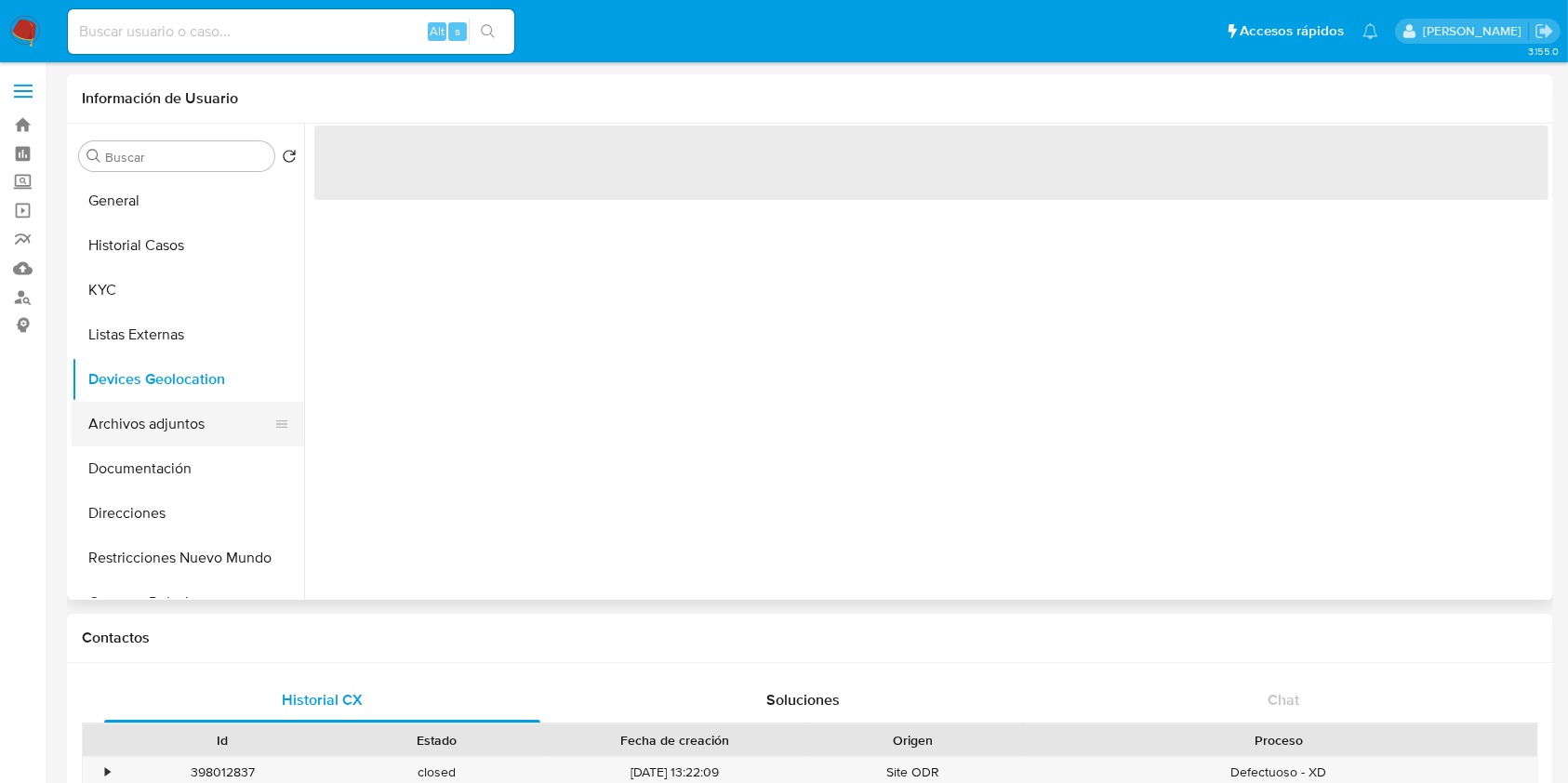
click at [200, 435] on button "Archivos adjuntos" at bounding box center [181, 424] width 218 height 45
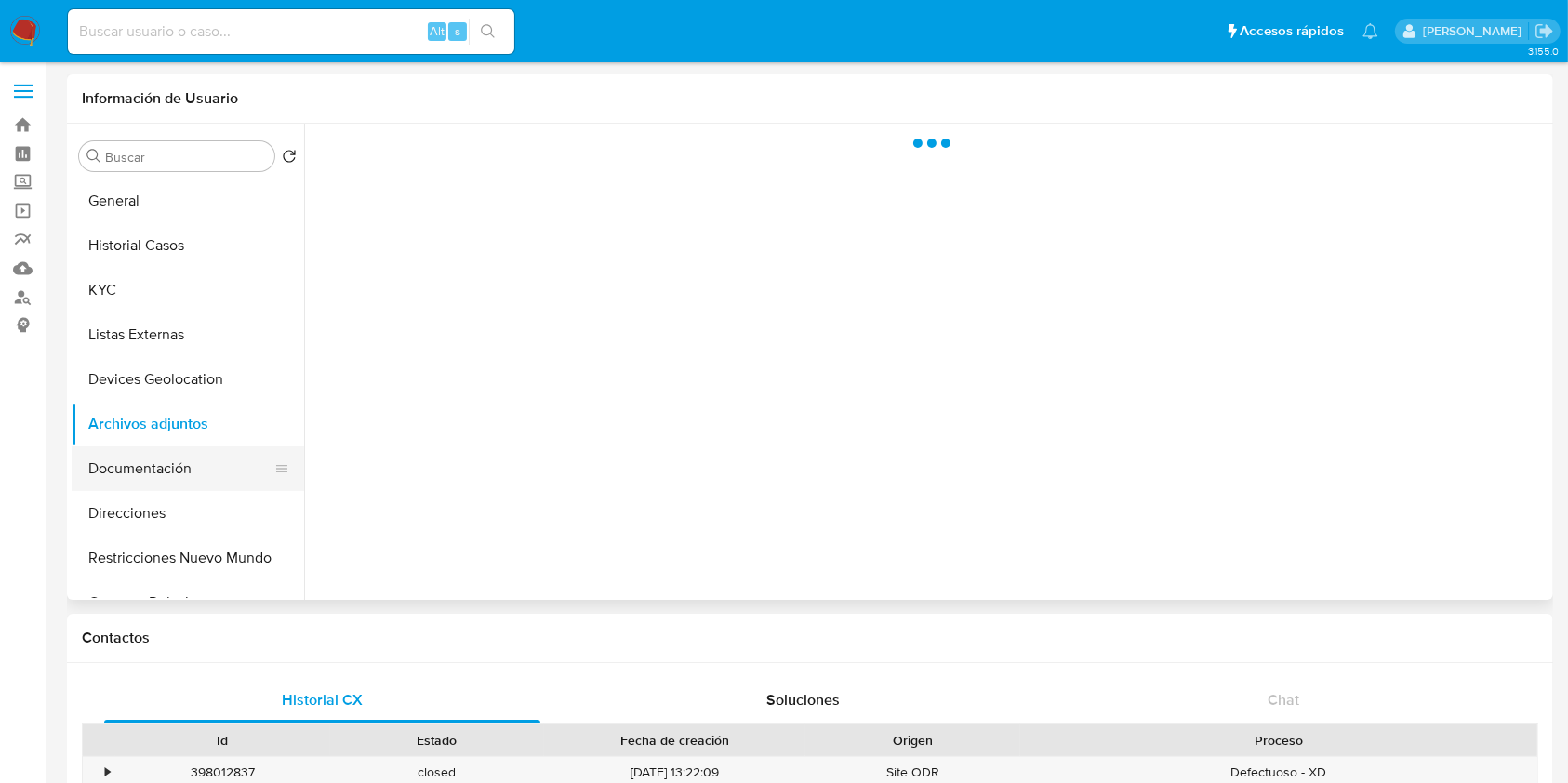
click at [186, 471] on button "Documentación" at bounding box center [181, 468] width 218 height 45
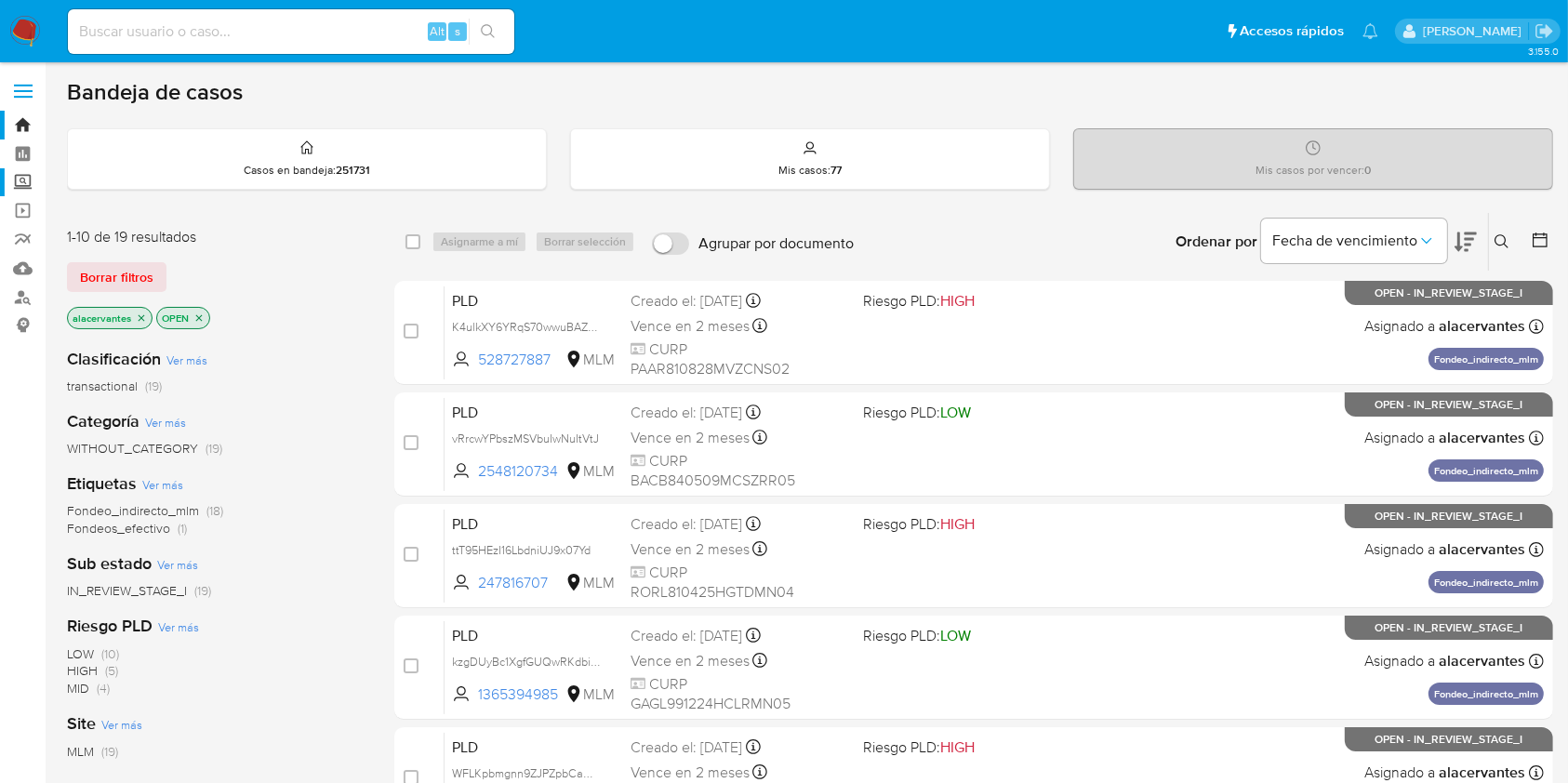
click at [25, 182] on label "Screening" at bounding box center [110, 183] width 221 height 28
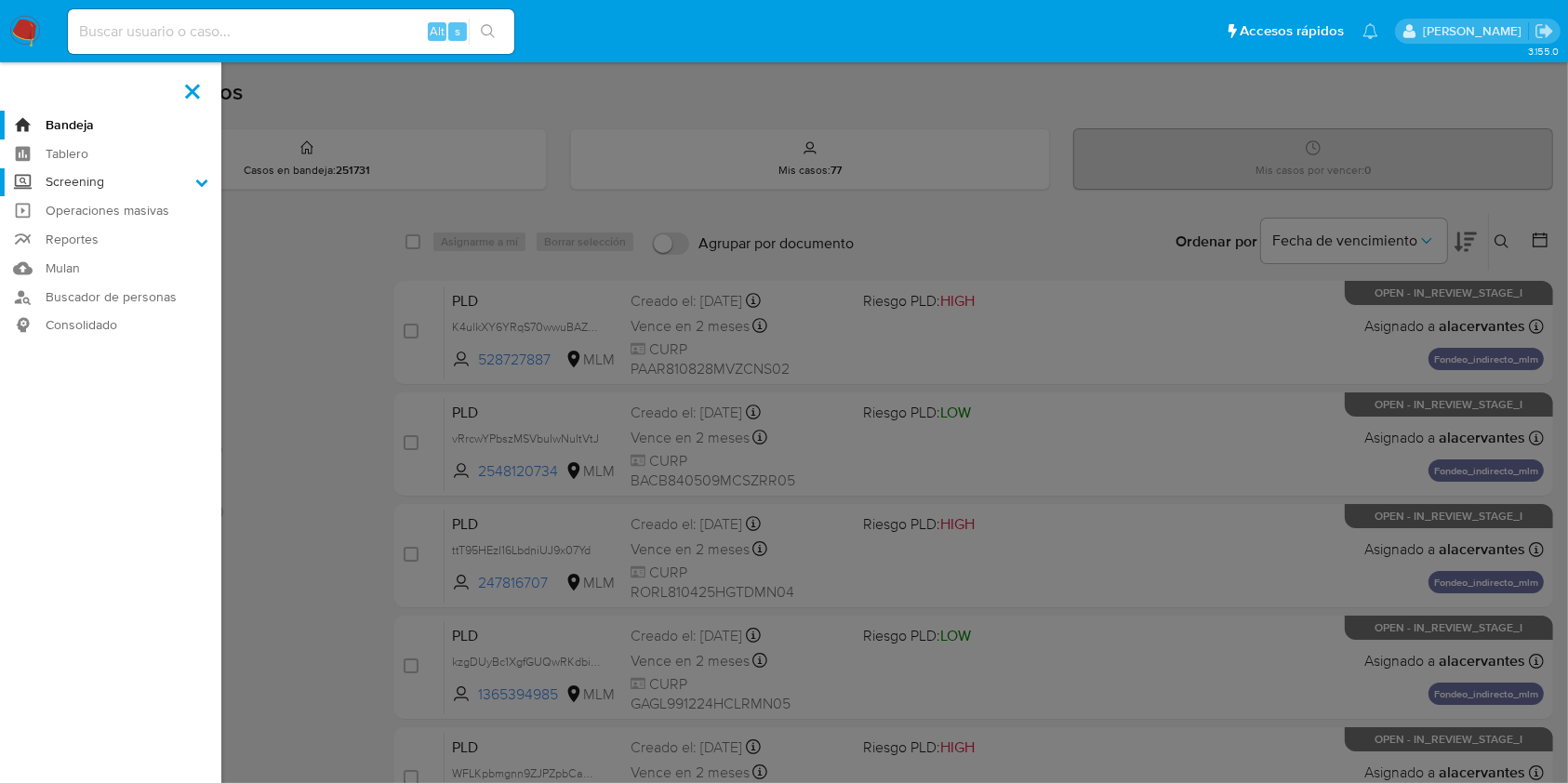
click at [0, 0] on input "Screening" at bounding box center [0, 0] width 0 height 0
click at [90, 264] on link "Herramientas" at bounding box center [110, 255] width 221 height 24
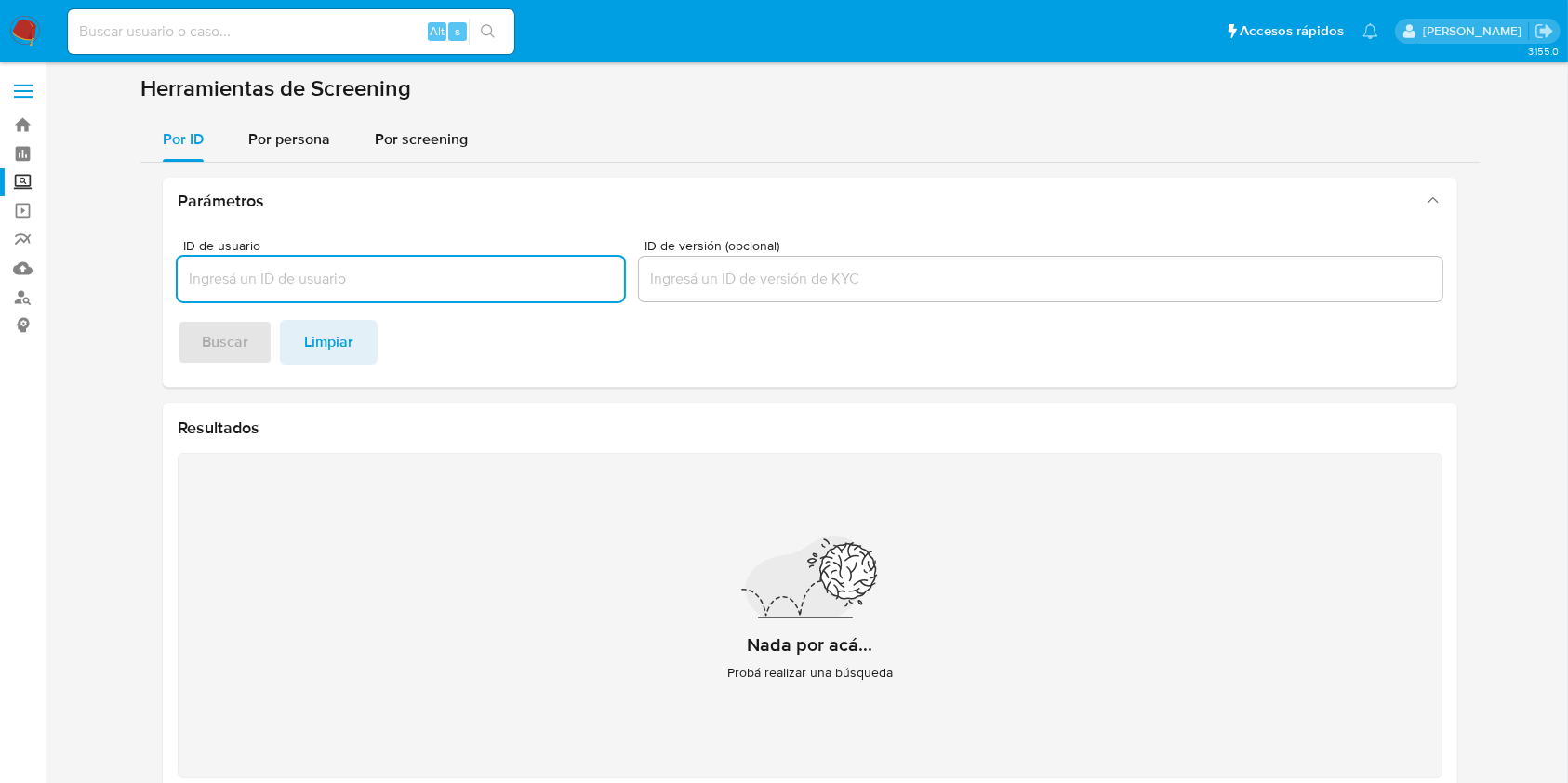
click at [371, 285] on input "ID de usuario" at bounding box center [400, 280] width 447 height 25
type input "[PERSON_NAME]"
click at [290, 145] on span "Por persona" at bounding box center [289, 138] width 82 height 22
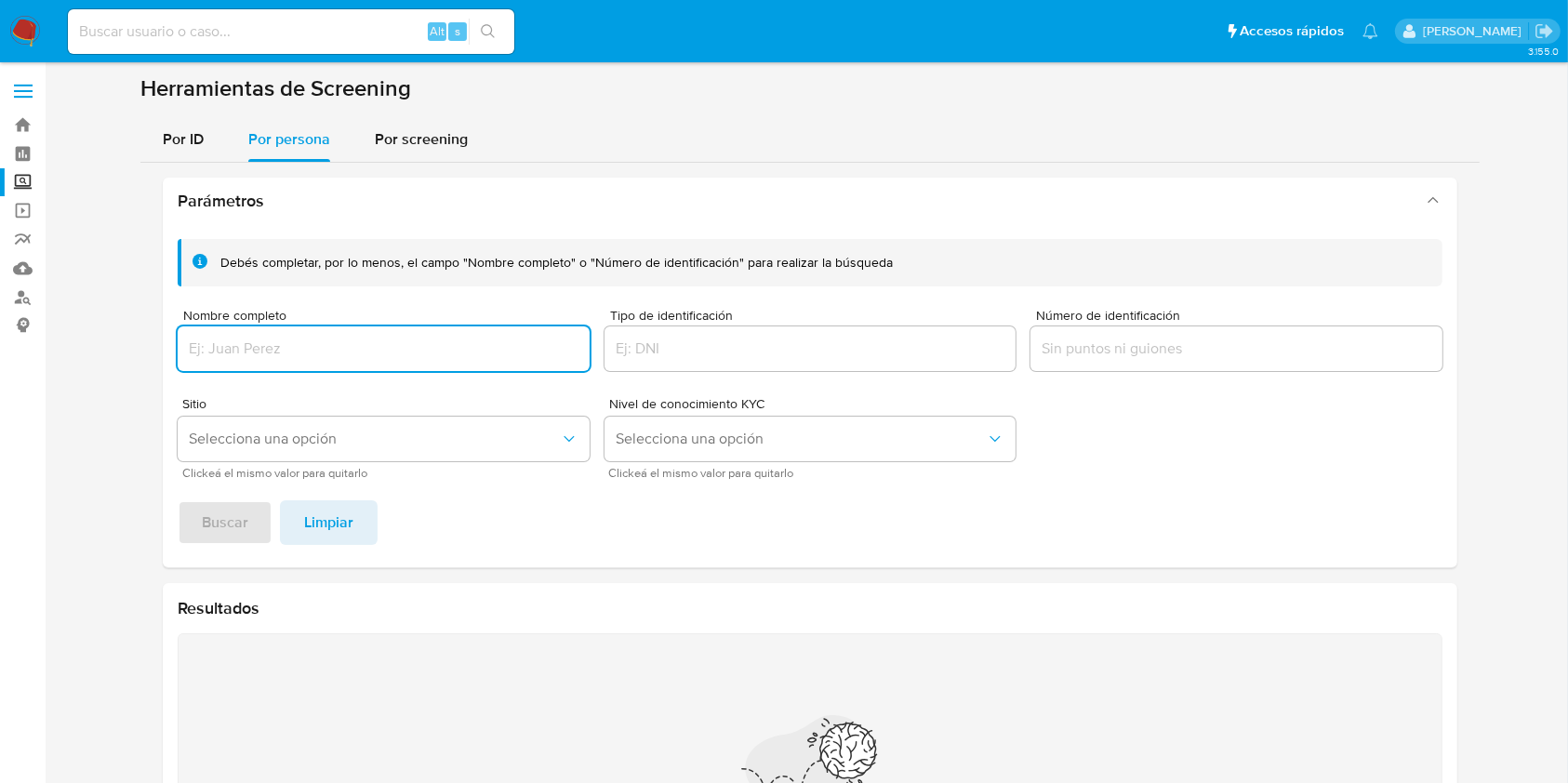
click at [295, 354] on input "Nombre completo" at bounding box center [383, 349] width 412 height 25
click at [254, 432] on span "Selecciona una opción" at bounding box center [374, 439] width 371 height 19
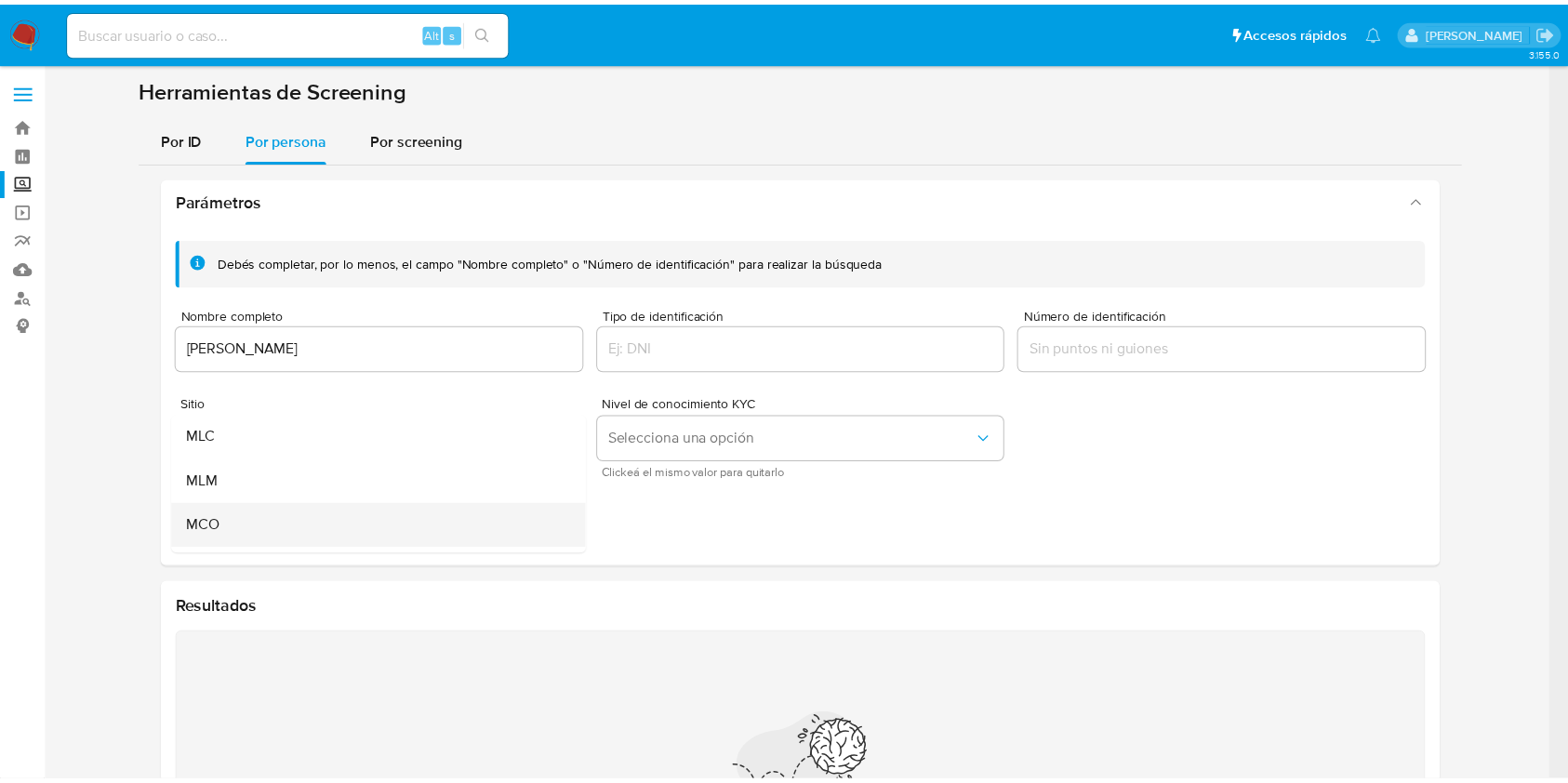
scroll to position [123, 0]
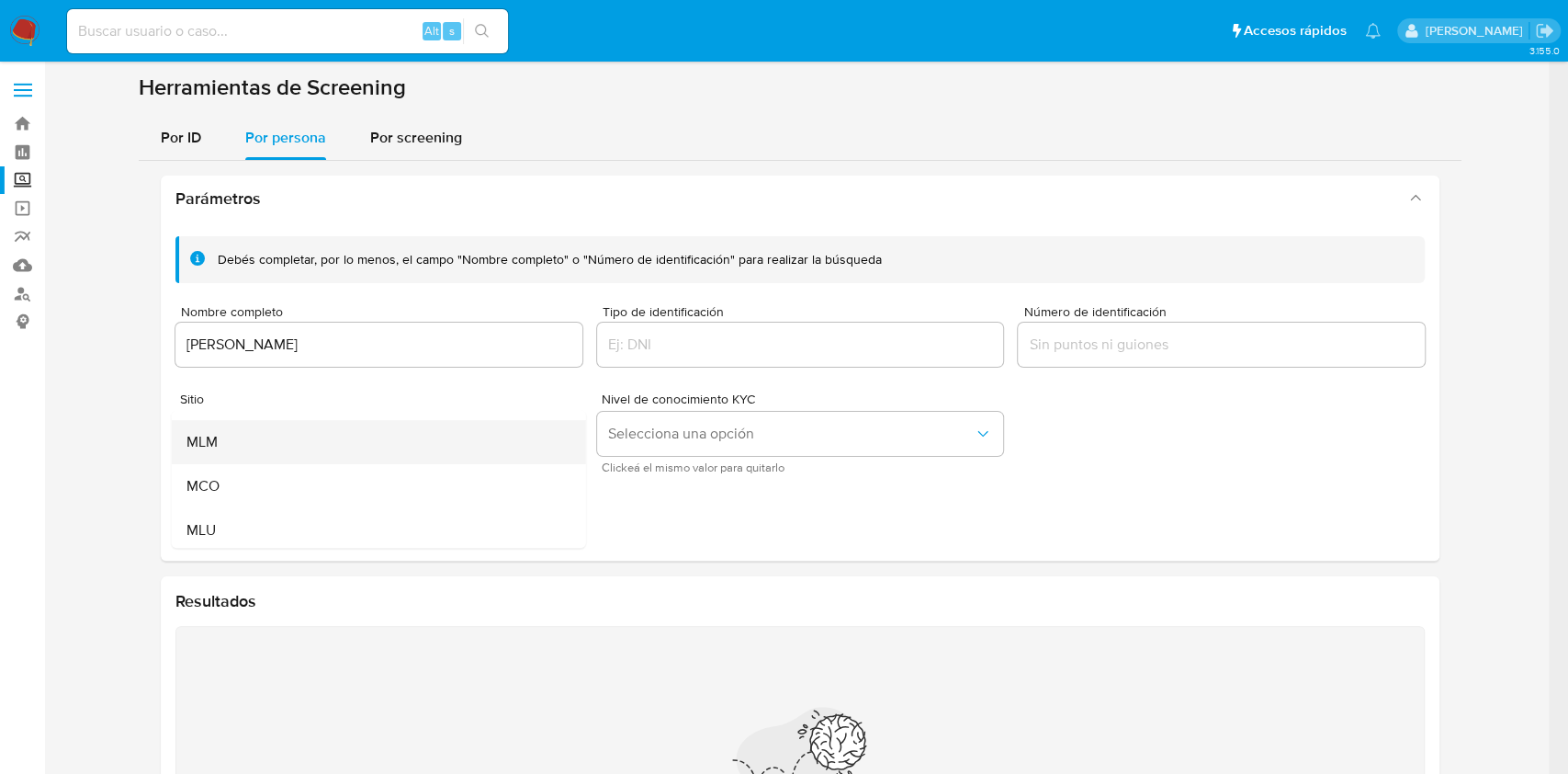
click at [233, 454] on div "MLM" at bounding box center [373, 441] width 374 height 44
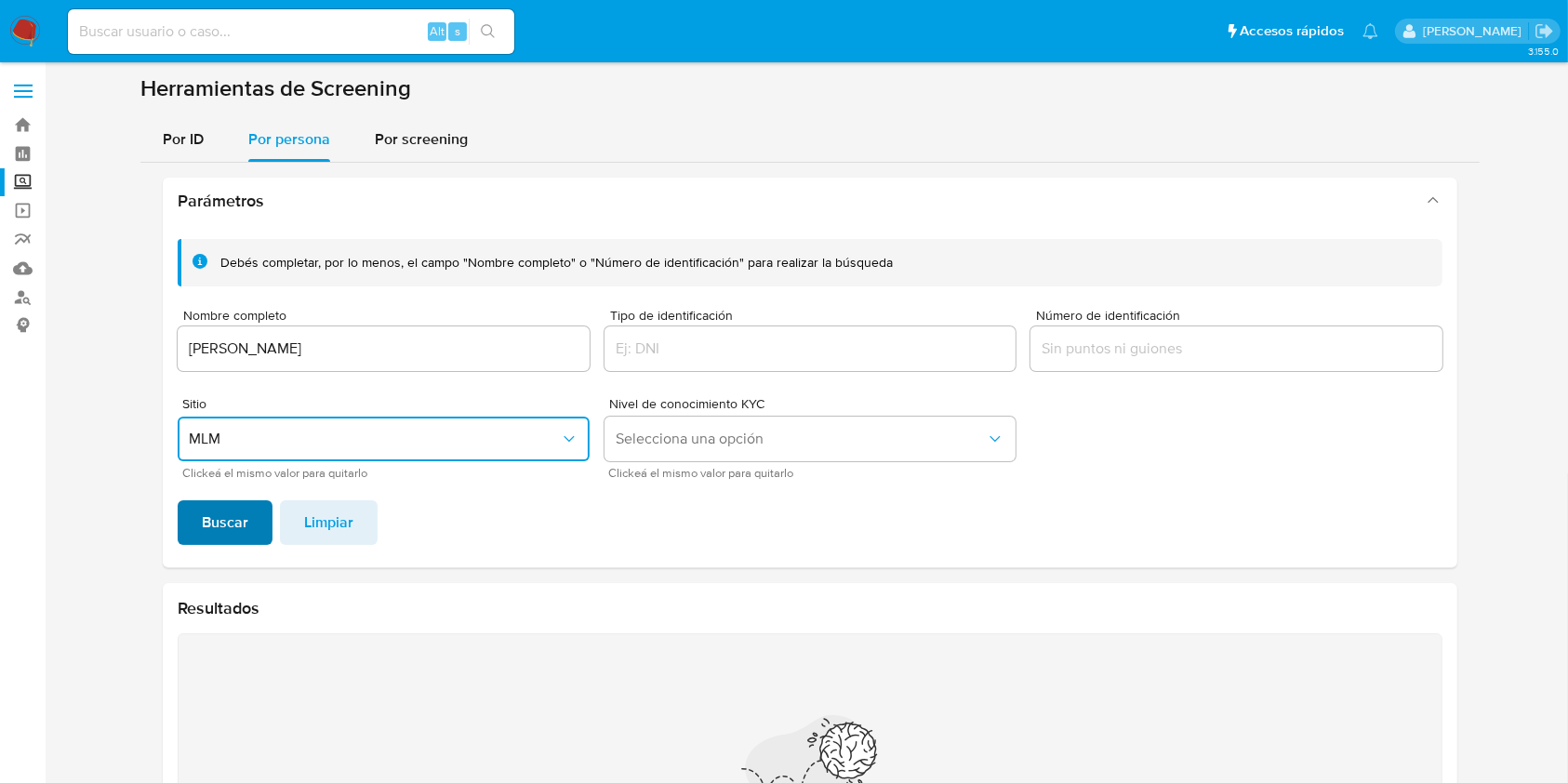
click at [232, 519] on span "Buscar" at bounding box center [225, 522] width 46 height 41
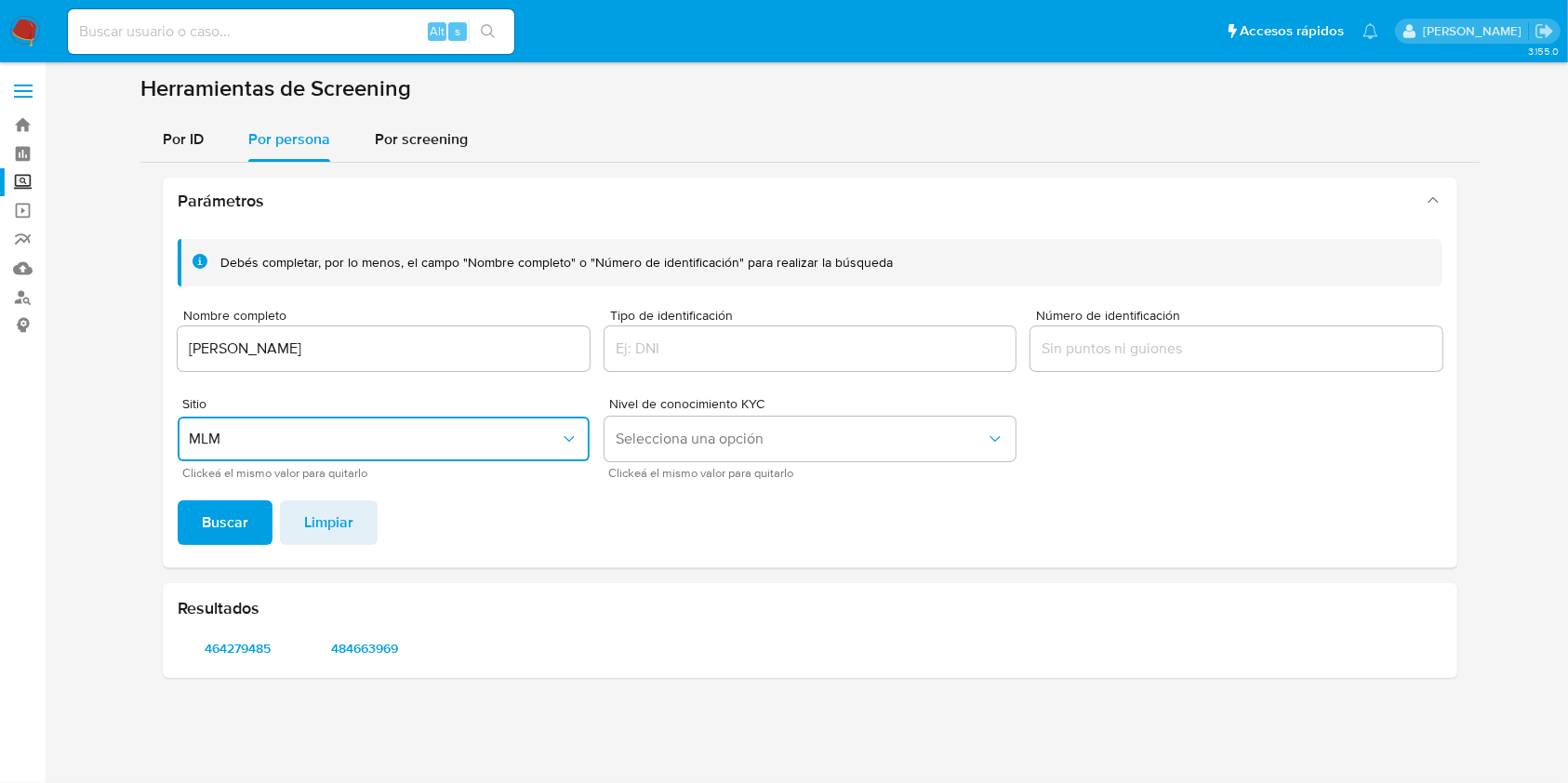
scroll to position [0, 0]
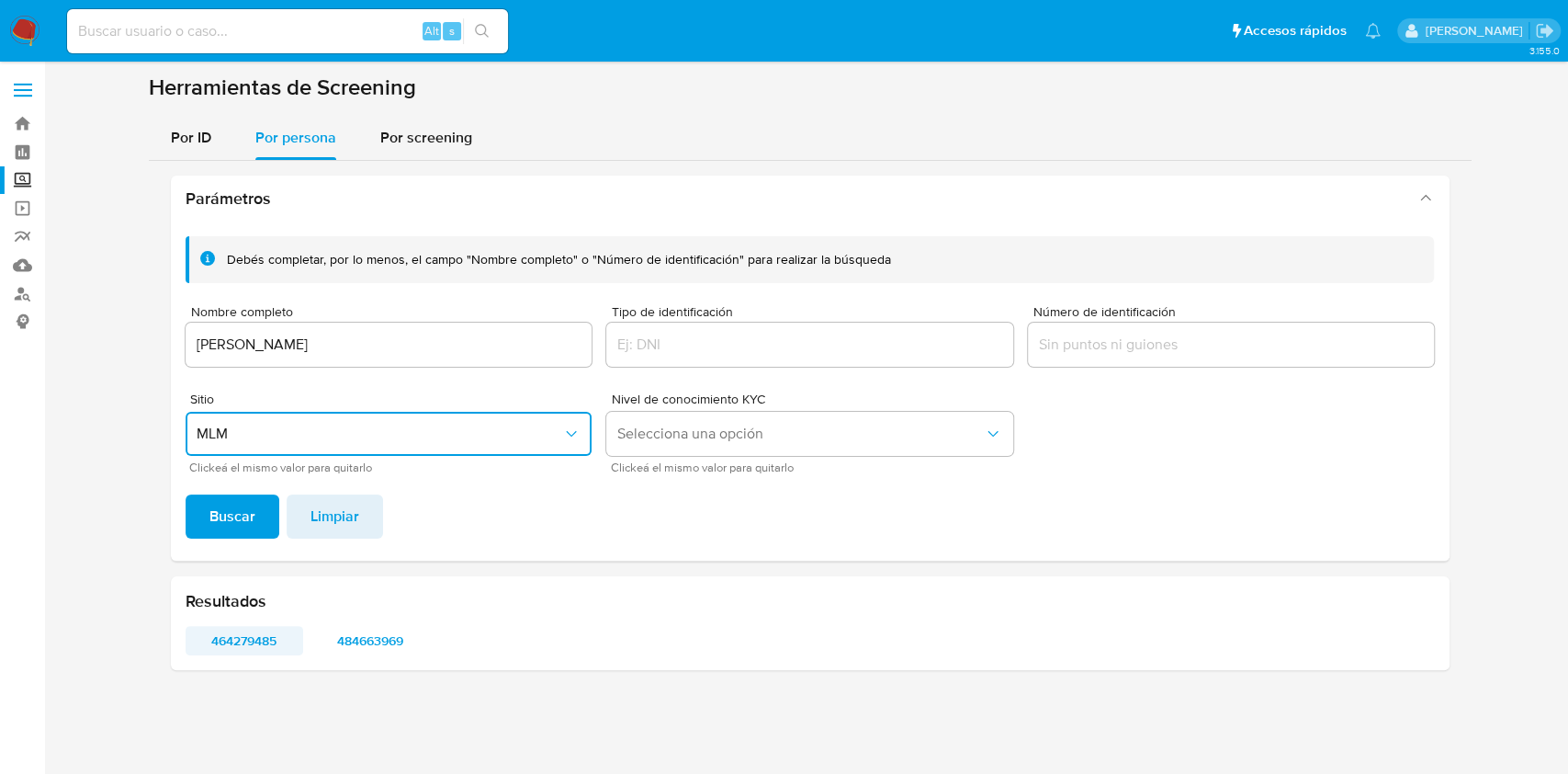
click at [259, 652] on span "464279485" at bounding box center [244, 640] width 93 height 25
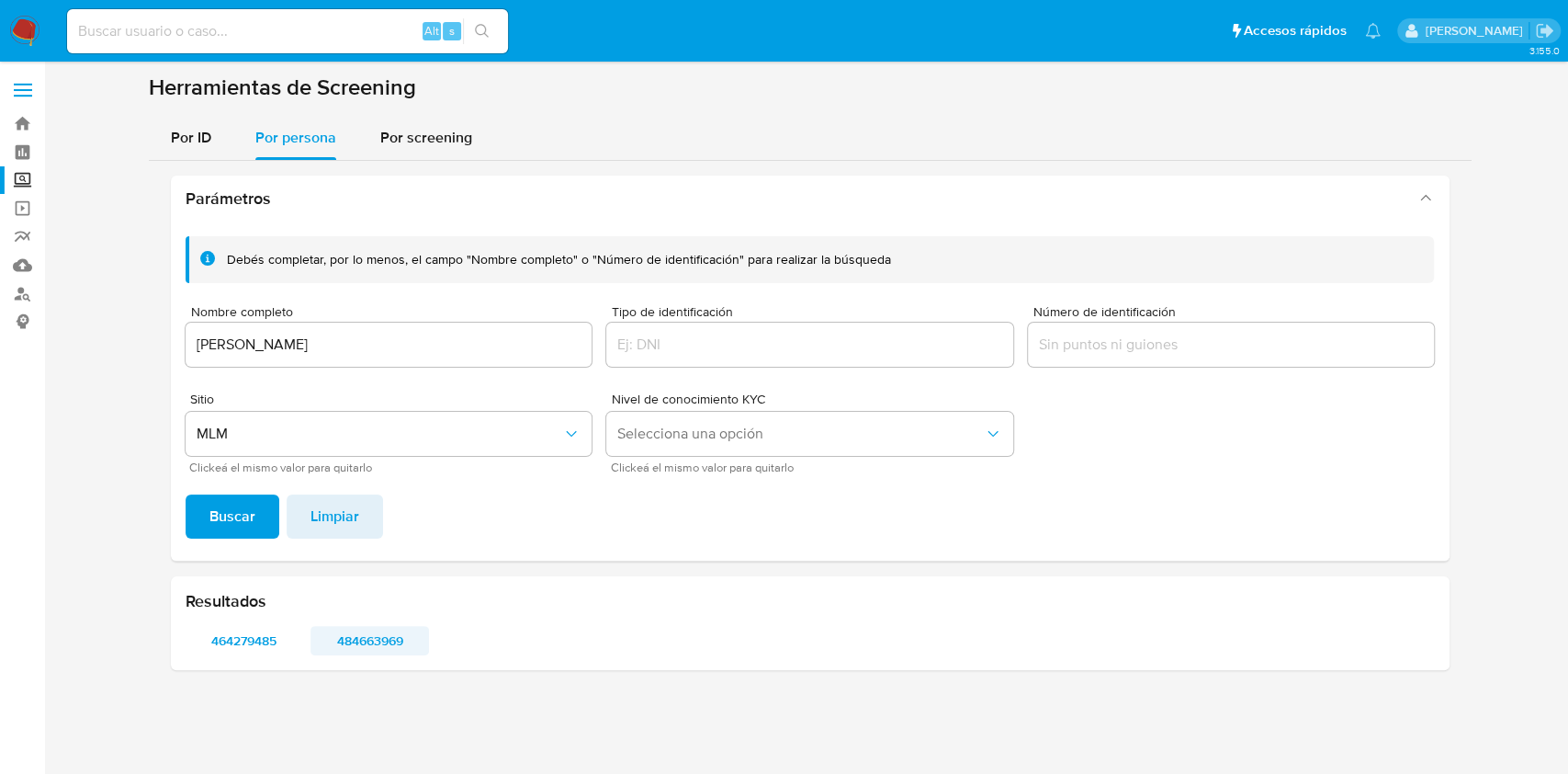
click at [396, 640] on span "484663969" at bounding box center [369, 640] width 93 height 25
click at [445, 350] on input "IRVING ERICK HERNANDEZ LOPEZ" at bounding box center [389, 345] width 407 height 24
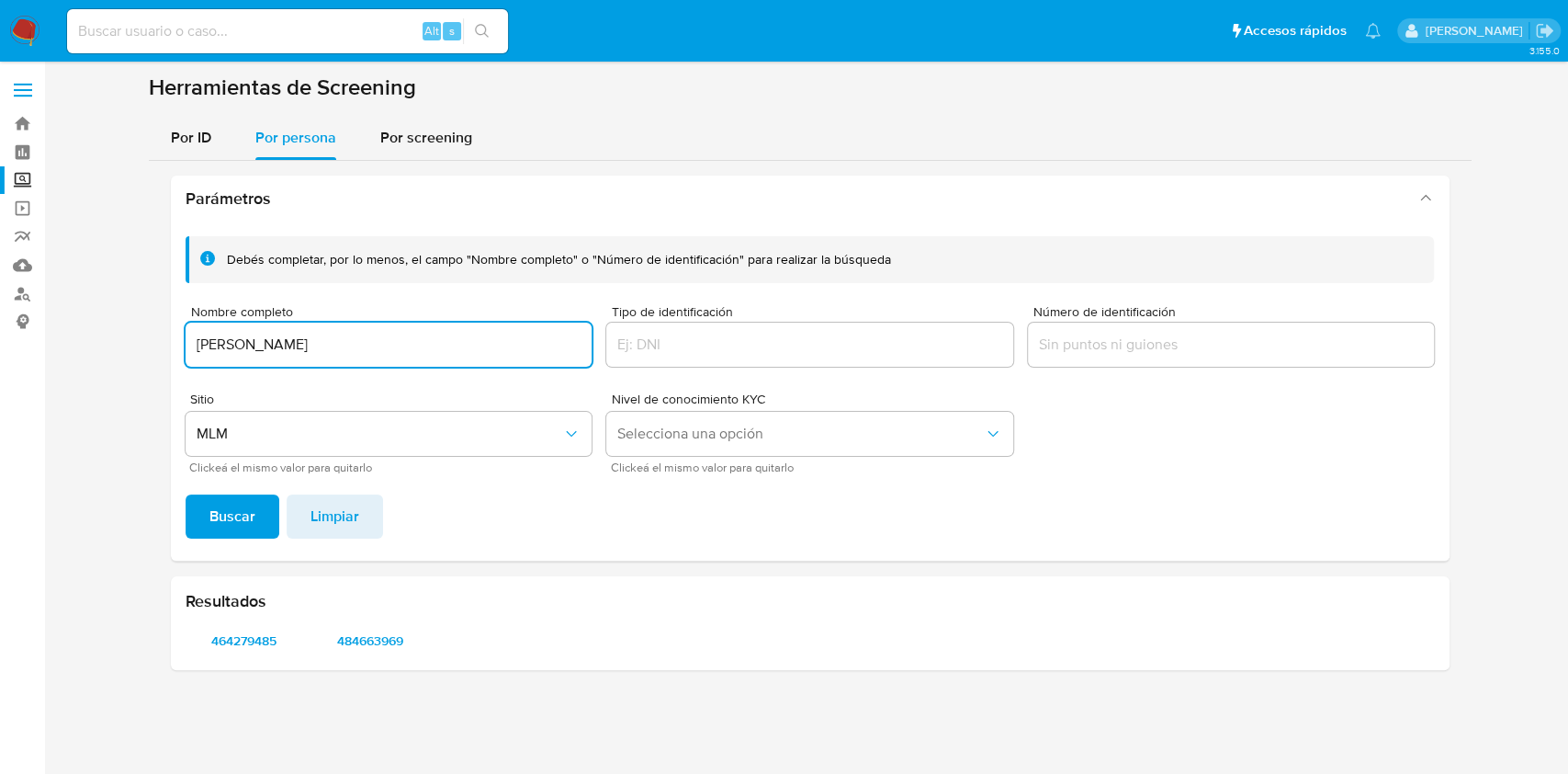
click at [445, 350] on input "IRVING ERICK HERNANDEZ LOPEZ" at bounding box center [389, 345] width 407 height 24
click at [444, 350] on input "IRVING ERICK HERNANDEZ LOPEZ" at bounding box center [389, 345] width 407 height 24
type input "XHUNAXHI DEL CARME ROSADO MARTINEZ"
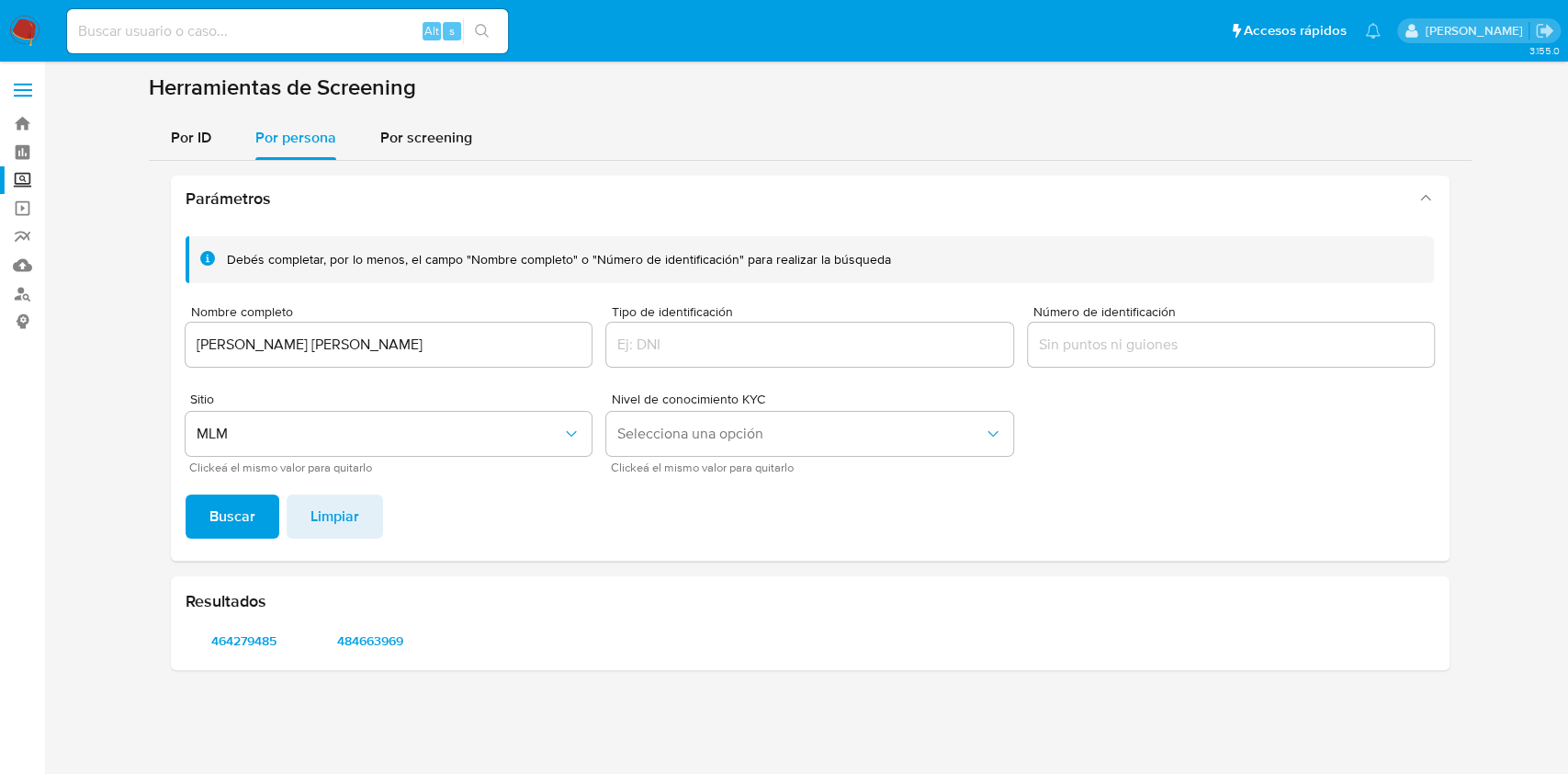
click at [264, 493] on div "Debés completar, por lo menos, el campo "Nombre completo" o "Número de identifi…" at bounding box center [809, 391] width 1279 height 339
click at [259, 516] on button "Buscar" at bounding box center [232, 516] width 94 height 44
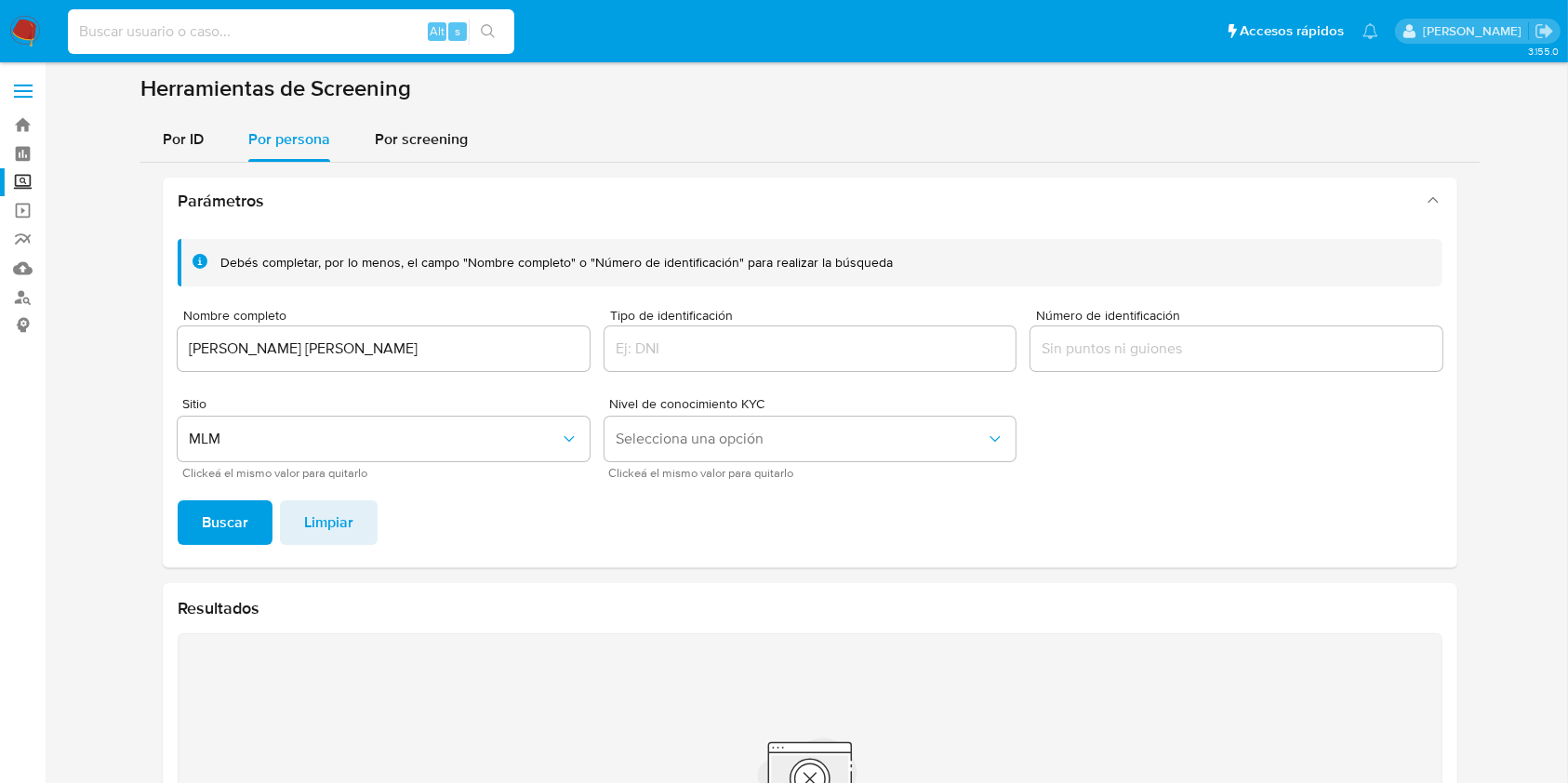
click at [177, 33] on input at bounding box center [291, 32] width 447 height 25
paste input "2450529742"
type input "2450529742"
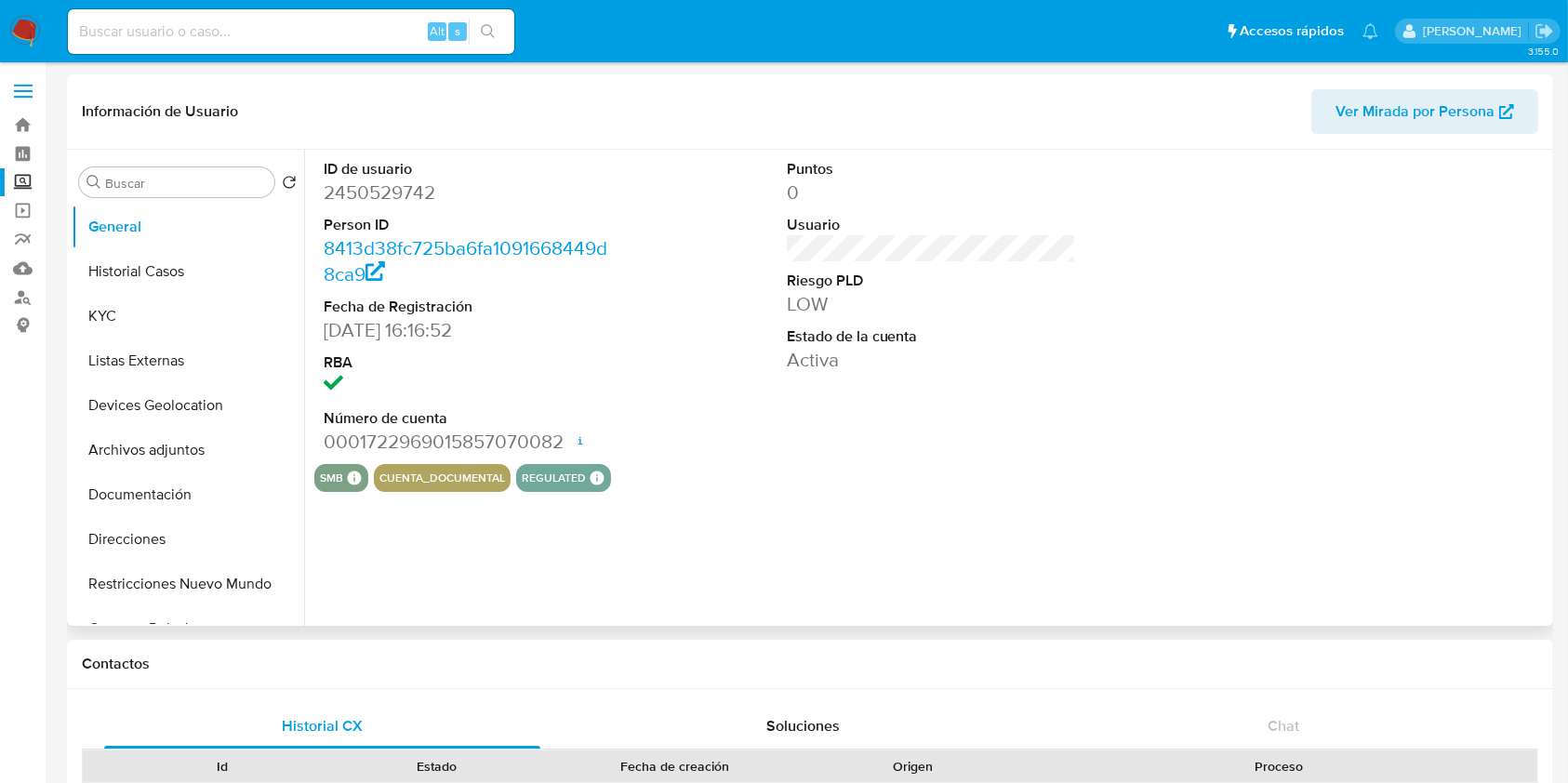
select select "10"
click at [145, 277] on button "Historial Casos" at bounding box center [181, 271] width 218 height 45
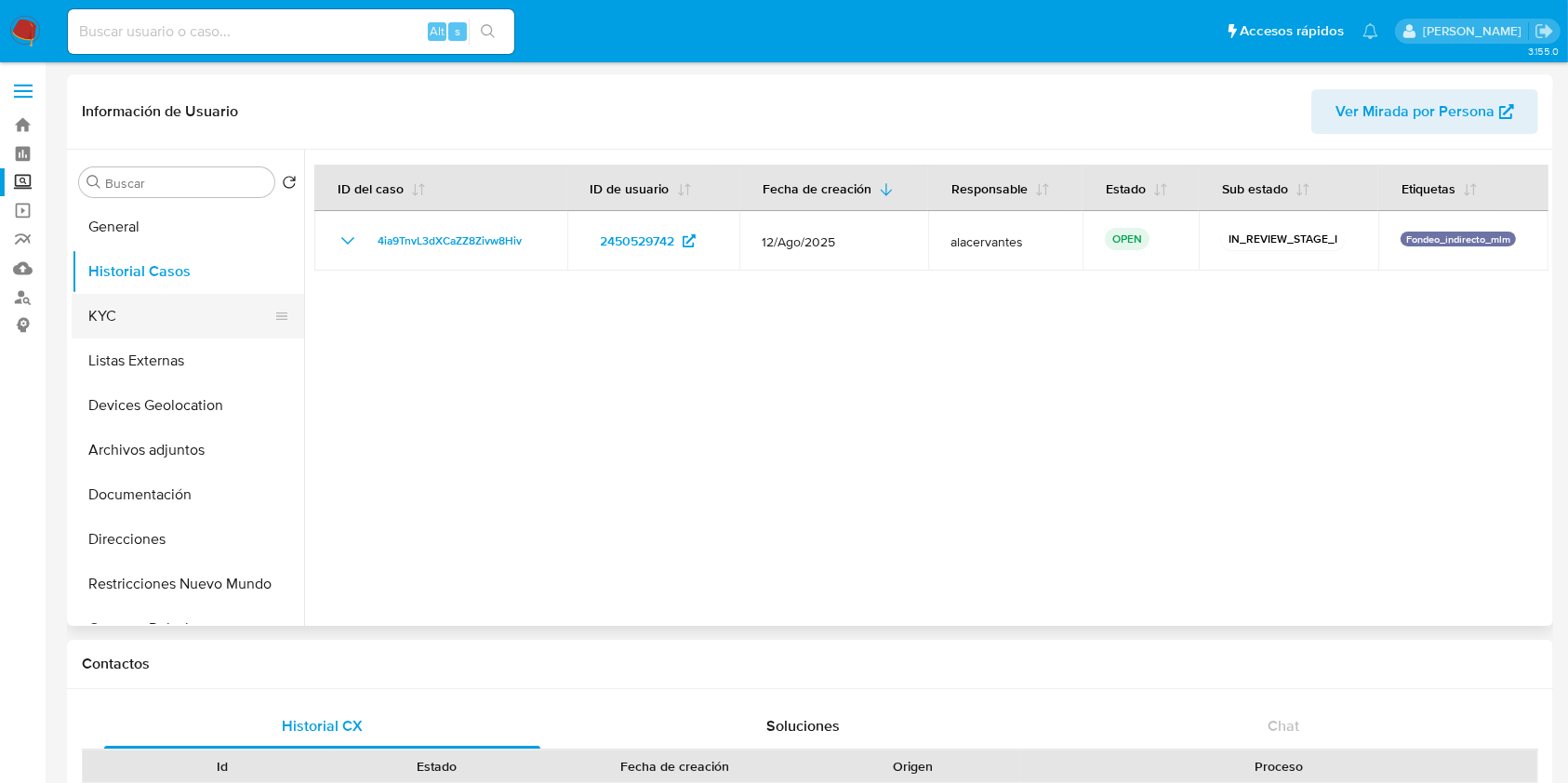
click at [119, 307] on button "KYC" at bounding box center [181, 316] width 218 height 45
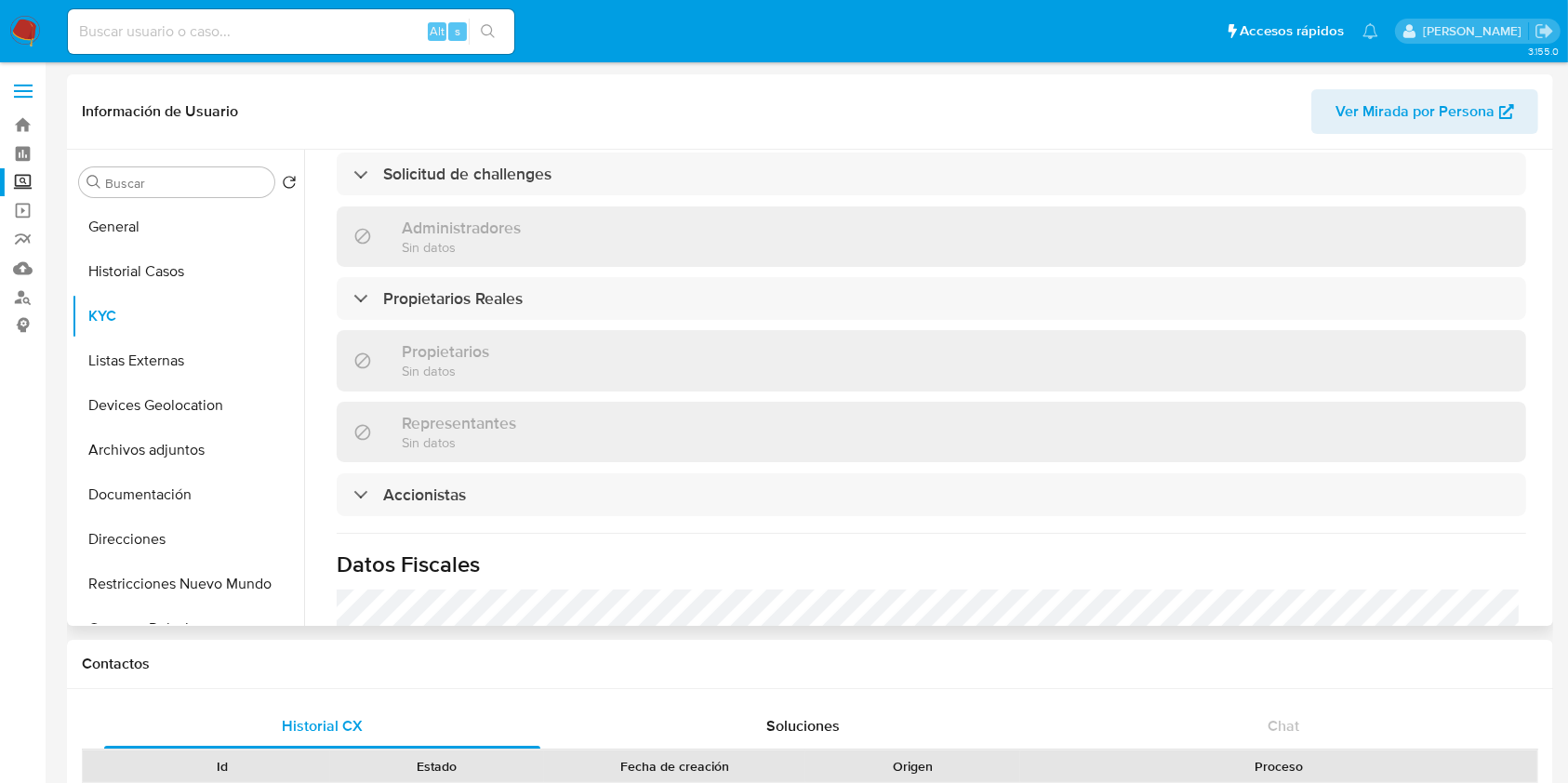
scroll to position [1116, 0]
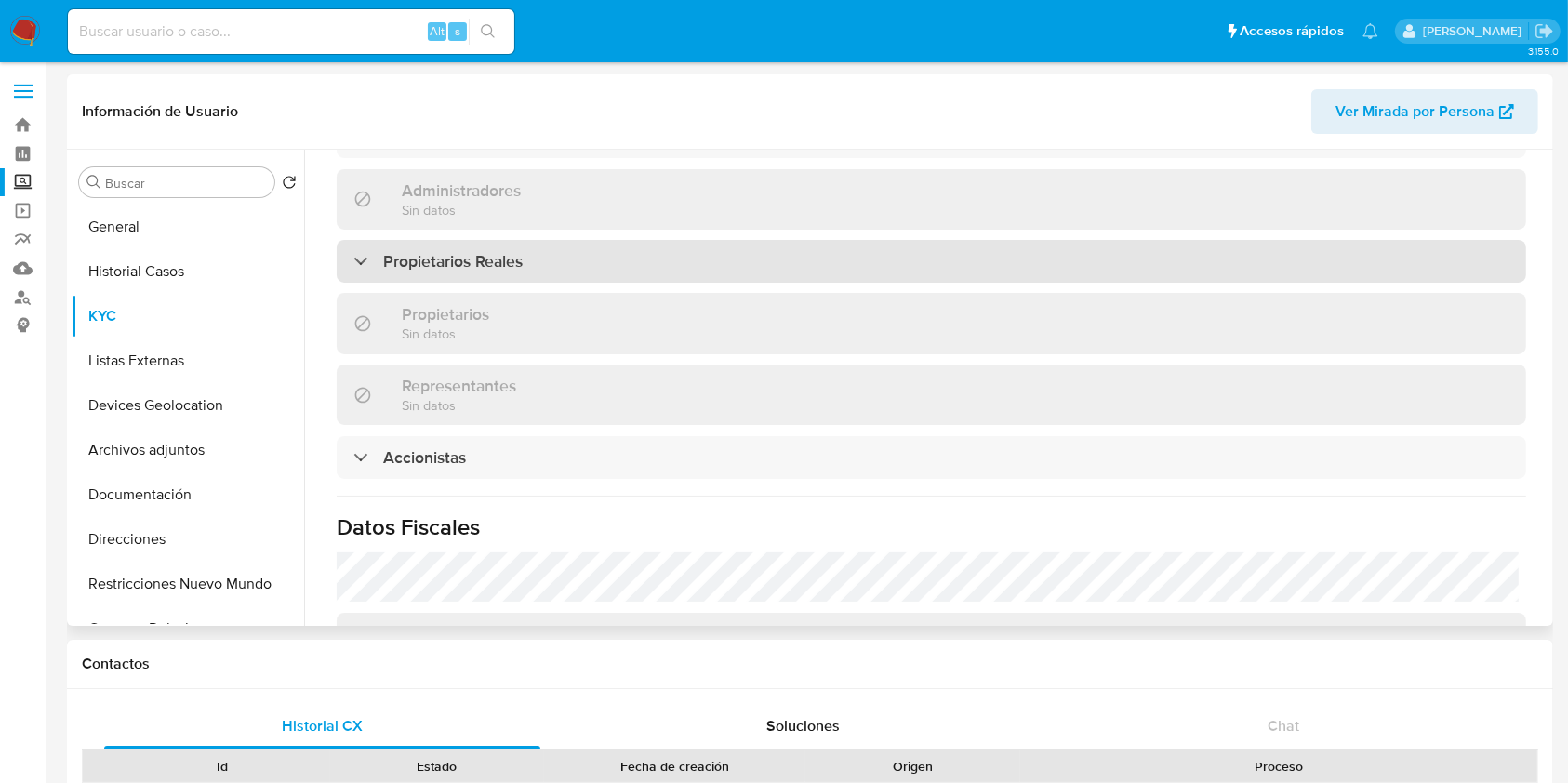
click at [959, 249] on div "Propietarios Reales" at bounding box center [931, 261] width 1190 height 43
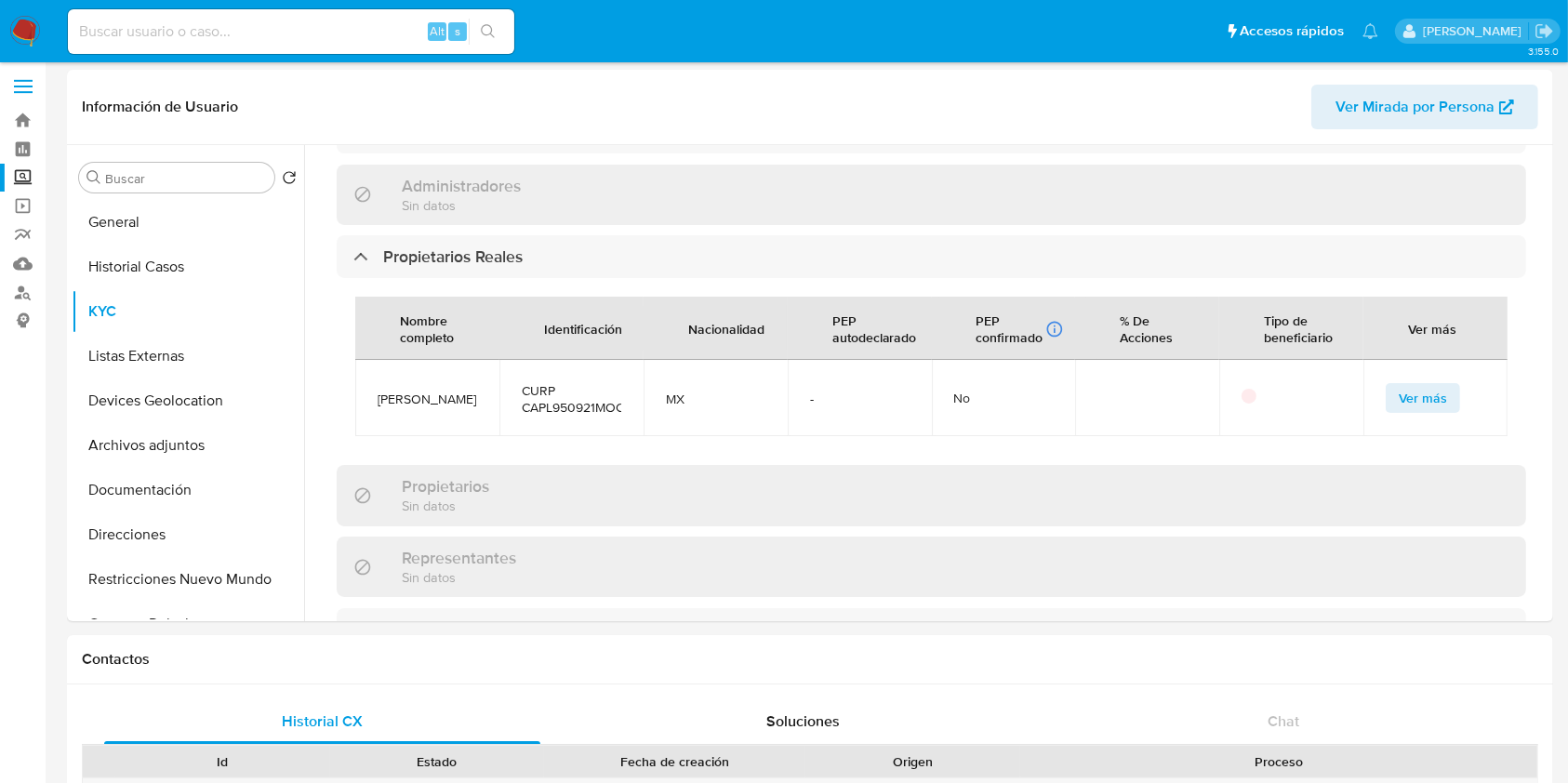
scroll to position [0, 0]
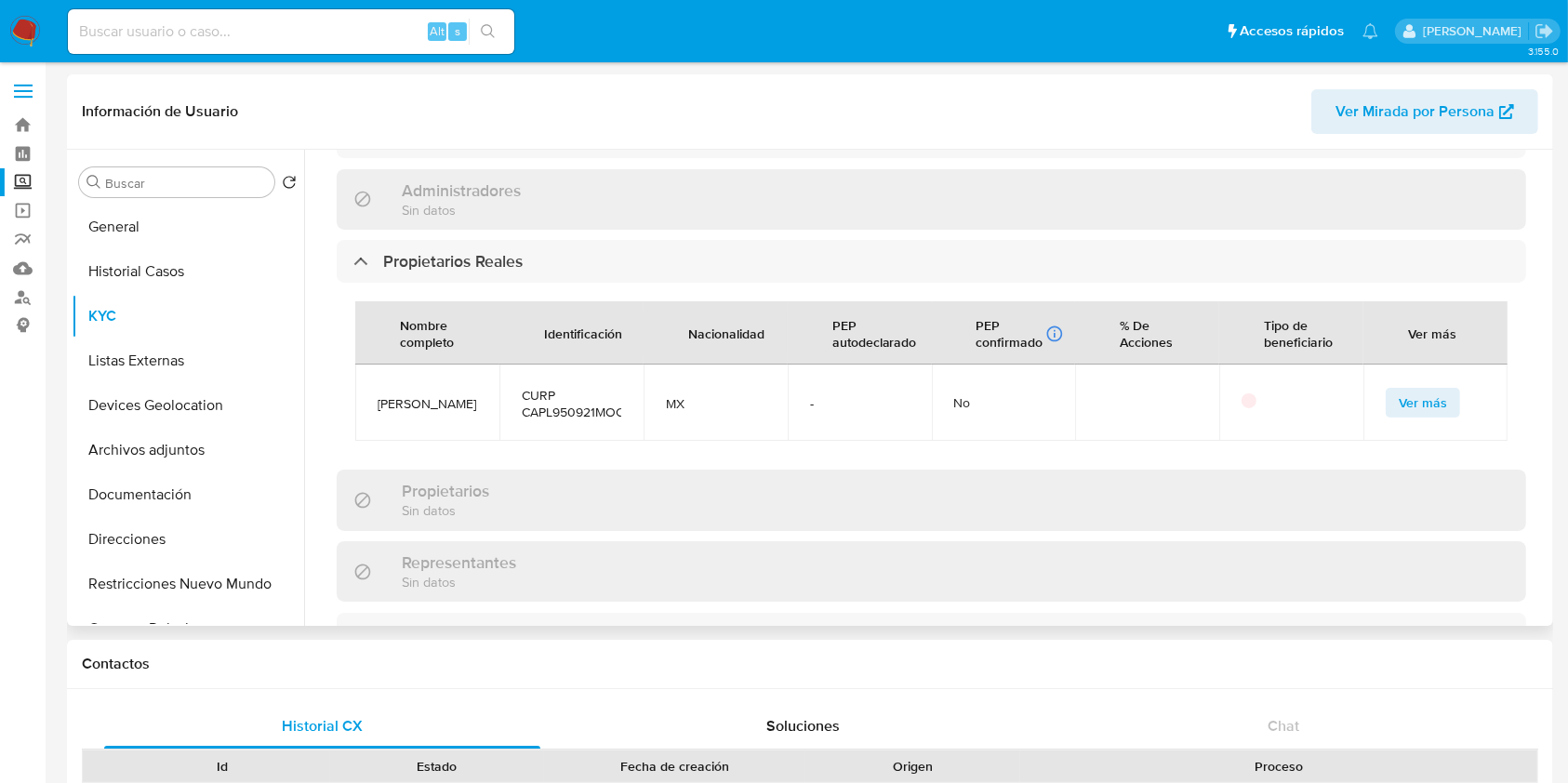
click at [1538, 430] on div "Actualizado hace 2 meses Creado: 19/05/2025 15:16:54 Actualizado: 01/07/2025 01…" at bounding box center [932, 103] width 1234 height 2049
drag, startPoint x: 1551, startPoint y: 430, endPoint x: 1551, endPoint y: 441, distance: 11.0
click at [1551, 441] on div "Buscar Volver al orden por defecto General Historial Casos KYC Listas Externas …" at bounding box center [810, 388] width 1486 height 476
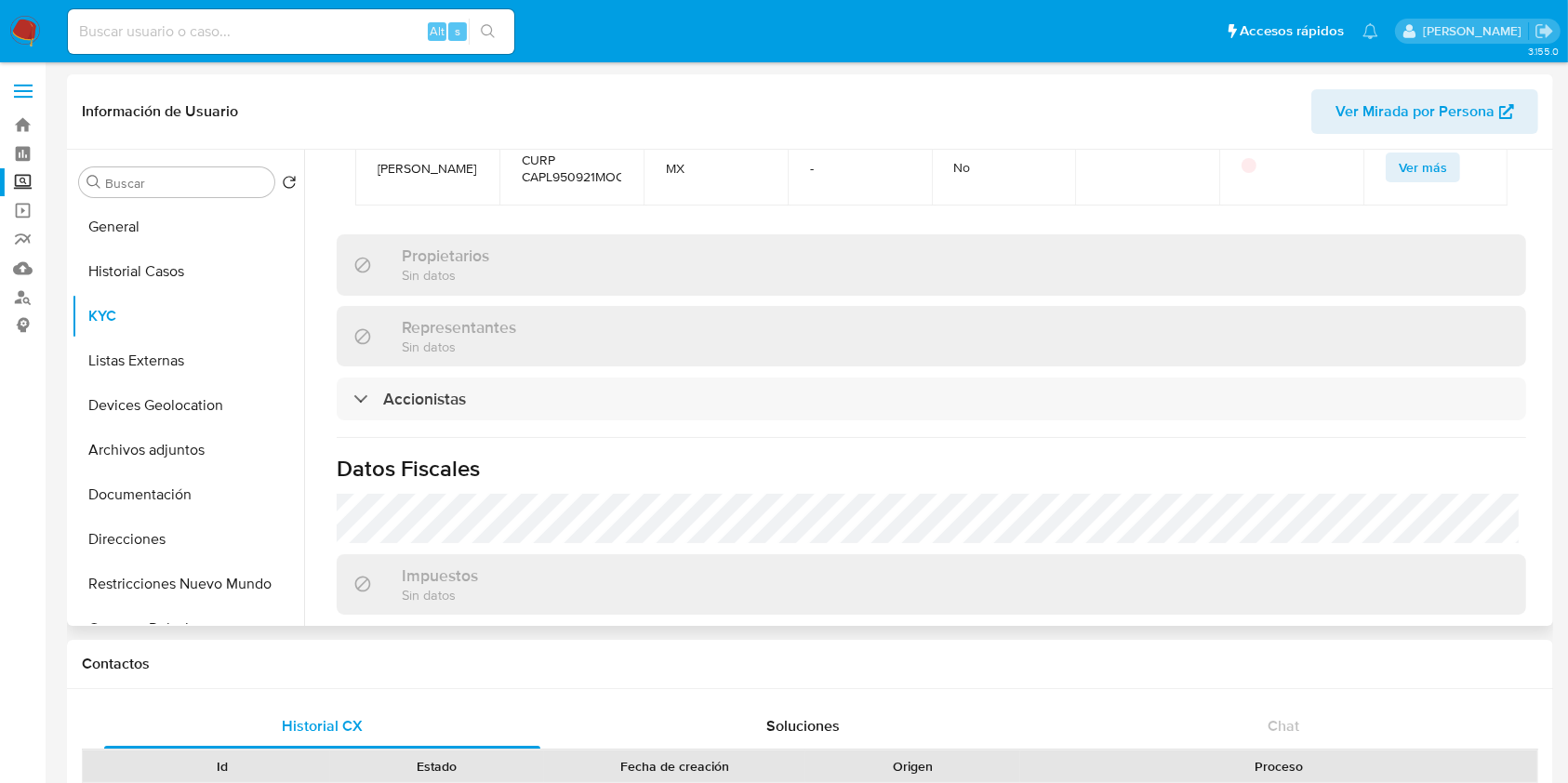
scroll to position [1427, 0]
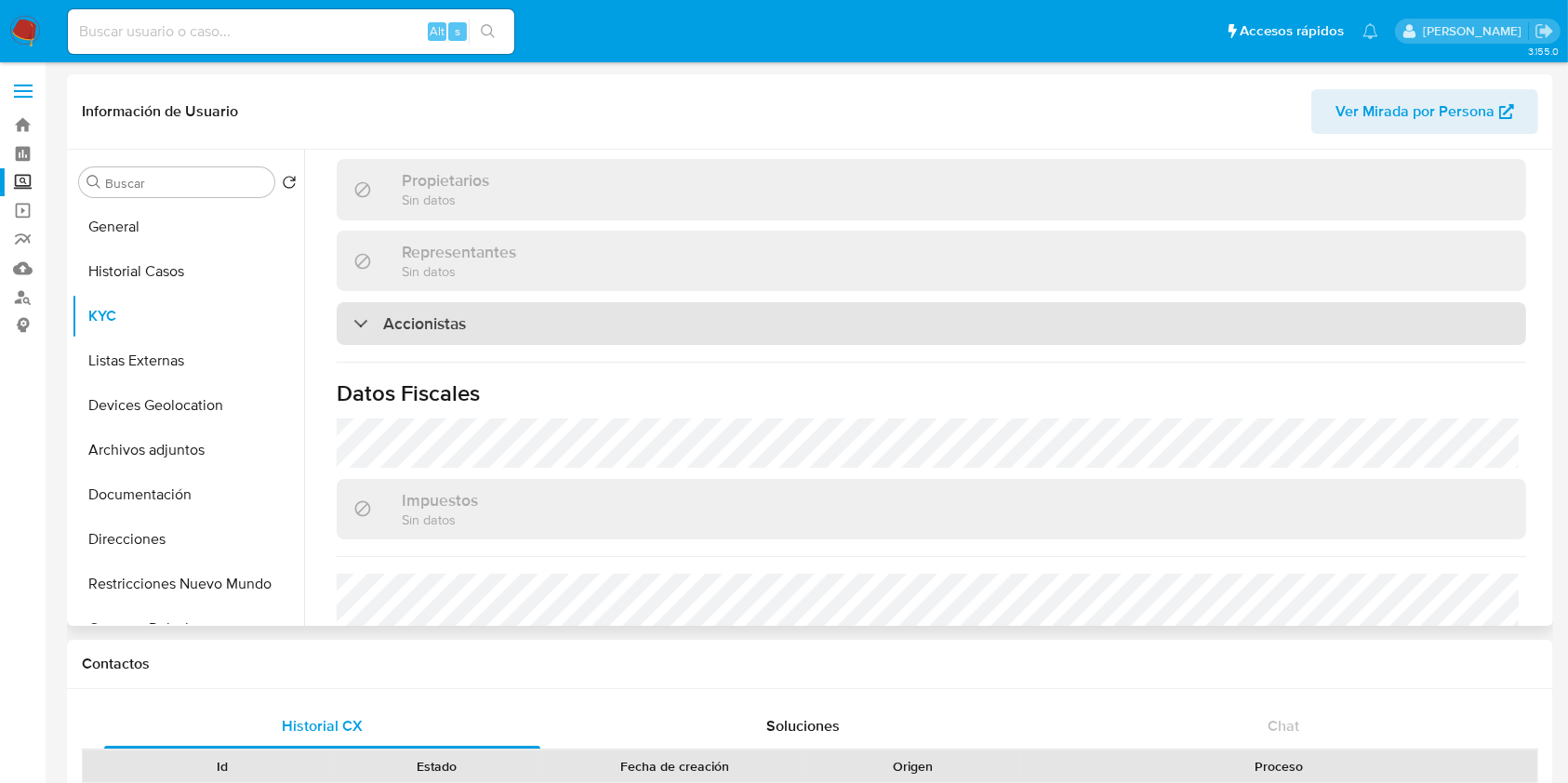
click at [509, 302] on div "Accionistas" at bounding box center [931, 323] width 1190 height 43
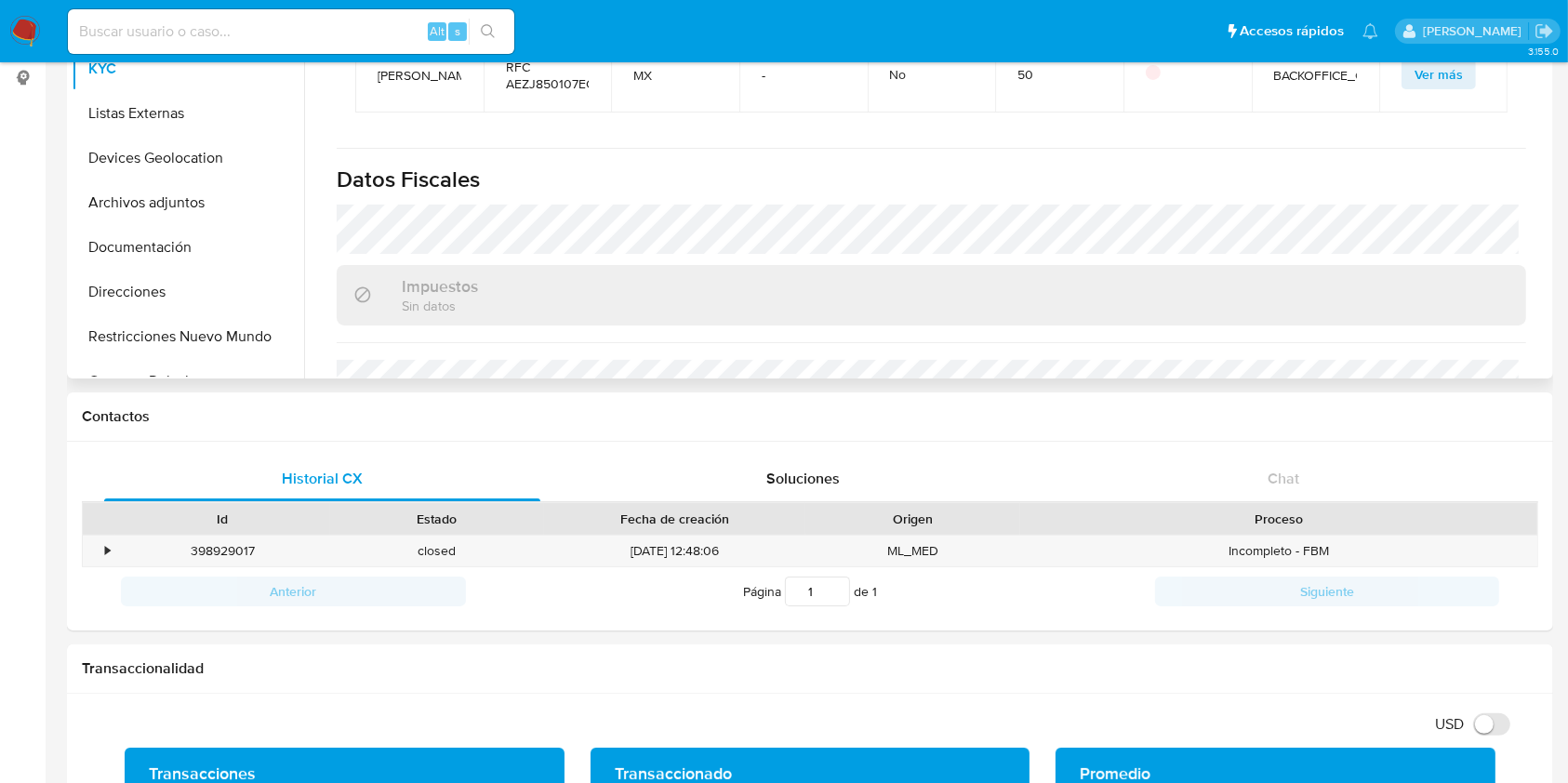
scroll to position [1607, 0]
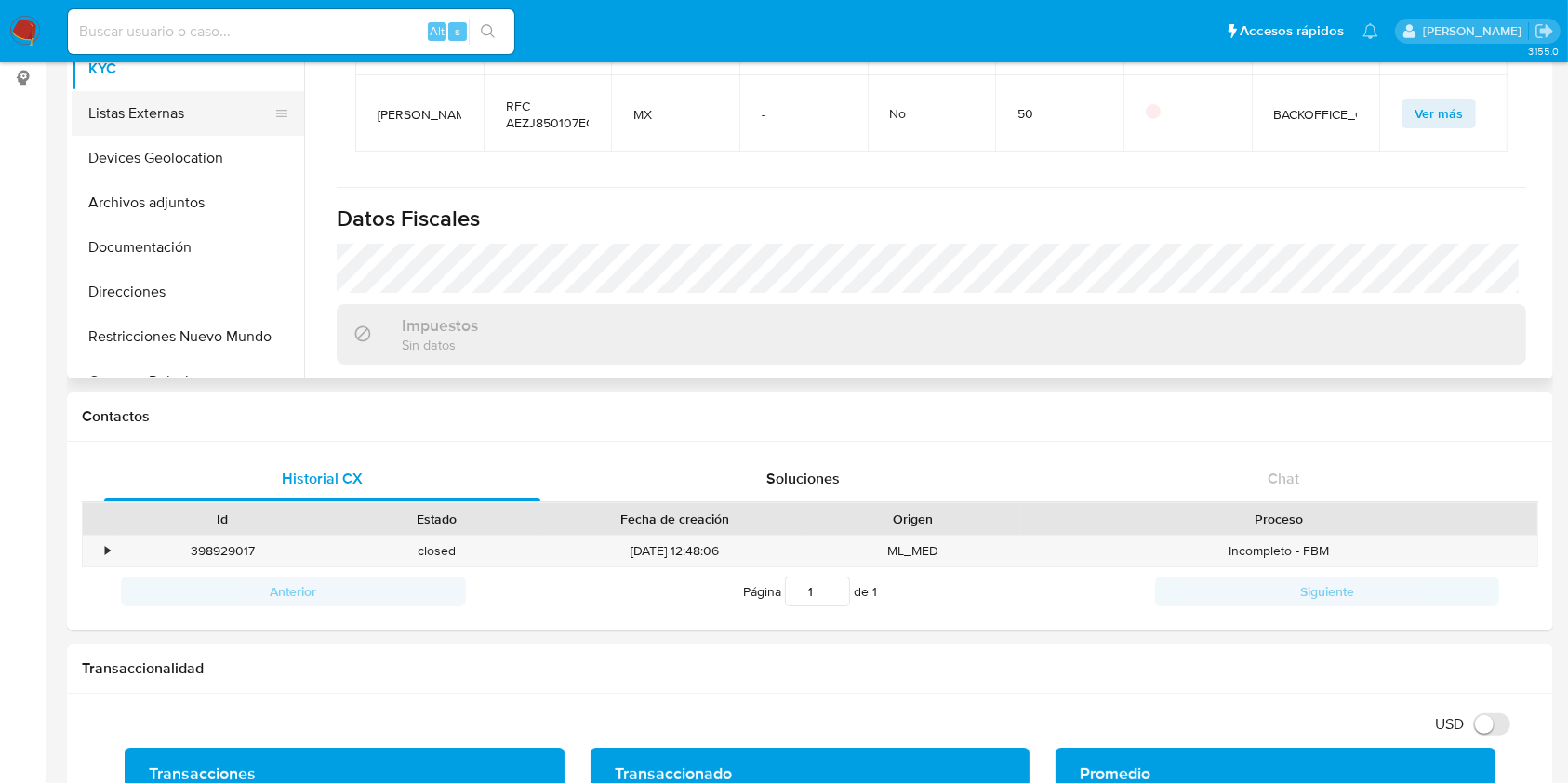
click at [169, 127] on button "Listas Externas" at bounding box center [181, 113] width 218 height 45
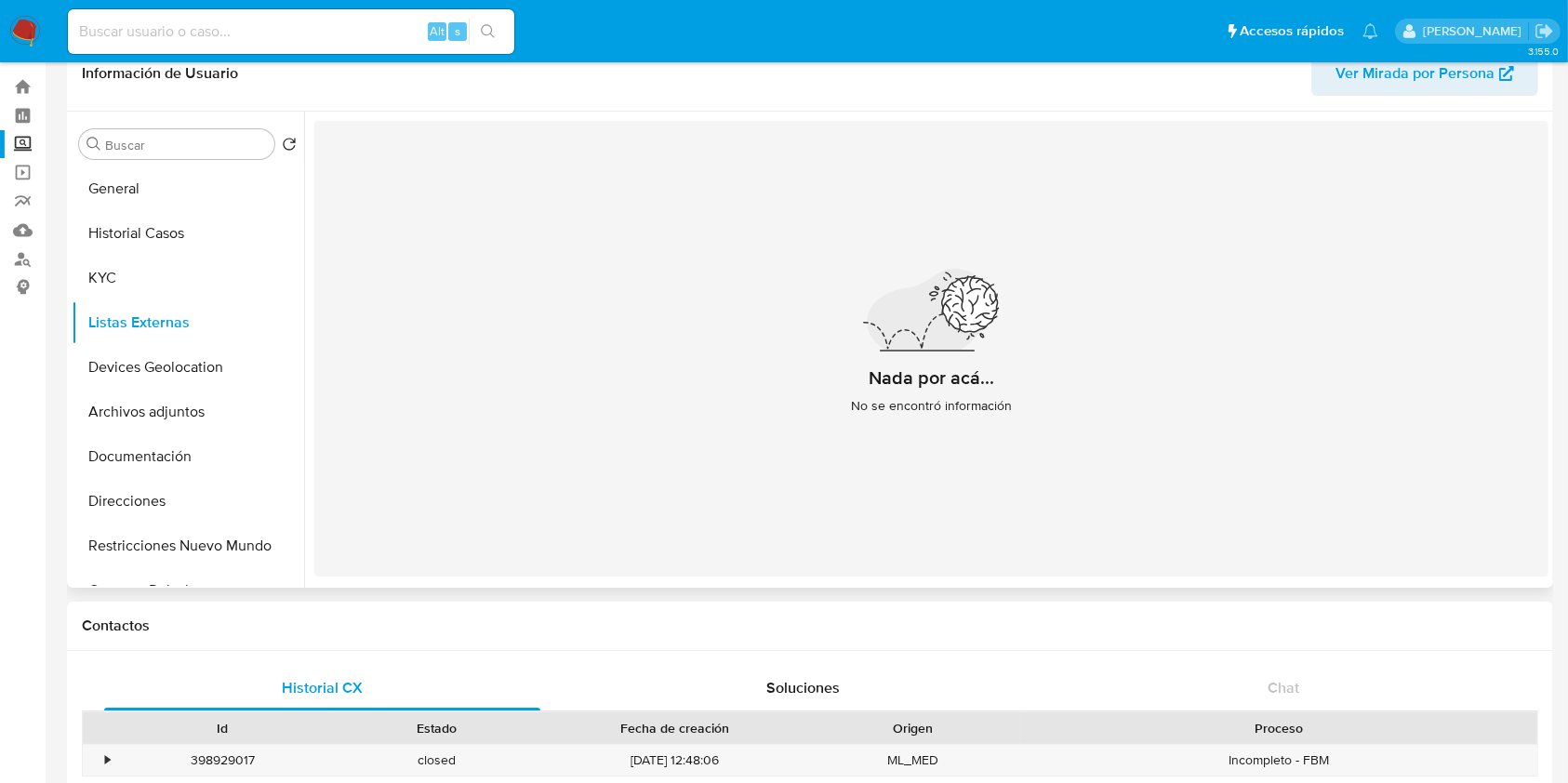
scroll to position [0, 0]
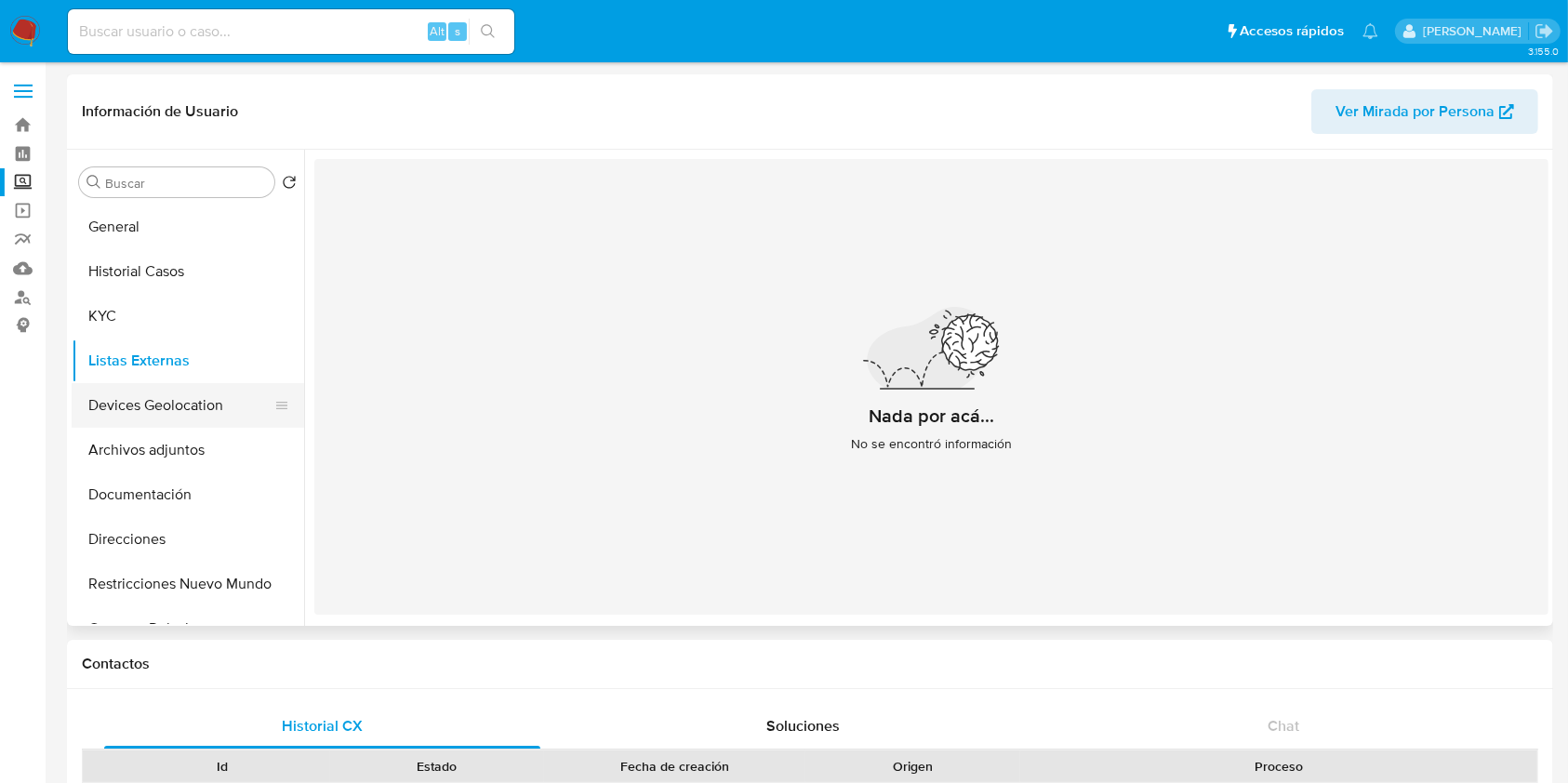
click at [136, 409] on button "Devices Geolocation" at bounding box center [181, 405] width 218 height 45
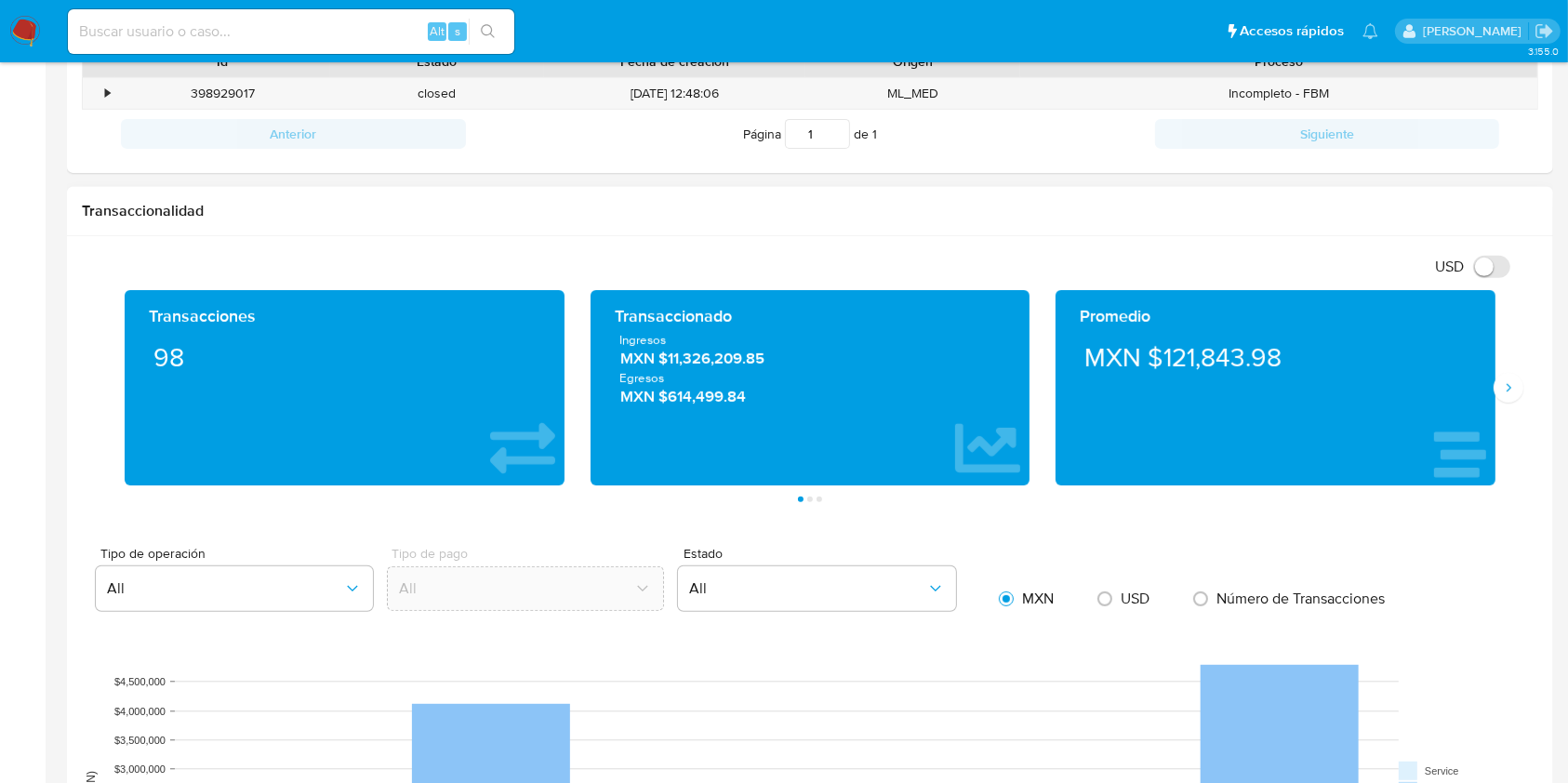
scroll to position [744, 0]
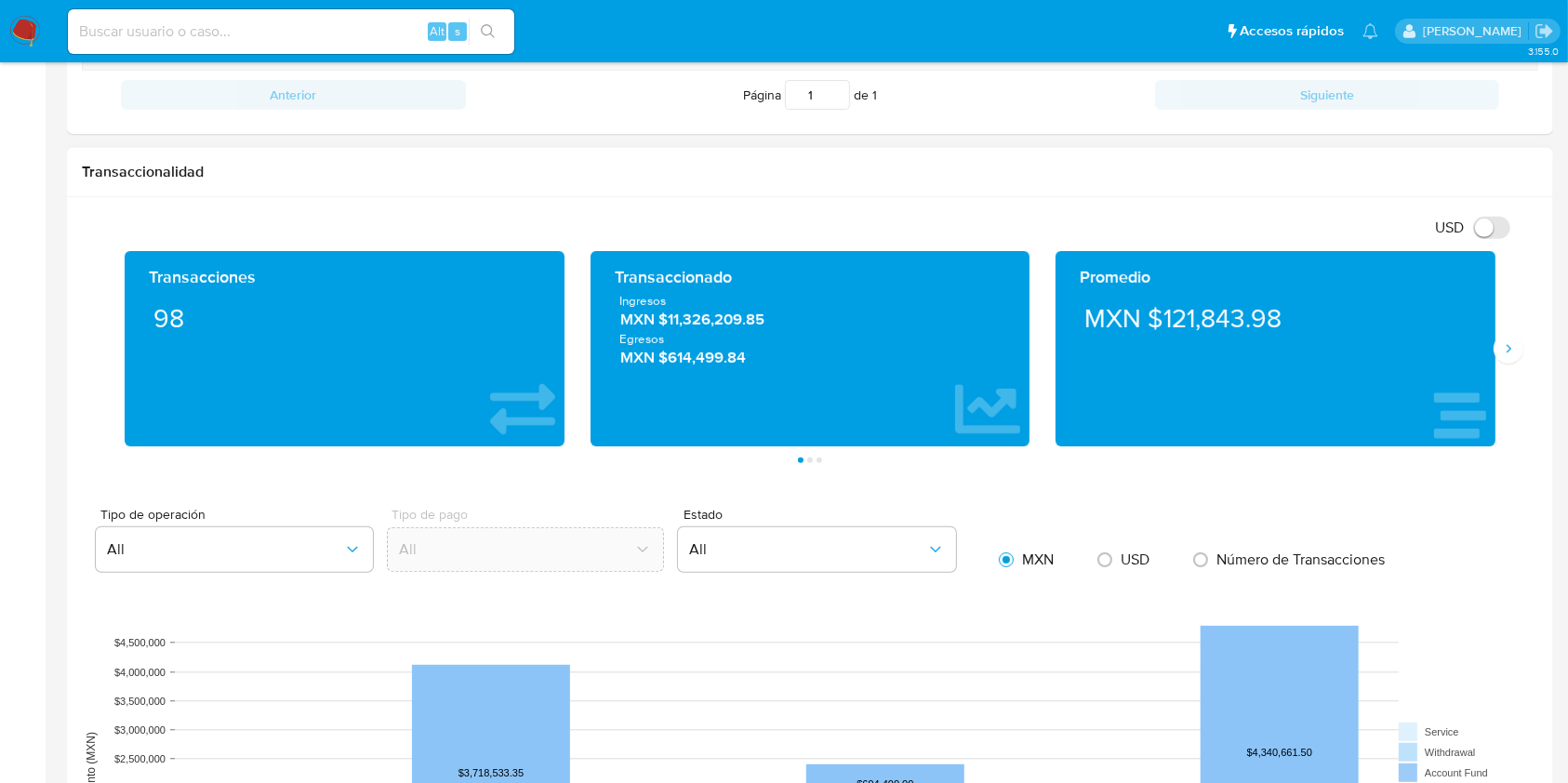
click at [1508, 368] on div "Transacciones 98 Transaccionado Ingresos MXN $11,326,209.85 Egresos MXN $614,49…" at bounding box center [810, 357] width 1456 height 212
click at [1507, 345] on icon "Siguiente" at bounding box center [1508, 349] width 15 height 15
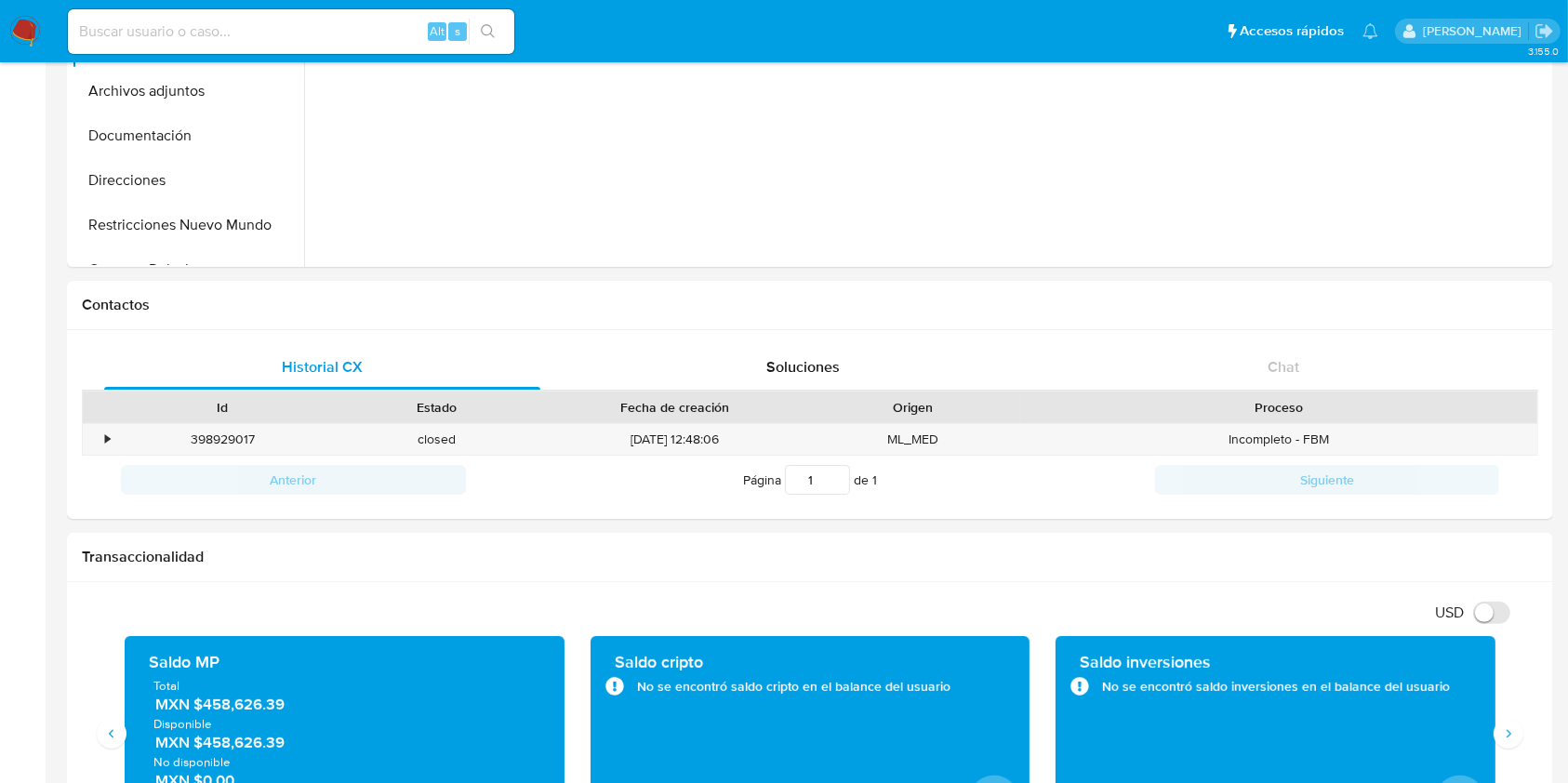
scroll to position [0, 0]
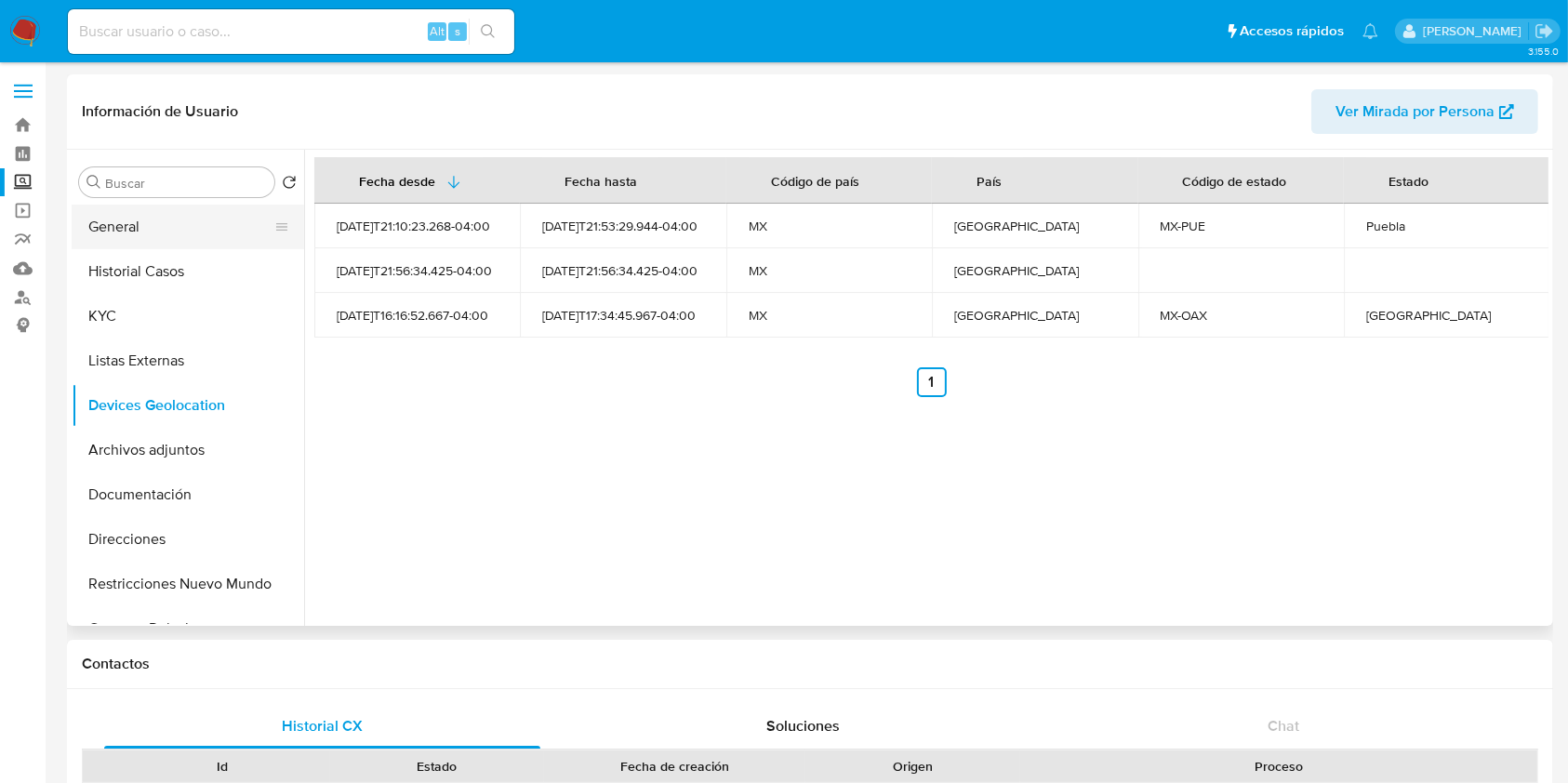
click at [191, 238] on button "General" at bounding box center [181, 227] width 218 height 45
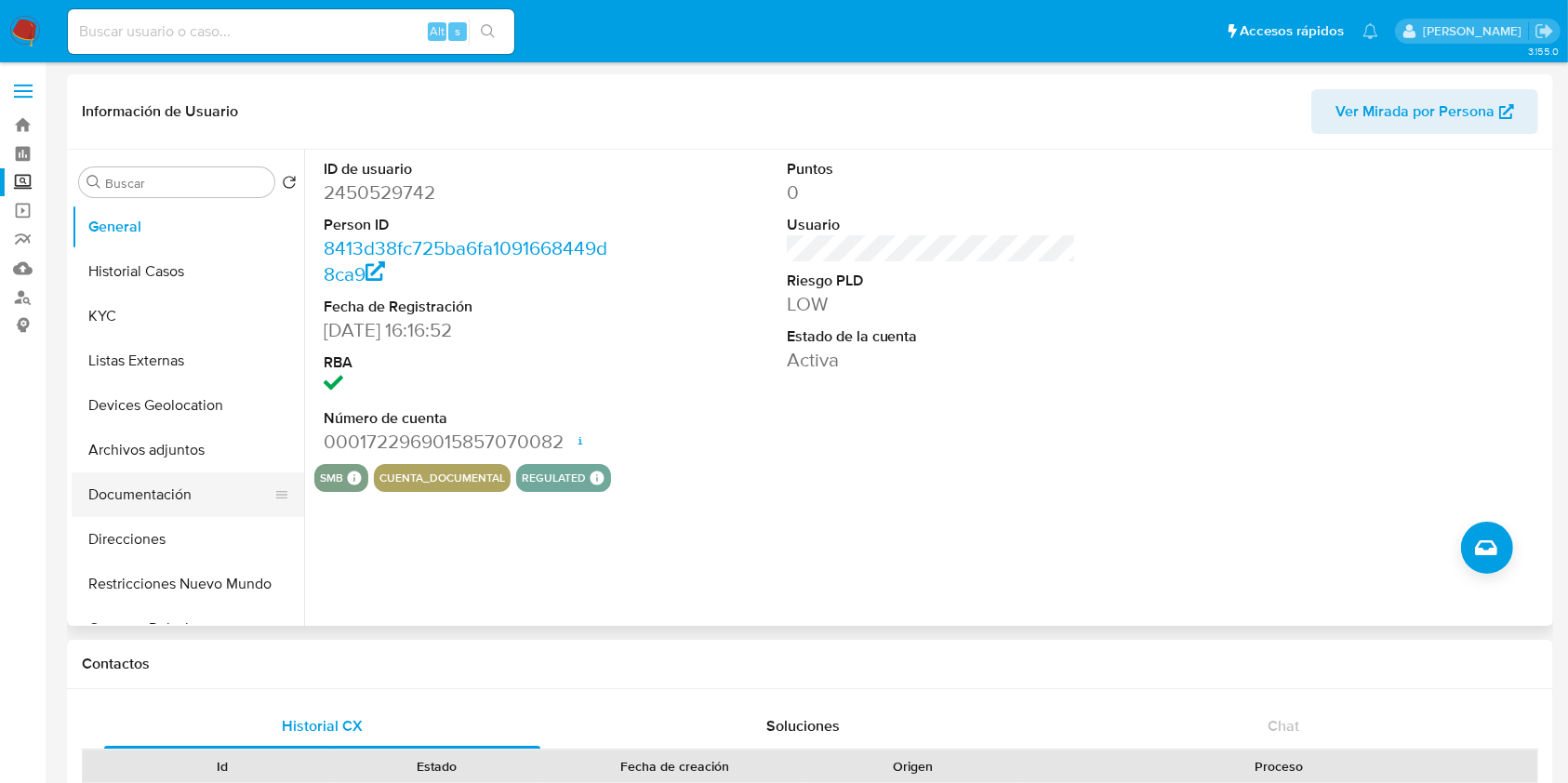
click at [188, 501] on button "Documentación" at bounding box center [181, 494] width 218 height 45
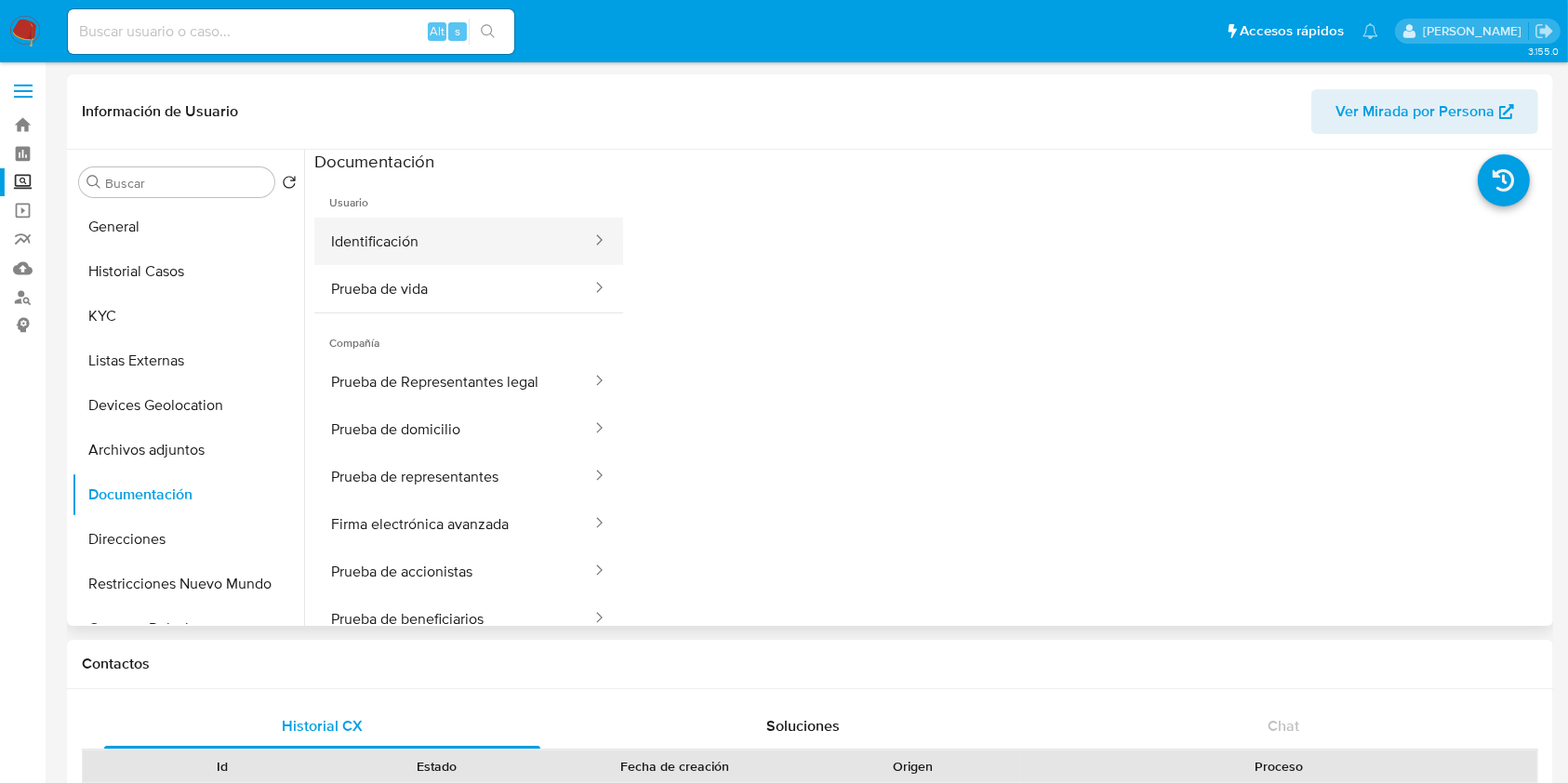
click at [410, 249] on button "Identificación" at bounding box center [454, 242] width 279 height 47
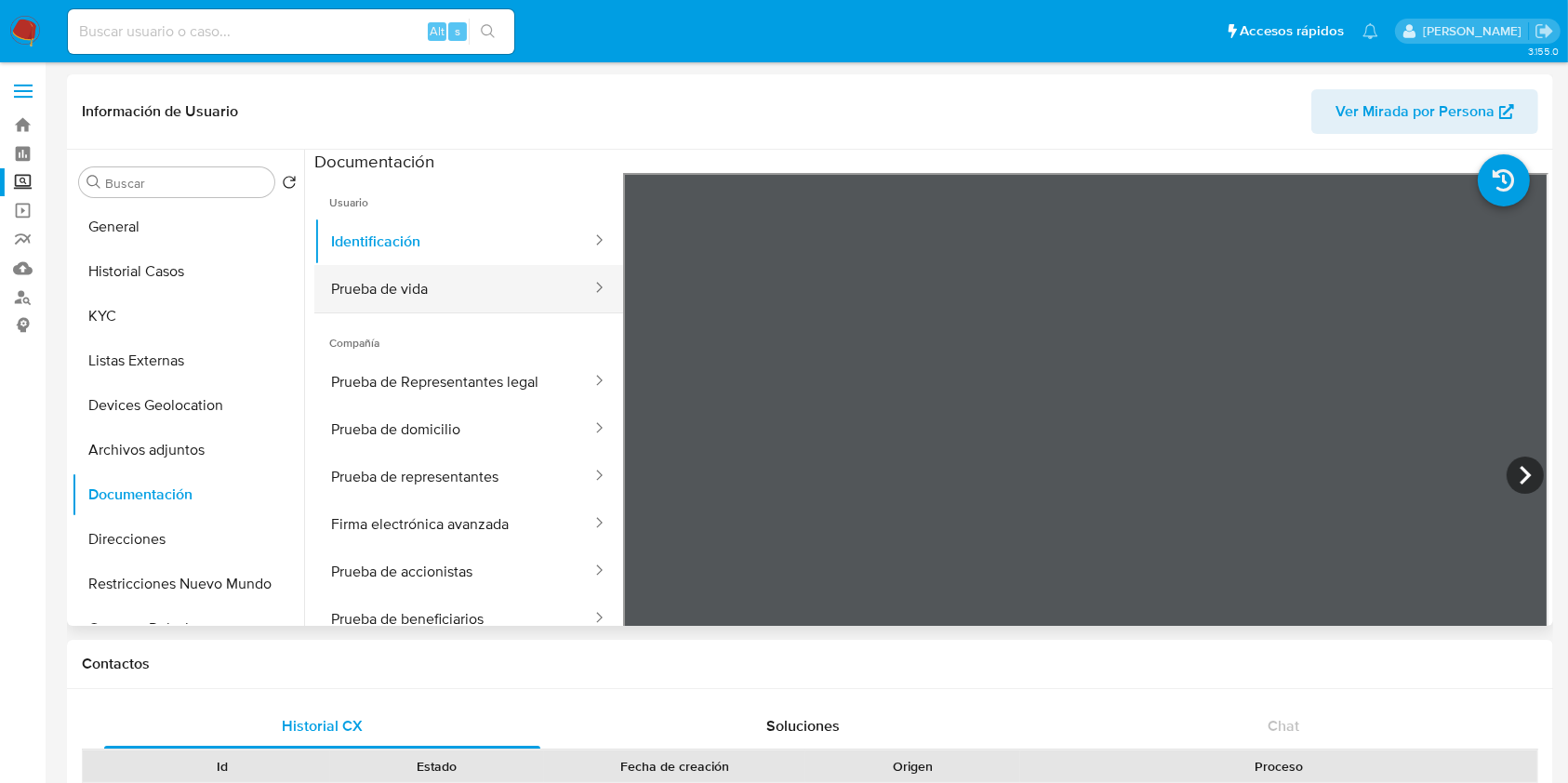
click at [442, 281] on button "Prueba de vida" at bounding box center [454, 289] width 279 height 47
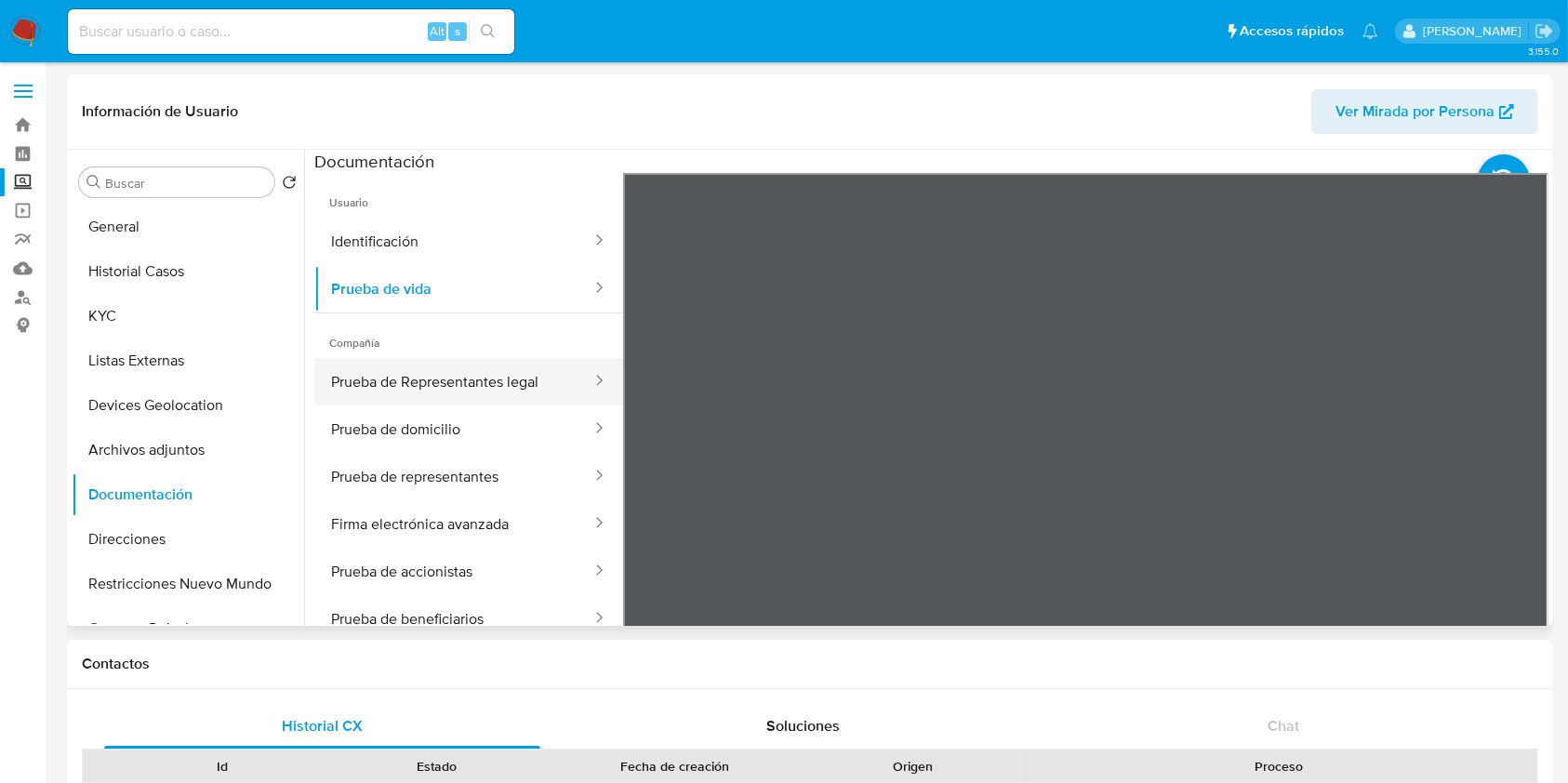
click at [430, 374] on button "Prueba de Representantes legal" at bounding box center [454, 382] width 279 height 47
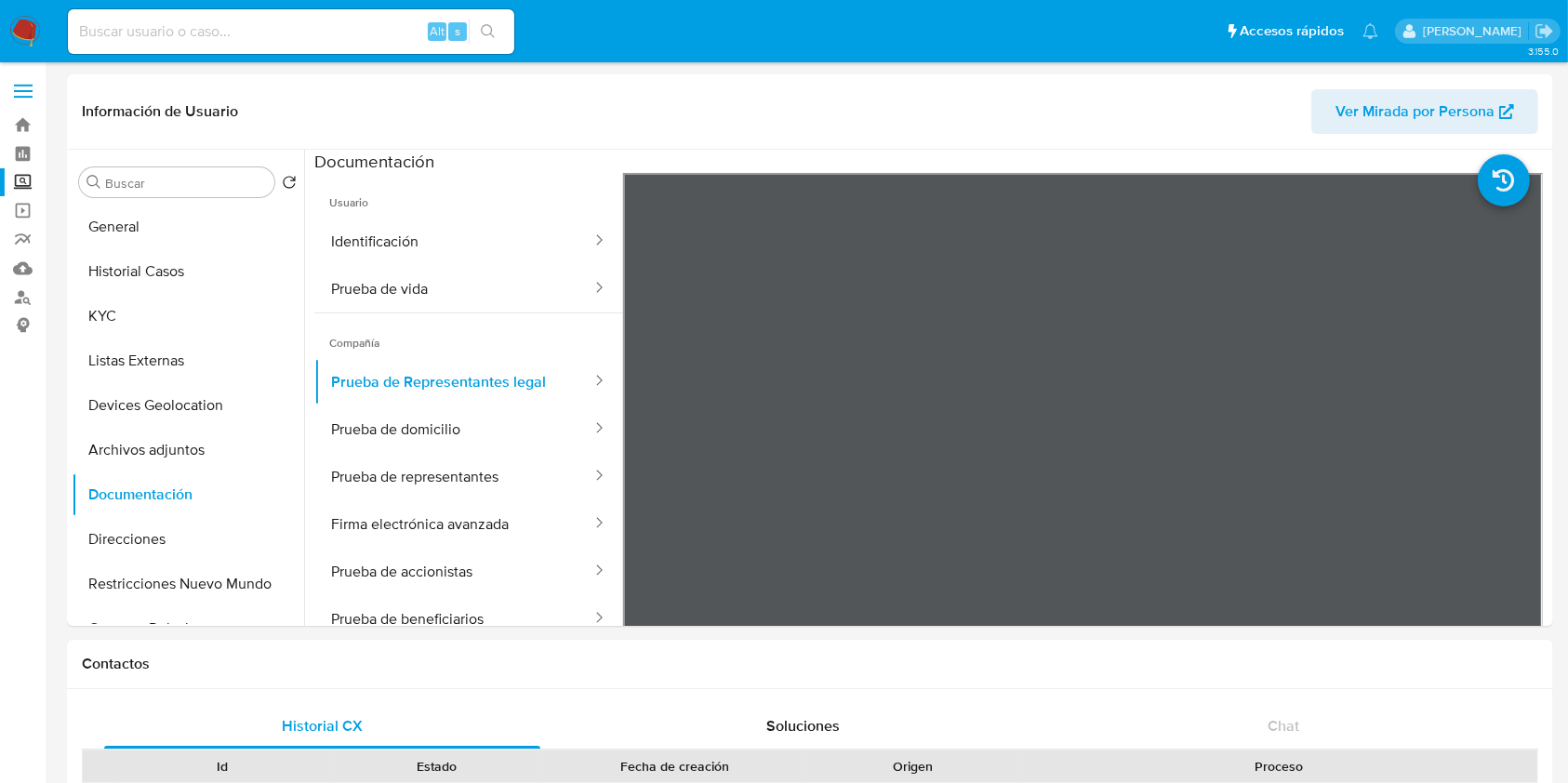
click at [305, 34] on input at bounding box center [291, 32] width 447 height 25
paste input "2120398549"
type input "2120398549"
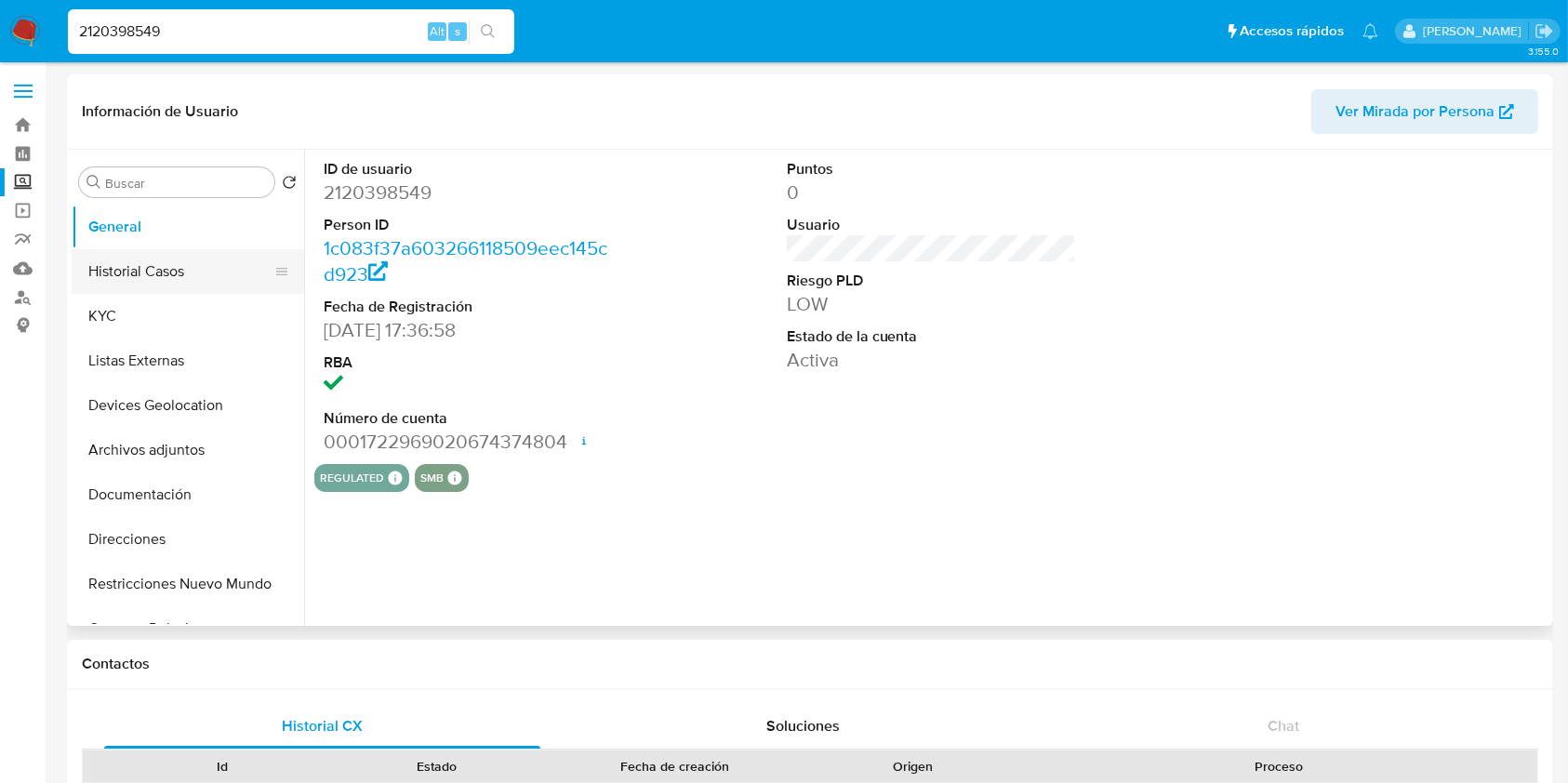
click at [238, 260] on button "Historial Casos" at bounding box center [181, 271] width 218 height 45
select select "10"
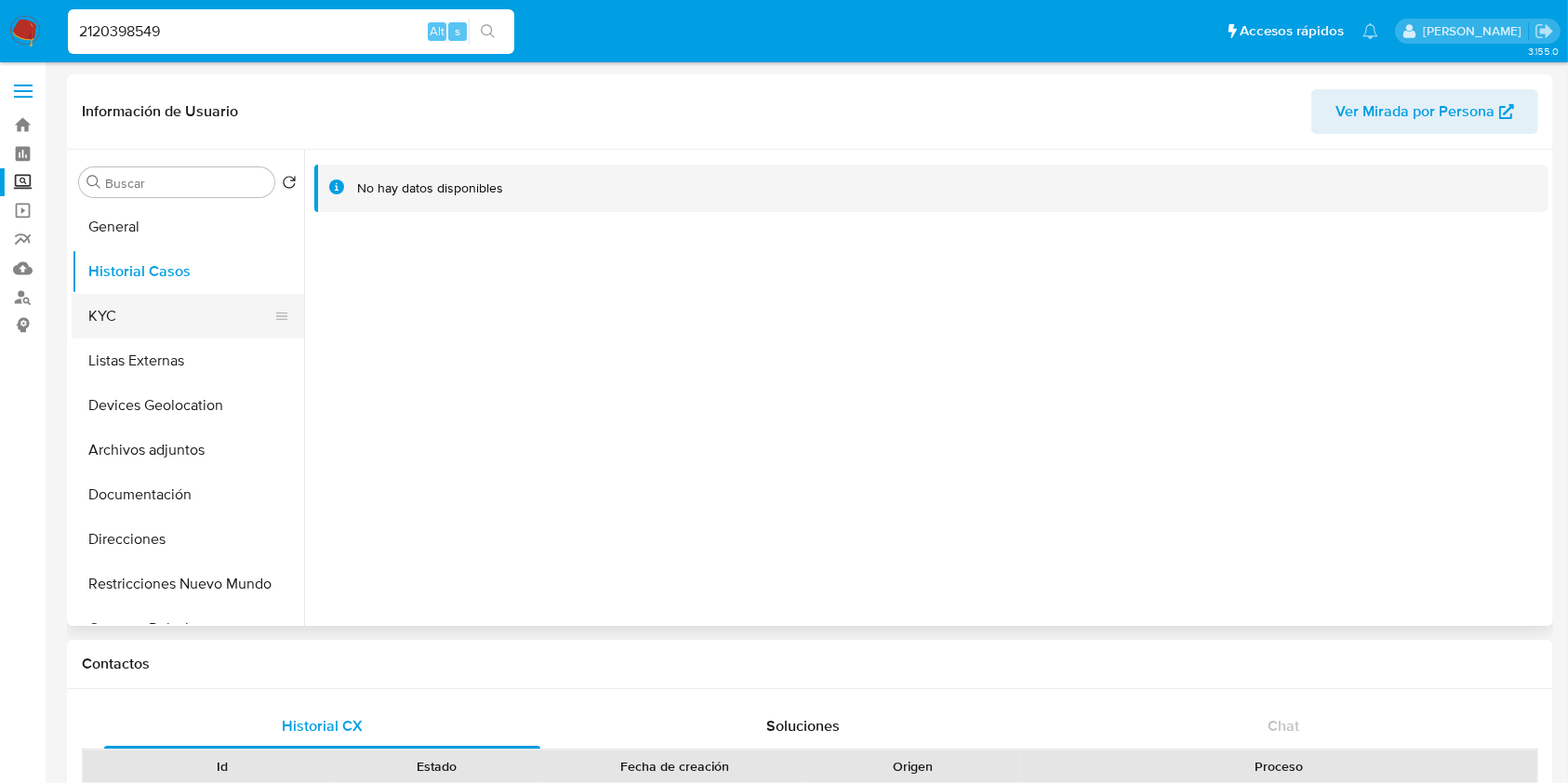
click at [97, 323] on button "KYC" at bounding box center [181, 316] width 218 height 45
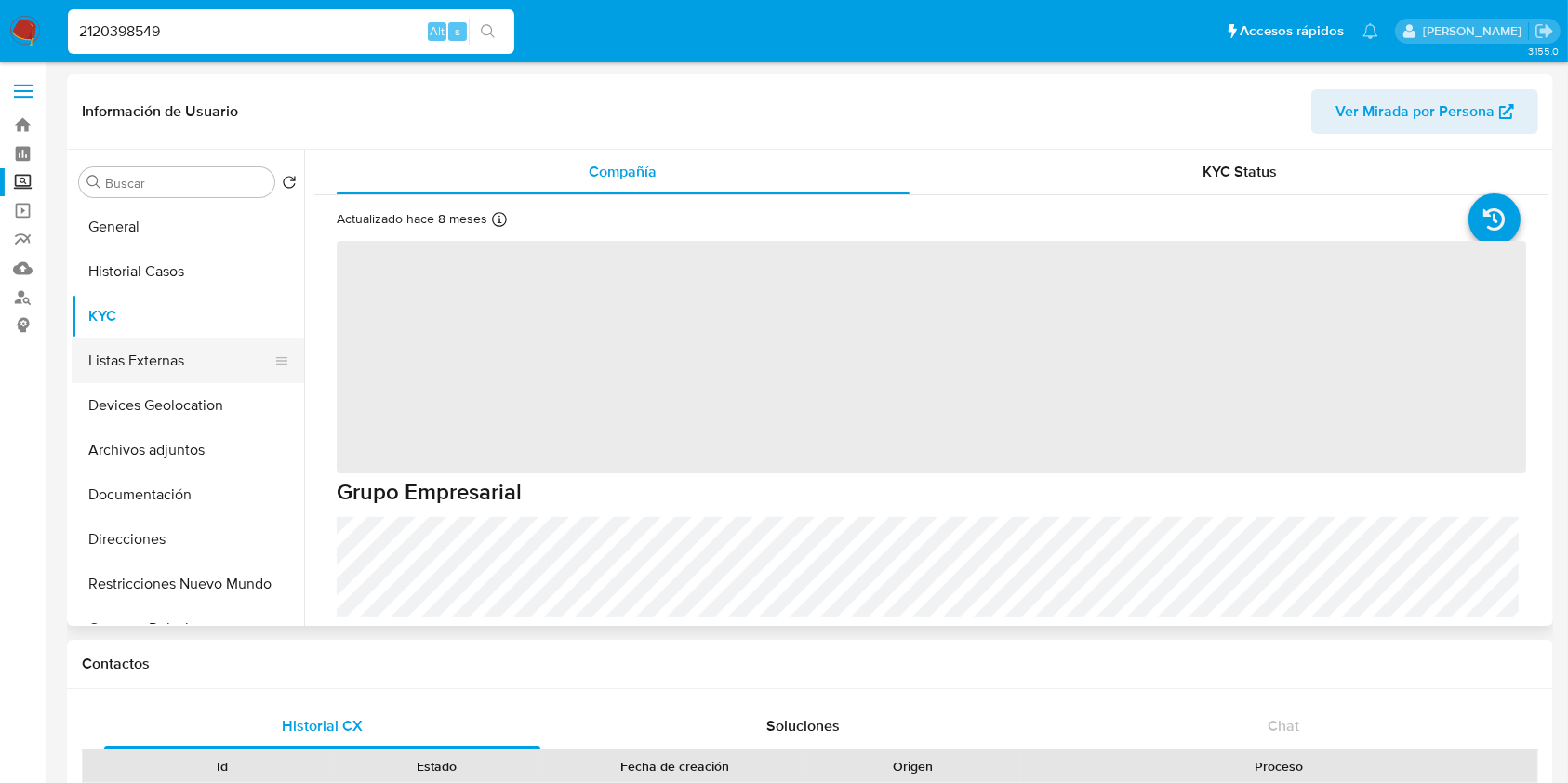
click at [176, 369] on button "Listas Externas" at bounding box center [181, 360] width 218 height 45
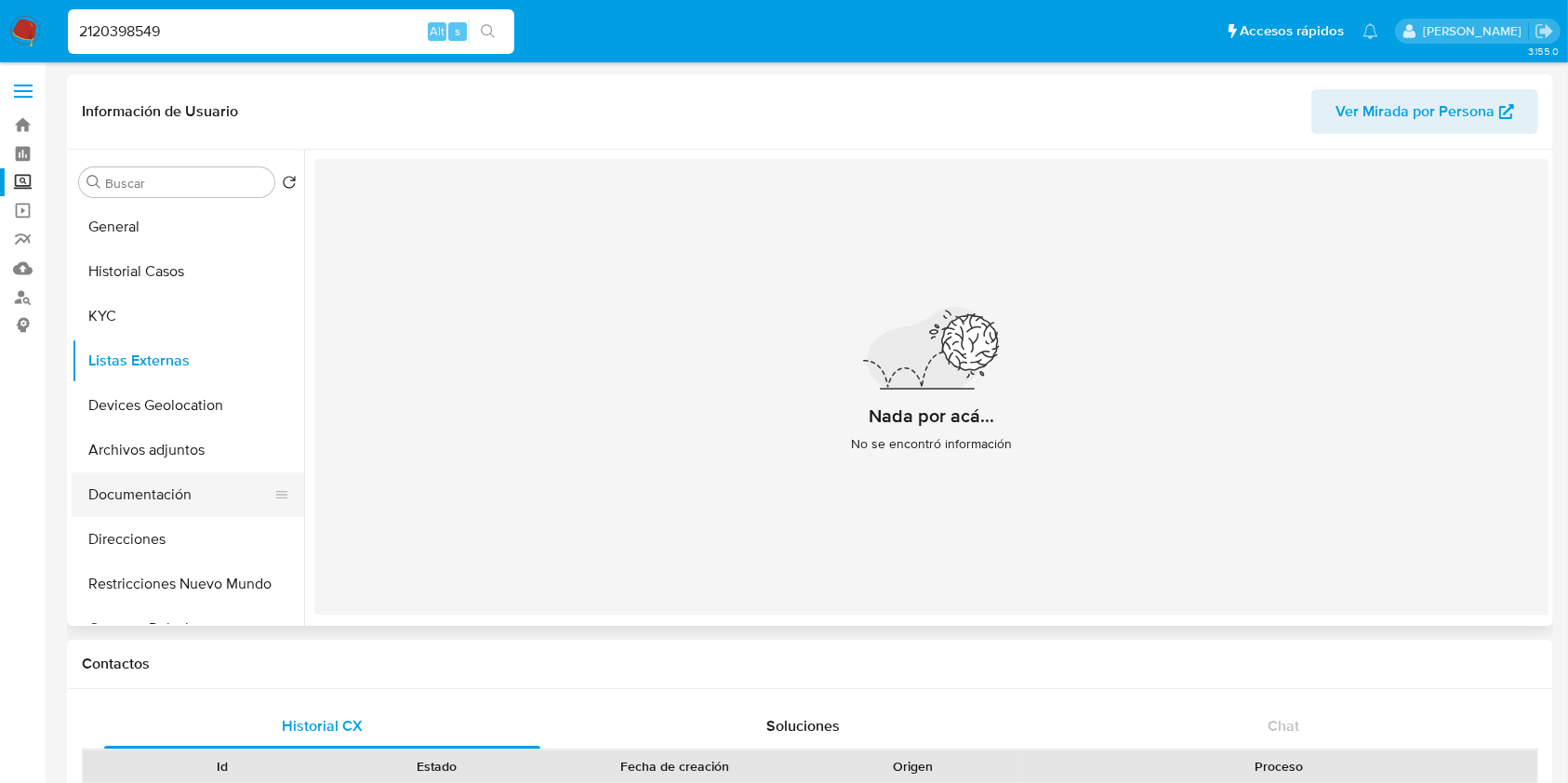
click at [191, 506] on button "Documentación" at bounding box center [181, 494] width 218 height 45
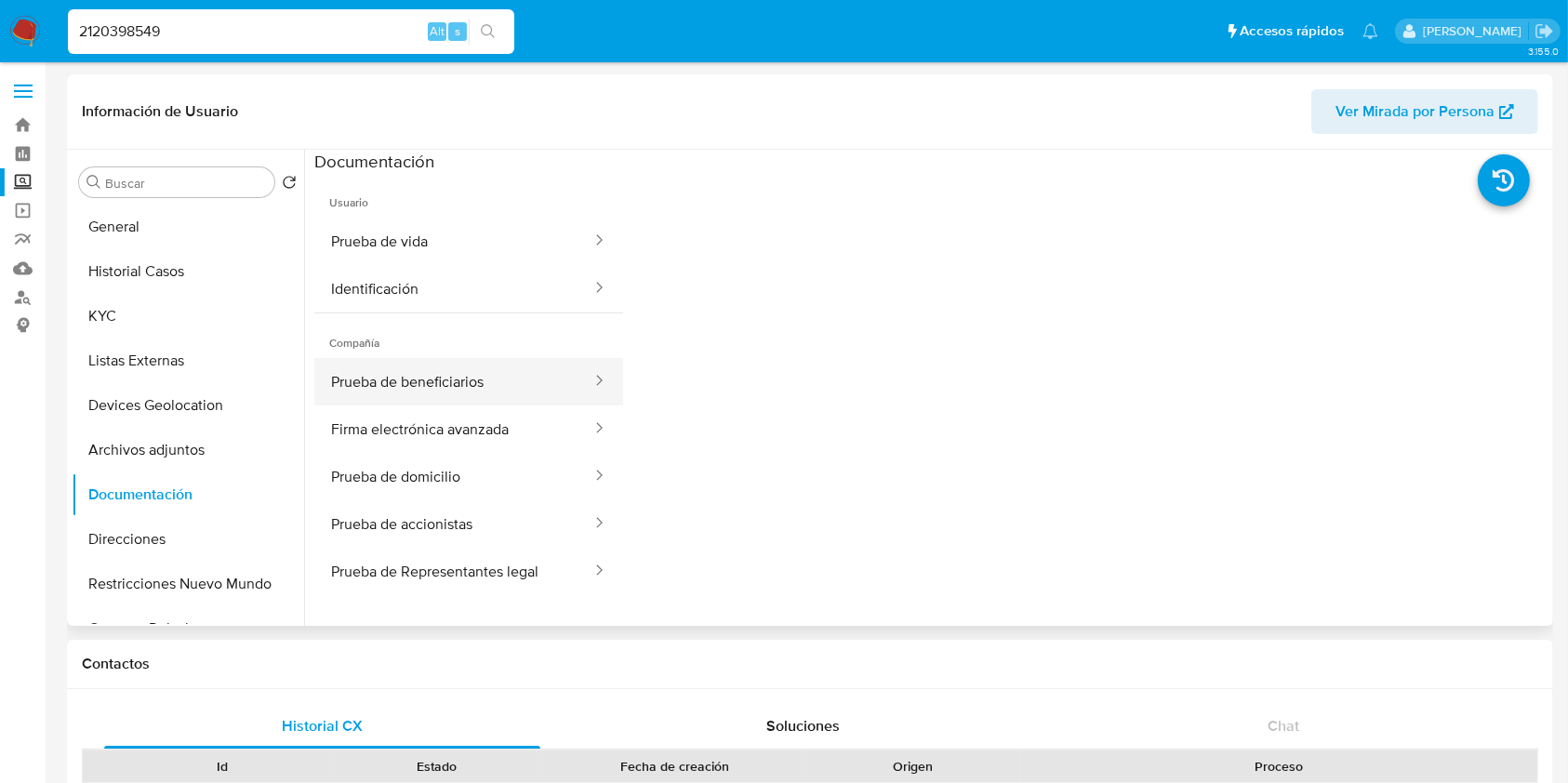
click at [485, 399] on button "Prueba de beneficiarios" at bounding box center [454, 382] width 279 height 47
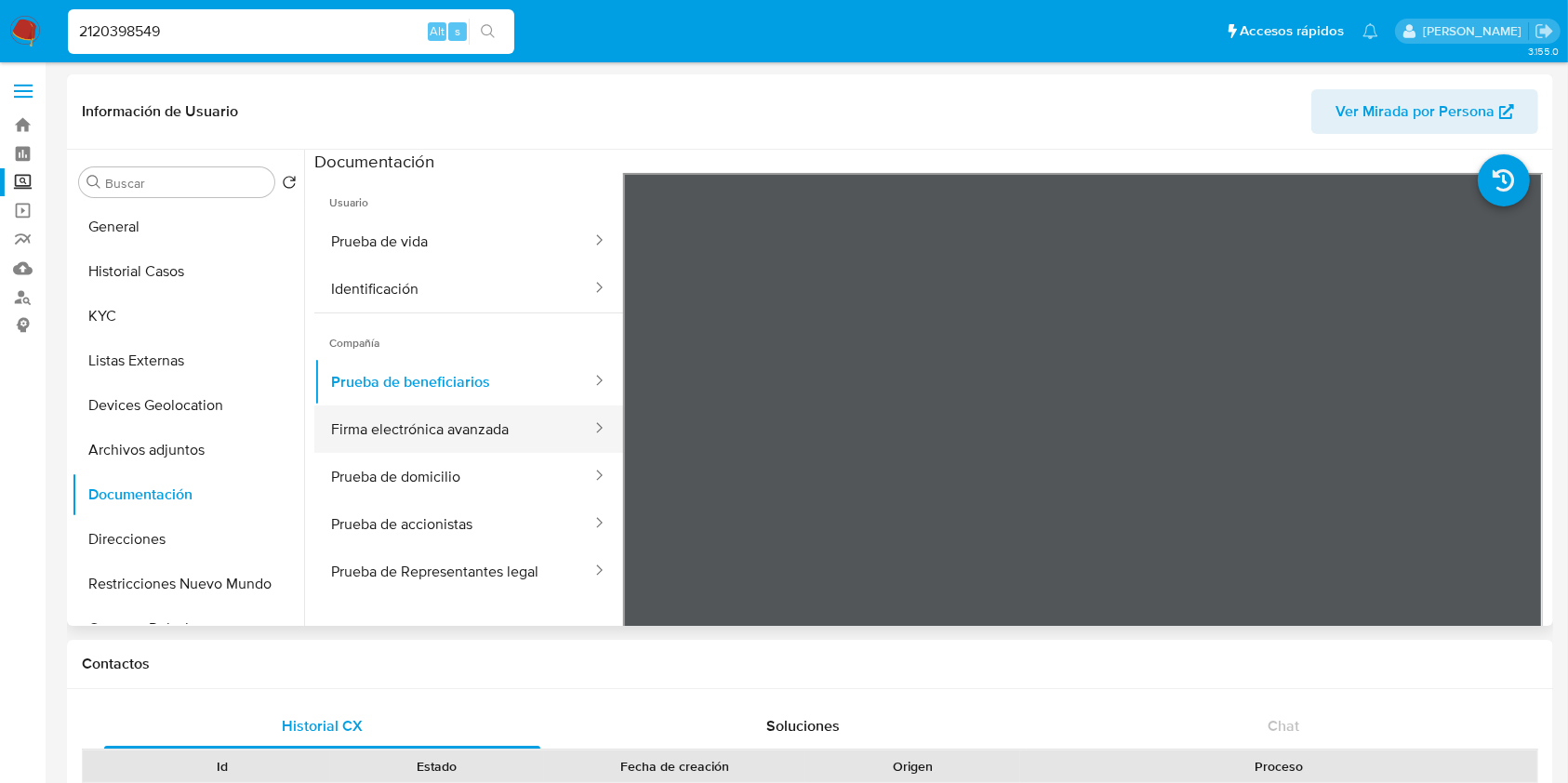
click at [487, 424] on button "Firma electrónica avanzada" at bounding box center [454, 429] width 279 height 47
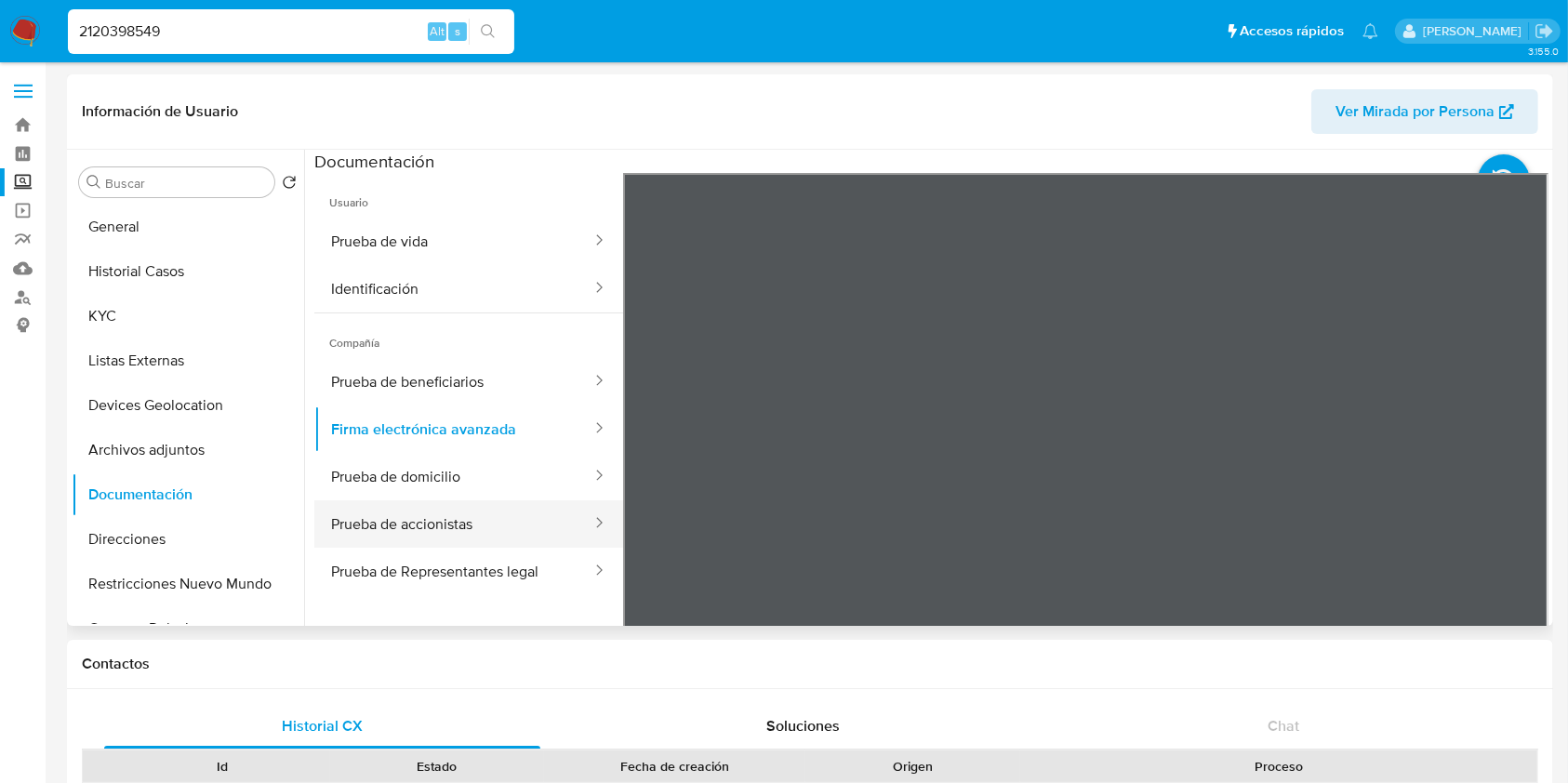
click at [516, 520] on button "Prueba de accionistas" at bounding box center [454, 524] width 279 height 47
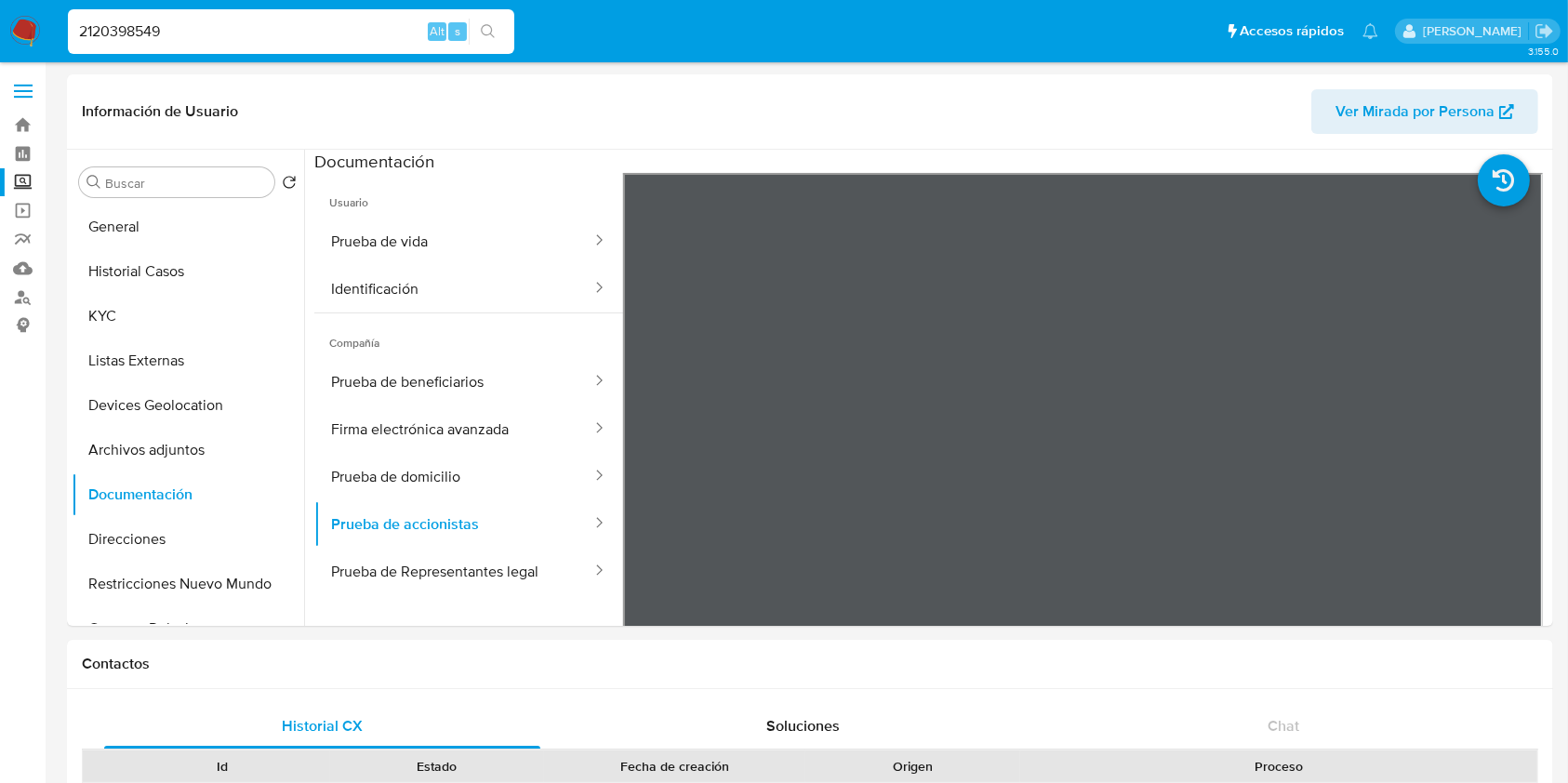
click at [298, 44] on div "2120398549 Alt s" at bounding box center [291, 31] width 447 height 45
click at [292, 31] on input "2120398549" at bounding box center [291, 32] width 447 height 25
click at [292, 29] on input "2120398549" at bounding box center [291, 32] width 447 height 25
paste input "1967248852"
type input "1967248852"
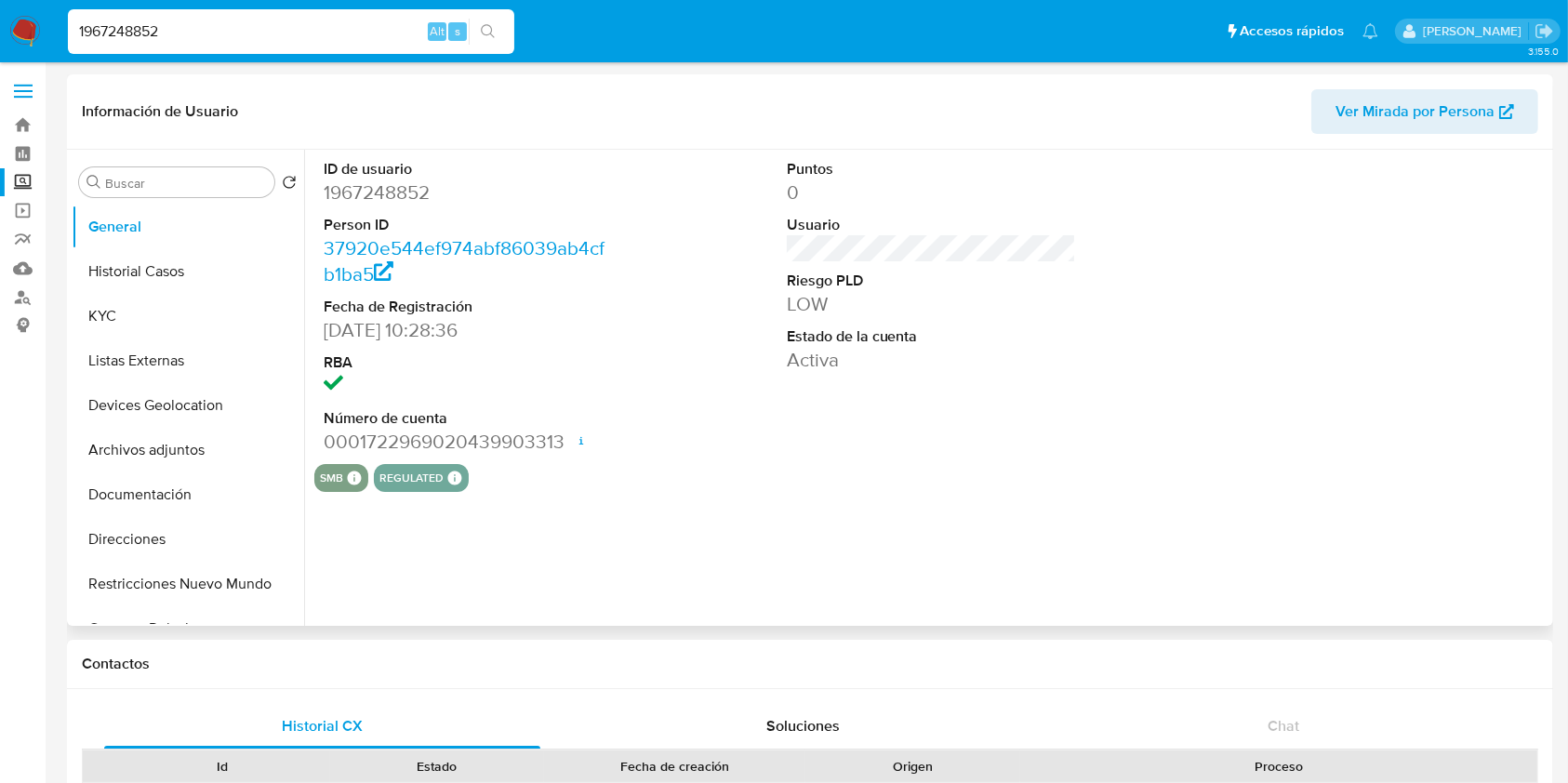
select select "10"
click at [178, 489] on button "Documentación" at bounding box center [181, 494] width 218 height 45
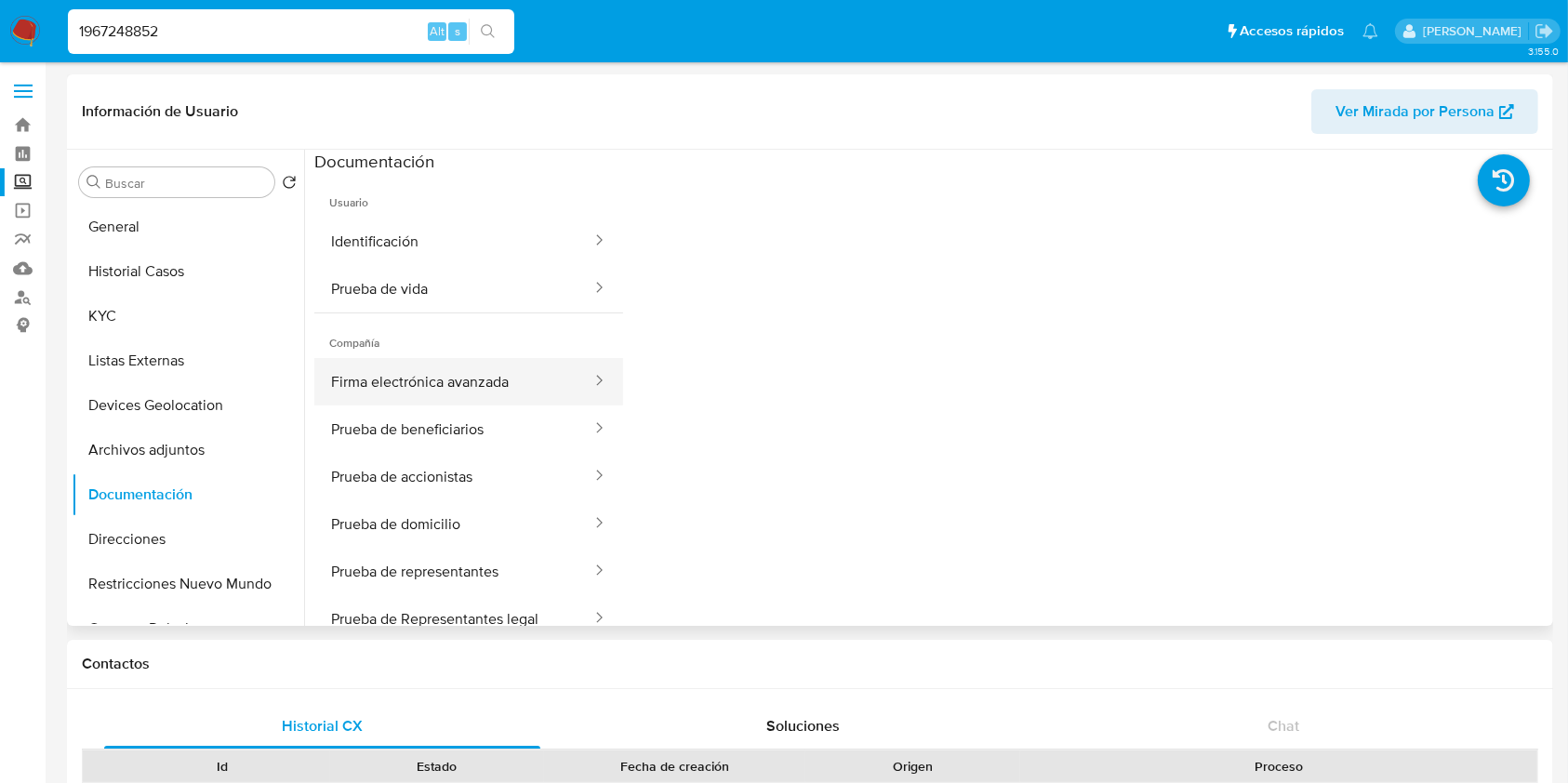
click at [515, 396] on button "Firma electrónica avanzada" at bounding box center [454, 382] width 279 height 47
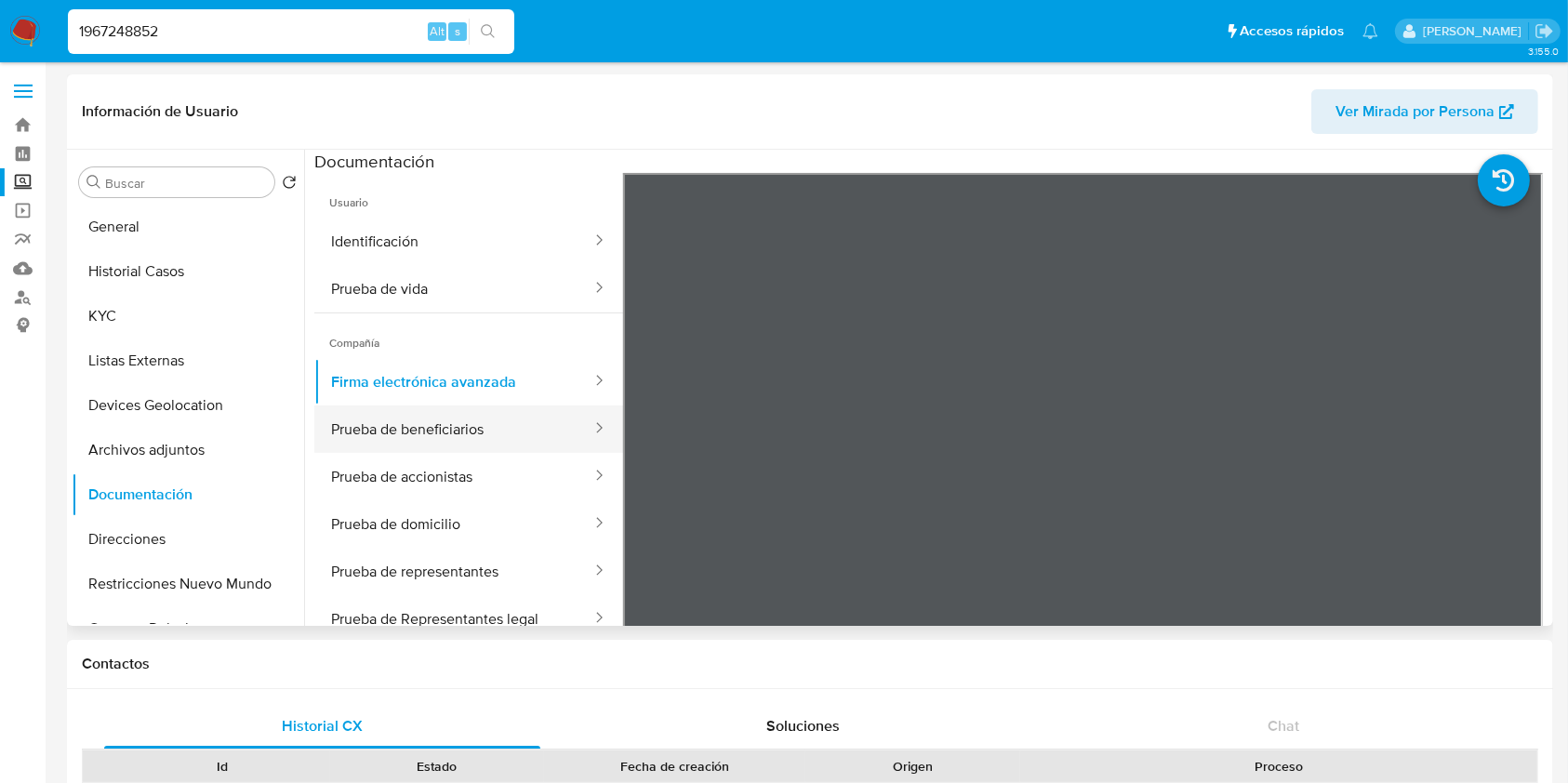
click at [507, 436] on button "Prueba de beneficiarios" at bounding box center [454, 429] width 279 height 47
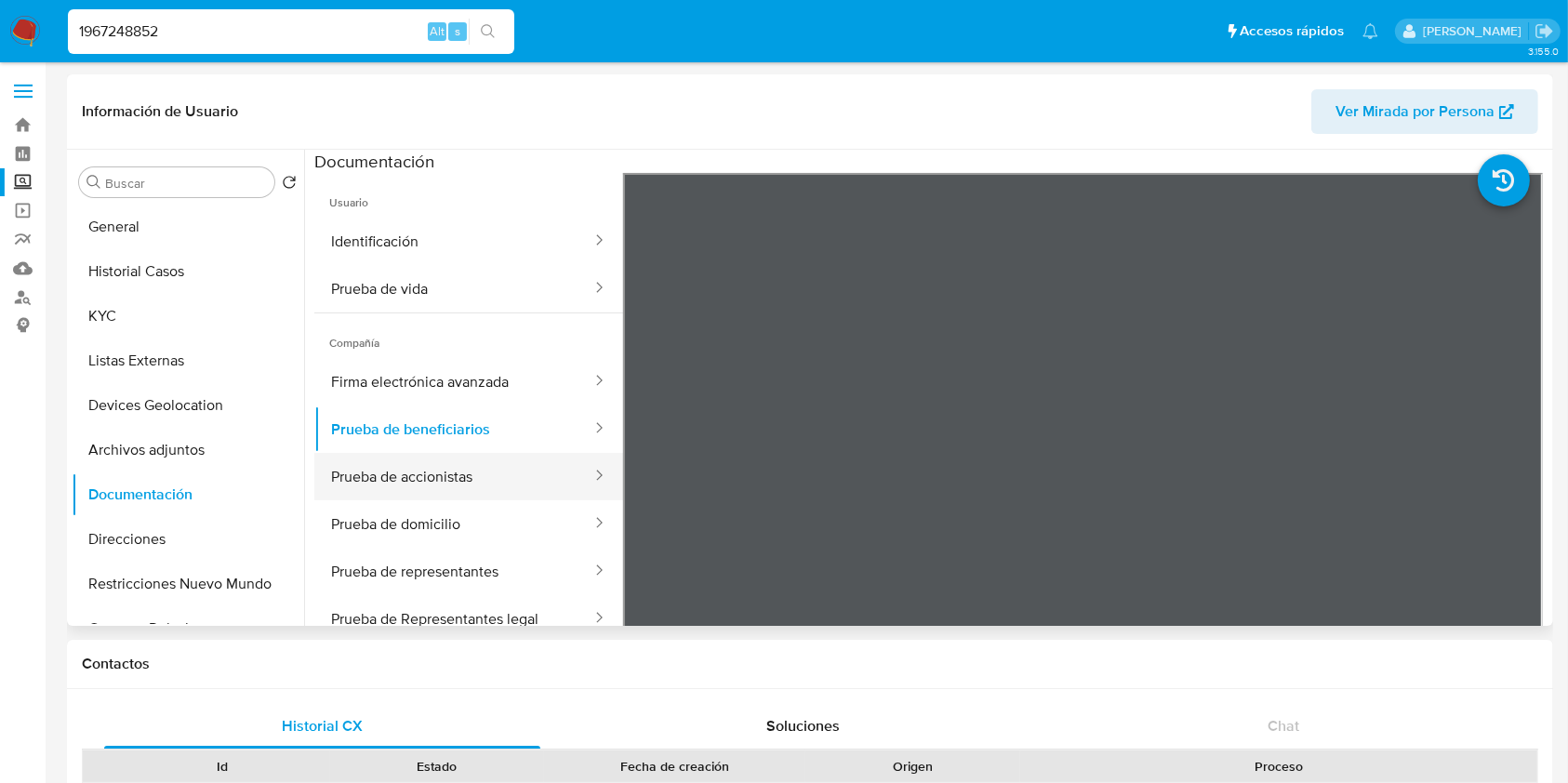
click at [487, 481] on button "Prueba de accionistas" at bounding box center [454, 477] width 279 height 47
click at [329, 26] on input "1967248852" at bounding box center [291, 32] width 447 height 25
paste input "49299596"
type input "1492995962"
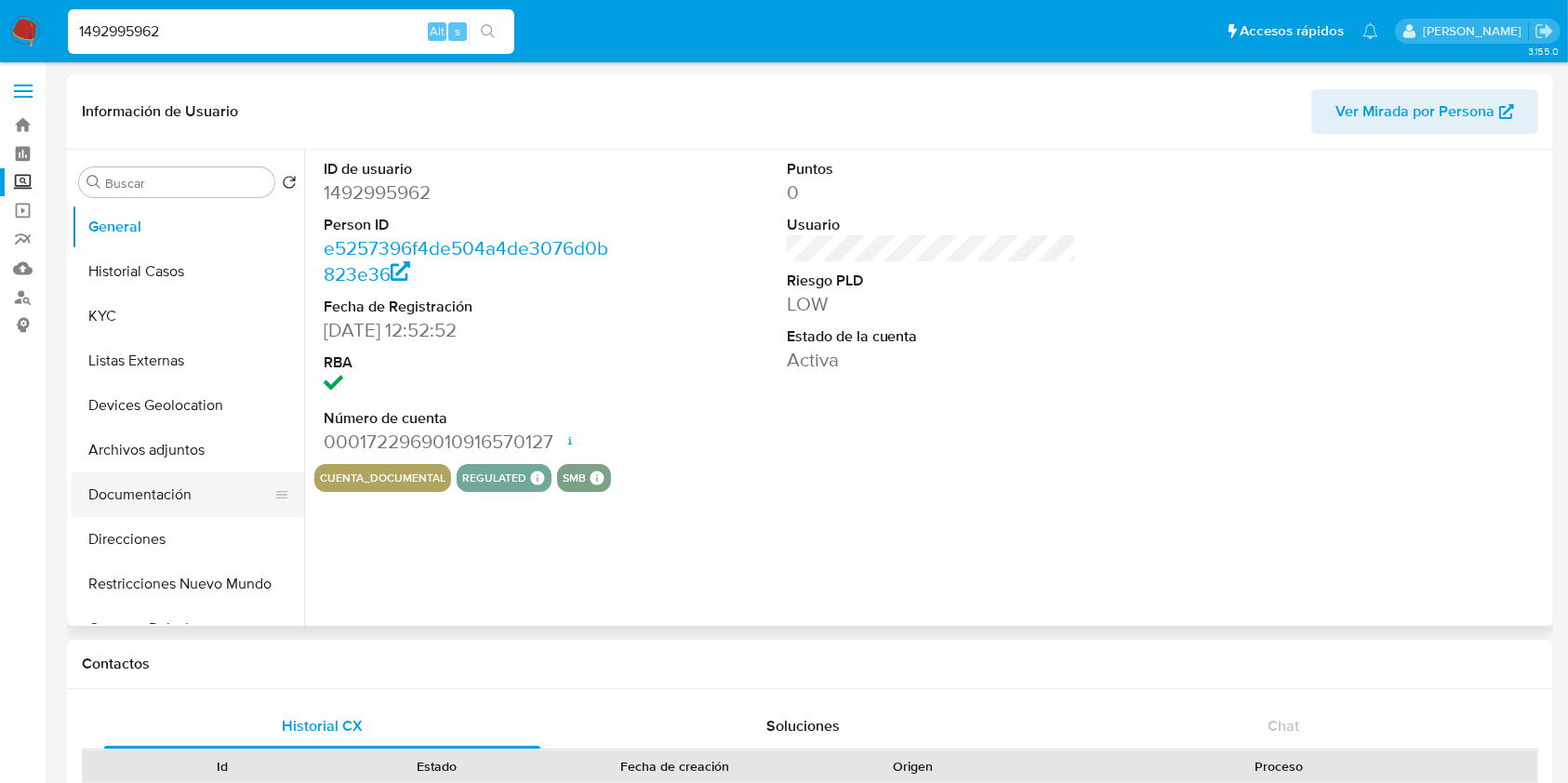
click at [187, 488] on button "Documentación" at bounding box center [181, 494] width 218 height 45
select select "10"
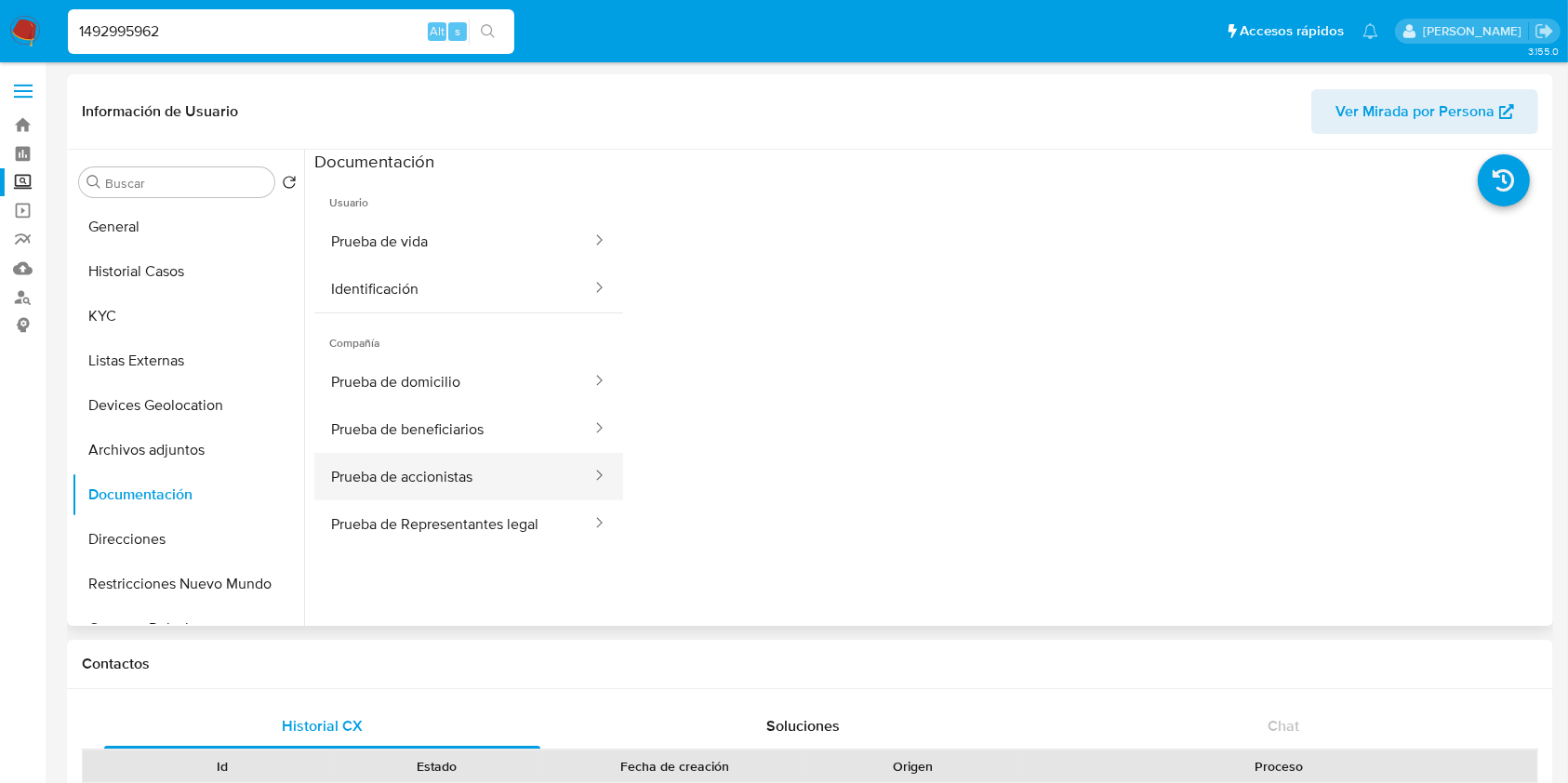
click at [521, 489] on button "Prueba de accionistas" at bounding box center [454, 477] width 279 height 47
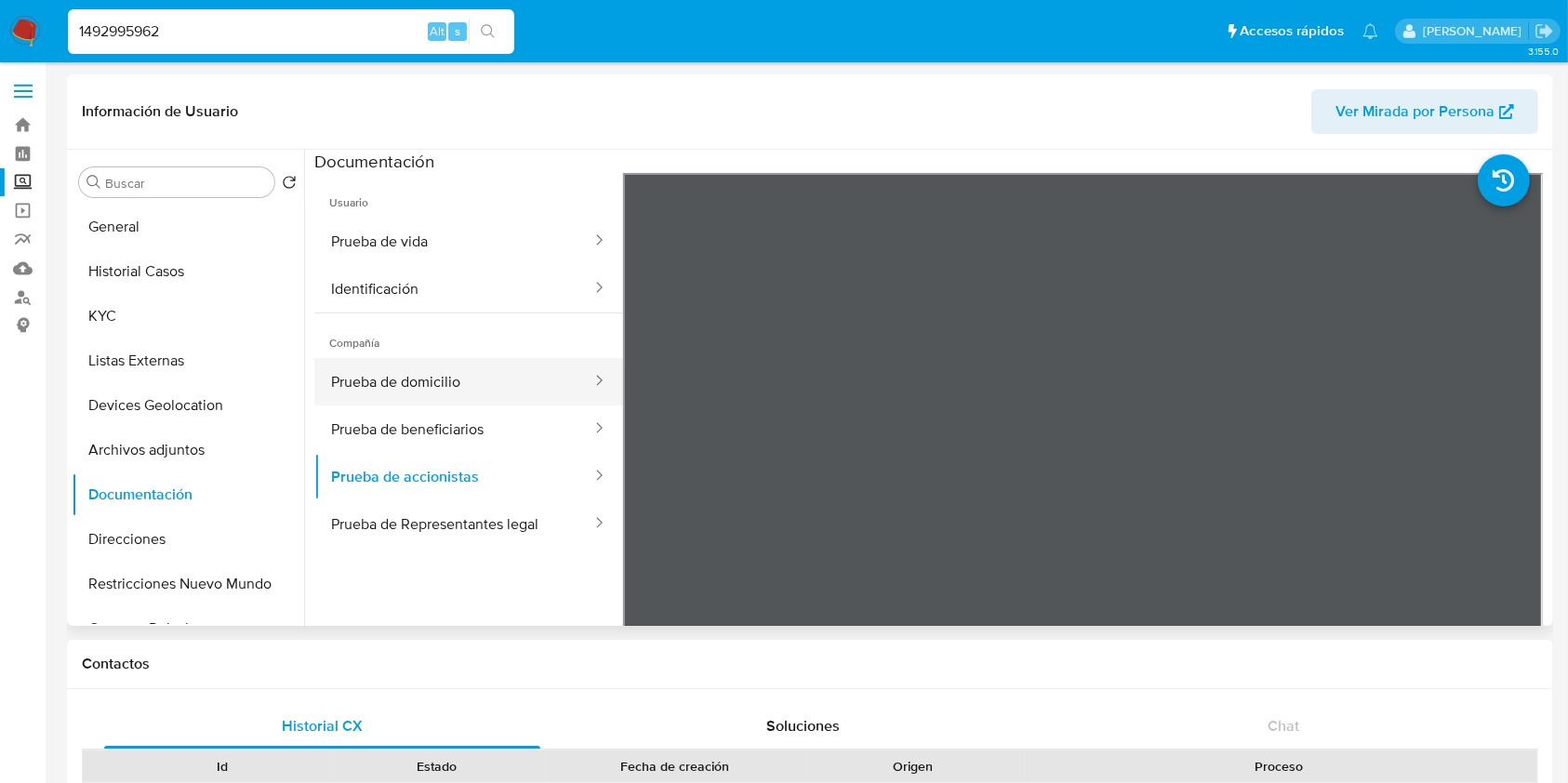
click at [512, 378] on button "Prueba de domicilio" at bounding box center [454, 382] width 279 height 47
click at [486, 428] on button "Prueba de beneficiarios" at bounding box center [454, 429] width 279 height 47
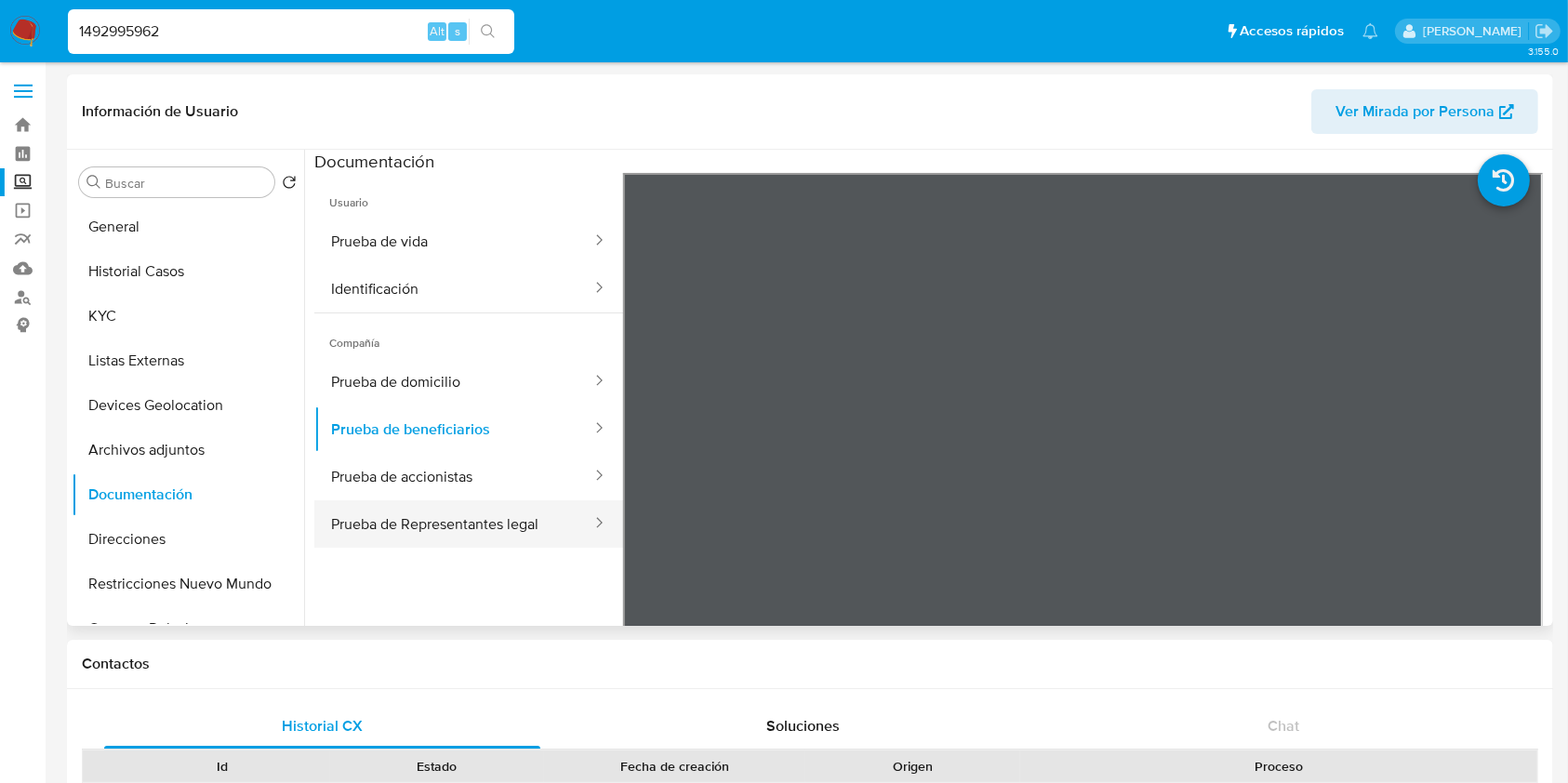
click at [533, 516] on button "Prueba de Representantes legal" at bounding box center [454, 524] width 279 height 47
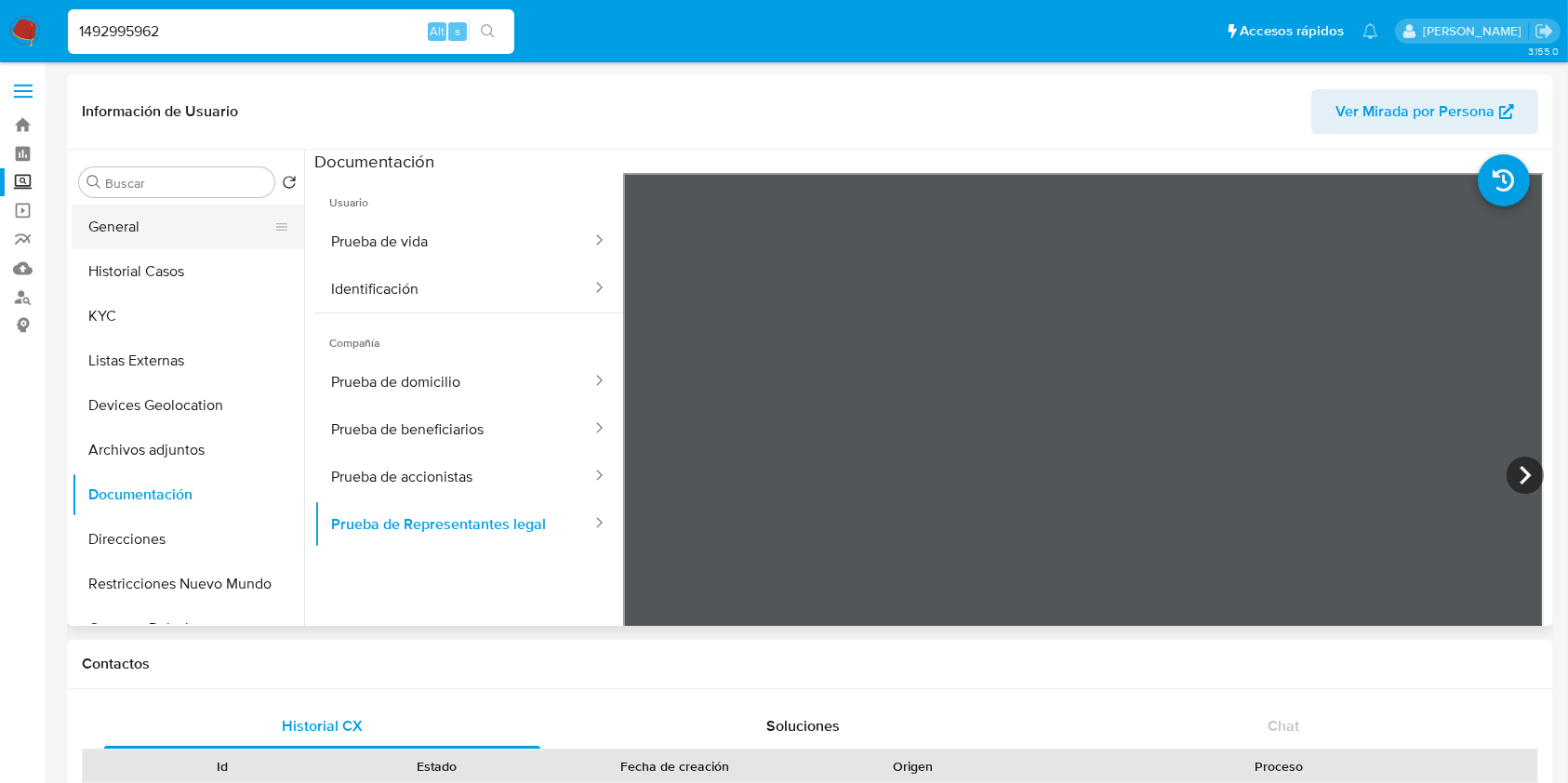
click at [134, 241] on button "General" at bounding box center [181, 227] width 218 height 45
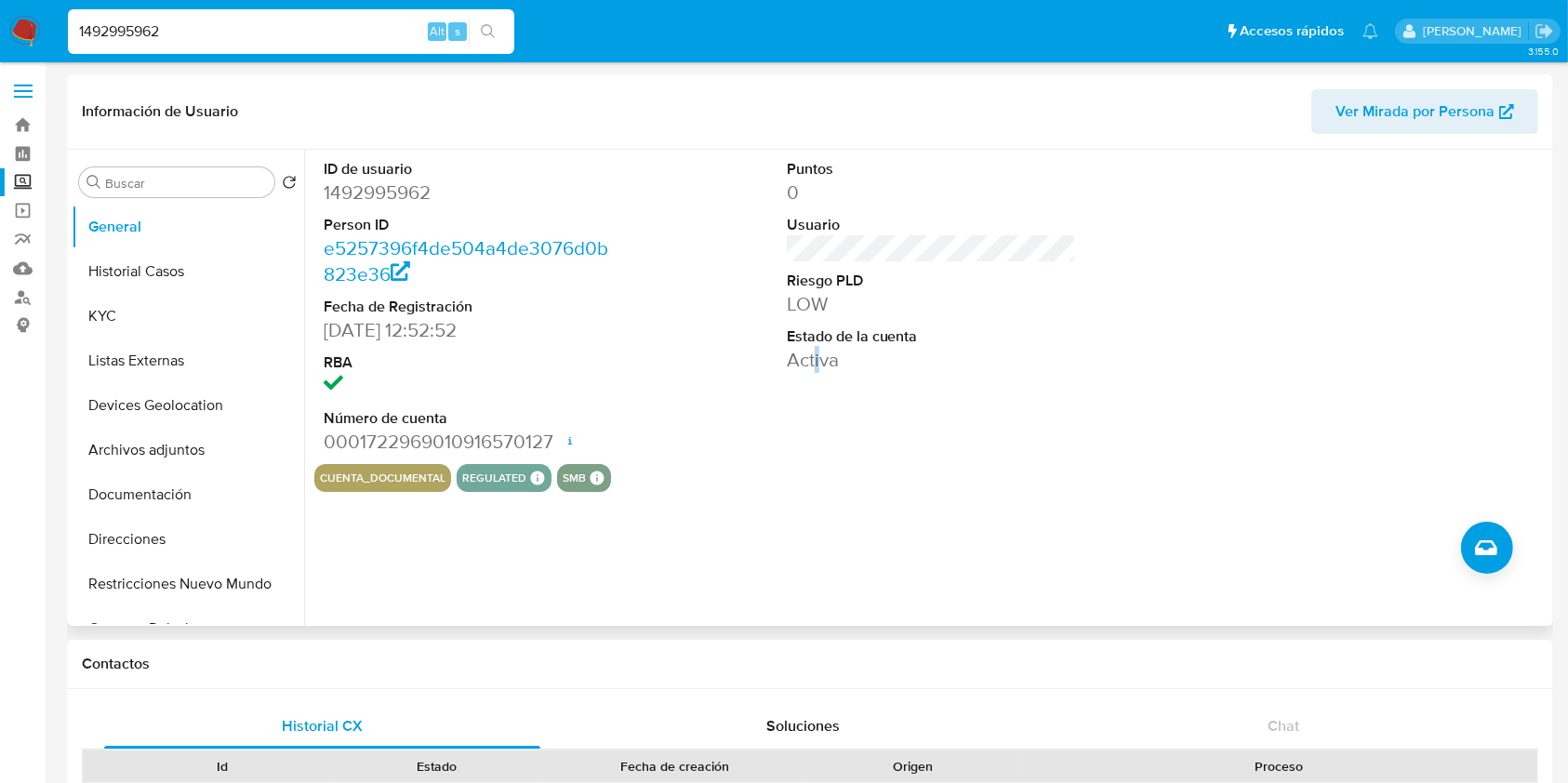
click at [814, 414] on div "Puntos 0 Usuario Riesgo PLD LOW Estado de la cuenta Activa" at bounding box center [932, 307] width 309 height 315
click at [287, 23] on input "1492995962" at bounding box center [291, 32] width 447 height 25
click at [288, 23] on input "1492995962" at bounding box center [291, 32] width 447 height 25
paste input "2120398549"
type input "2120398549"
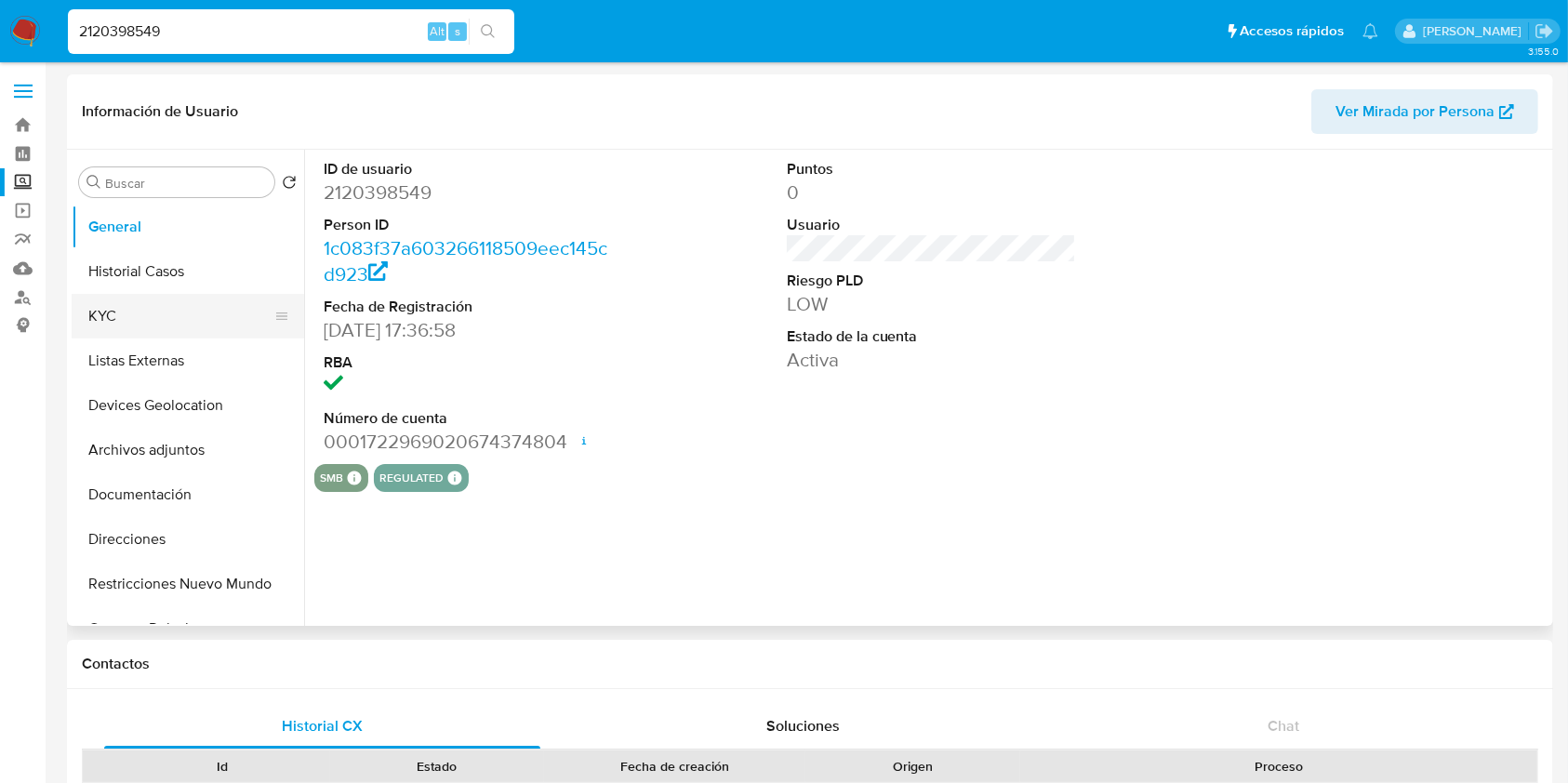
select select "10"
click at [259, 22] on input "2120398549" at bounding box center [291, 32] width 447 height 25
paste input "1967248852"
type input "1967248852"
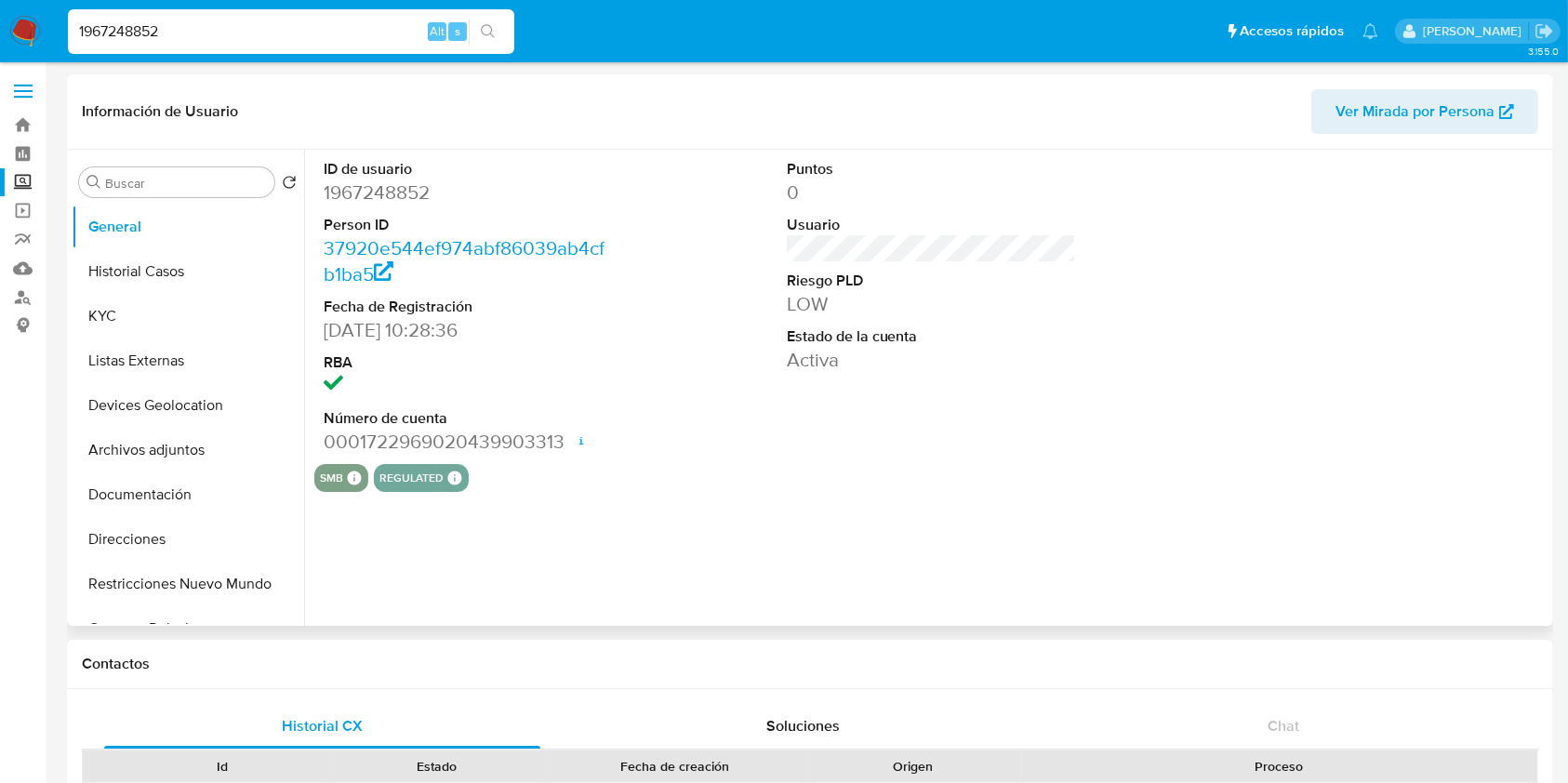
select select "10"
click at [177, 6] on div "1967248852 Alt s" at bounding box center [291, 31] width 447 height 52
click at [180, 25] on input "1967248852" at bounding box center [291, 32] width 447 height 25
click at [181, 25] on input "1967248852" at bounding box center [291, 32] width 447 height 25
click at [181, 26] on input "1967248852" at bounding box center [291, 32] width 447 height 25
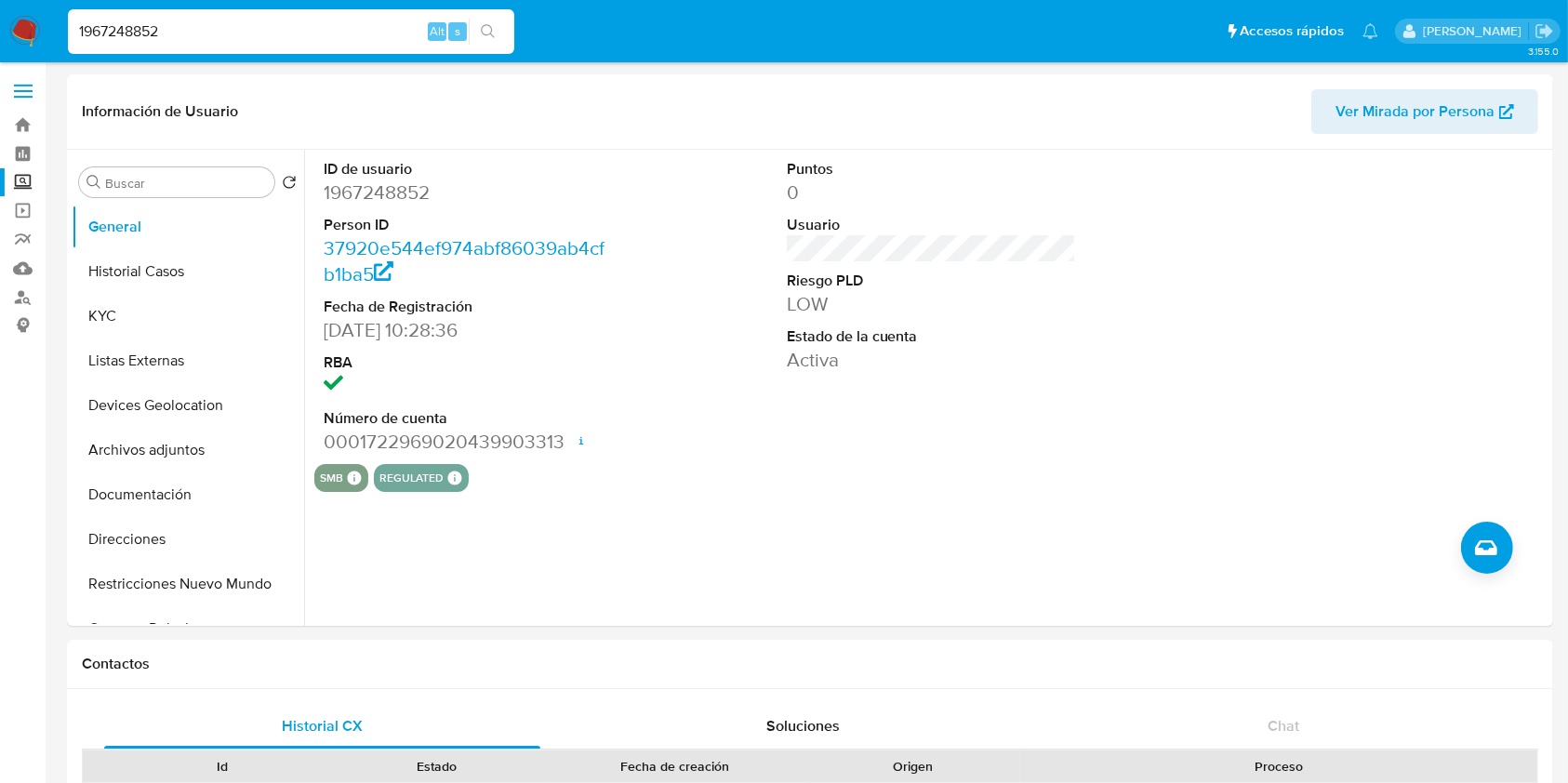
paste input "49299596"
type input "1492995962"
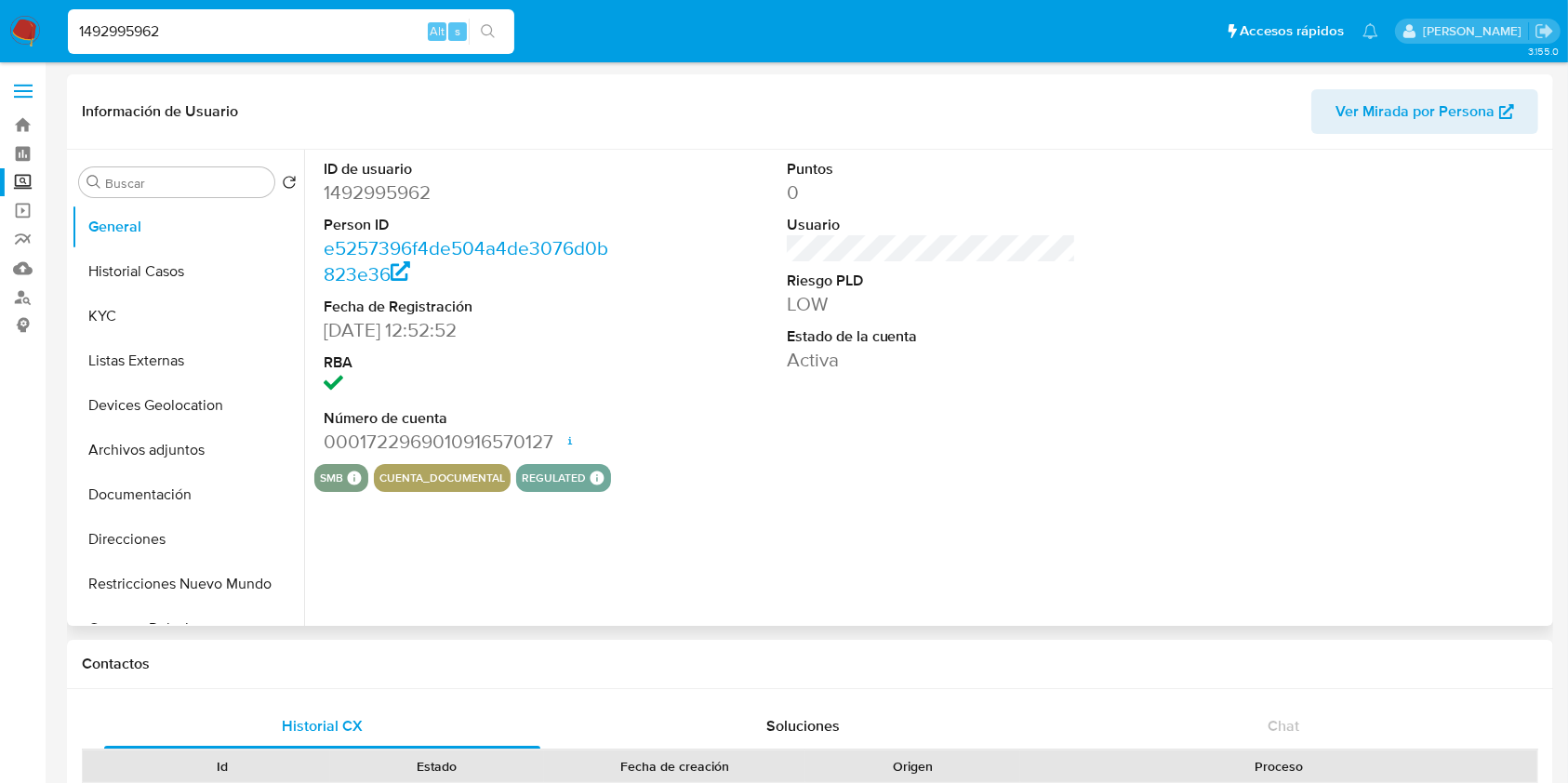
select select "10"
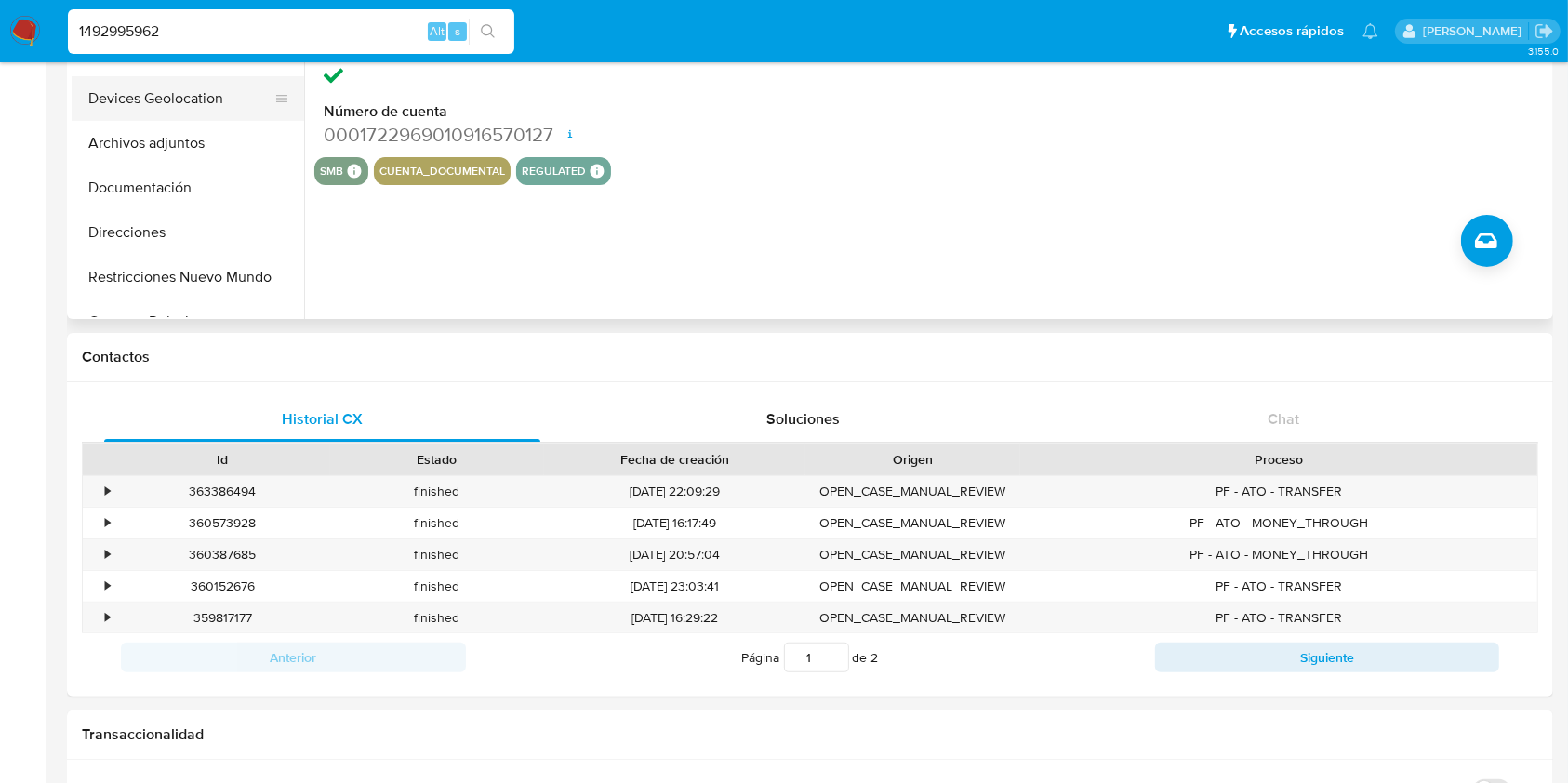
scroll to position [123, 0]
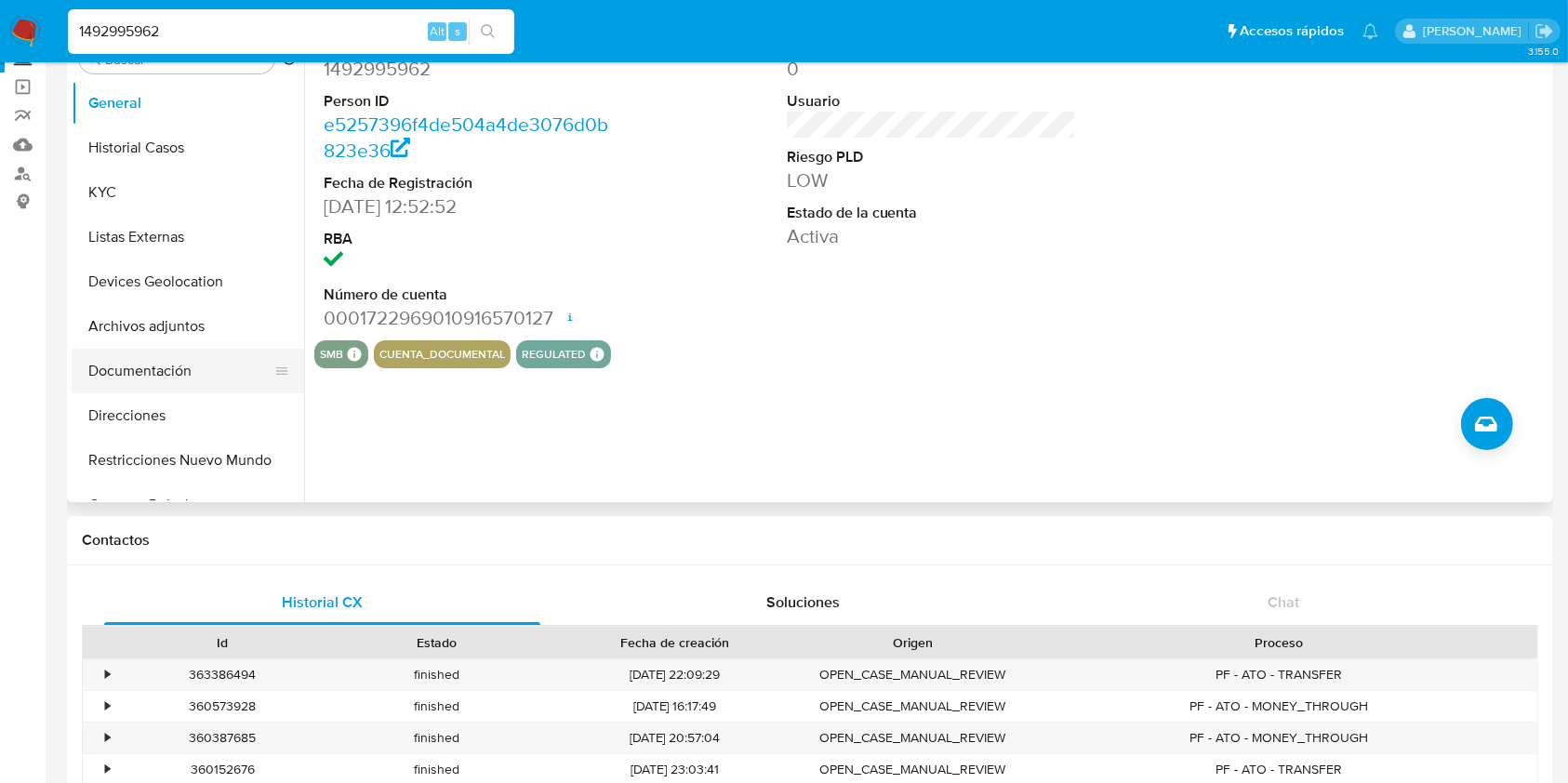
click at [190, 374] on button "Documentación" at bounding box center [181, 371] width 218 height 45
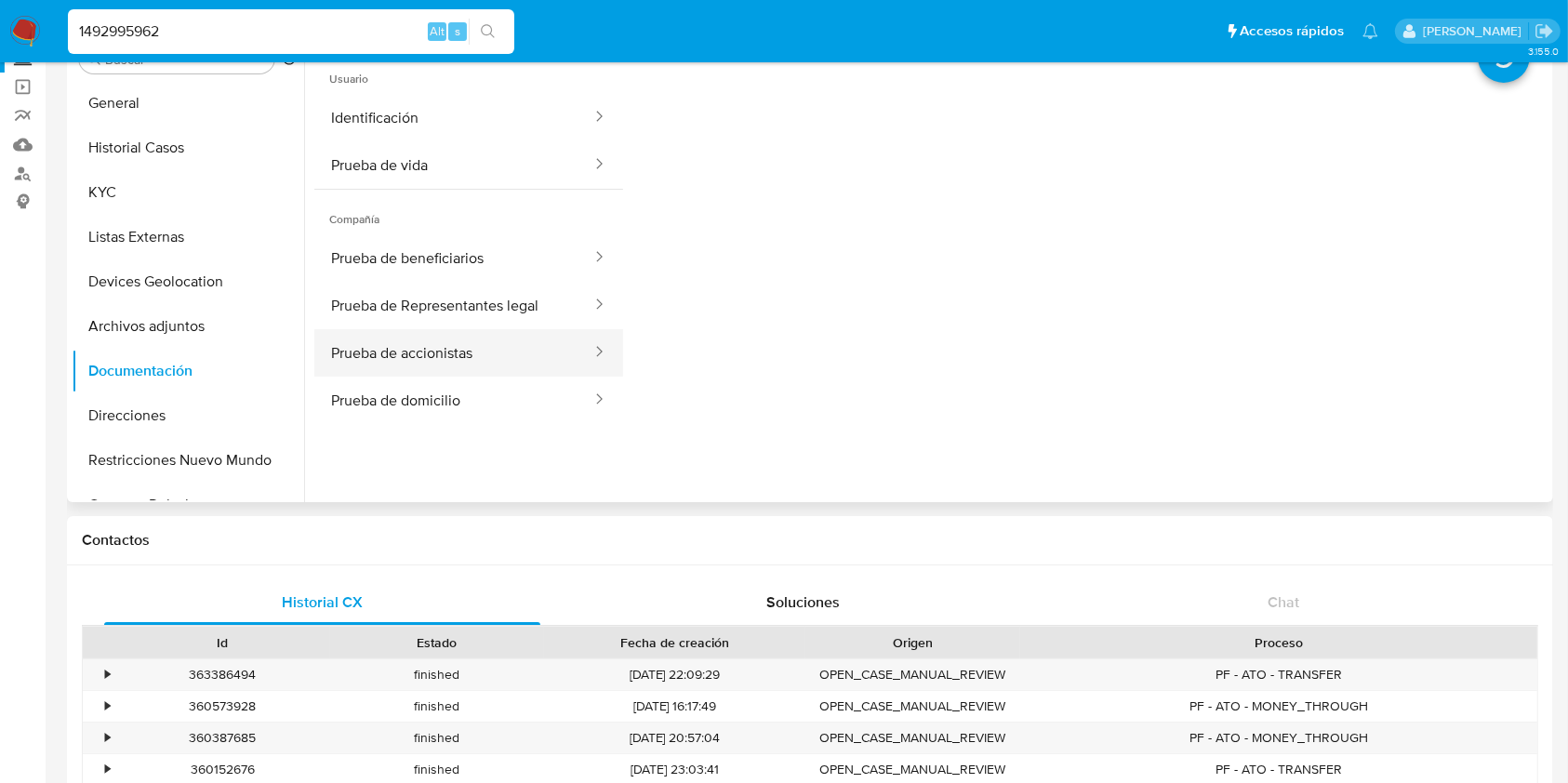
click at [549, 369] on button "Prueba de accionistas" at bounding box center [454, 353] width 279 height 47
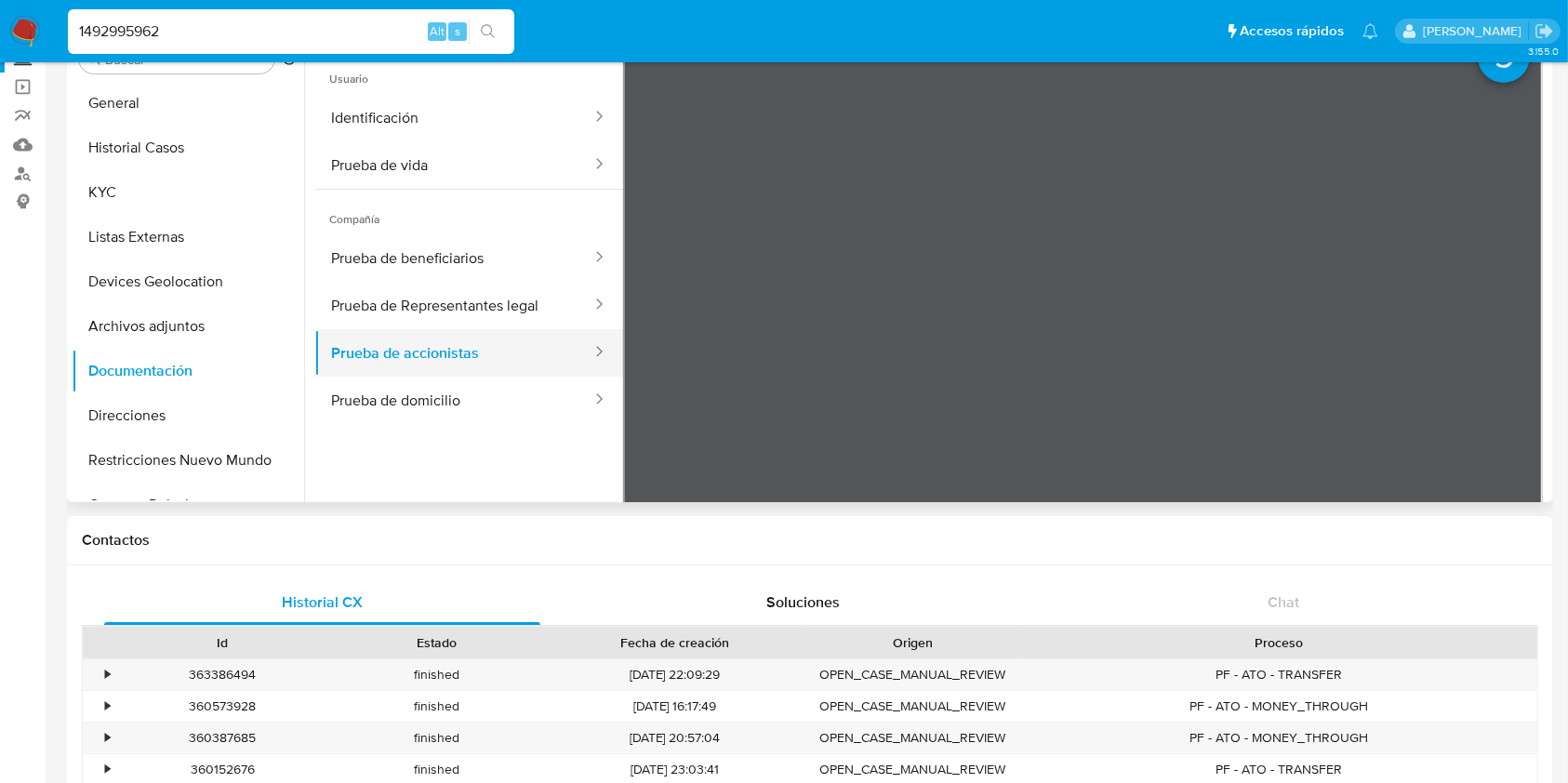
scroll to position [0, 0]
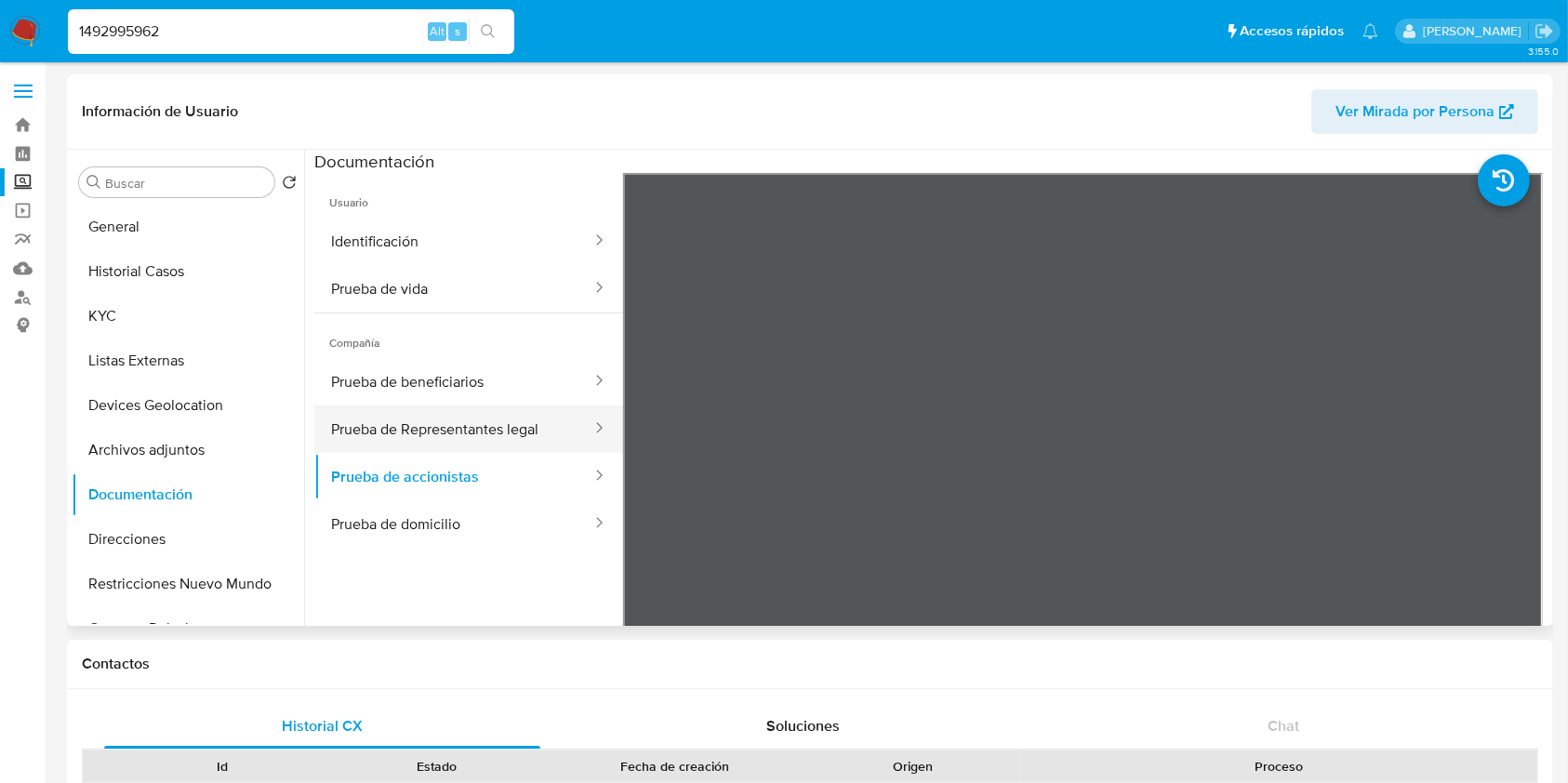
click at [513, 436] on button "Prueba de Representantes legal" at bounding box center [454, 429] width 279 height 47
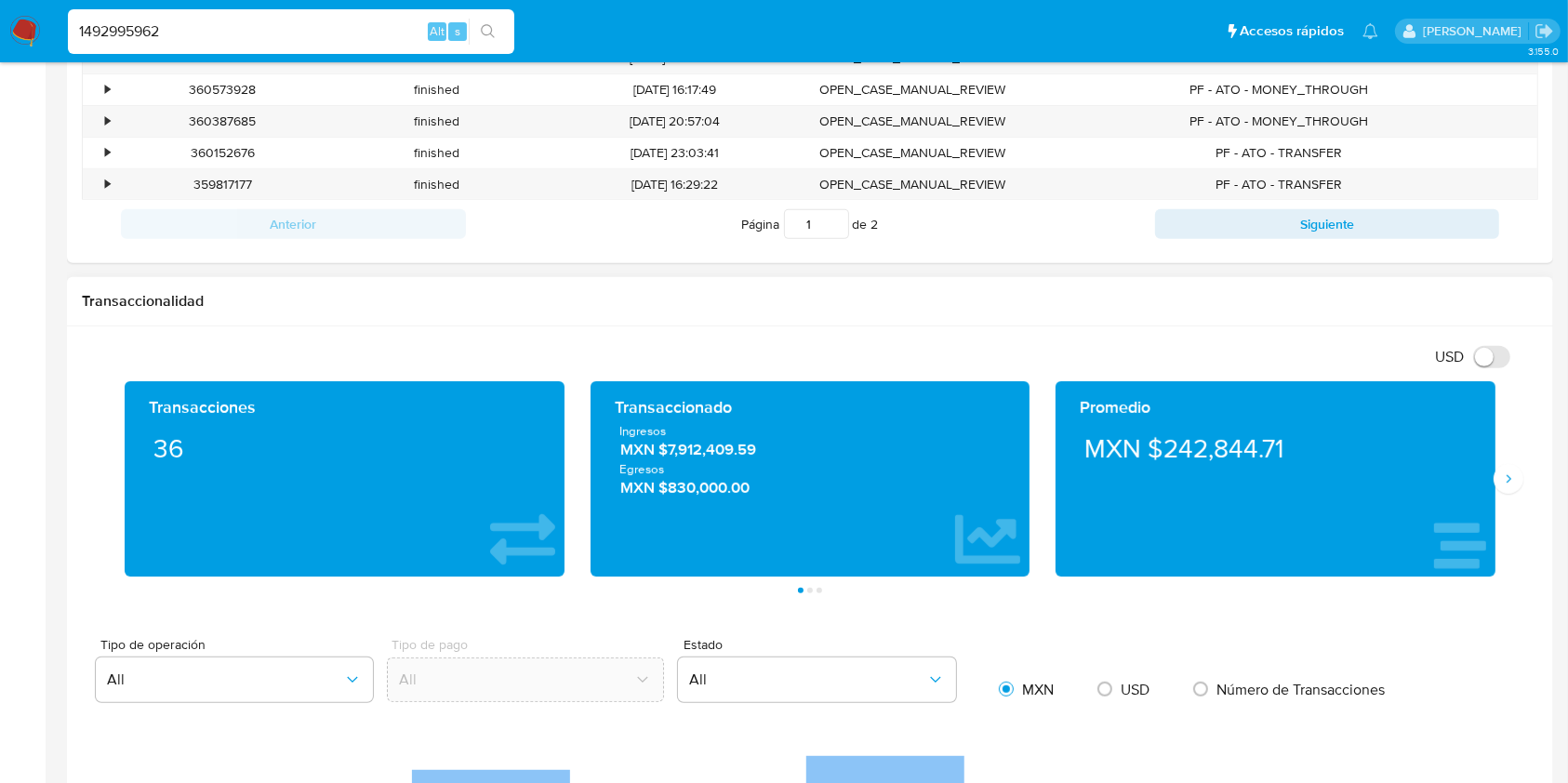
scroll to position [744, 0]
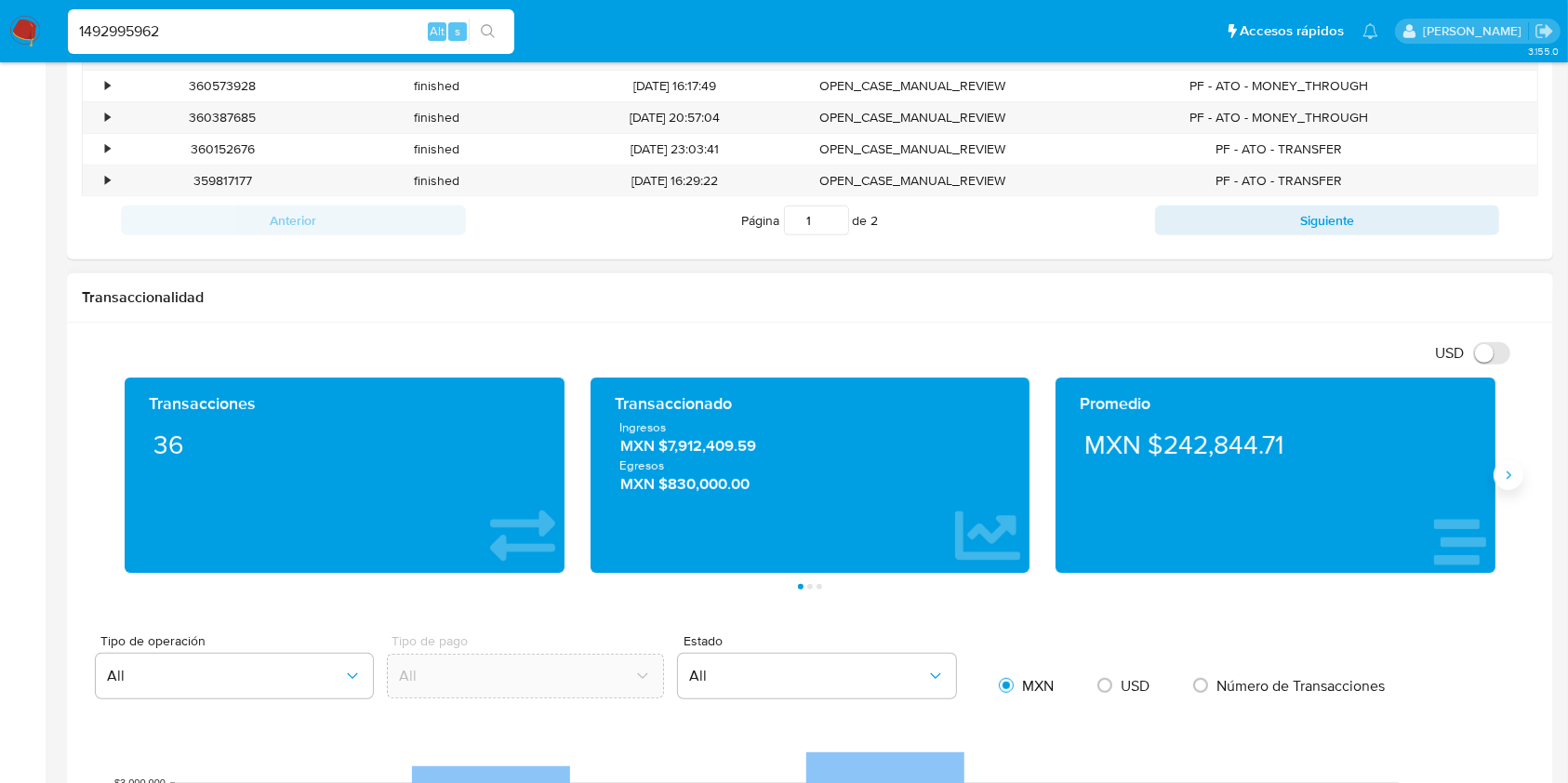
click at [1505, 481] on icon "Siguiente" at bounding box center [1508, 475] width 15 height 15
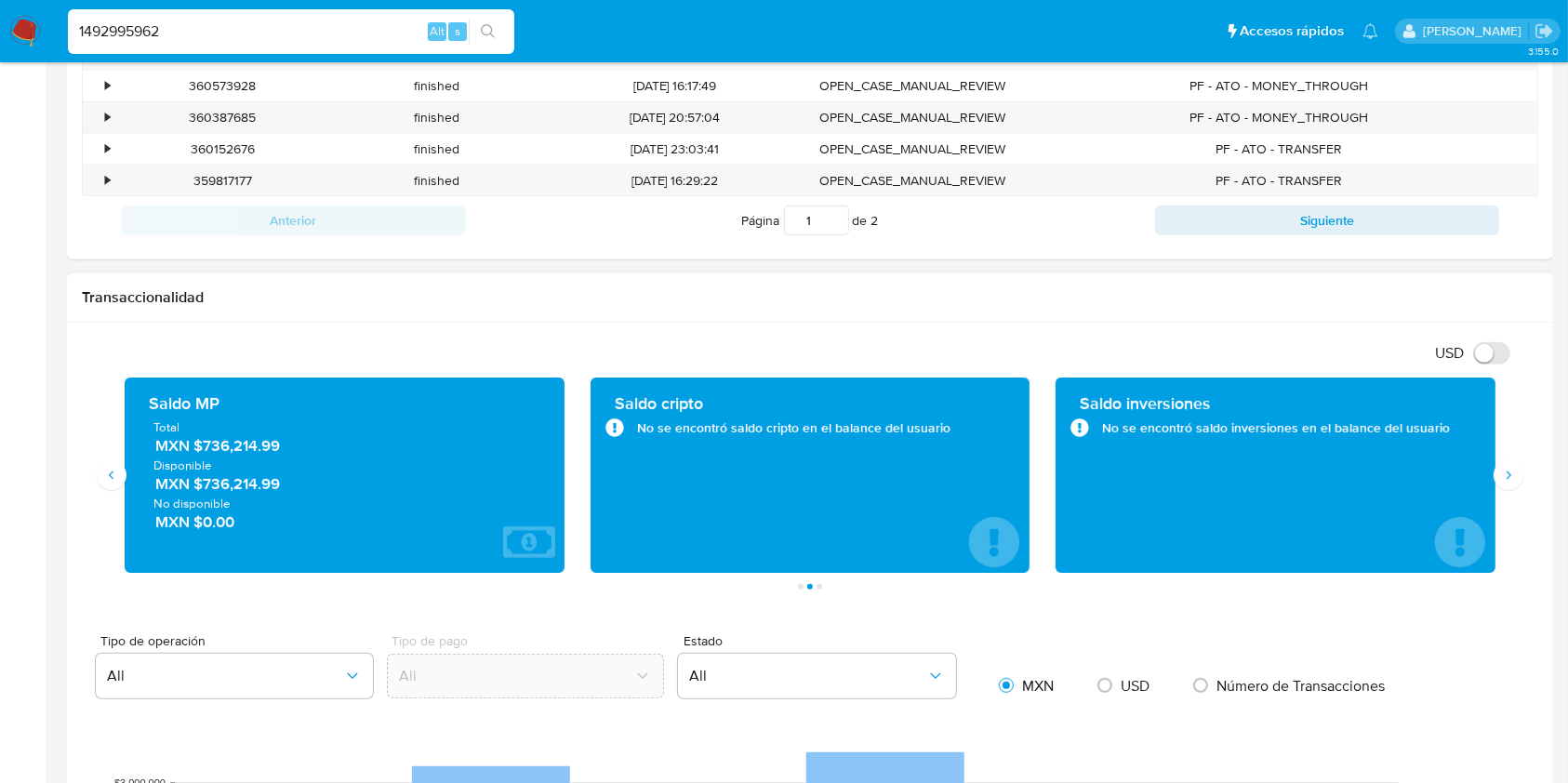
scroll to position [1240, 0]
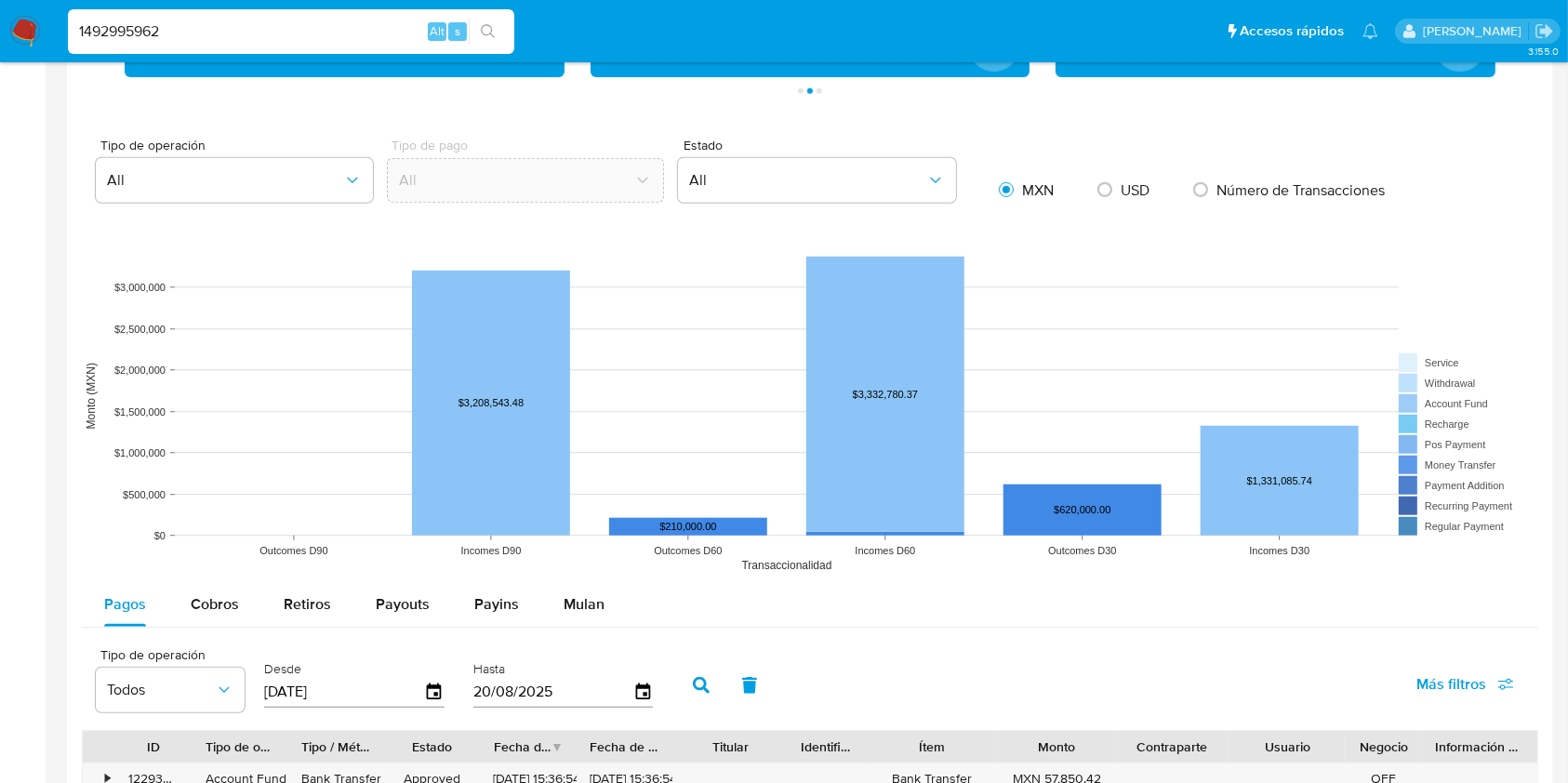
click at [1204, 276] on rect at bounding box center [810, 396] width 1456 height 372
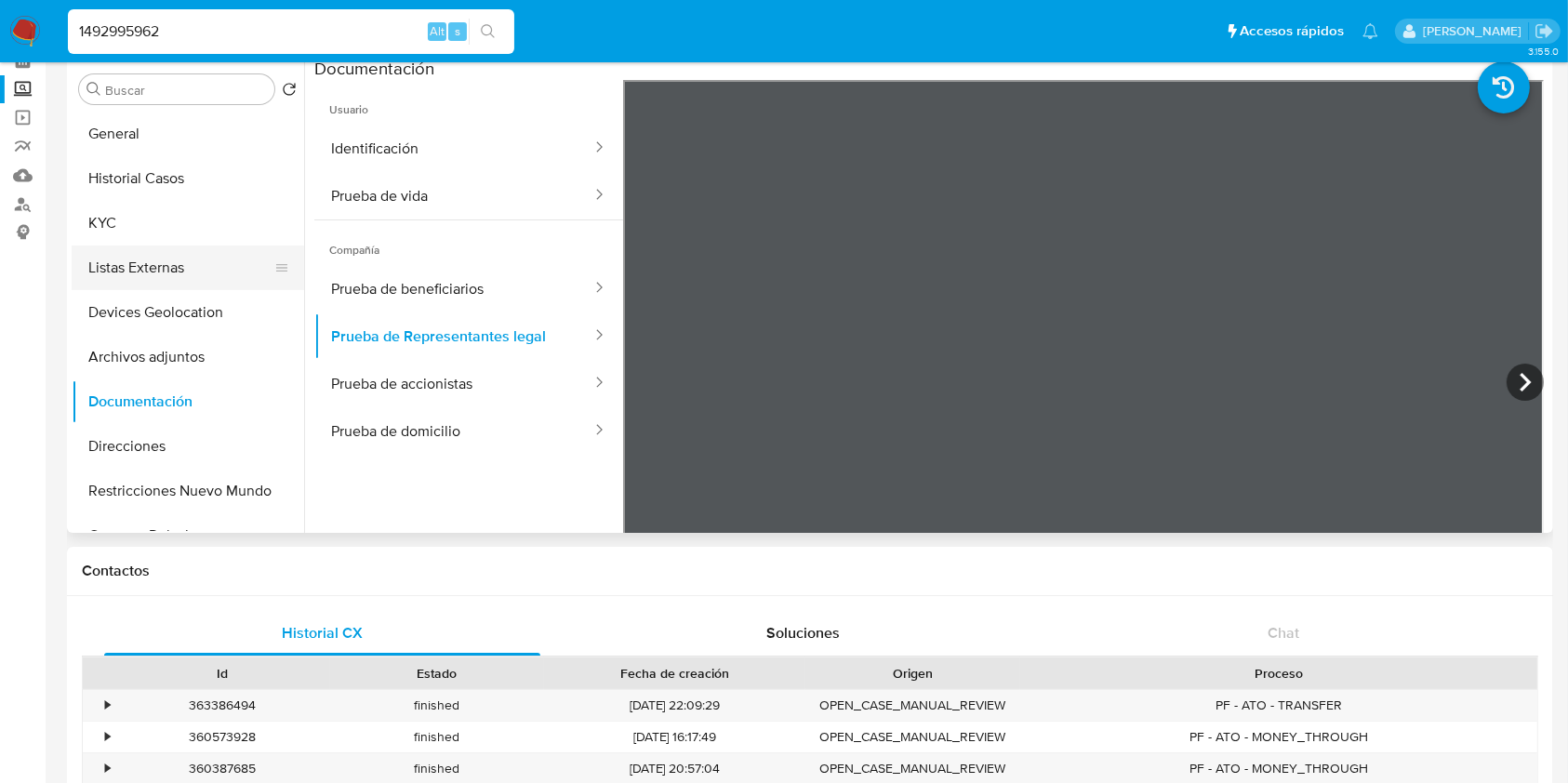
scroll to position [0, 0]
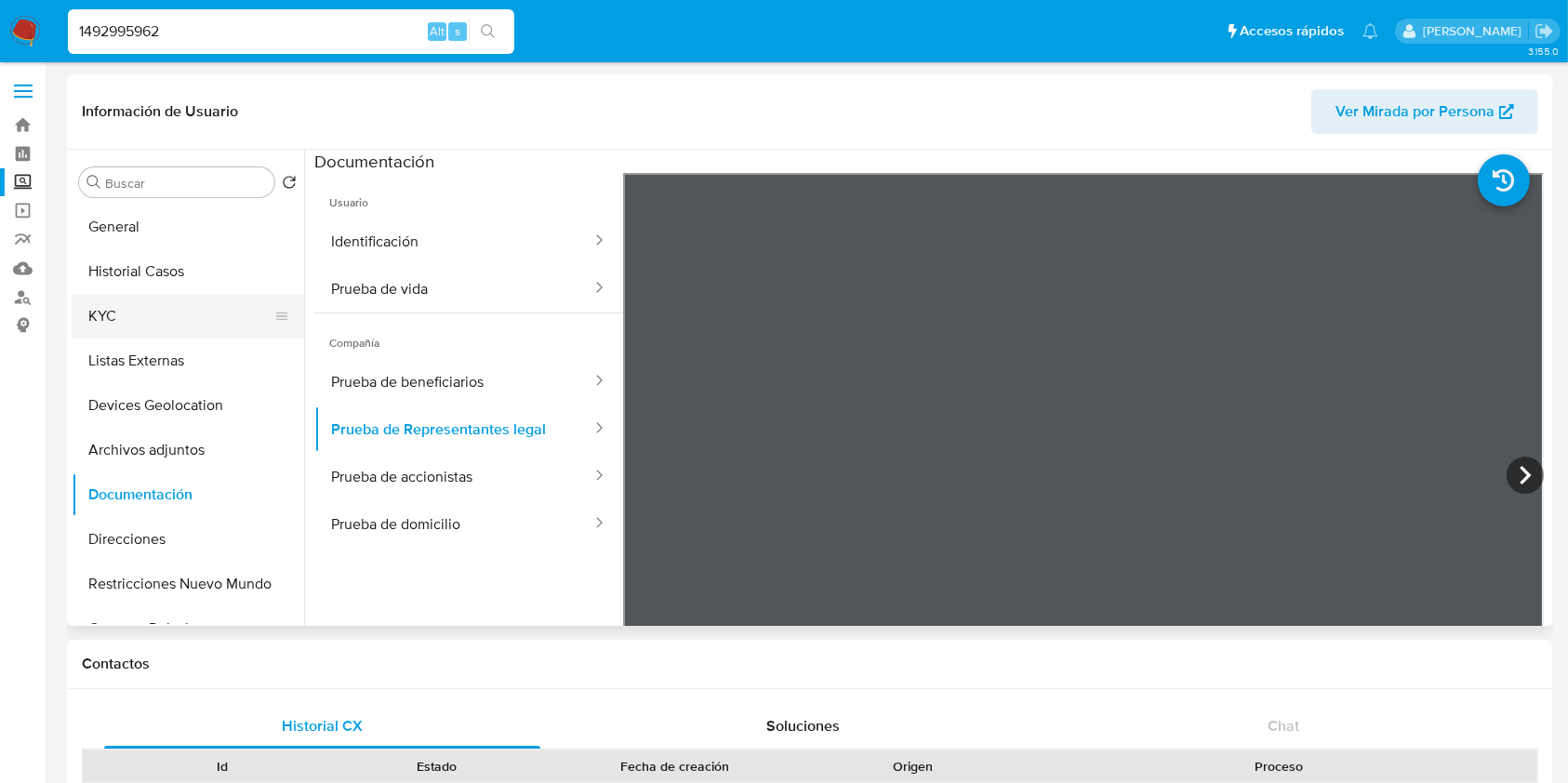
click button "KYC"
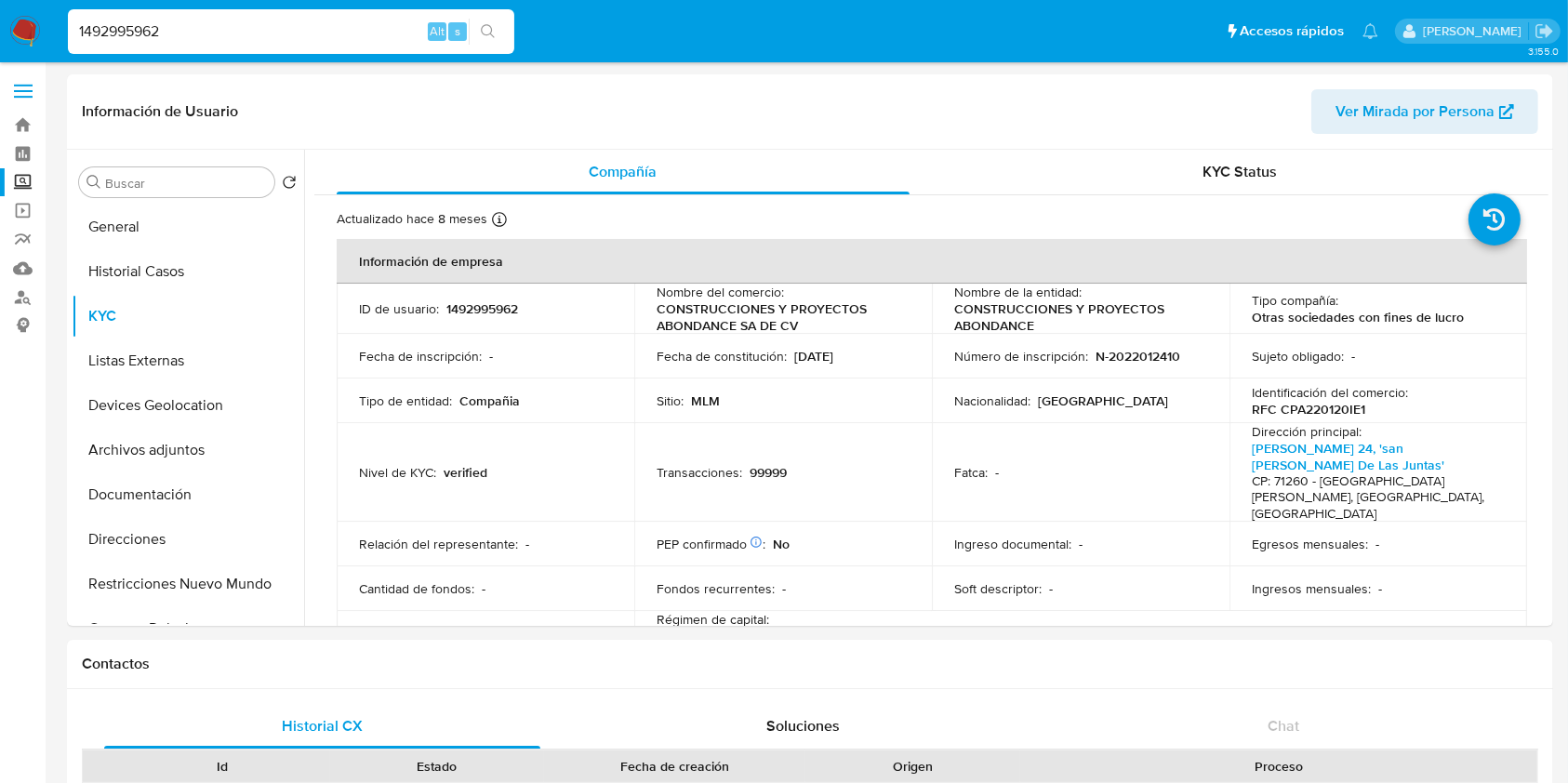
click div "1492995962 Alt s"
click input "1492995962"
paste input "245052974"
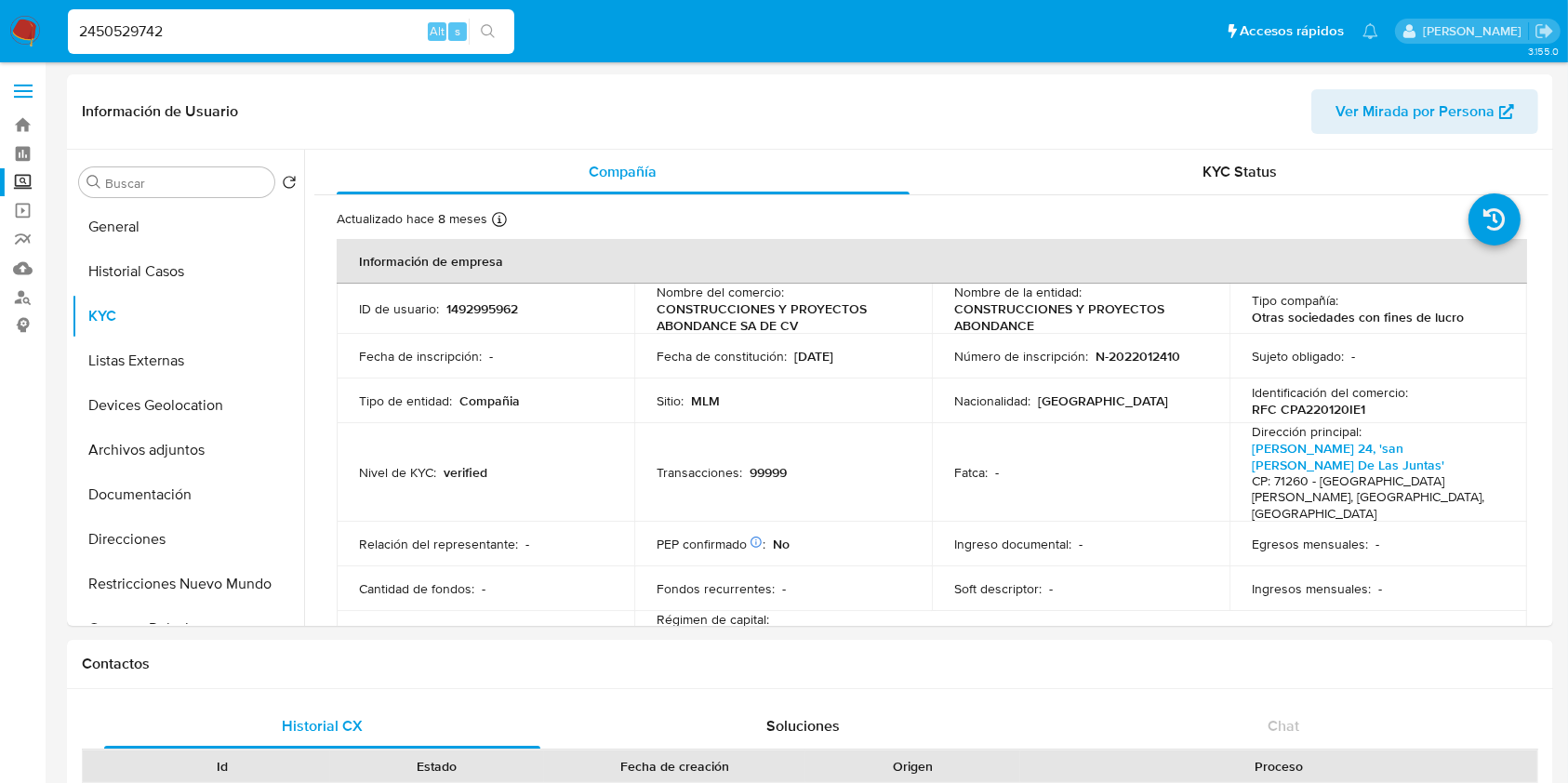
type input "2450529742"
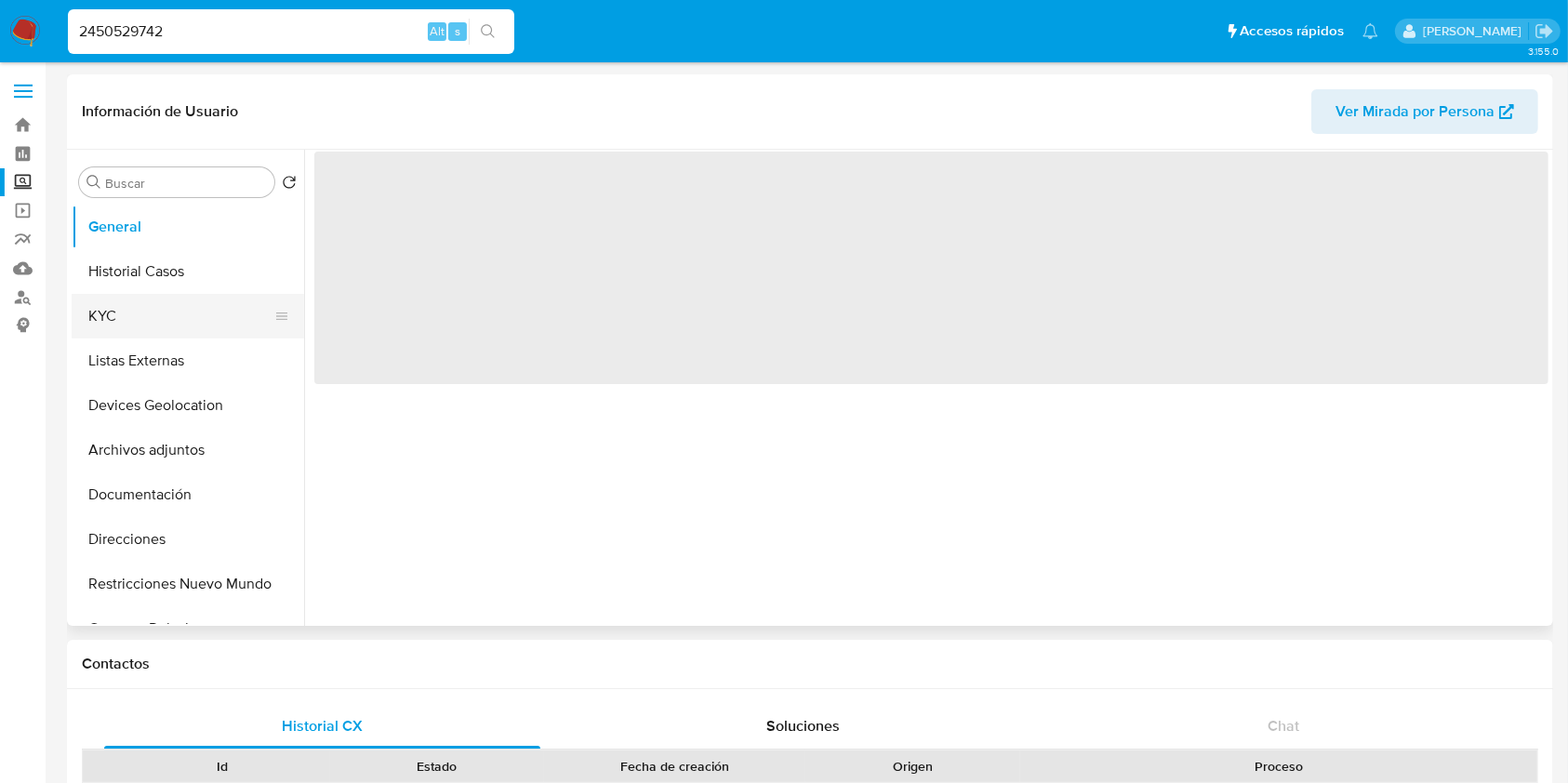
click button "KYC"
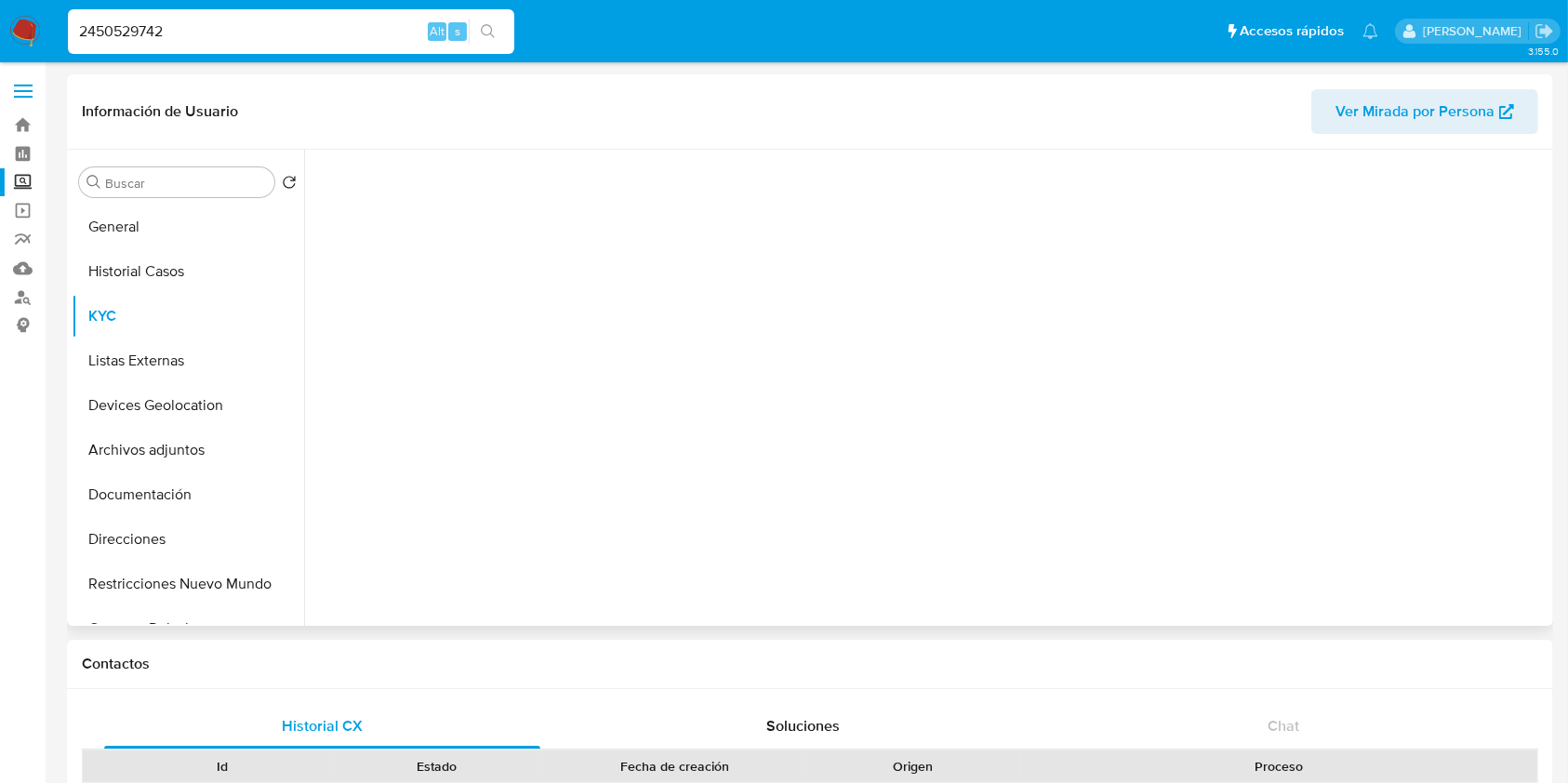
select select "10"
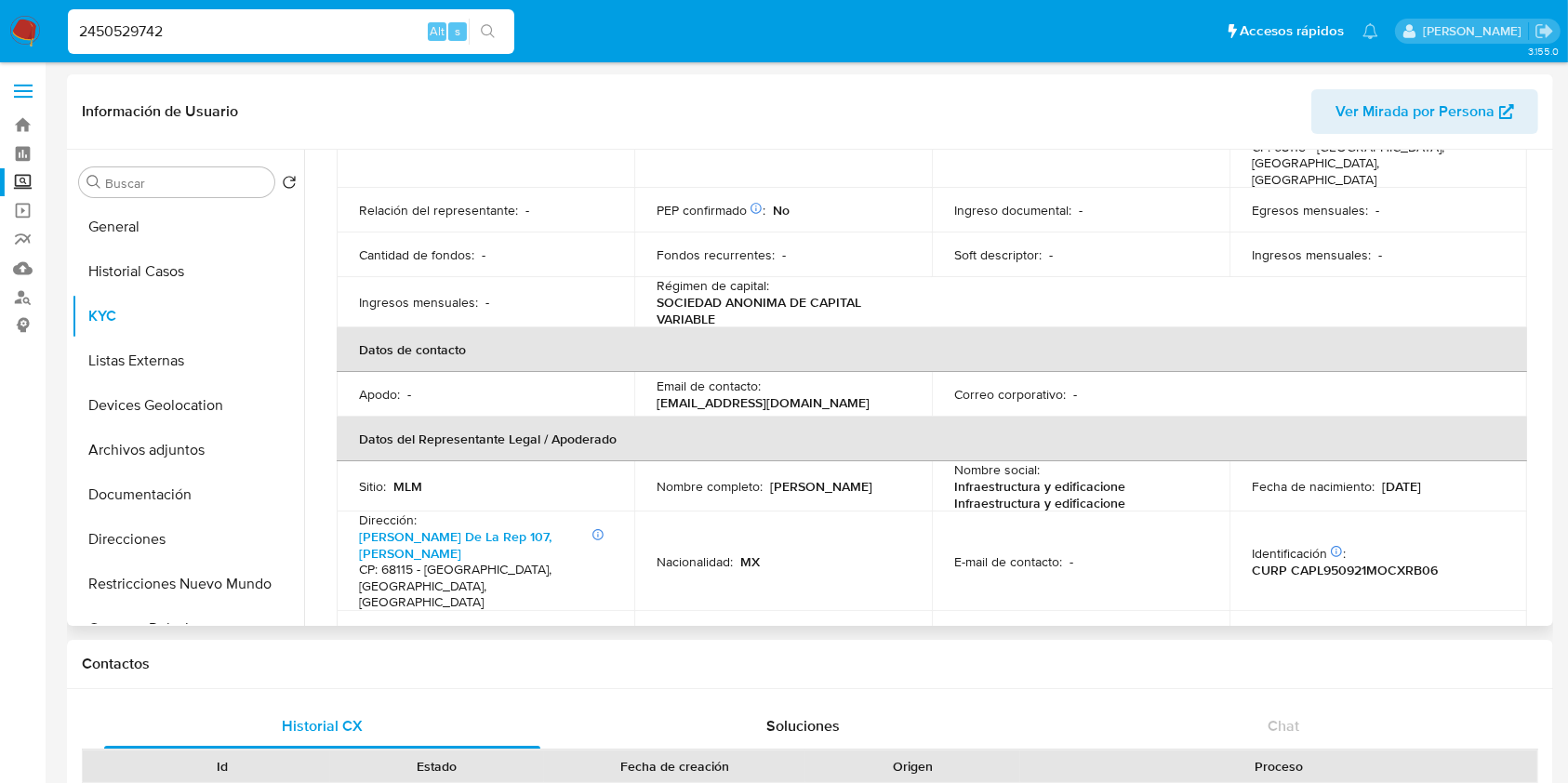
scroll to position [372, 0]
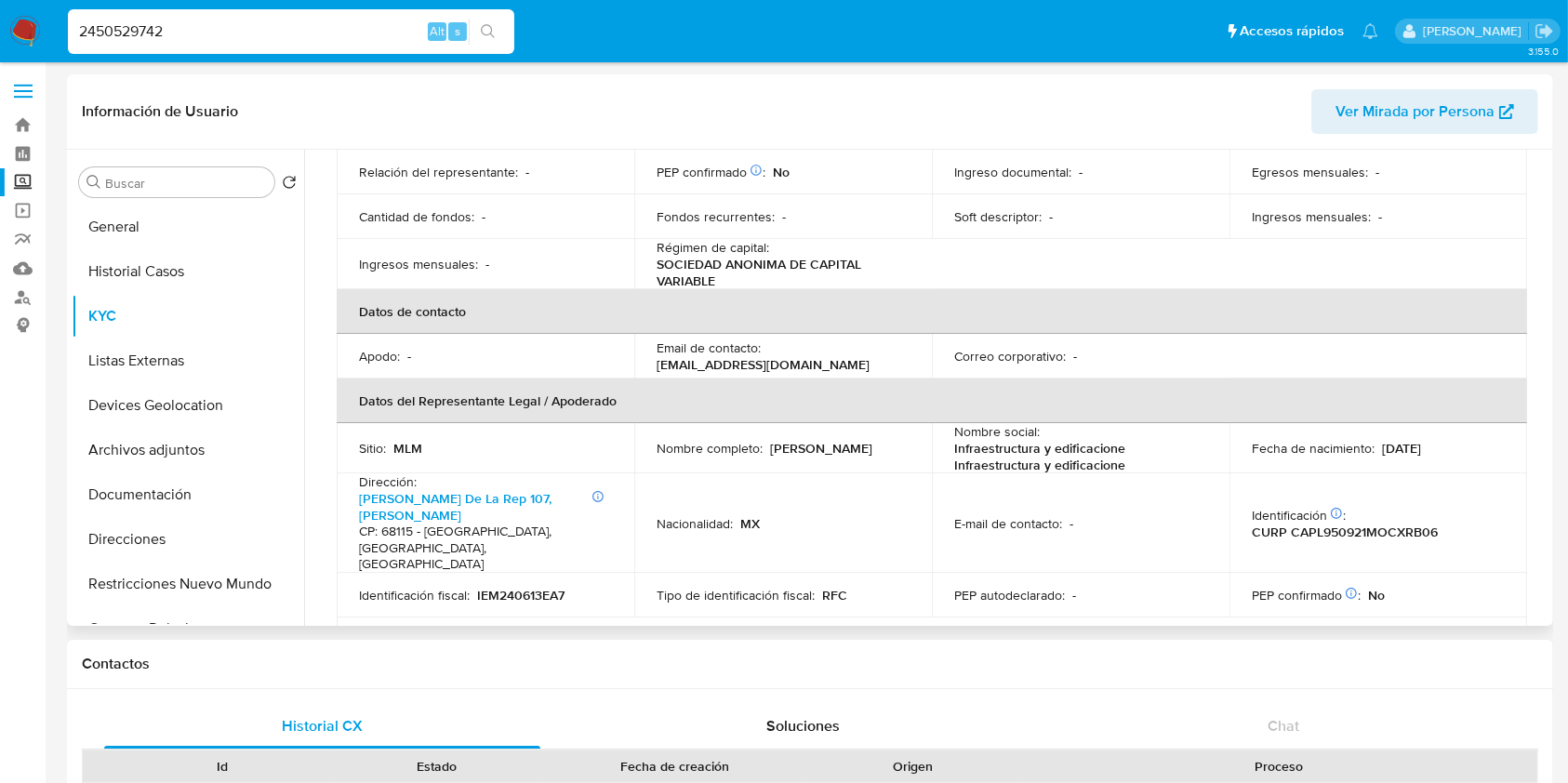
click p "edificacionesjazba@gmail.com"
click div "Email de contacto : edificacionesjazba@gmail.com"
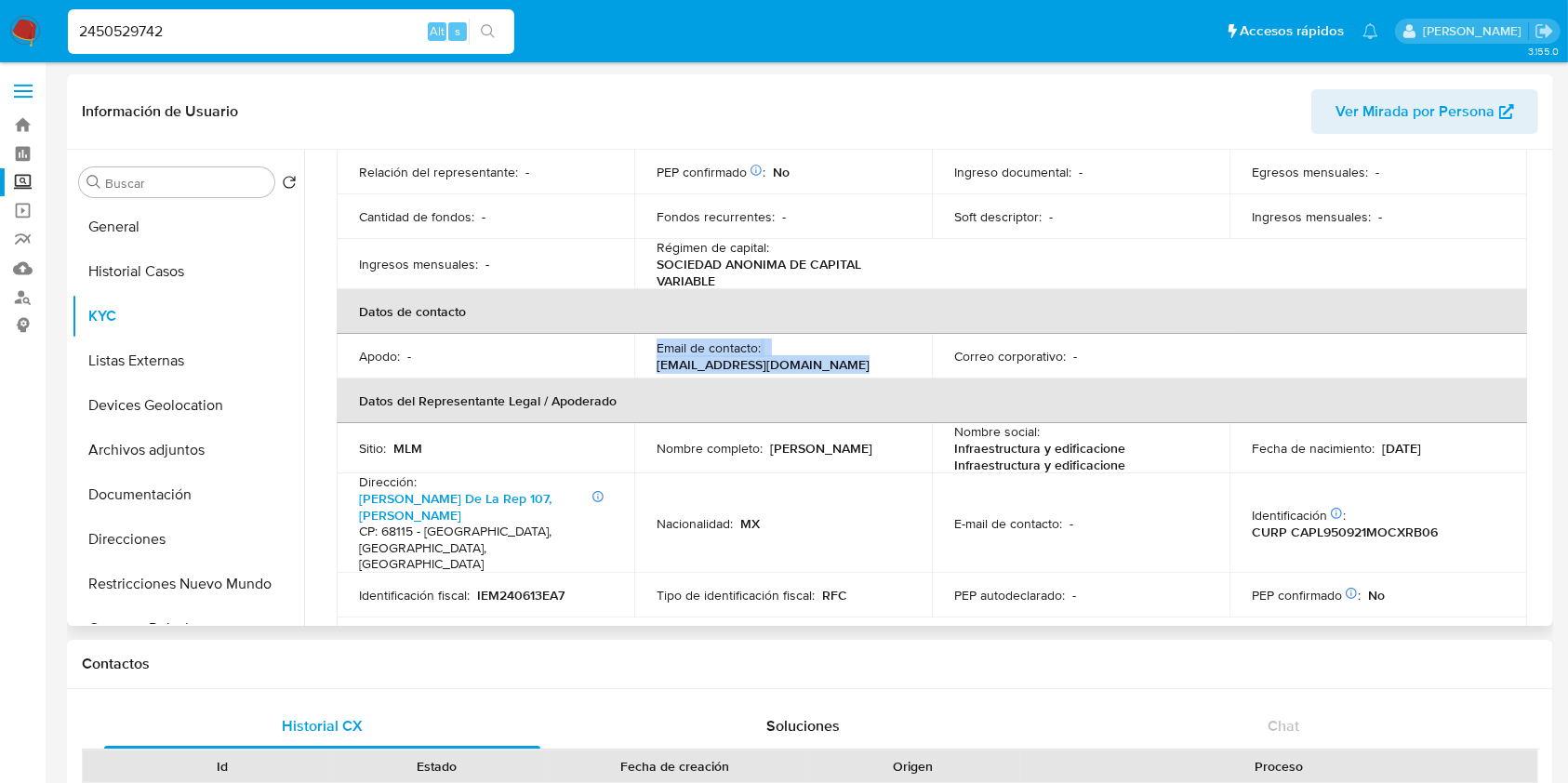
click p "edificacionesjazba@gmail.com"
drag, startPoint x: 828, startPoint y: 354, endPoint x: 655, endPoint y: 353, distance: 173.0
click p "edificacionesjazba@gmail.com"
copy p "edificacionesjazba@gmail.com"
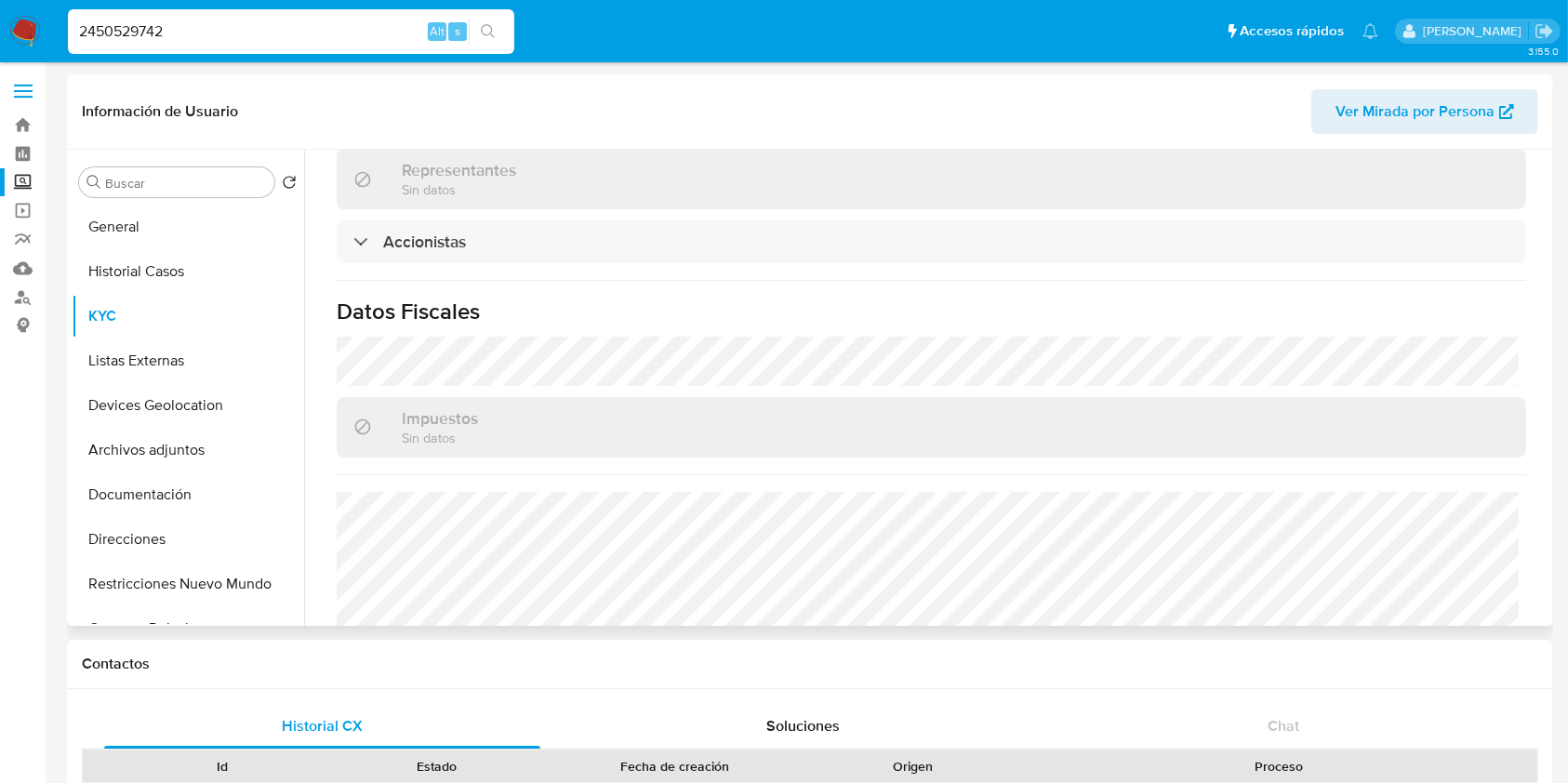
scroll to position [1363, 0]
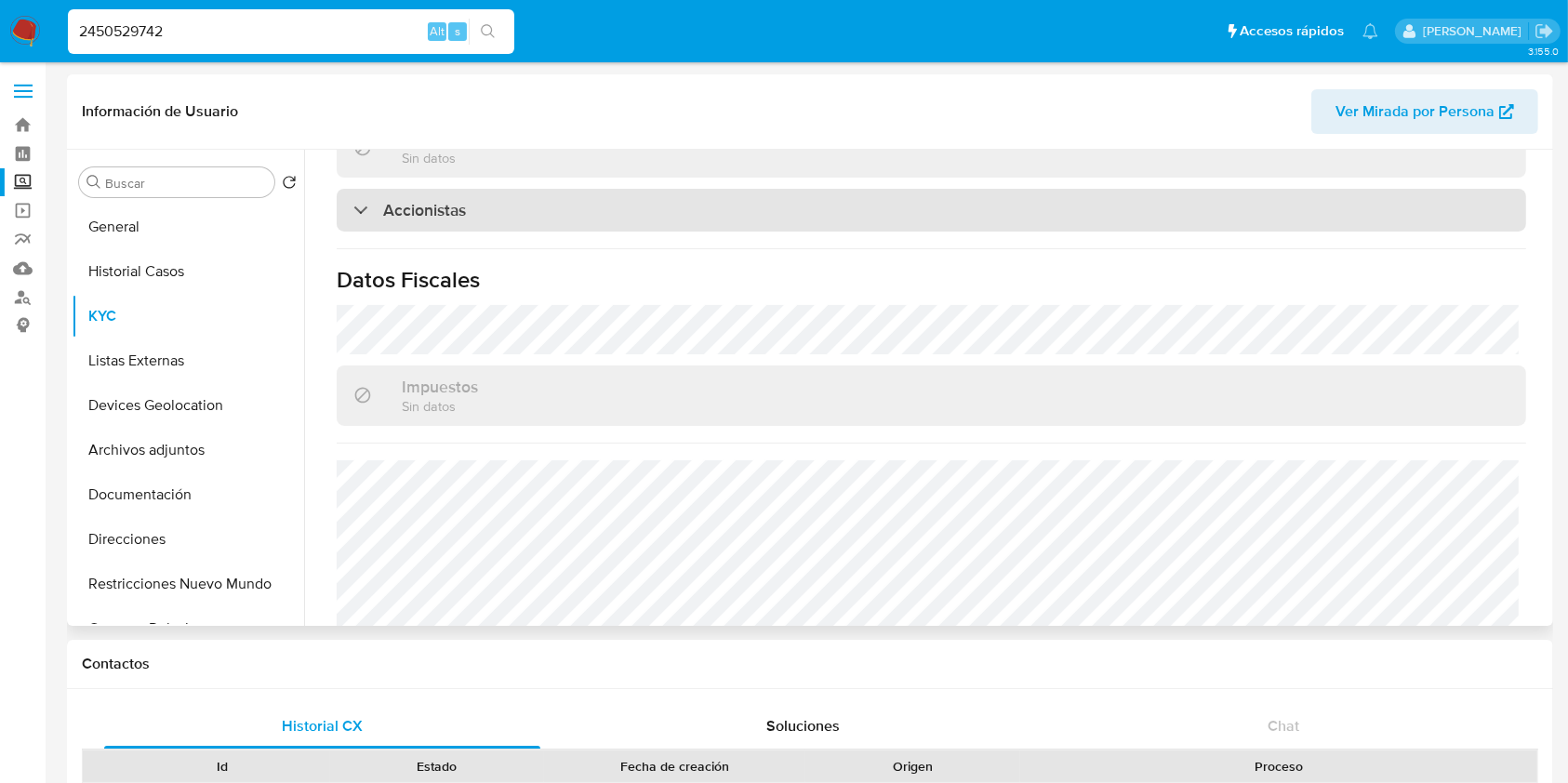
click h3 "Accionistas"
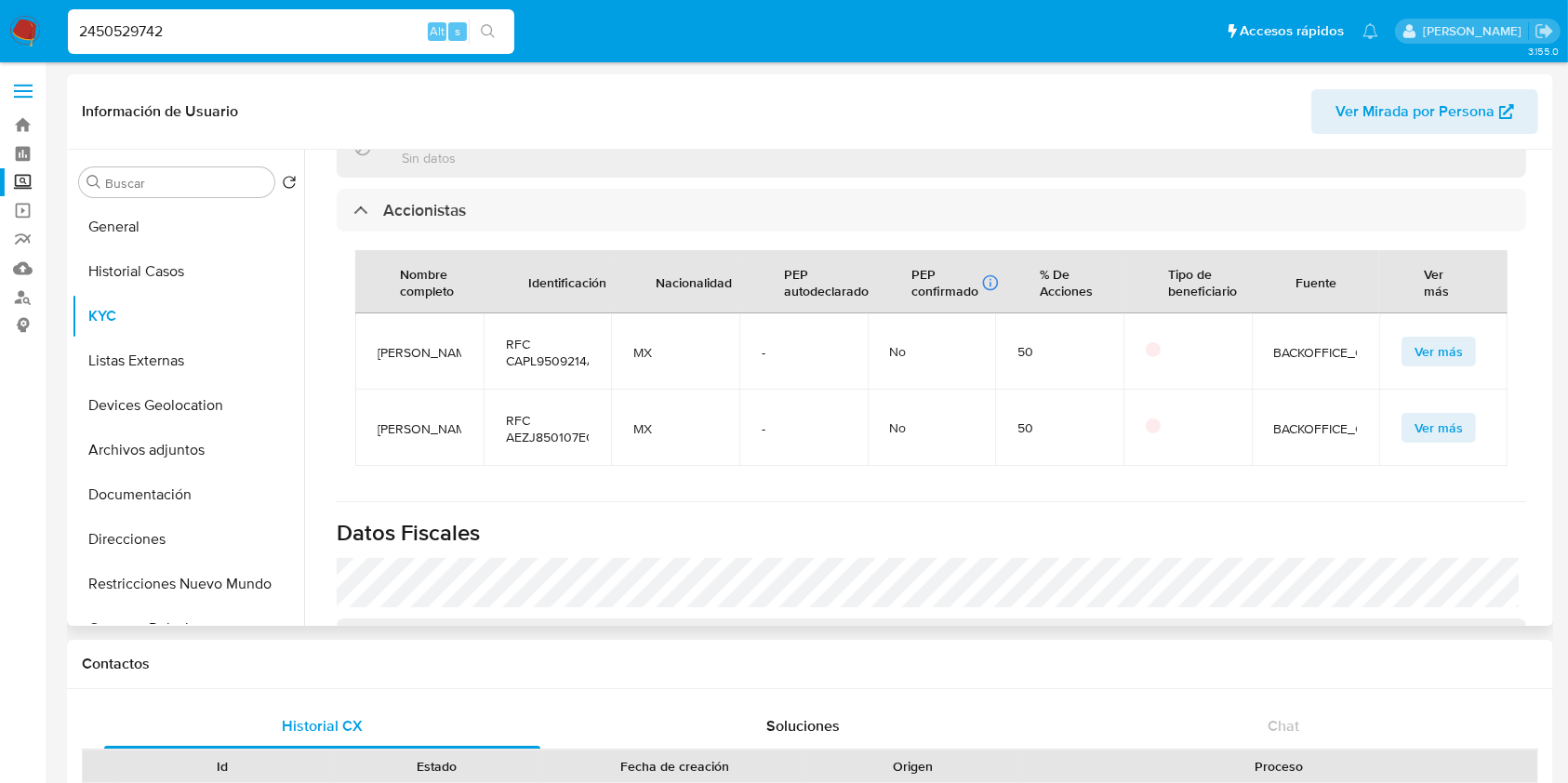
drag, startPoint x: 374, startPoint y: 310, endPoint x: 456, endPoint y: 327, distance: 83.7
click td "Libni Kenia Cañas Perez"
copy span "Libni Kenia Cañas Perez"
drag, startPoint x: 380, startPoint y: 387, endPoint x: 422, endPoint y: 410, distance: 47.9
click td "Julia Elizabeth Avendaño Zarate"
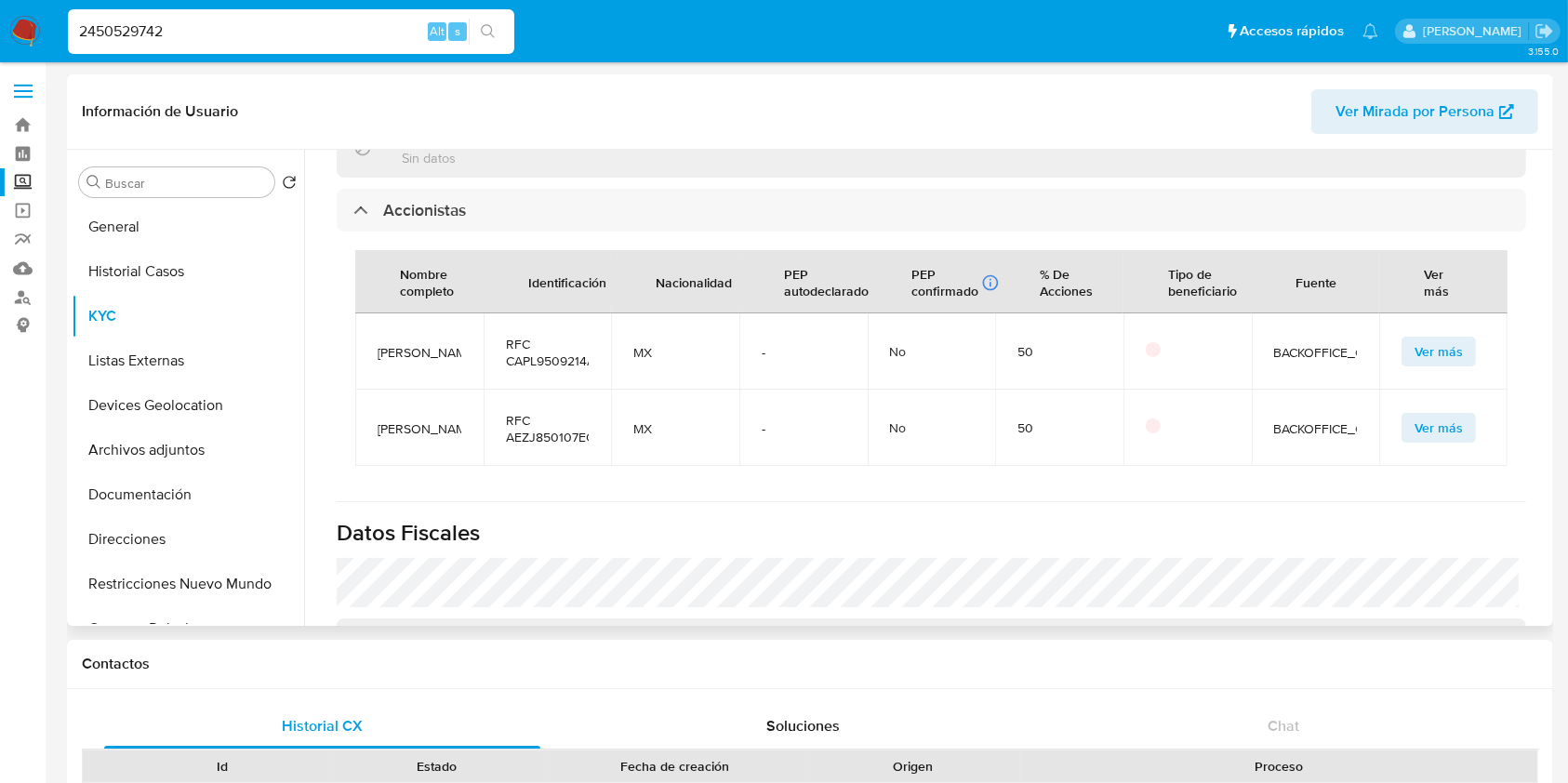
click span "Julia Elizabeth Avendaño Zarate"
drag, startPoint x: 378, startPoint y: 386, endPoint x: 443, endPoint y: 429, distance: 77.9
click td "Julia Elizabeth Avendaño Zarate"
copy span "Julia Elizabeth Avendaño Zarate"
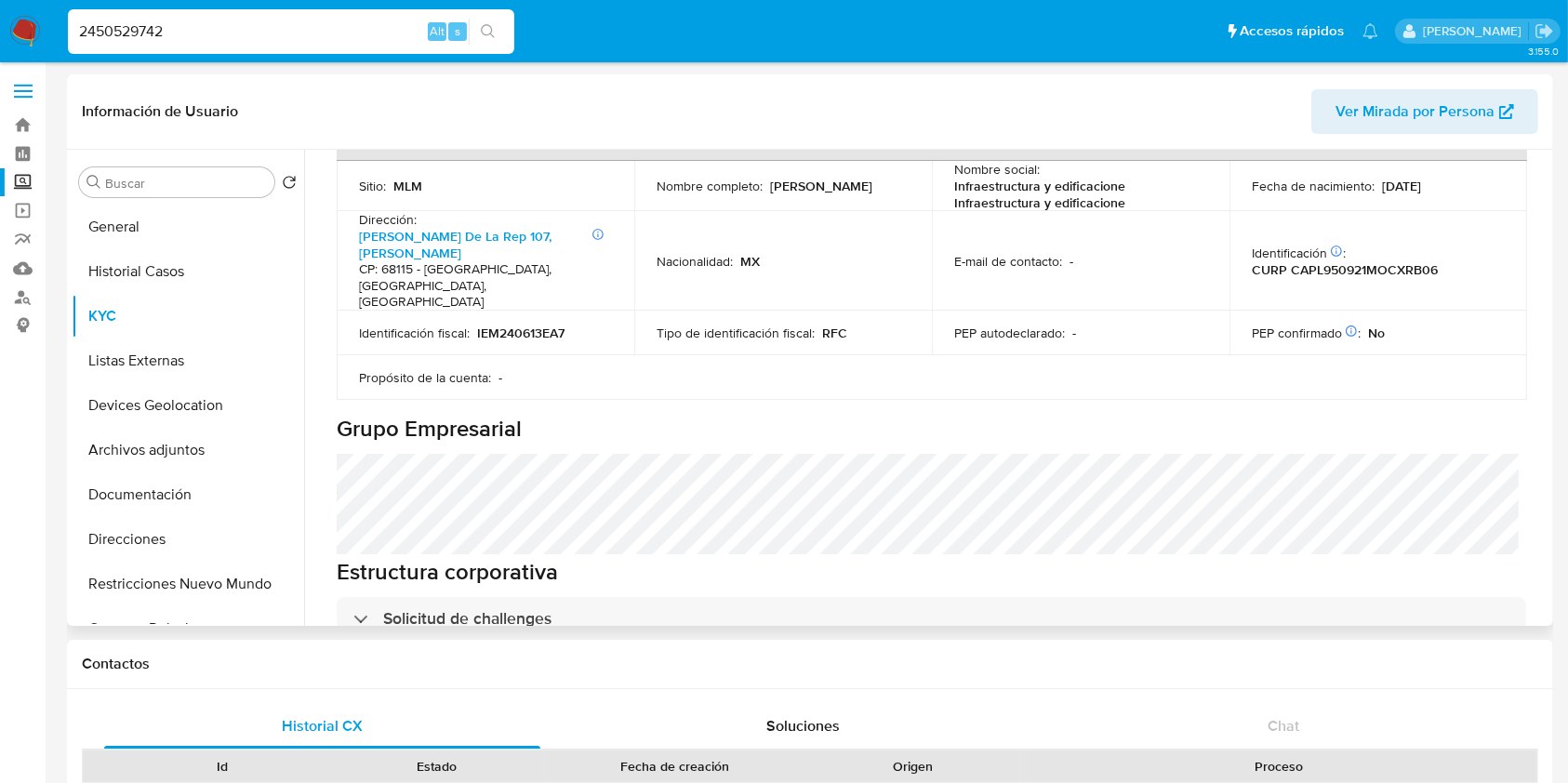
scroll to position [496, 0]
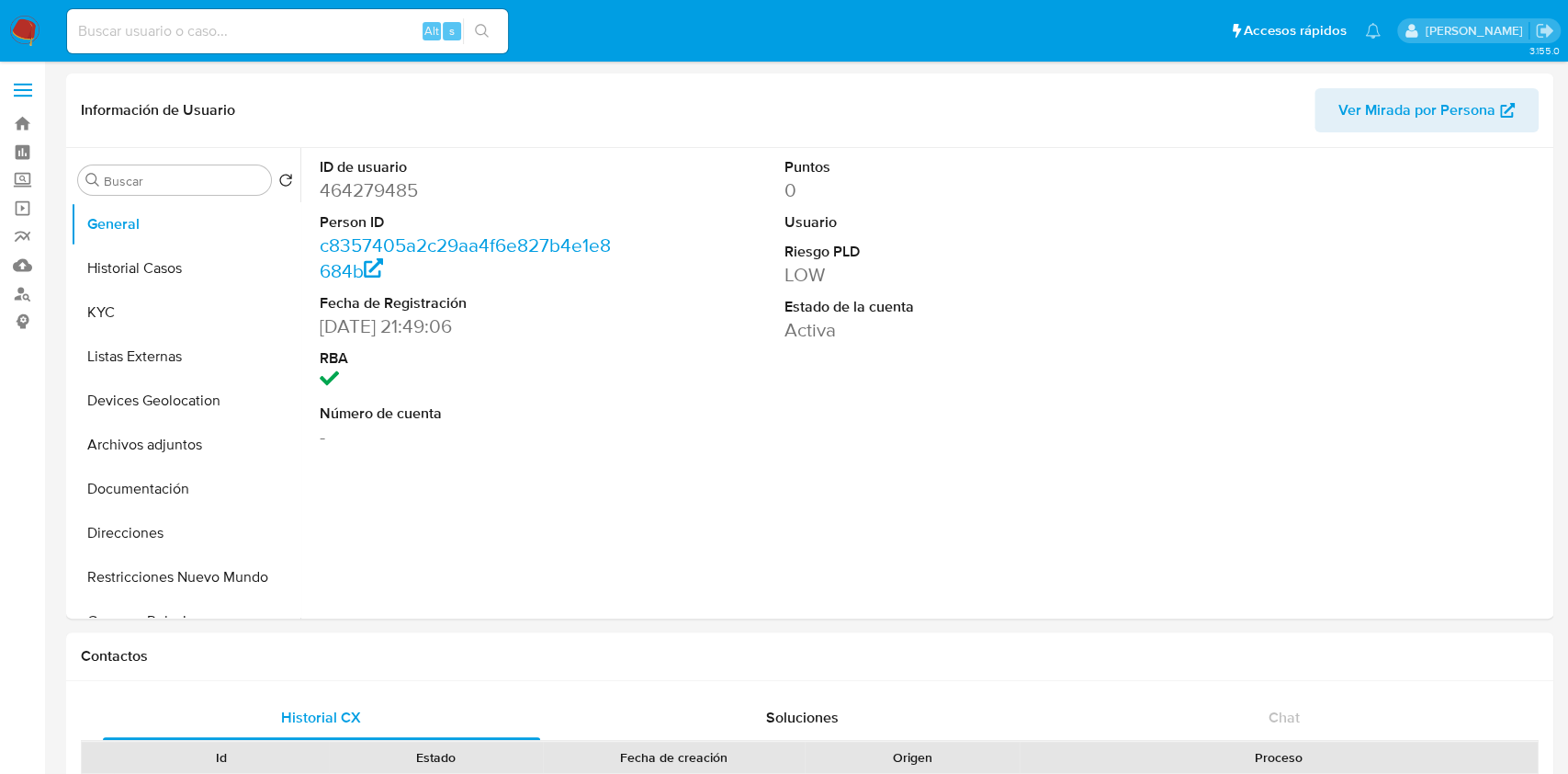
select select "10"
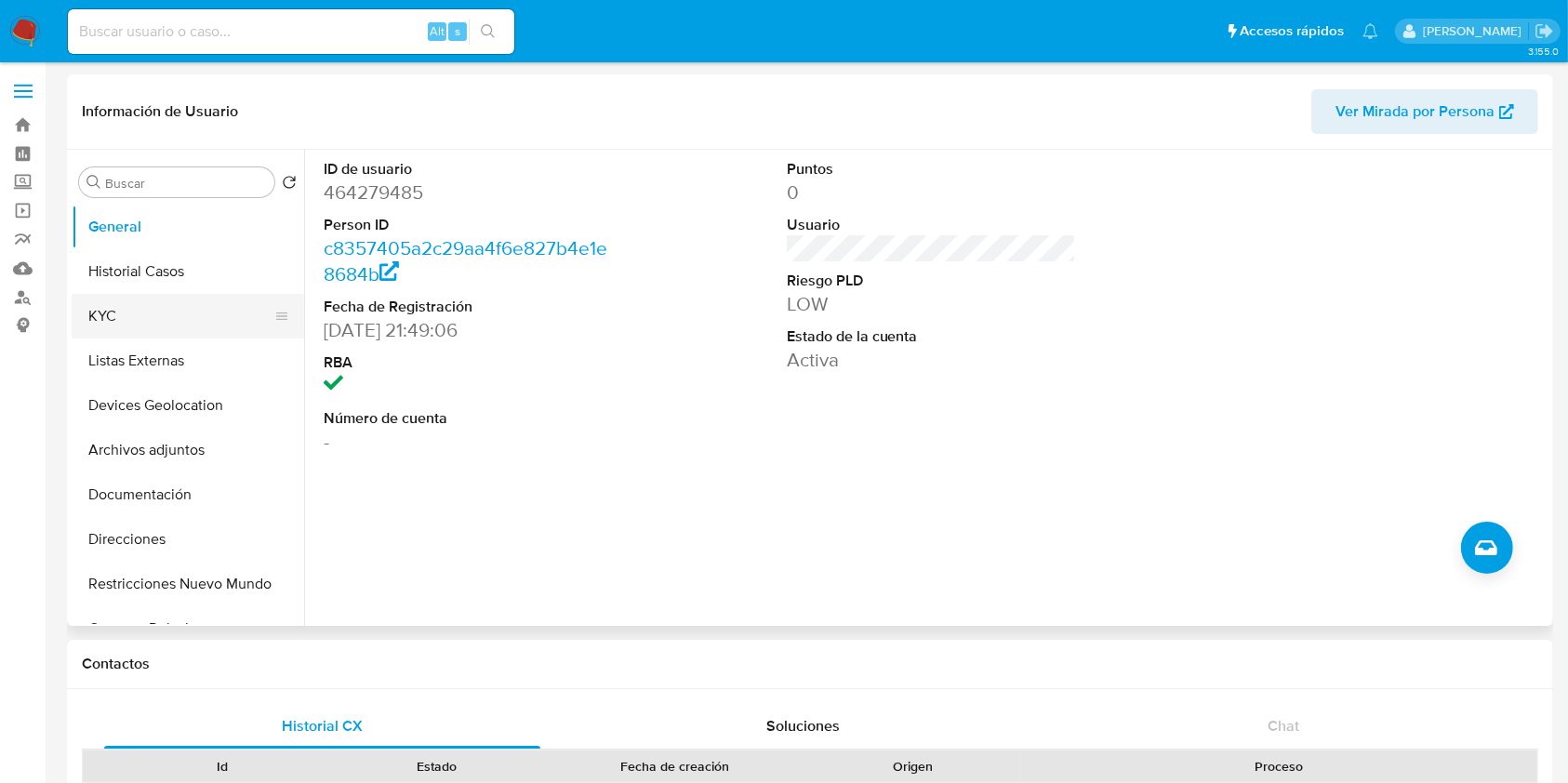
click at [156, 327] on button "KYC" at bounding box center [181, 316] width 218 height 45
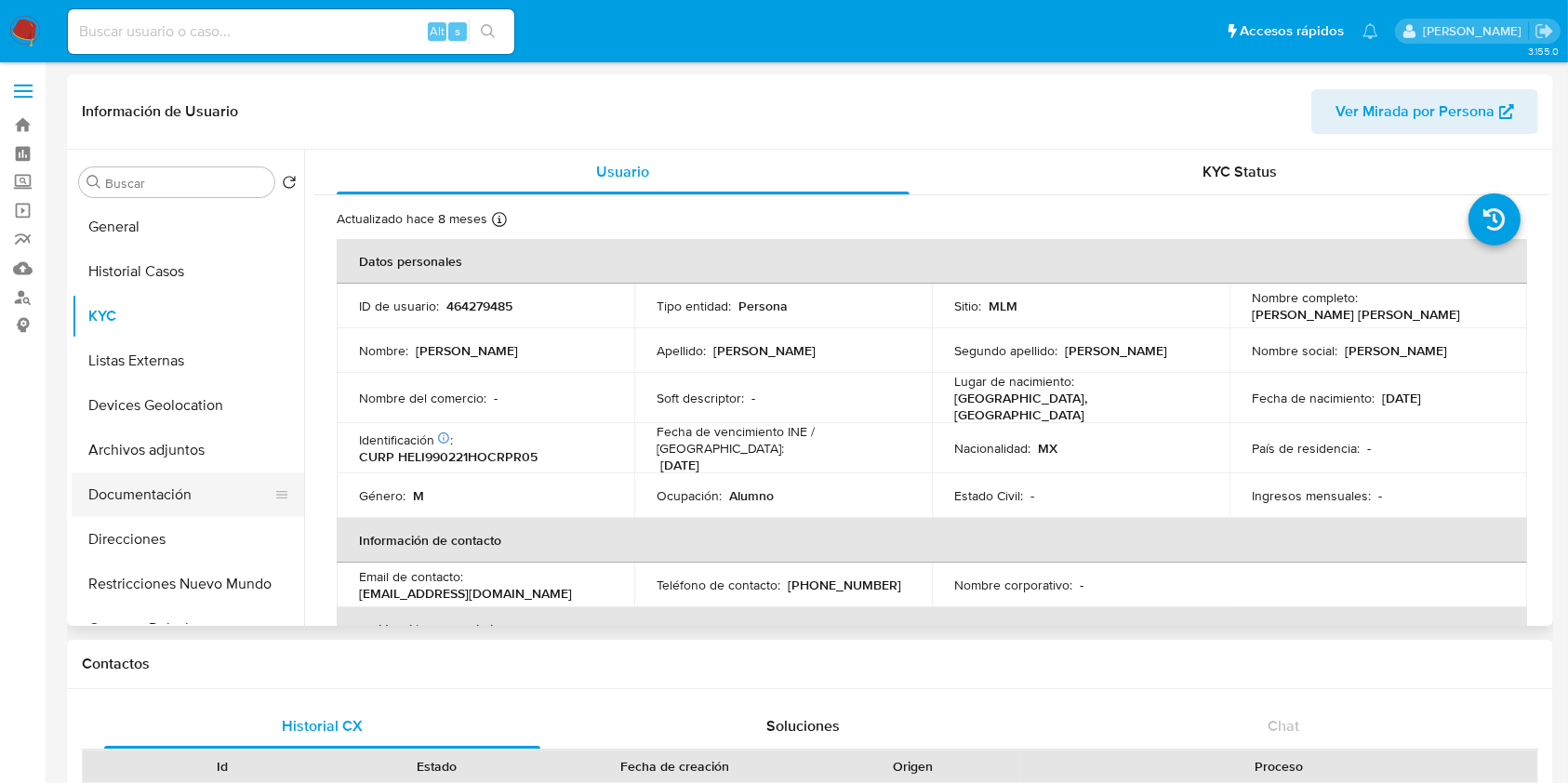
click at [165, 483] on button "Documentación" at bounding box center [181, 494] width 218 height 45
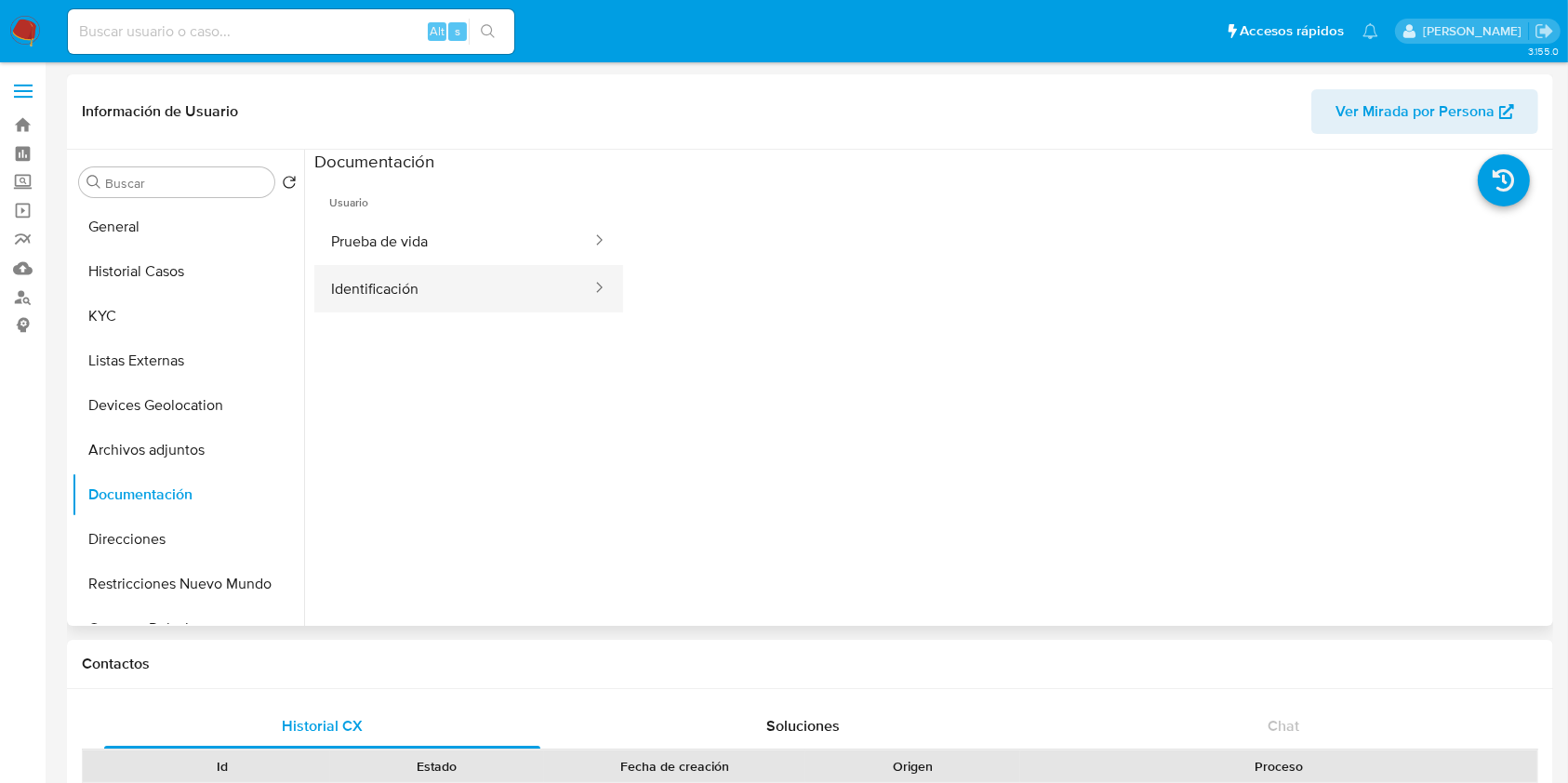
click at [440, 267] on button "Identificación" at bounding box center [454, 289] width 279 height 47
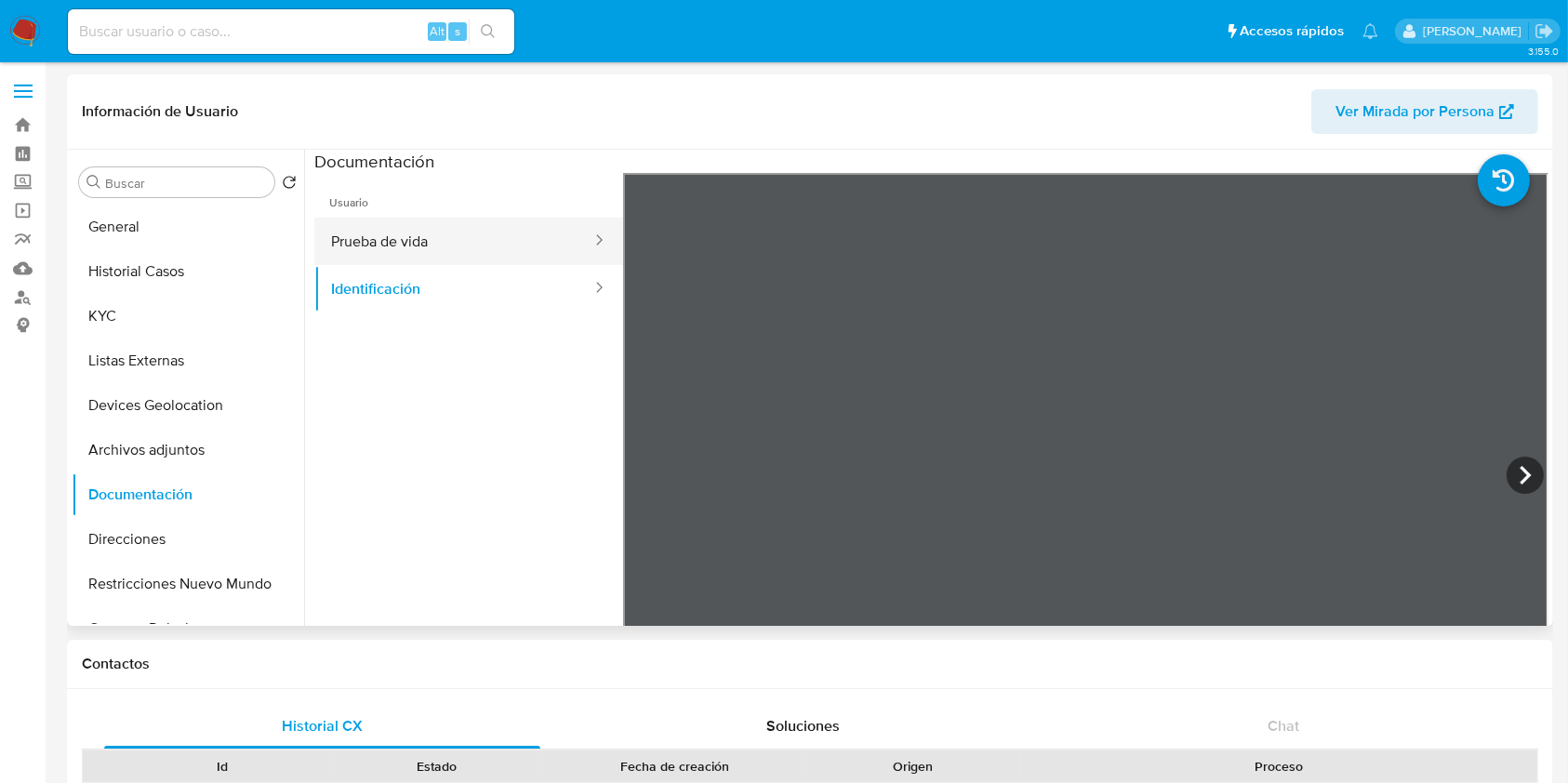
click at [414, 229] on button "Prueba de vida" at bounding box center [454, 242] width 279 height 47
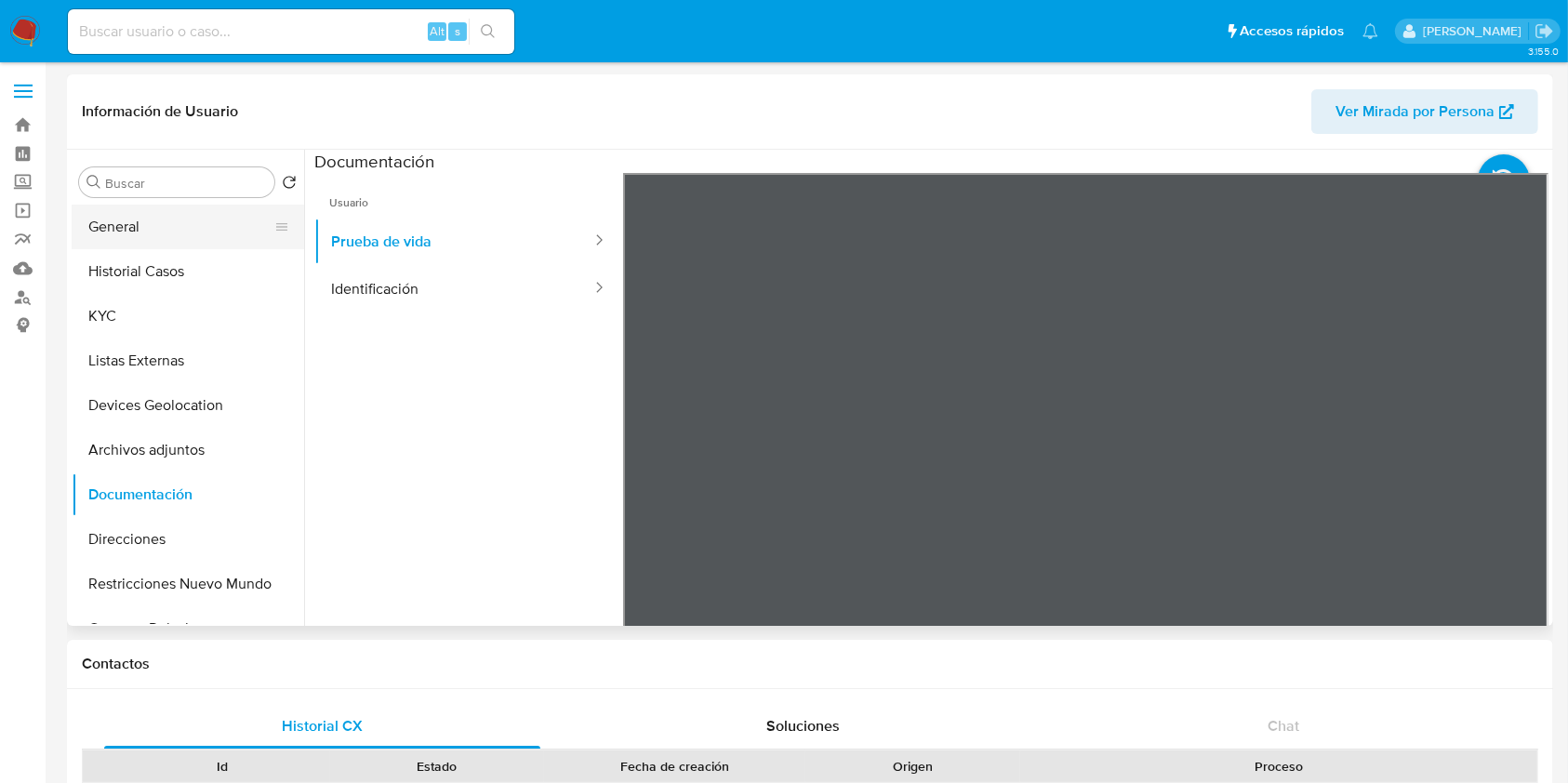
click at [178, 231] on button "General" at bounding box center [181, 227] width 218 height 45
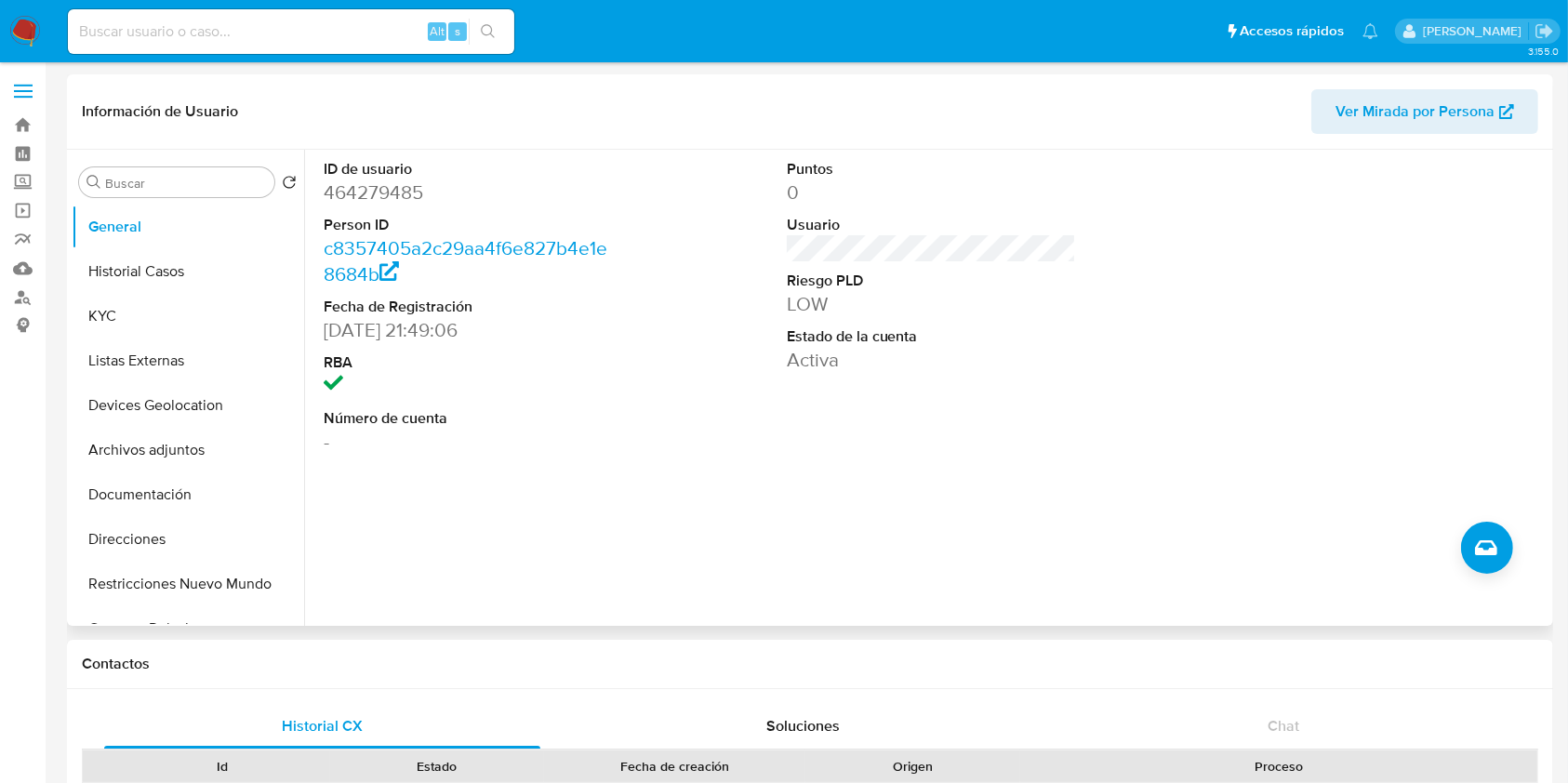
click at [391, 192] on dd "464279485" at bounding box center [468, 191] width 290 height 26
click at [389, 192] on dd "464279485" at bounding box center [468, 191] width 290 height 26
copy dd "464279485"
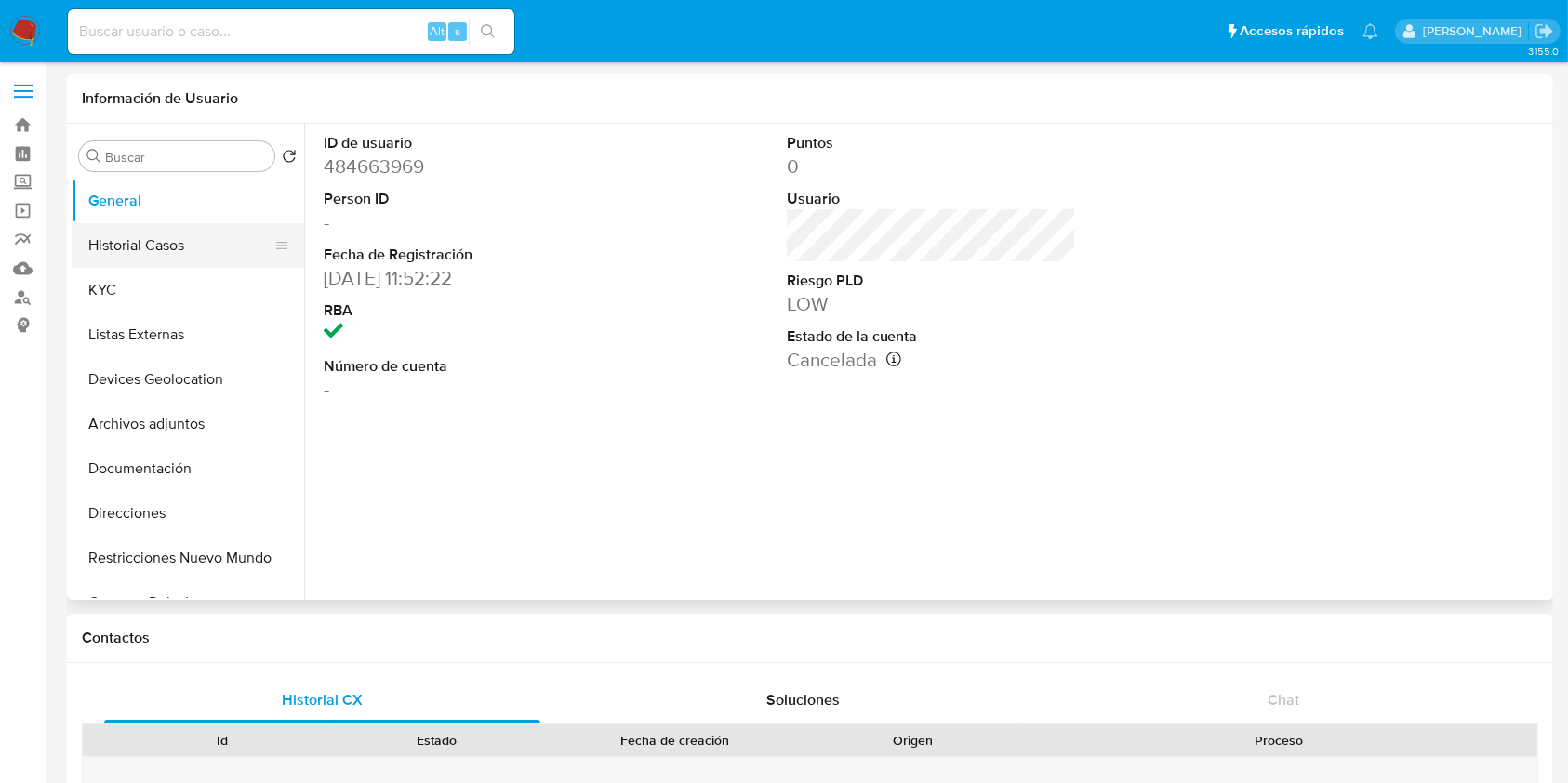
select select "10"
click at [177, 227] on button "Historial Casos" at bounding box center [181, 245] width 218 height 45
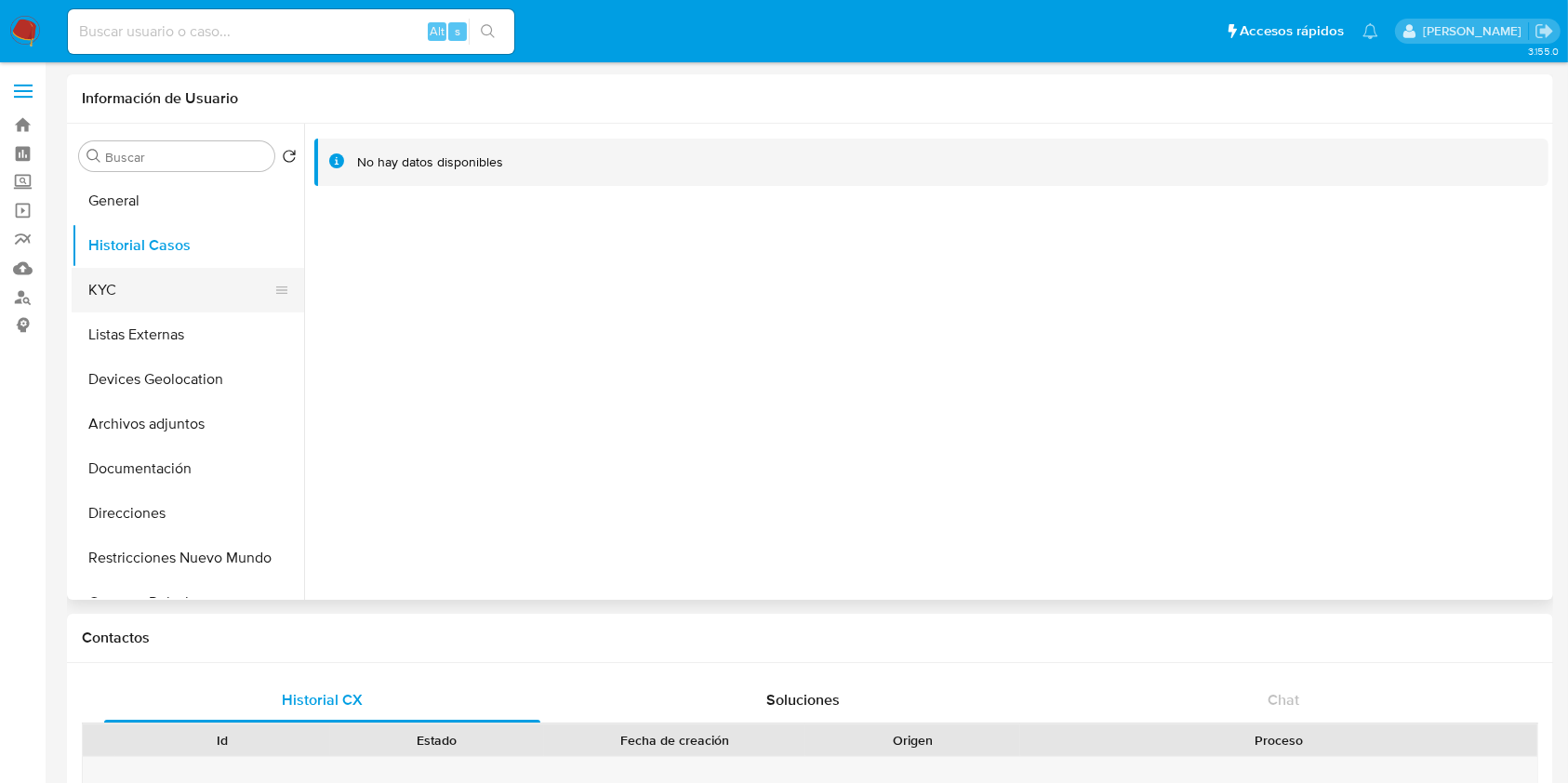
click at [161, 289] on button "KYC" at bounding box center [181, 290] width 218 height 45
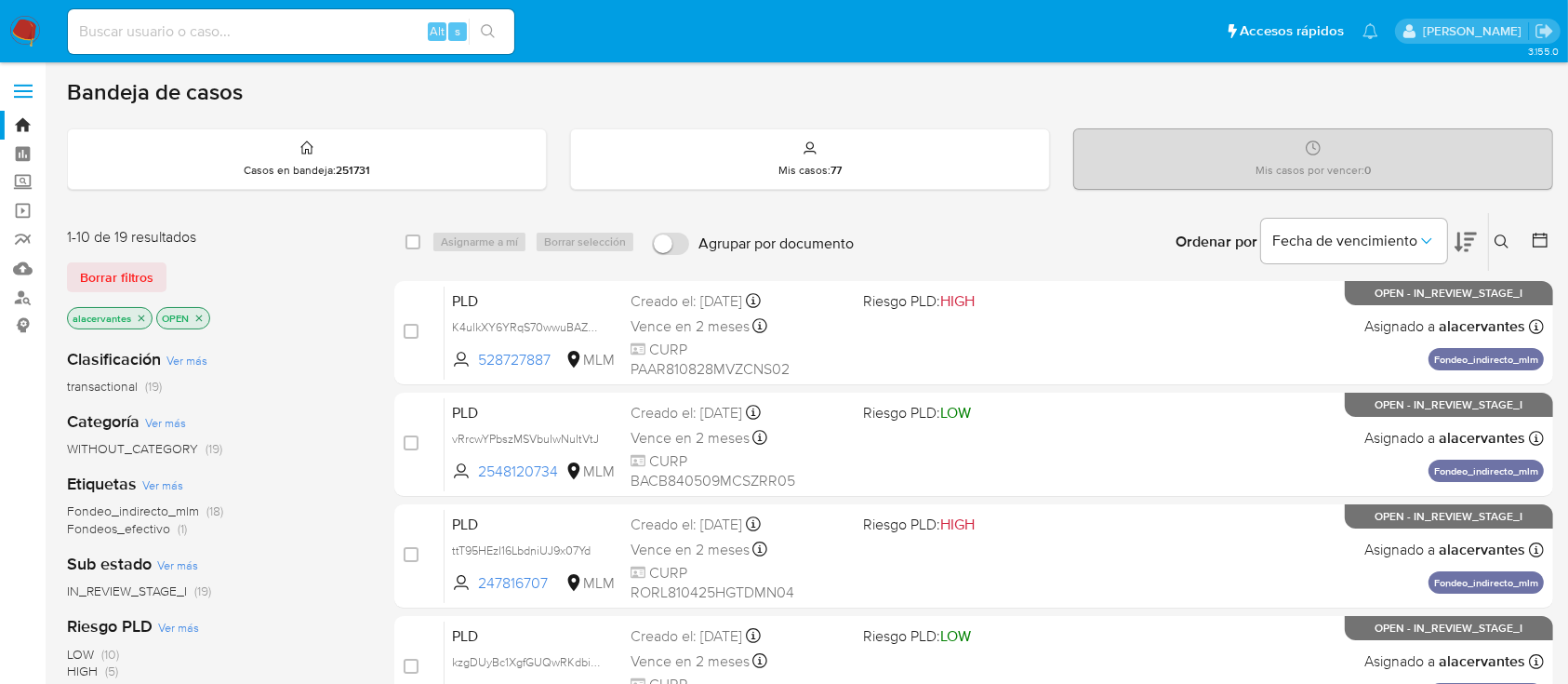
drag, startPoint x: 154, startPoint y: 42, endPoint x: 156, endPoint y: 32, distance: 10.2
click at [154, 42] on input at bounding box center [291, 32] width 447 height 25
paste input "2450529742"
type input "2450529742"
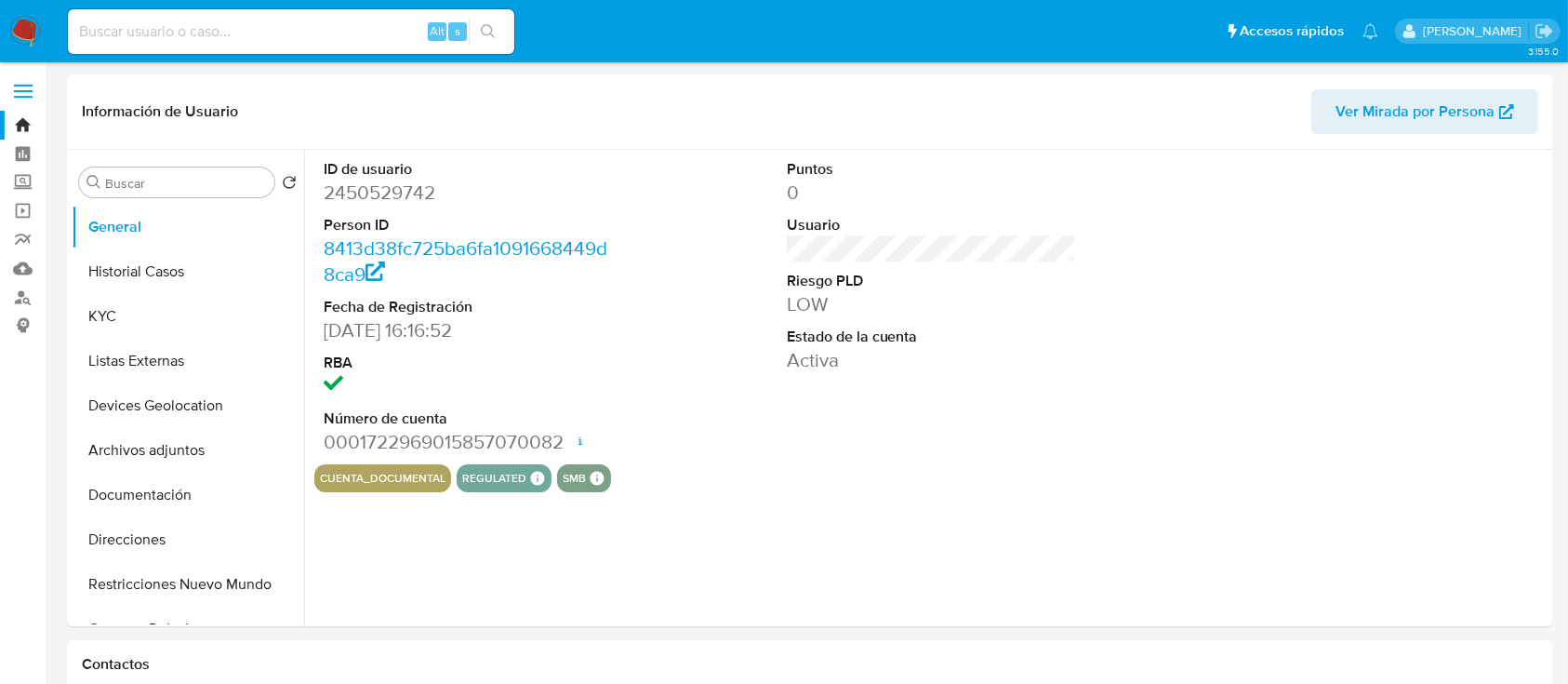
select select "10"
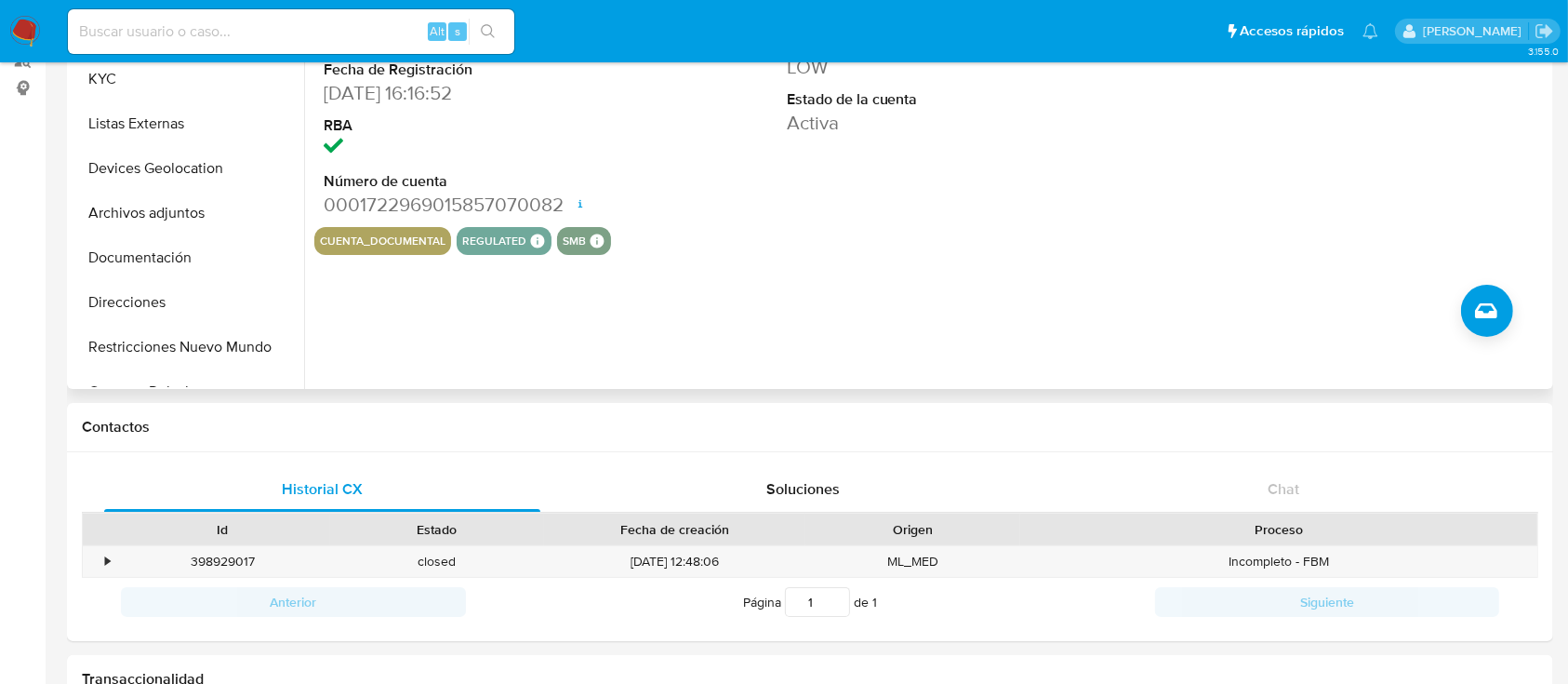
scroll to position [248, 0]
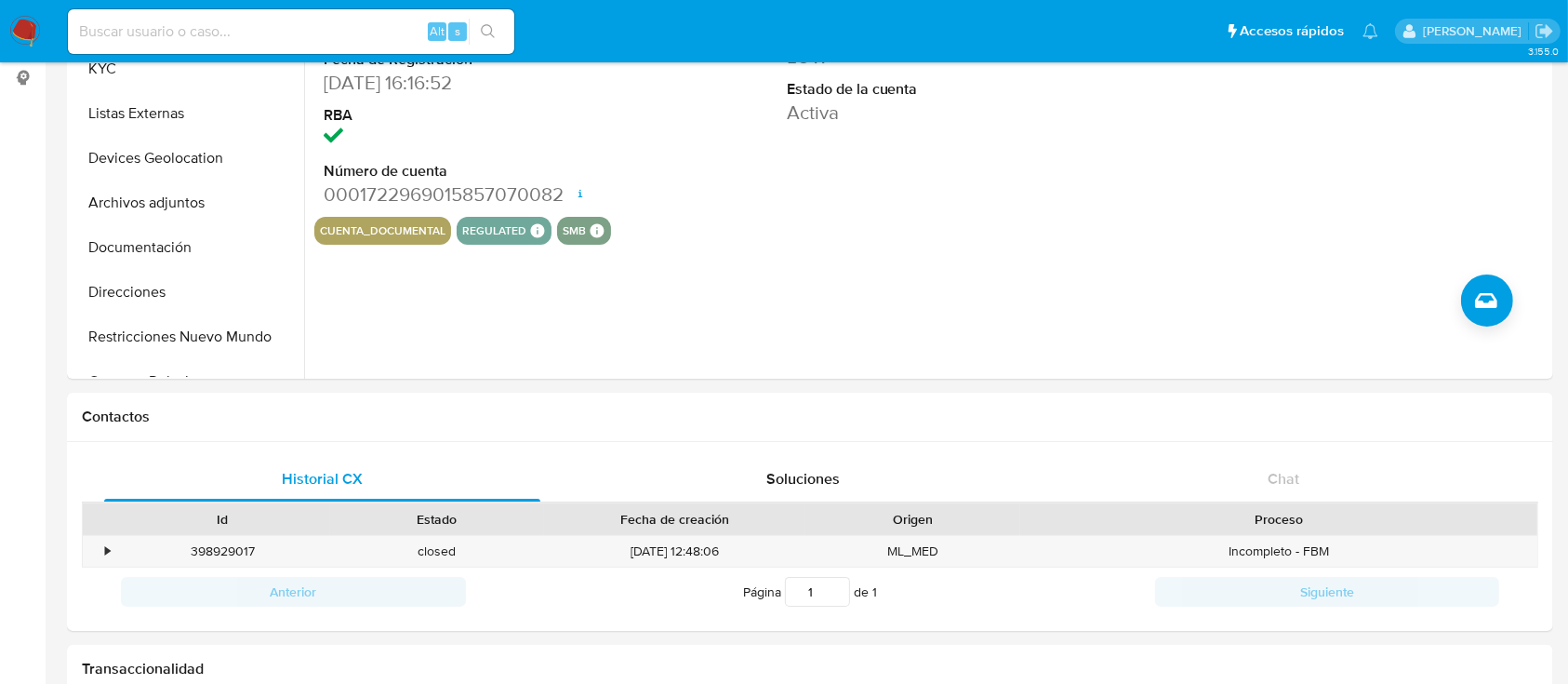
click at [154, 63] on nav "Pausado Ver notificaciones Alt s Accesos rápidos Presiona las siguientes teclas…" at bounding box center [784, 31] width 1568 height 63
click at [155, 76] on button "KYC" at bounding box center [181, 68] width 218 height 45
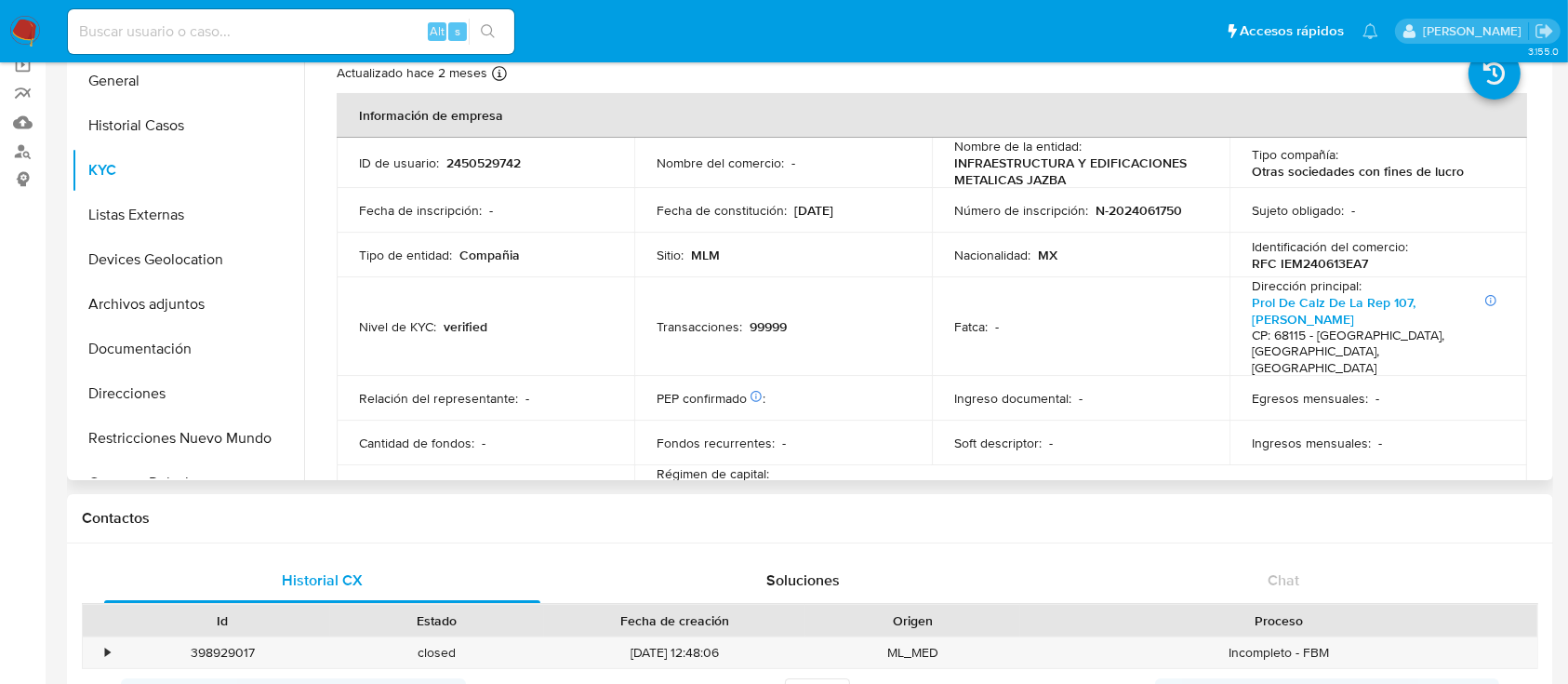
scroll to position [0, 0]
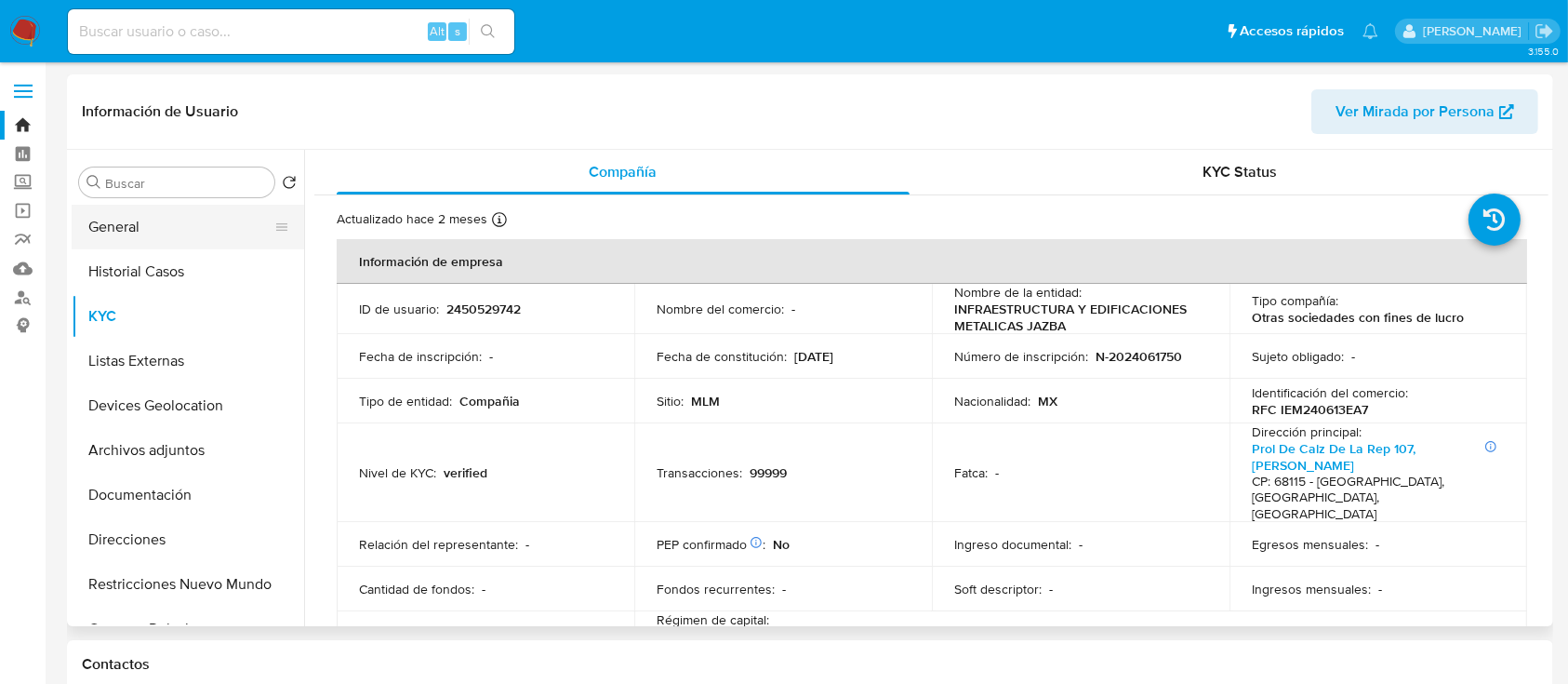
click at [193, 232] on button "General" at bounding box center [181, 227] width 218 height 45
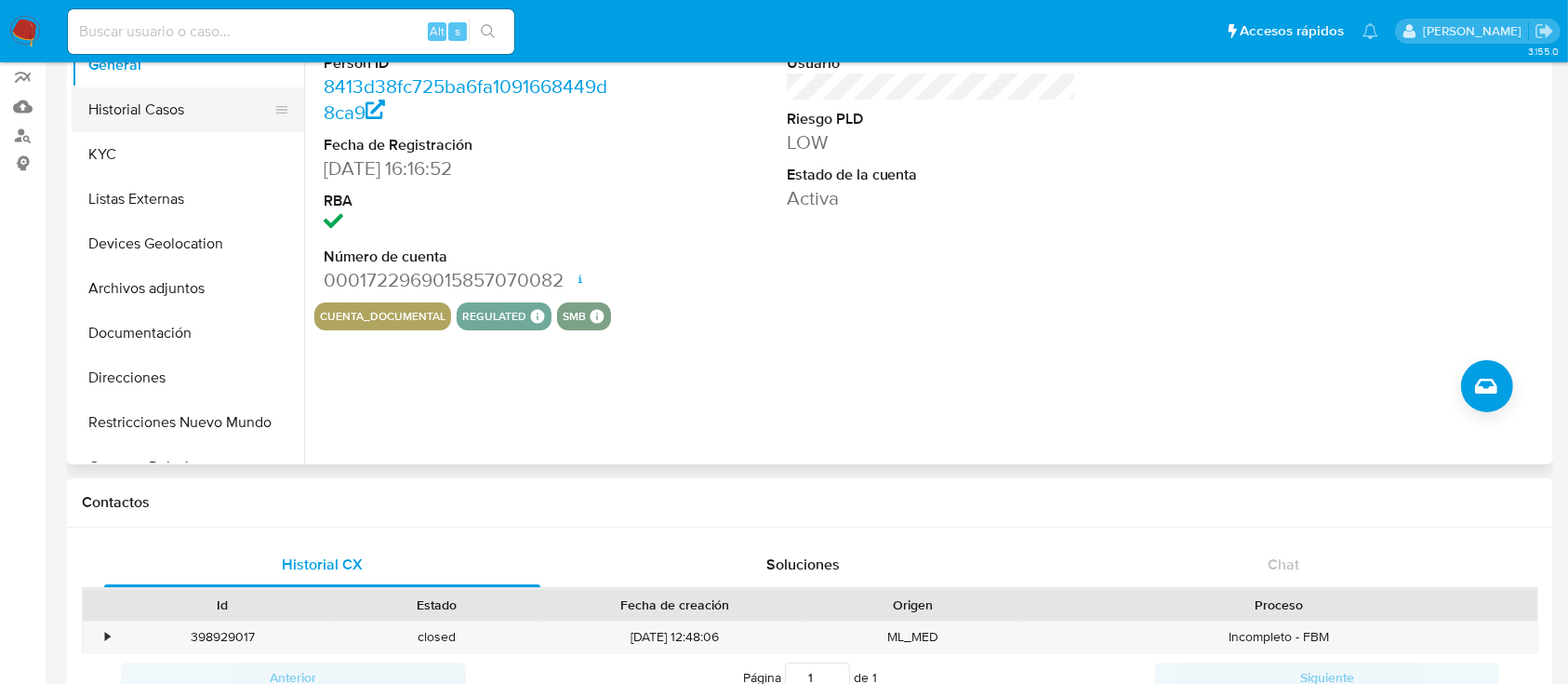
scroll to position [123, 0]
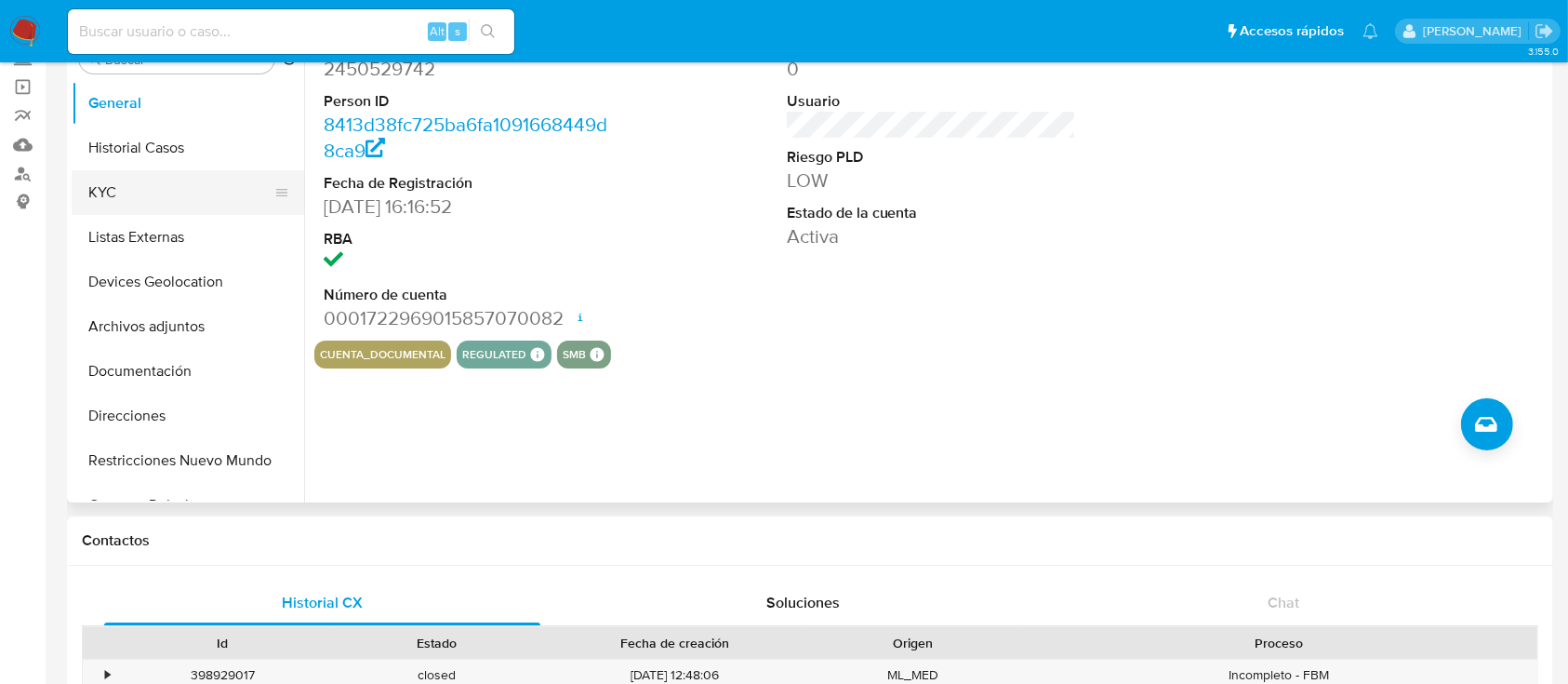
drag, startPoint x: 141, startPoint y: 192, endPoint x: 184, endPoint y: 208, distance: 45.9
click at [140, 192] on button "KYC" at bounding box center [181, 193] width 218 height 45
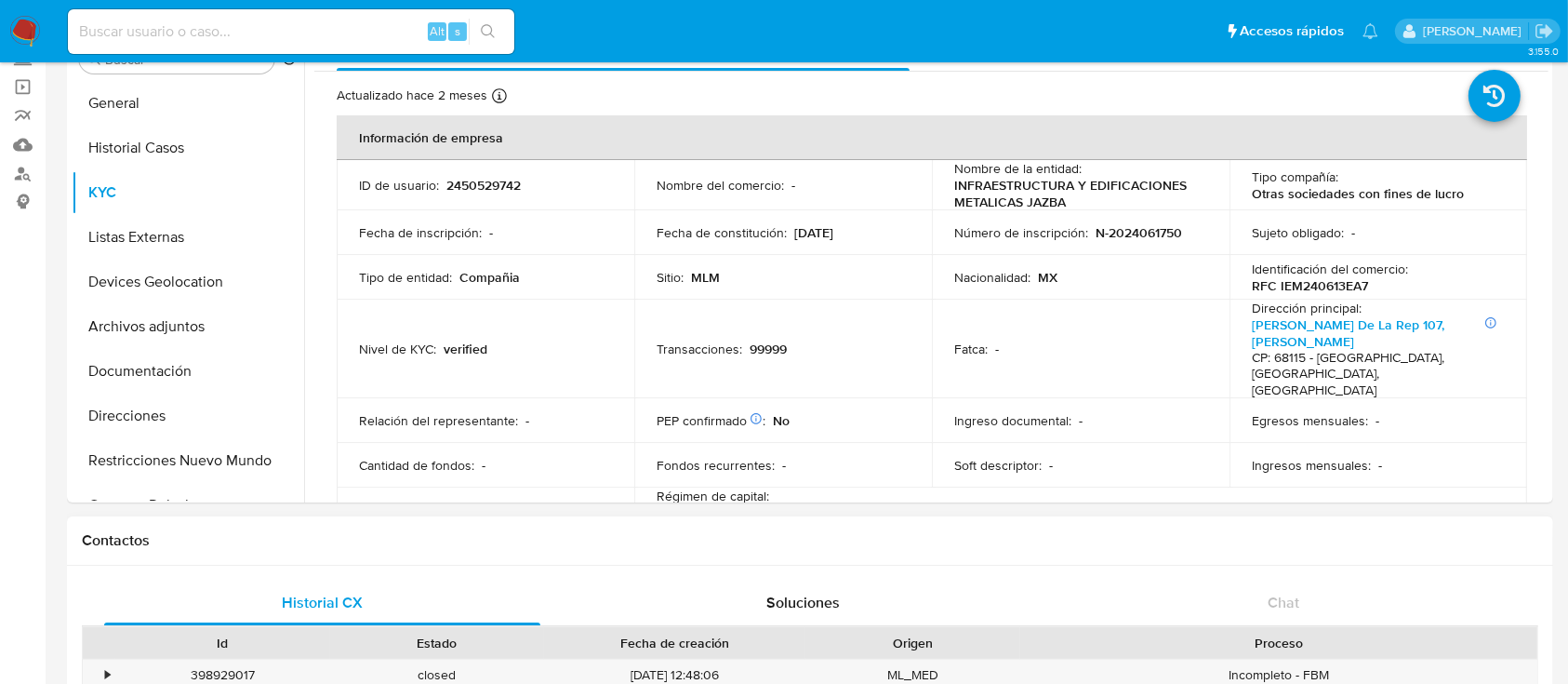
click at [1021, 531] on h1 "Contactos" at bounding box center [810, 541] width 1456 height 19
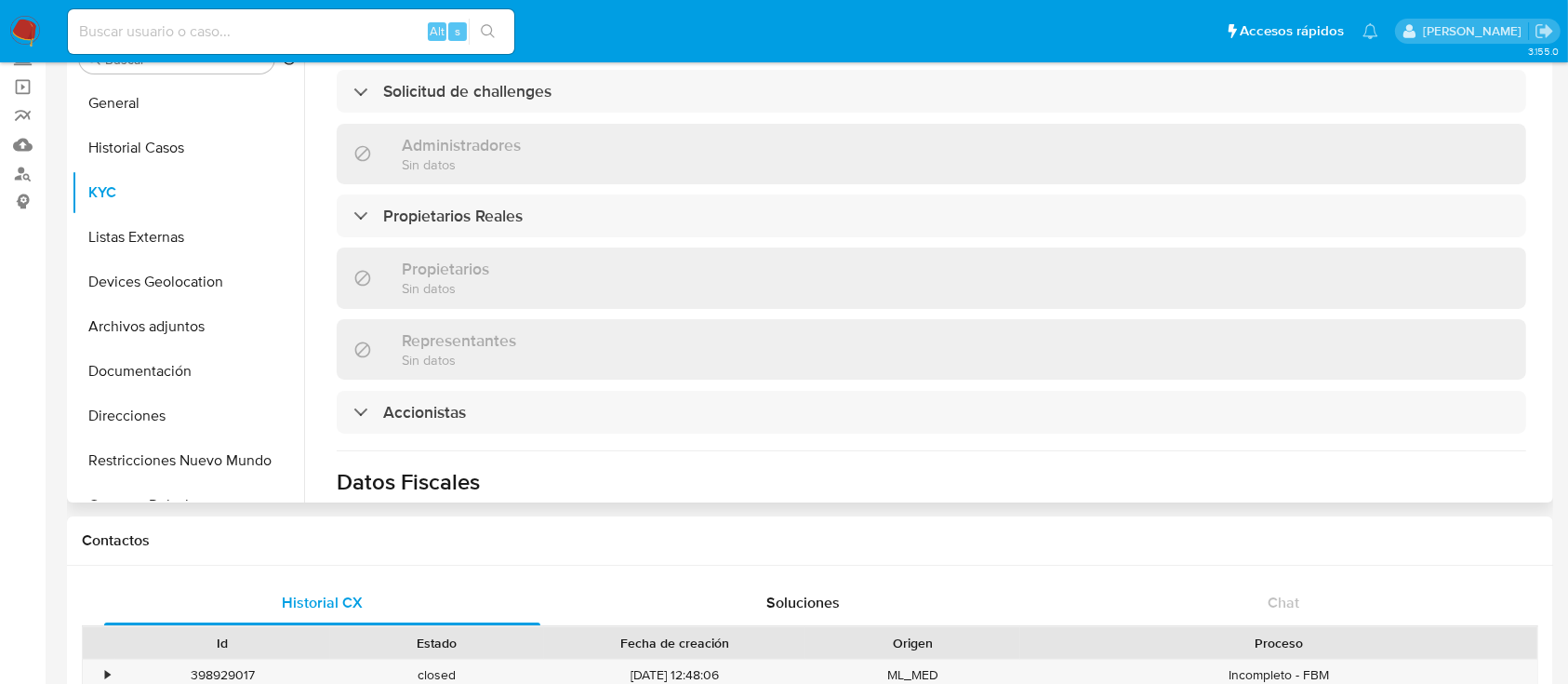
scroll to position [1038, 0]
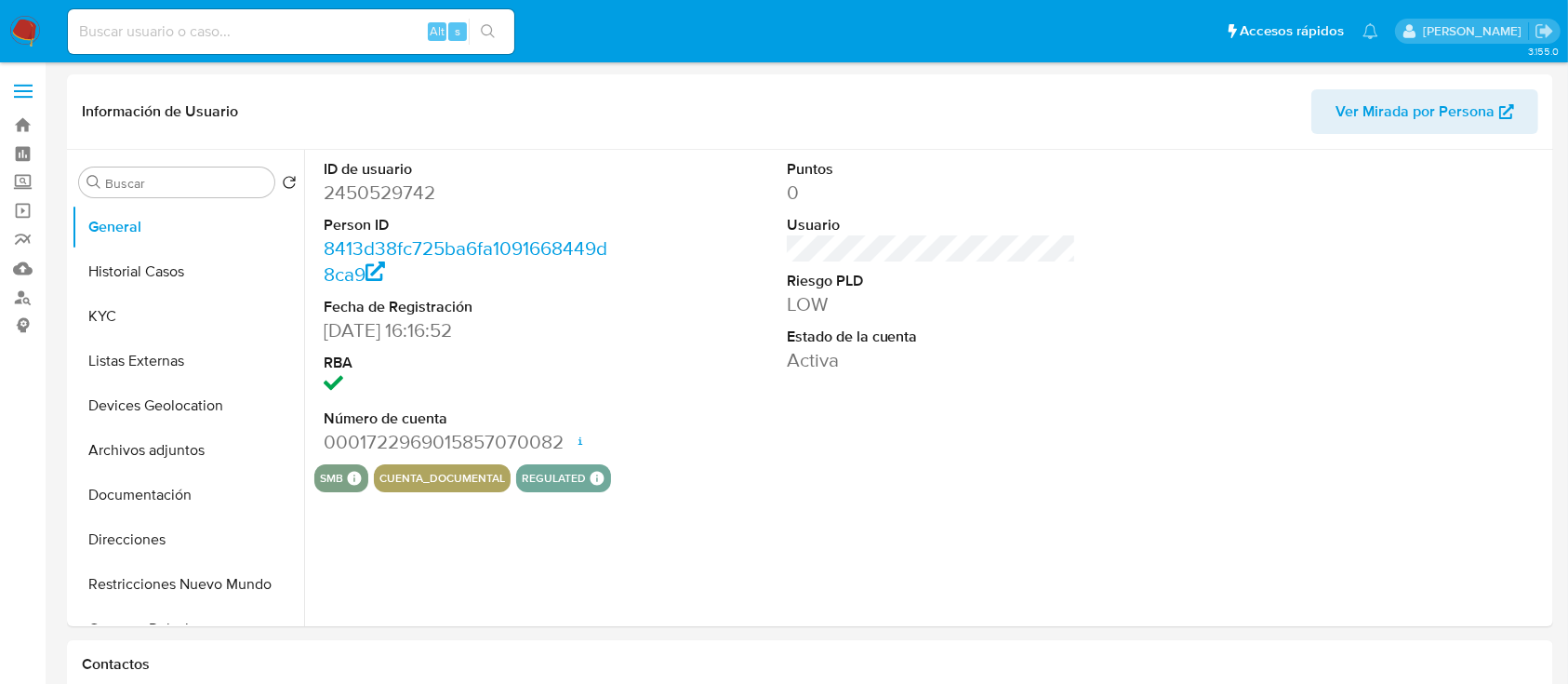
select select "10"
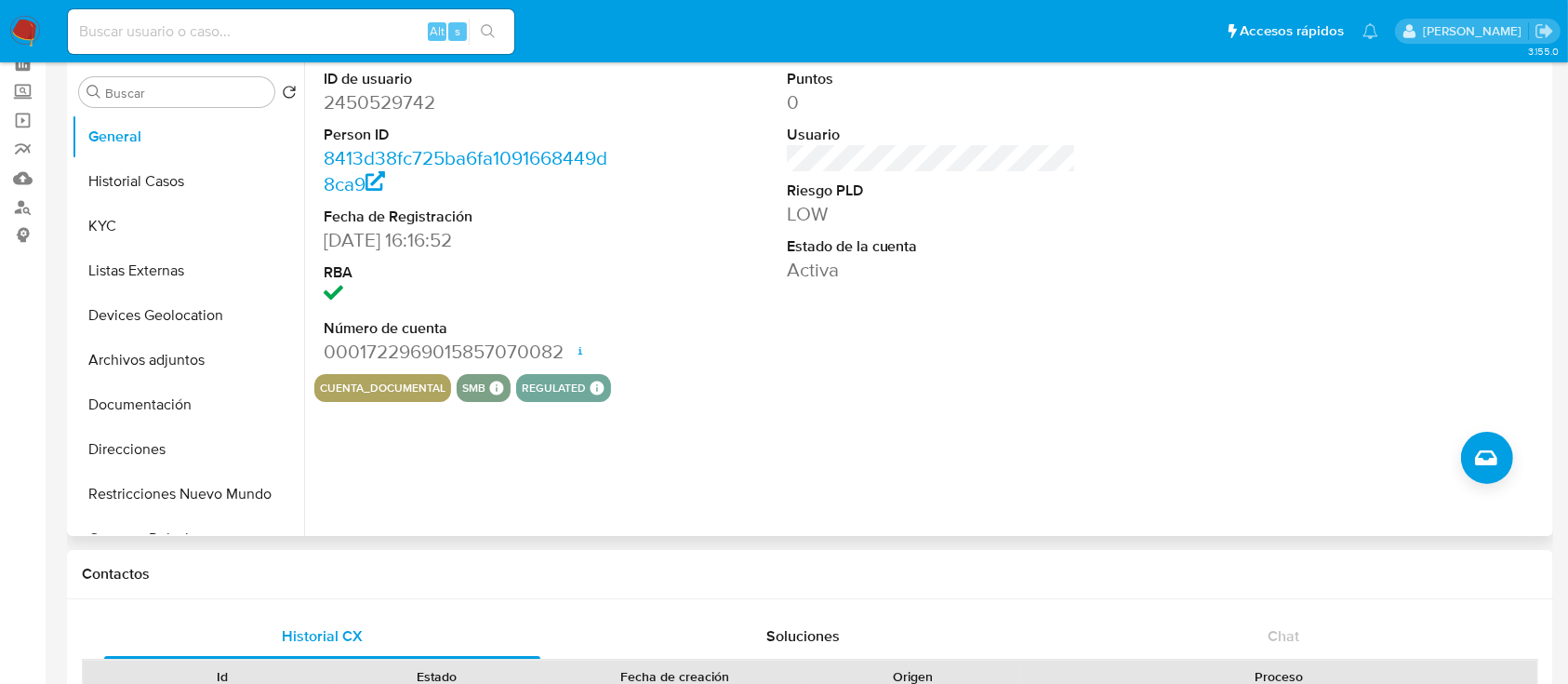
scroll to position [123, 0]
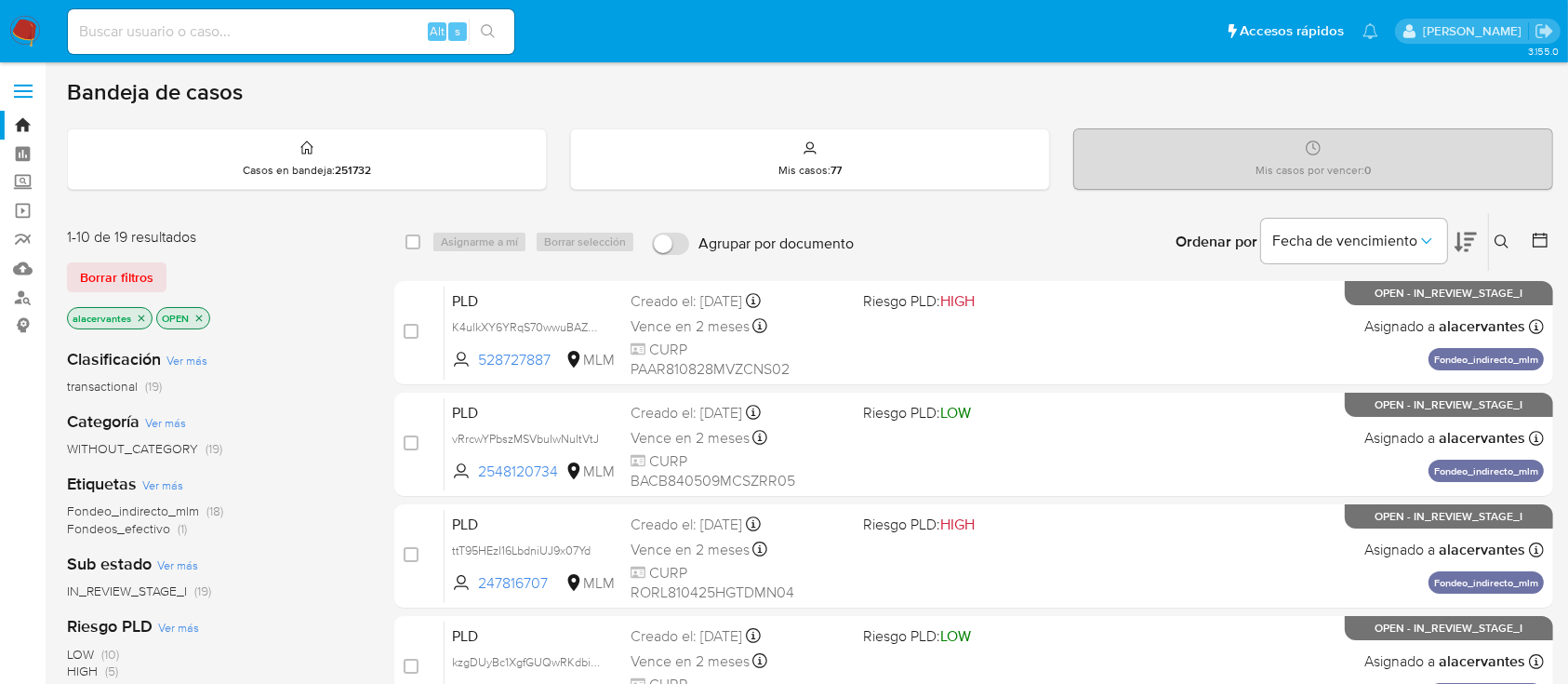
click at [230, 31] on input at bounding box center [291, 32] width 447 height 25
paste input "2120398549"
type input "2120398549"
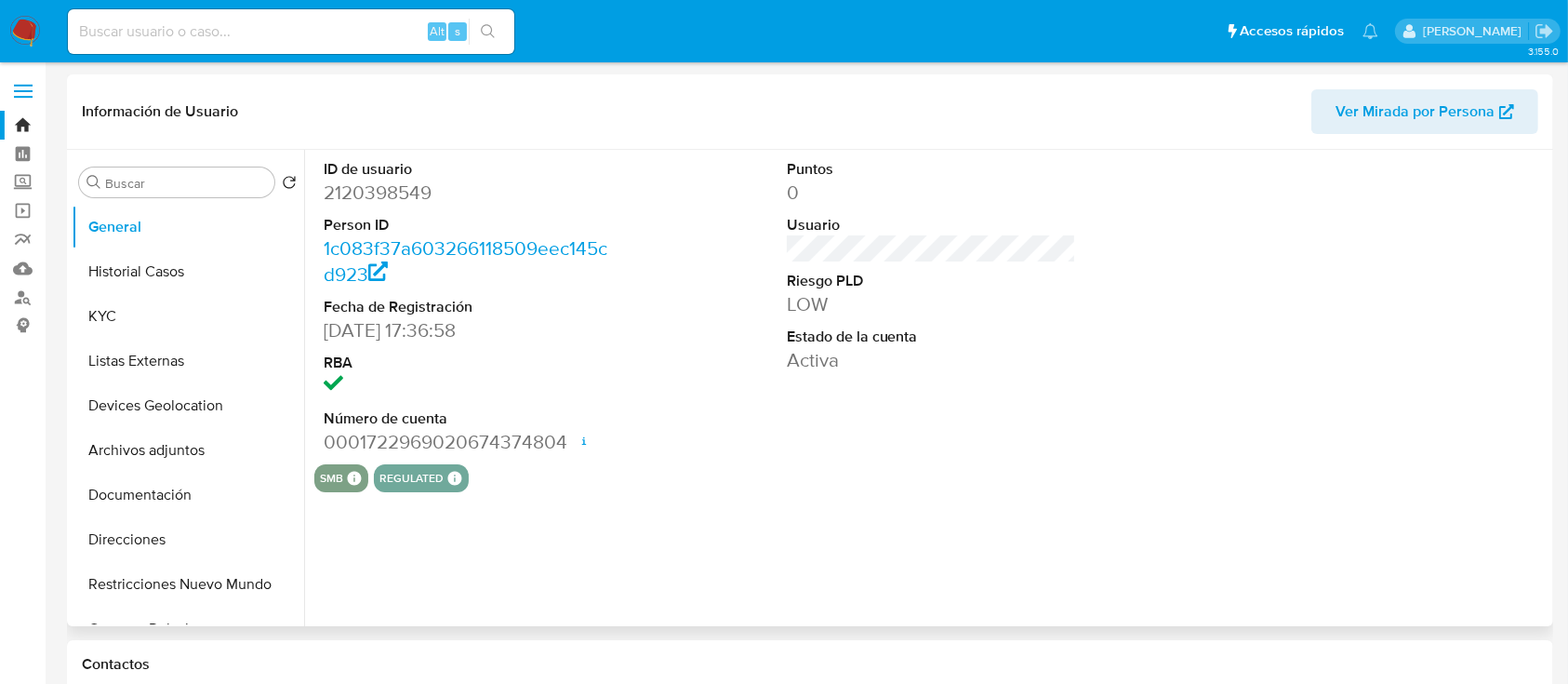
select select "10"
click at [174, 336] on button "KYC" at bounding box center [181, 316] width 218 height 45
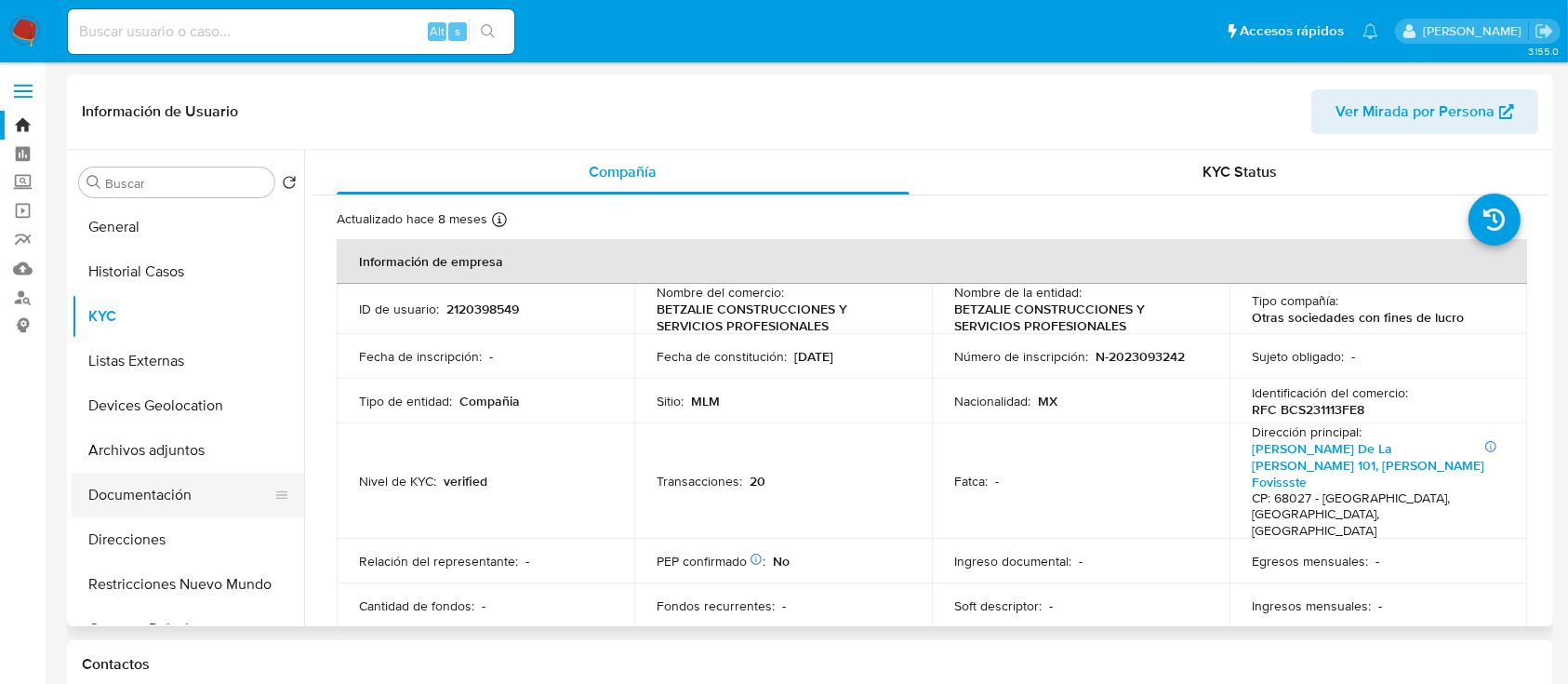
click at [174, 485] on button "Documentación" at bounding box center [181, 494] width 218 height 45
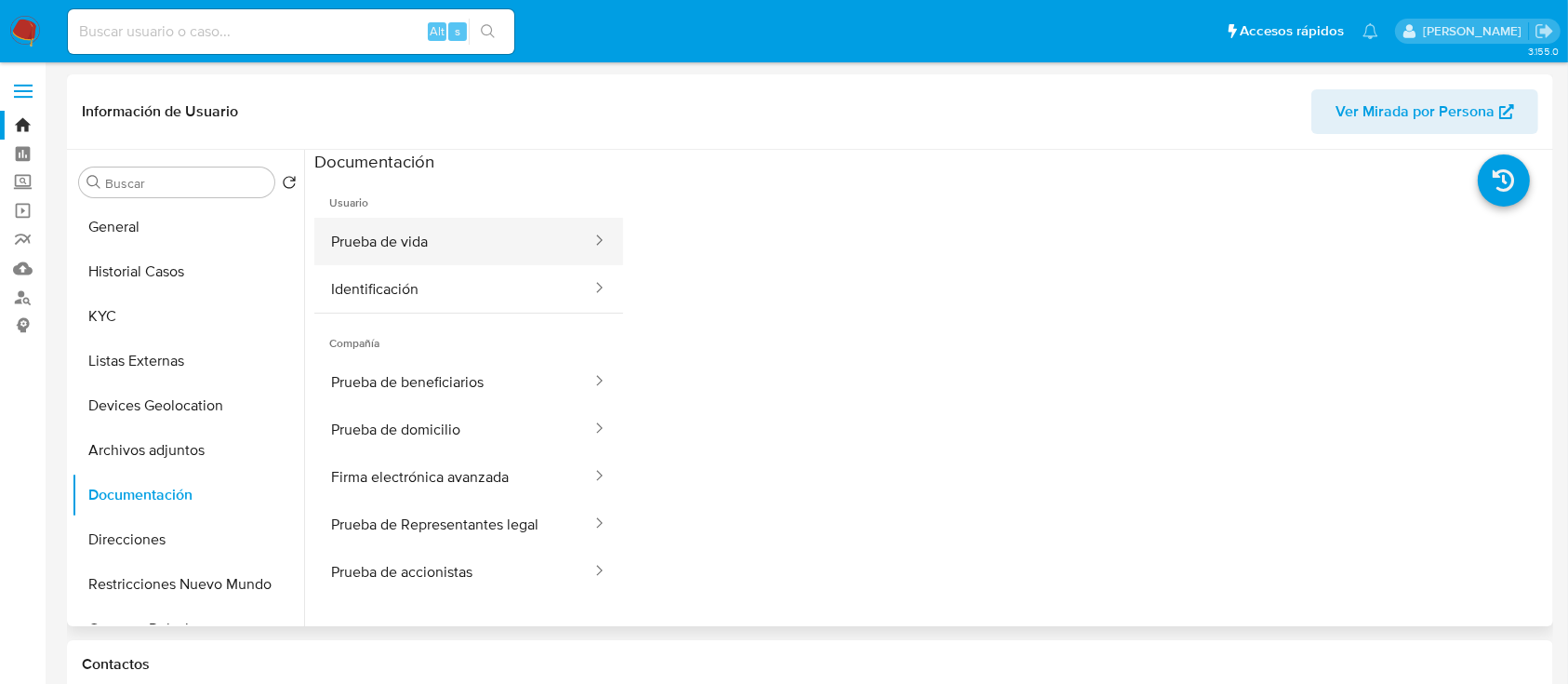
click at [496, 249] on button "Prueba de vida" at bounding box center [454, 242] width 279 height 47
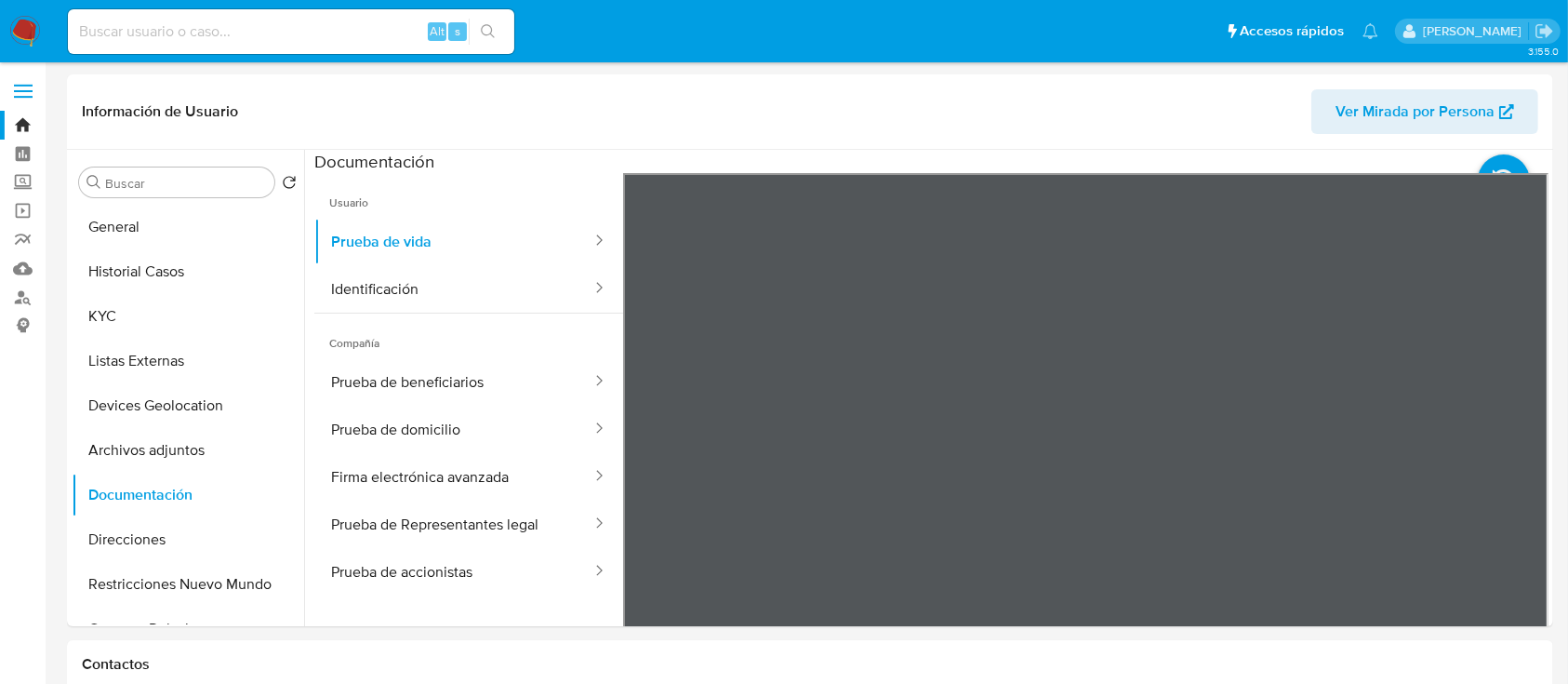
click at [163, 20] on input at bounding box center [291, 32] width 447 height 25
paste input "1967248852"
type input "1967248852"
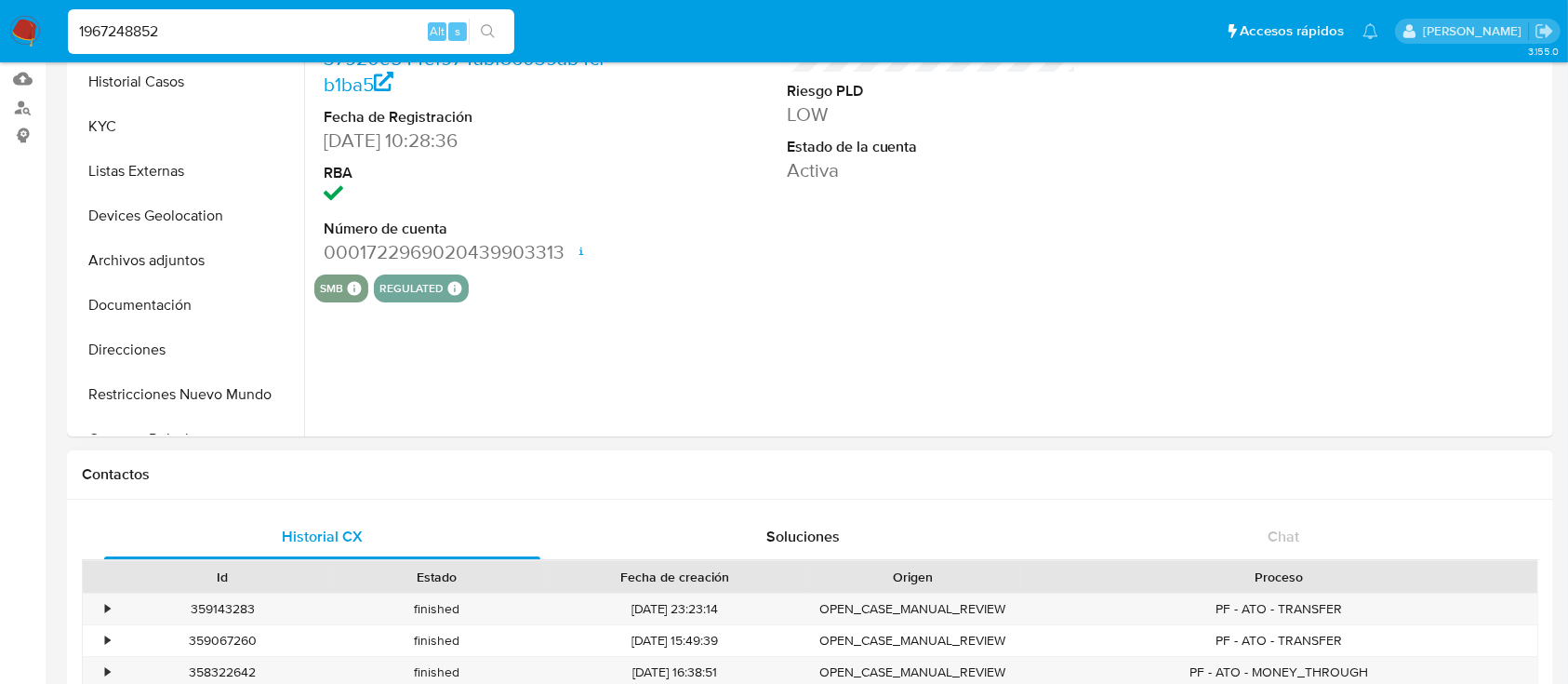
select select "10"
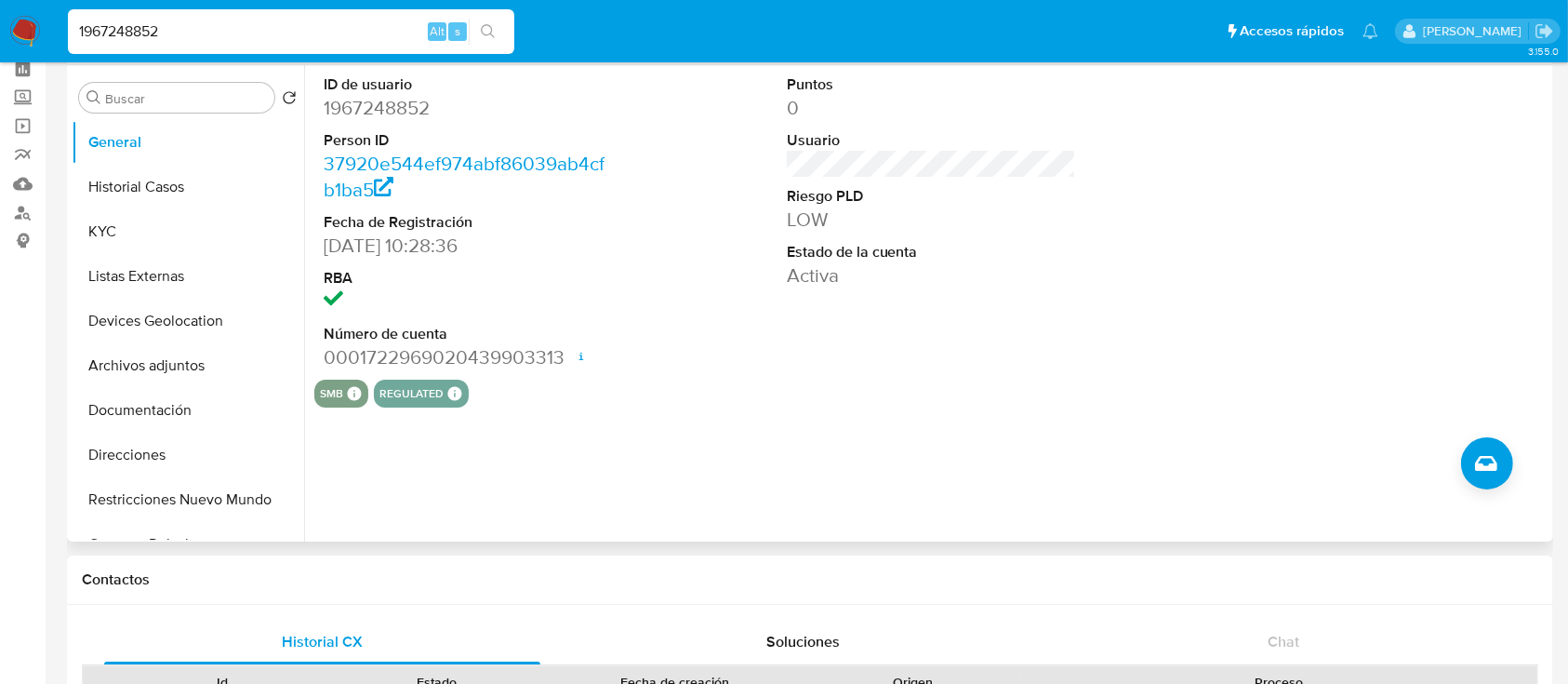
scroll to position [123, 0]
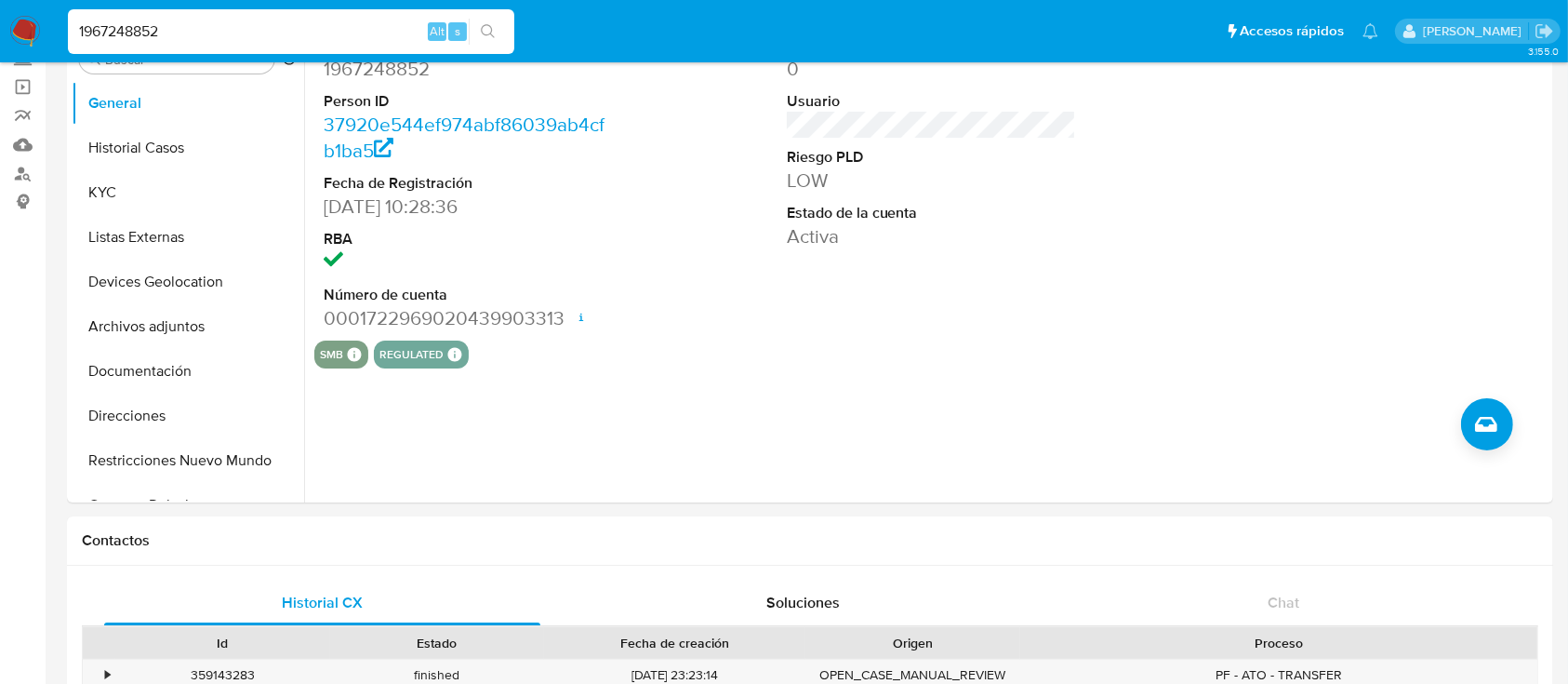
click at [318, 30] on input "1967248852" at bounding box center [291, 32] width 447 height 25
click at [318, 31] on input "1967248852" at bounding box center [291, 32] width 447 height 25
click at [317, 32] on input "1967248852" at bounding box center [291, 32] width 447 height 25
paste input "1492995962"
click at [312, 38] on input "19672488521492995962" at bounding box center [291, 32] width 447 height 25
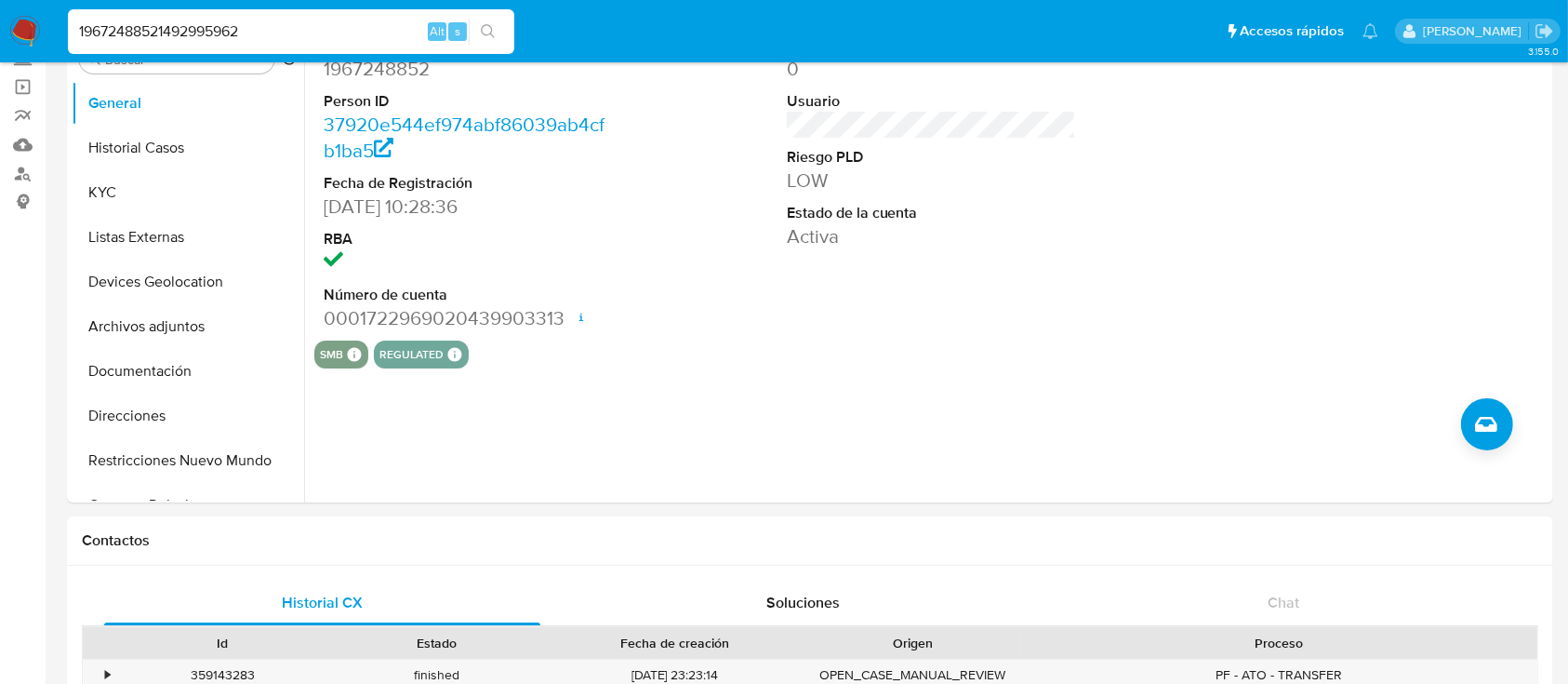
click at [312, 38] on input "19672488521492995962" at bounding box center [291, 32] width 447 height 25
click at [310, 39] on input "19672488521492995962" at bounding box center [291, 32] width 447 height 25
paste input
type input "1492995962"
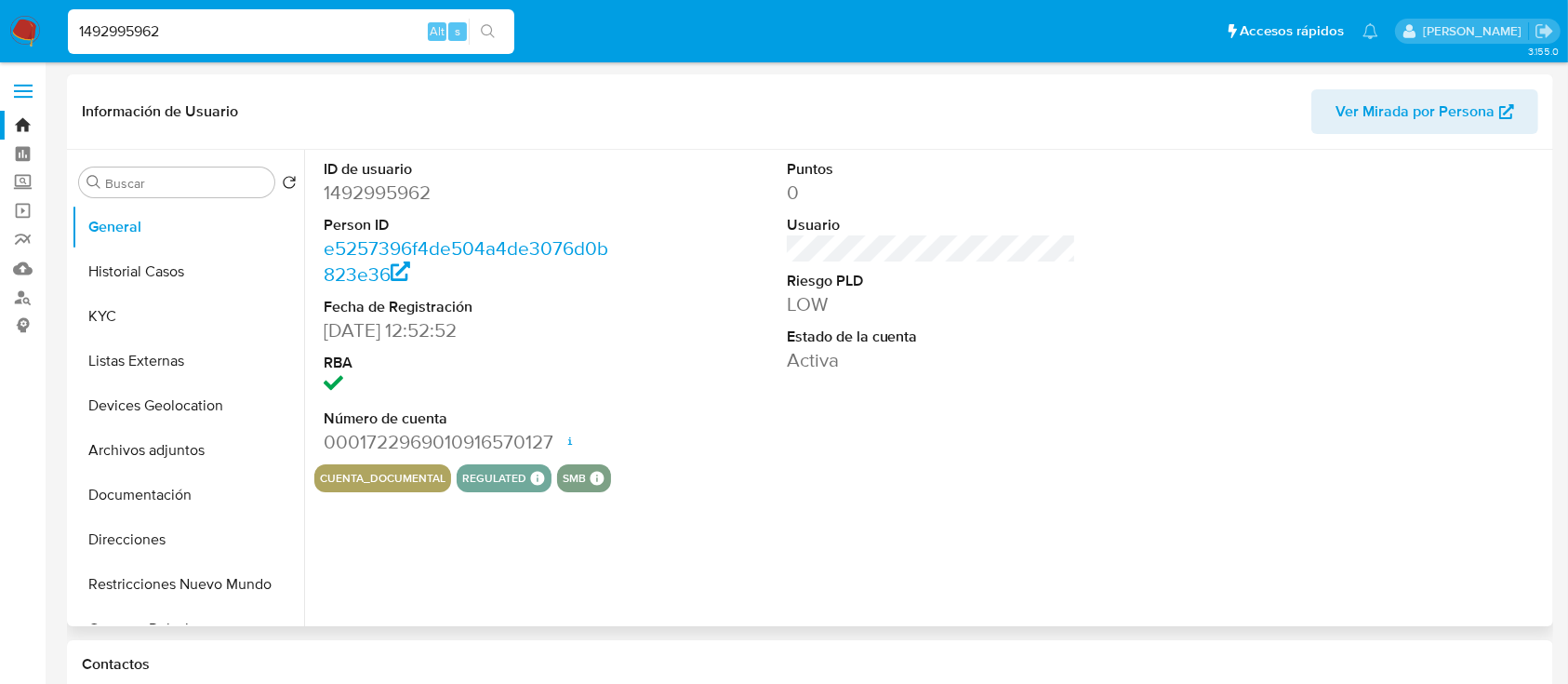
select select "10"
click at [149, 273] on button "Historial Casos" at bounding box center [188, 271] width 232 height 45
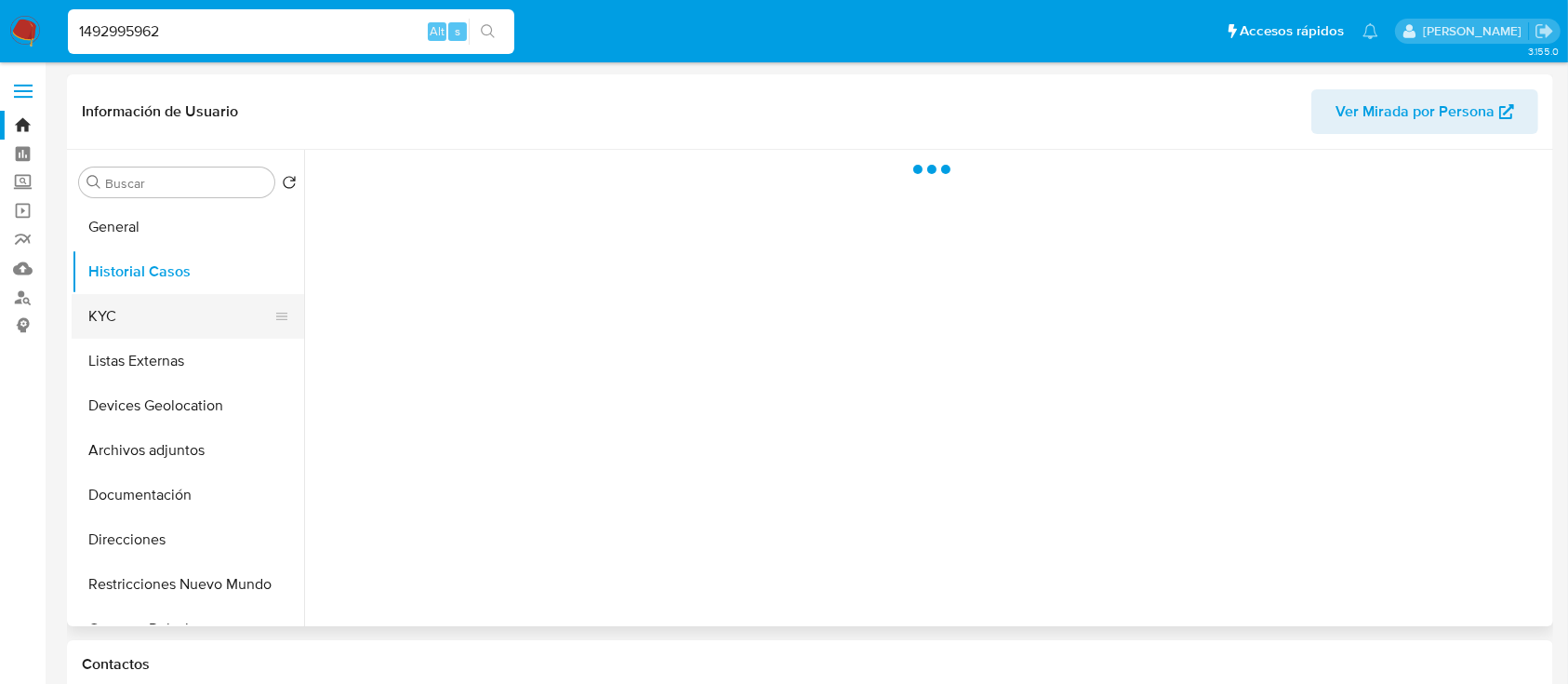
click at [141, 305] on button "KYC" at bounding box center [181, 316] width 218 height 45
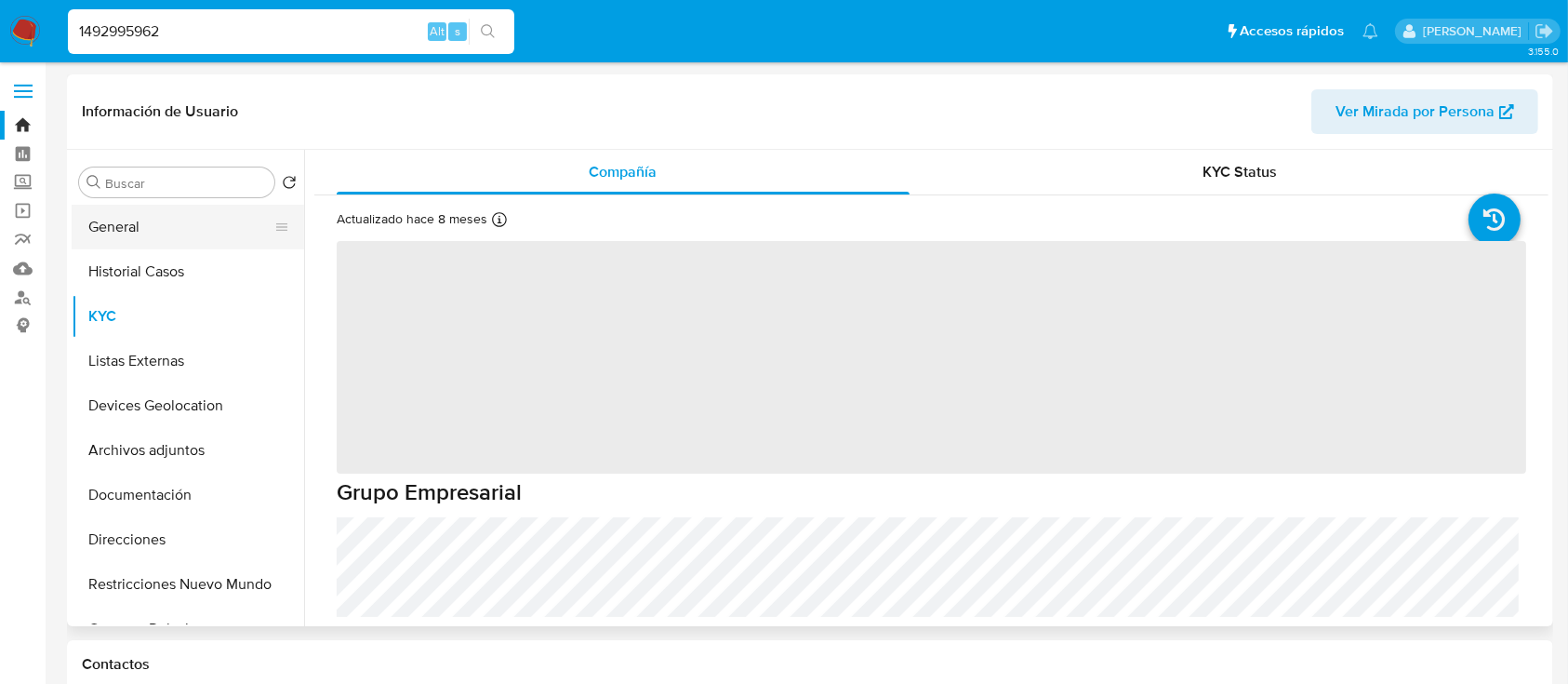
click at [156, 218] on button "General" at bounding box center [181, 227] width 218 height 45
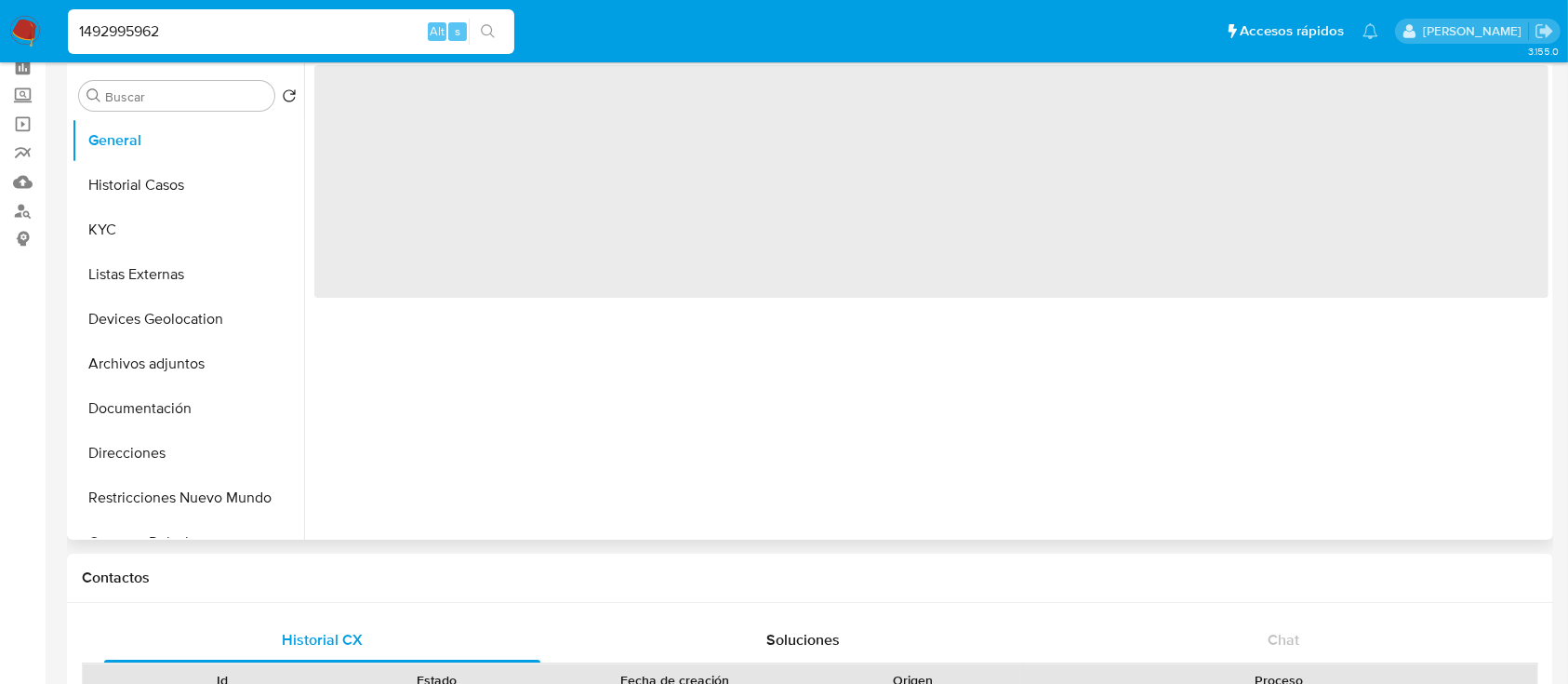
scroll to position [123, 0]
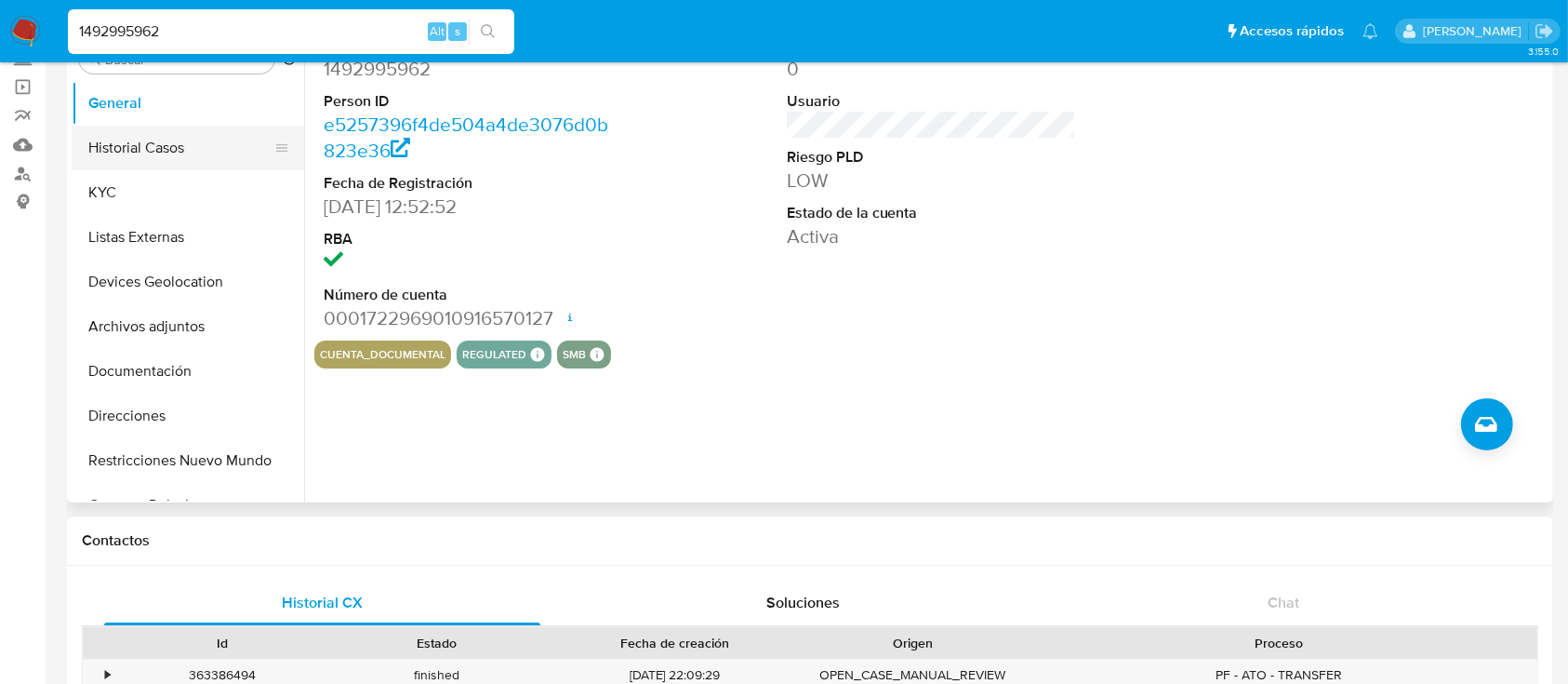
click at [152, 158] on button "Historial Casos" at bounding box center [181, 147] width 218 height 45
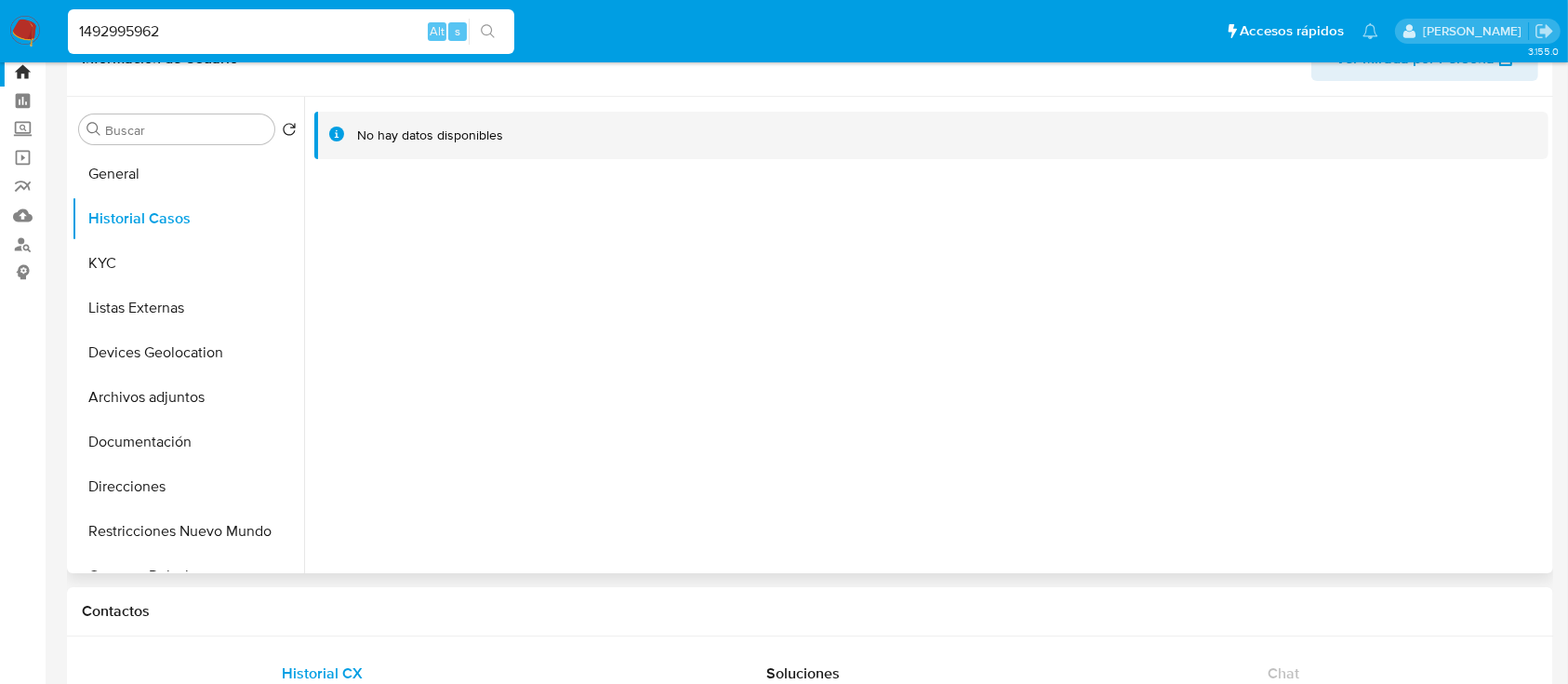
scroll to position [0, 0]
